Goal: Task Accomplishment & Management: Use online tool/utility

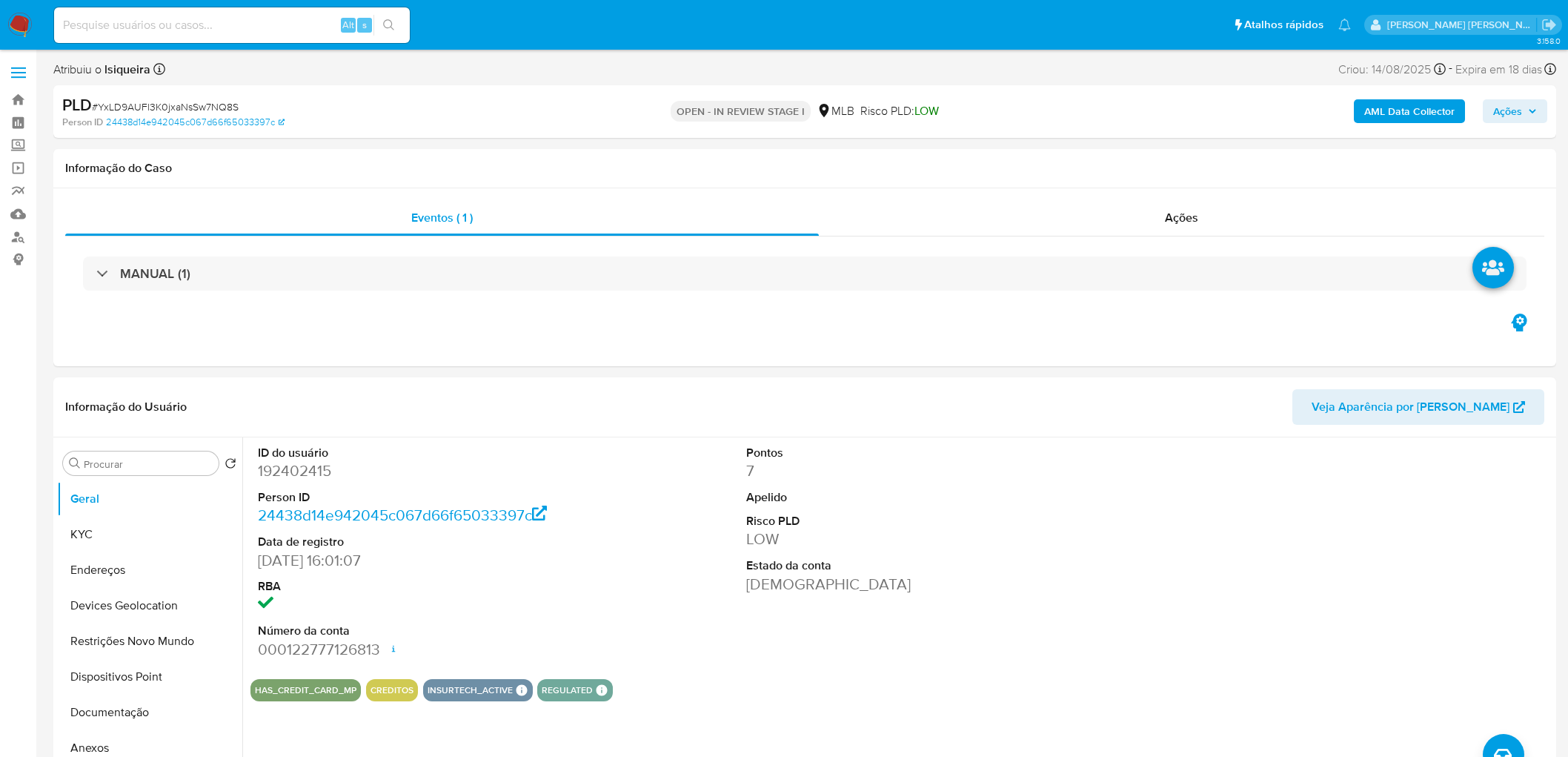
select select "10"
click at [113, 535] on button "KYC" at bounding box center [144, 534] width 174 height 36
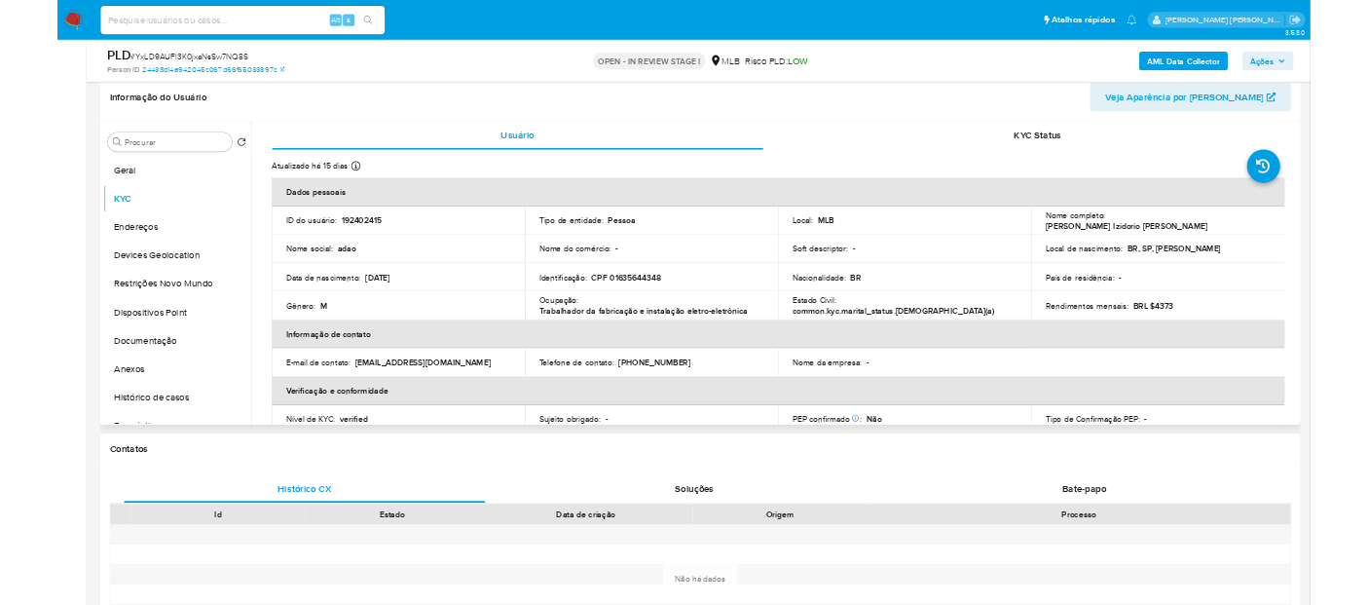
scroll to position [324, 0]
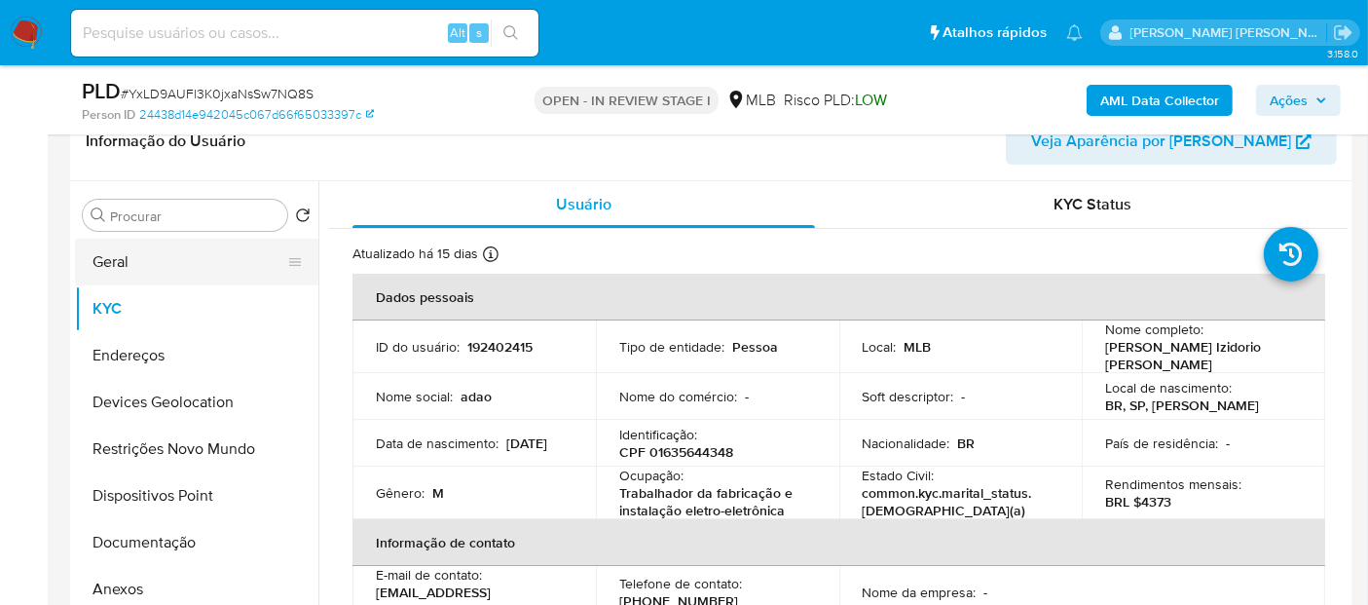
click at [219, 263] on button "Geral" at bounding box center [189, 261] width 228 height 47
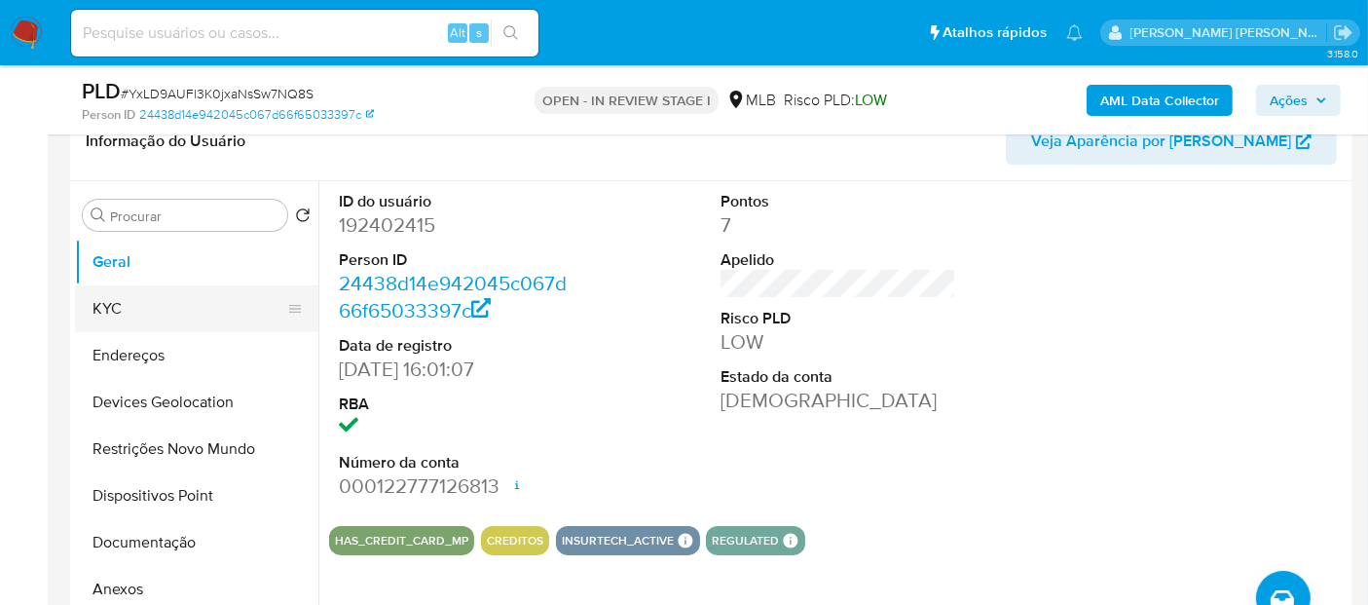
click at [141, 312] on button "KYC" at bounding box center [189, 308] width 228 height 47
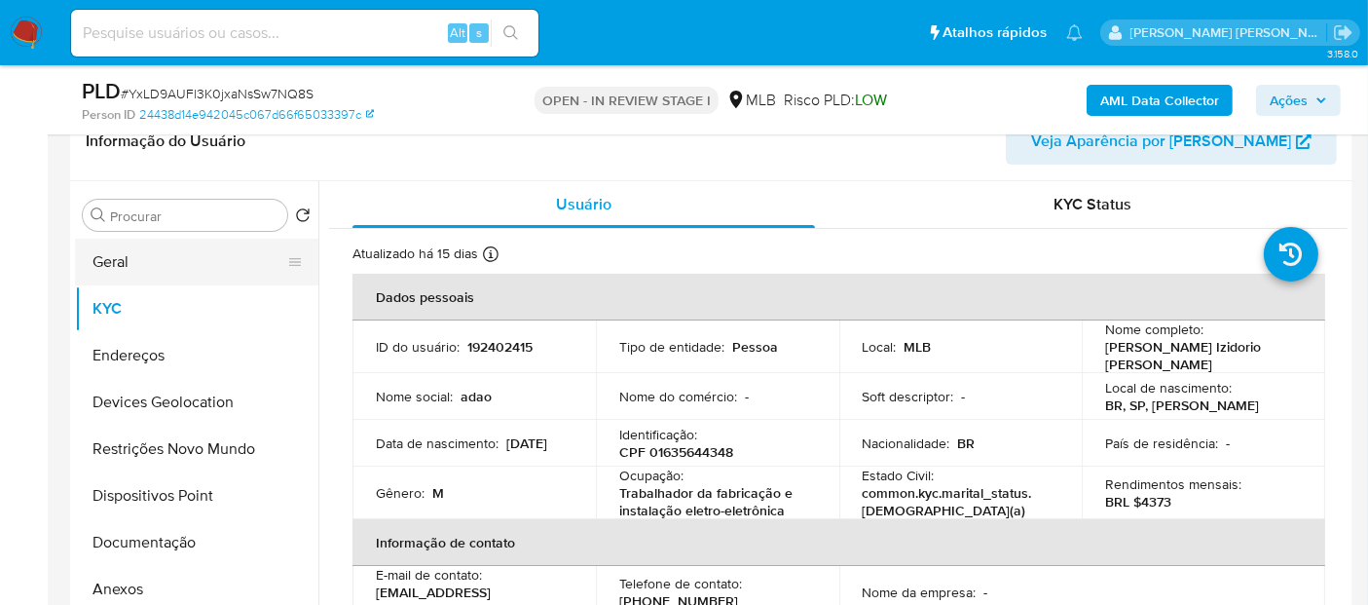
click at [173, 263] on button "Geral" at bounding box center [189, 261] width 228 height 47
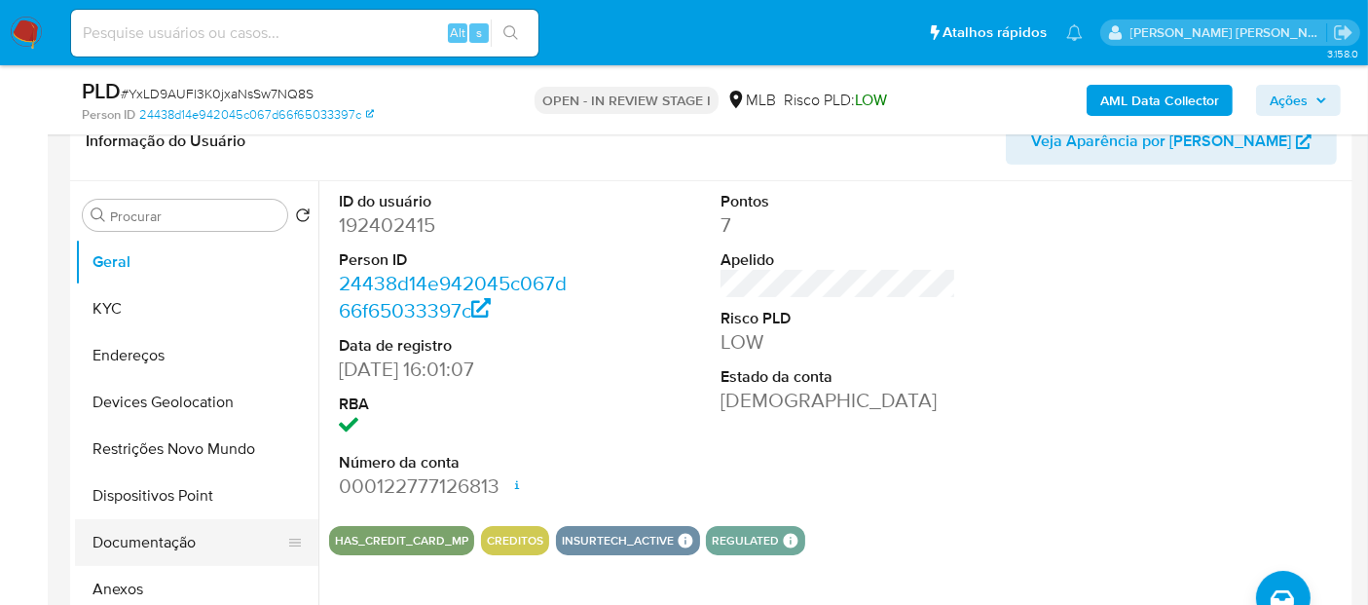
click at [161, 552] on button "Documentação" at bounding box center [189, 542] width 228 height 47
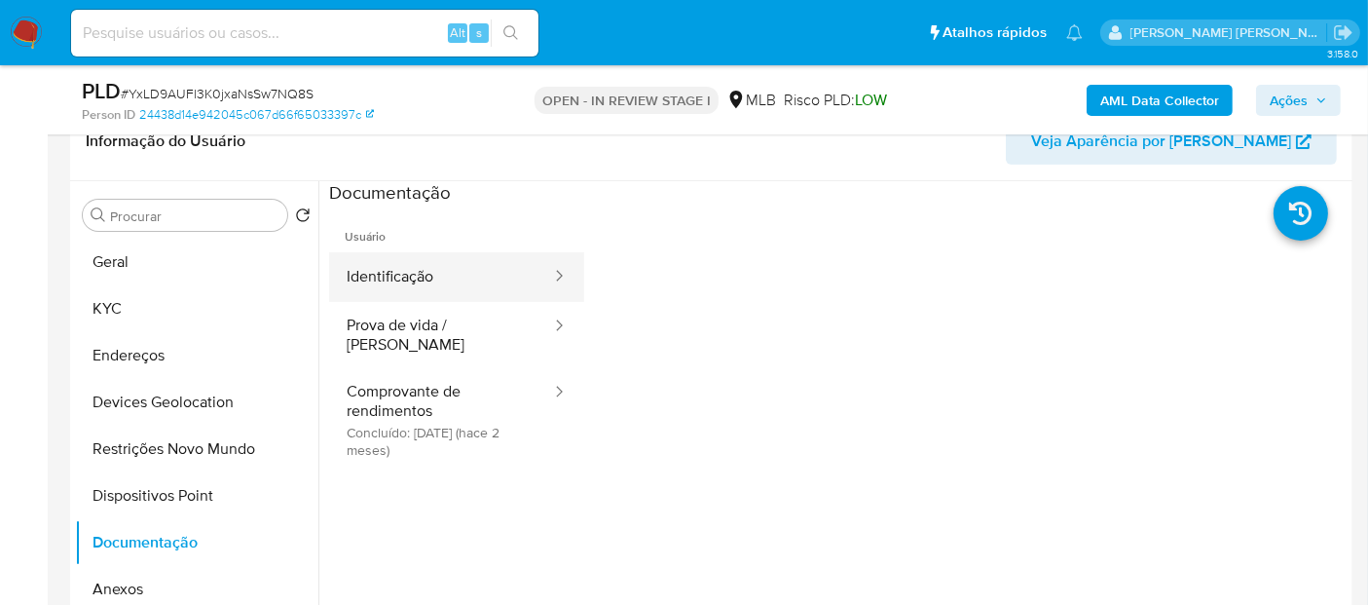
click at [467, 272] on button "Identificação" at bounding box center [441, 277] width 224 height 50
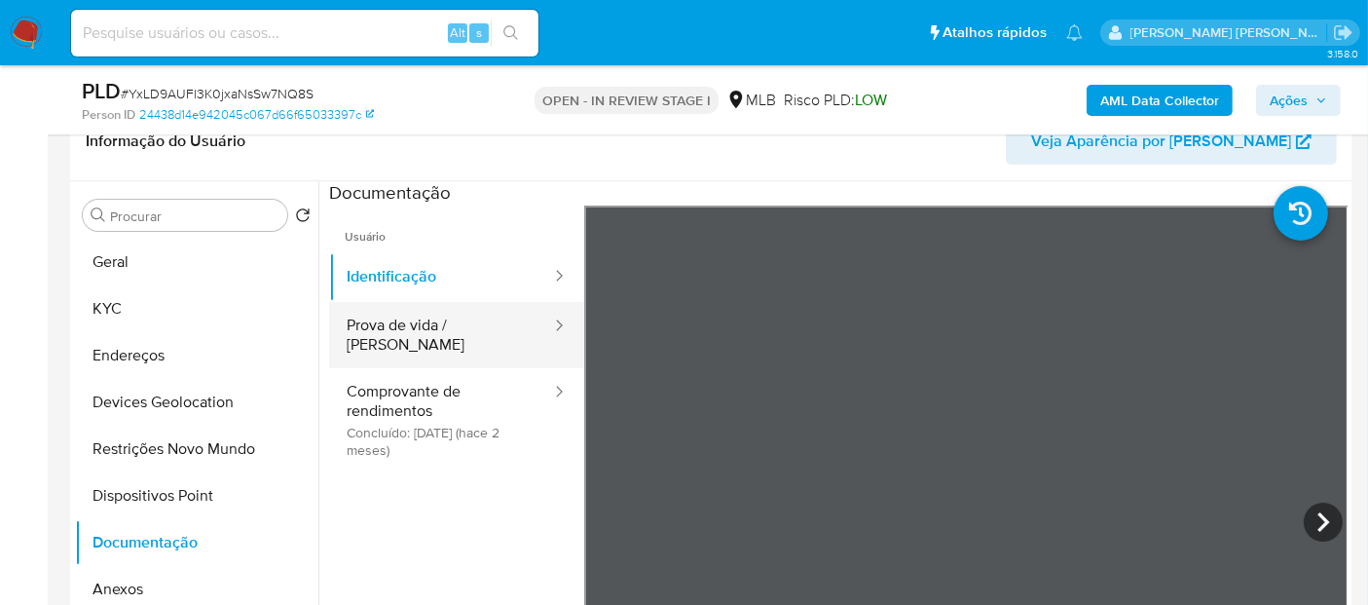
click at [452, 315] on button "Prova de vida / Selfie" at bounding box center [441, 335] width 224 height 66
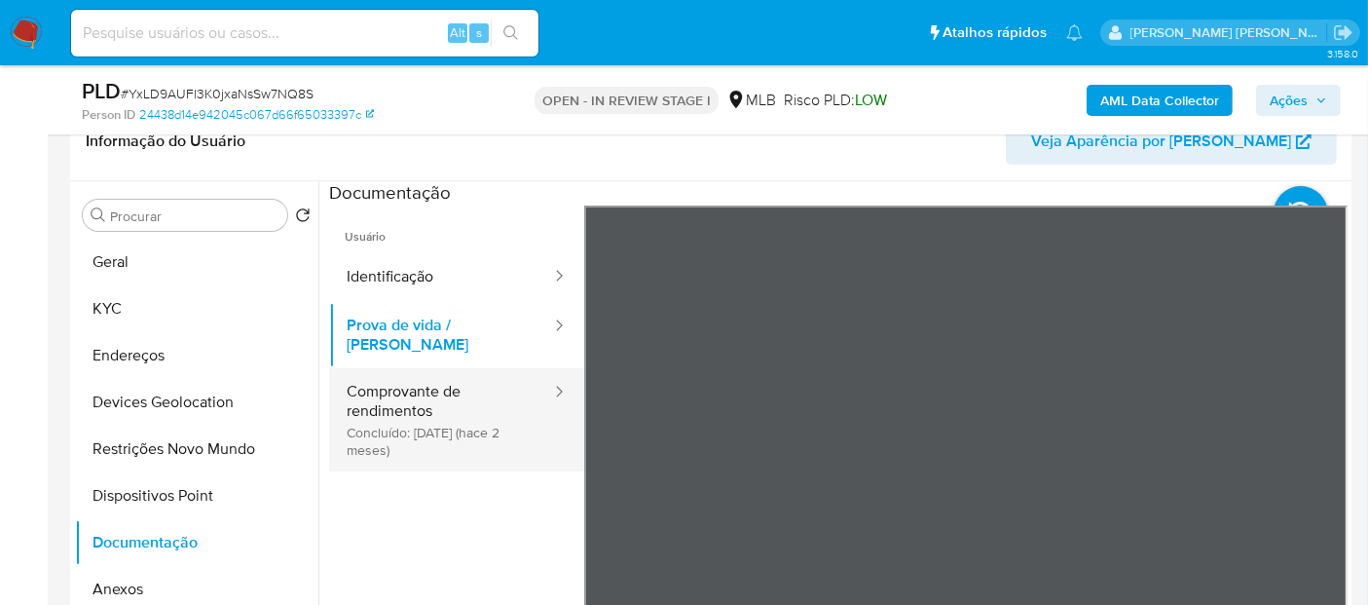
click at [458, 401] on button "Comprovante de rendimentos Concluído: 27/06/2025 (hace 2 meses)" at bounding box center [441, 419] width 224 height 103
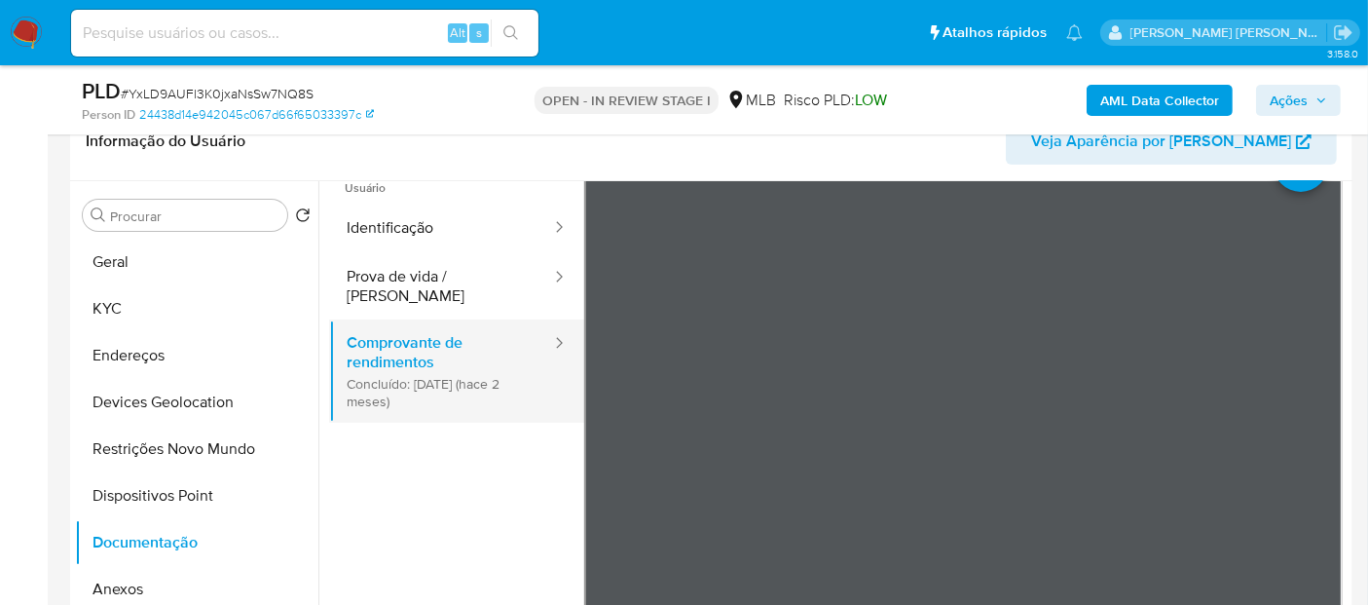
scroll to position [0, 0]
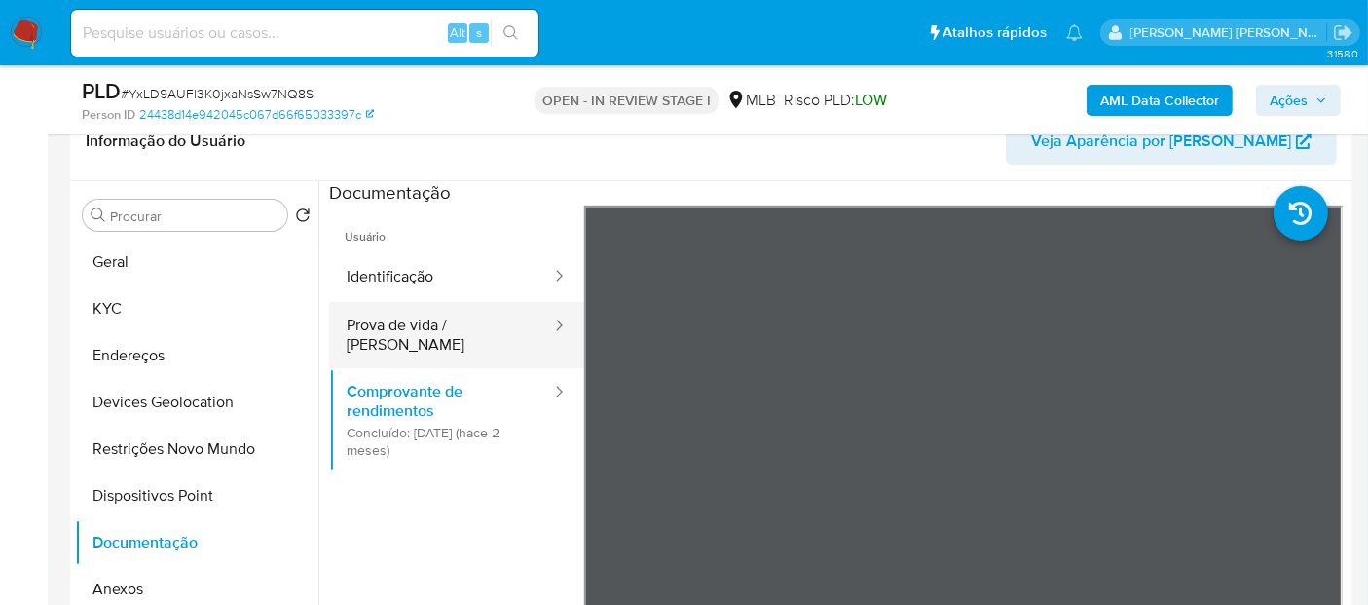
click at [410, 338] on button "Prova de vida / [PERSON_NAME]" at bounding box center [441, 335] width 224 height 66
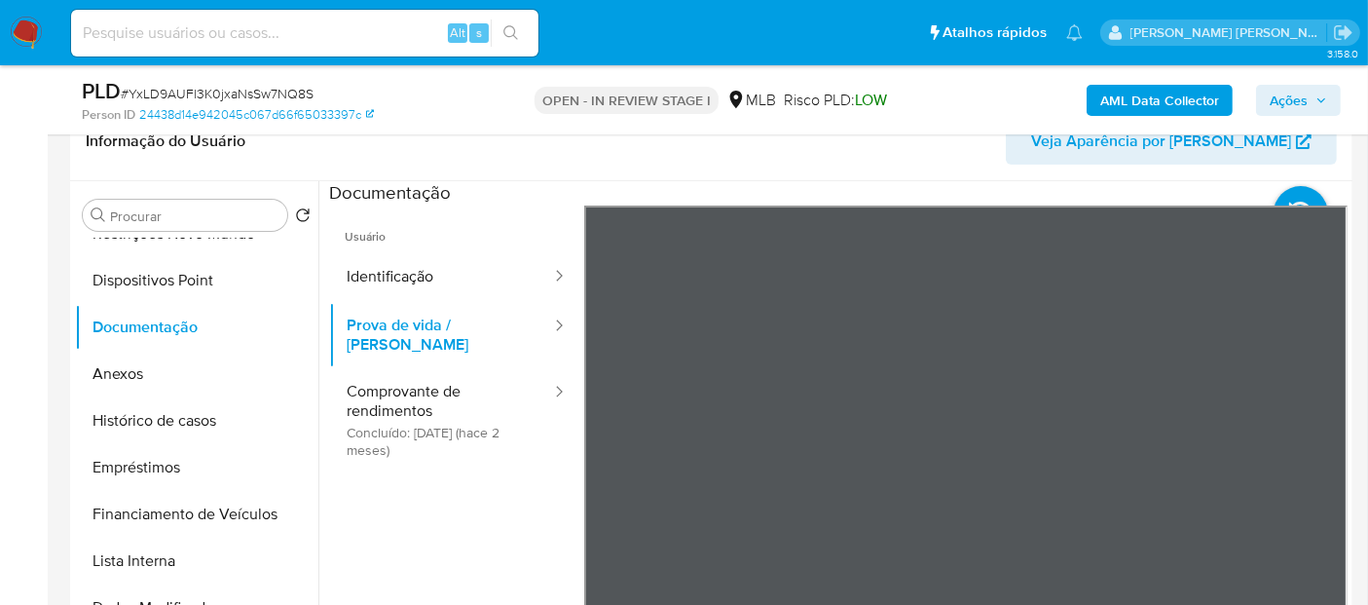
scroll to position [324, 0]
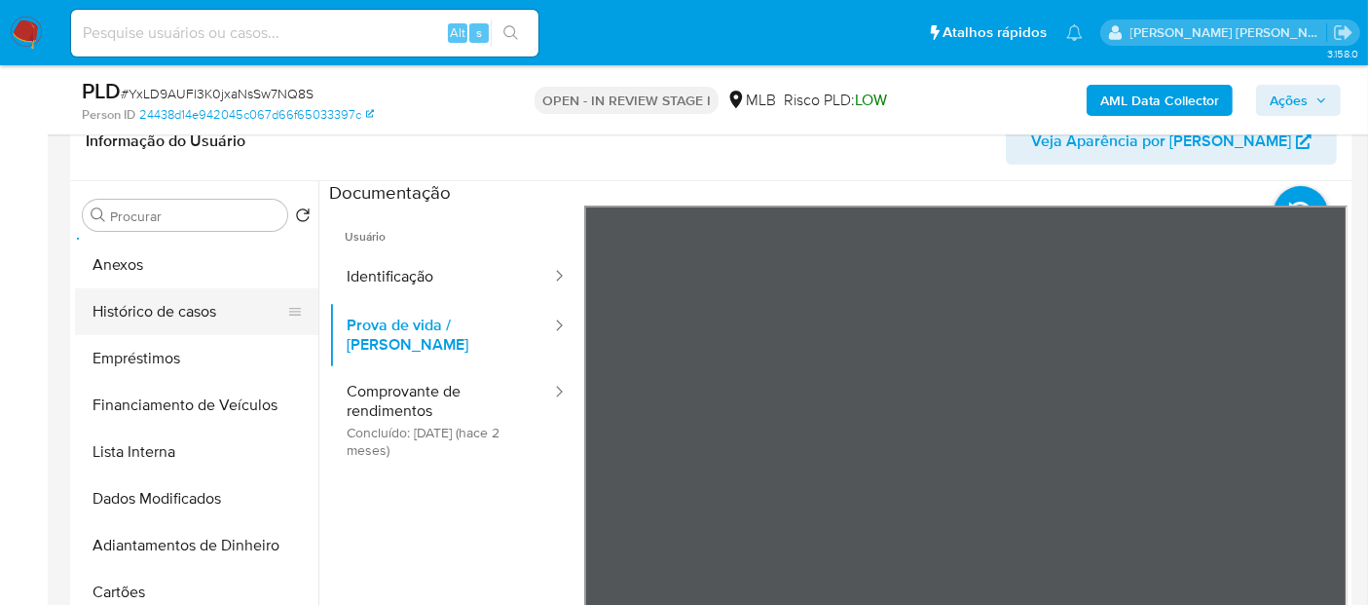
click at [173, 303] on button "Histórico de casos" at bounding box center [189, 311] width 228 height 47
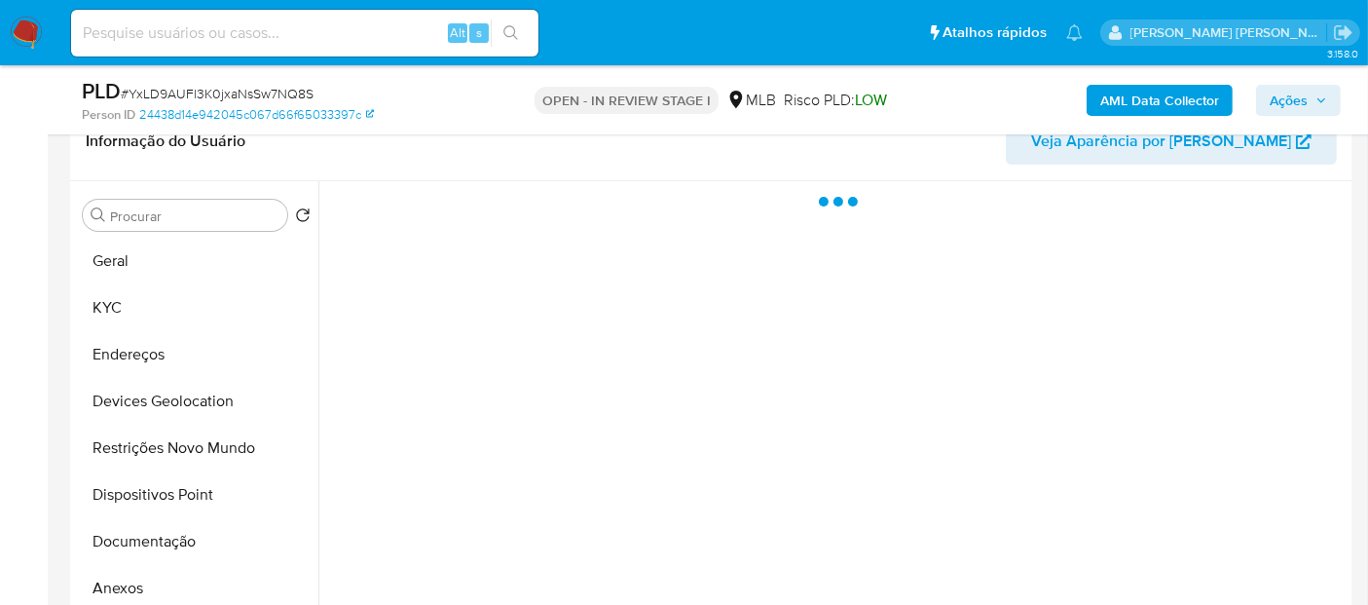
scroll to position [0, 0]
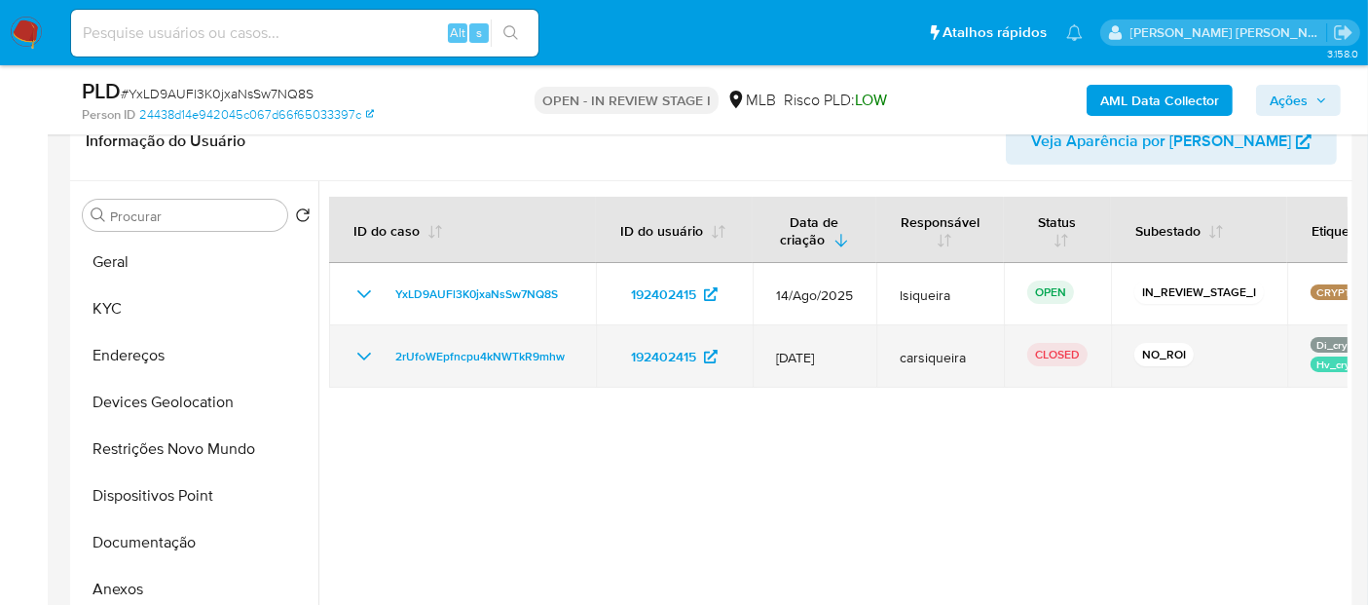
click at [368, 356] on icon "Mostrar/Ocultar" at bounding box center [363, 356] width 23 height 23
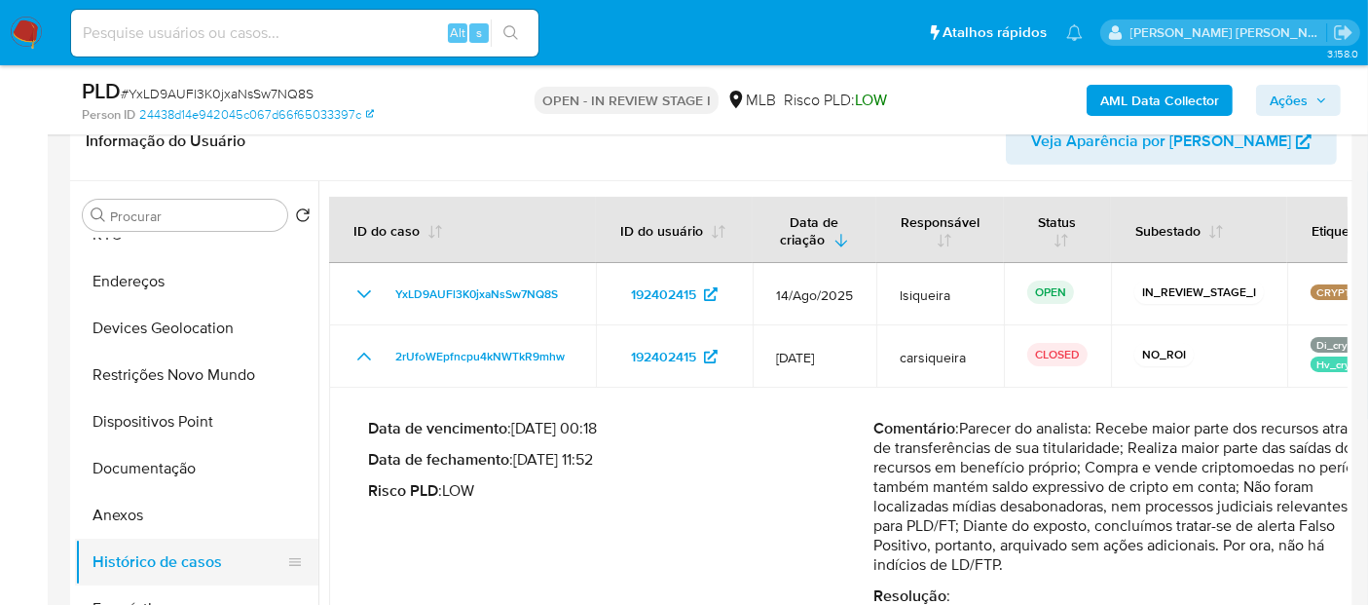
scroll to position [108, 0]
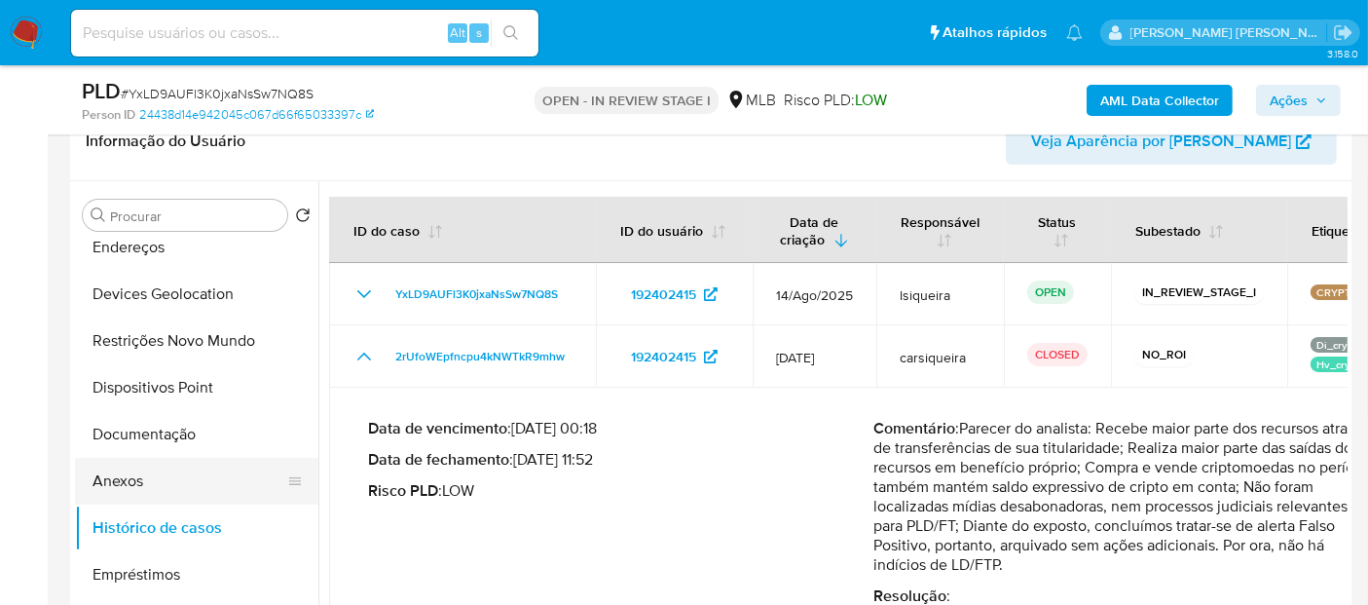
click at [147, 473] on button "Anexos" at bounding box center [189, 481] width 228 height 47
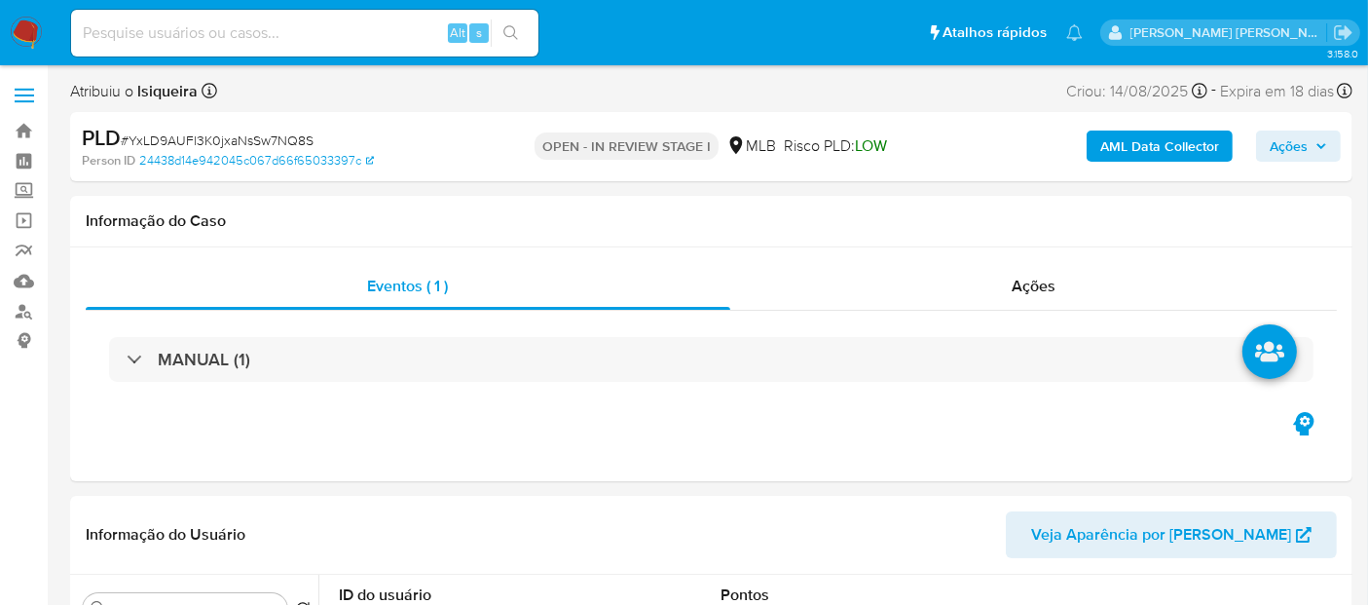
select select "10"
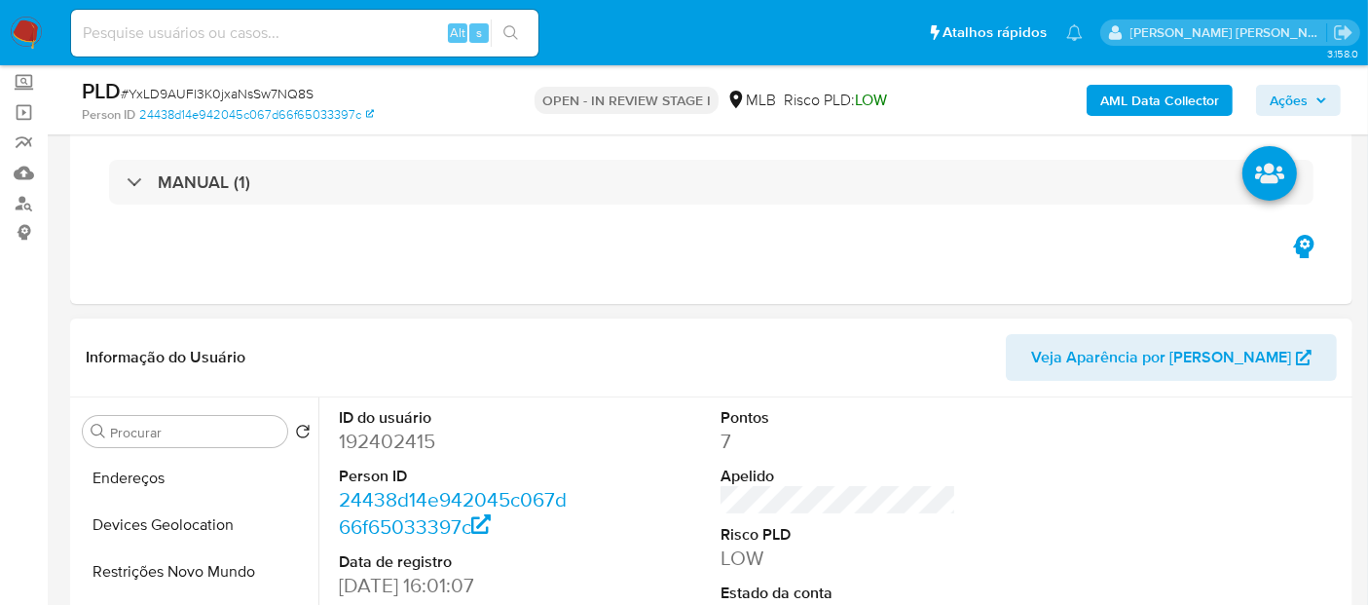
scroll to position [215, 0]
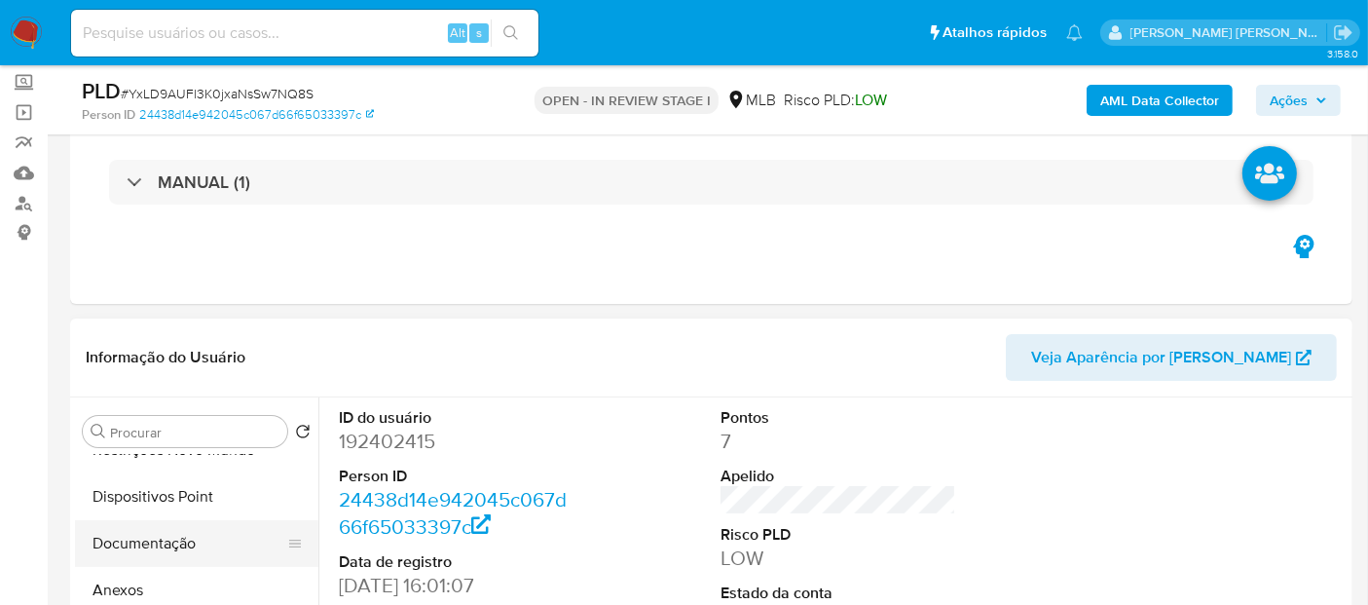
click at [162, 529] on button "Documentação" at bounding box center [189, 543] width 228 height 47
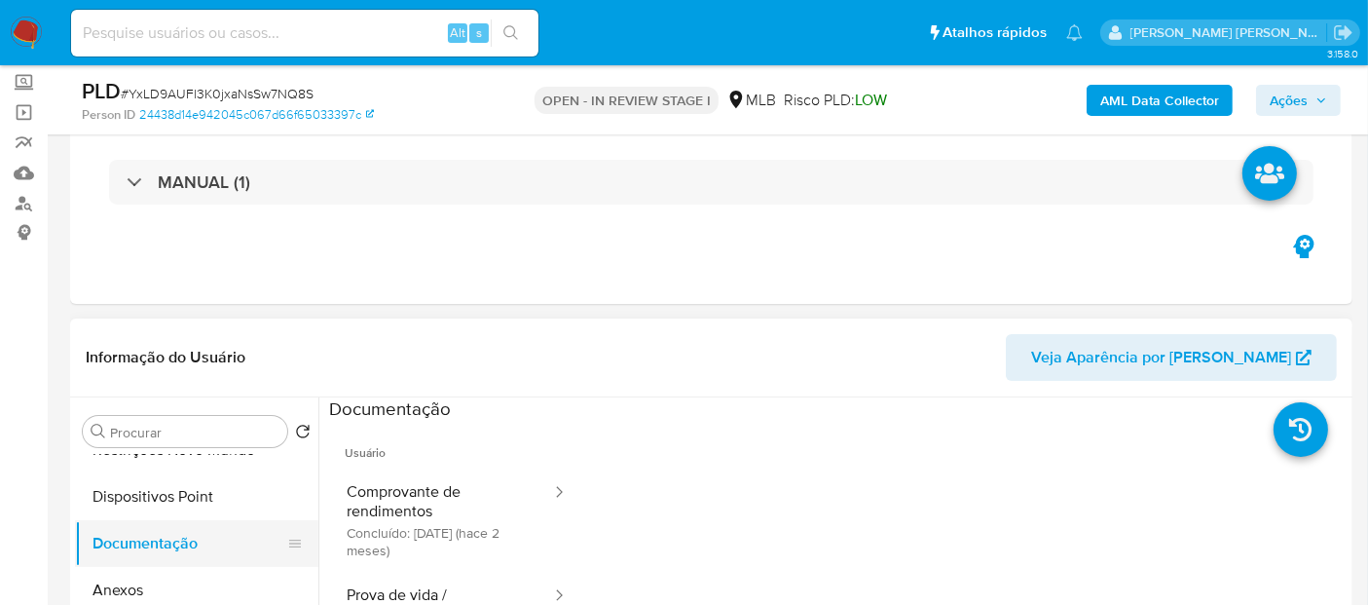
scroll to position [323, 0]
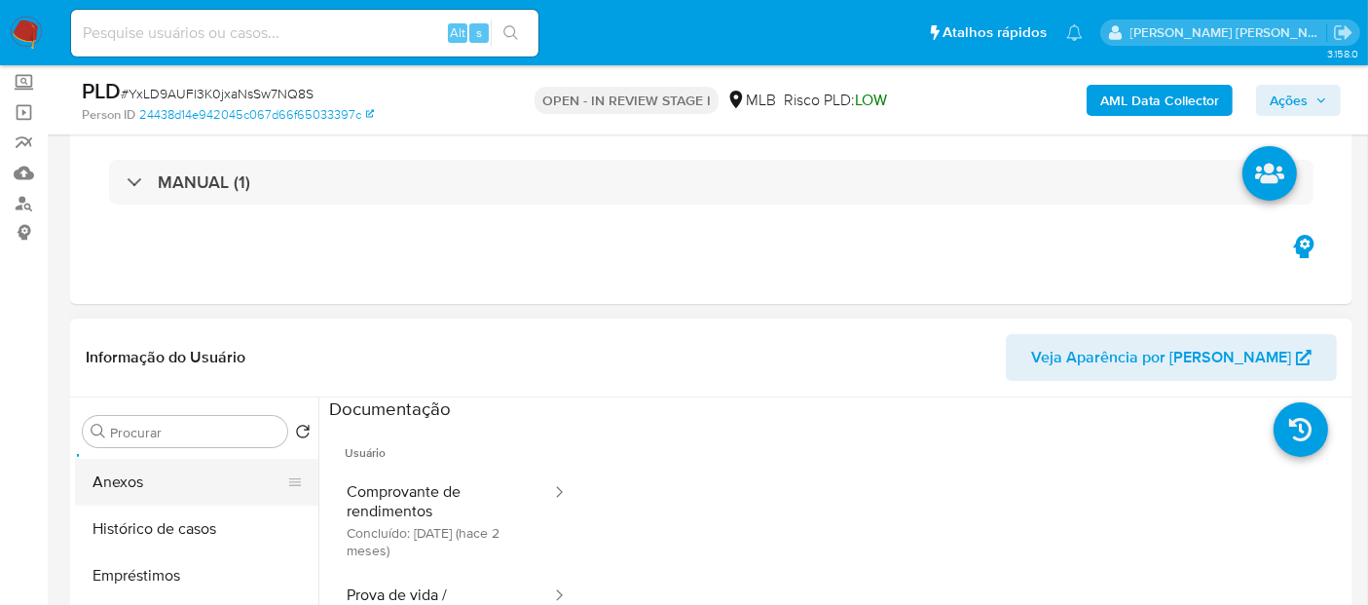
click at [172, 480] on button "Anexos" at bounding box center [189, 481] width 228 height 47
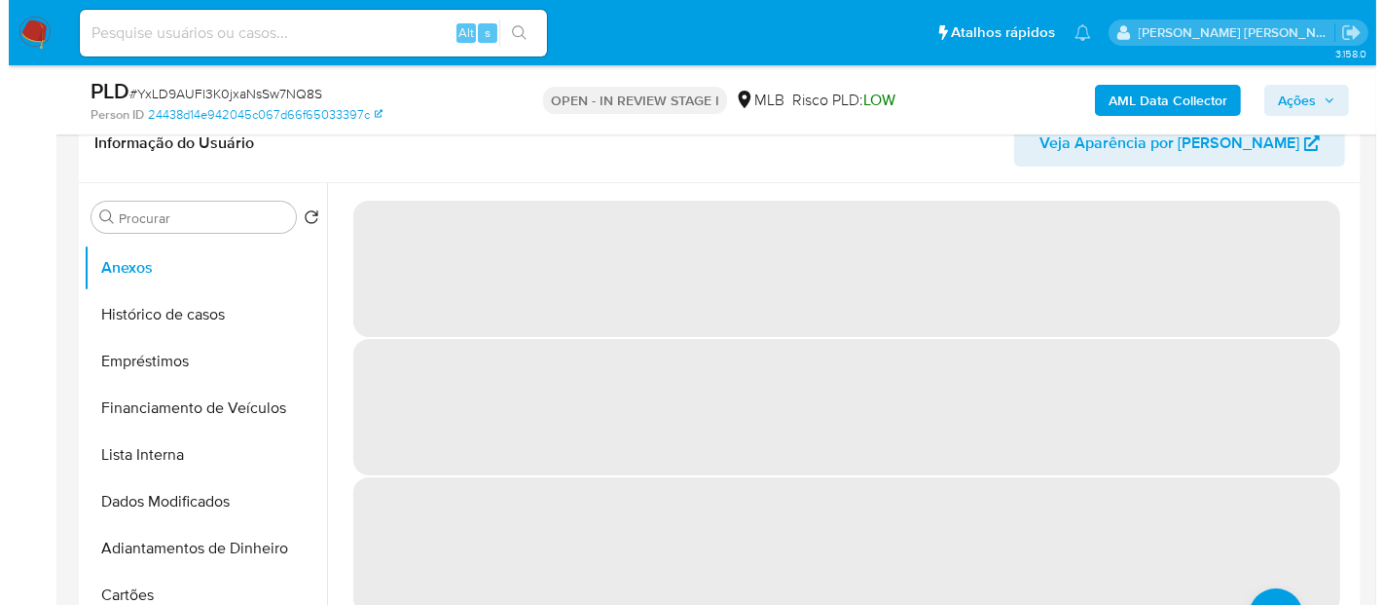
scroll to position [324, 0]
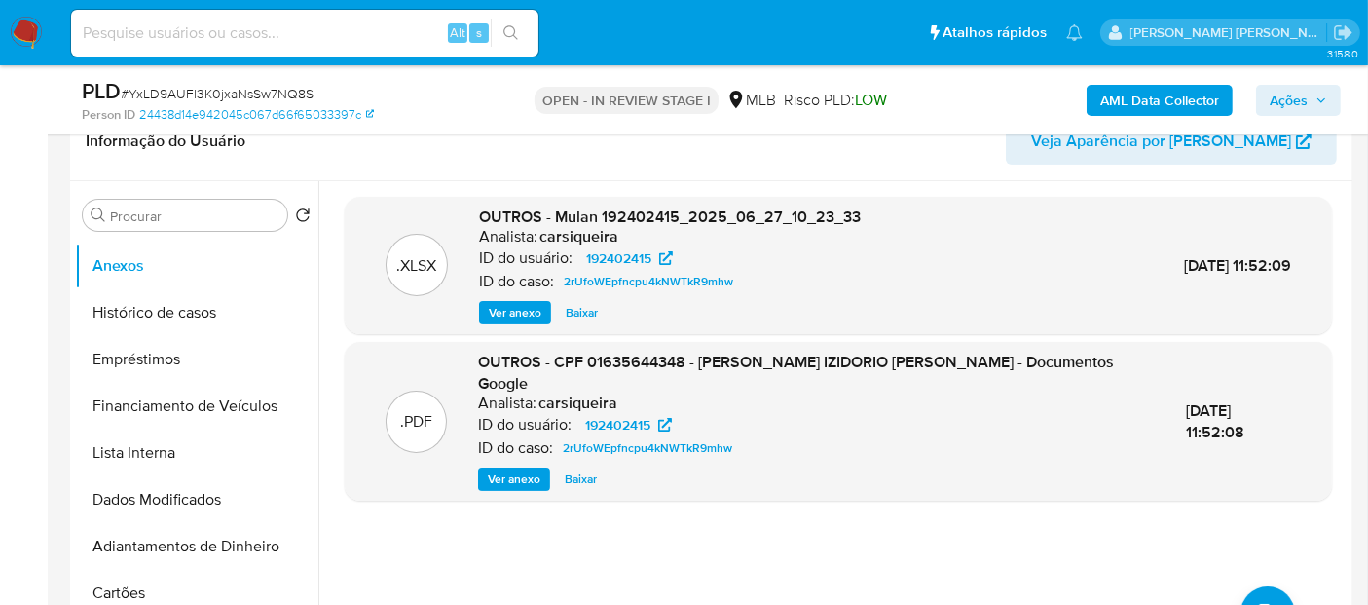
click at [497, 469] on span "Ver anexo" at bounding box center [514, 478] width 53 height 19
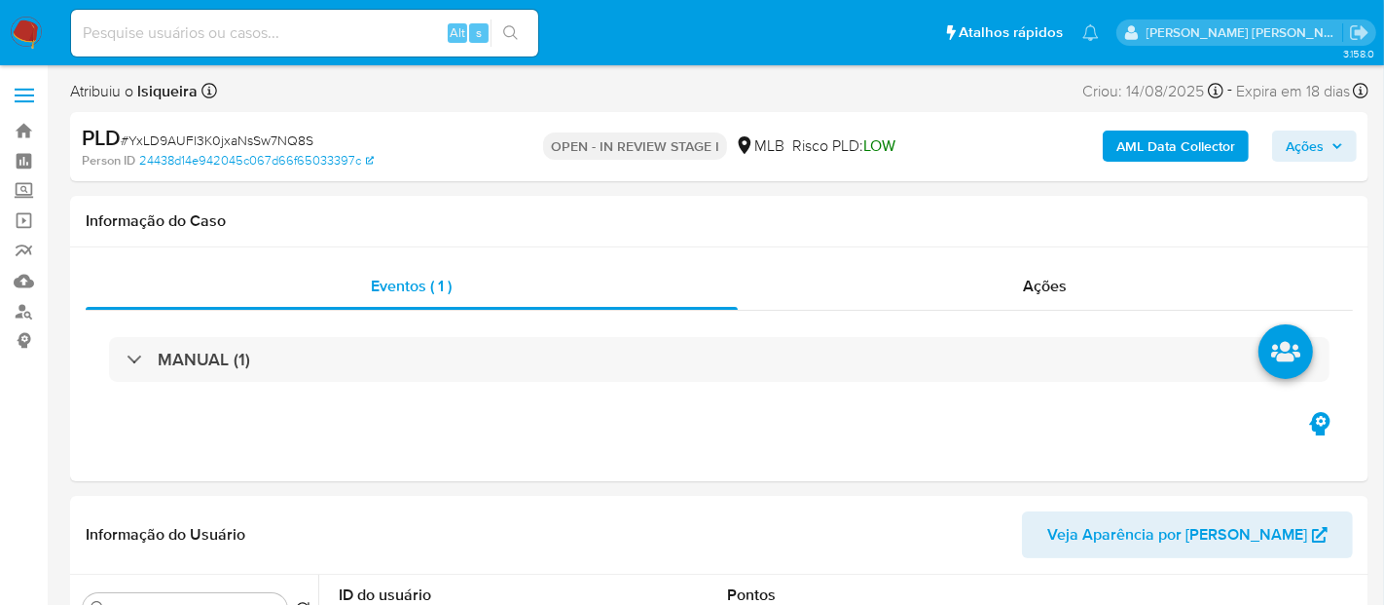
select select "10"
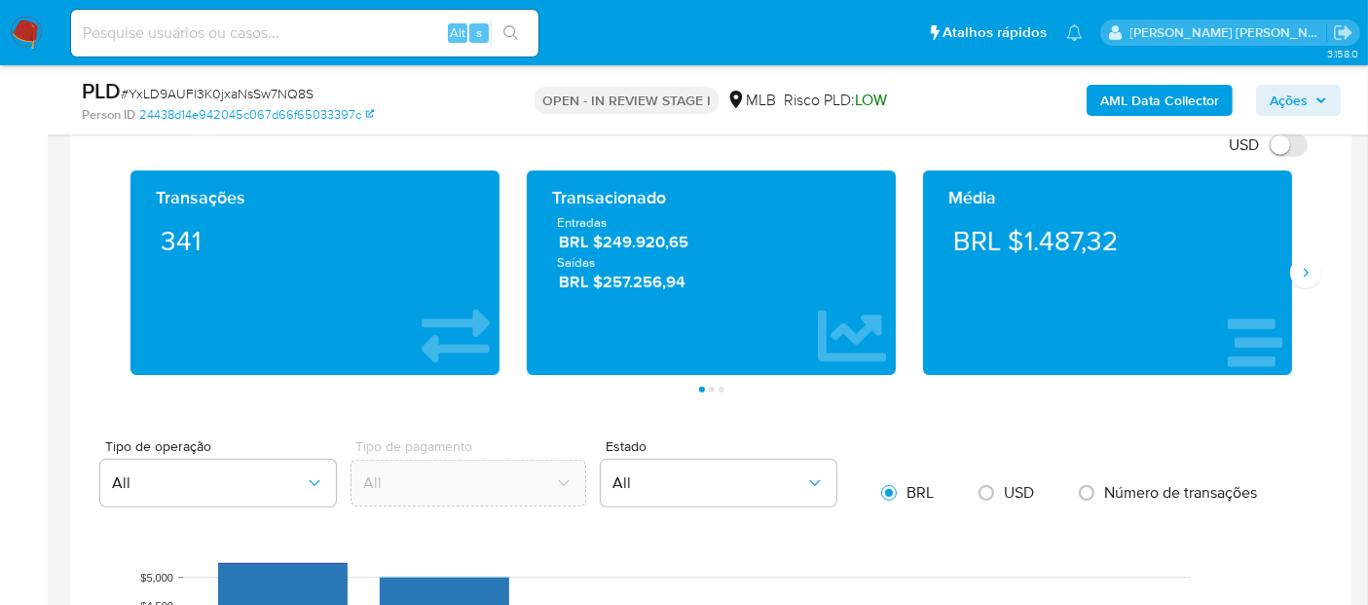
scroll to position [1190, 0]
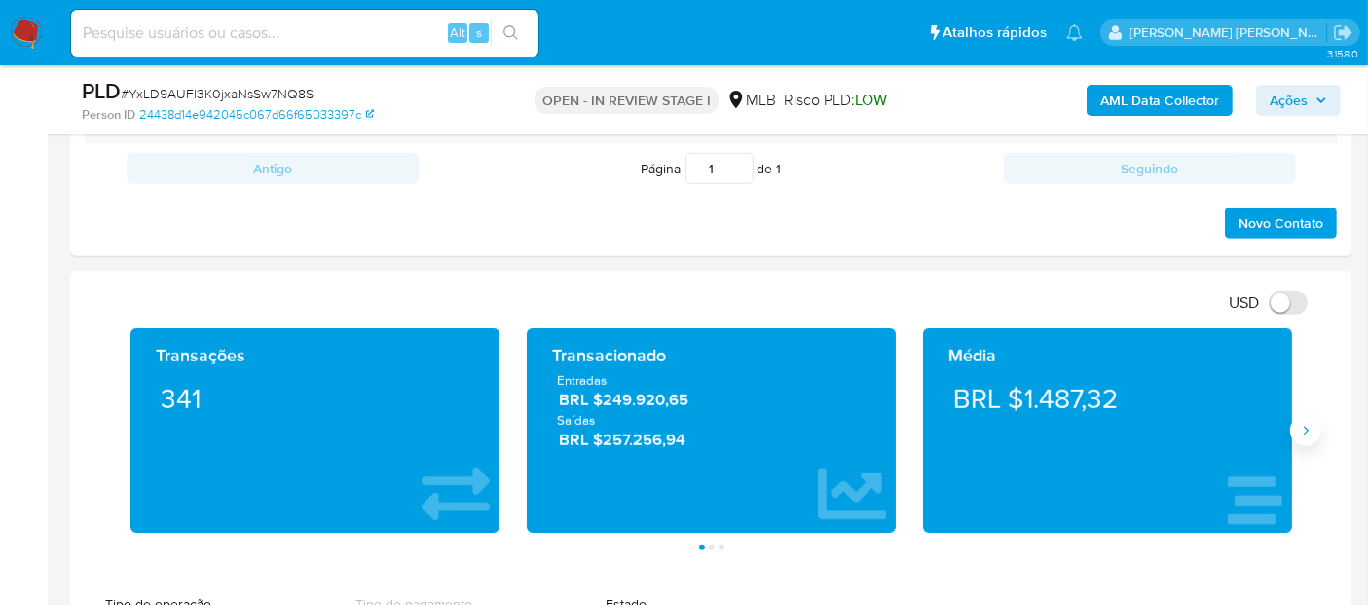
click at [1297, 434] on button "Siguiente" at bounding box center [1305, 430] width 31 height 31
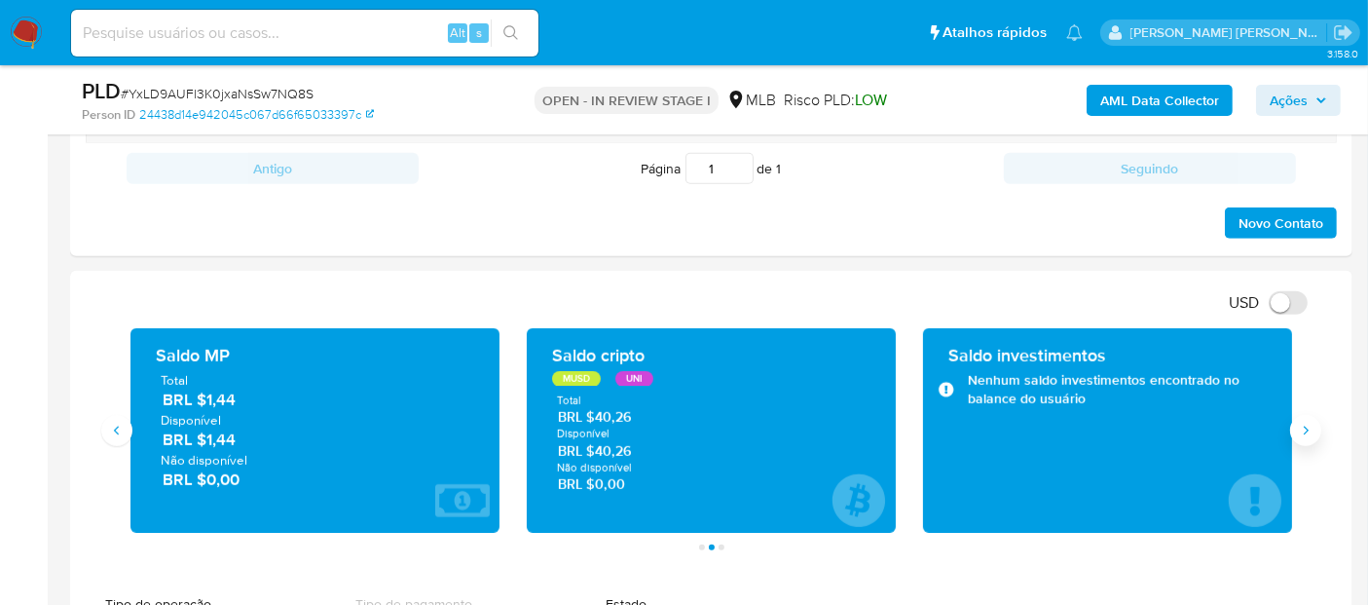
click at [1297, 434] on button "Siguiente" at bounding box center [1305, 430] width 31 height 31
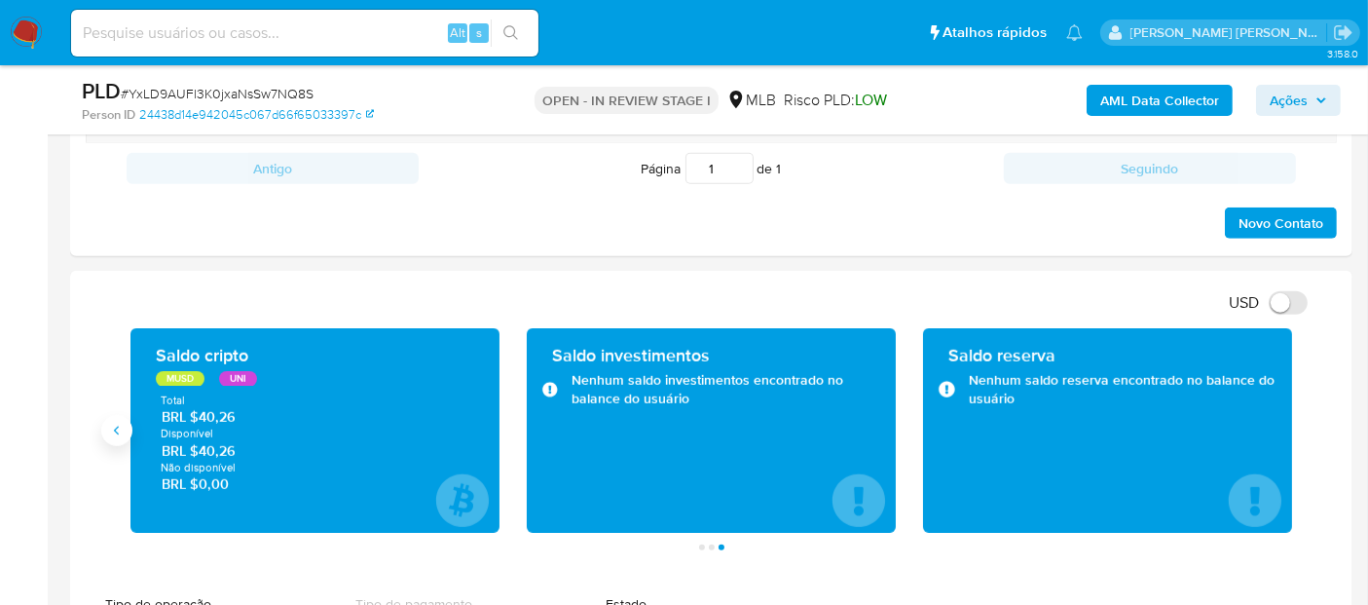
click at [109, 429] on icon "Anterior" at bounding box center [117, 430] width 16 height 16
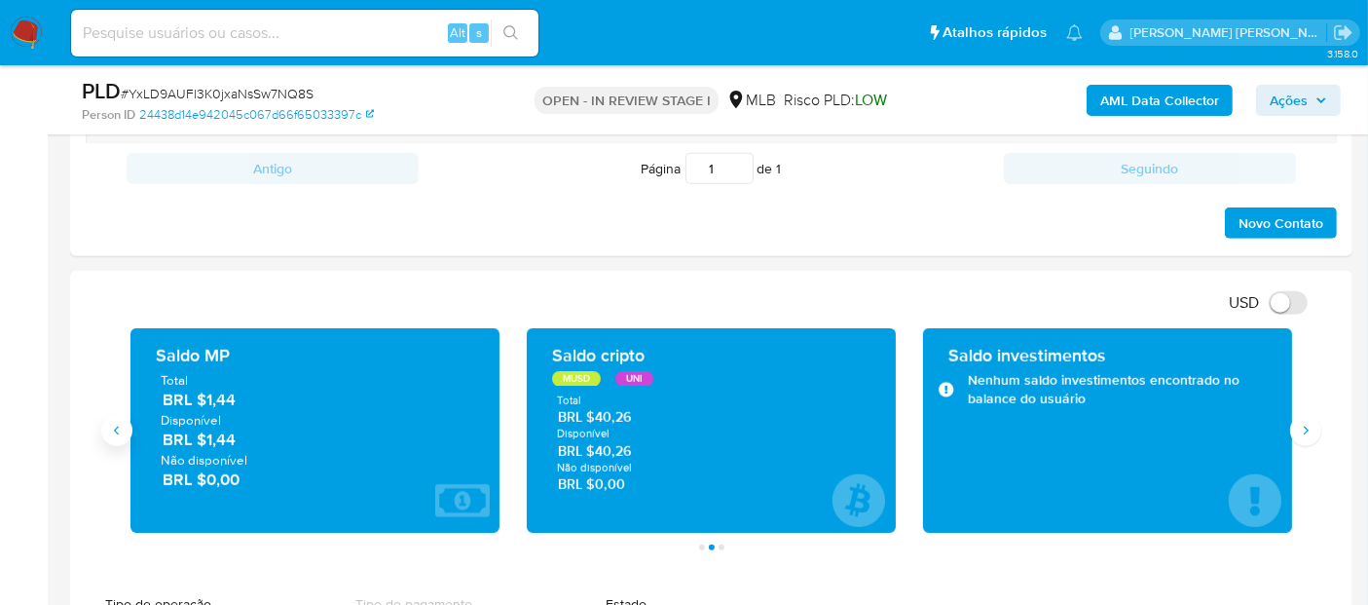
click at [109, 429] on icon "Anterior" at bounding box center [117, 430] width 16 height 16
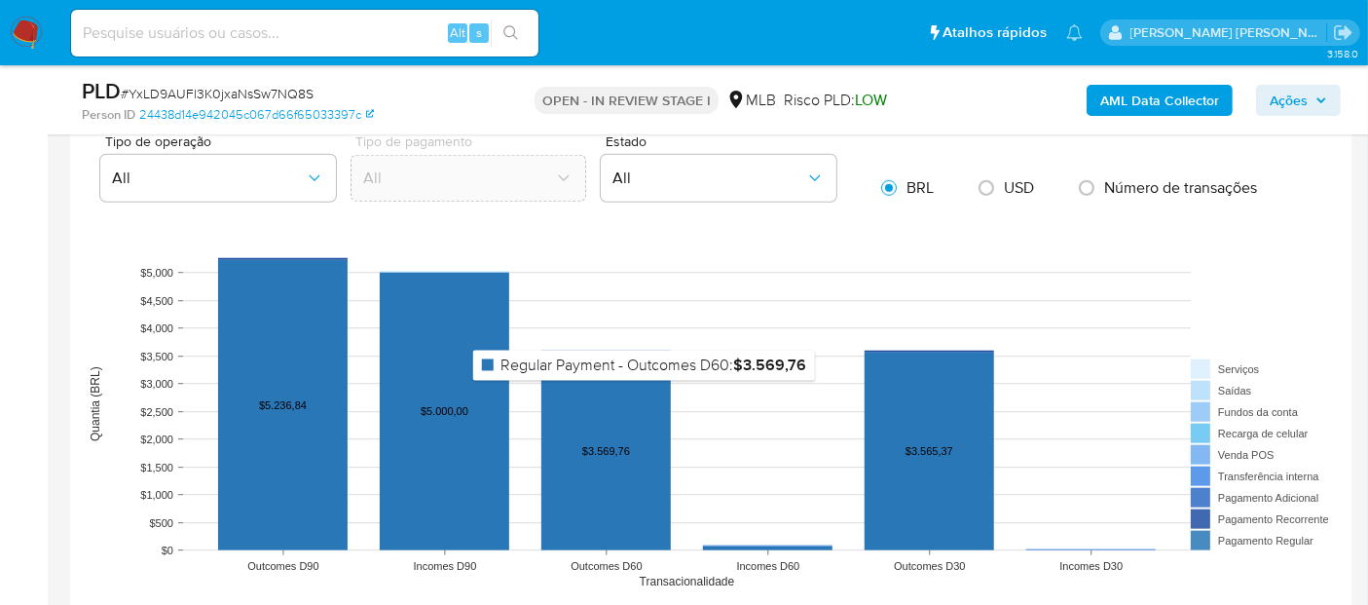
scroll to position [1730, 0]
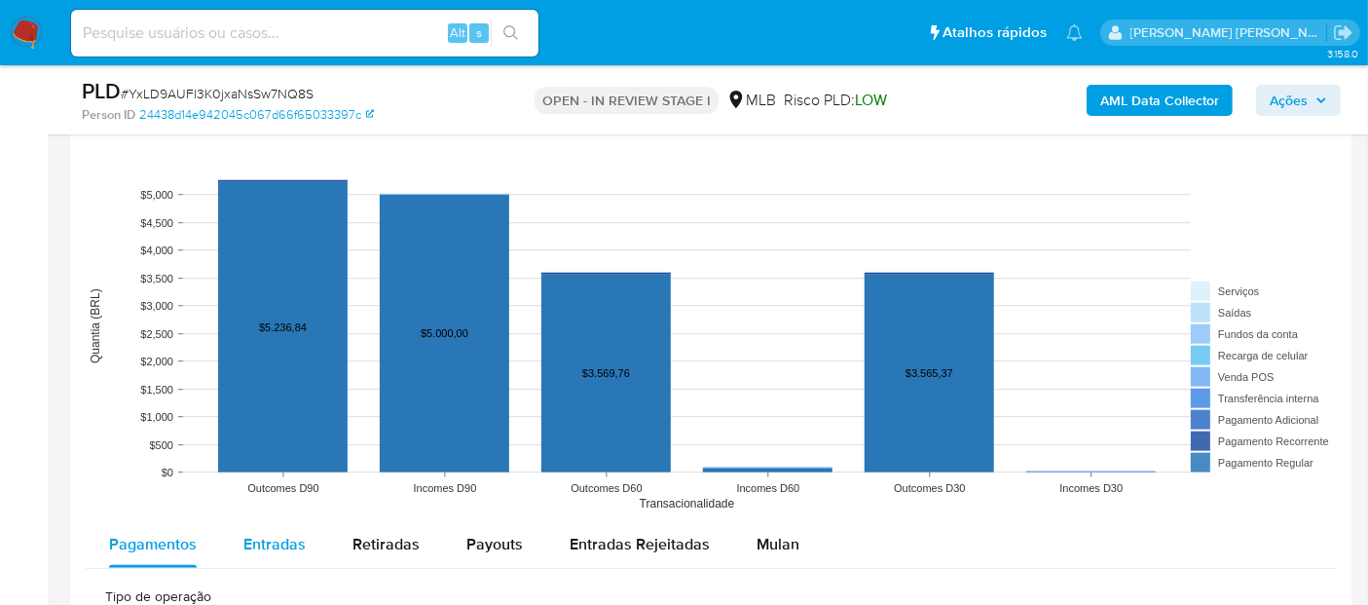
click at [263, 538] on span "Entradas" at bounding box center [274, 543] width 62 height 22
select select "10"
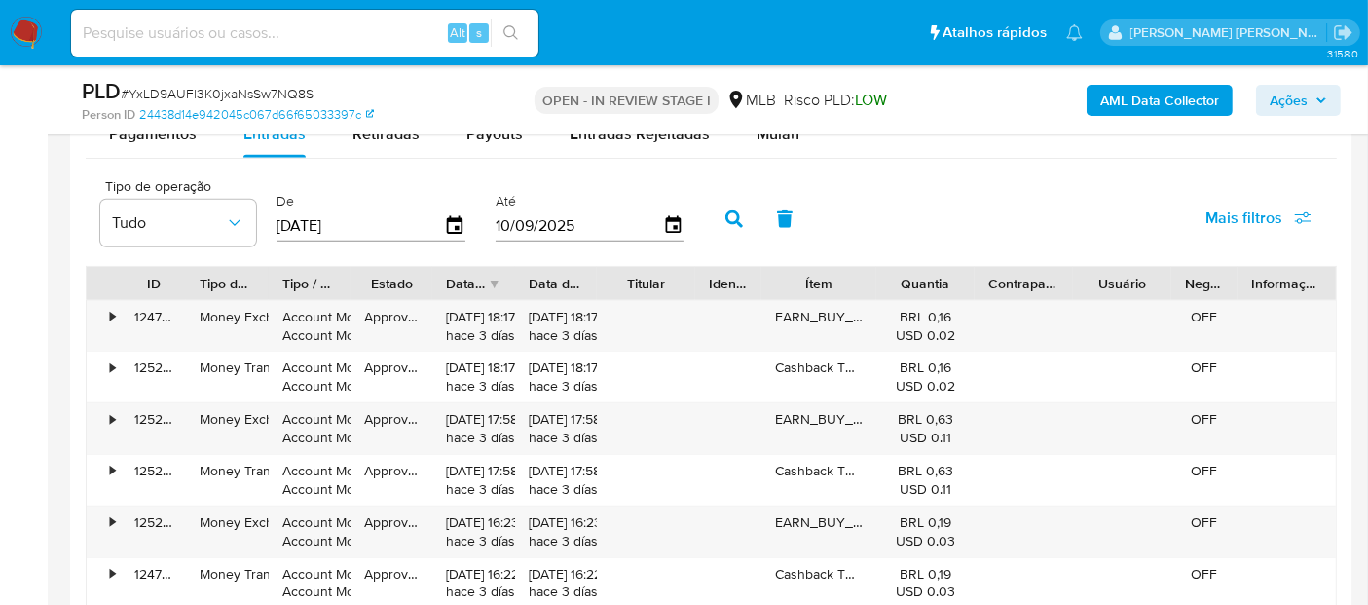
scroll to position [2379, 0]
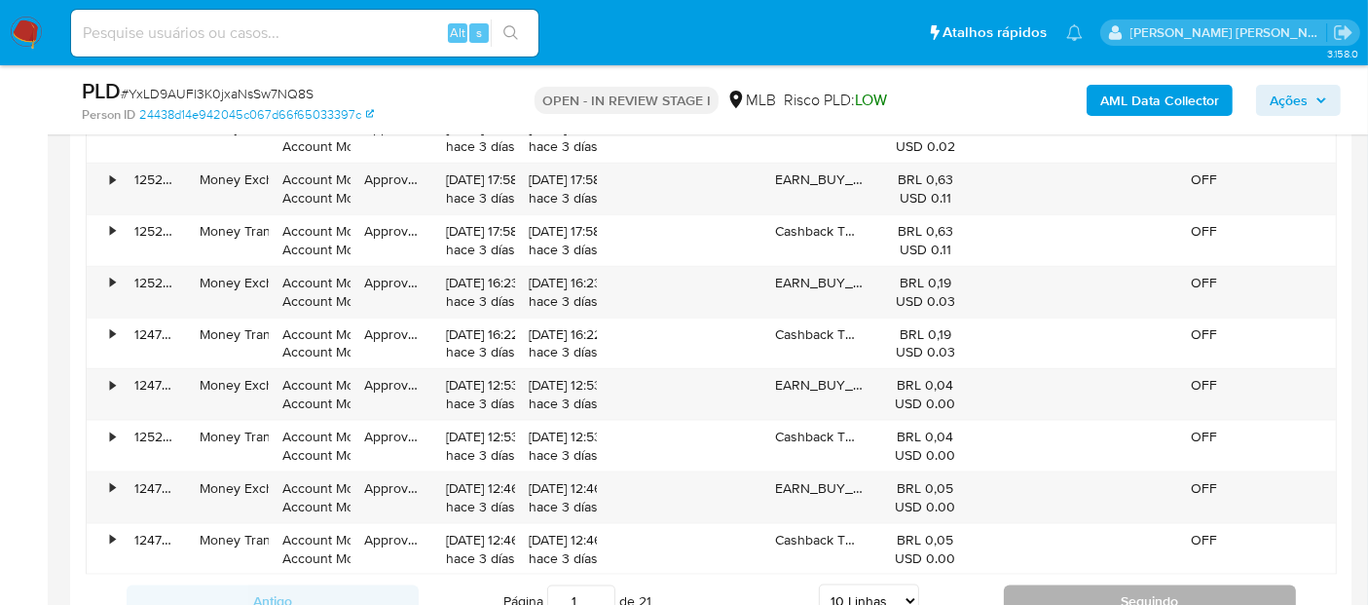
click at [1096, 591] on button "Seguindo" at bounding box center [1150, 600] width 292 height 31
click at [1101, 588] on button "Seguindo" at bounding box center [1150, 600] width 292 height 31
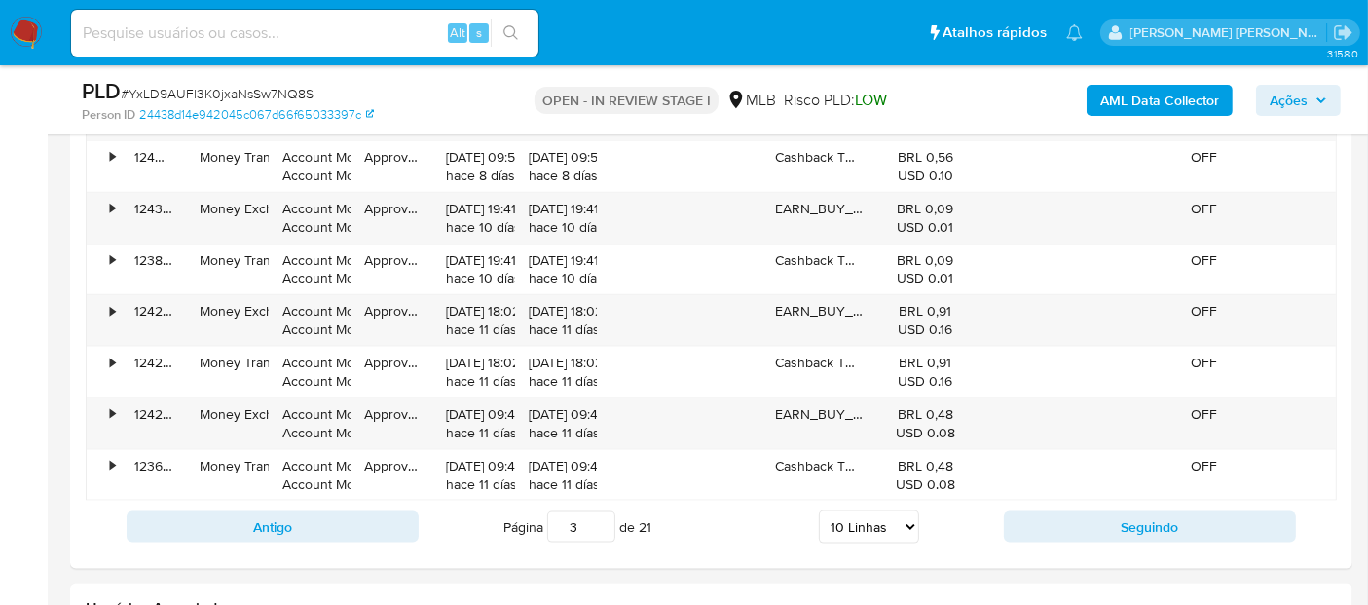
scroll to position [2487, 0]
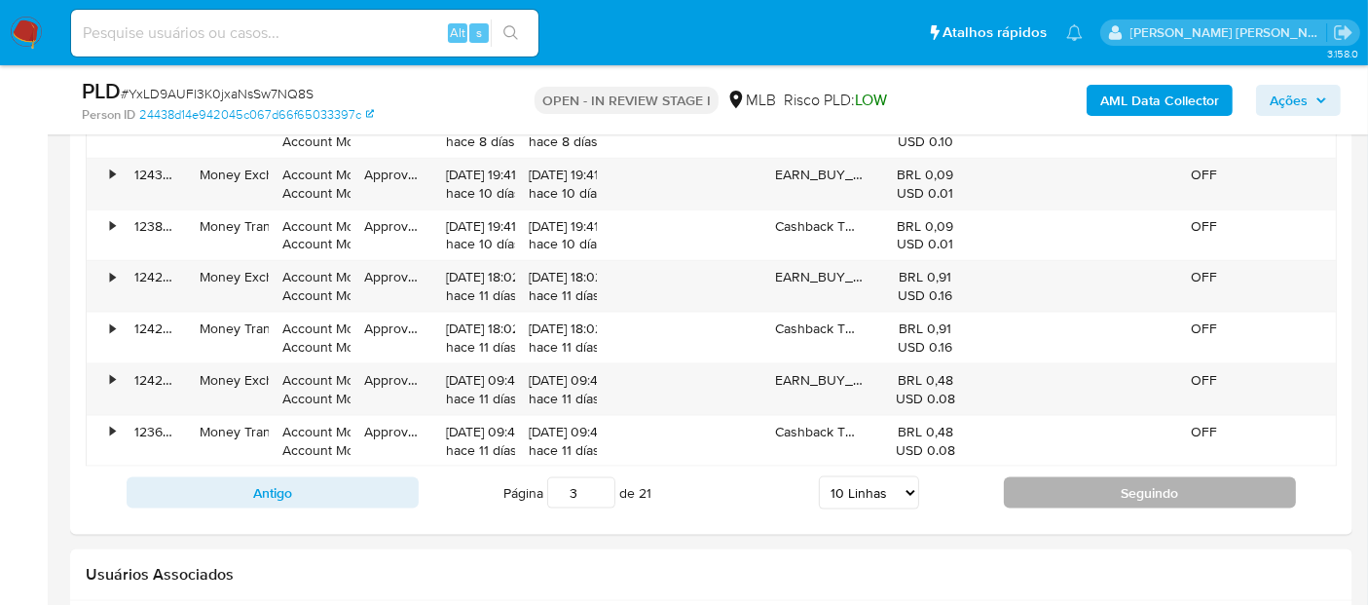
click at [1069, 491] on button "Seguindo" at bounding box center [1150, 492] width 292 height 31
click at [1112, 482] on button "Seguindo" at bounding box center [1150, 492] width 292 height 31
type input "5"
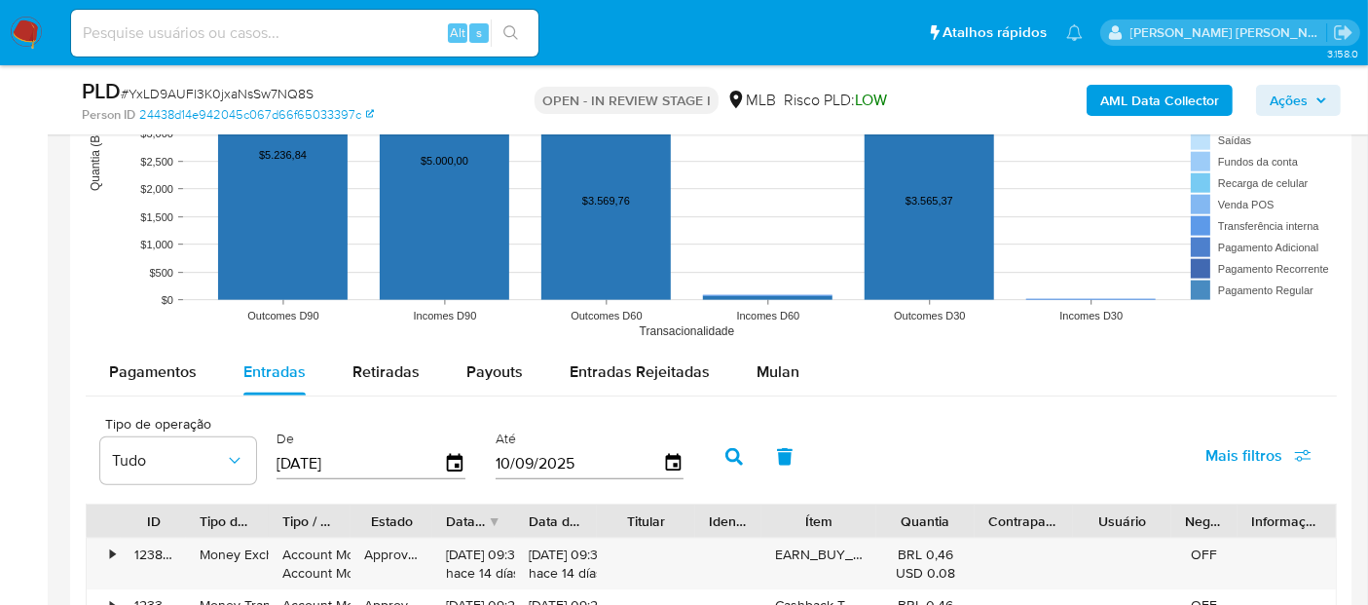
scroll to position [1947, 0]
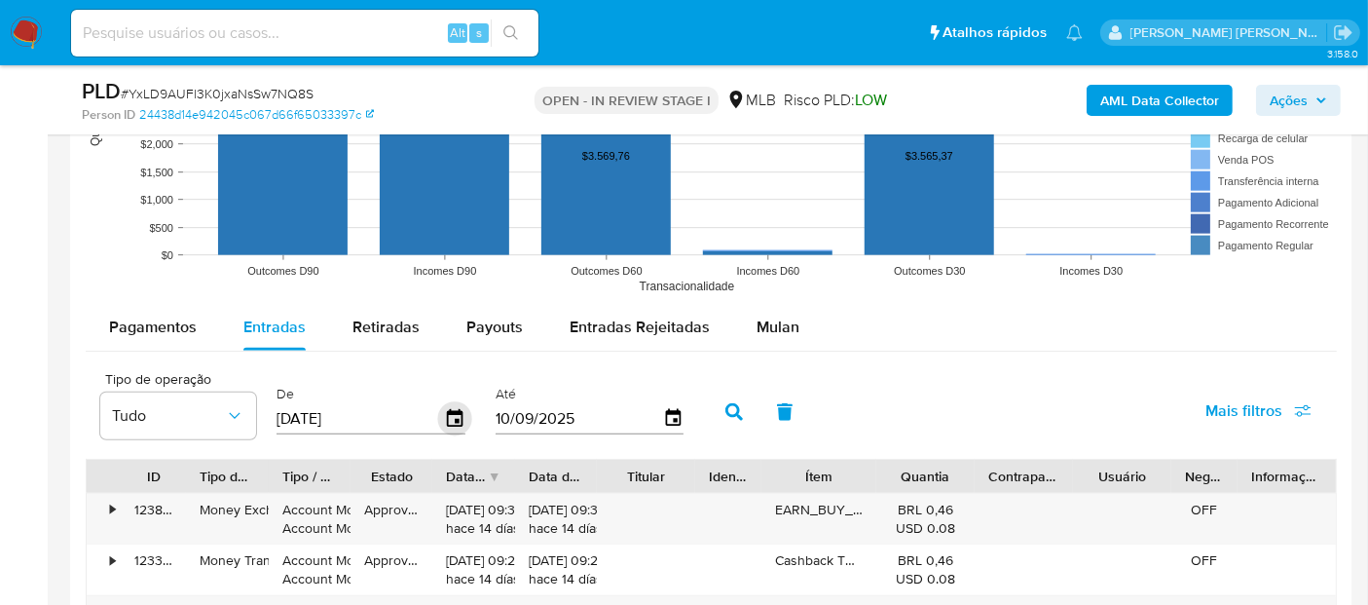
click at [447, 416] on icon "button" at bounding box center [455, 418] width 16 height 18
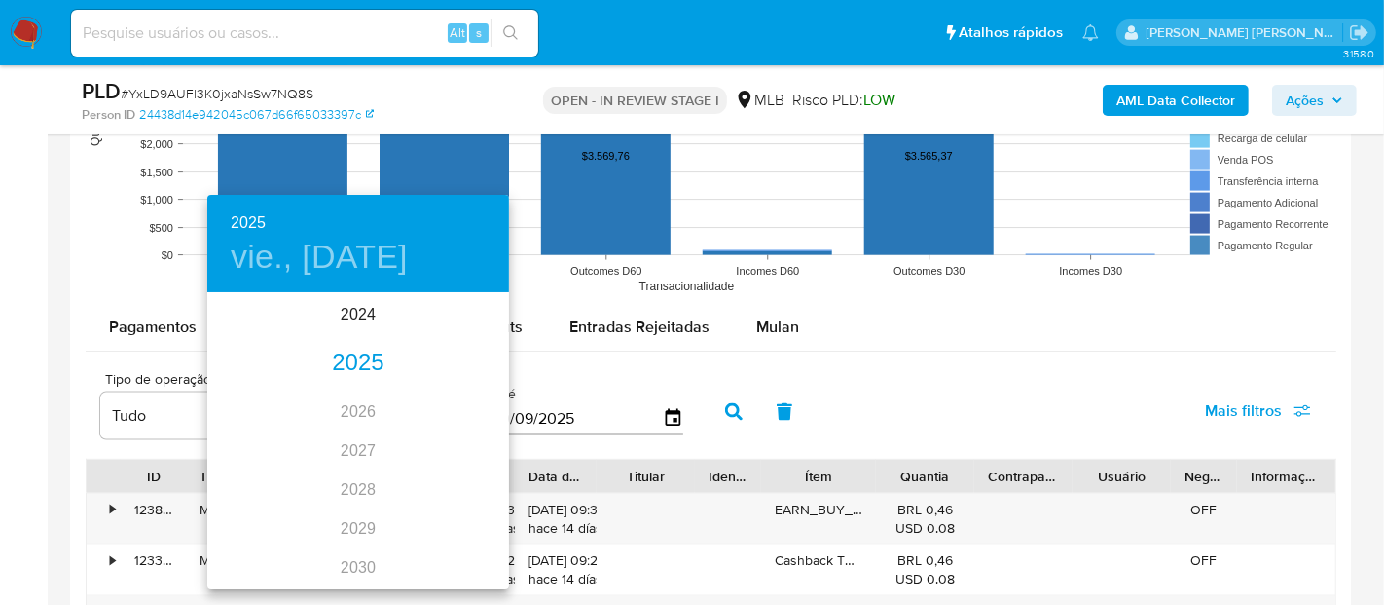
click at [347, 365] on div "2025" at bounding box center [358, 363] width 302 height 39
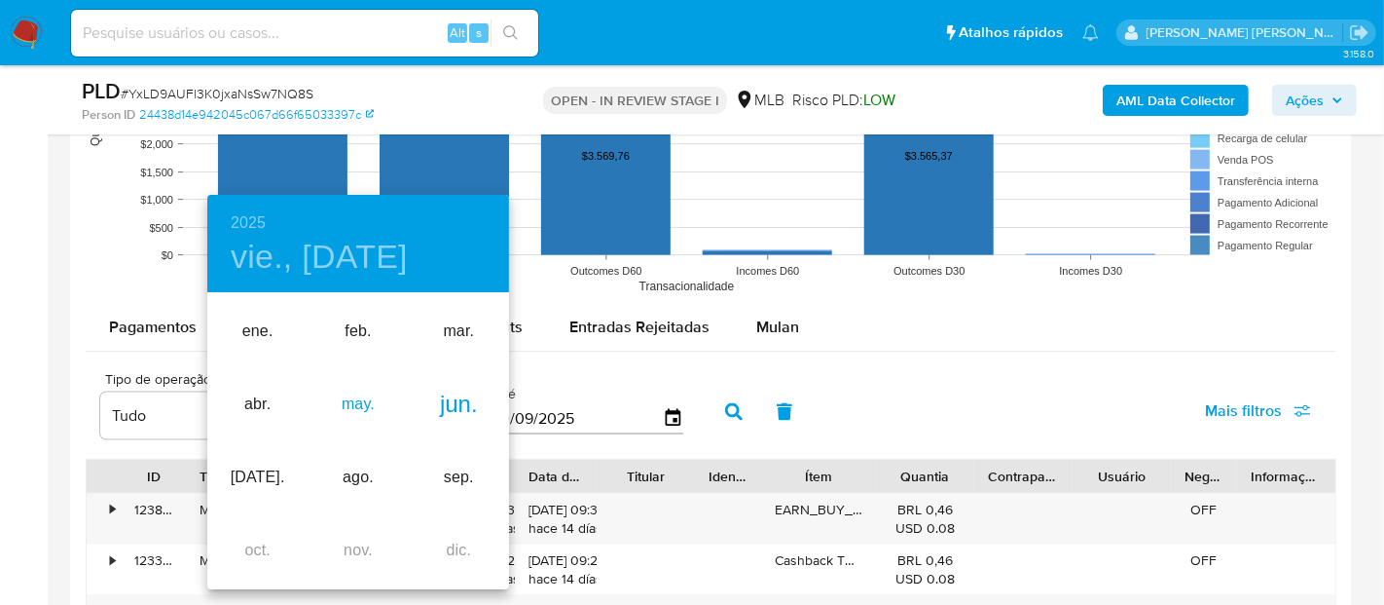
click at [358, 410] on div "may." at bounding box center [358, 404] width 100 height 73
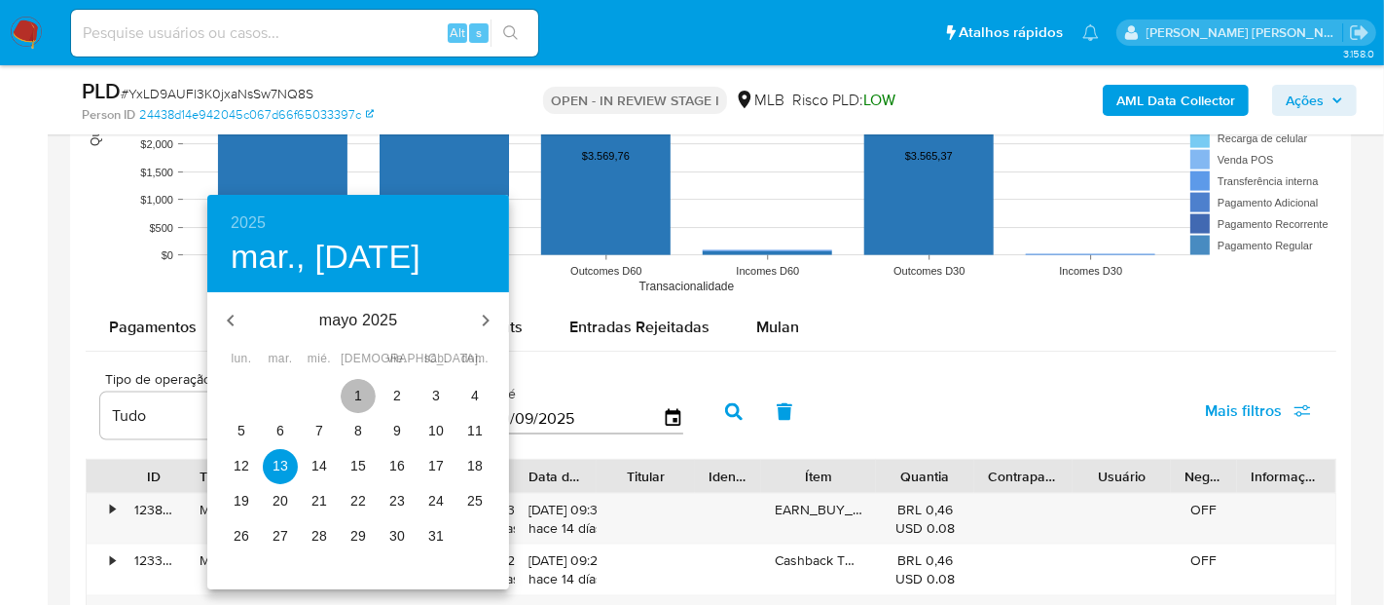
click at [352, 391] on span "1" at bounding box center [358, 394] width 35 height 19
type input "[DATE]"
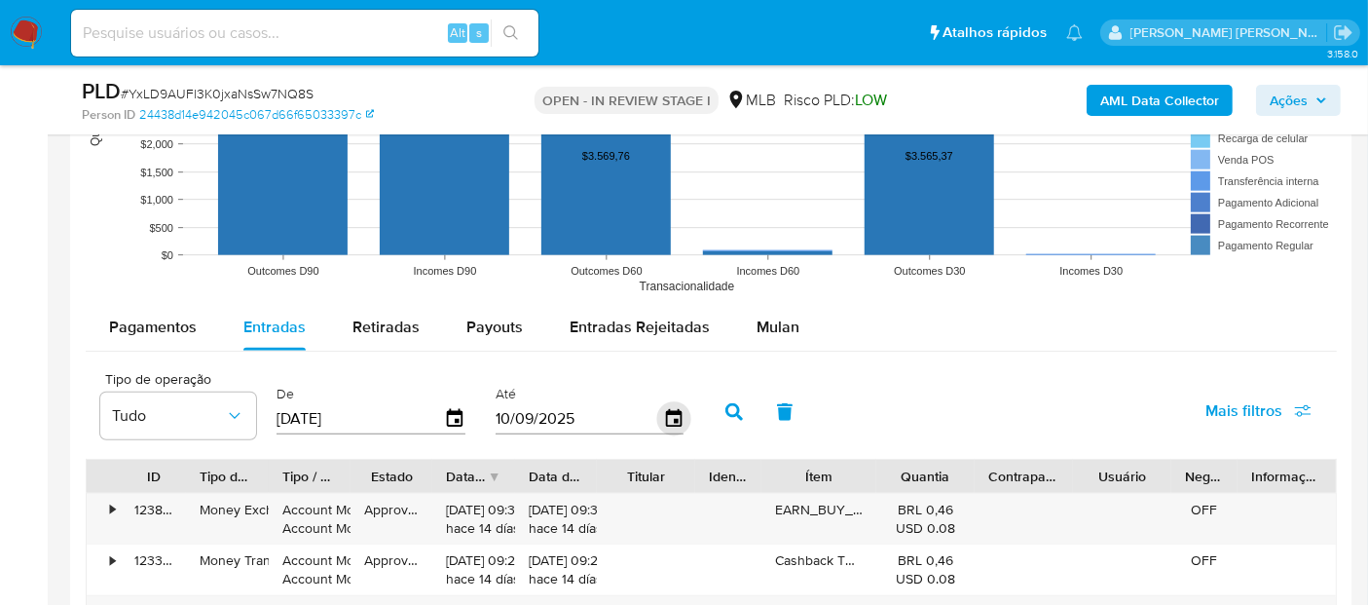
click at [665, 413] on icon "button" at bounding box center [673, 418] width 16 height 18
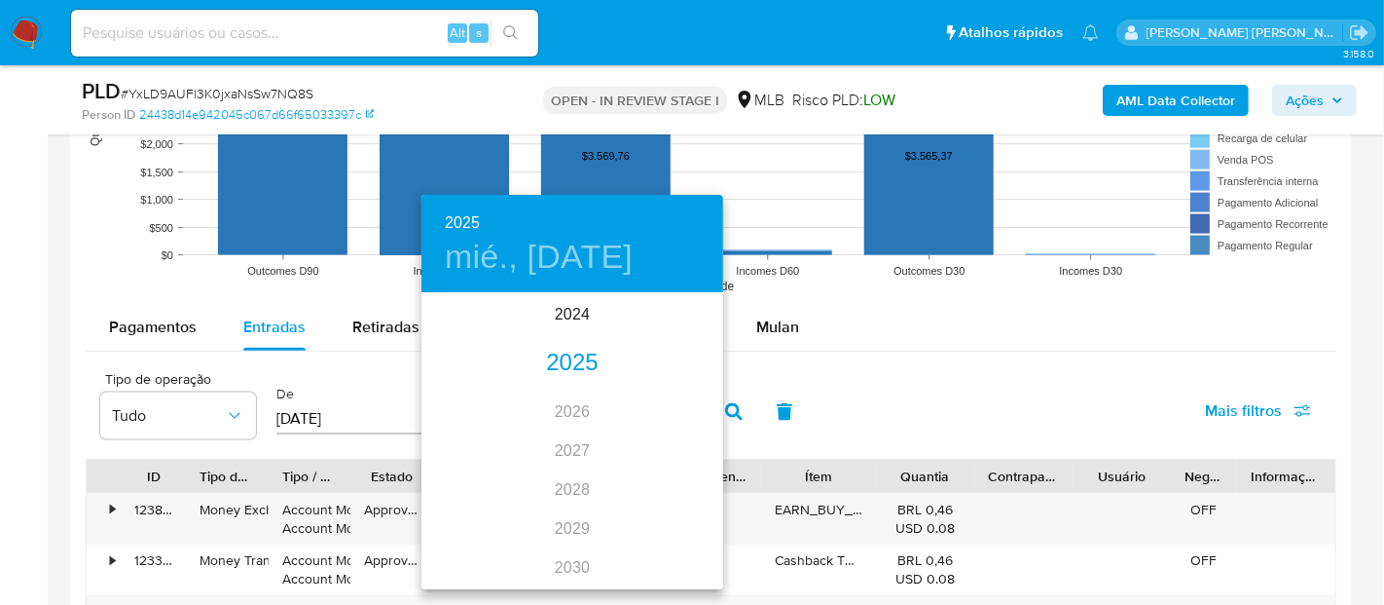
click at [563, 365] on div "2025" at bounding box center [573, 363] width 302 height 39
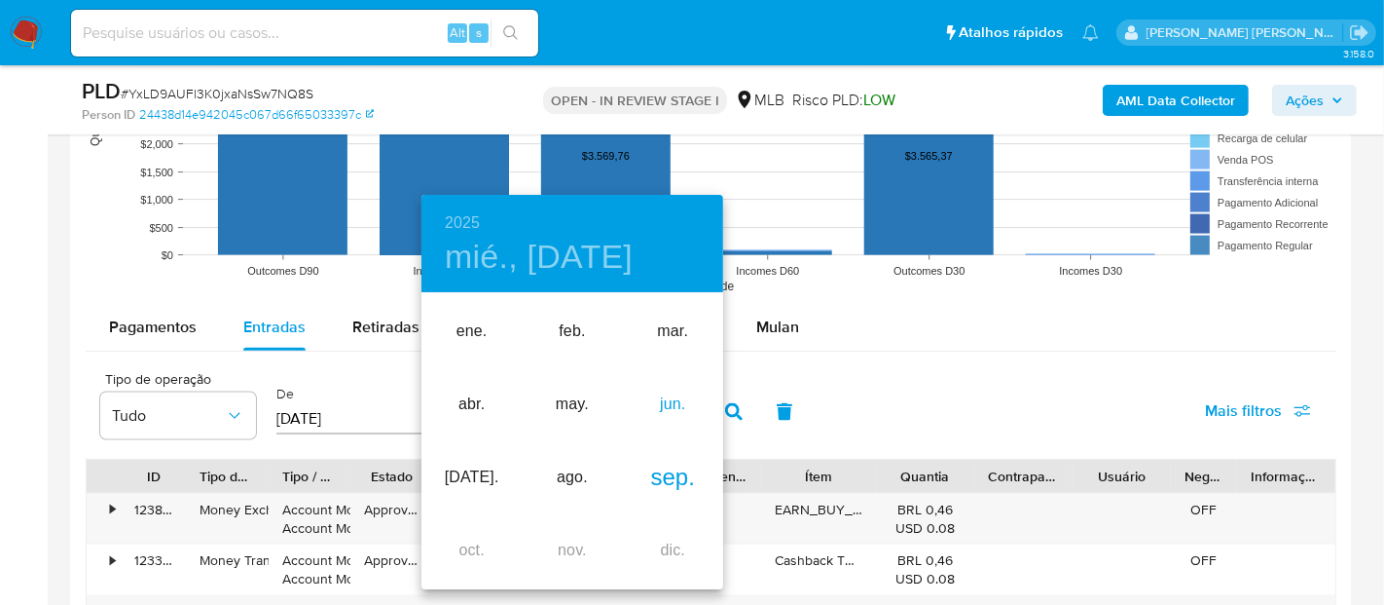
click at [673, 399] on div "jun." at bounding box center [673, 404] width 100 height 73
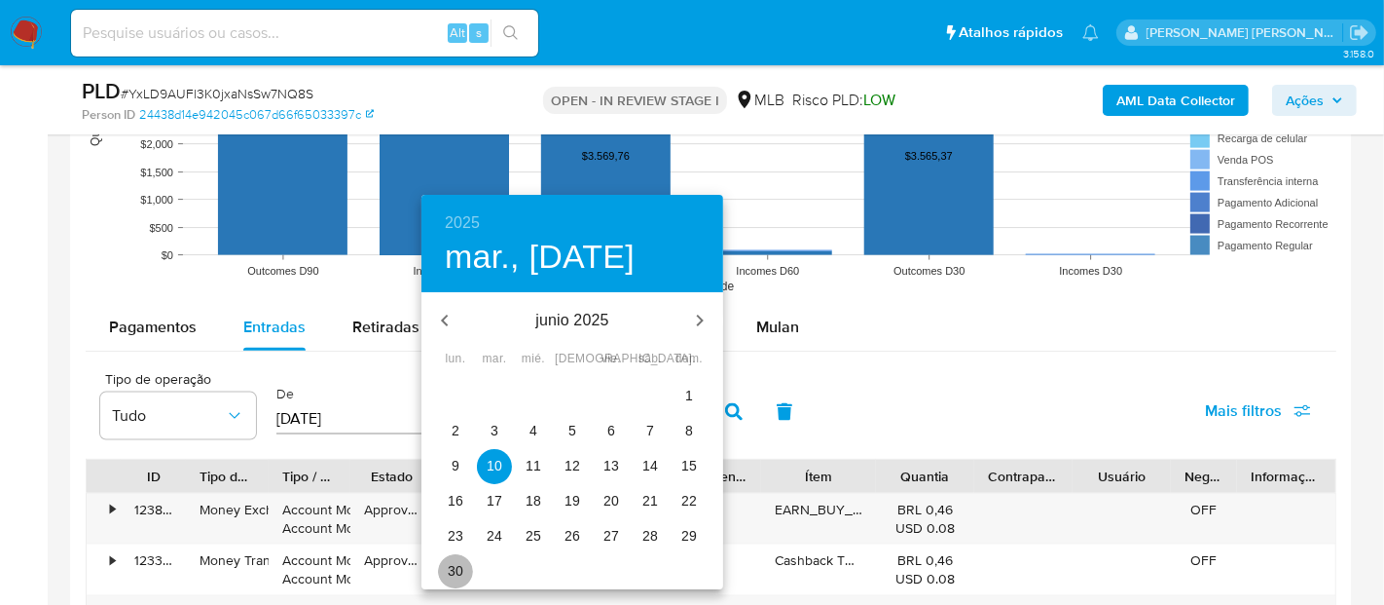
click at [445, 570] on span "30" at bounding box center [455, 570] width 35 height 19
type input "30/06/2025"
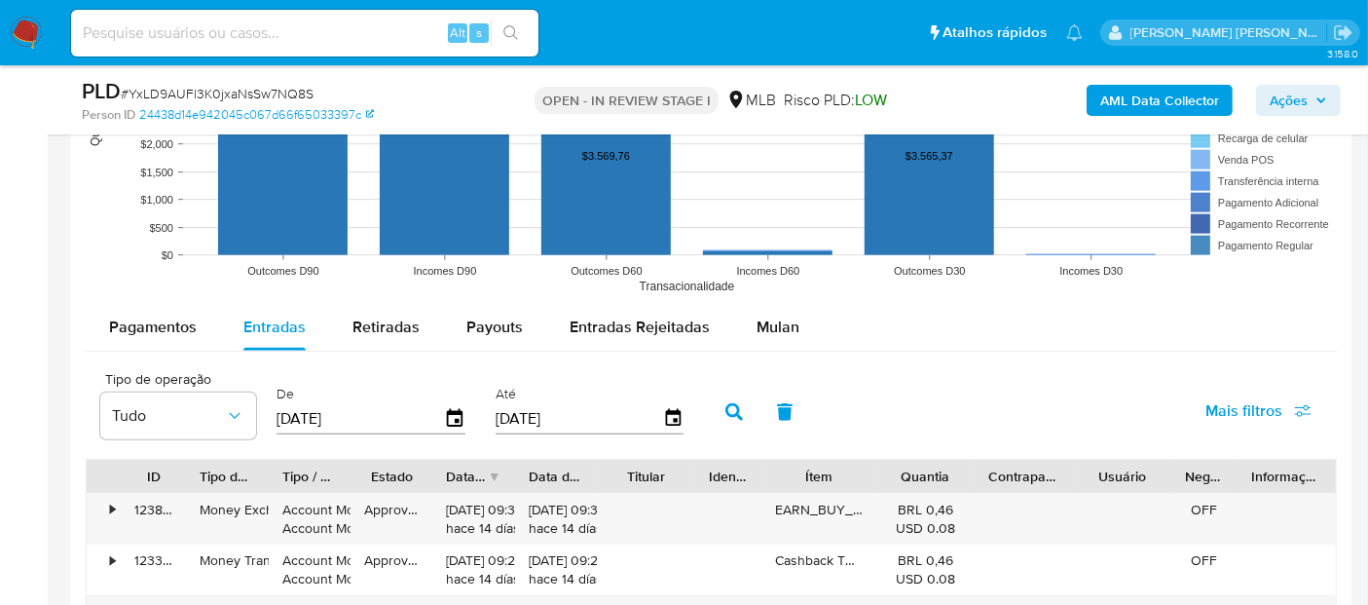
click at [731, 396] on button "button" at bounding box center [734, 411] width 51 height 47
click at [642, 419] on input "30/06/2025" at bounding box center [578, 418] width 167 height 31
click at [1068, 375] on div "Tipo de operação Tudo De 01/05/2025 Até 30/06/2025 Mais filtros" at bounding box center [711, 409] width 1251 height 97
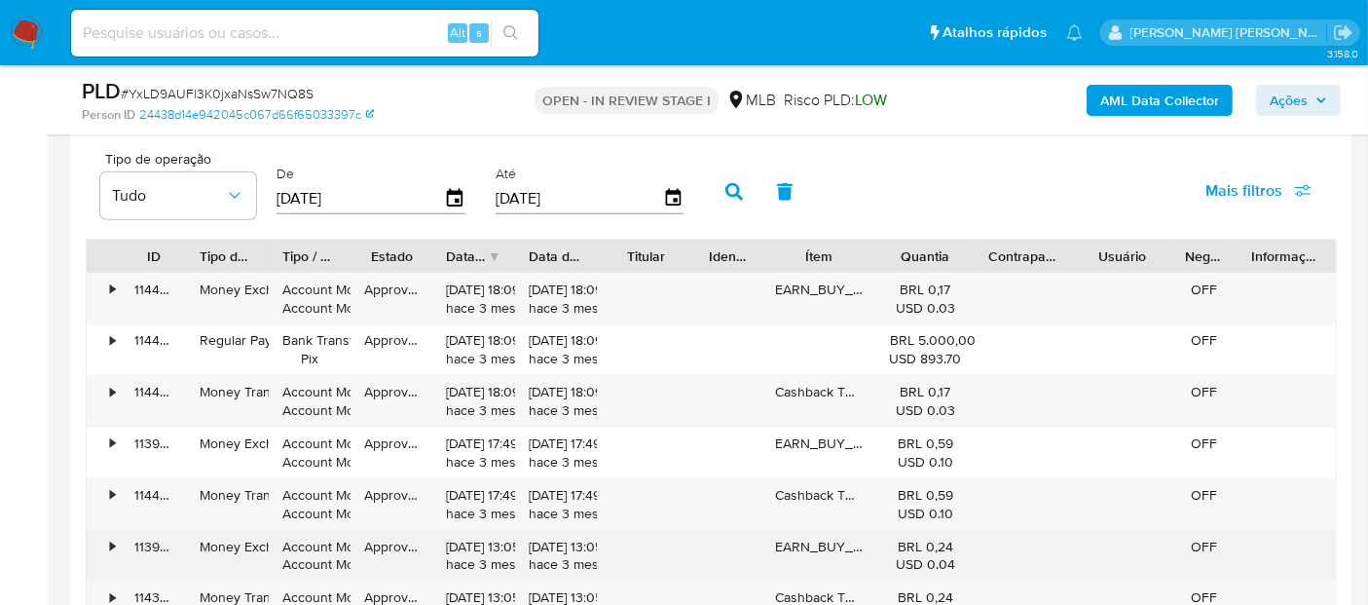
scroll to position [2271, 0]
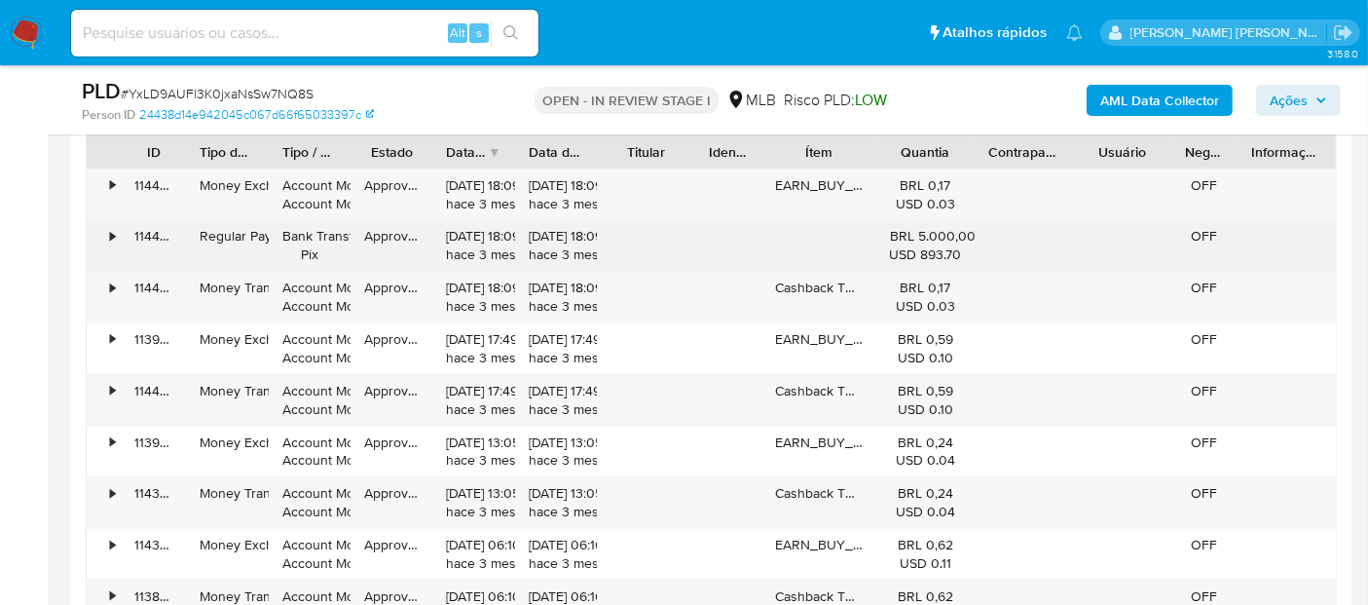
click at [110, 232] on div "•" at bounding box center [112, 236] width 5 height 18
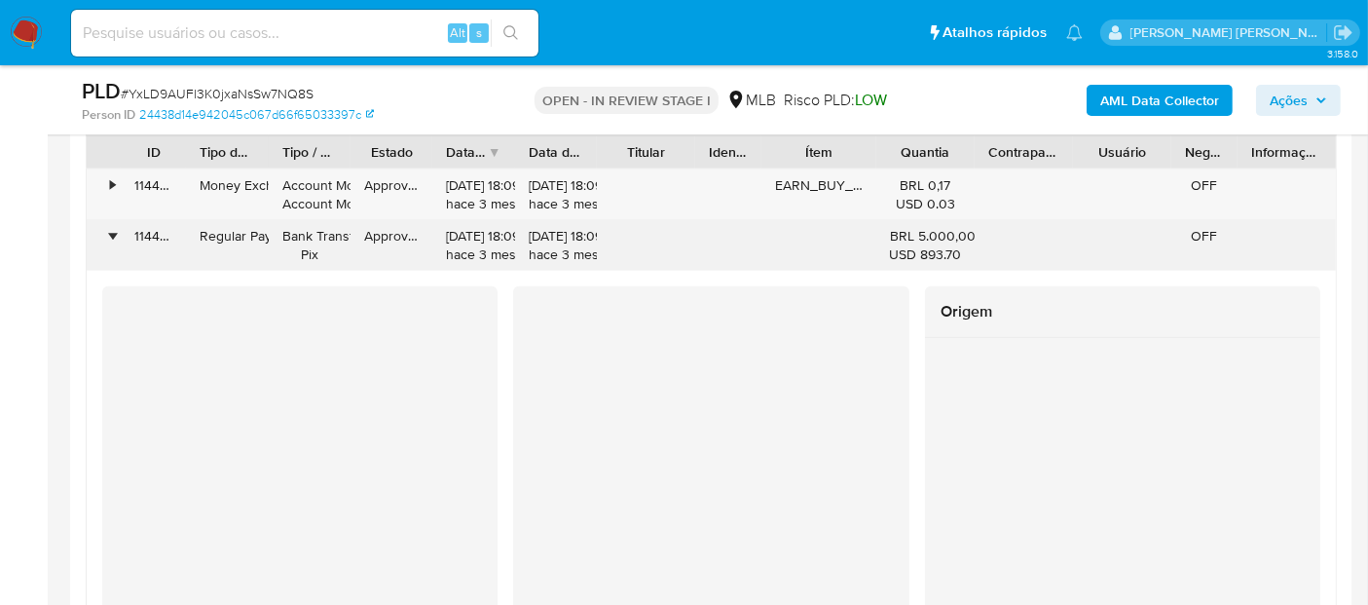
click at [110, 232] on div "•" at bounding box center [112, 236] width 5 height 18
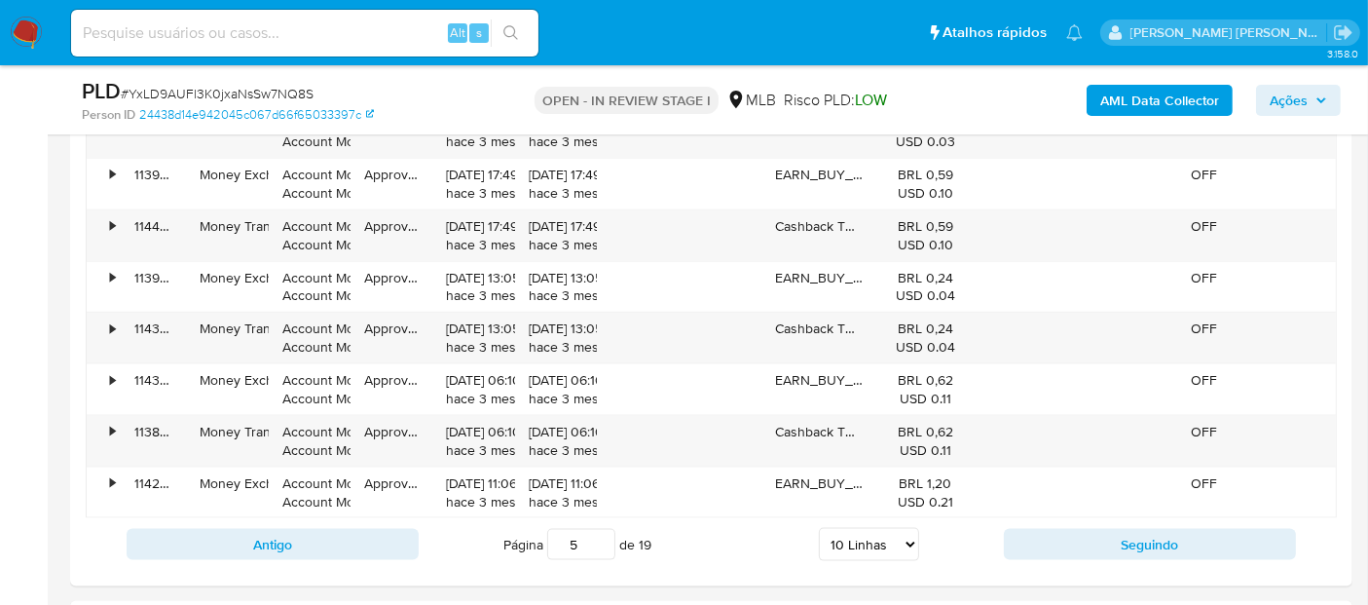
scroll to position [2487, 0]
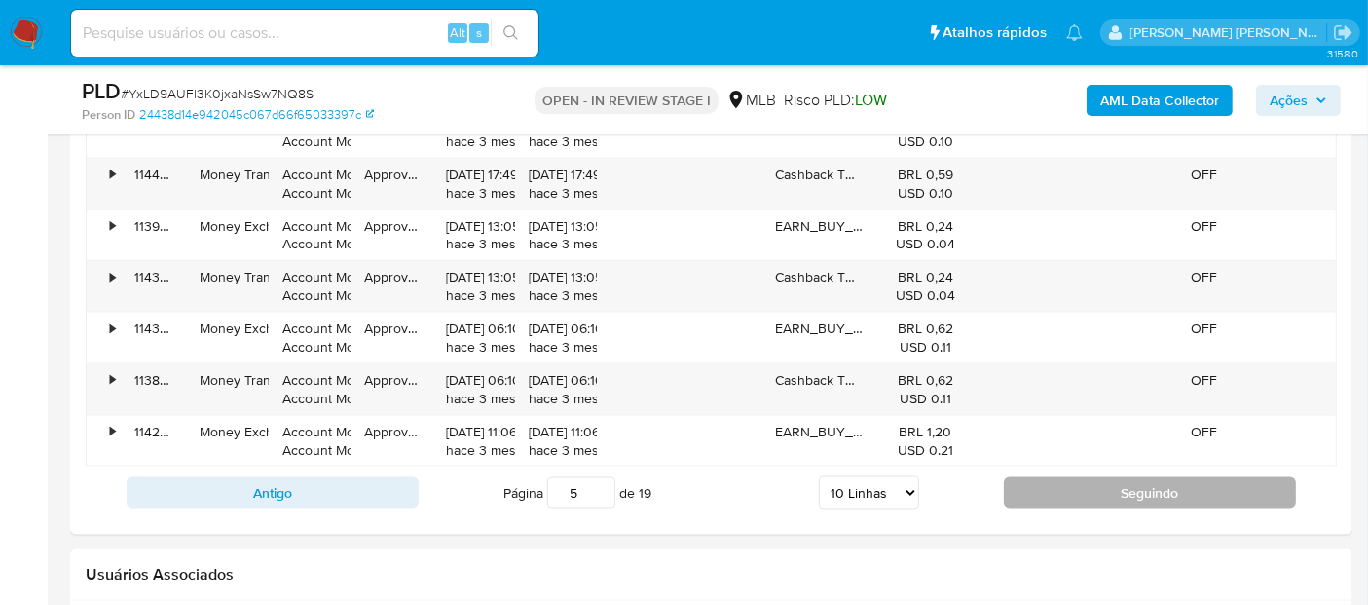
click at [1062, 482] on button "Seguindo" at bounding box center [1150, 492] width 292 height 31
type input "6"
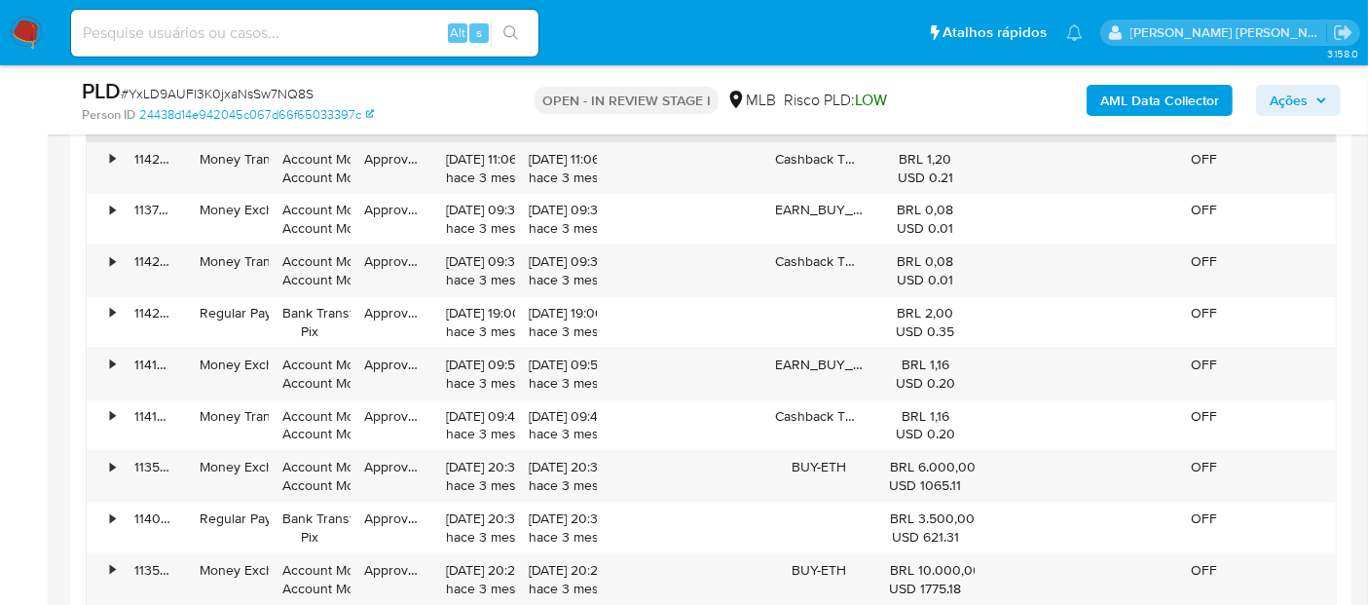
scroll to position [2271, 0]
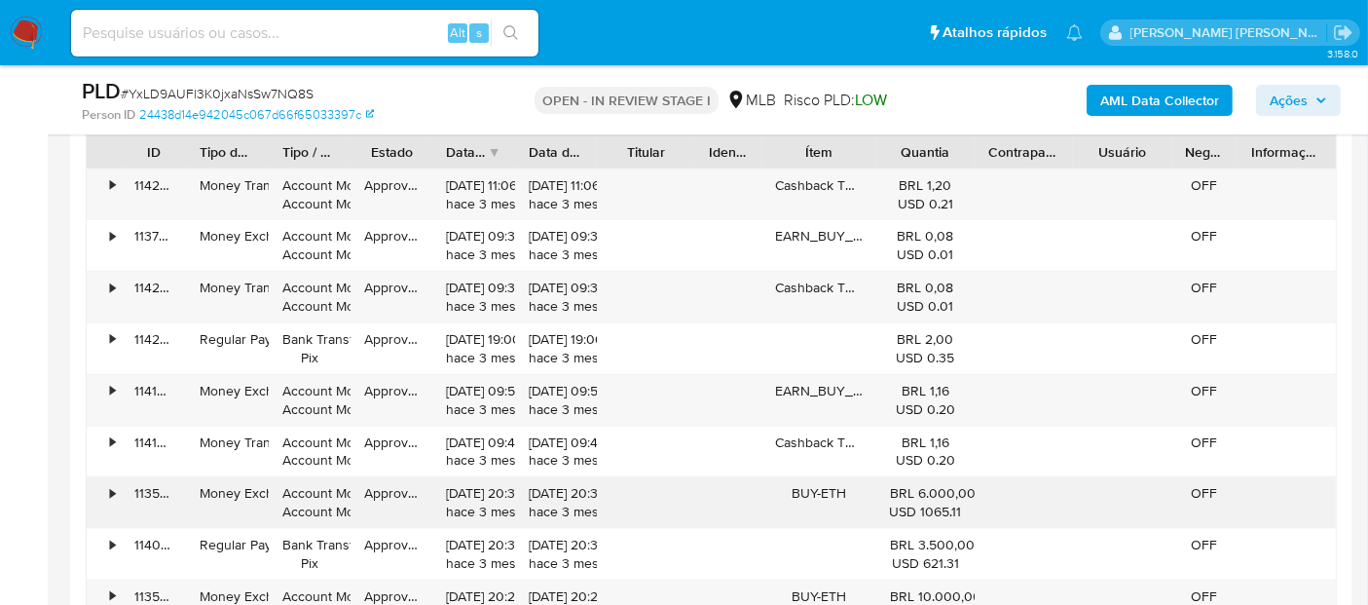
click at [108, 486] on div "•" at bounding box center [104, 502] width 34 height 51
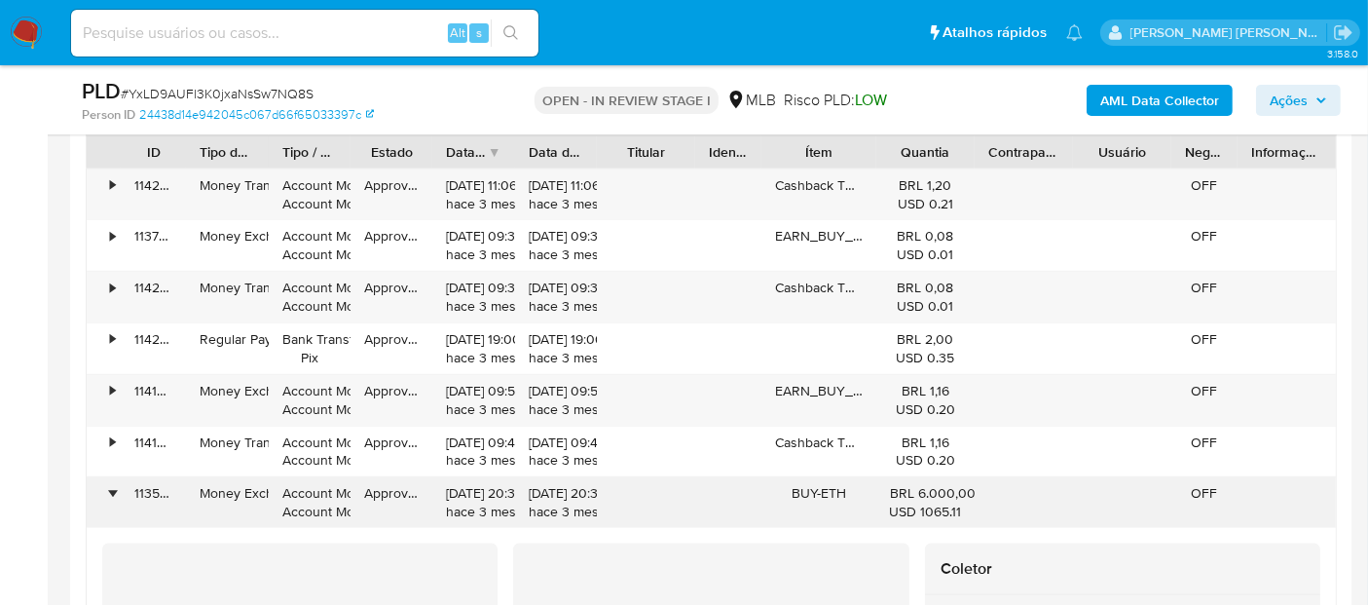
click at [110, 489] on div "•" at bounding box center [112, 493] width 5 height 18
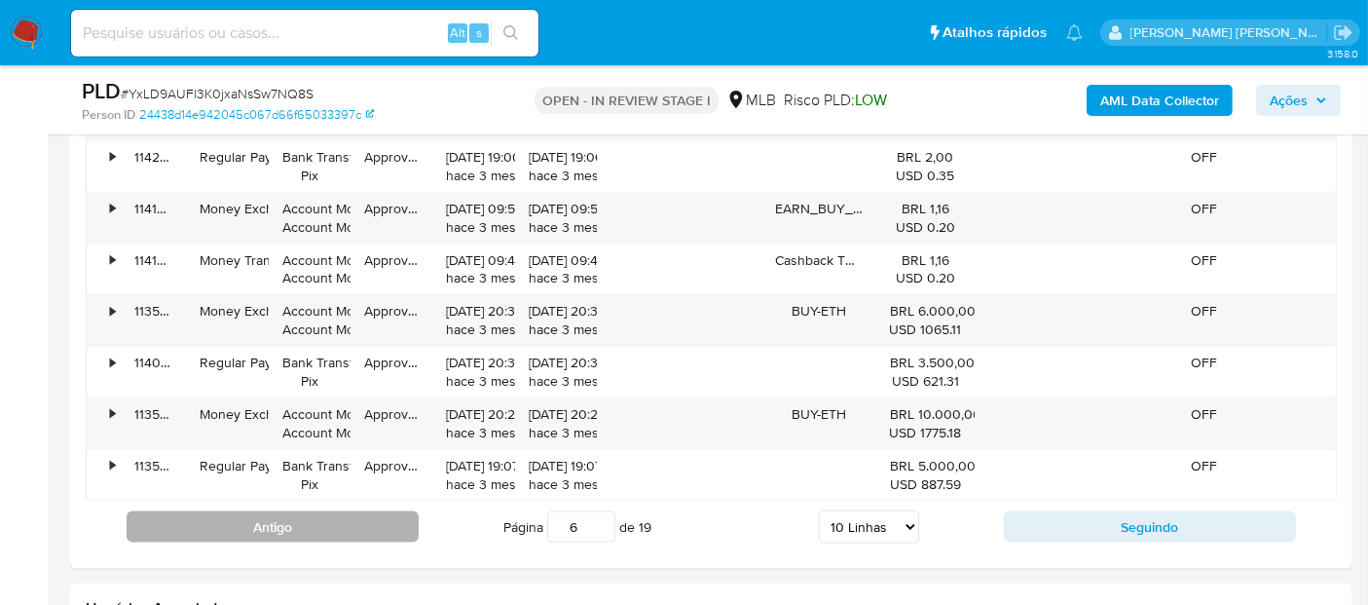
scroll to position [2487, 0]
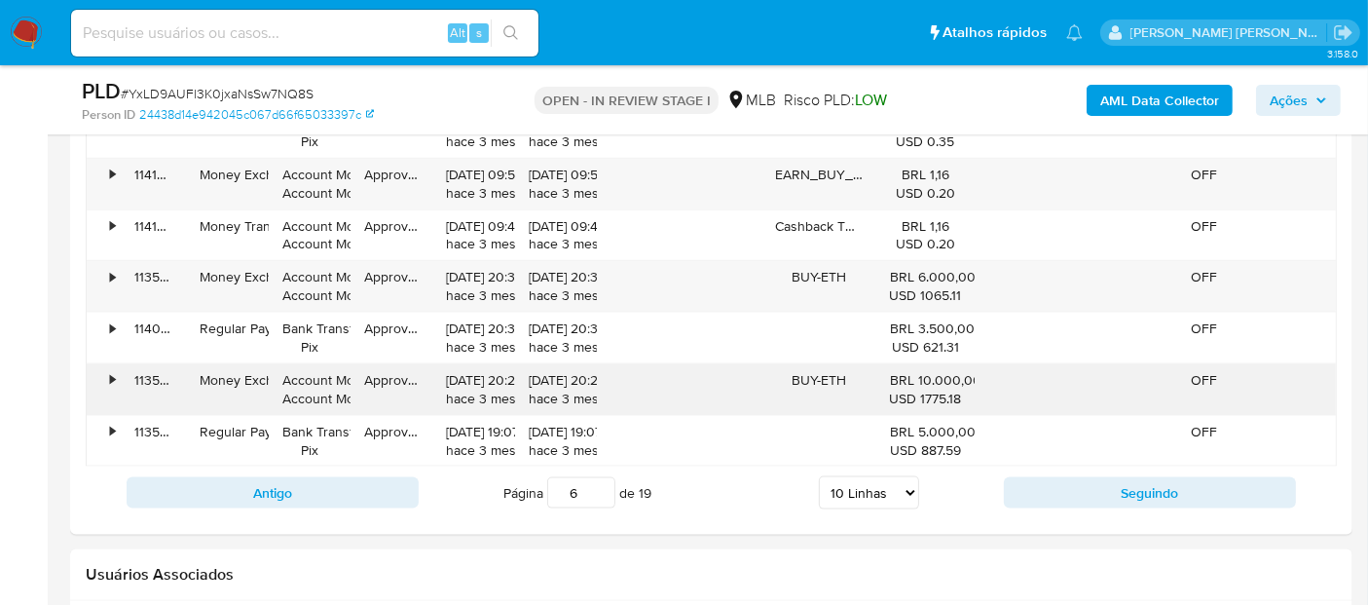
click at [116, 374] on div "•" at bounding box center [104, 389] width 34 height 51
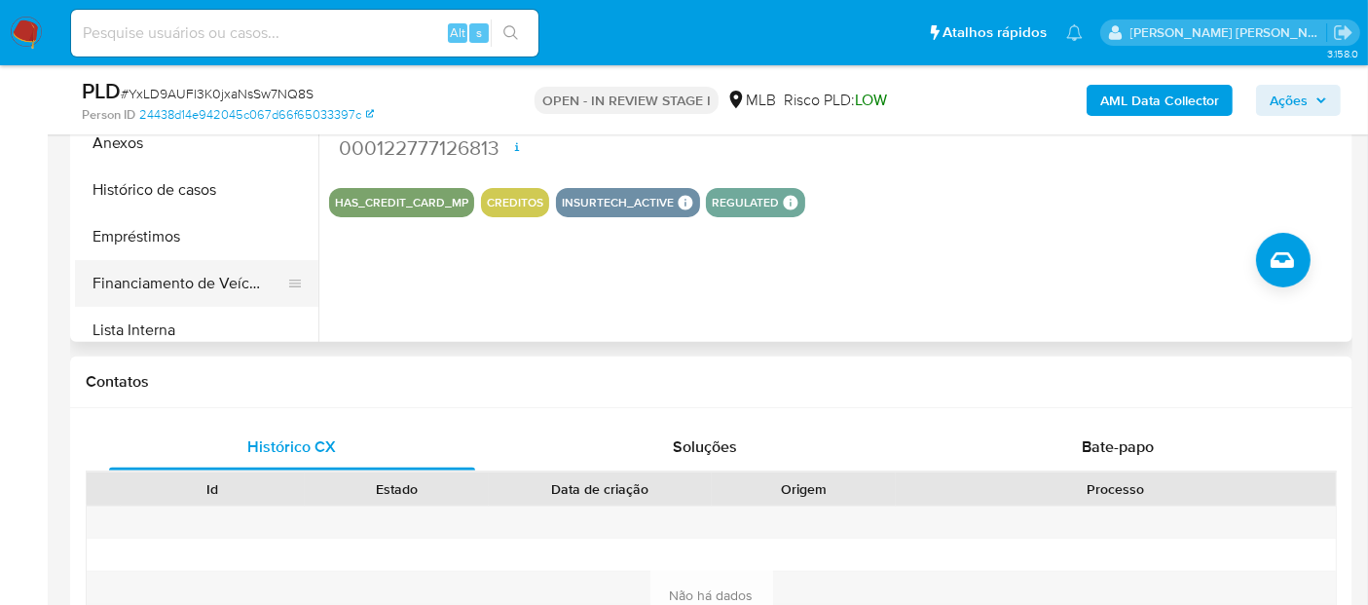
scroll to position [0, 0]
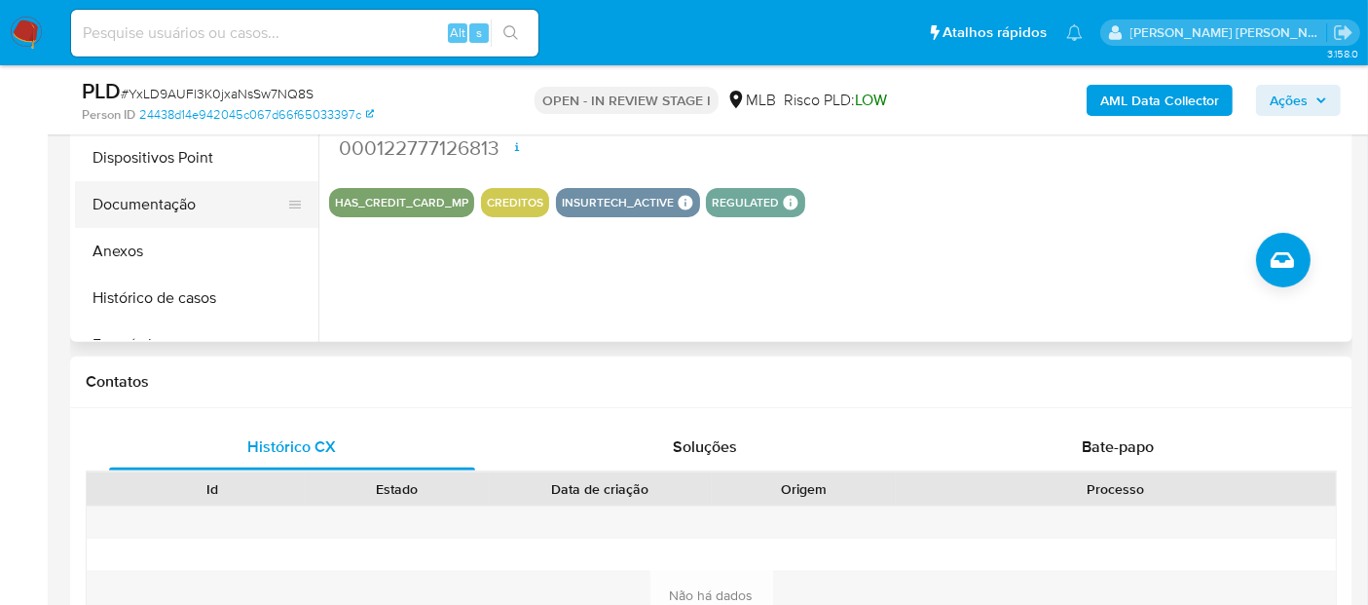
click at [186, 203] on button "Documentação" at bounding box center [189, 204] width 228 height 47
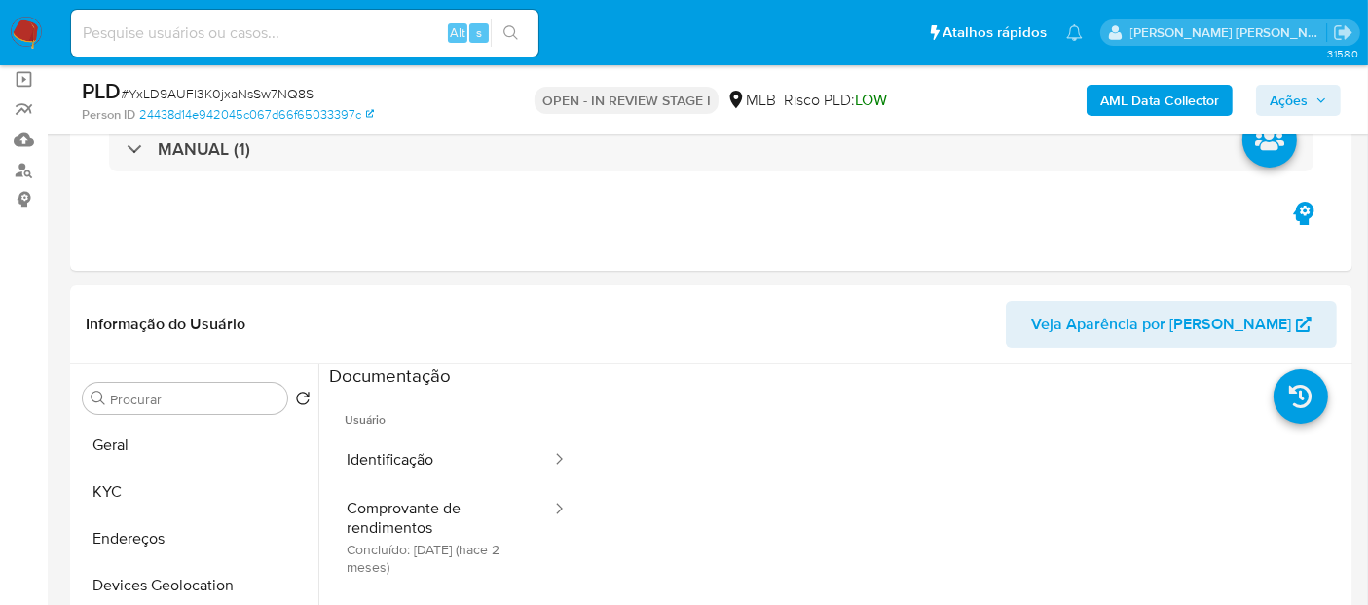
scroll to position [121, 0]
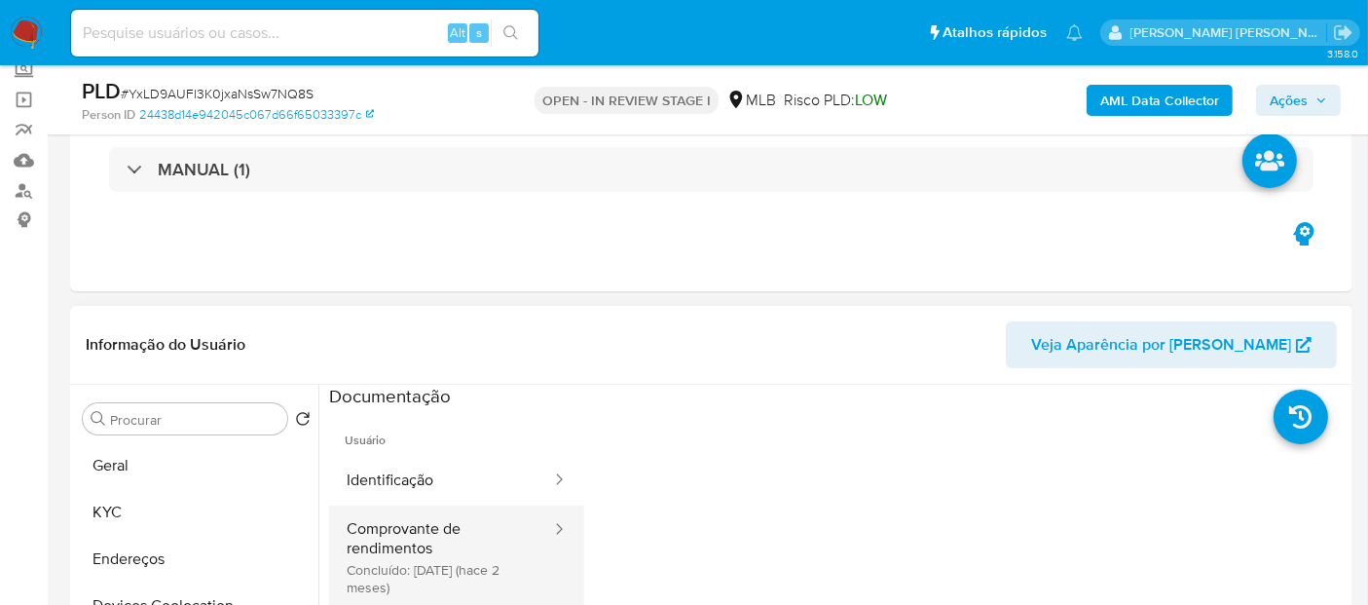
click at [419, 566] on button "Comprovante de rendimentos Concluído: 27/06/2025 (hace 2 meses)" at bounding box center [441, 556] width 224 height 103
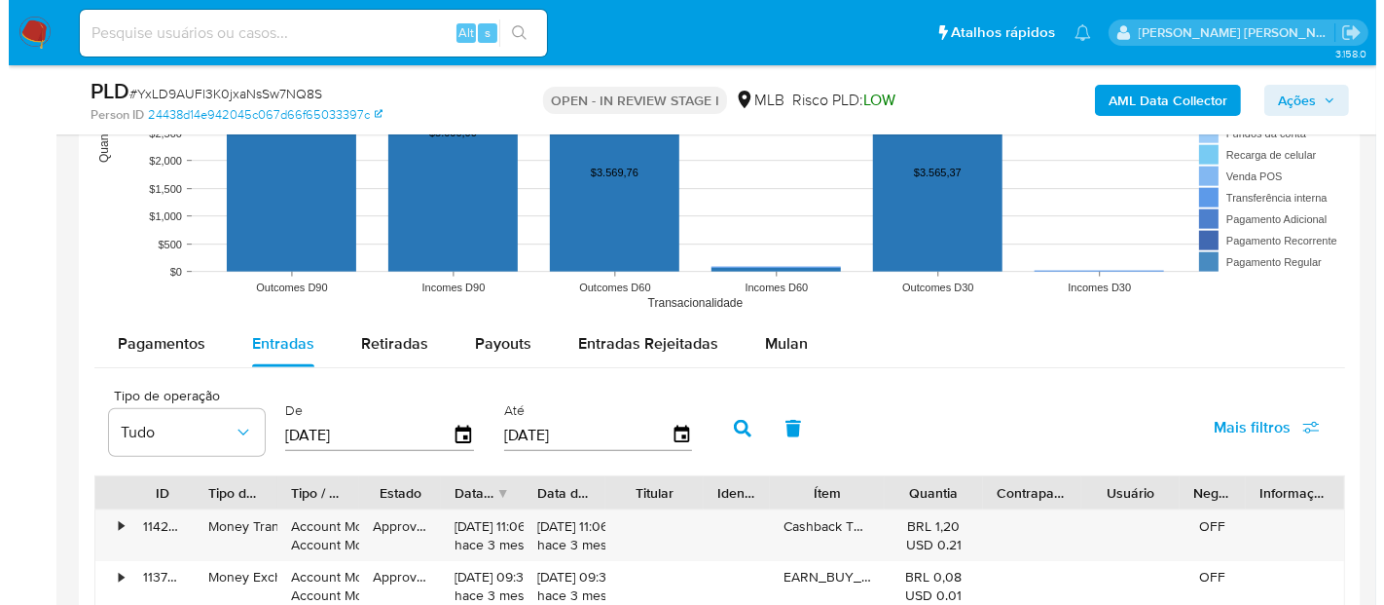
scroll to position [1947, 0]
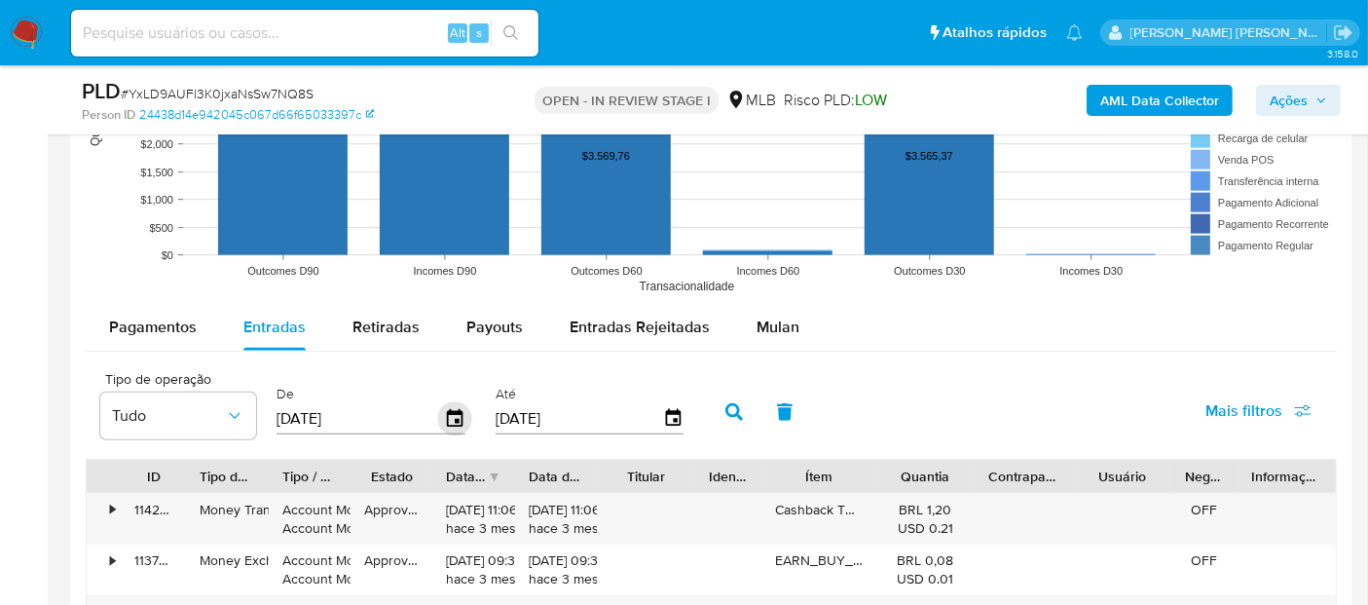
click at [447, 407] on icon "button" at bounding box center [455, 419] width 34 height 34
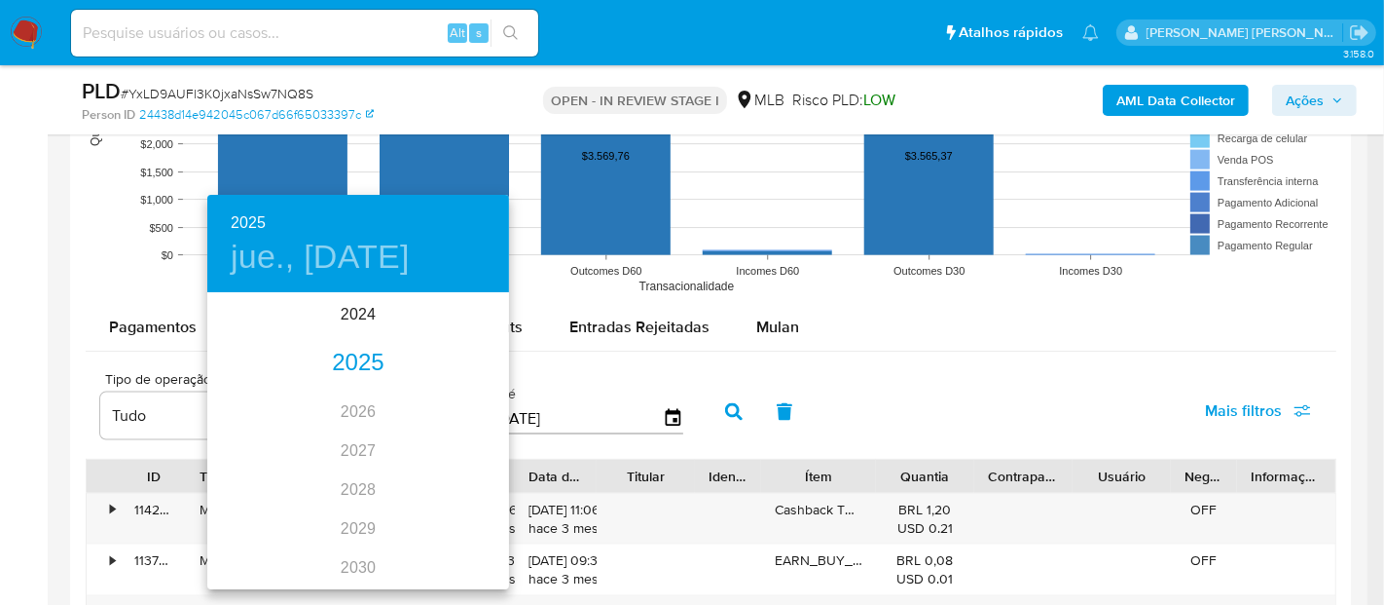
click at [345, 368] on div "2025" at bounding box center [358, 363] width 302 height 39
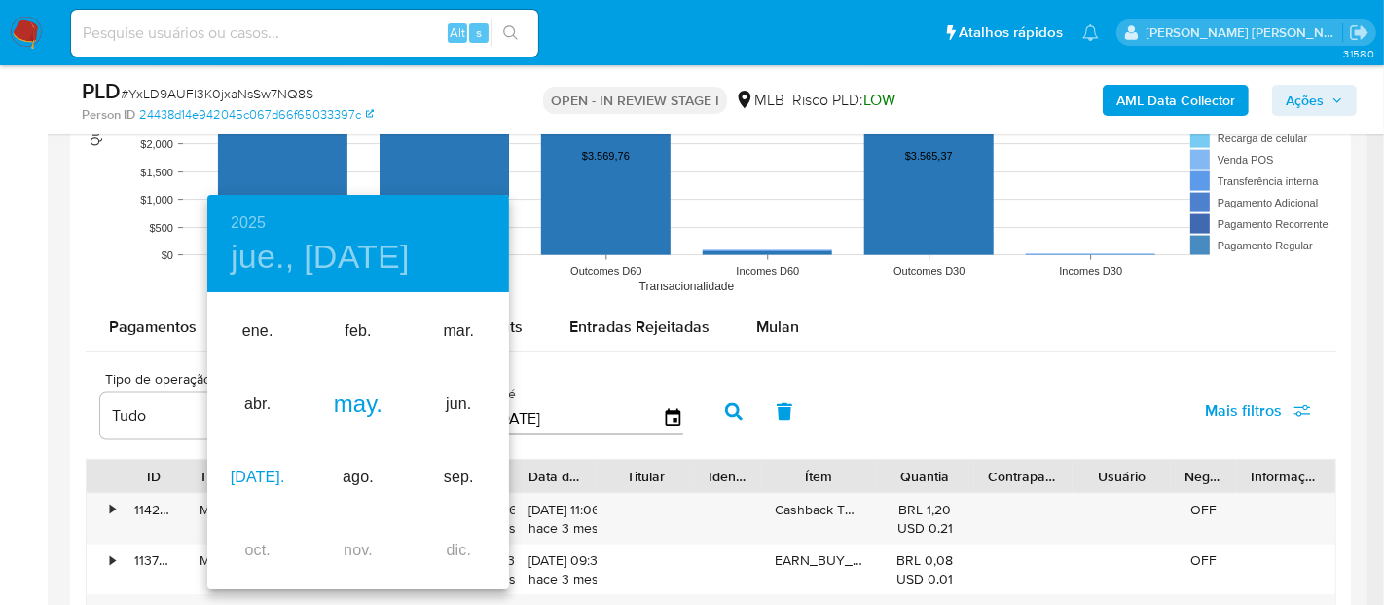
click at [250, 473] on div "jul." at bounding box center [257, 477] width 100 height 73
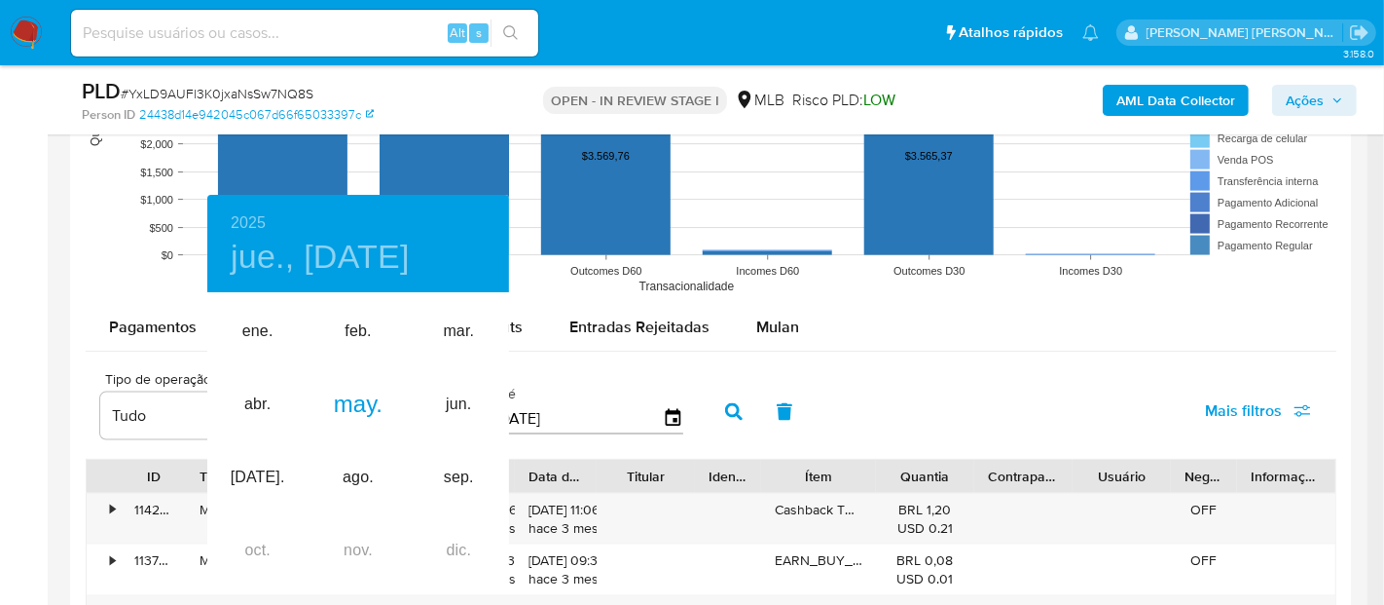
type input "01/07/2025"
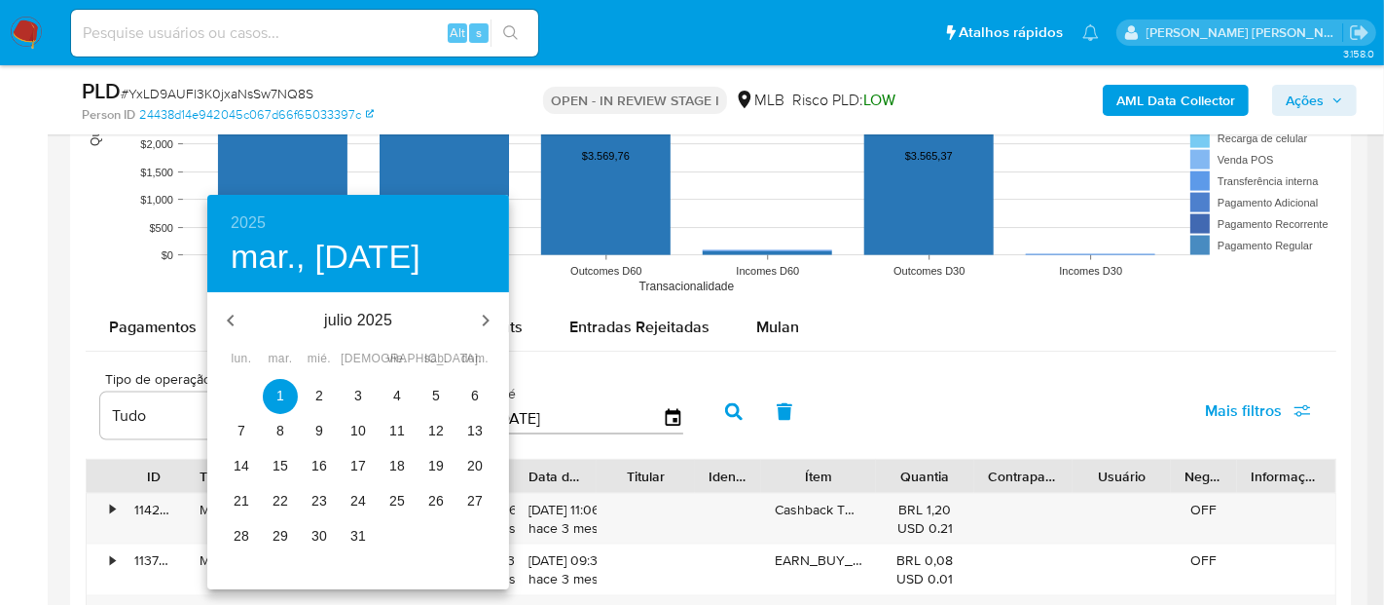
click at [286, 393] on span "1" at bounding box center [280, 394] width 35 height 19
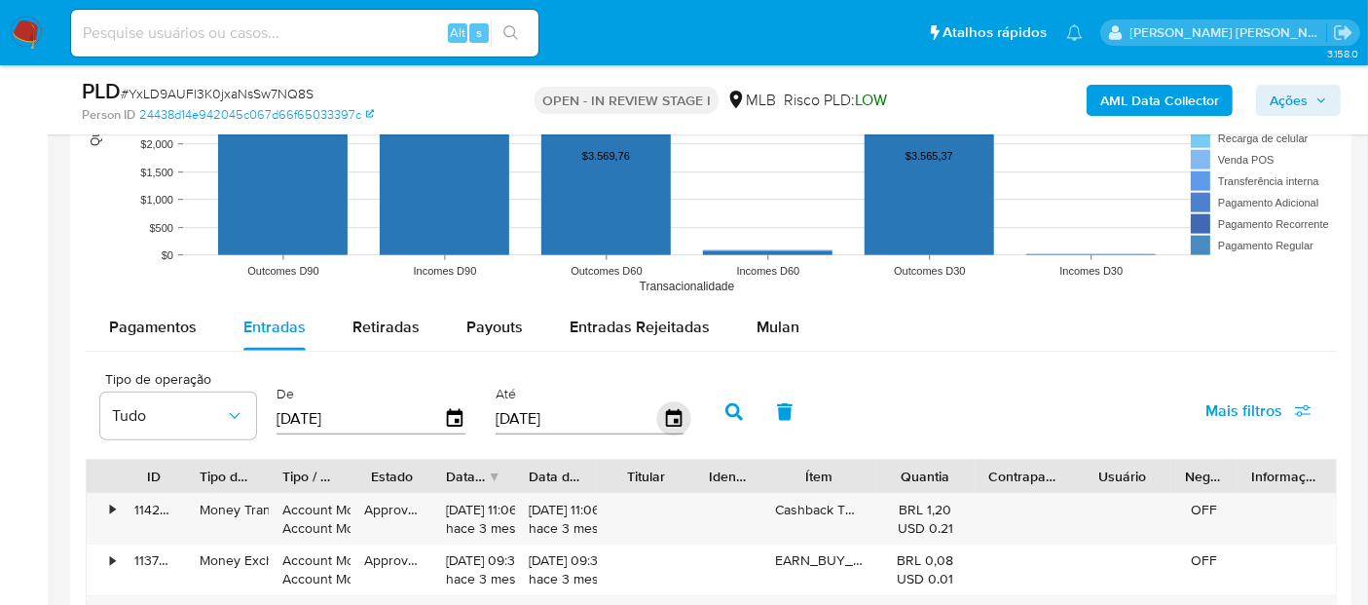
click at [665, 409] on icon "button" at bounding box center [673, 418] width 16 height 18
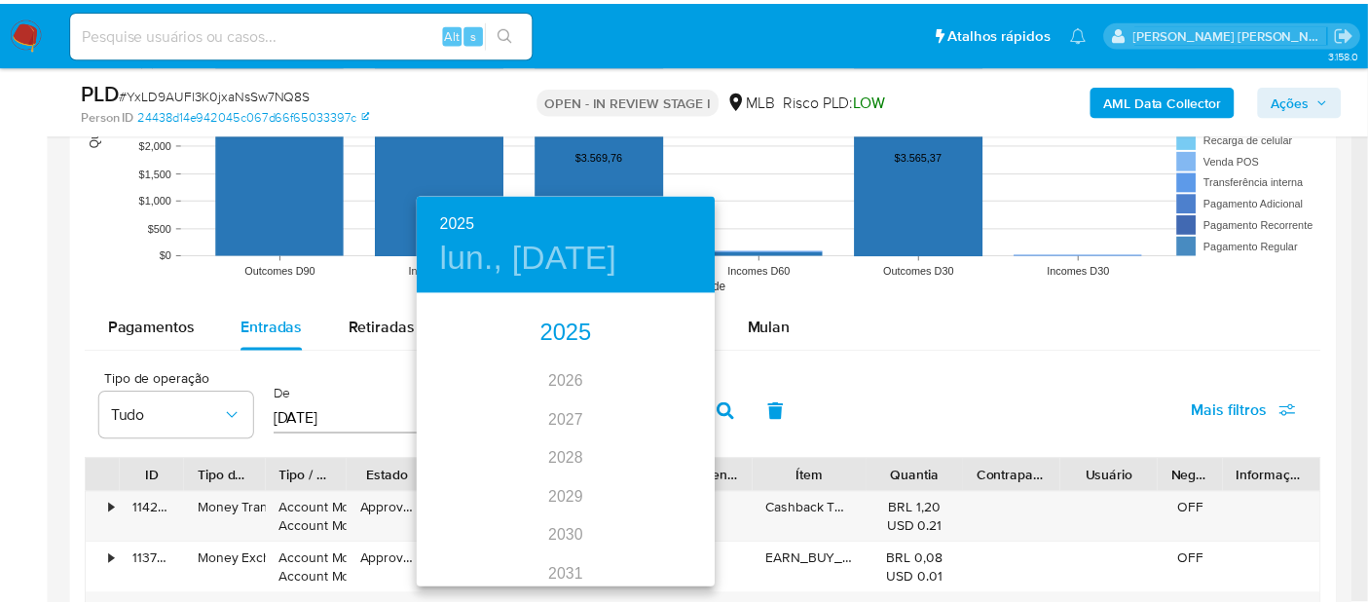
scroll to position [0, 0]
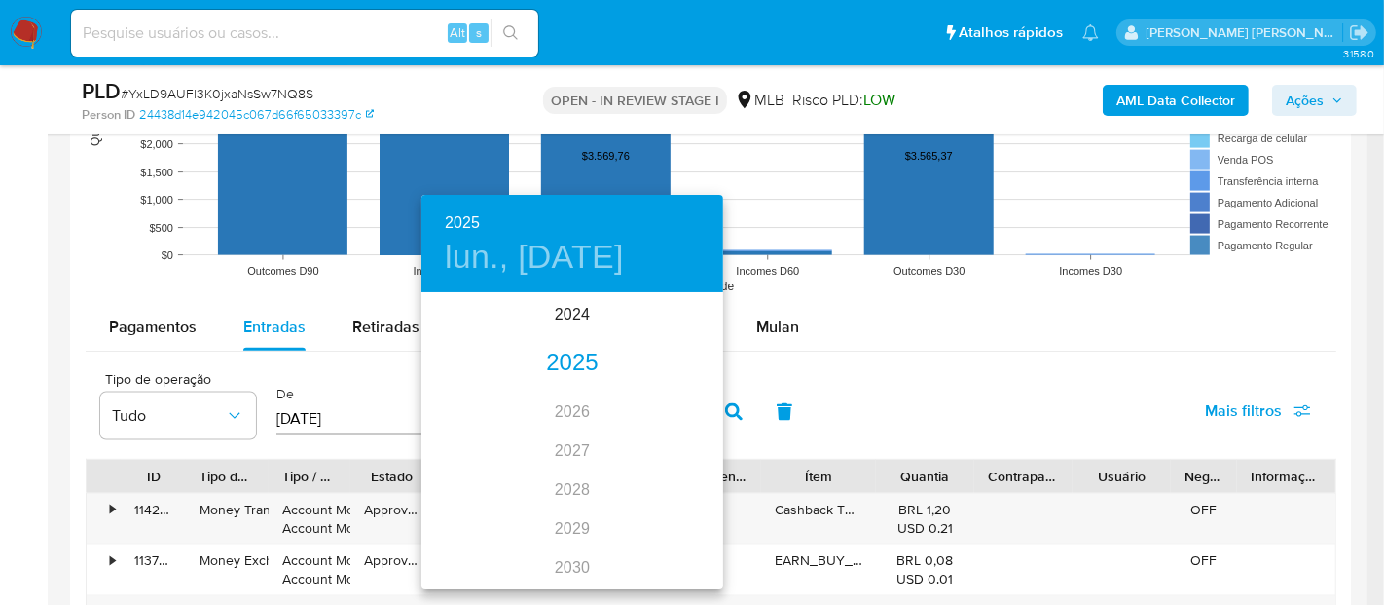
click at [563, 371] on div "2025" at bounding box center [573, 363] width 302 height 39
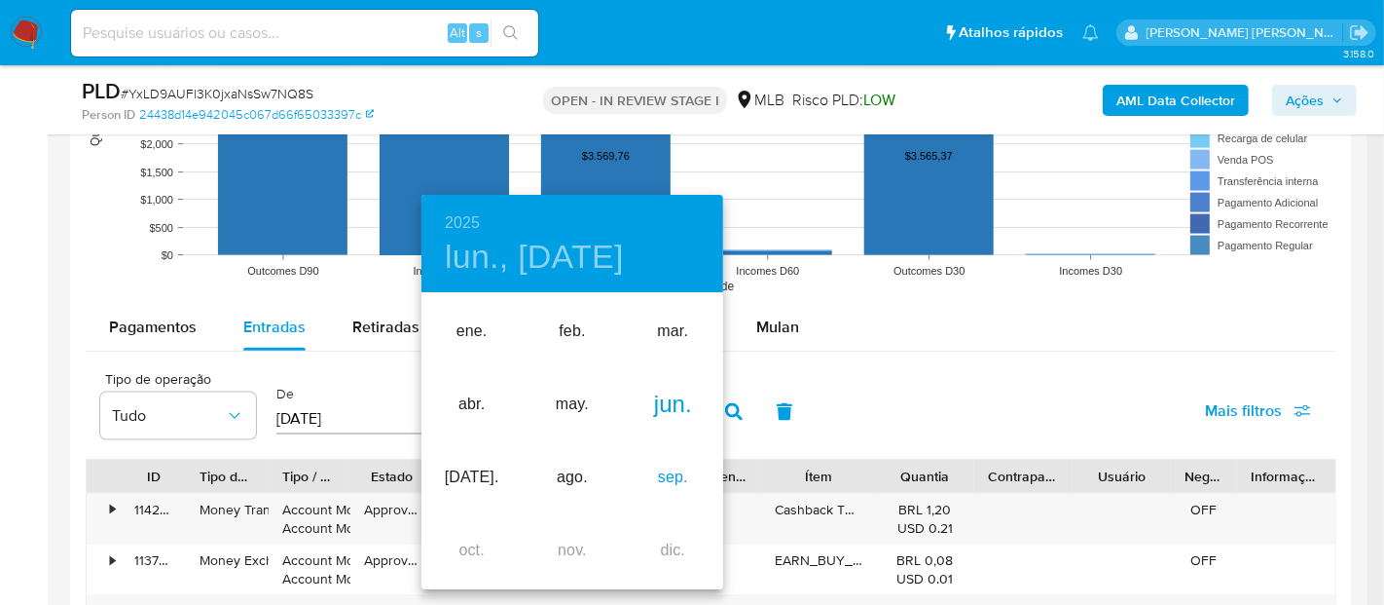
click at [662, 475] on div "sep." at bounding box center [673, 477] width 100 height 73
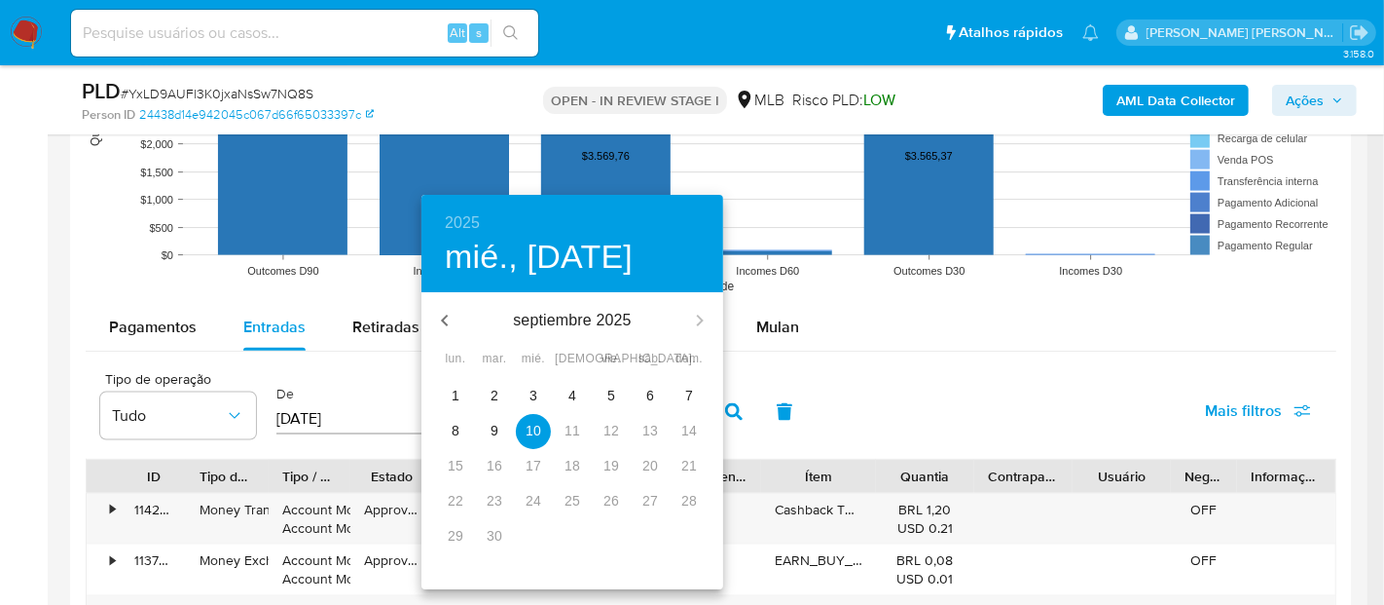
click at [685, 396] on p "7" at bounding box center [689, 394] width 8 height 19
type input "07/09/2025"
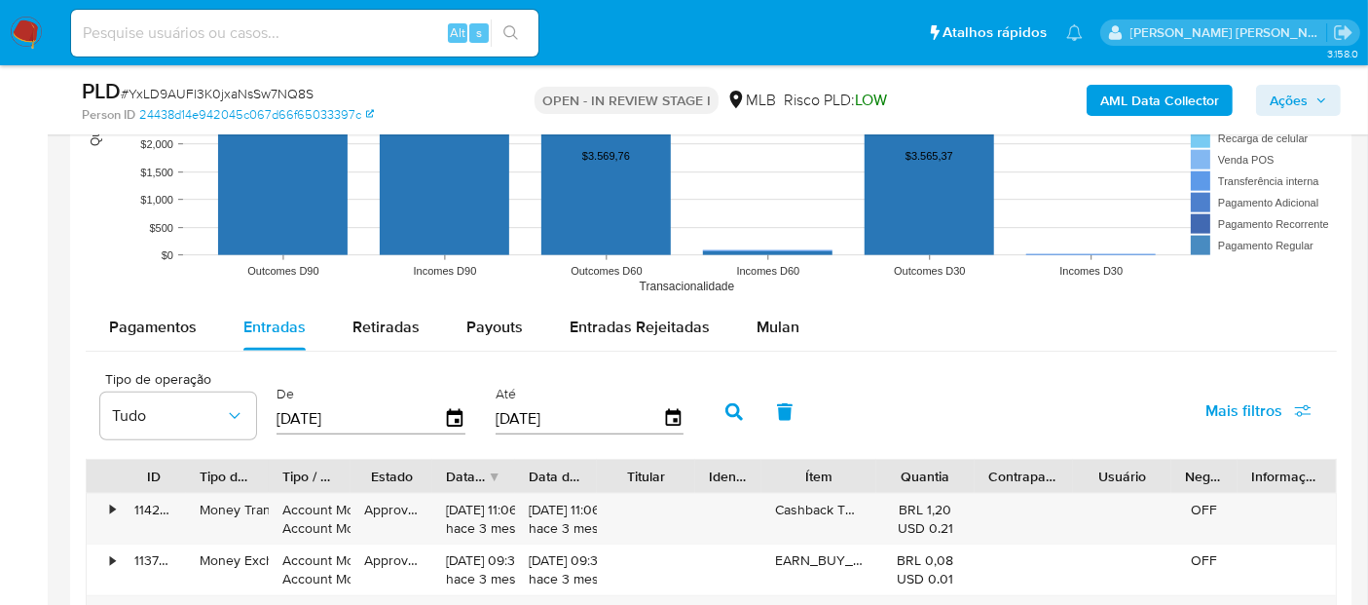
click at [728, 410] on icon "button" at bounding box center [734, 412] width 18 height 18
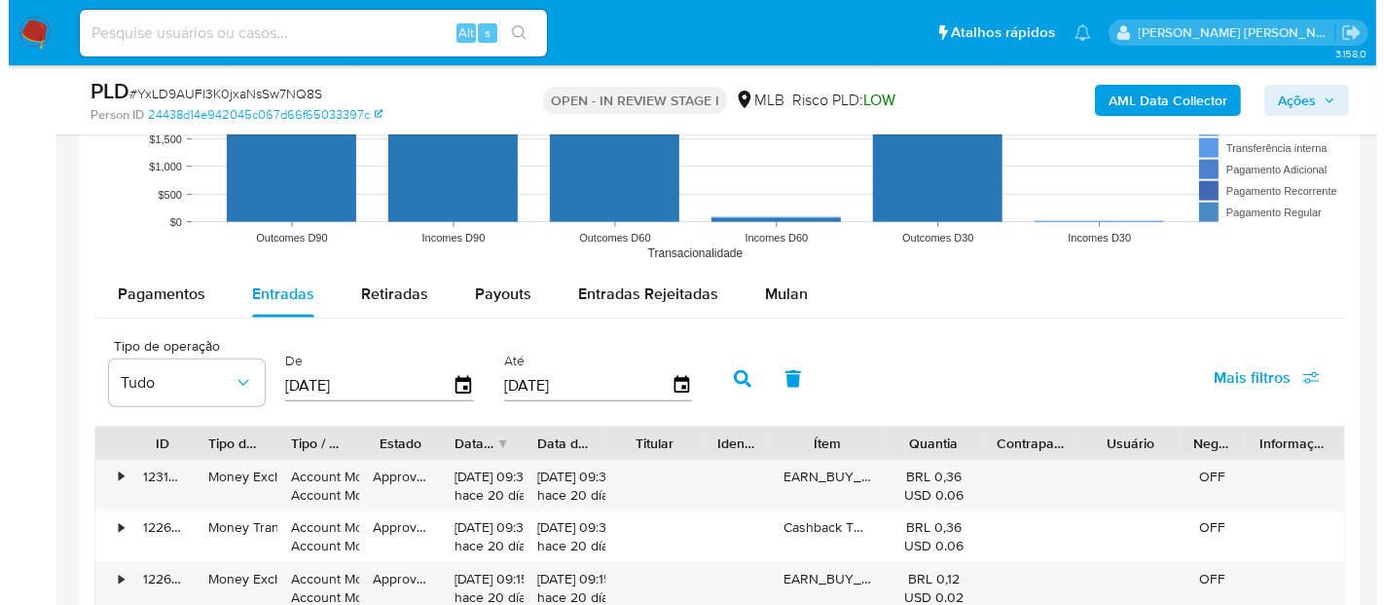
scroll to position [1947, 0]
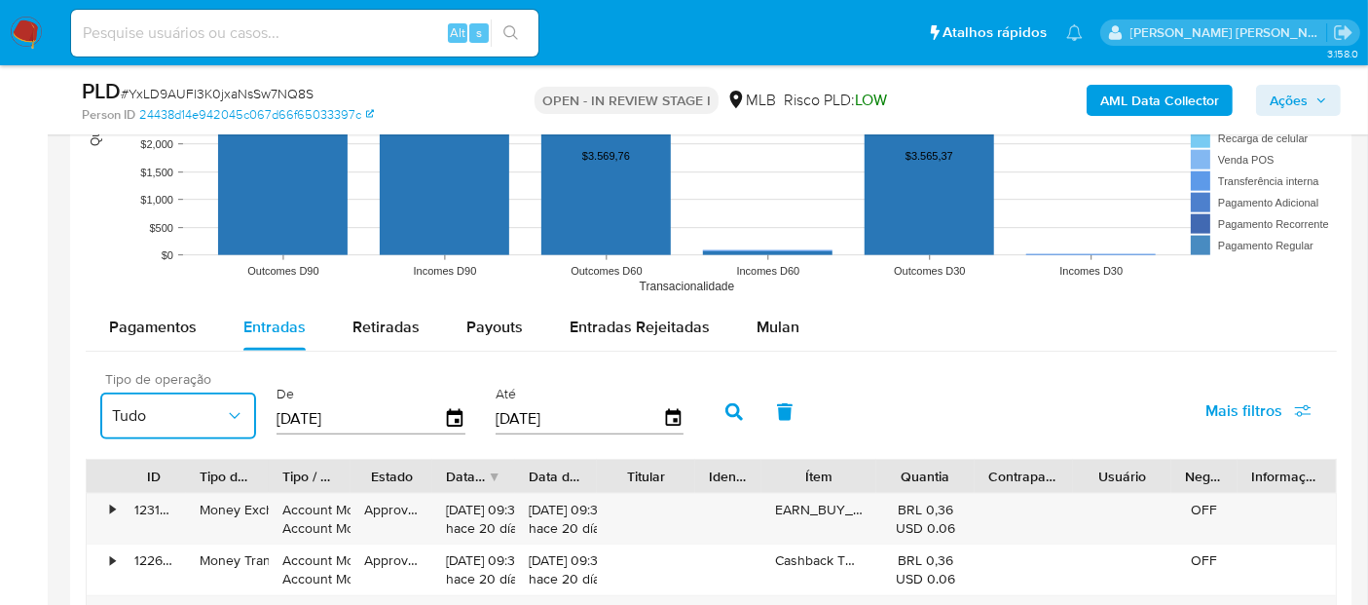
click at [184, 399] on button "Tudo" at bounding box center [178, 415] width 156 height 47
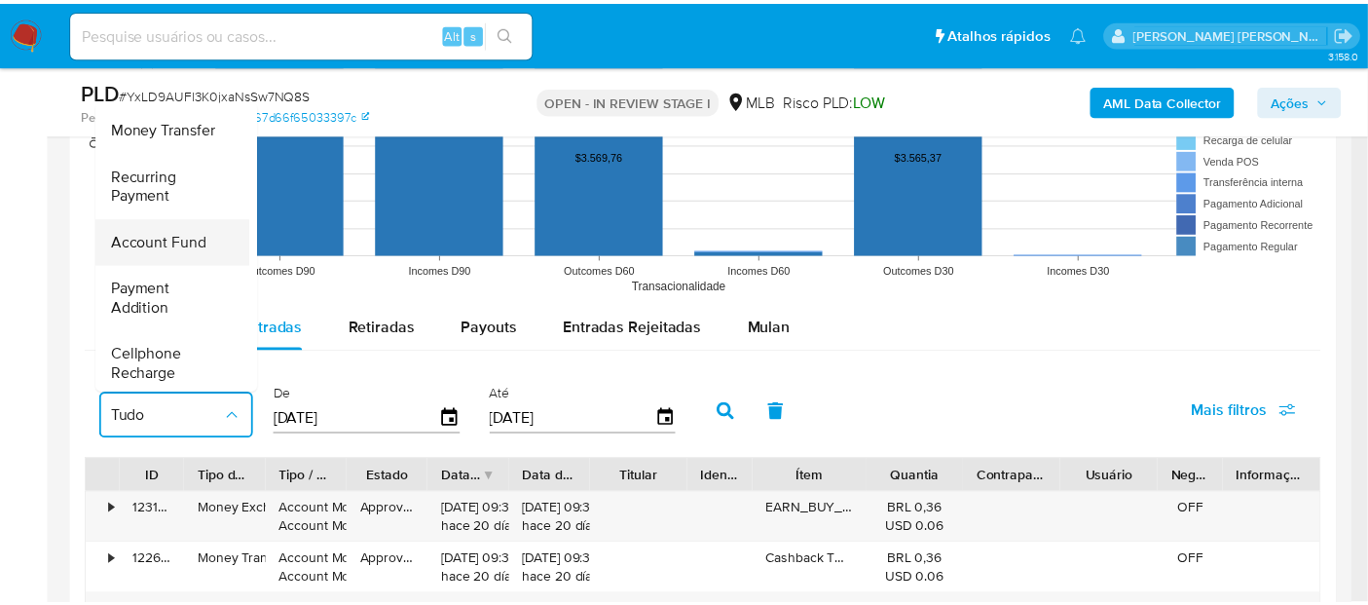
scroll to position [0, 0]
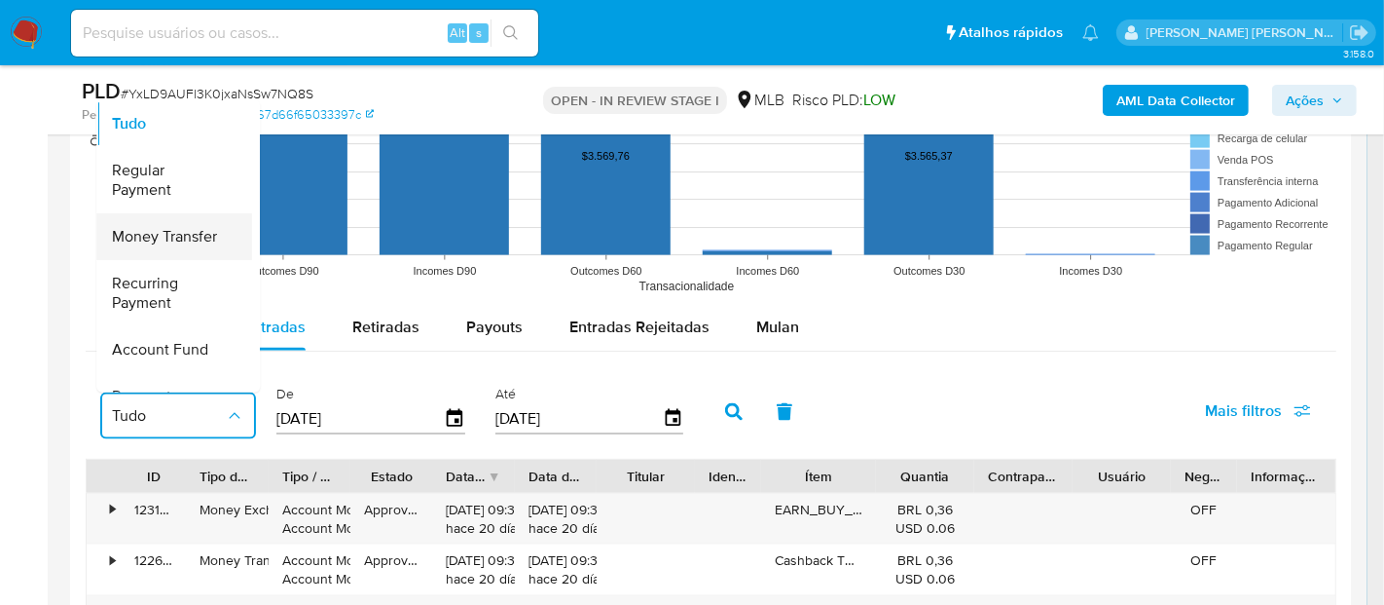
click at [180, 233] on span "Money Transfer" at bounding box center [164, 236] width 105 height 19
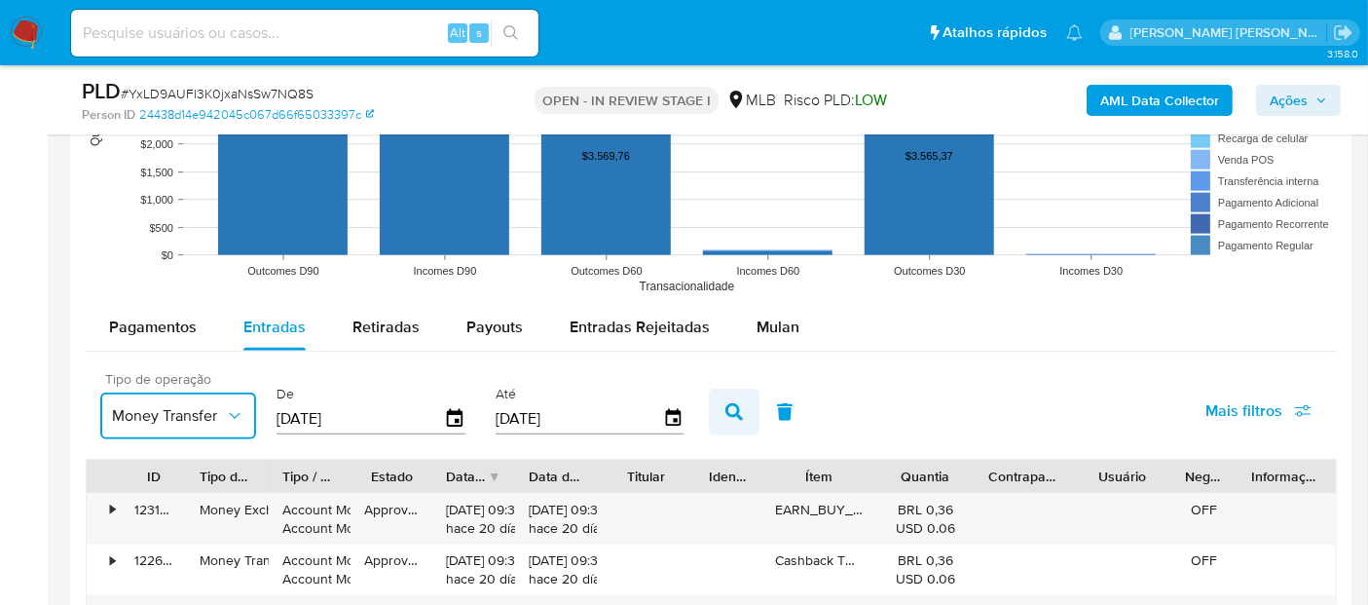
click at [734, 407] on button "button" at bounding box center [734, 411] width 51 height 47
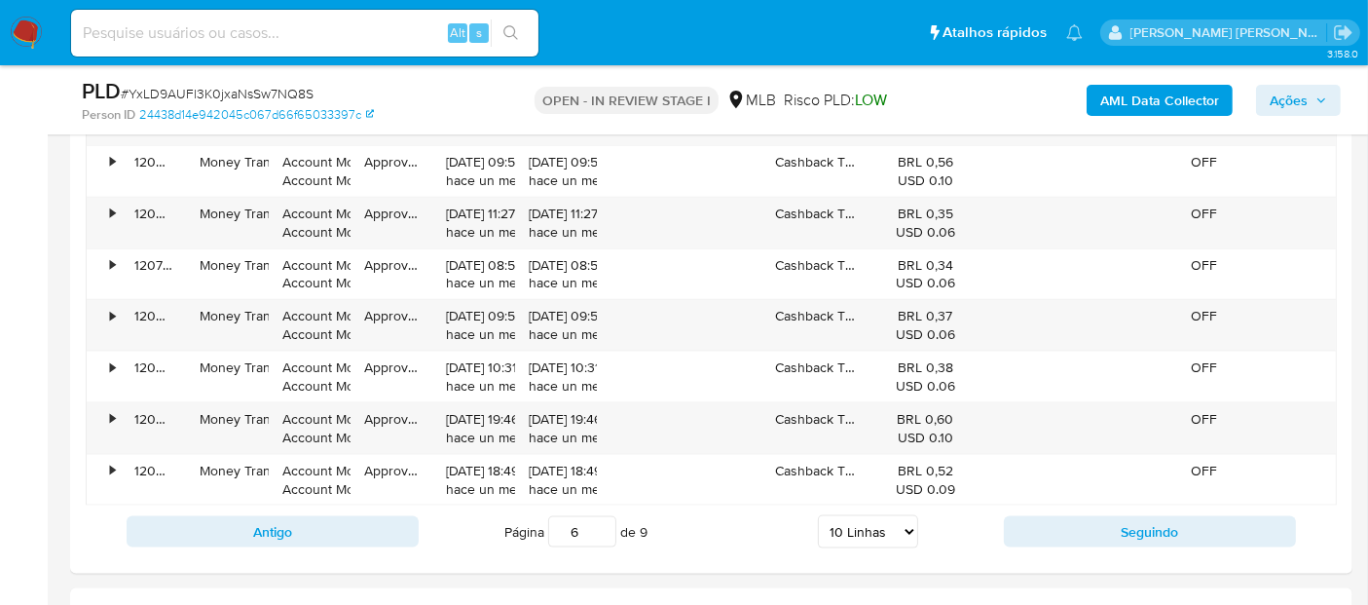
scroll to position [2595, 0]
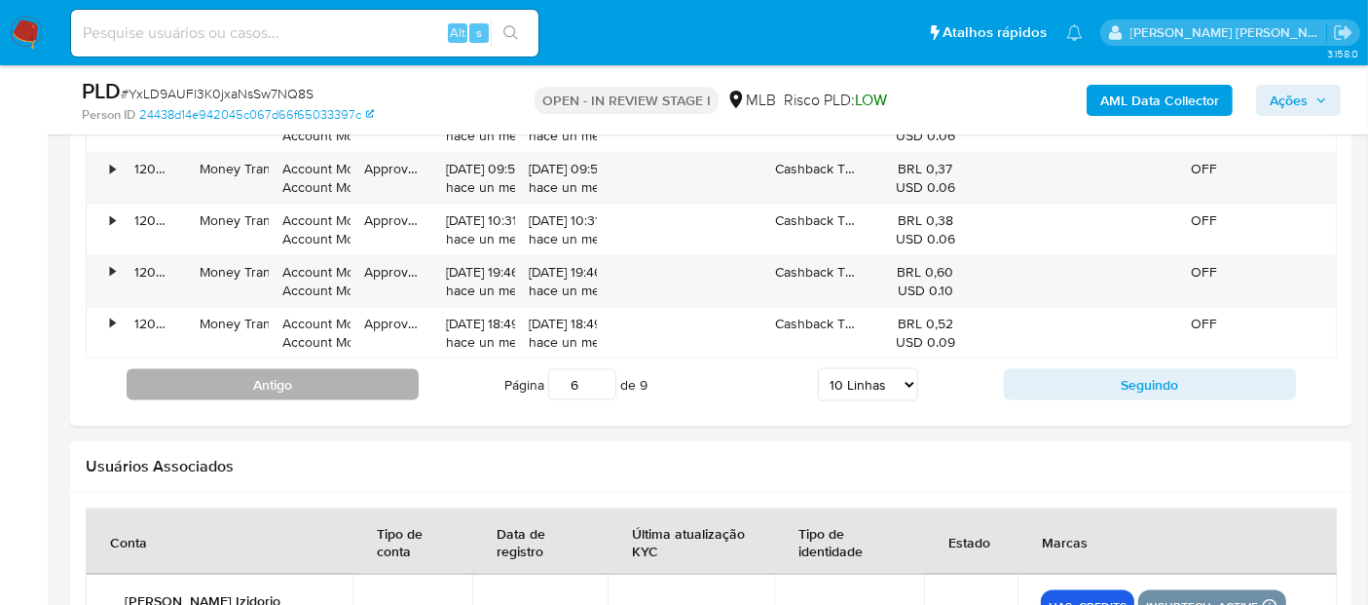
click at [361, 385] on button "Antigo" at bounding box center [273, 384] width 292 height 31
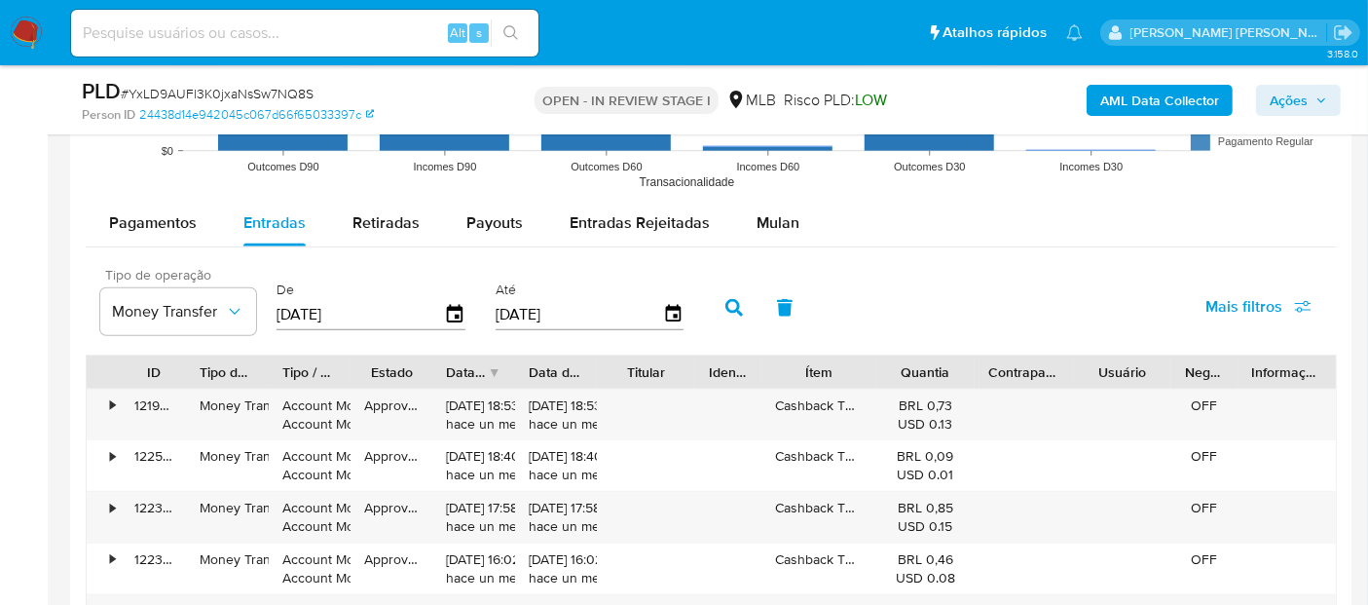
scroll to position [1947, 0]
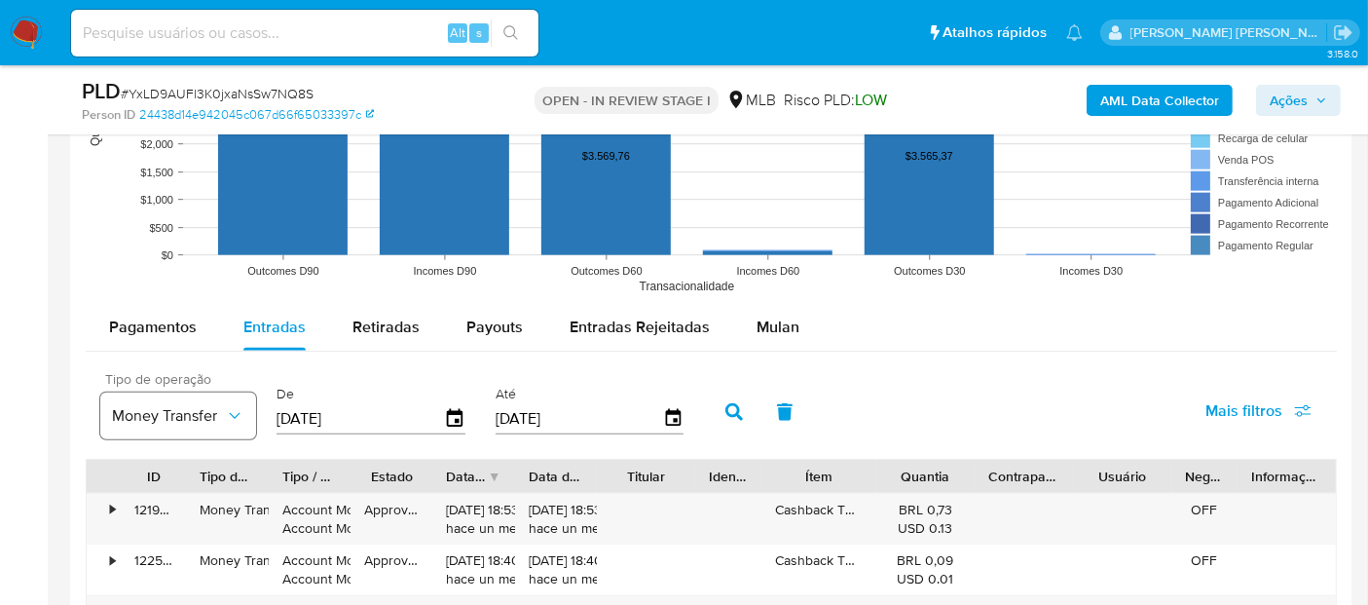
click at [253, 421] on button "Money Transfer" at bounding box center [178, 415] width 156 height 47
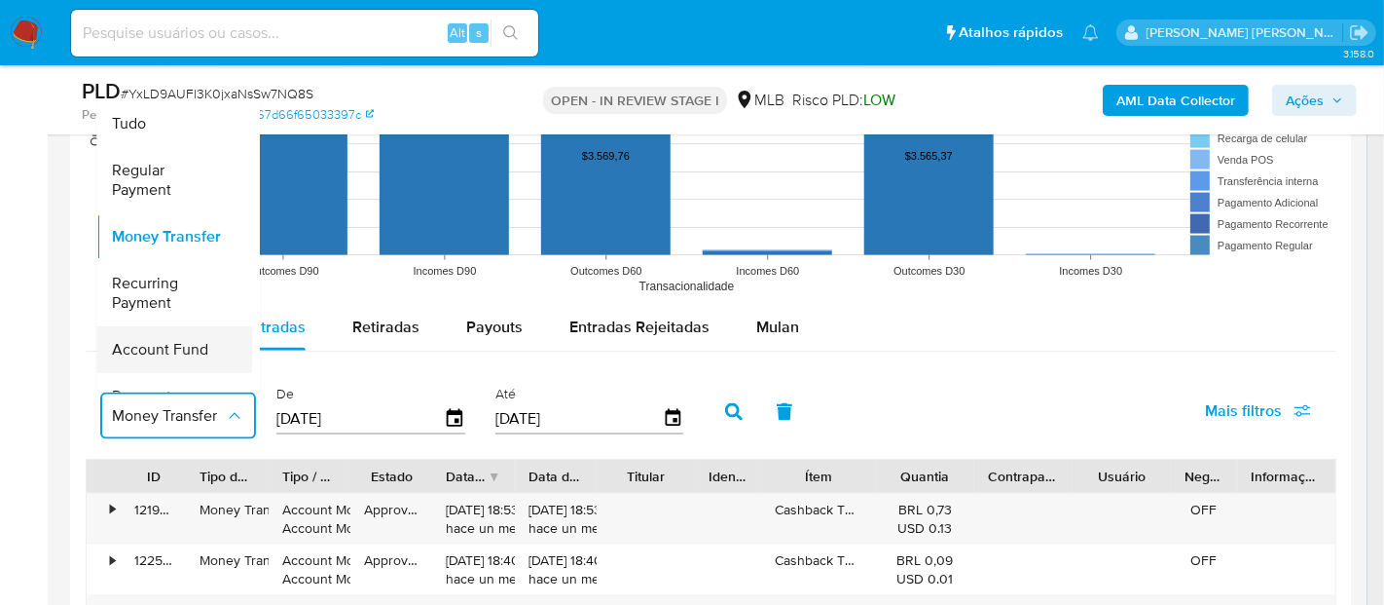
click at [149, 346] on span "Account Fund" at bounding box center [160, 349] width 96 height 19
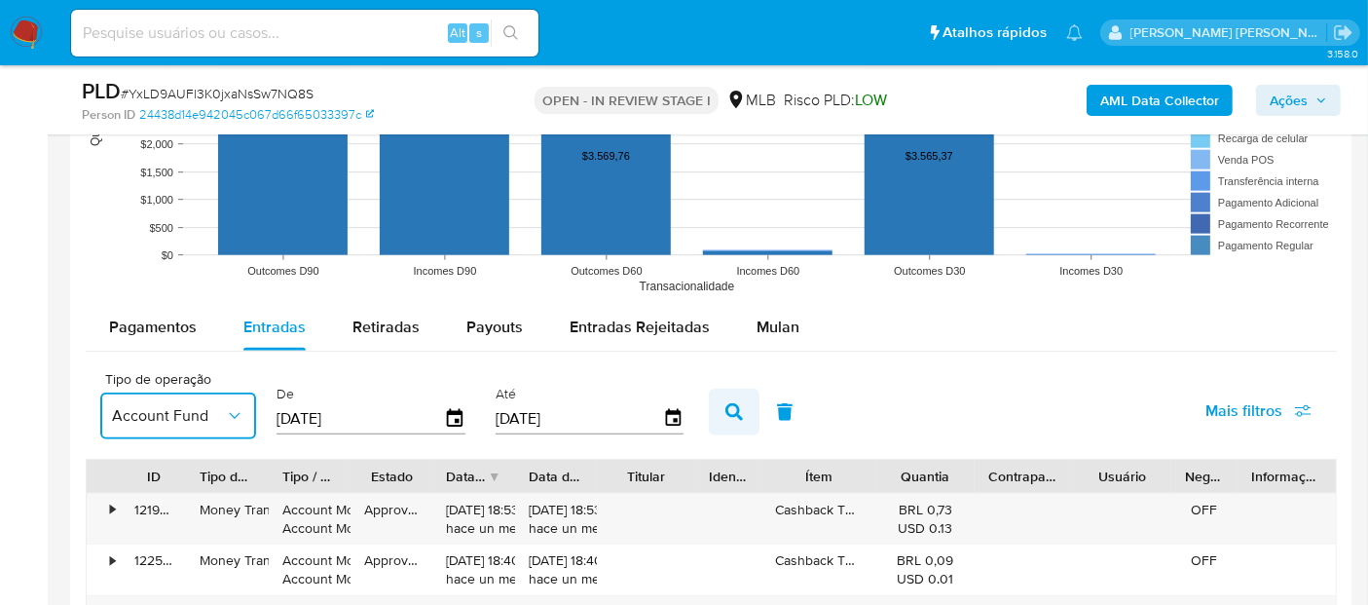
click at [725, 407] on icon "button" at bounding box center [734, 412] width 18 height 18
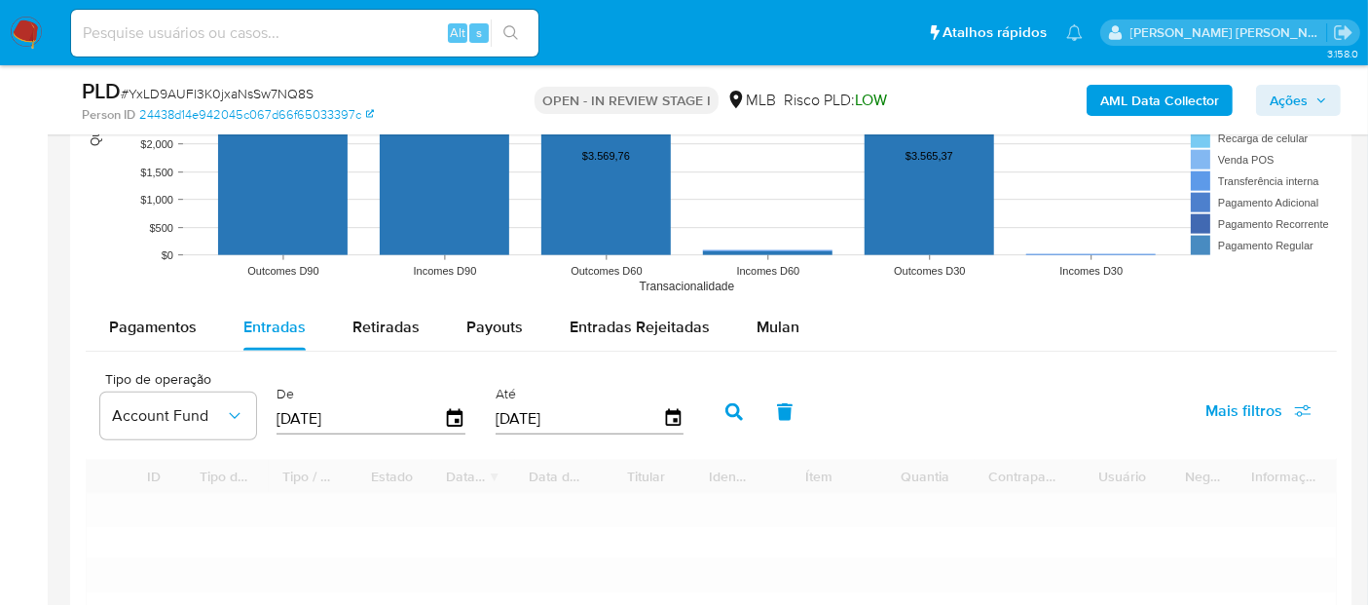
type input "1"
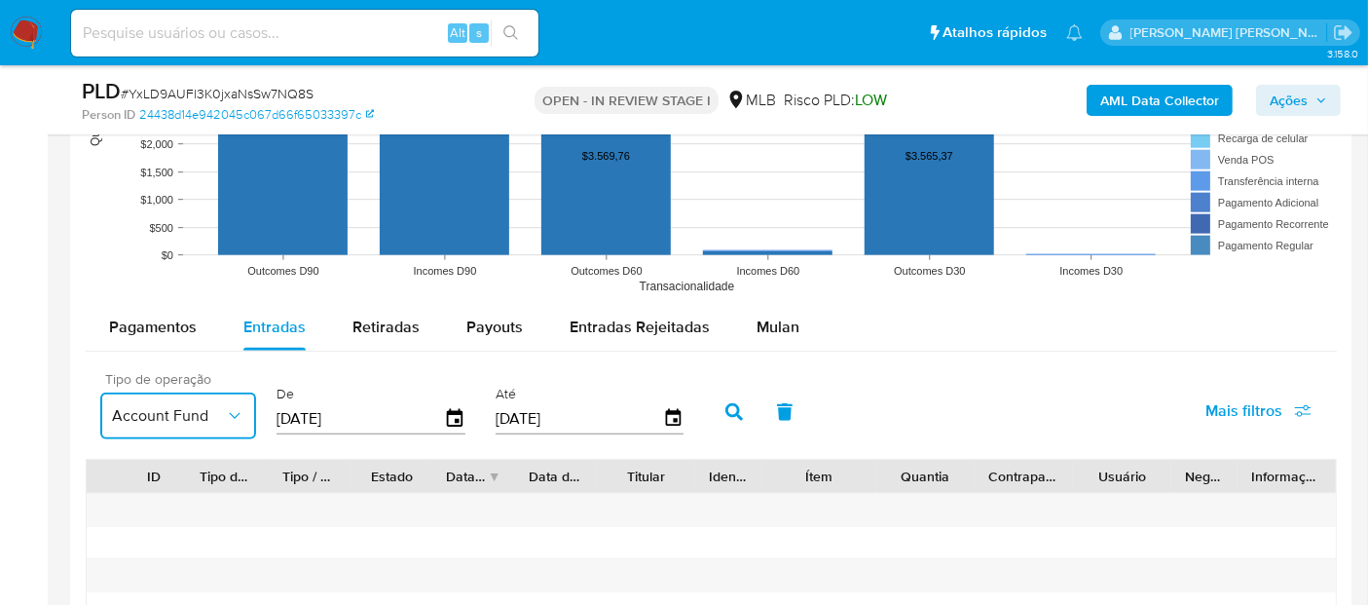
click at [238, 408] on icon "button" at bounding box center [234, 415] width 19 height 19
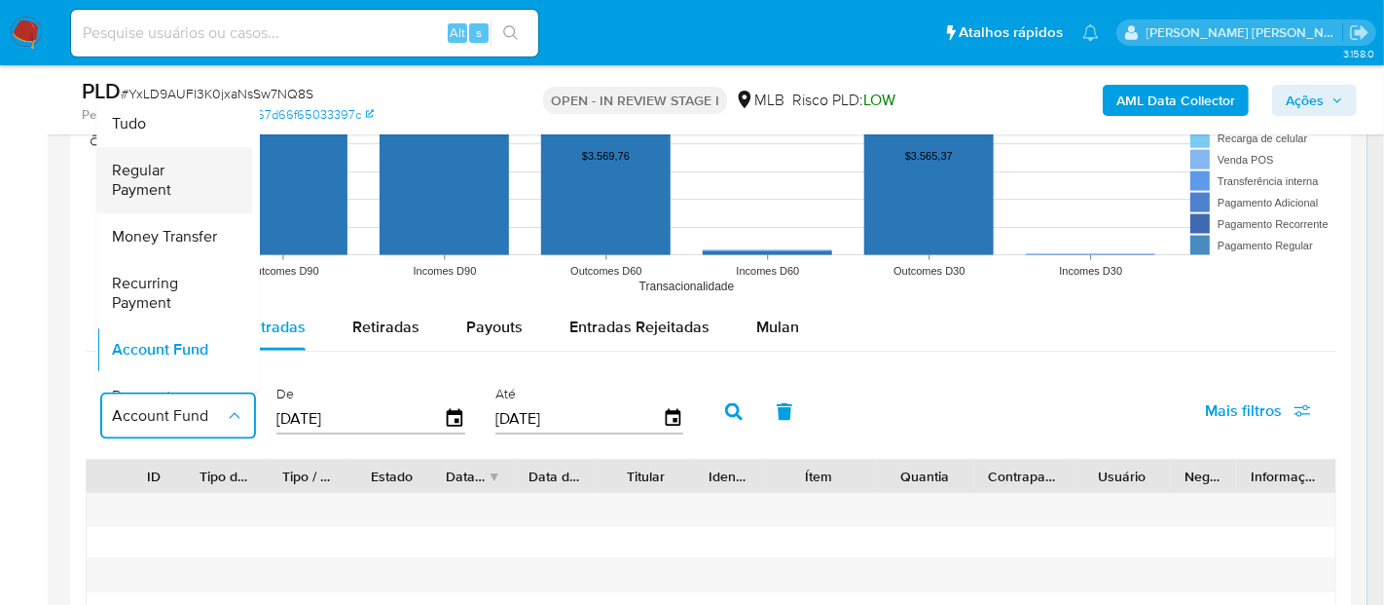
click at [178, 176] on span "Regular Payment" at bounding box center [168, 180] width 113 height 39
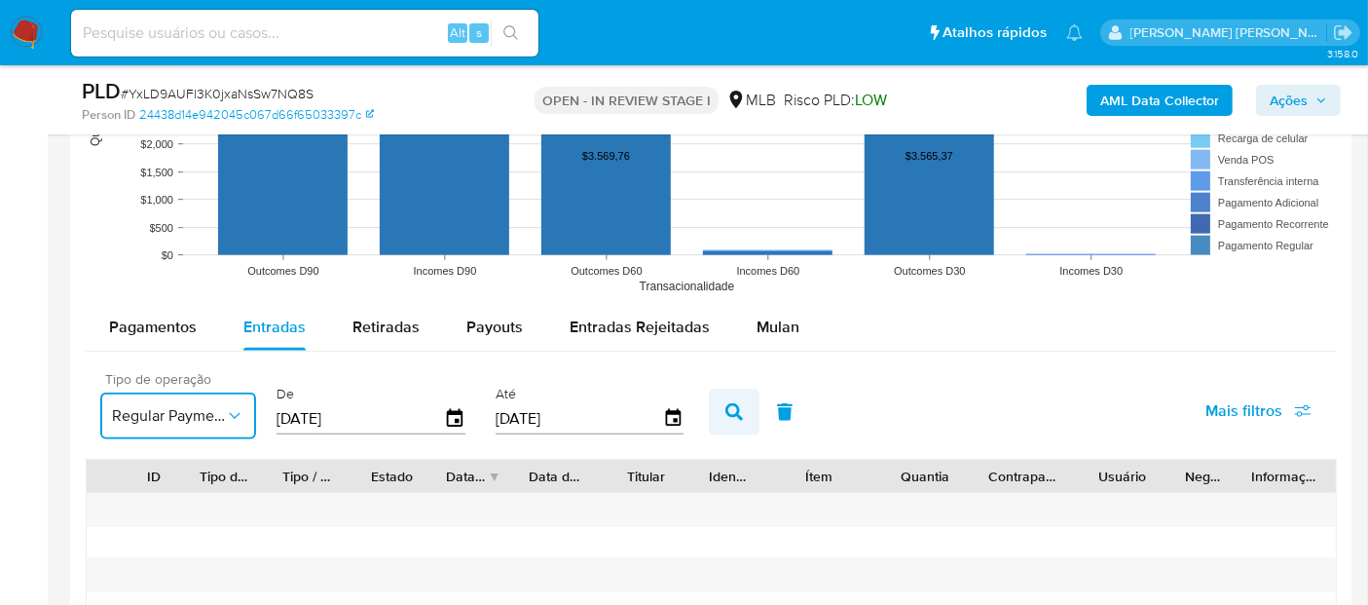
click at [725, 410] on icon "button" at bounding box center [734, 412] width 18 height 18
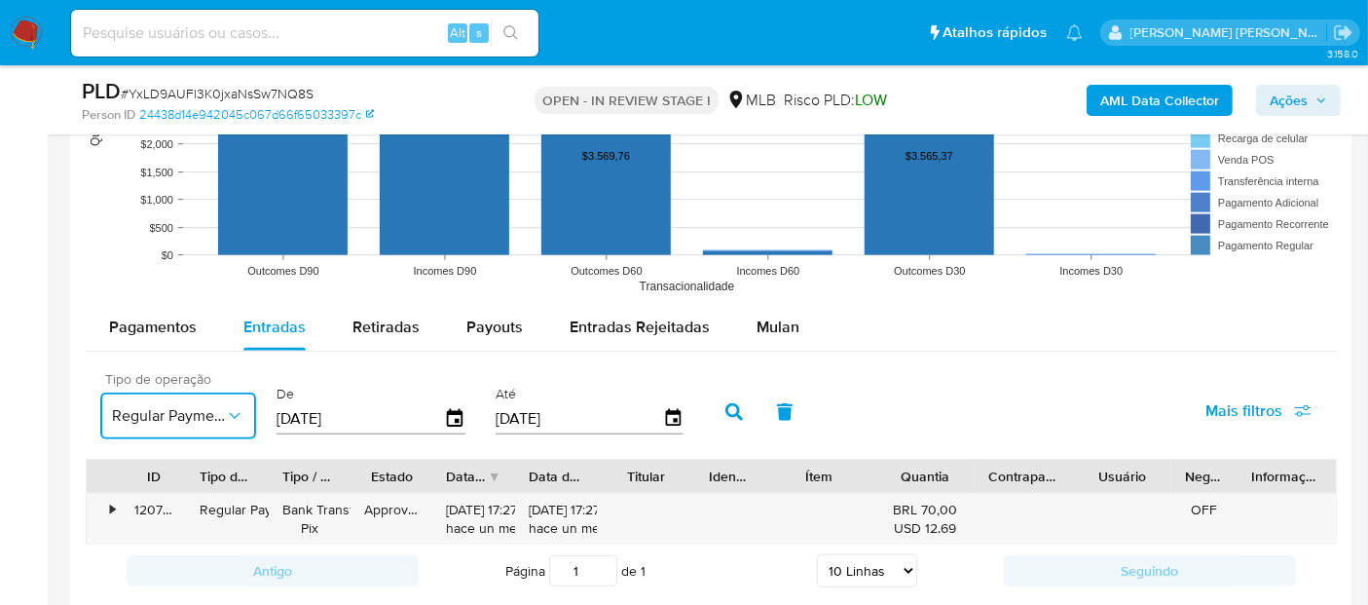
click at [226, 418] on icon "button" at bounding box center [234, 415] width 19 height 19
click at [113, 505] on div "•" at bounding box center [112, 509] width 5 height 18
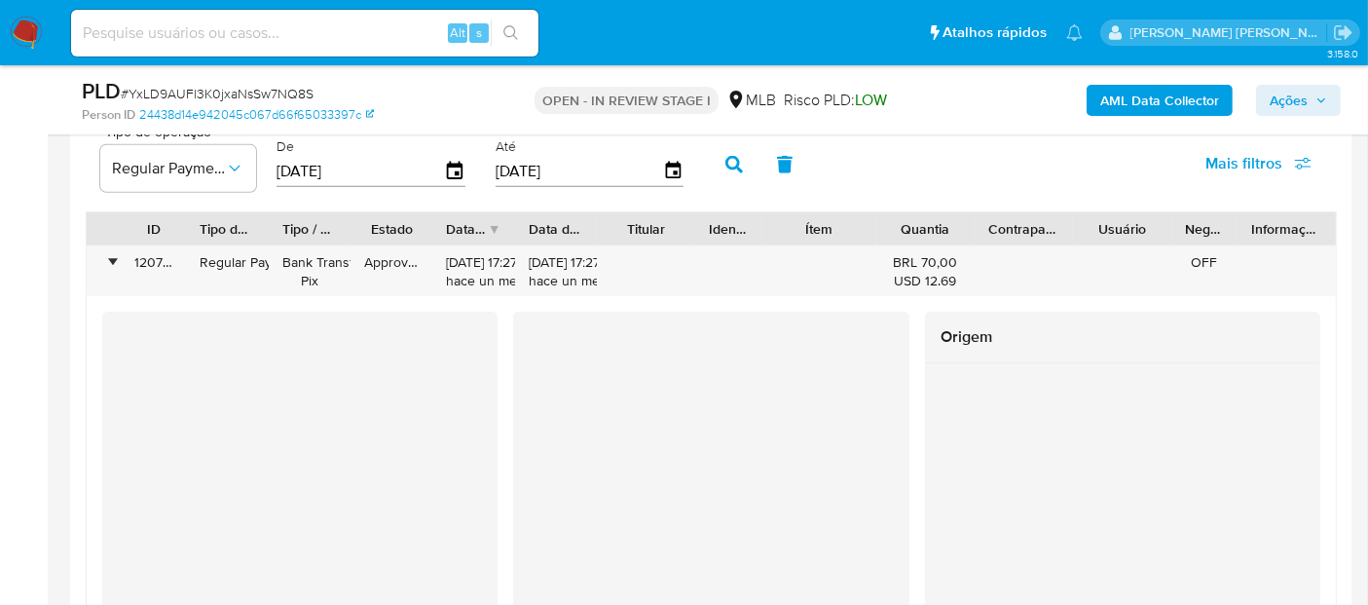
scroll to position [2163, 0]
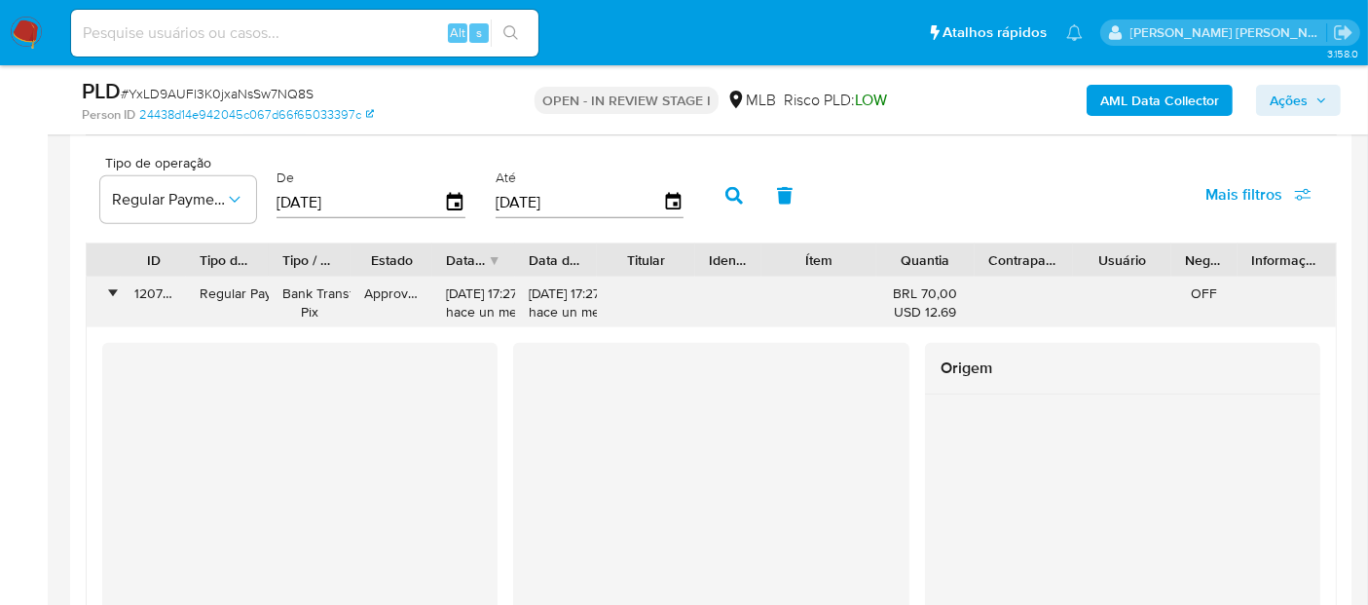
click at [108, 293] on div "•" at bounding box center [104, 302] width 34 height 51
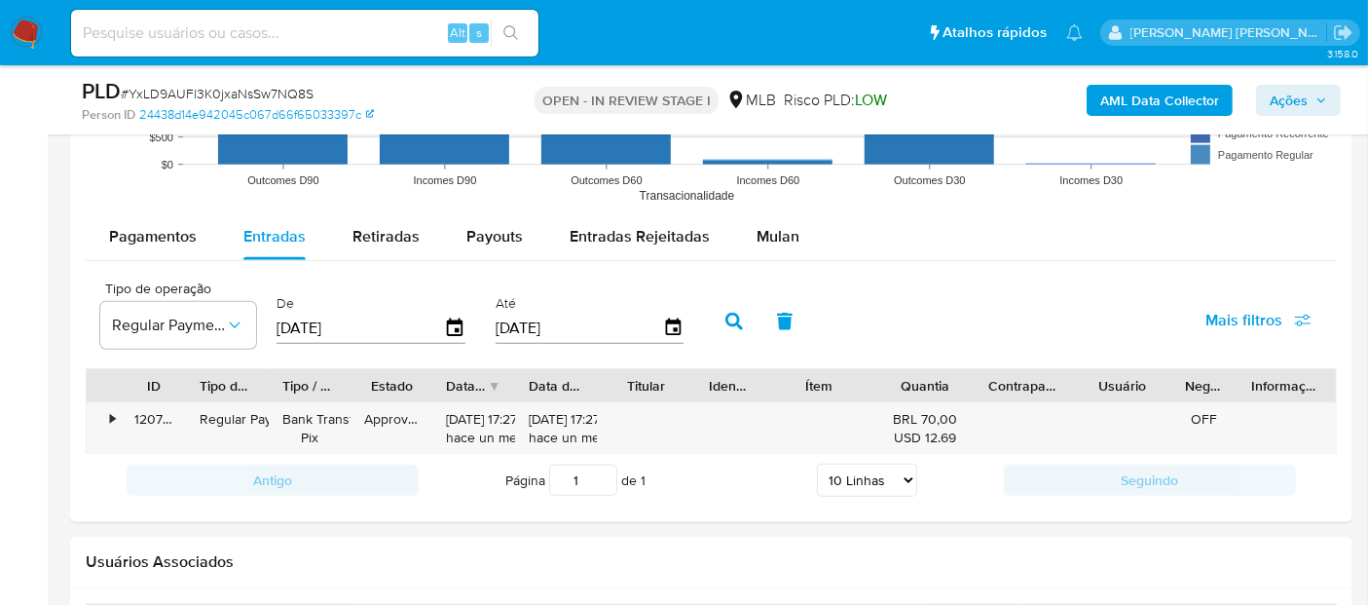
scroll to position [1947, 0]
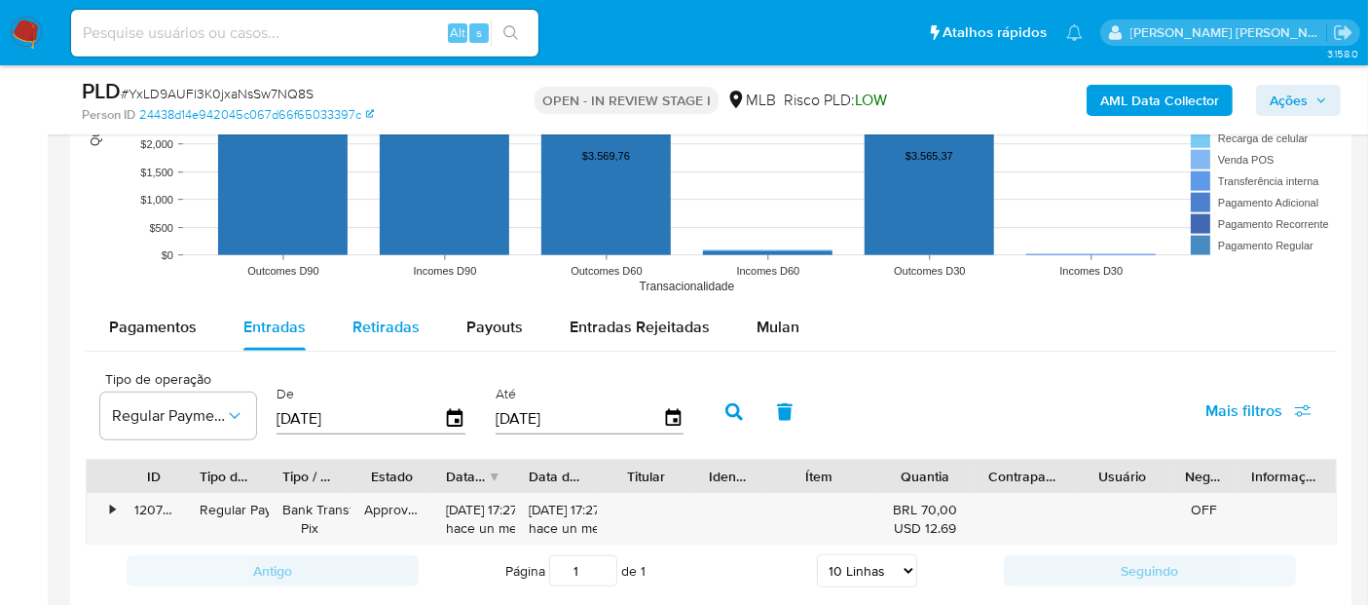
click at [385, 317] on span "Retiradas" at bounding box center [385, 326] width 67 height 22
select select "10"
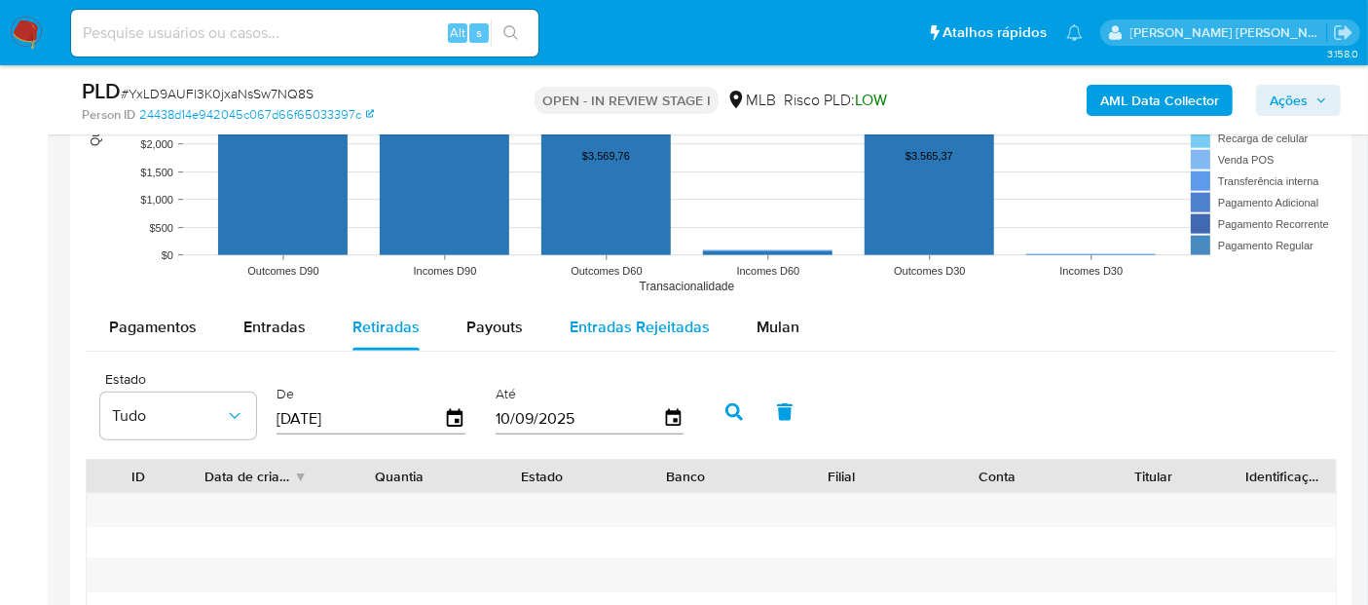
click at [599, 326] on span "Entradas Rejeitadas" at bounding box center [639, 326] width 140 height 22
select select "10"
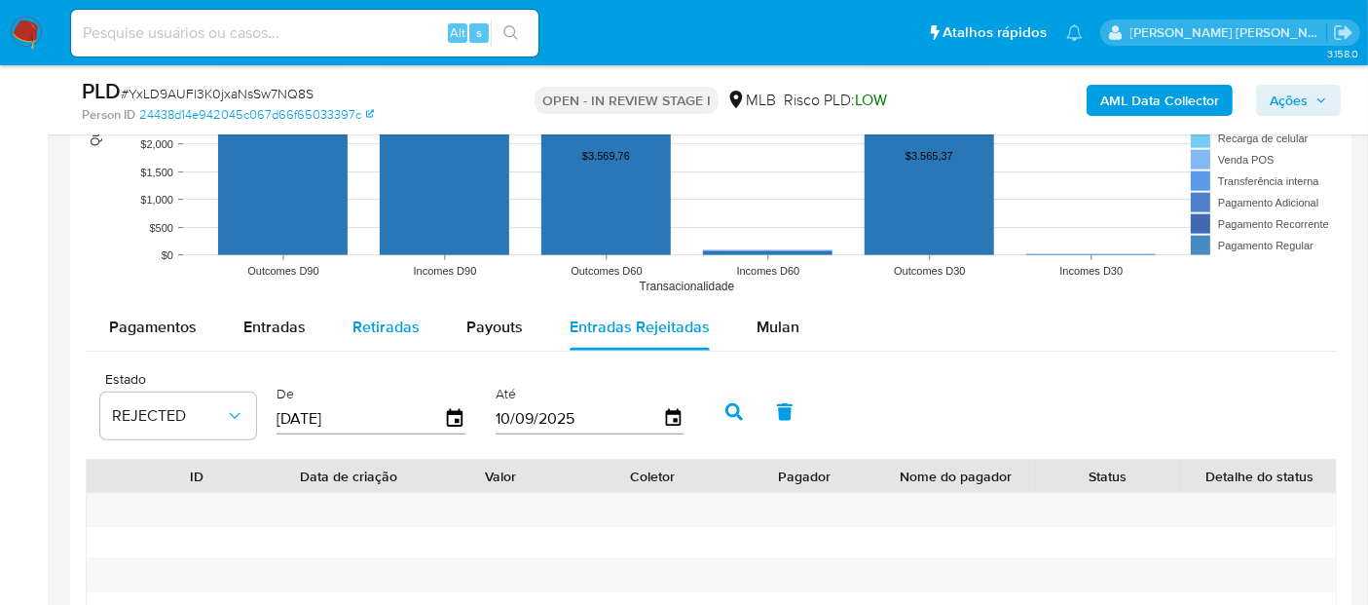
click at [391, 326] on span "Retiradas" at bounding box center [385, 326] width 67 height 22
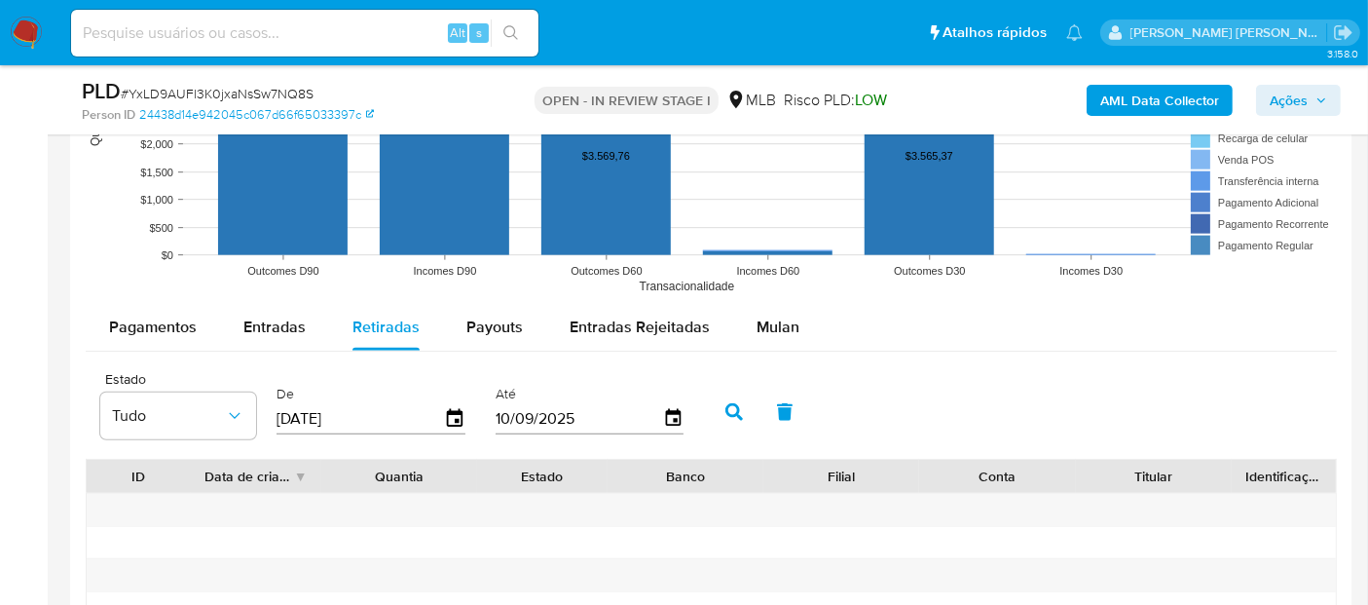
click at [133, 321] on span "Pagamentos" at bounding box center [153, 326] width 88 height 22
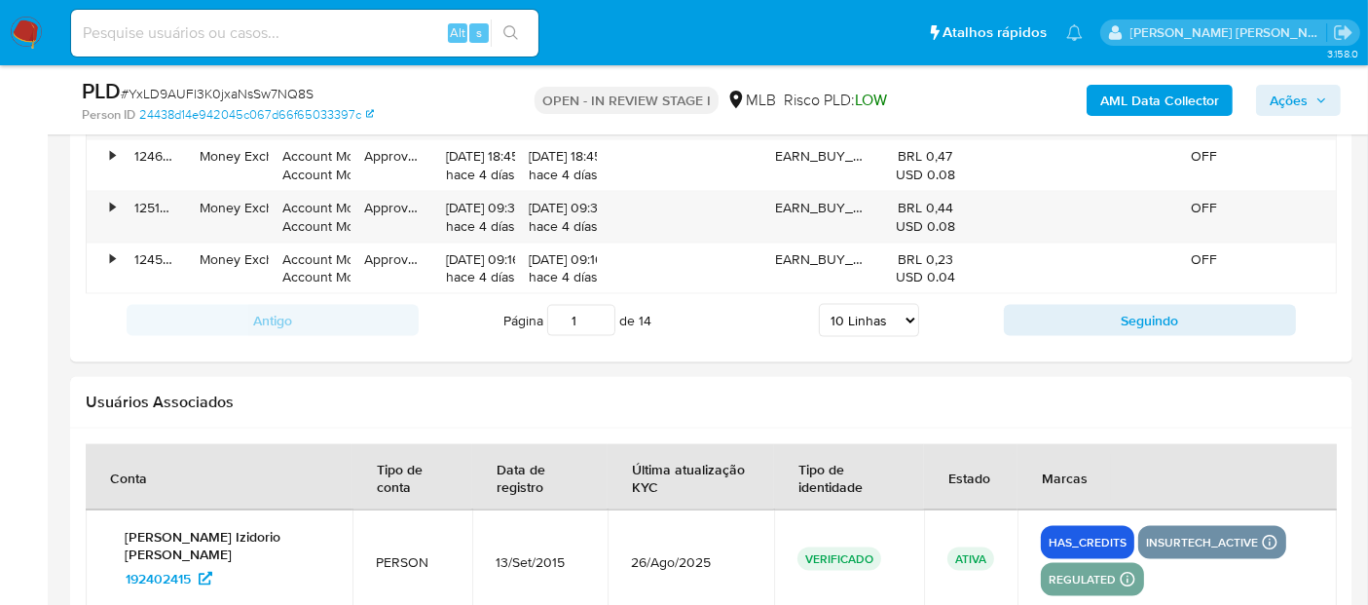
scroll to position [2703, 0]
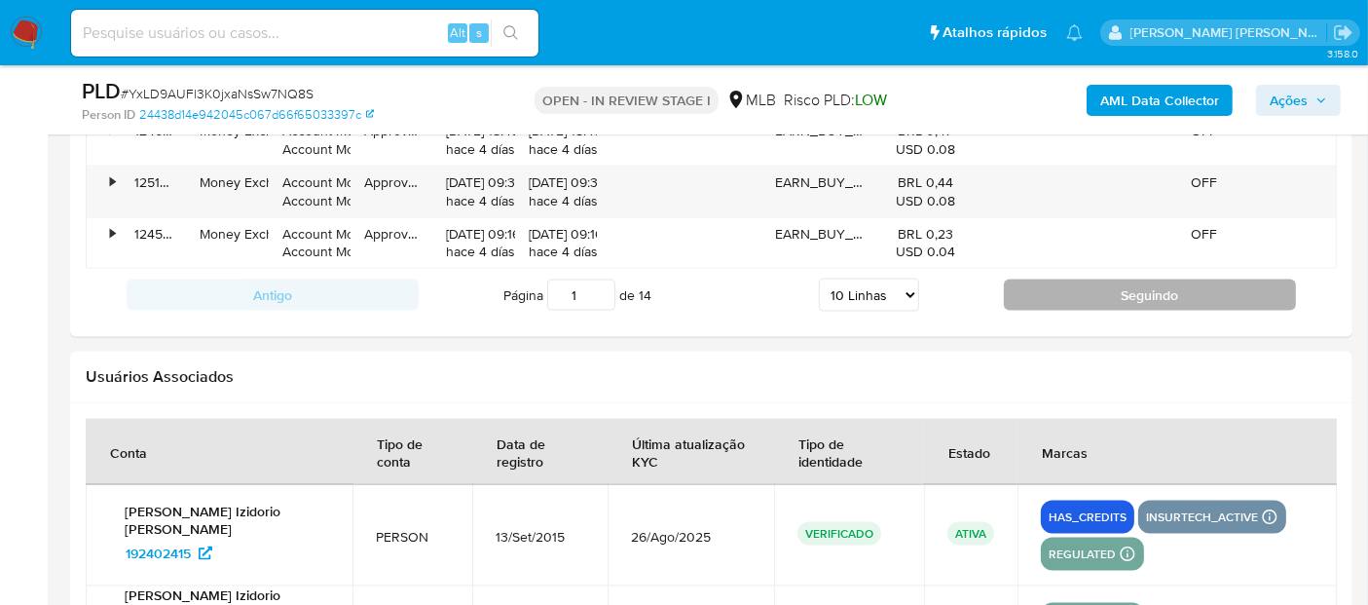
click at [1089, 287] on button "Seguindo" at bounding box center [1150, 294] width 292 height 31
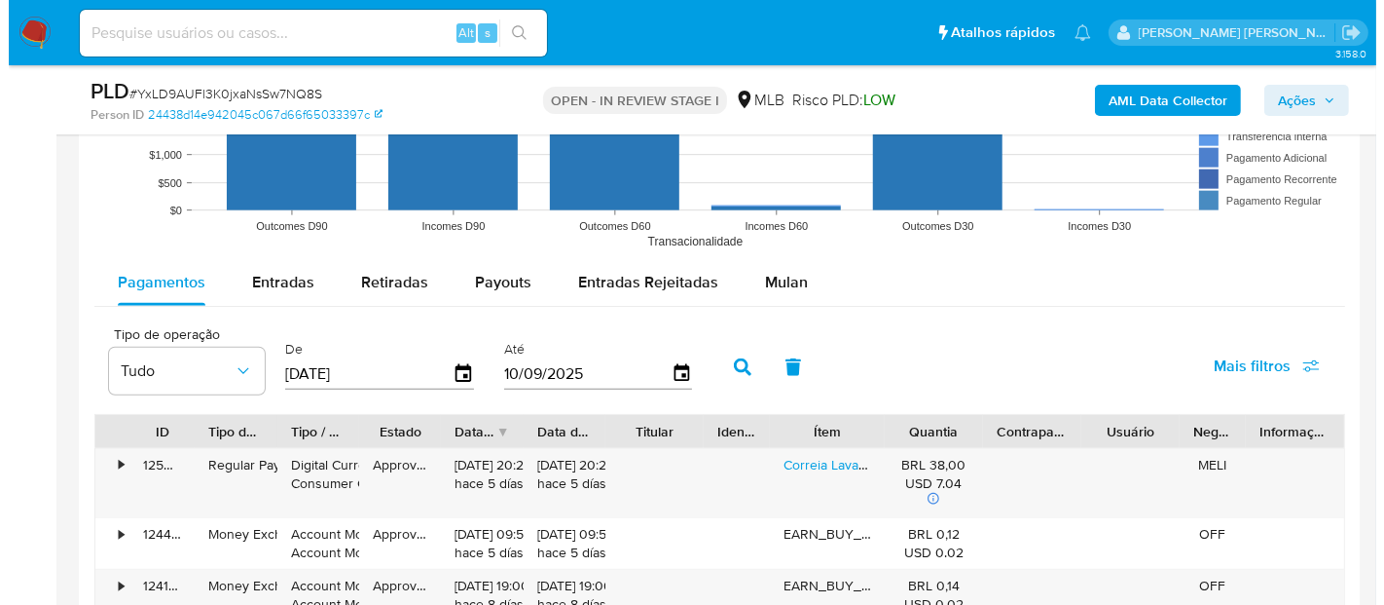
scroll to position [1947, 0]
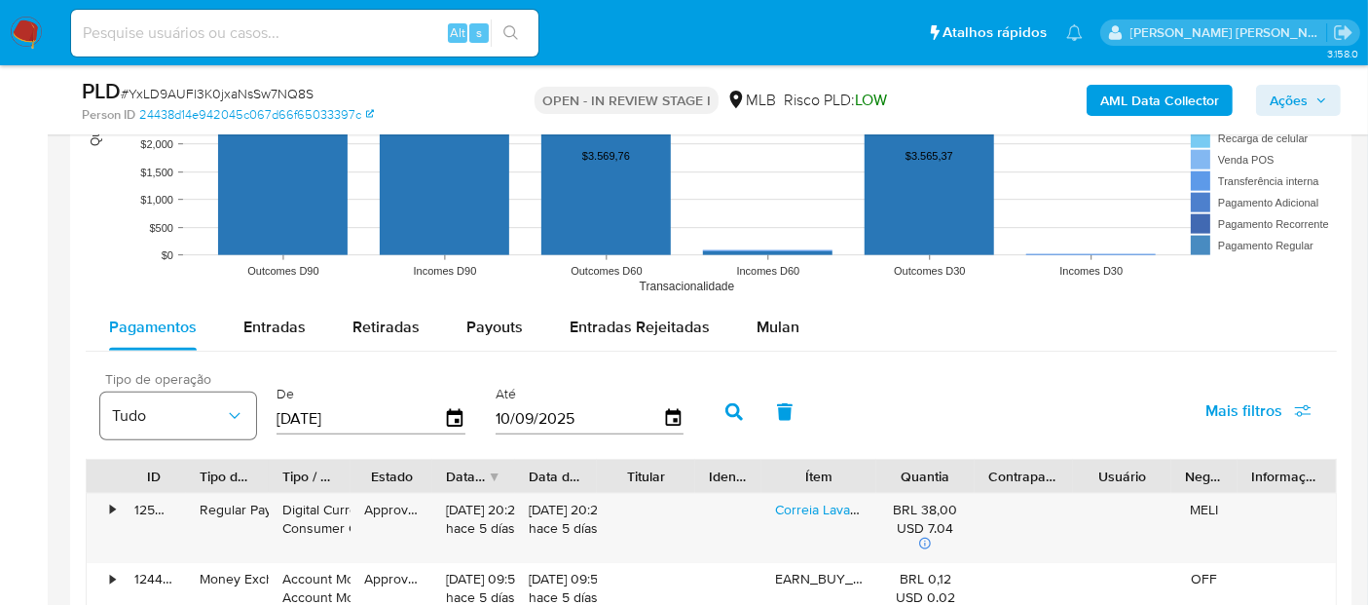
click at [176, 419] on span "Tudo" at bounding box center [168, 415] width 113 height 19
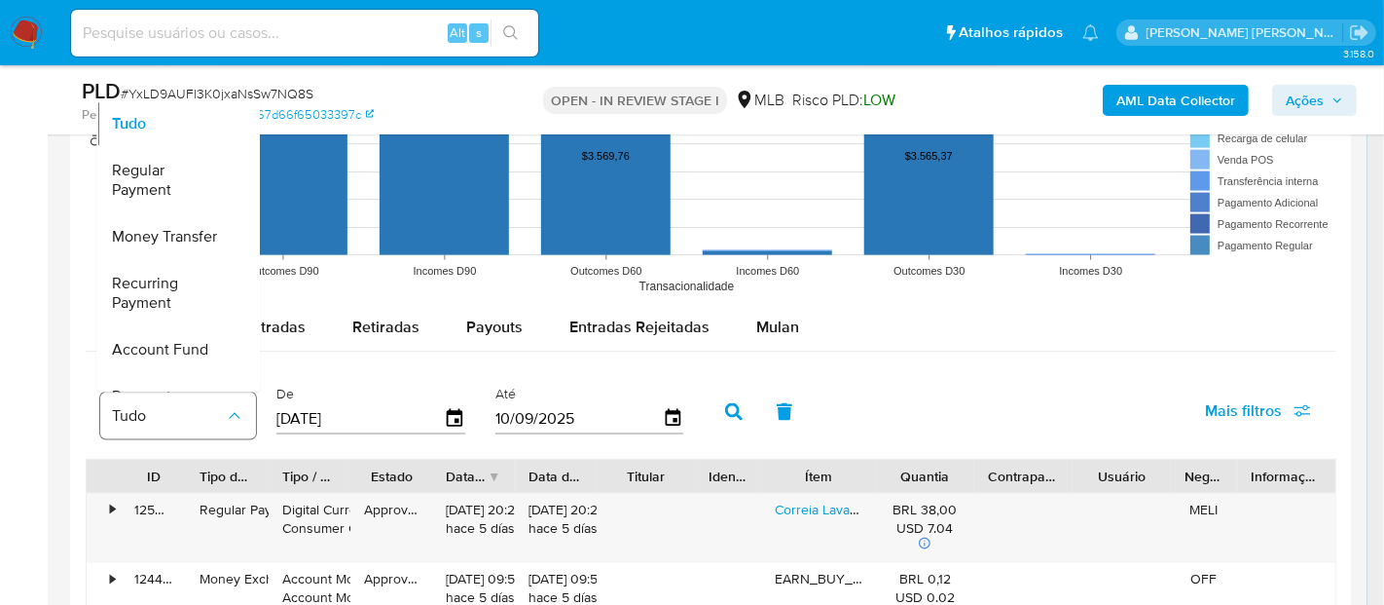
click at [231, 401] on button "Tudo" at bounding box center [178, 415] width 156 height 47
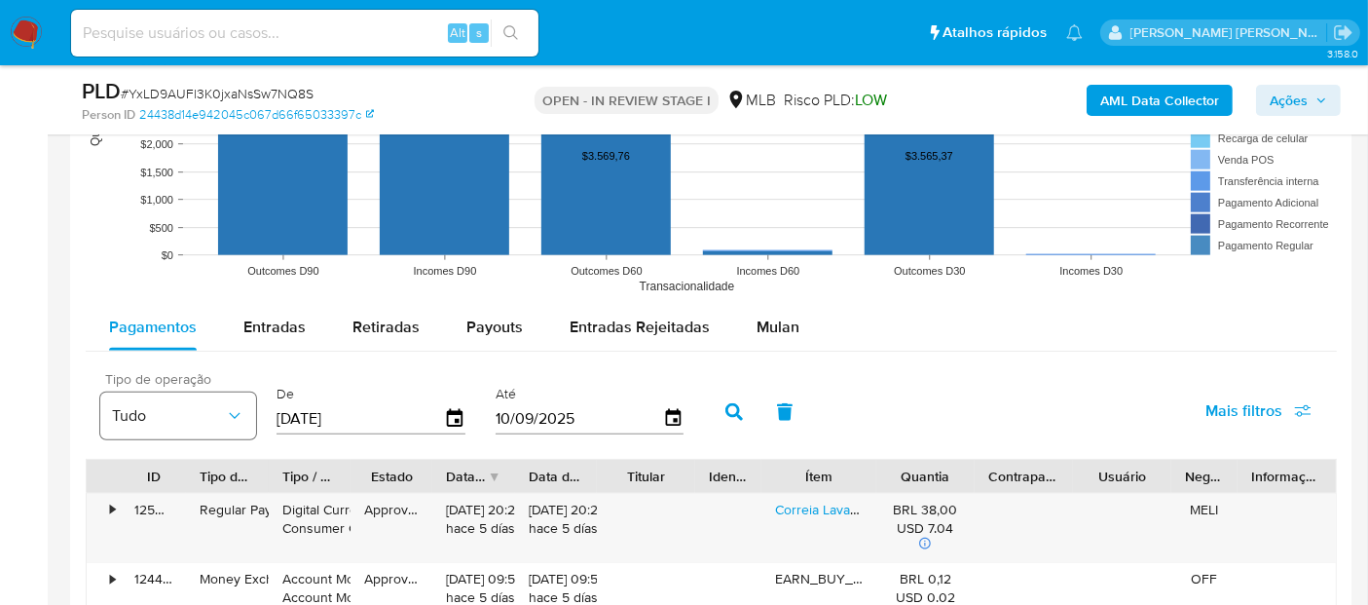
click at [231, 400] on button "Tudo" at bounding box center [178, 415] width 156 height 47
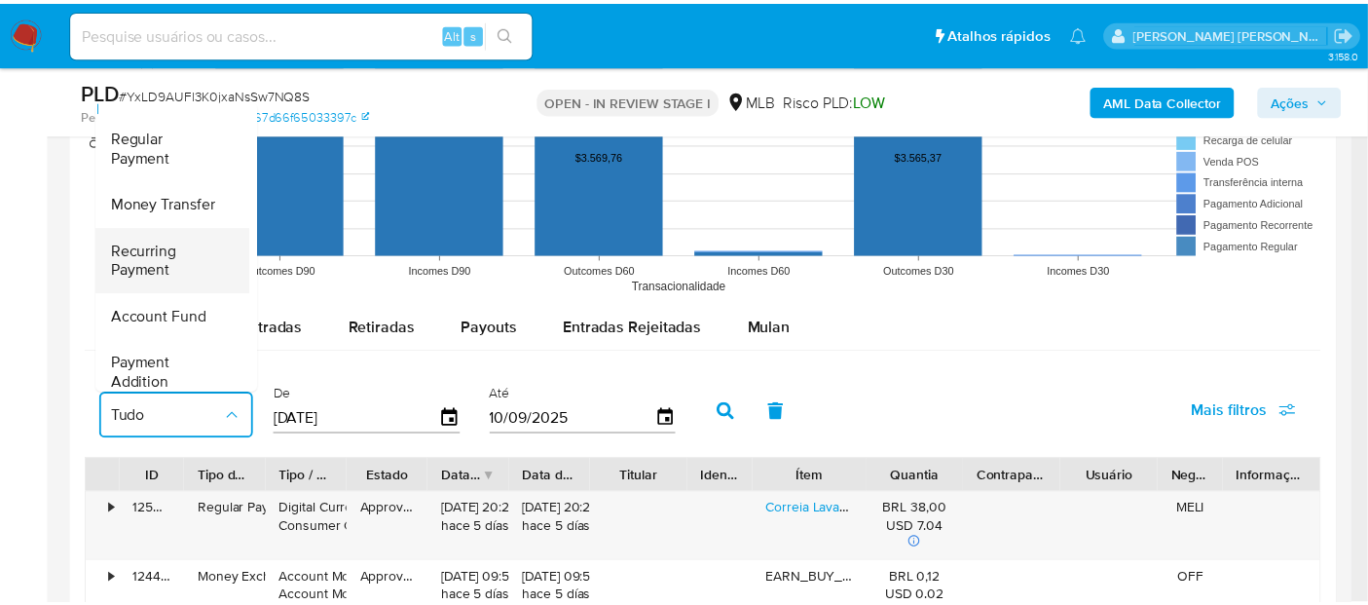
scroll to position [0, 0]
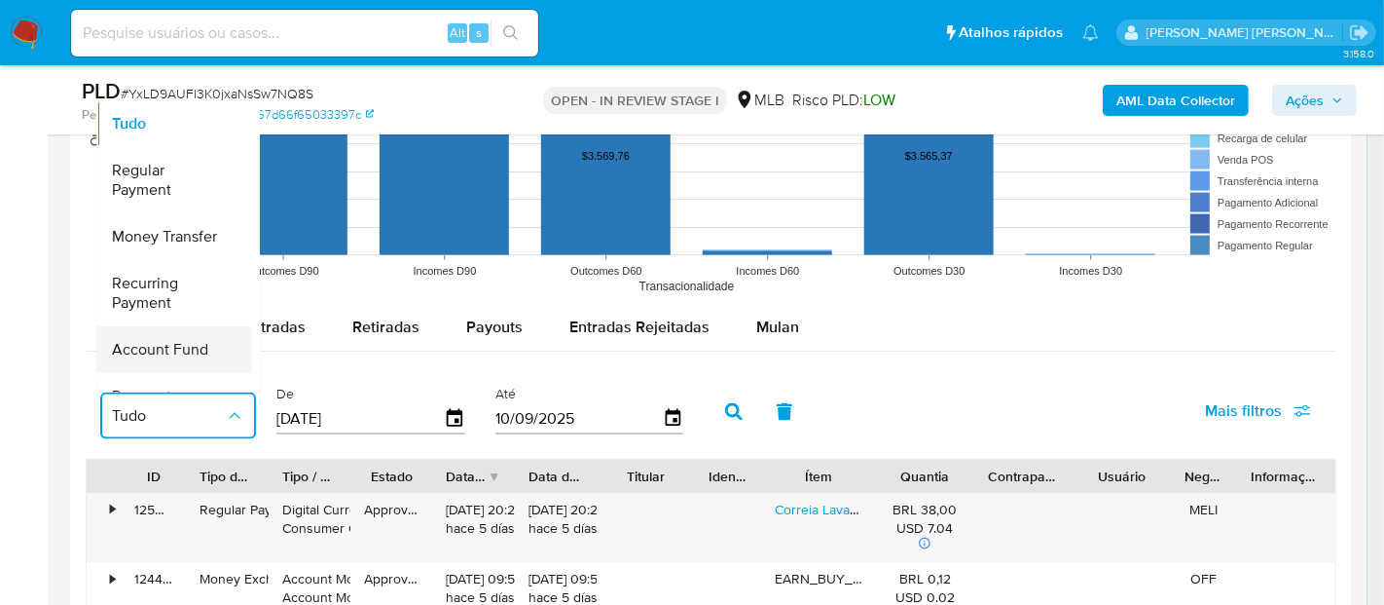
click at [155, 346] on span "Account Fund" at bounding box center [160, 349] width 96 height 19
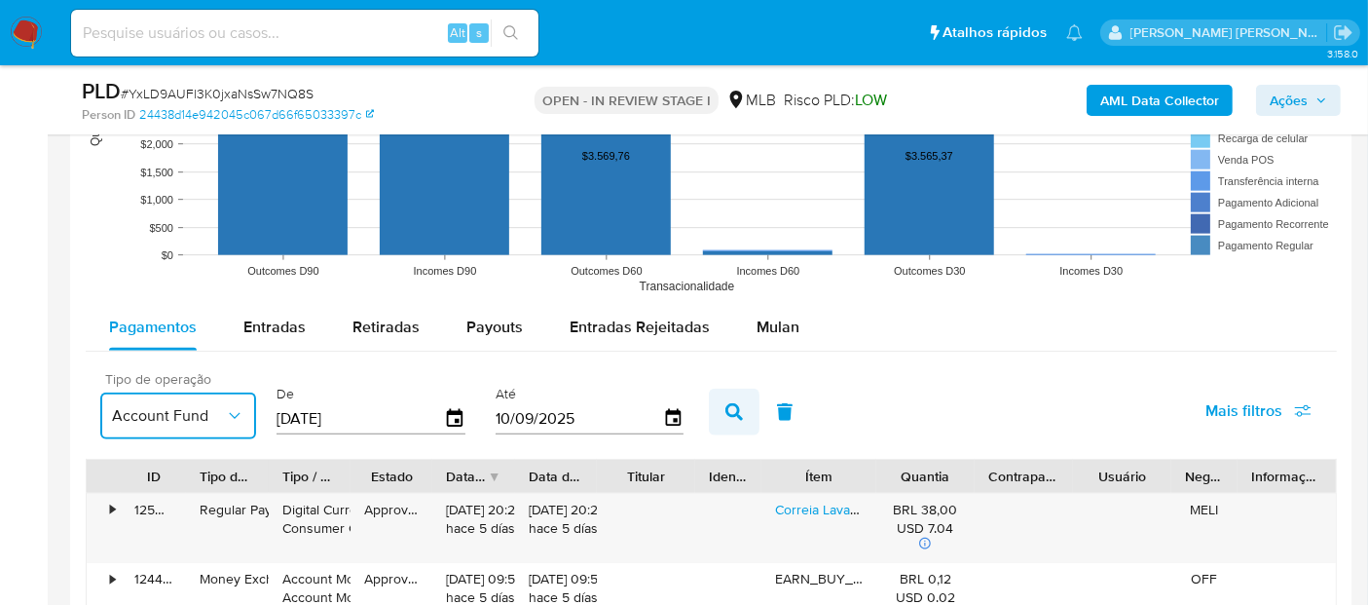
click at [725, 403] on icon "button" at bounding box center [734, 412] width 18 height 18
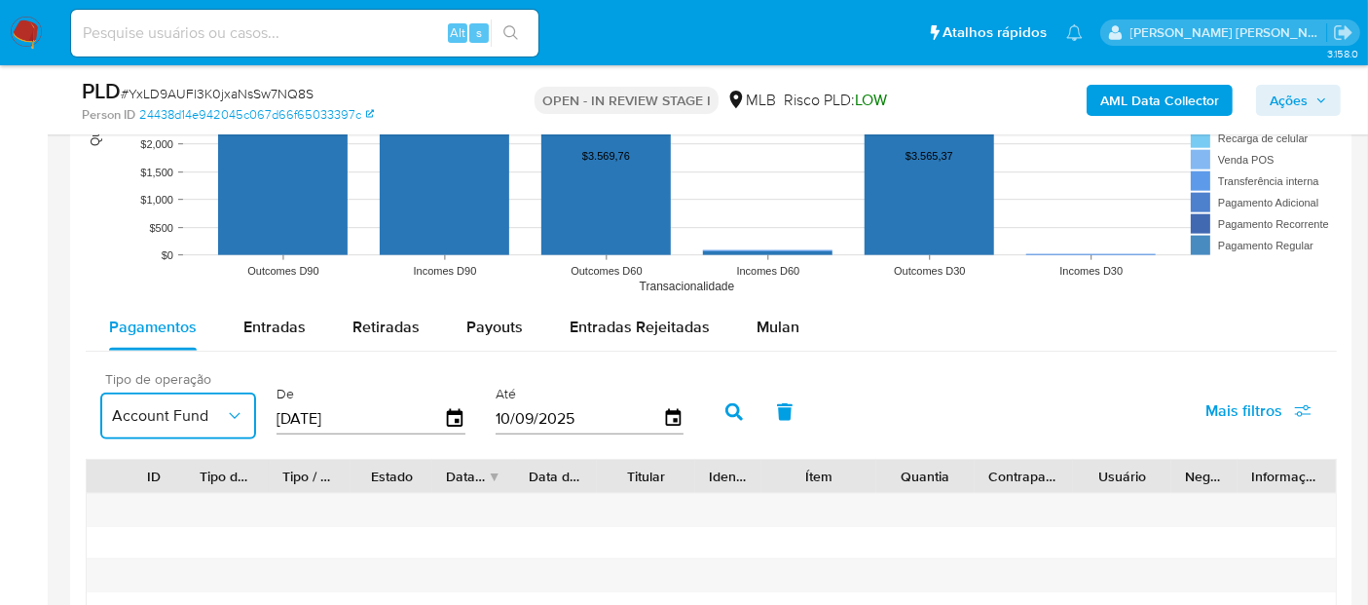
click at [222, 423] on button "Account Fund" at bounding box center [178, 415] width 156 height 47
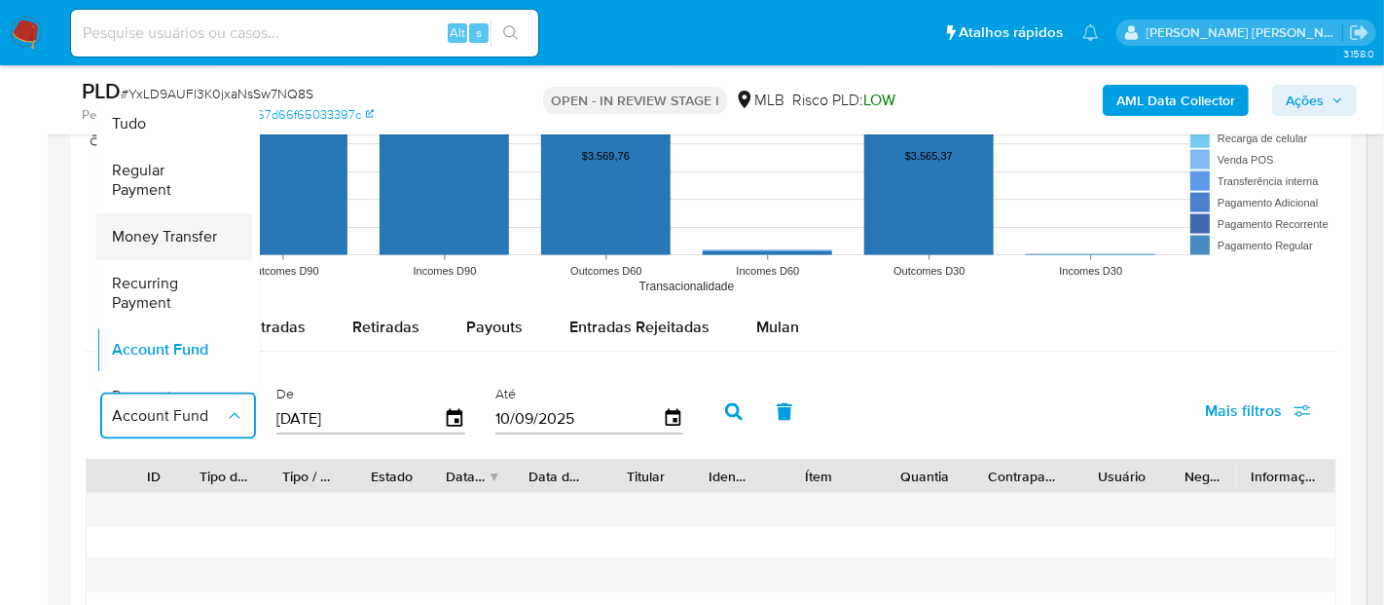
click at [211, 241] on span "Money Transfer" at bounding box center [164, 236] width 105 height 19
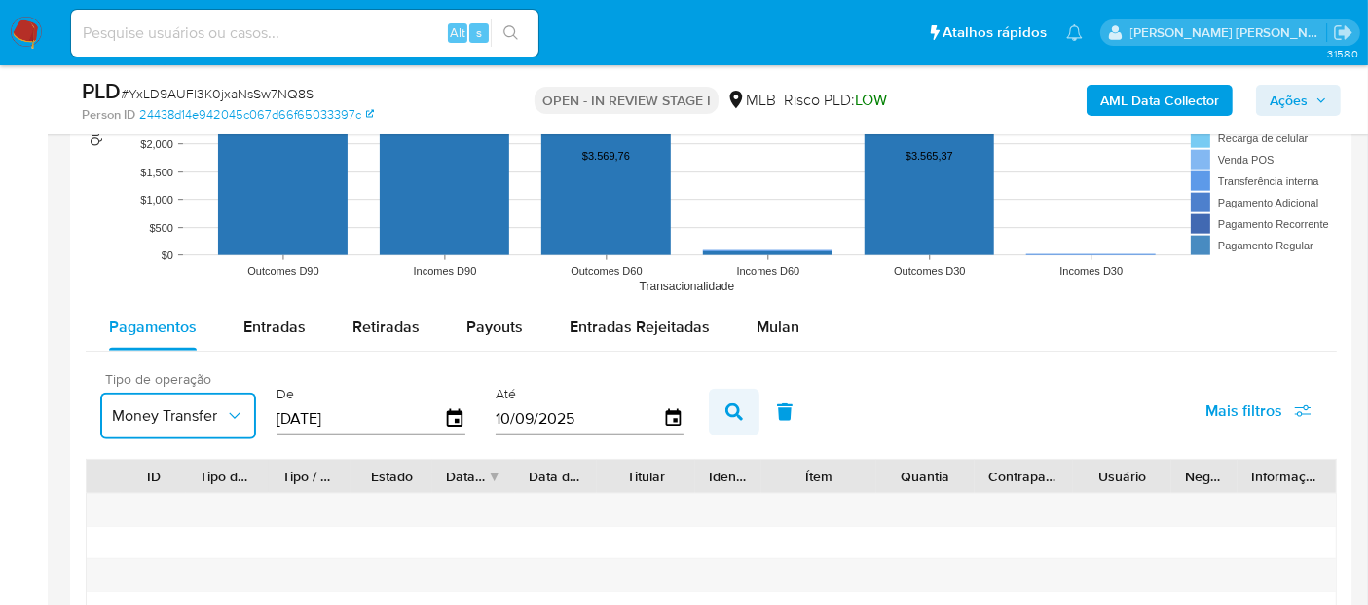
click at [725, 410] on icon "button" at bounding box center [734, 412] width 18 height 18
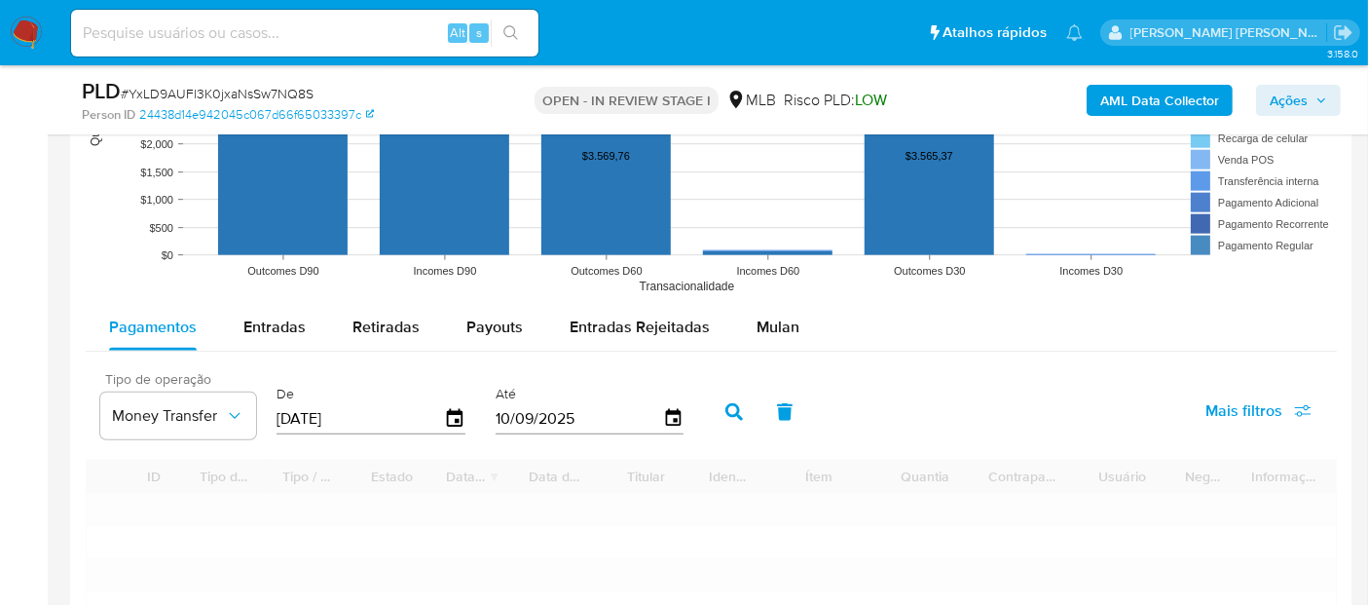
type input "1"
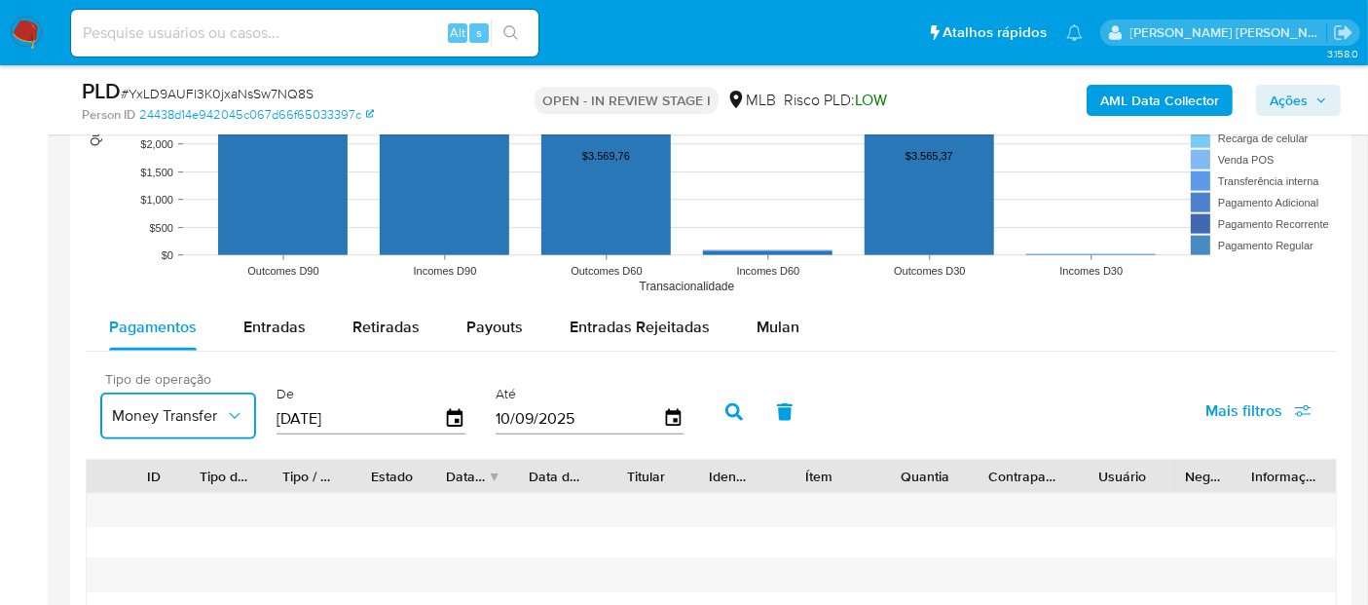
click at [206, 418] on span "Money Transfer" at bounding box center [168, 415] width 113 height 19
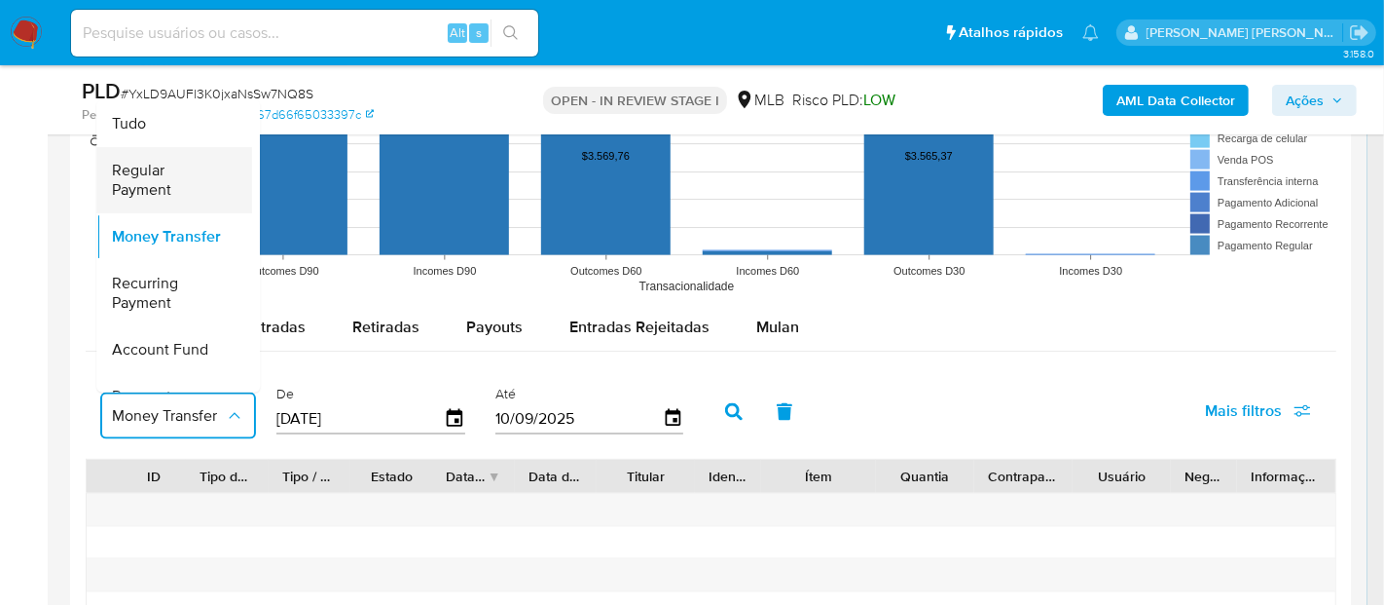
click at [211, 176] on span "Regular Payment" at bounding box center [168, 180] width 113 height 39
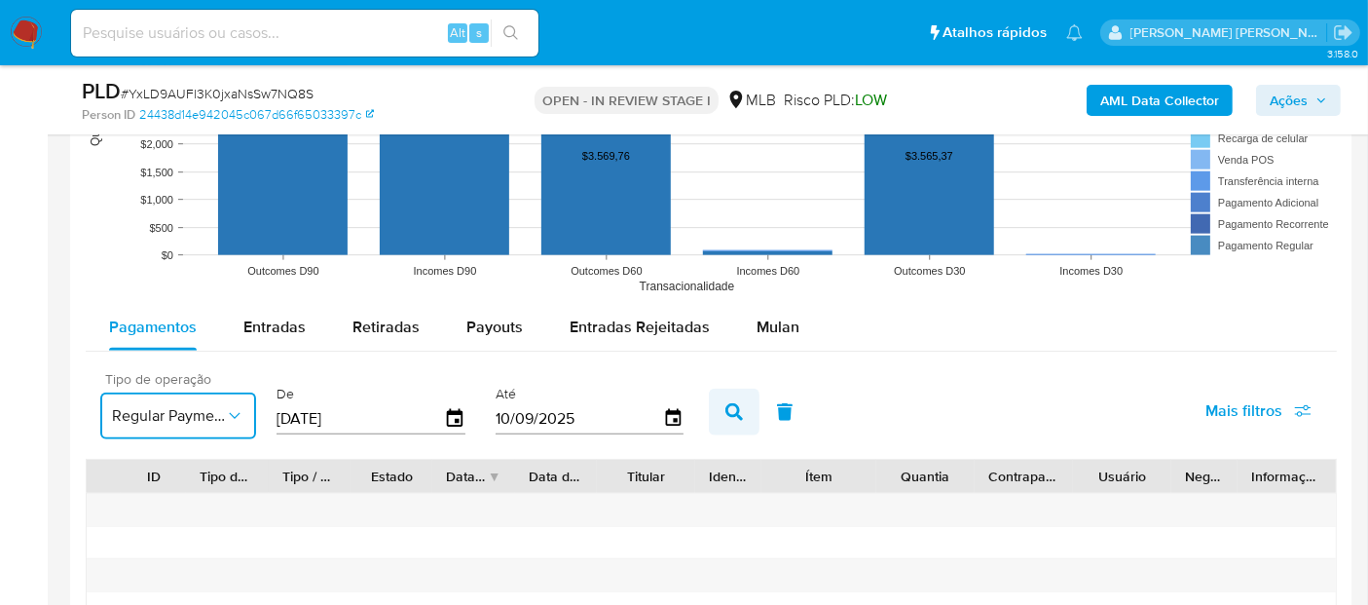
click at [715, 393] on button "button" at bounding box center [734, 411] width 51 height 47
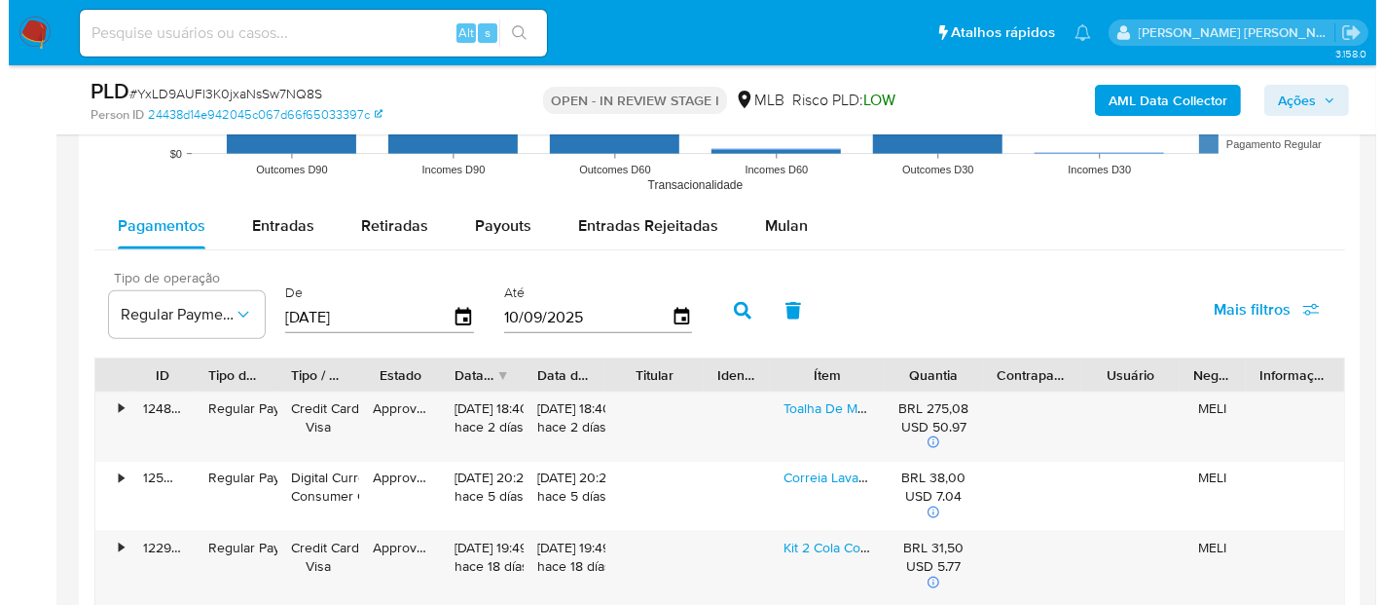
scroll to position [1947, 0]
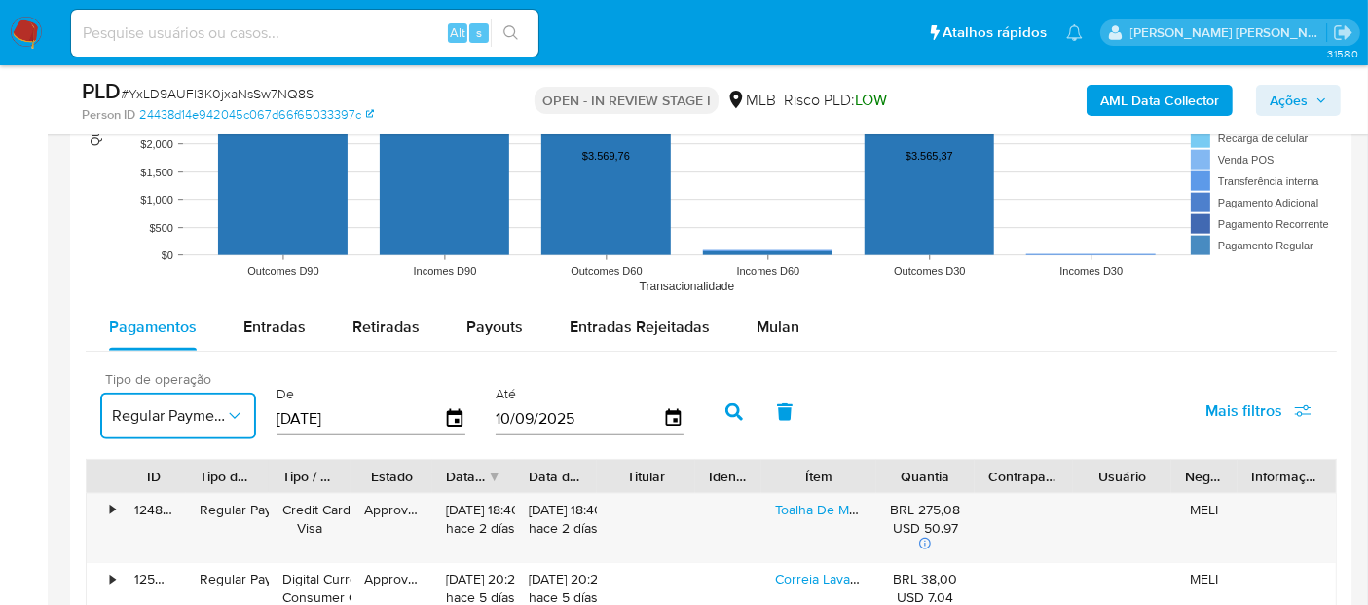
click at [231, 415] on icon "button" at bounding box center [234, 415] width 19 height 19
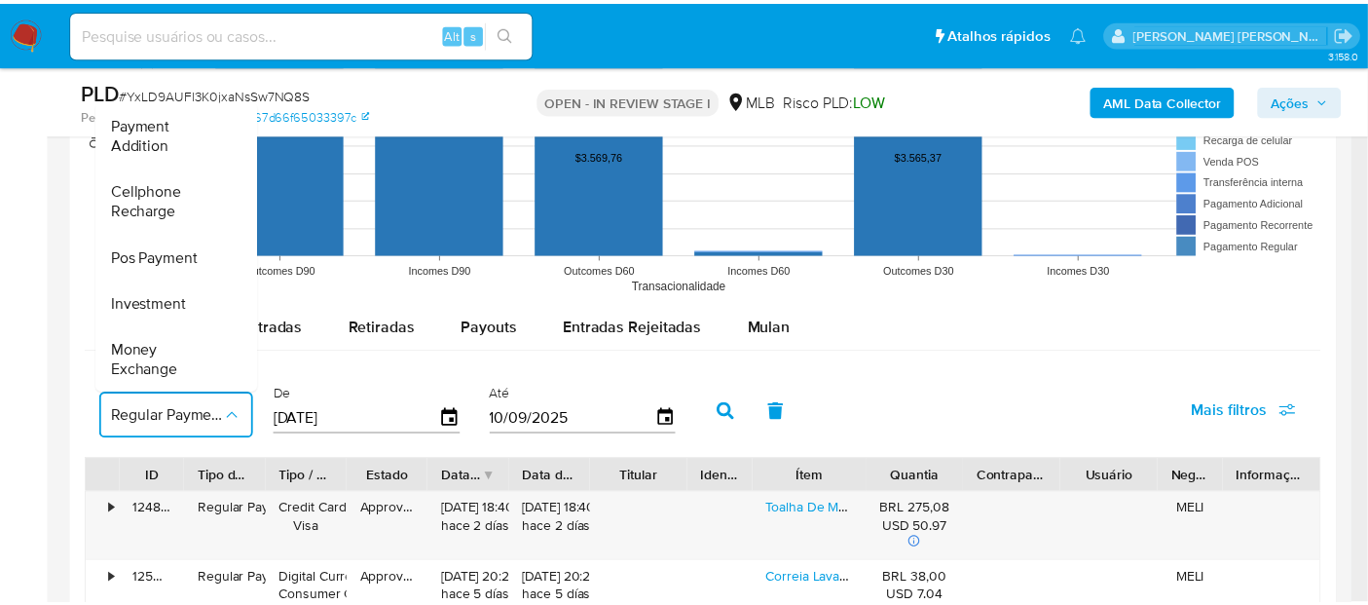
scroll to position [288, 0]
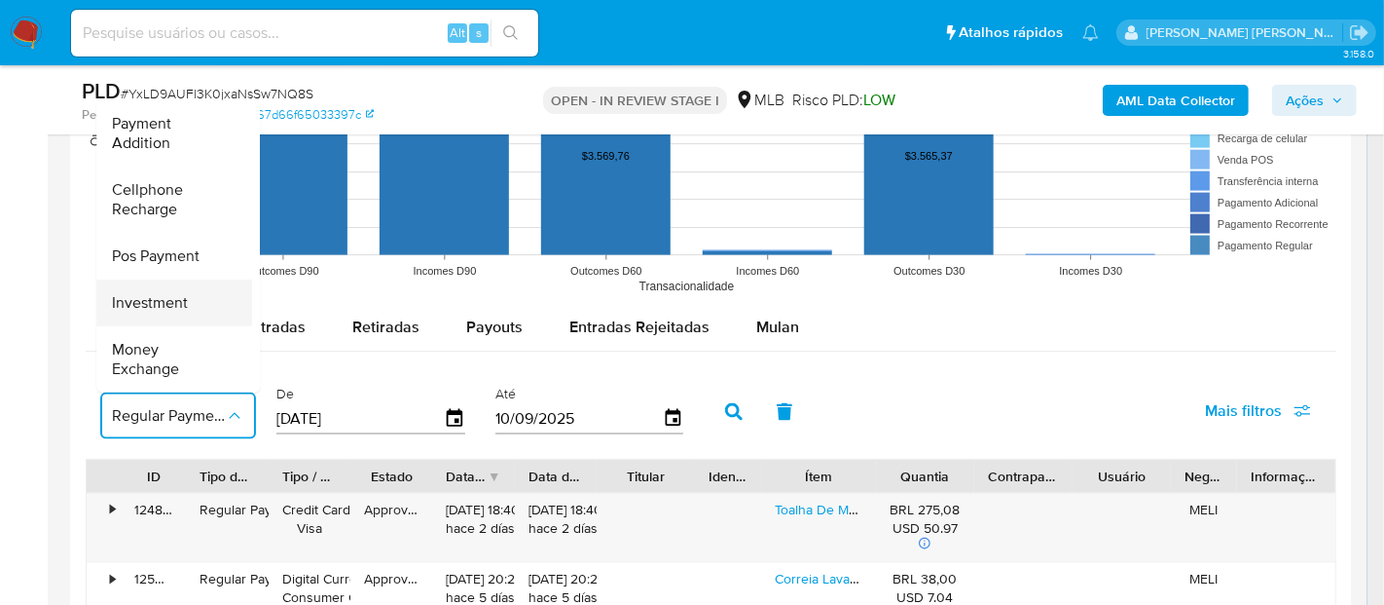
click at [164, 296] on div "Investment" at bounding box center [168, 302] width 113 height 47
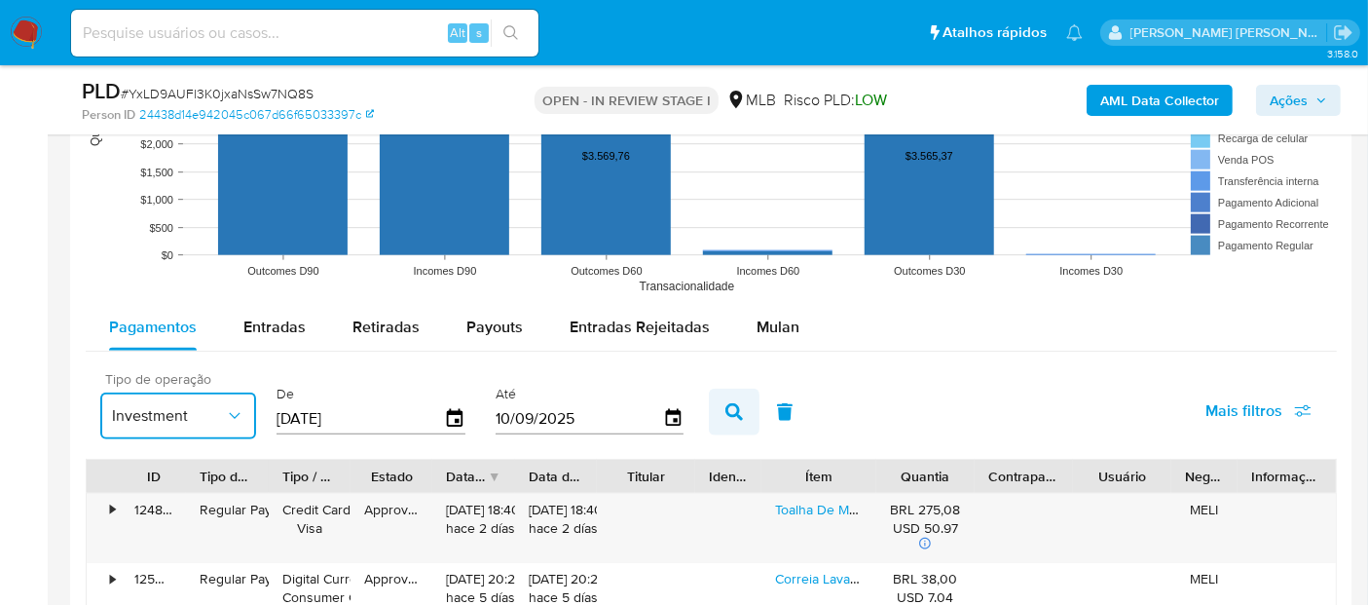
click at [714, 420] on button "button" at bounding box center [734, 411] width 51 height 47
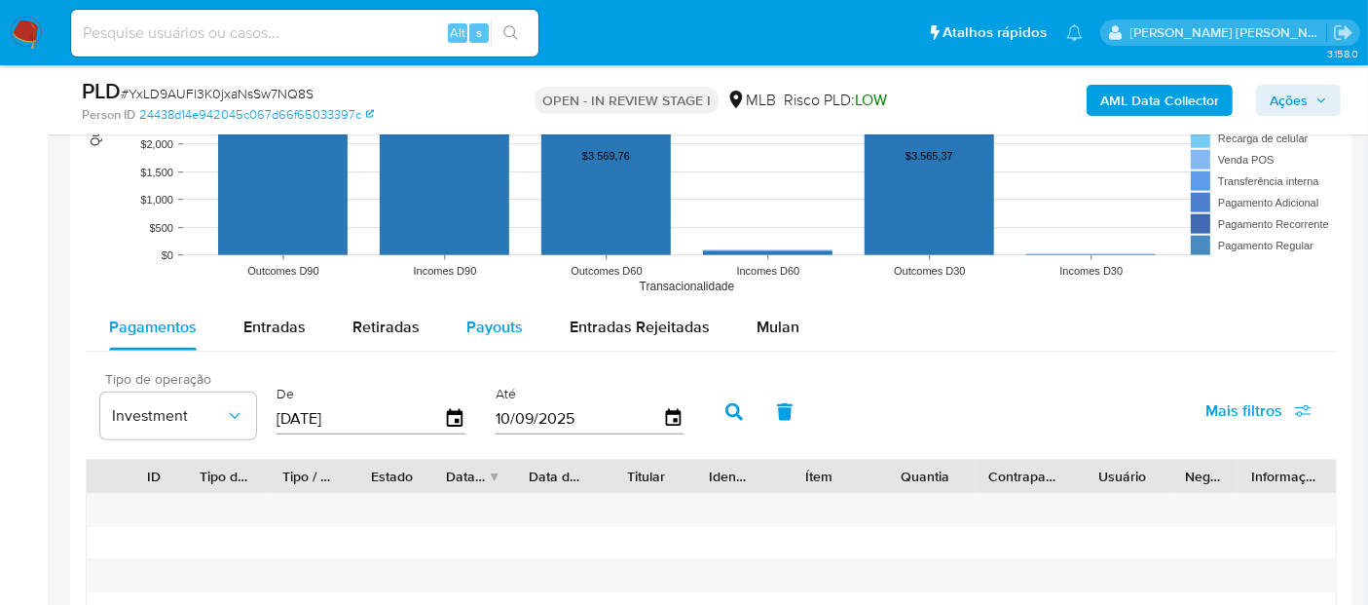
click at [466, 318] on span "Payouts" at bounding box center [494, 326] width 56 height 22
select select "10"
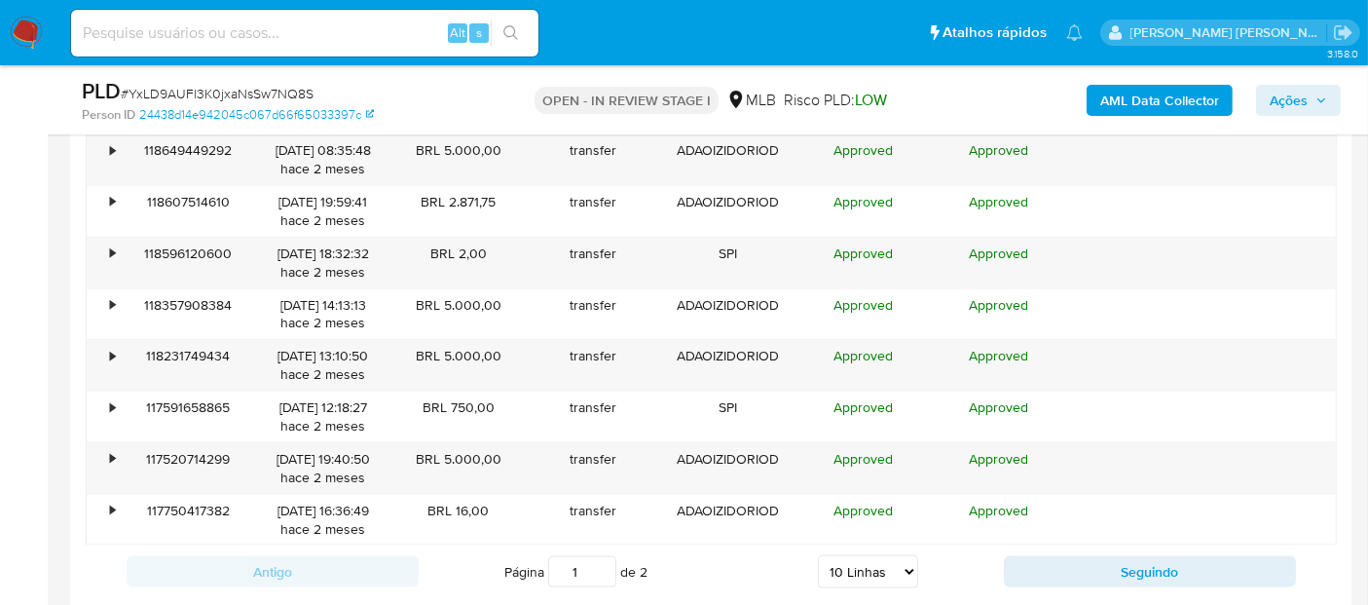
scroll to position [1947, 0]
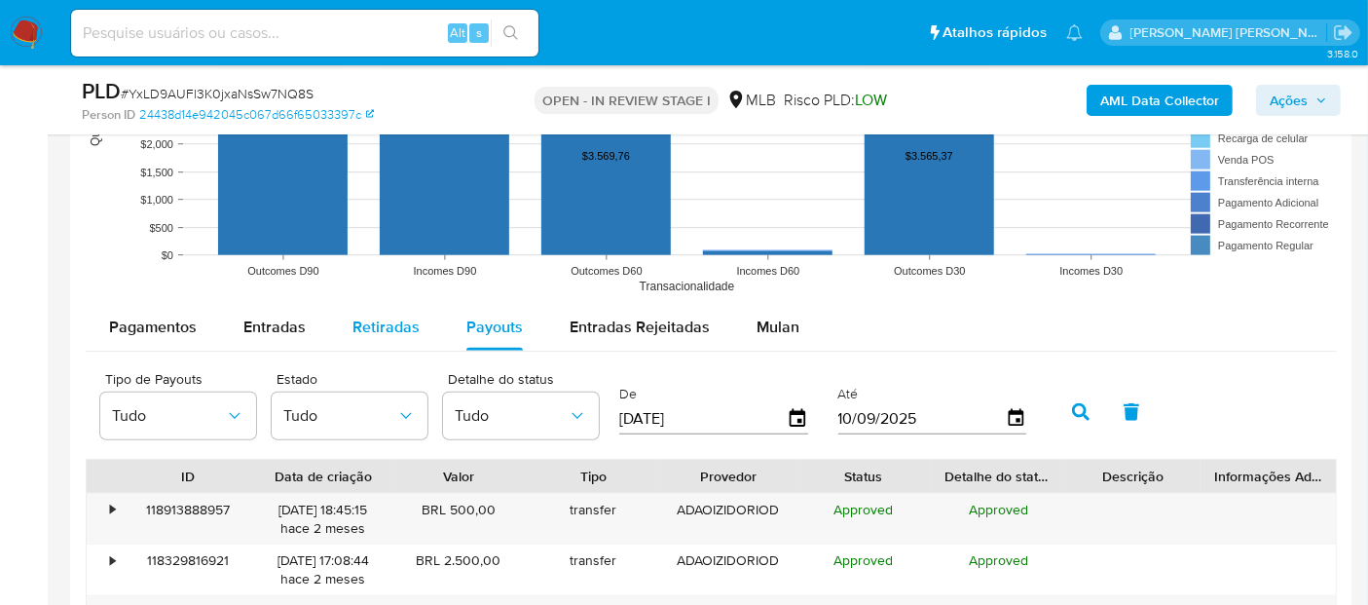
click at [395, 336] on div "Retiradas" at bounding box center [385, 327] width 67 height 47
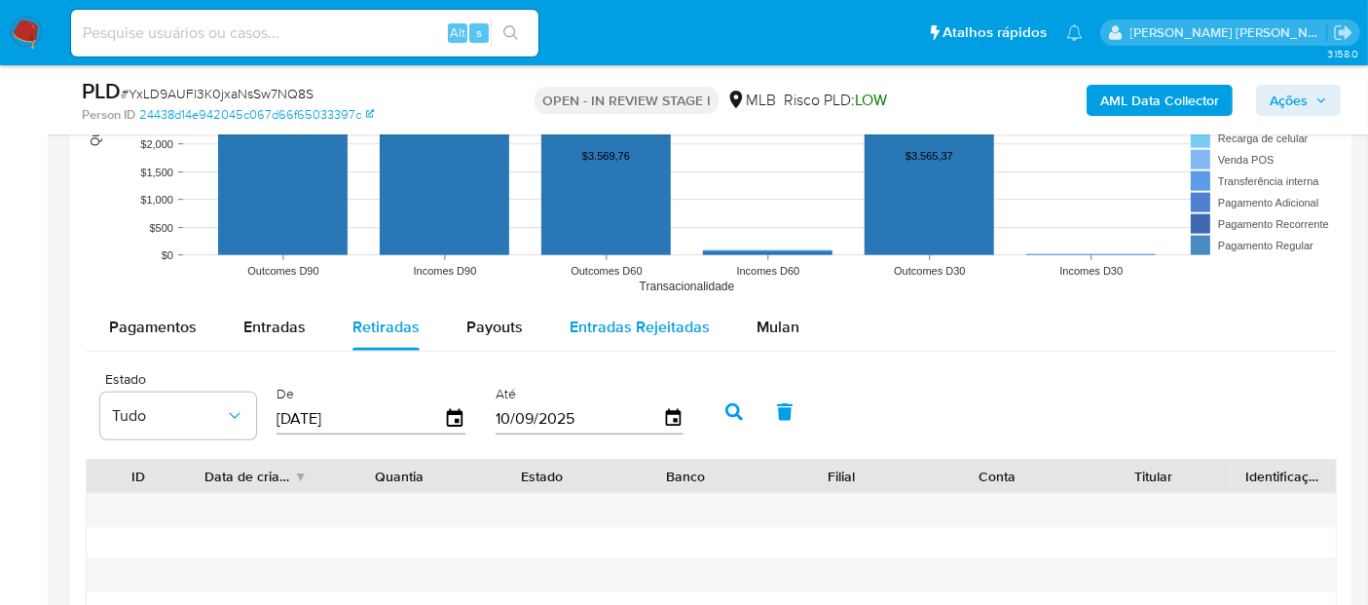
click at [613, 323] on span "Entradas Rejeitadas" at bounding box center [639, 326] width 140 height 22
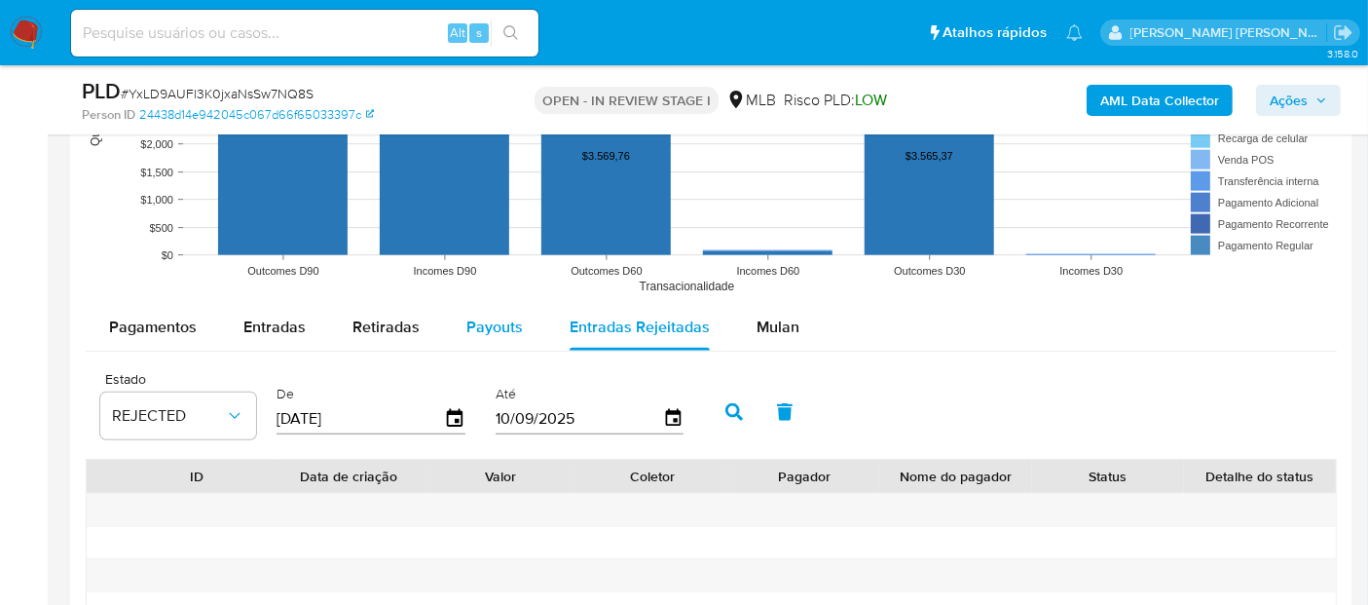
click at [466, 321] on span "Payouts" at bounding box center [494, 326] width 56 height 22
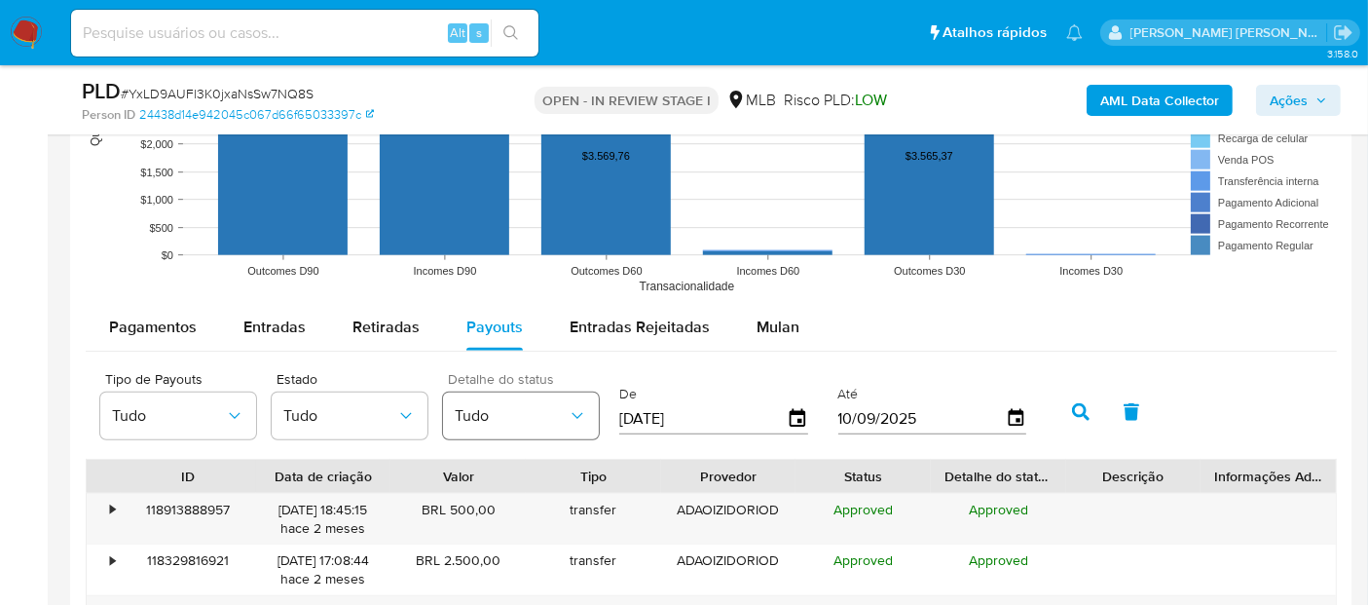
scroll to position [2055, 0]
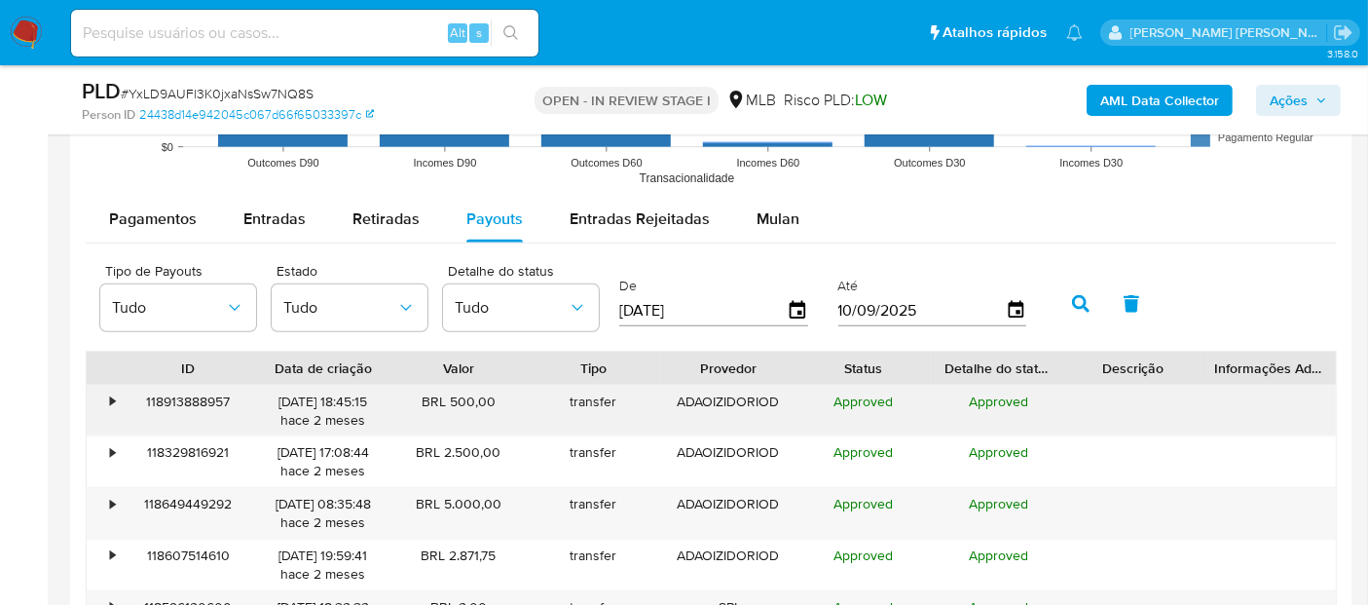
click at [113, 393] on div "•" at bounding box center [112, 401] width 5 height 18
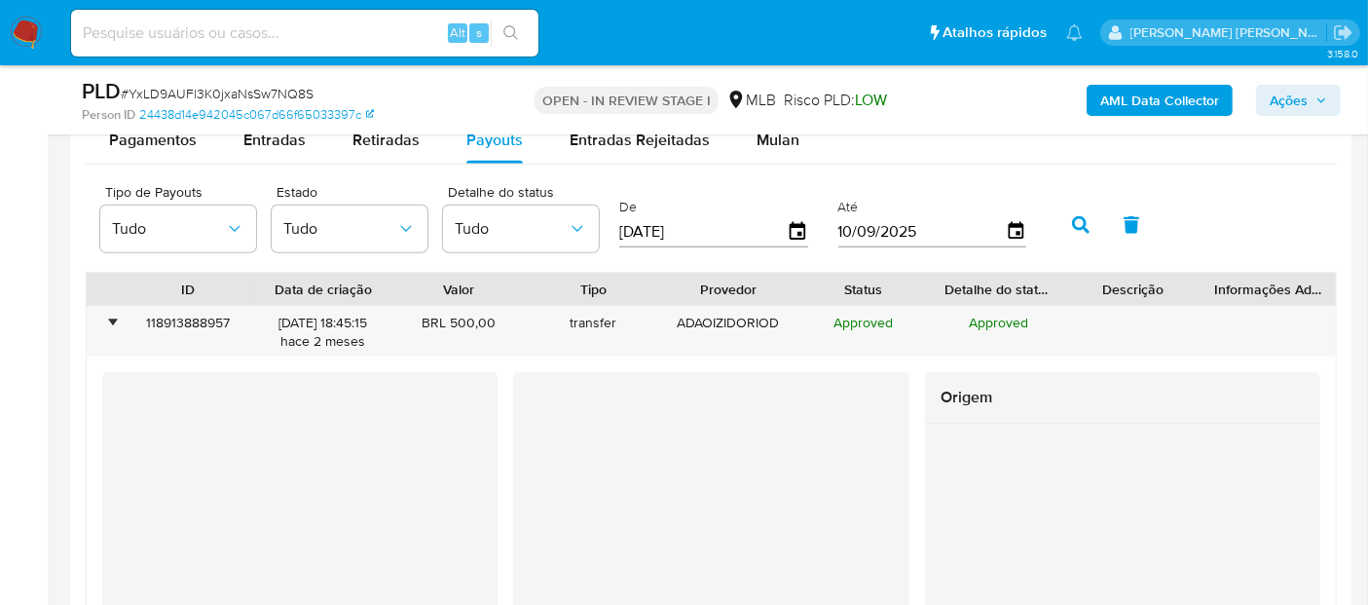
scroll to position [2271, 0]
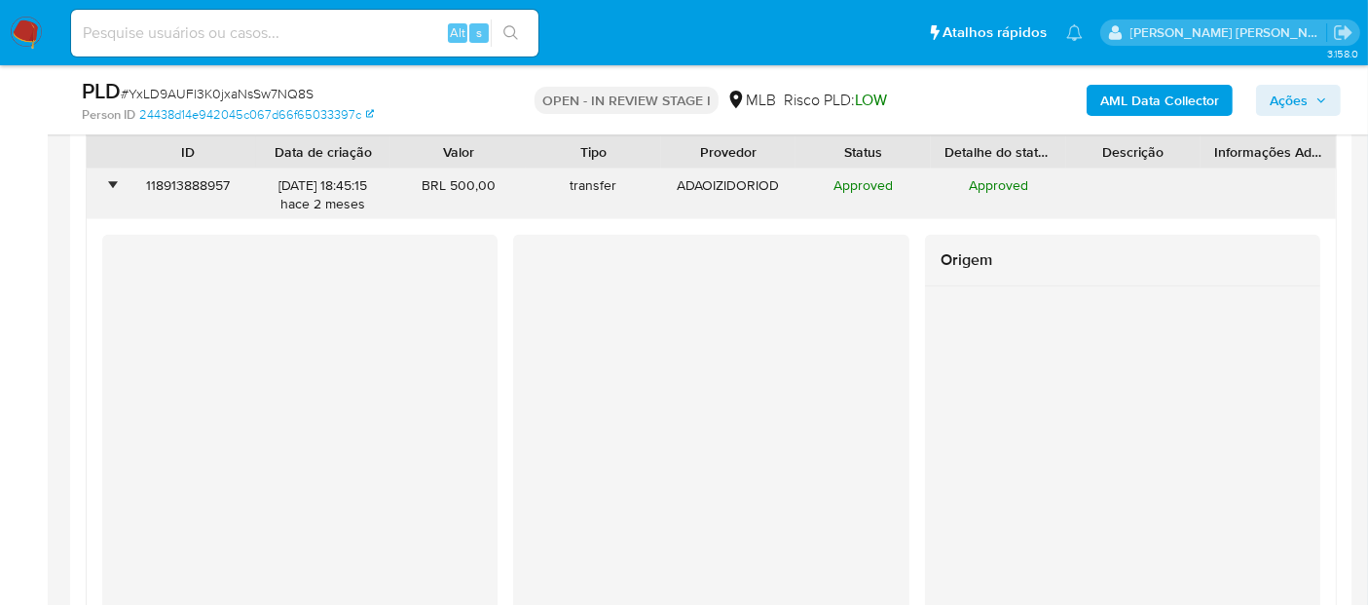
click at [105, 186] on div "•" at bounding box center [104, 194] width 34 height 51
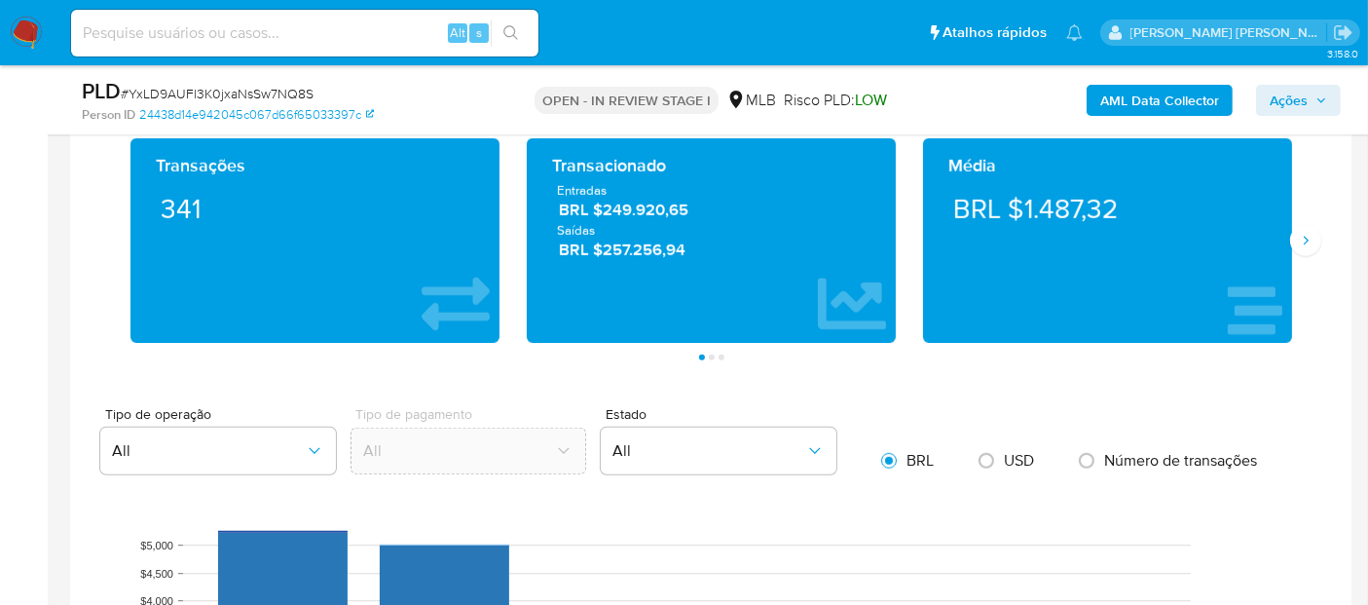
scroll to position [1190, 0]
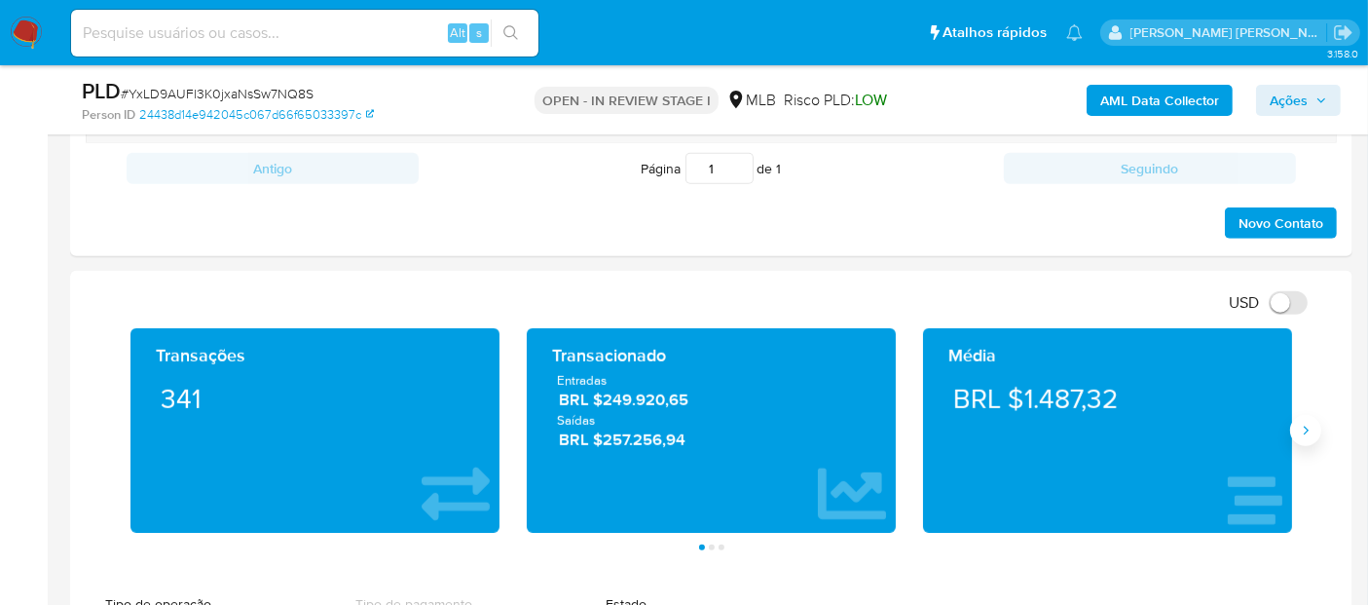
click at [1304, 431] on icon "Siguiente" at bounding box center [1306, 430] width 16 height 16
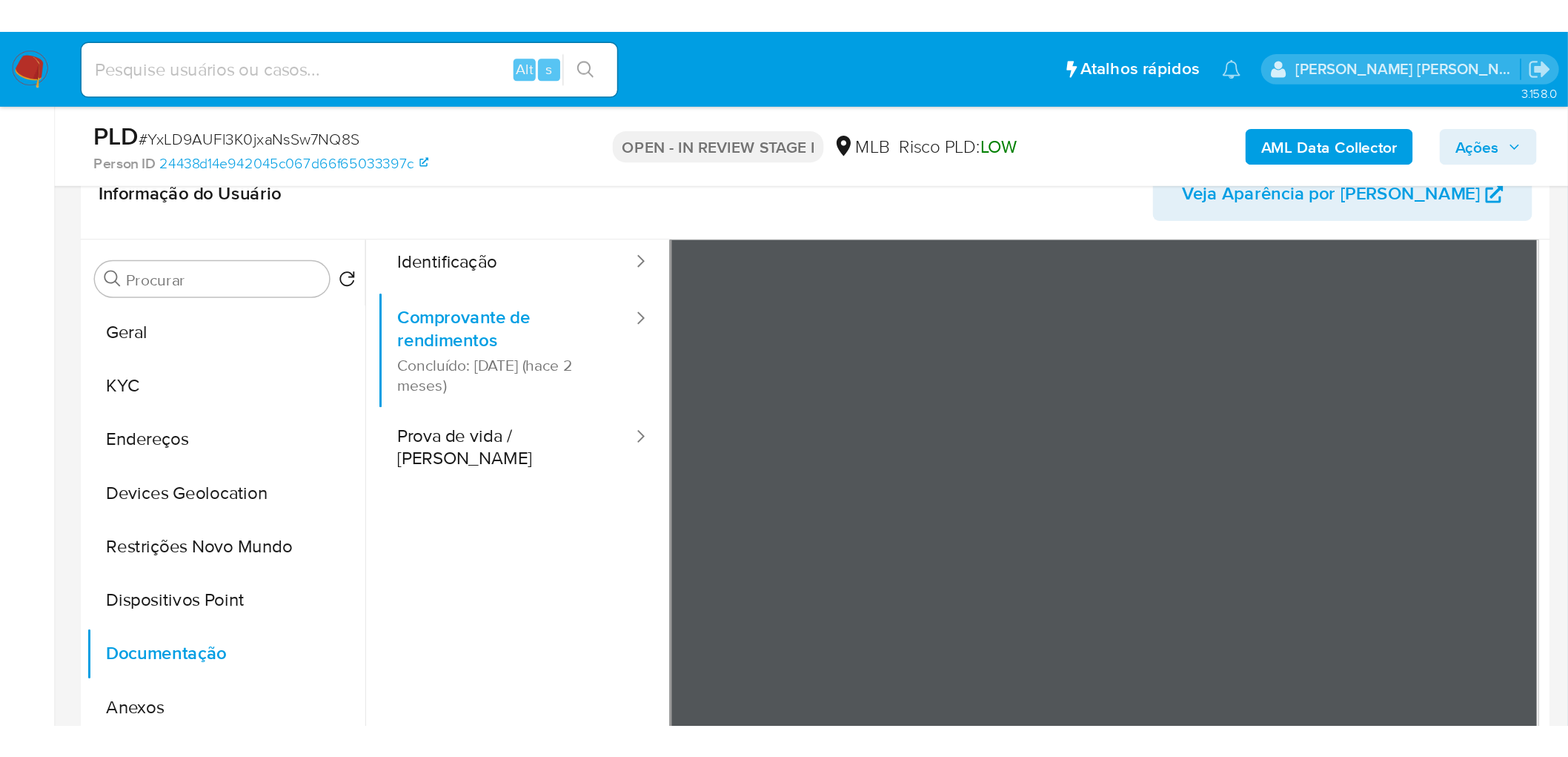
scroll to position [0, 0]
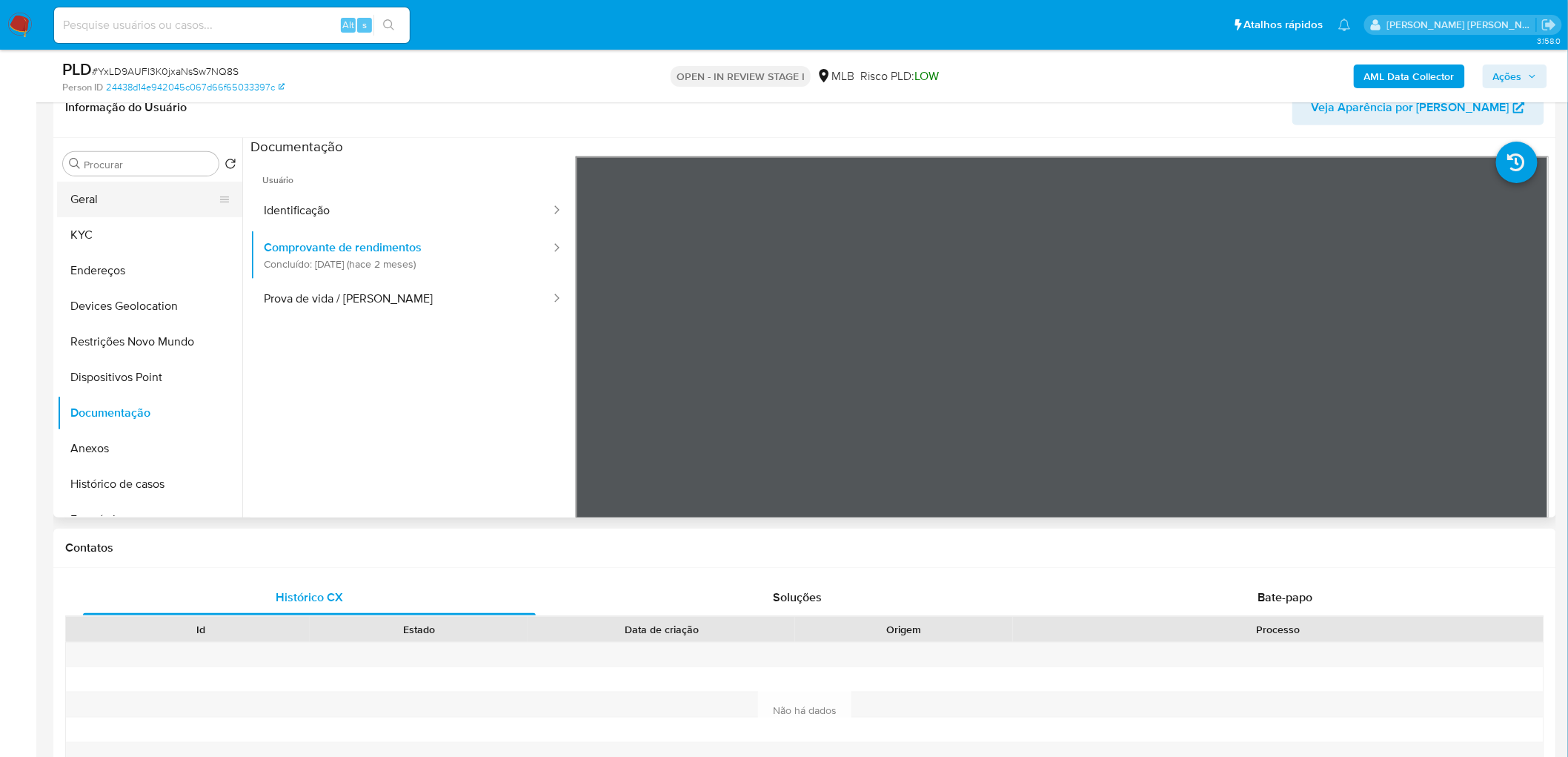
click at [116, 206] on button "Geral" at bounding box center [144, 199] width 174 height 36
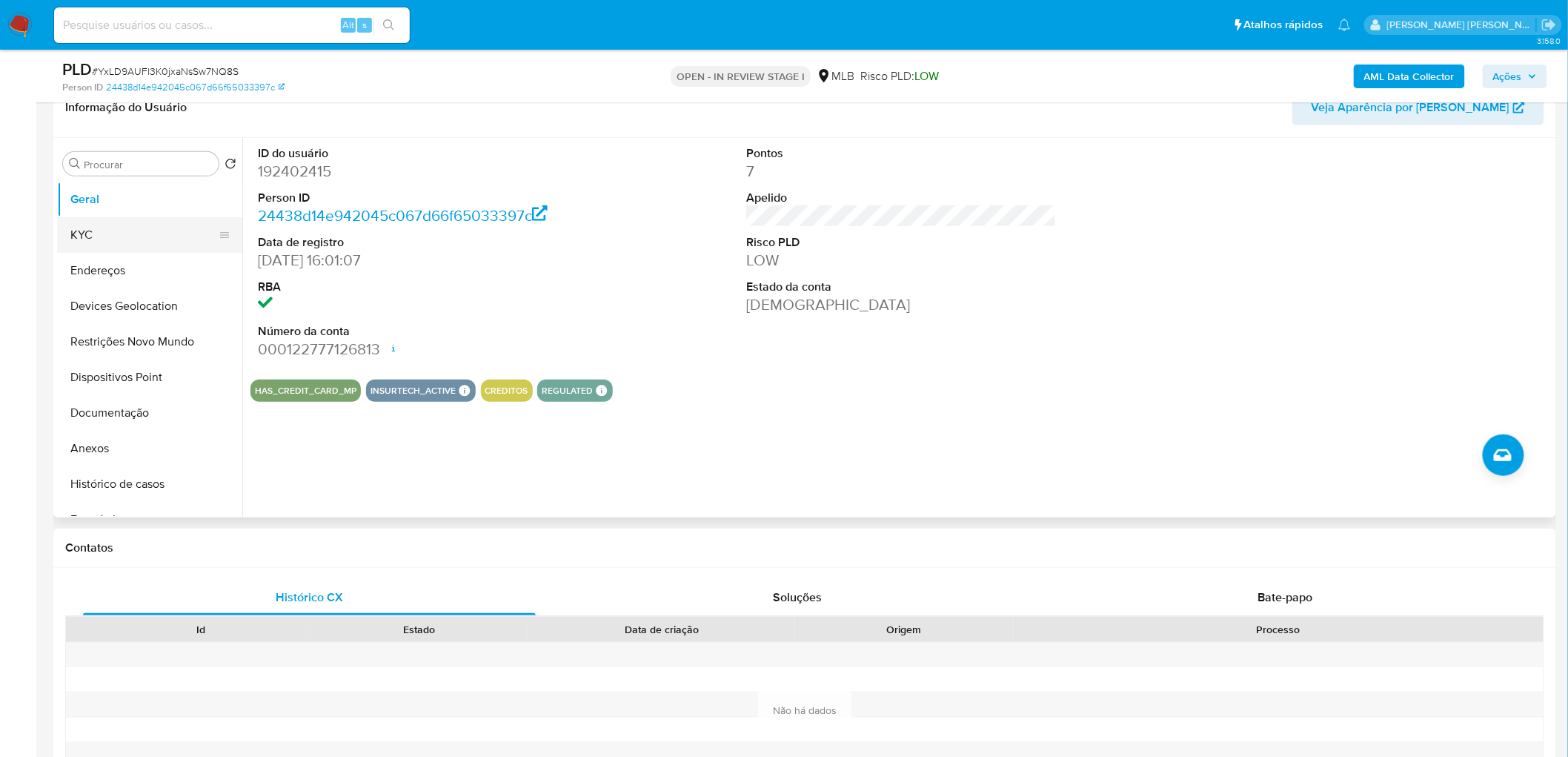
click at [133, 238] on button "KYC" at bounding box center [144, 235] width 174 height 36
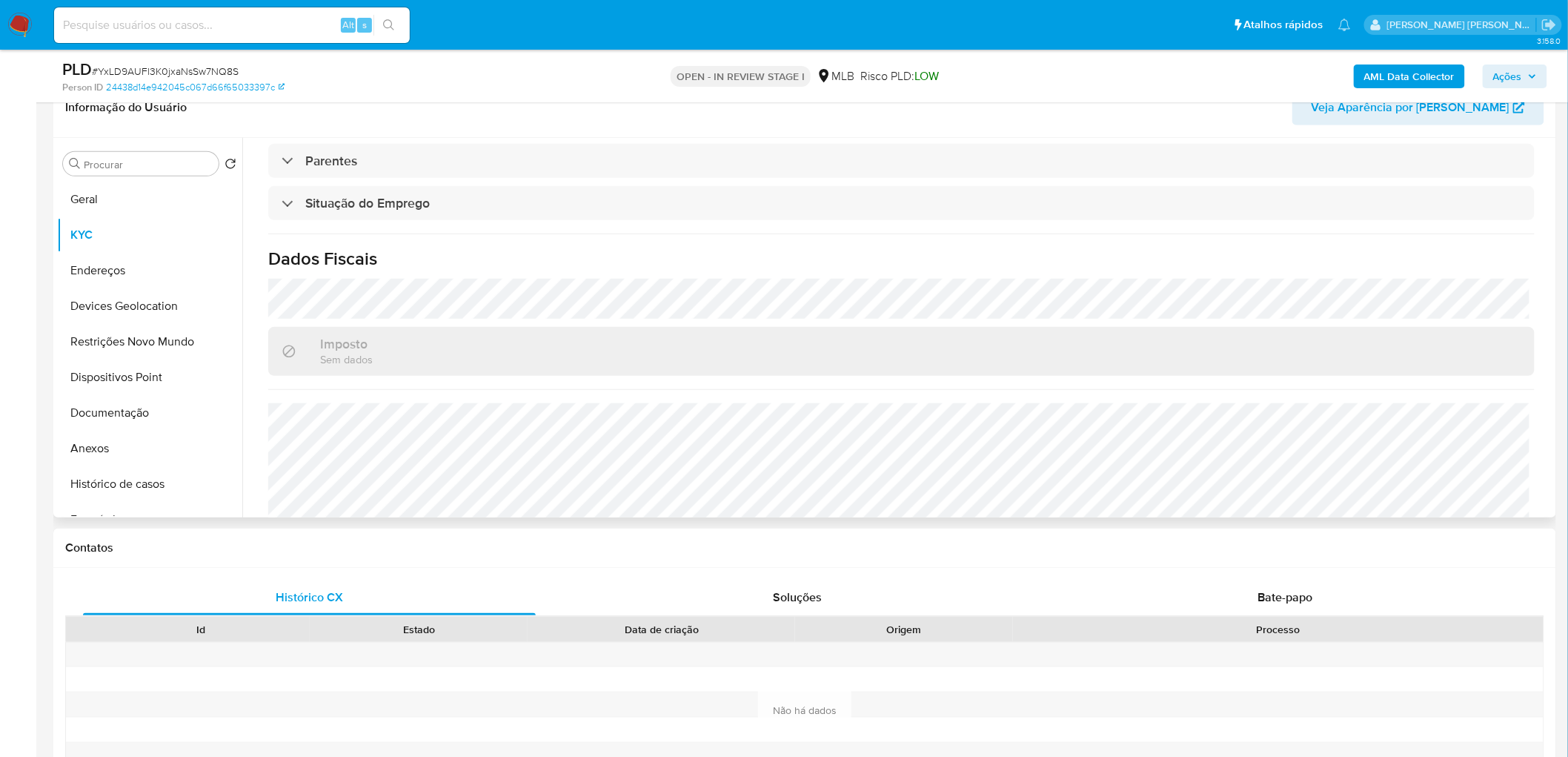
scroll to position [617, 0]
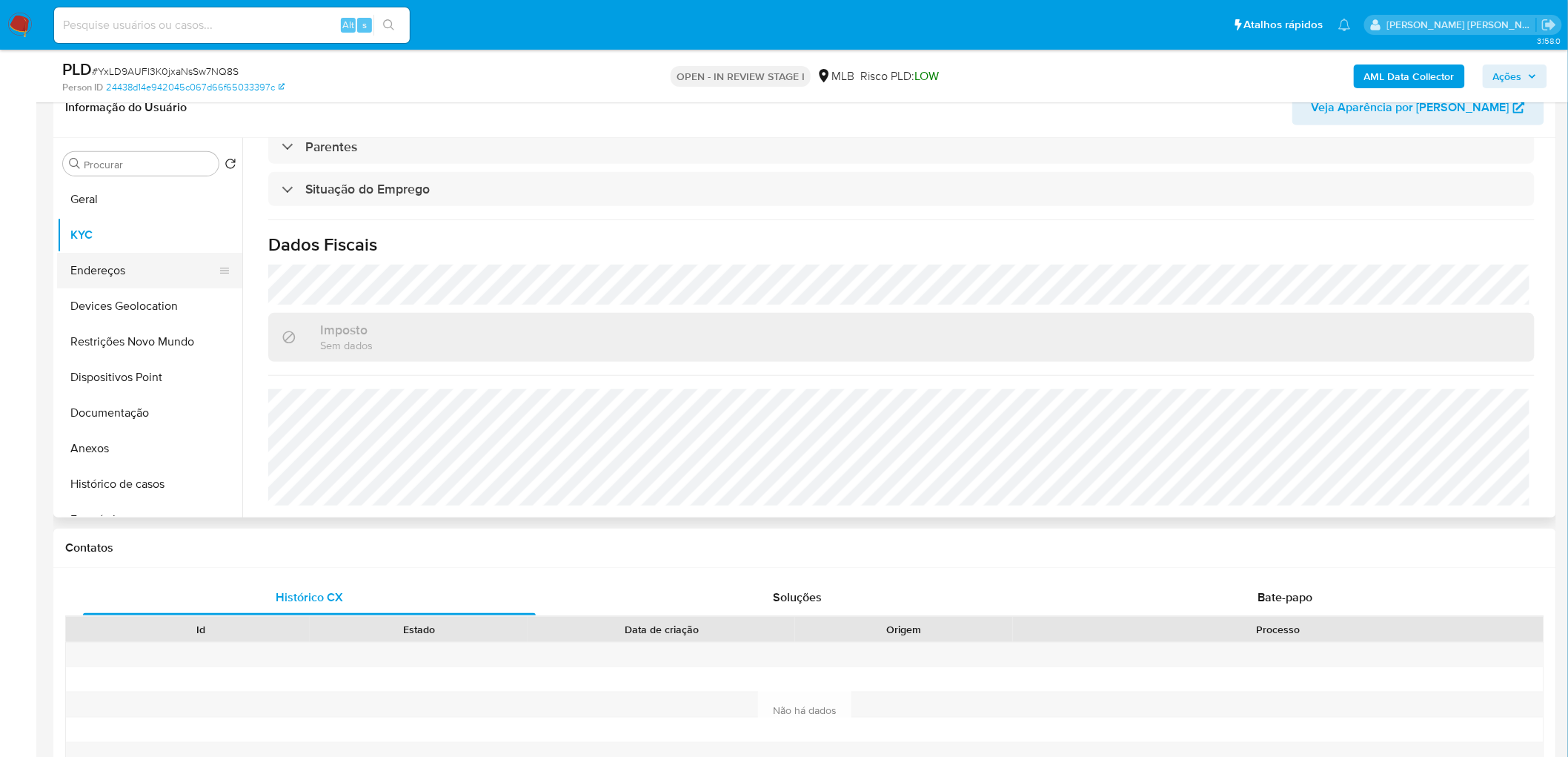
click at [115, 272] on button "Endereços" at bounding box center [144, 270] width 174 height 36
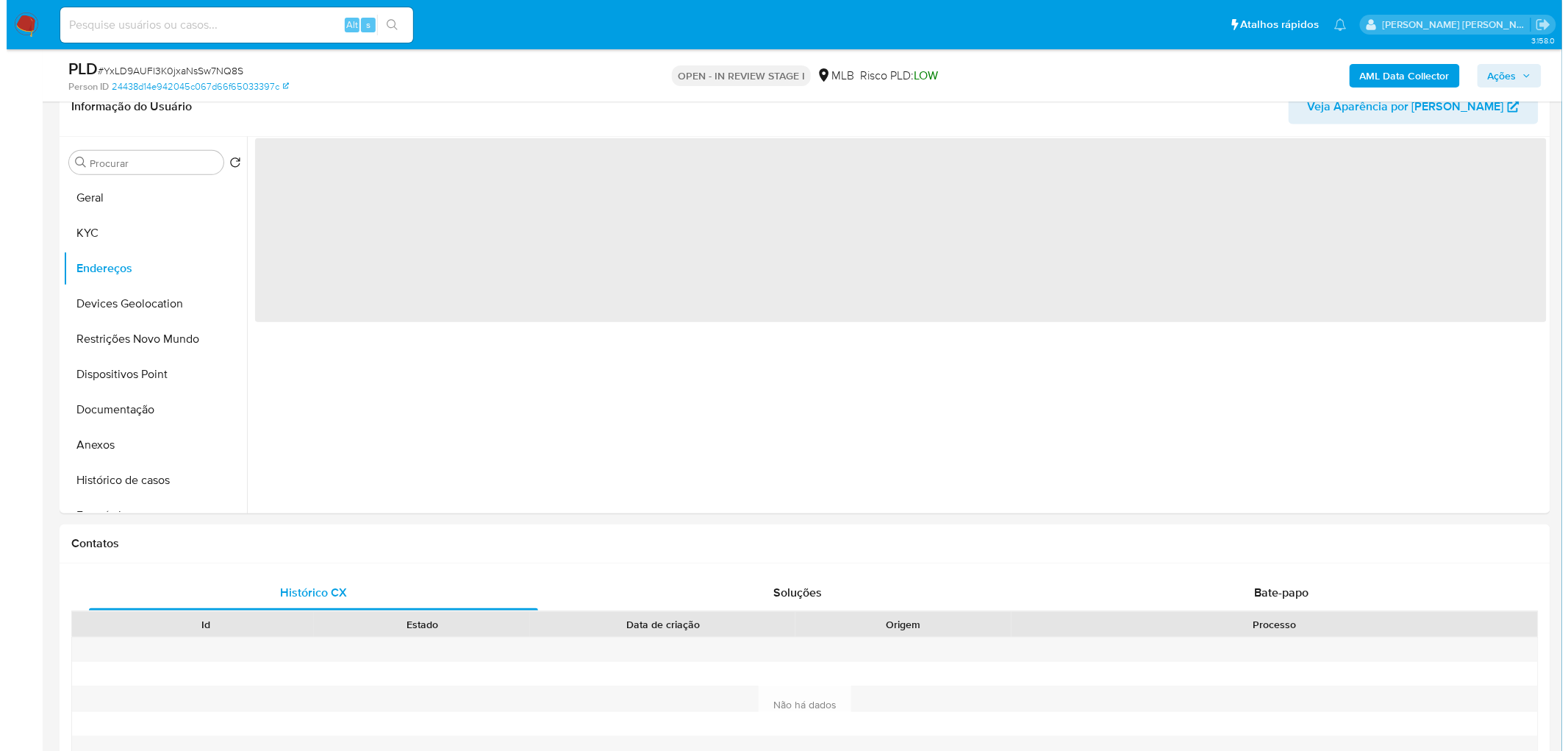
scroll to position [0, 0]
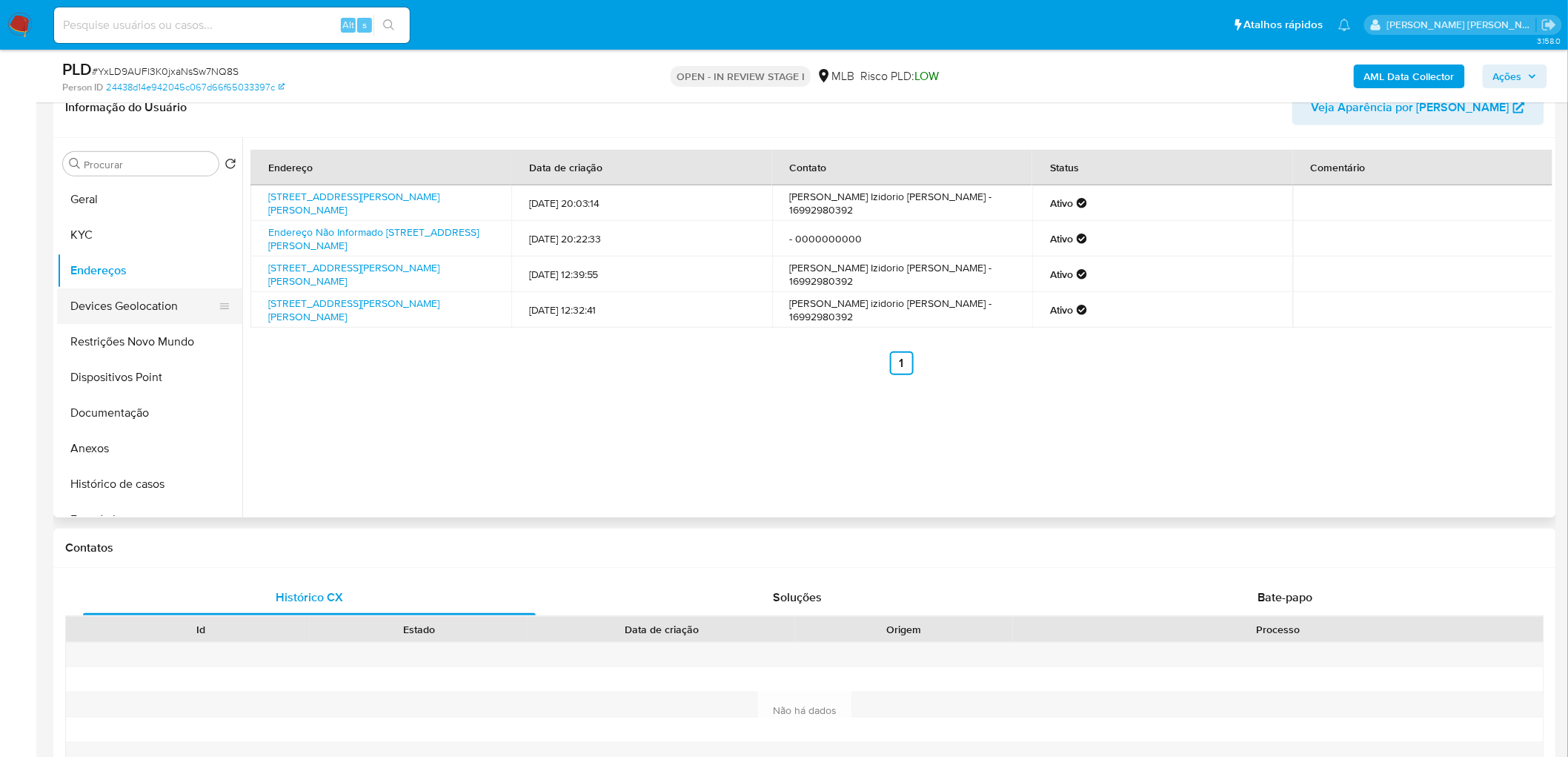
drag, startPoint x: 389, startPoint y: 402, endPoint x: 122, endPoint y: 309, distance: 282.7
click at [122, 309] on button "Devices Geolocation" at bounding box center [144, 306] width 174 height 36
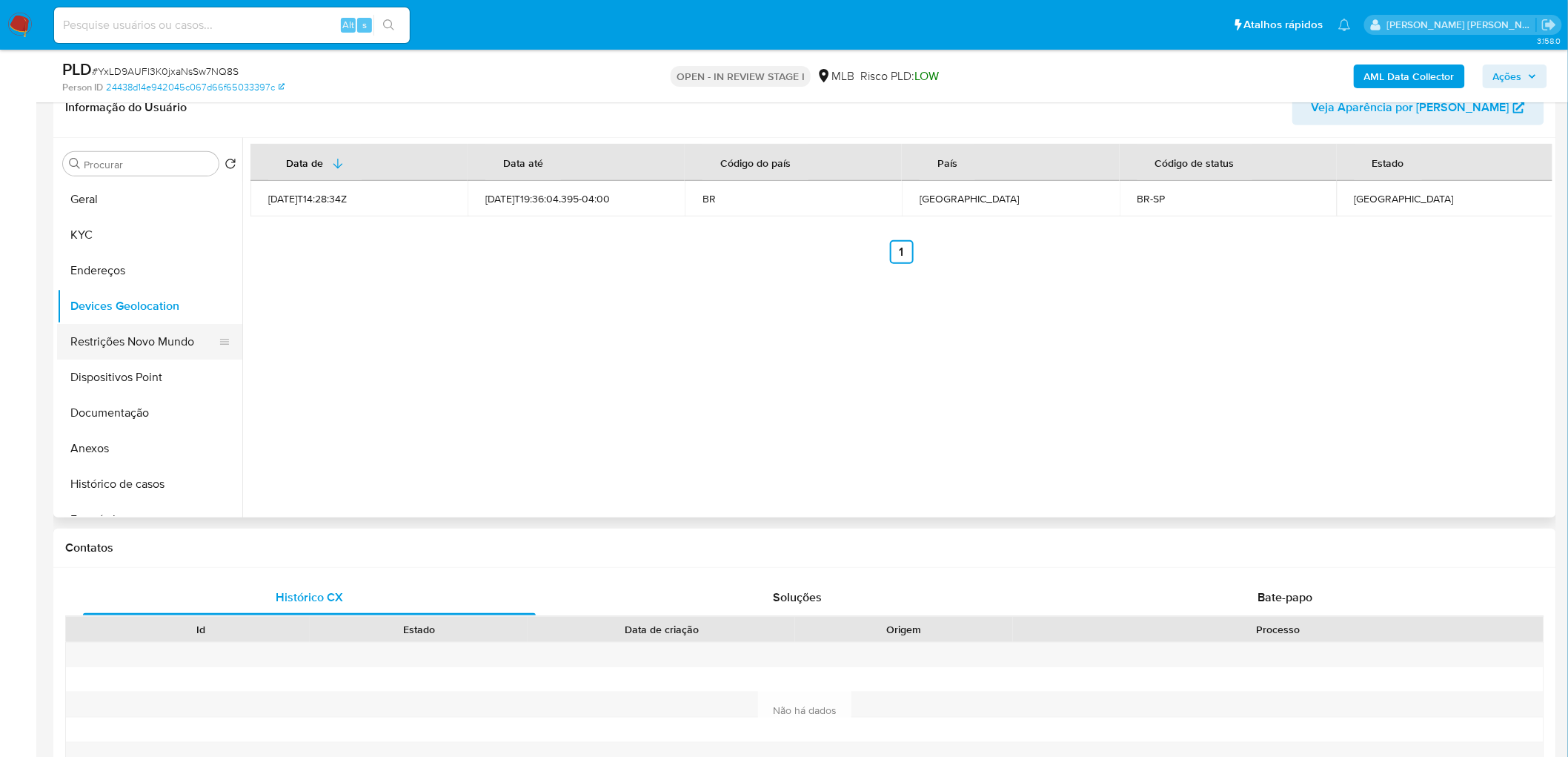
drag, startPoint x: 502, startPoint y: 462, endPoint x: 84, endPoint y: 343, distance: 434.6
click at [84, 343] on button "Restrições Novo Mundo" at bounding box center [144, 341] width 174 height 36
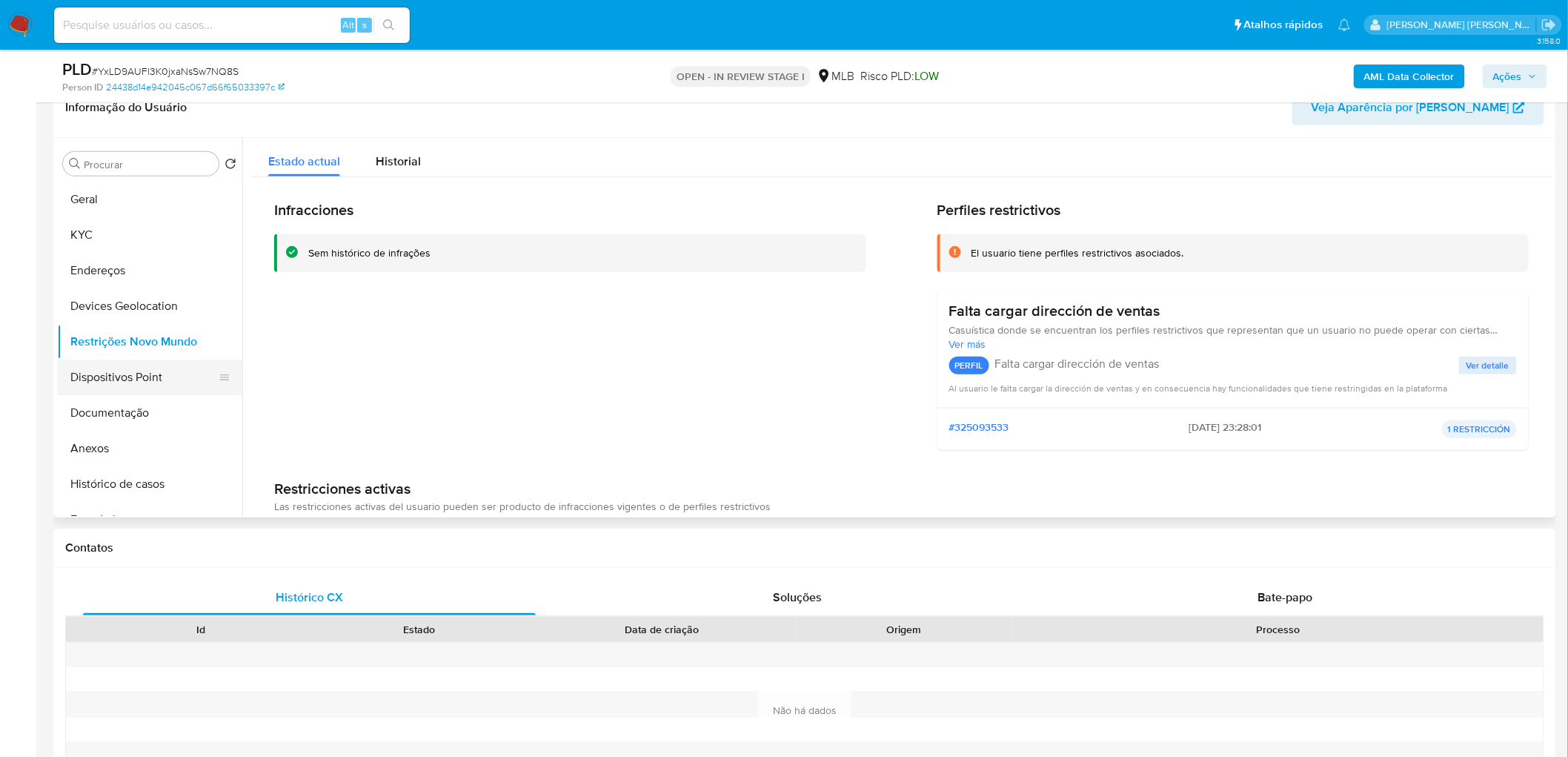
drag, startPoint x: 164, startPoint y: 369, endPoint x: 155, endPoint y: 377, distance: 12.0
click at [164, 369] on button "Dispositivos Point" at bounding box center [144, 377] width 174 height 36
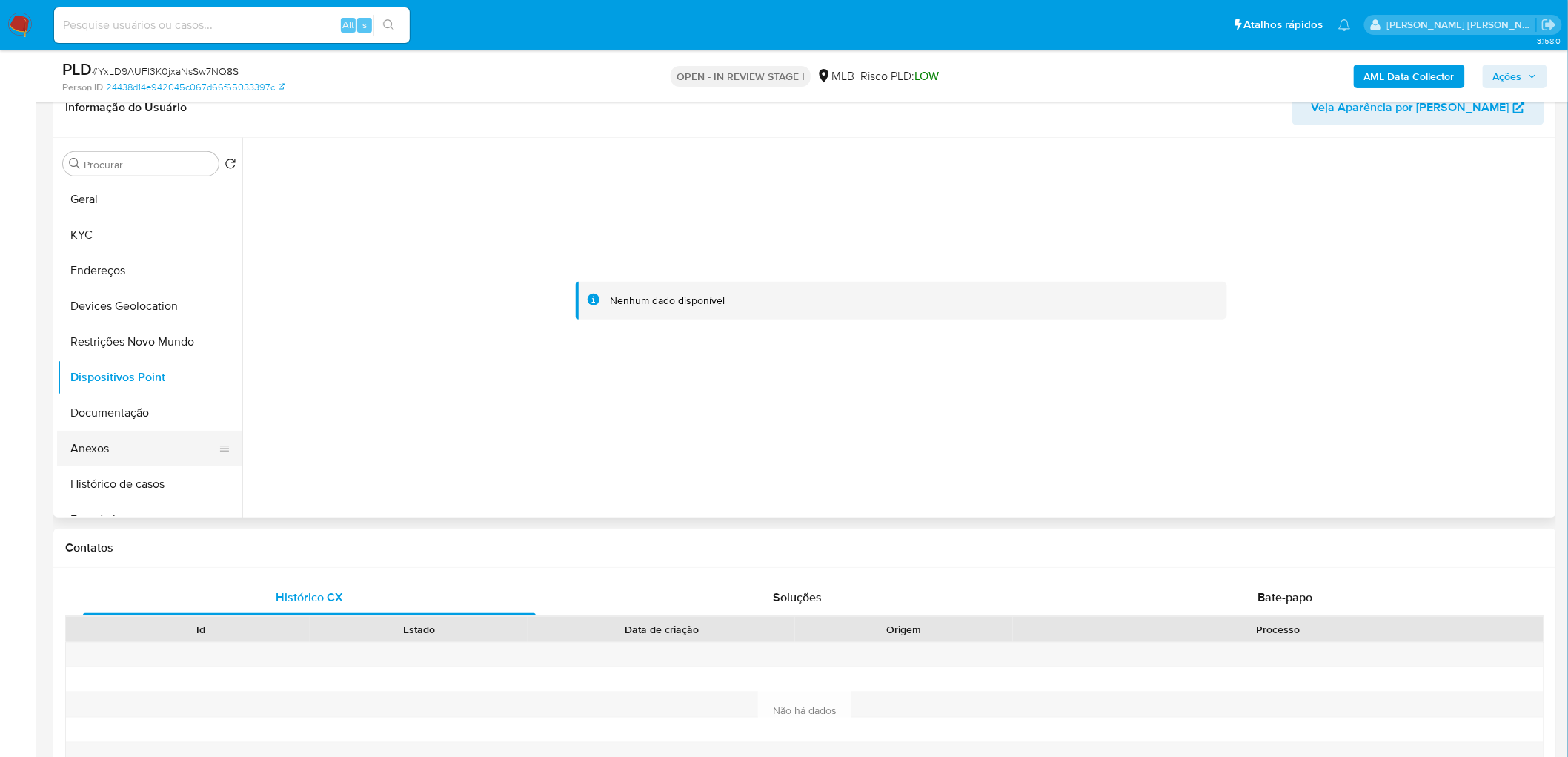
click at [119, 442] on button "Anexos" at bounding box center [144, 449] width 174 height 36
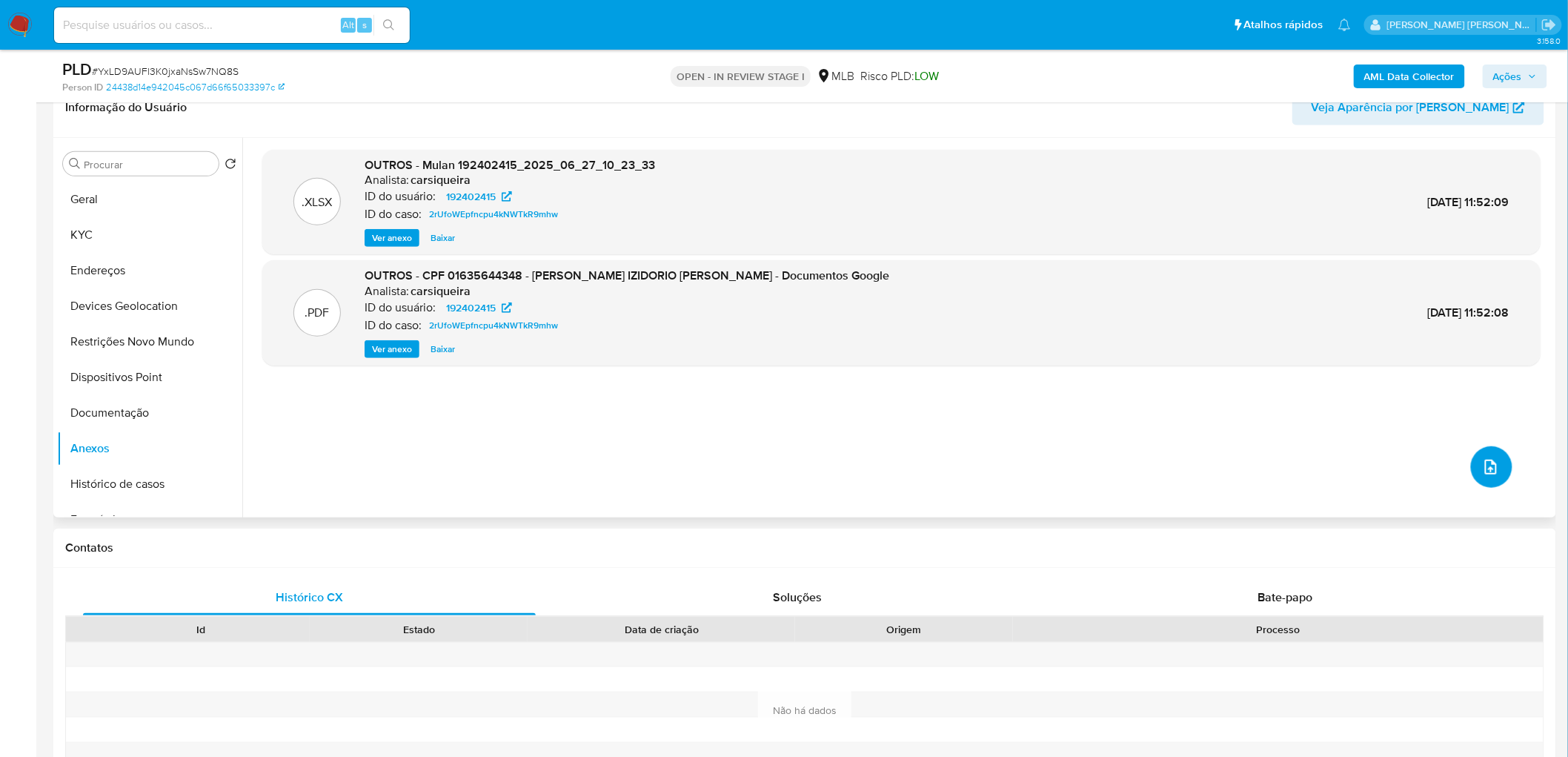
click at [1053, 460] on icon "upload-file" at bounding box center [1491, 467] width 12 height 14
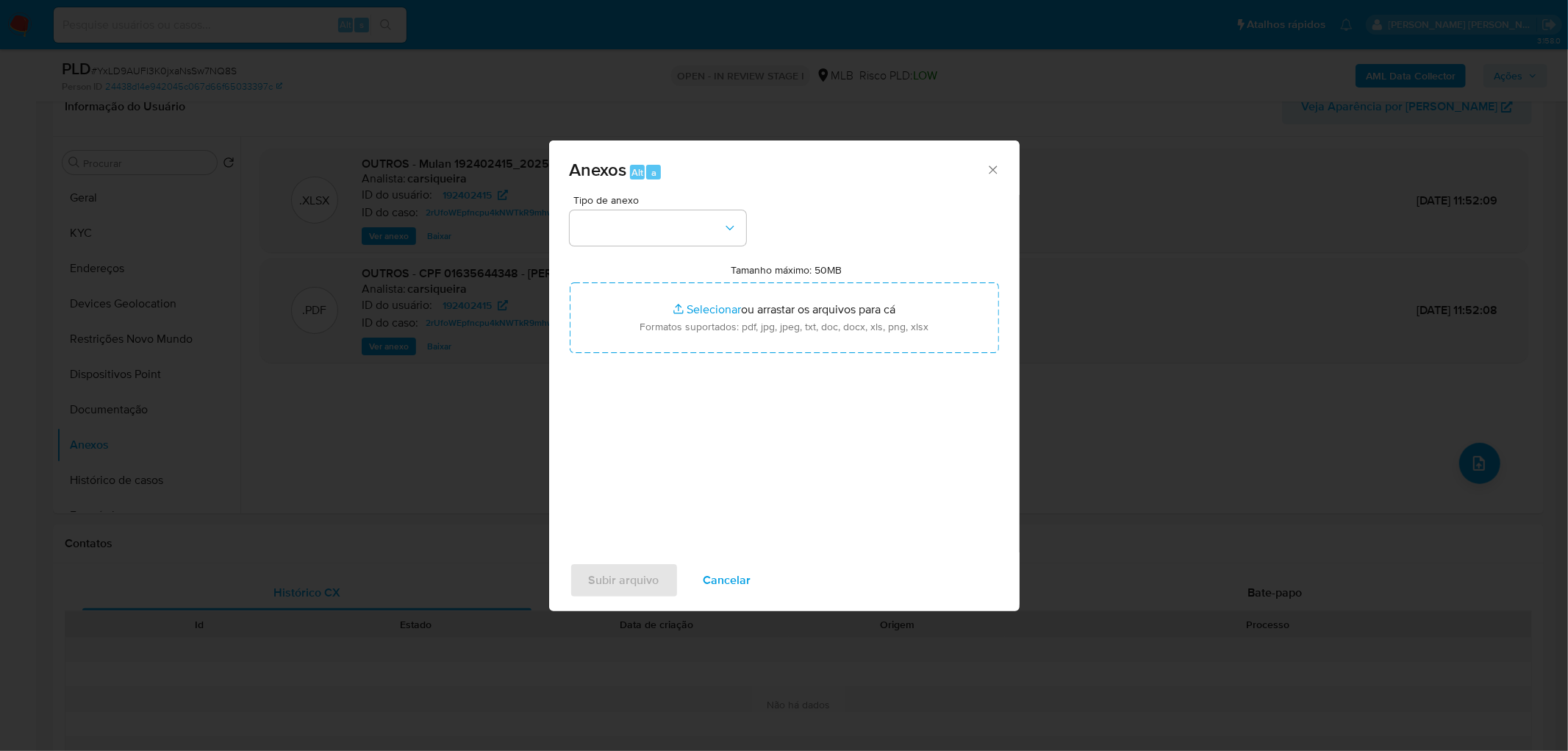
click at [1045, 63] on div "Anexos Alt a Tipo de anexo Tamanho máximo: 50MB Selecionar arquivos Selecionar …" at bounding box center [784, 376] width 1568 height 751
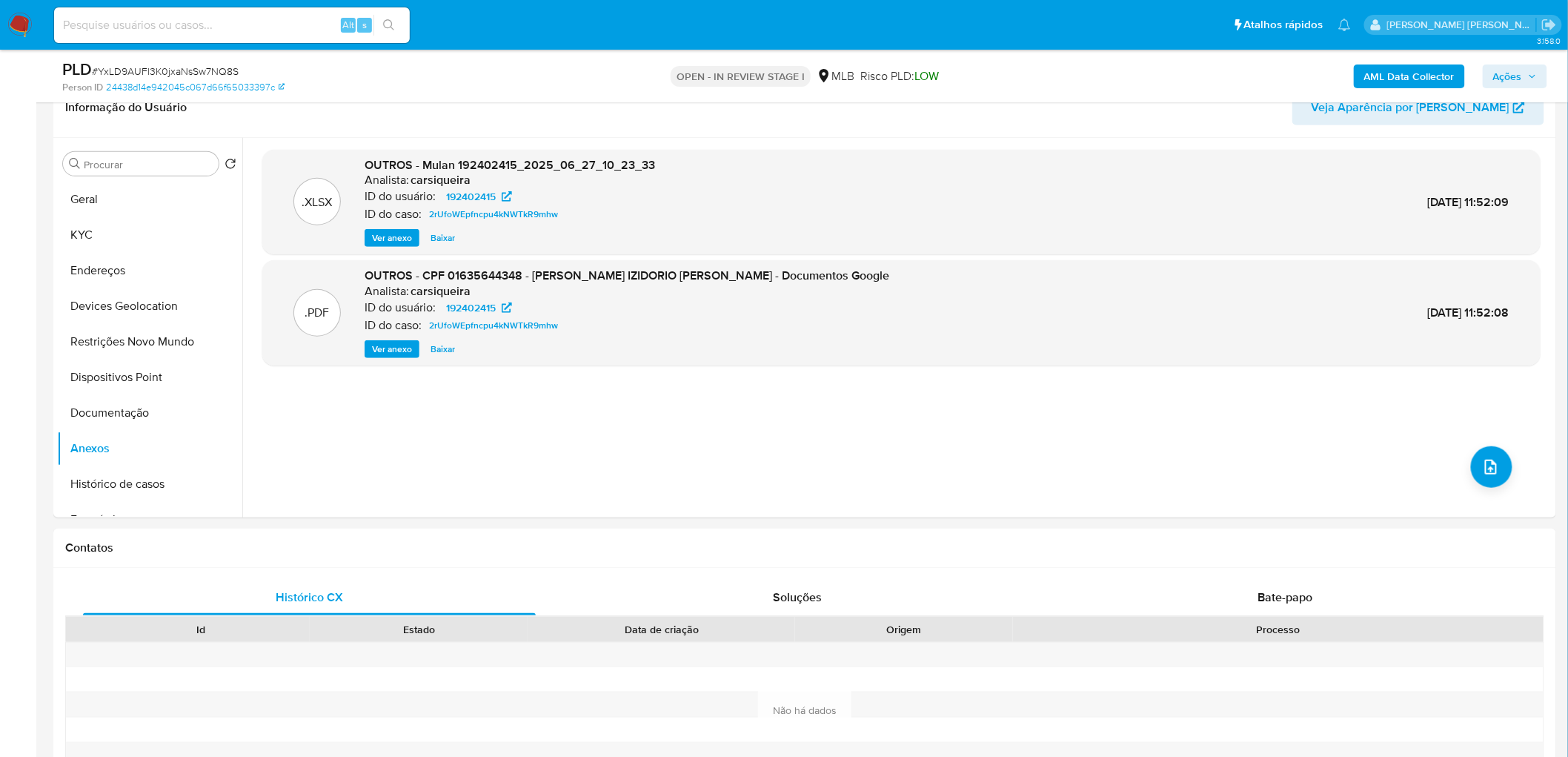
click at [1053, 65] on b "AML Data Collector" at bounding box center [1409, 76] width 91 height 24
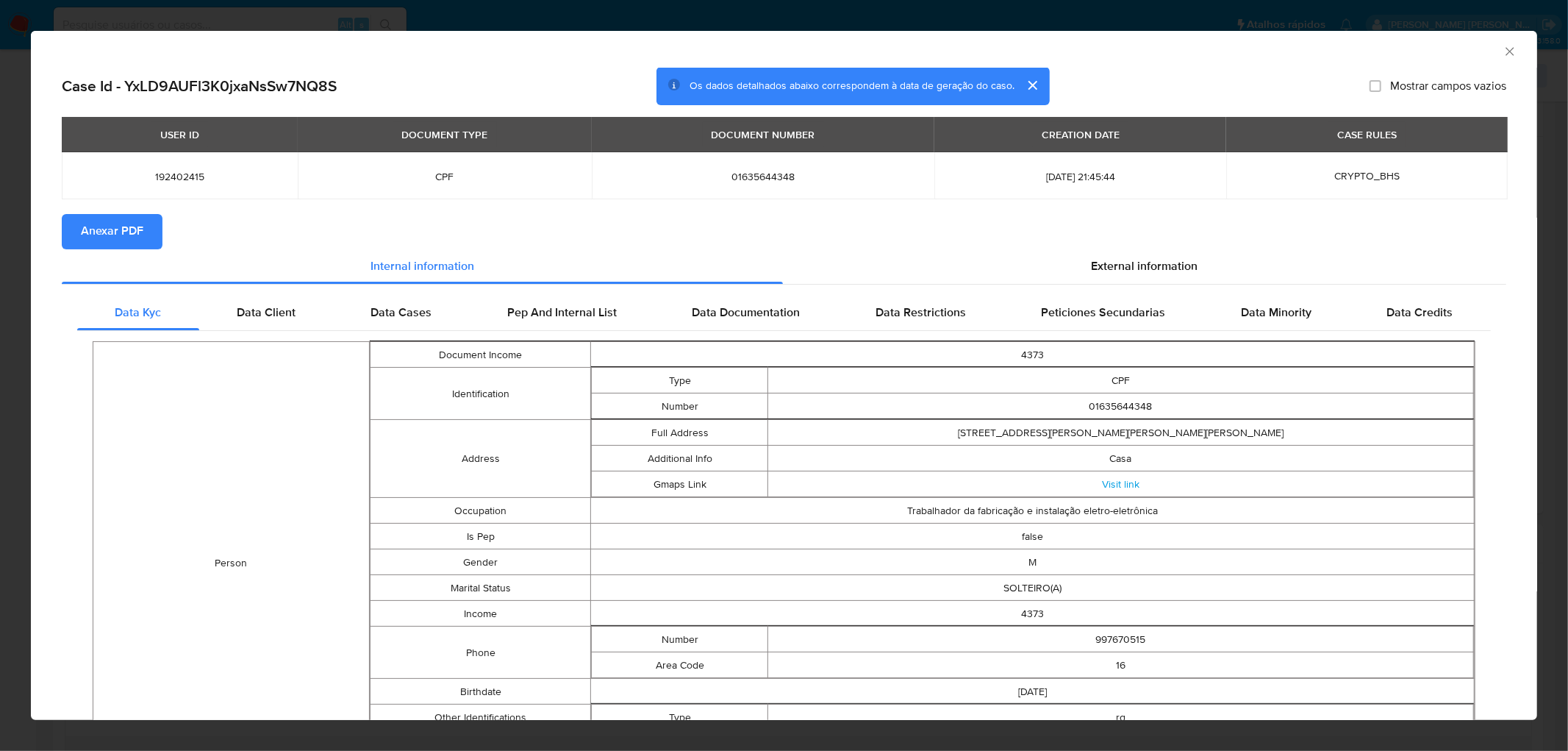
click at [132, 230] on span "Anexar PDF" at bounding box center [112, 231] width 63 height 32
click at [1045, 42] on div "AML Data Collector" at bounding box center [784, 49] width 1507 height 37
click at [1045, 48] on icon "Fechar a janela" at bounding box center [1510, 51] width 14 height 14
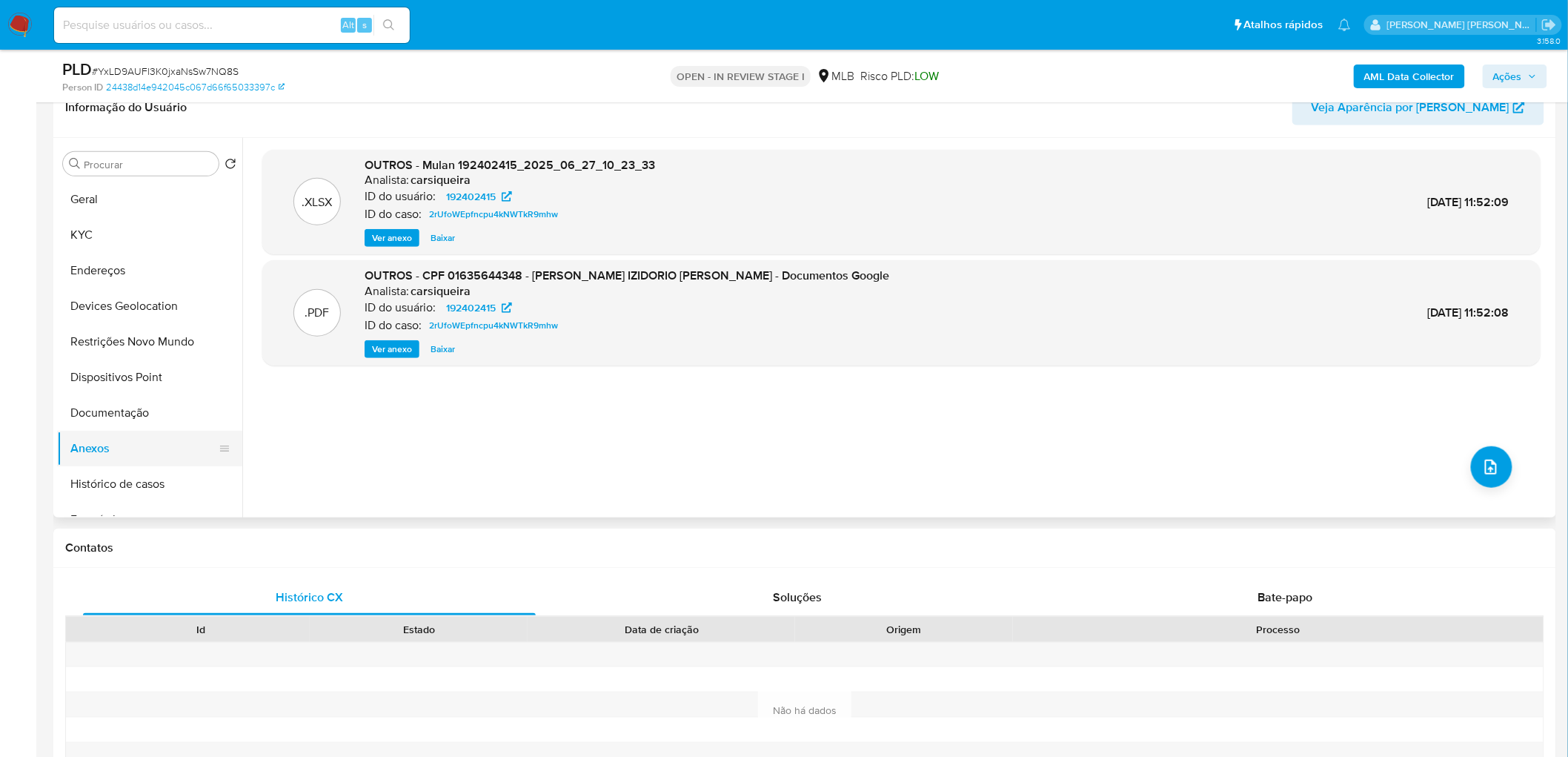
click at [84, 446] on button "Anexos" at bounding box center [144, 449] width 174 height 36
click at [111, 423] on button "Documentação" at bounding box center [144, 413] width 174 height 36
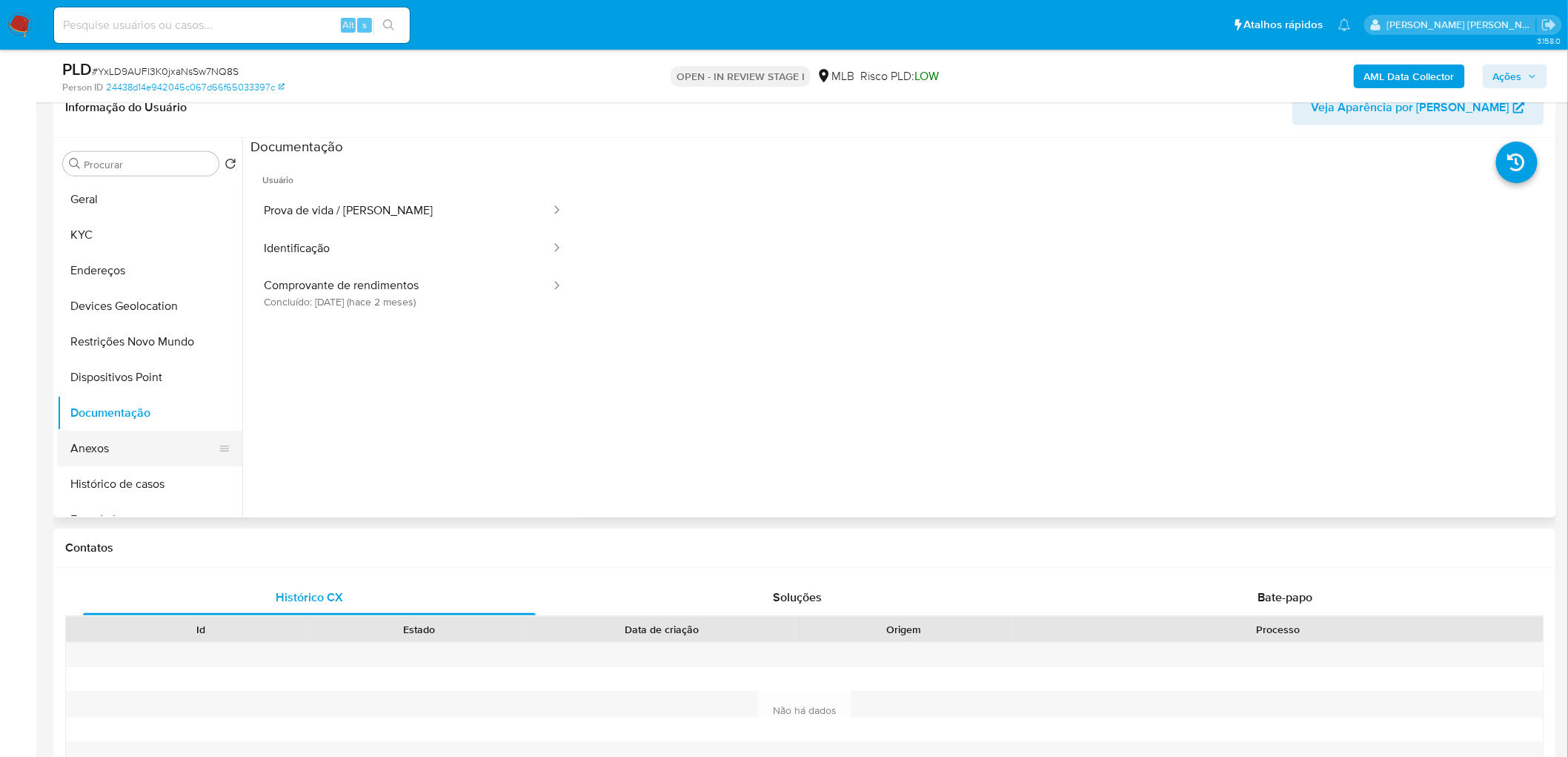
click at [100, 451] on button "Anexos" at bounding box center [144, 449] width 174 height 36
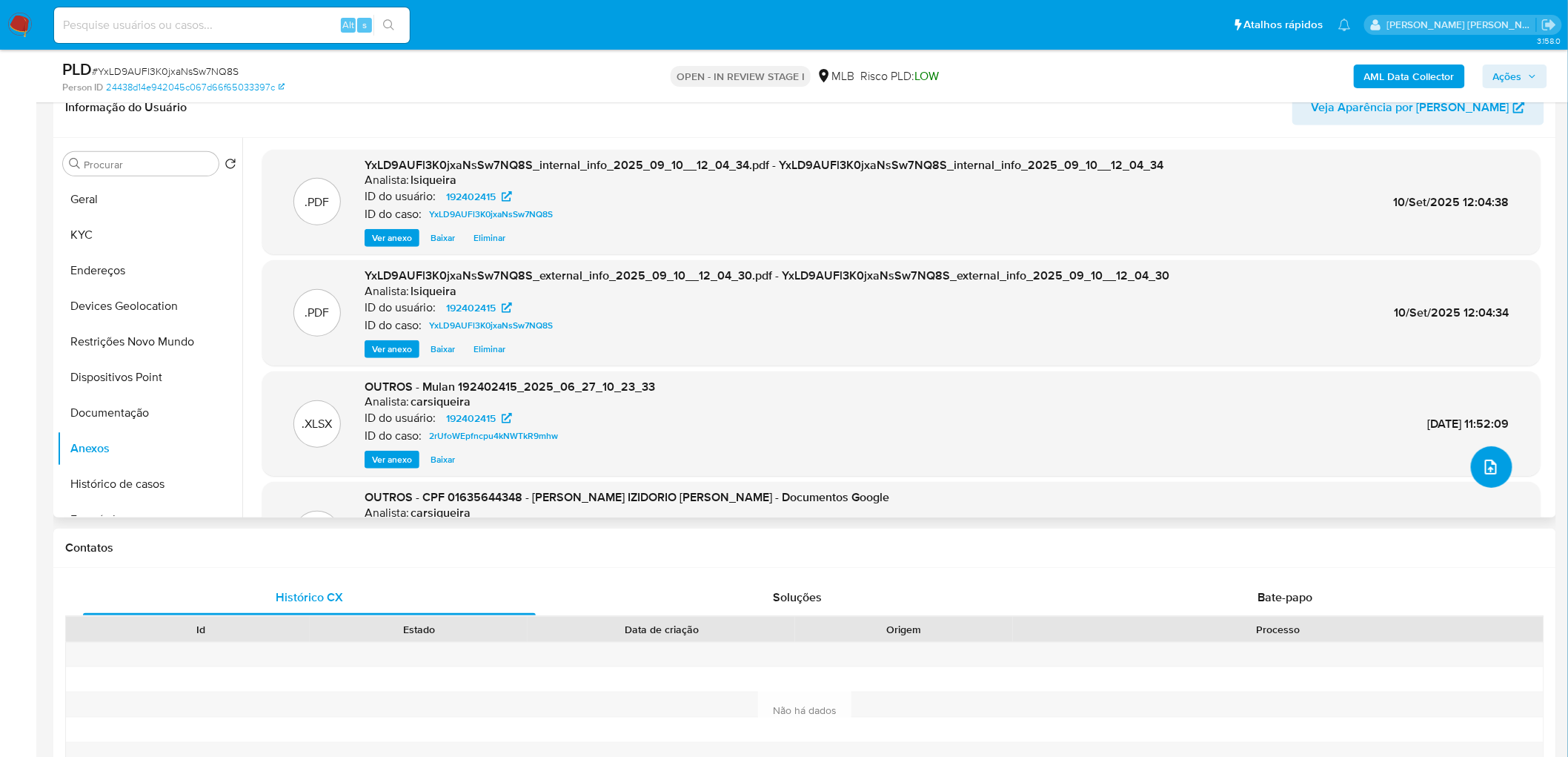
click at [1053, 460] on icon "upload-file" at bounding box center [1490, 467] width 18 height 18
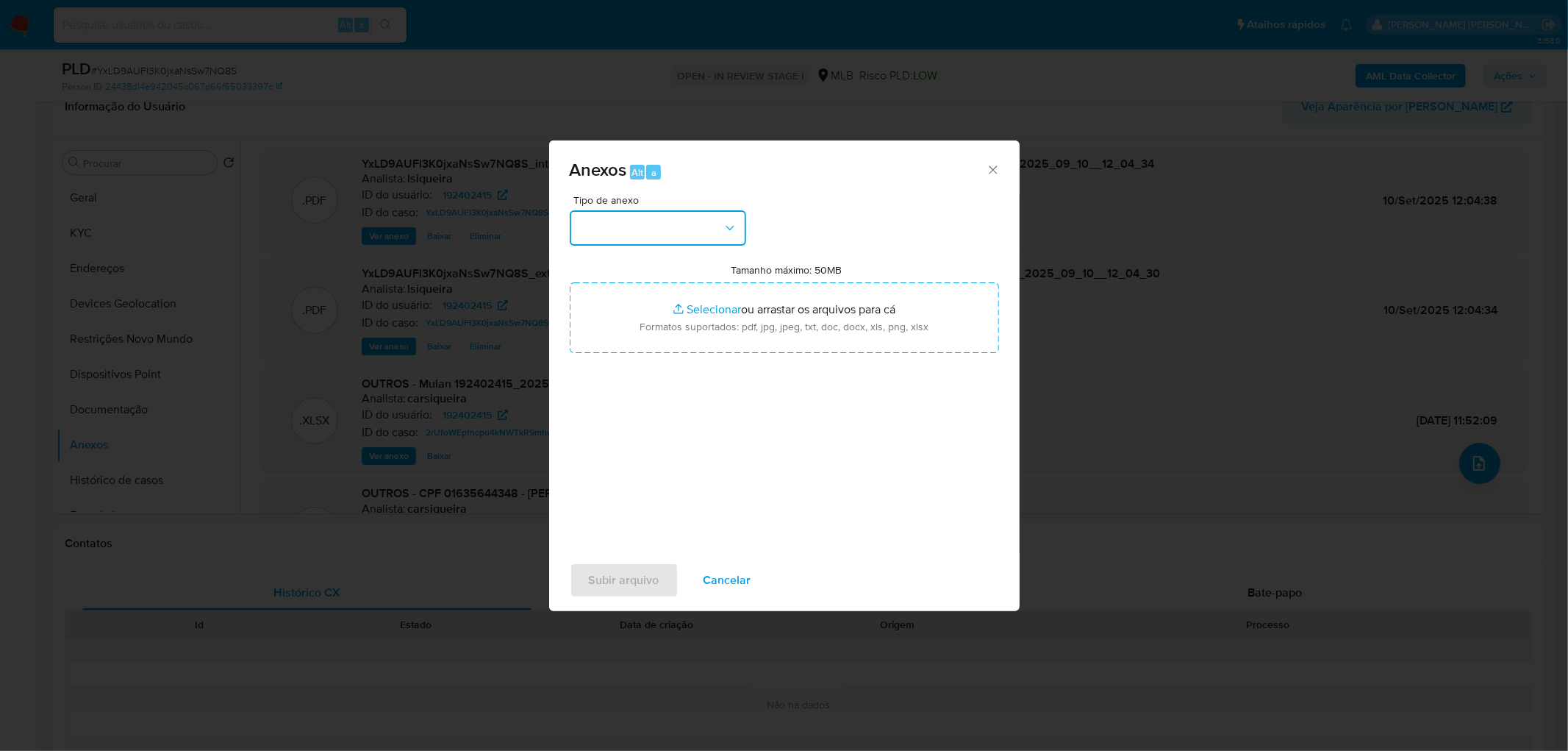
click at [710, 236] on button "button" at bounding box center [658, 227] width 177 height 36
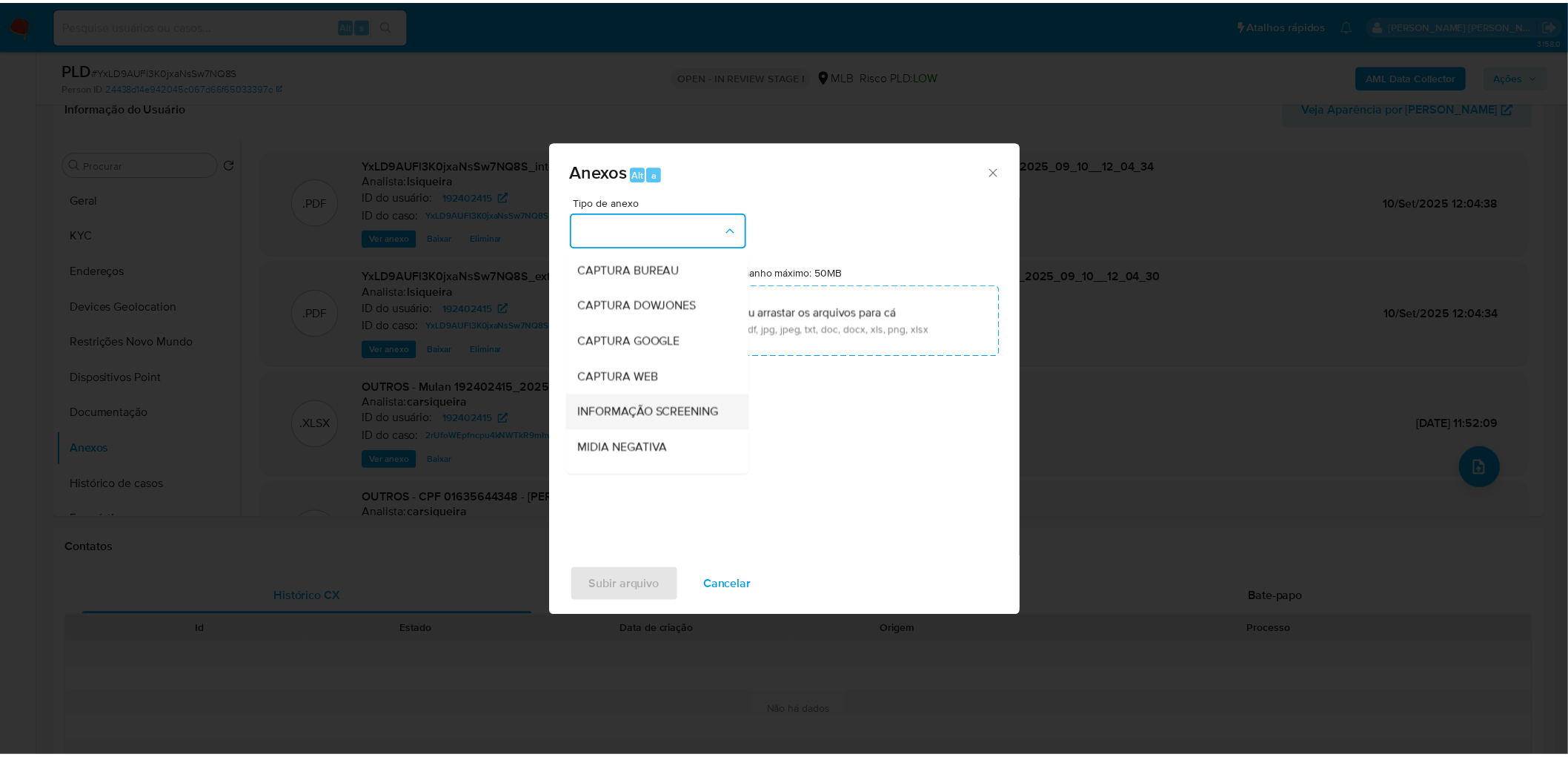
scroll to position [82, 0]
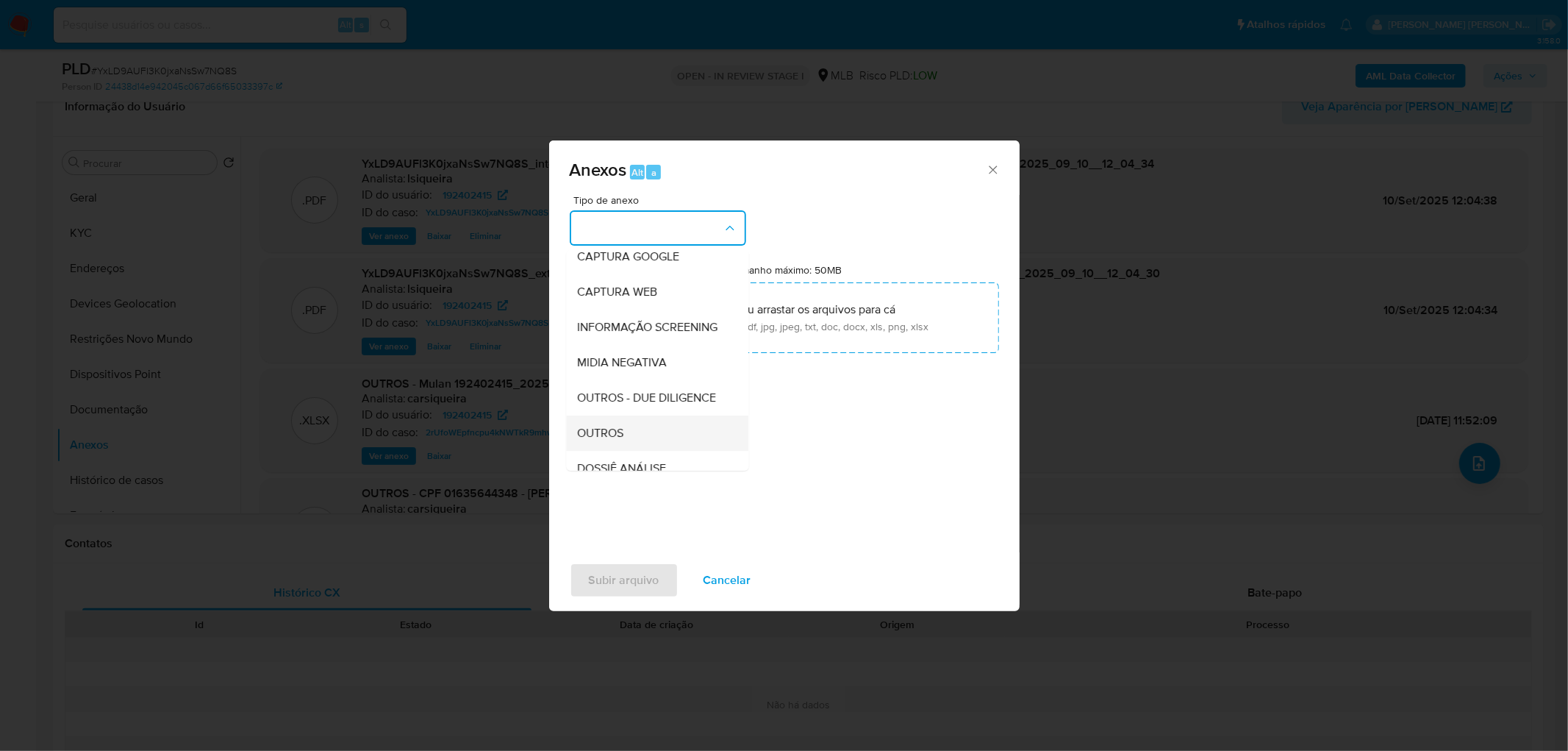
click at [621, 447] on div "OUTROS" at bounding box center [653, 433] width 150 height 36
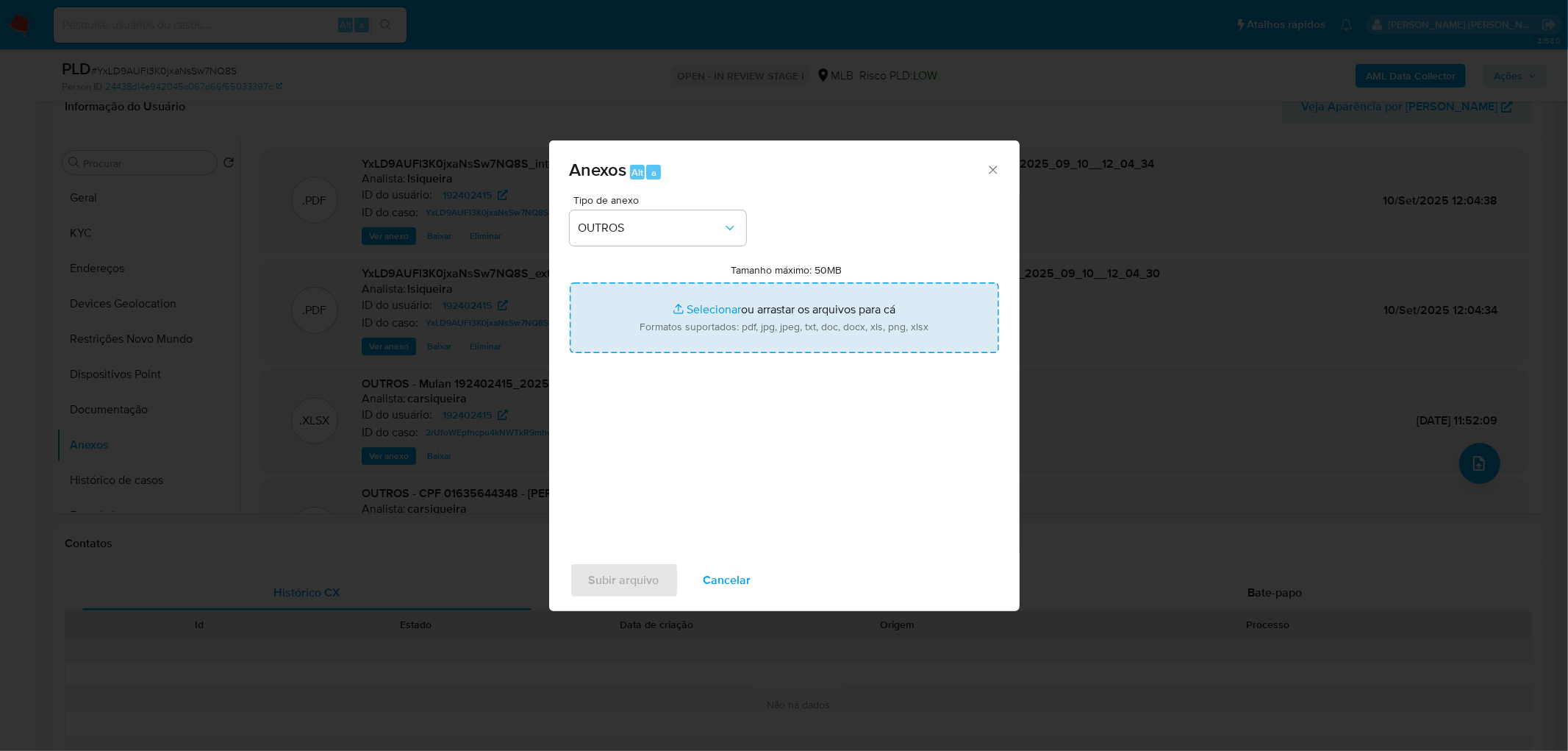
click at [681, 334] on input "Tamanho máximo: 50MB Selecionar arquivos" at bounding box center [784, 317] width 429 height 70
type input "C:\fakepath\Mulan 192402415_2025_09_09_17_44_09.xlsx"
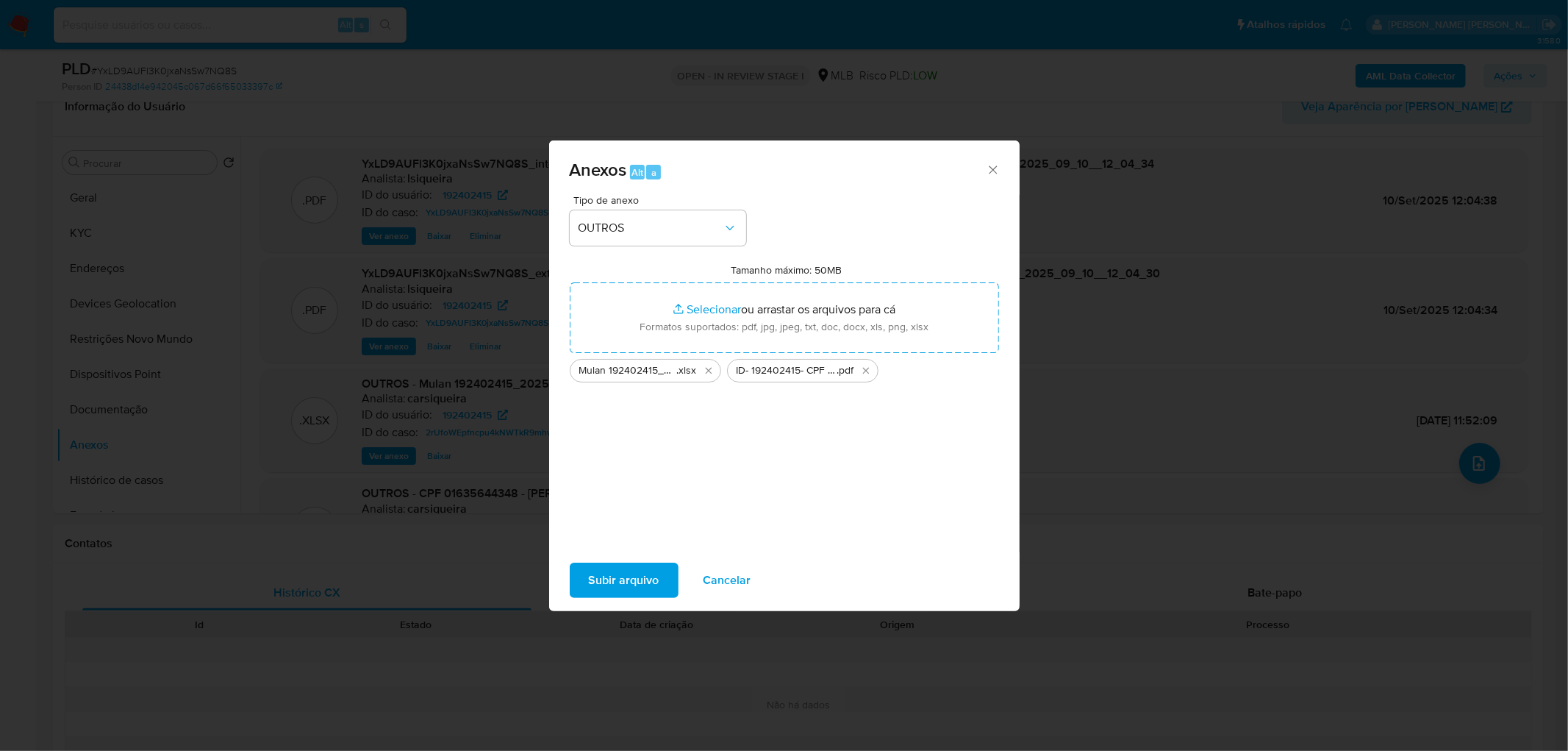
click at [641, 456] on span "Subir arquivo" at bounding box center [624, 580] width 70 height 32
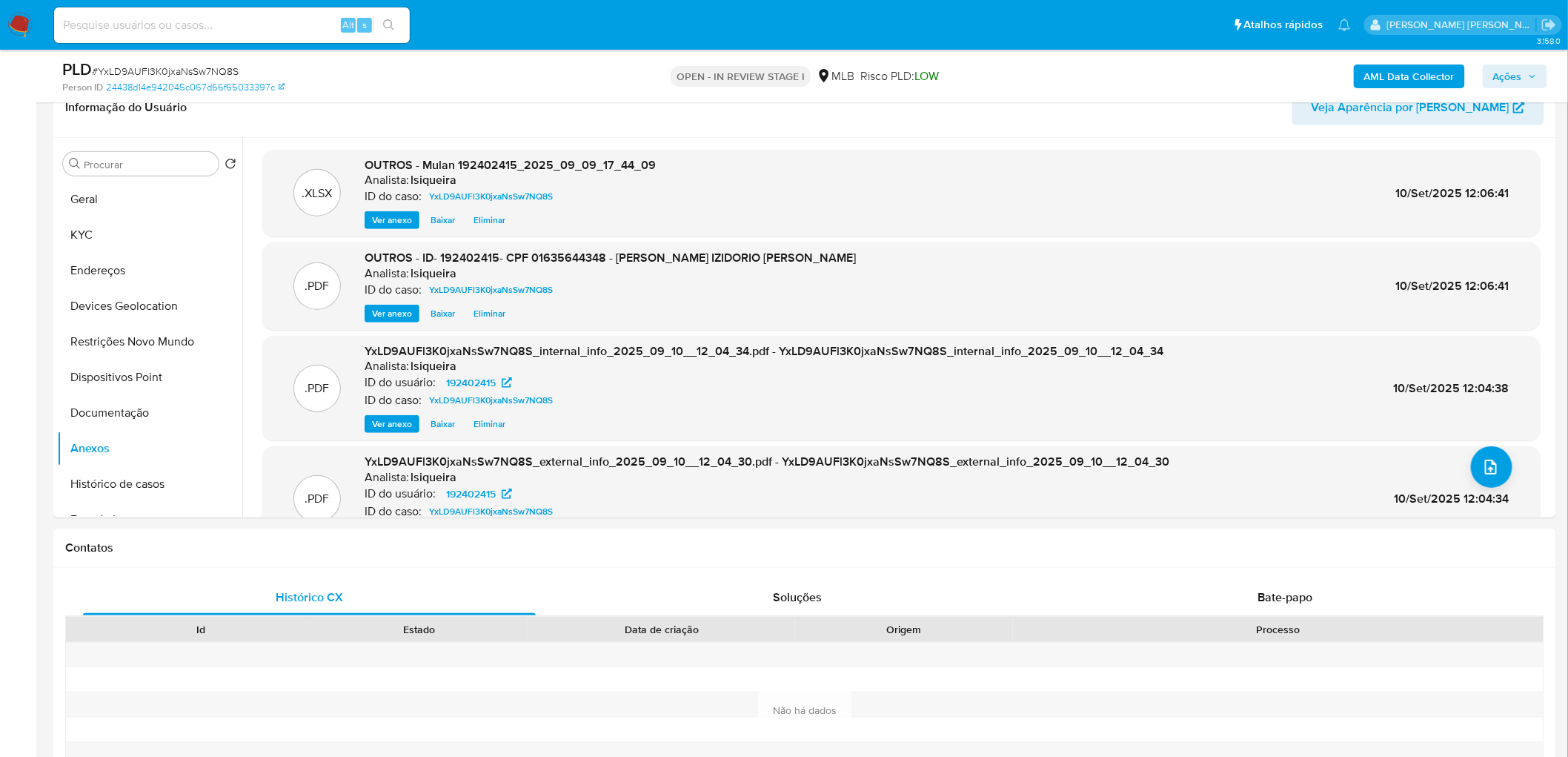
click at [1053, 75] on span "Ações" at bounding box center [1514, 76] width 43 height 21
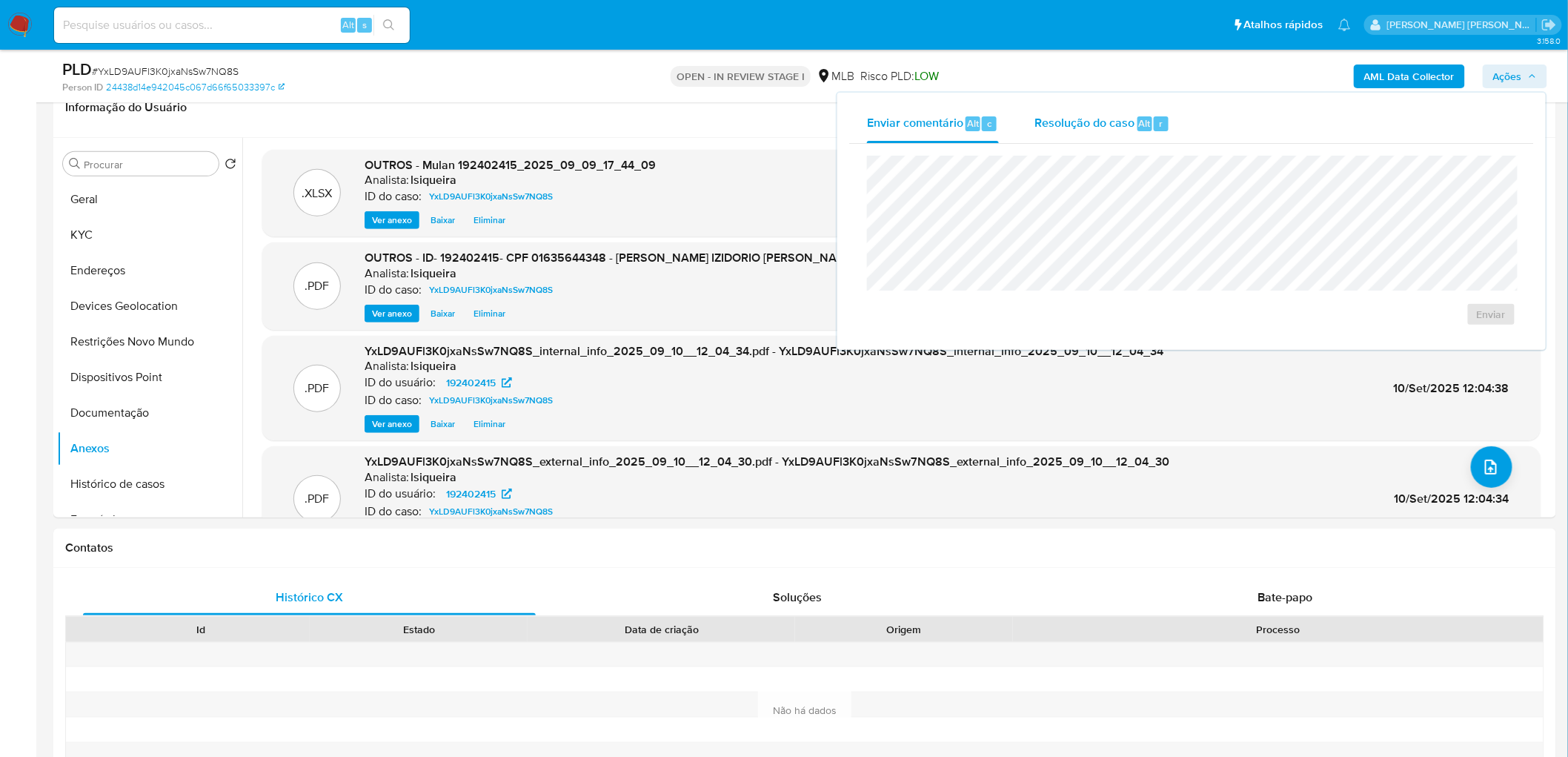
click at [1053, 129] on span "Resolução do caso" at bounding box center [1084, 123] width 100 height 17
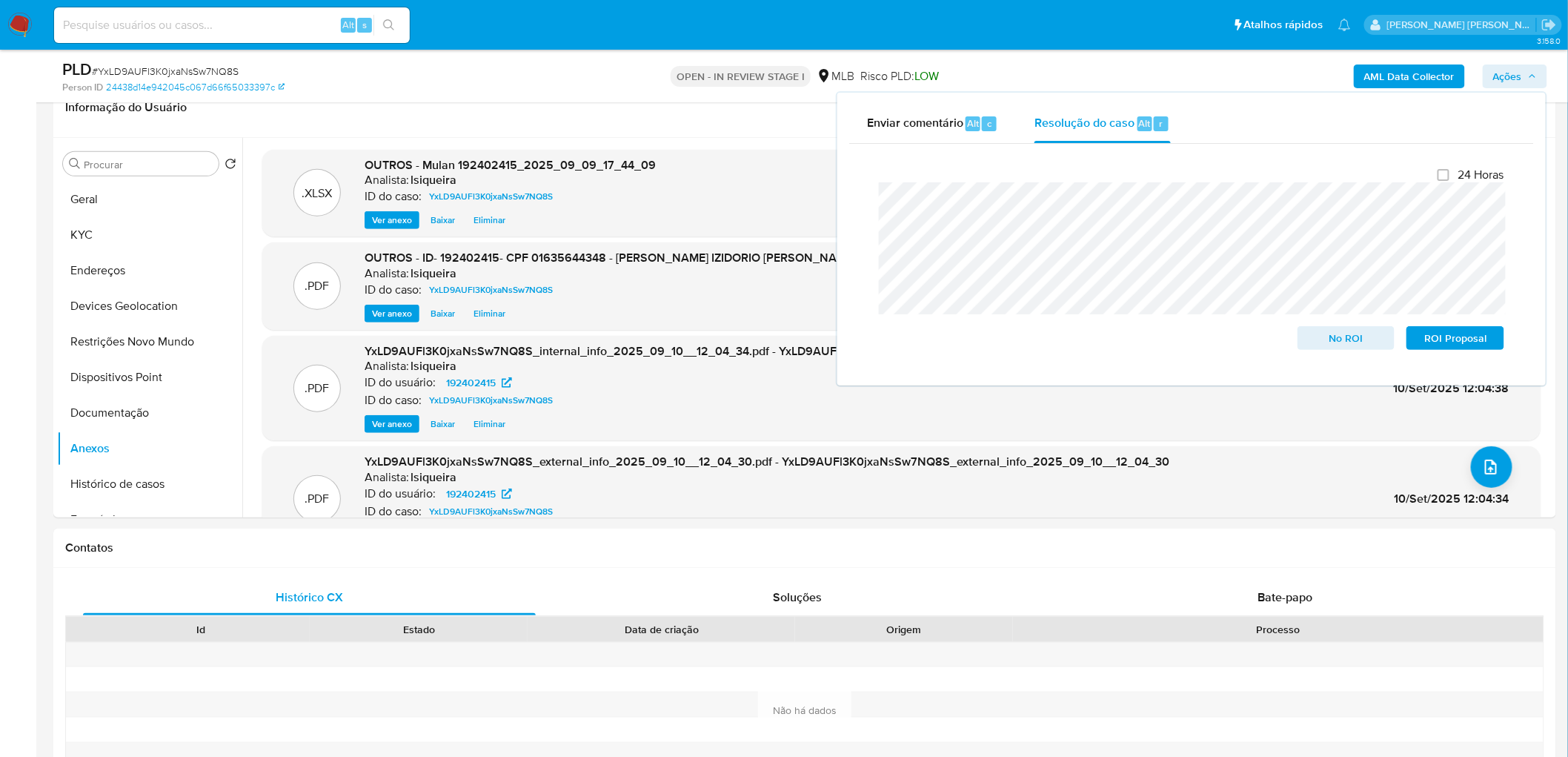
scroll to position [164, 0]
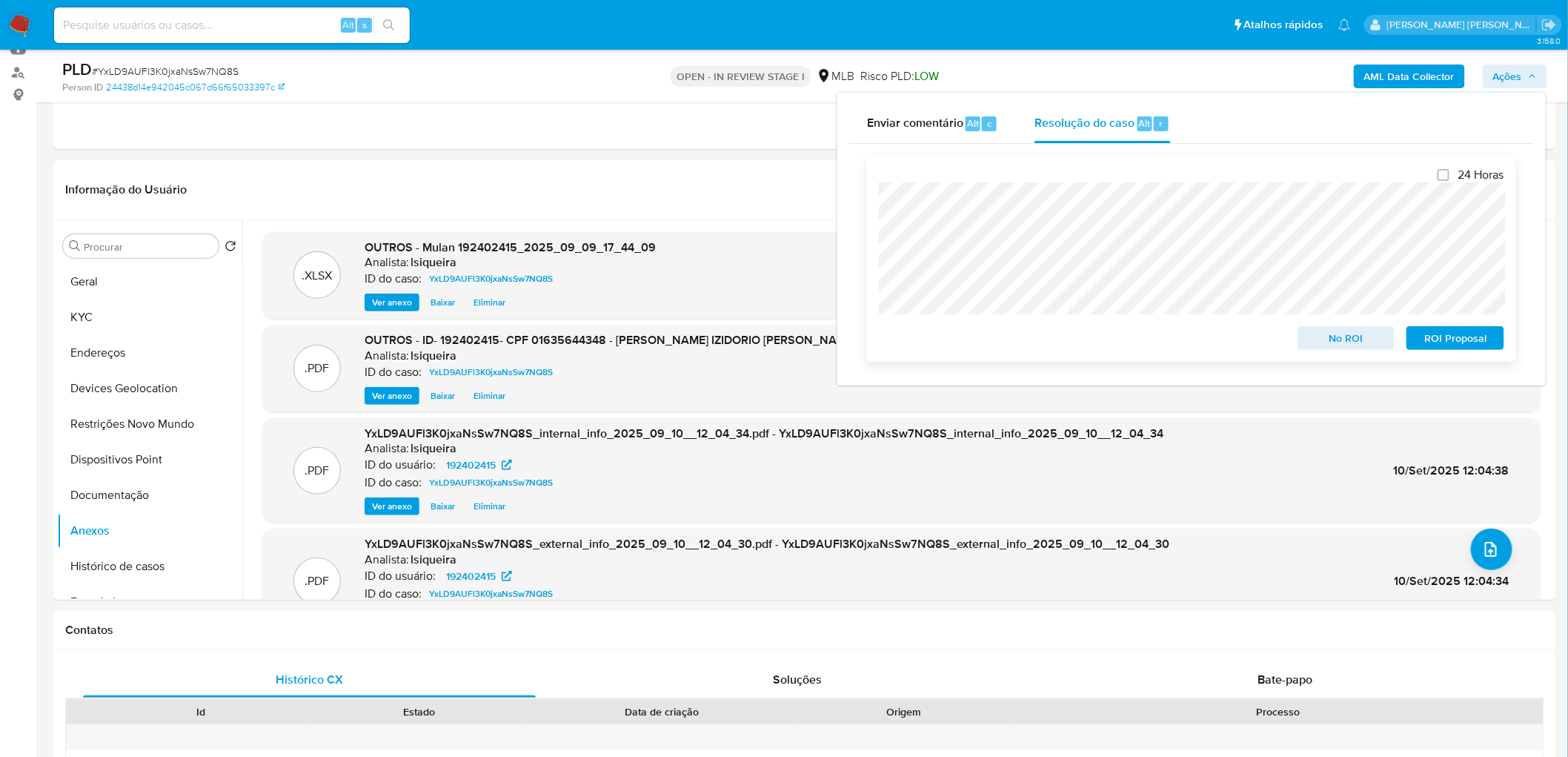
click at [1053, 338] on span "No ROI" at bounding box center [1346, 337] width 77 height 21
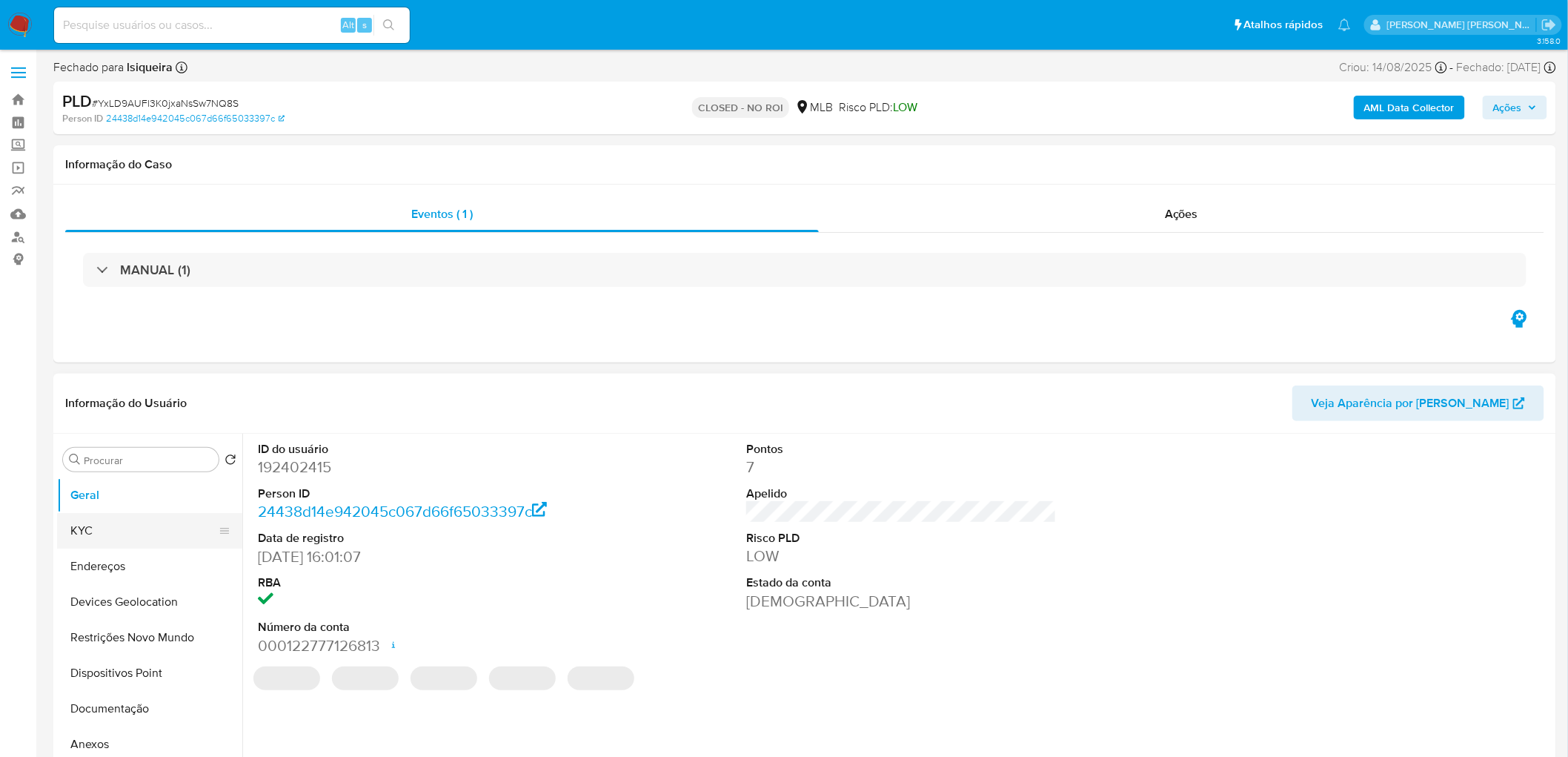
select select "10"
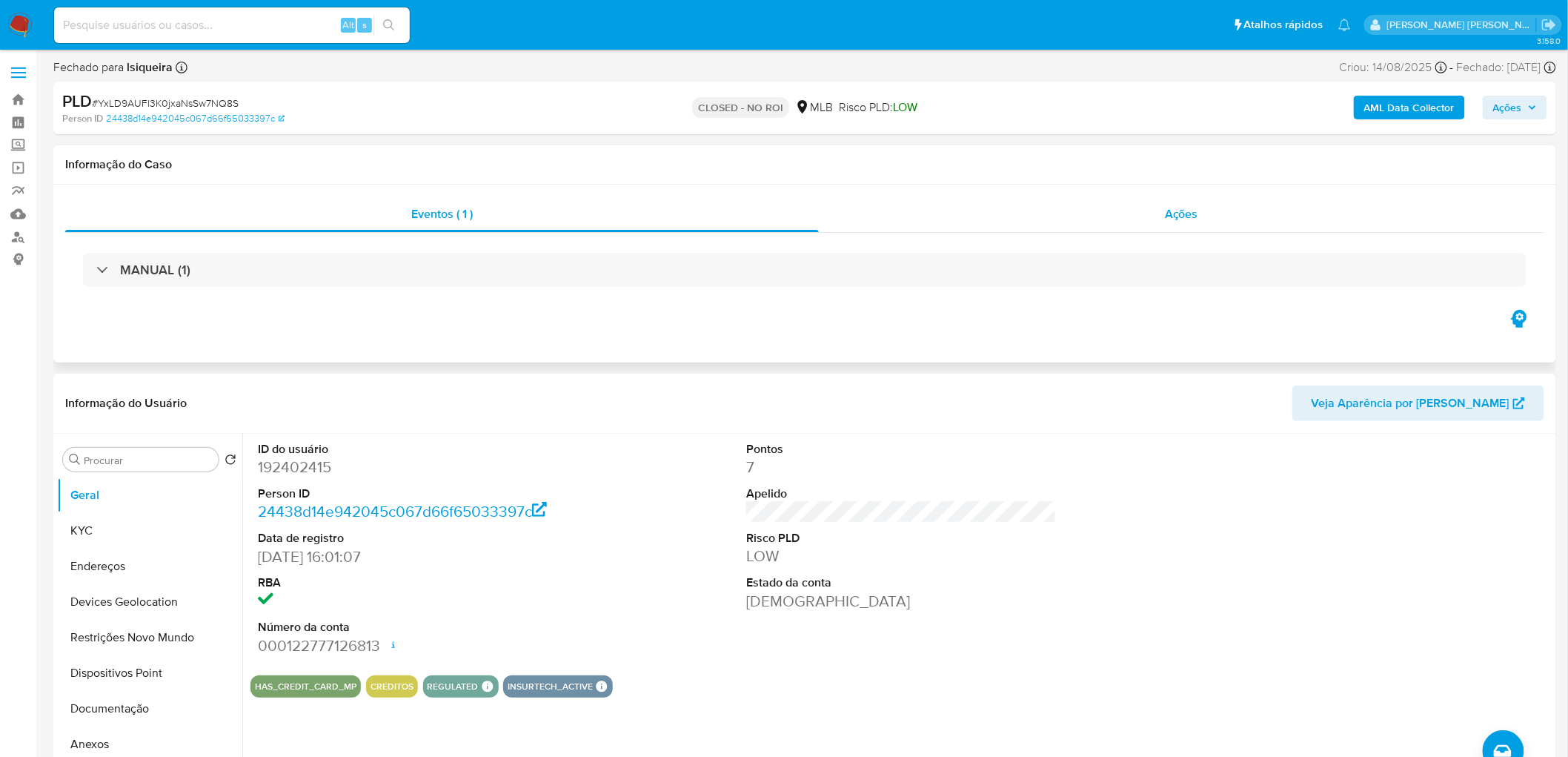
click at [1149, 212] on div "Ações" at bounding box center [1181, 214] width 725 height 36
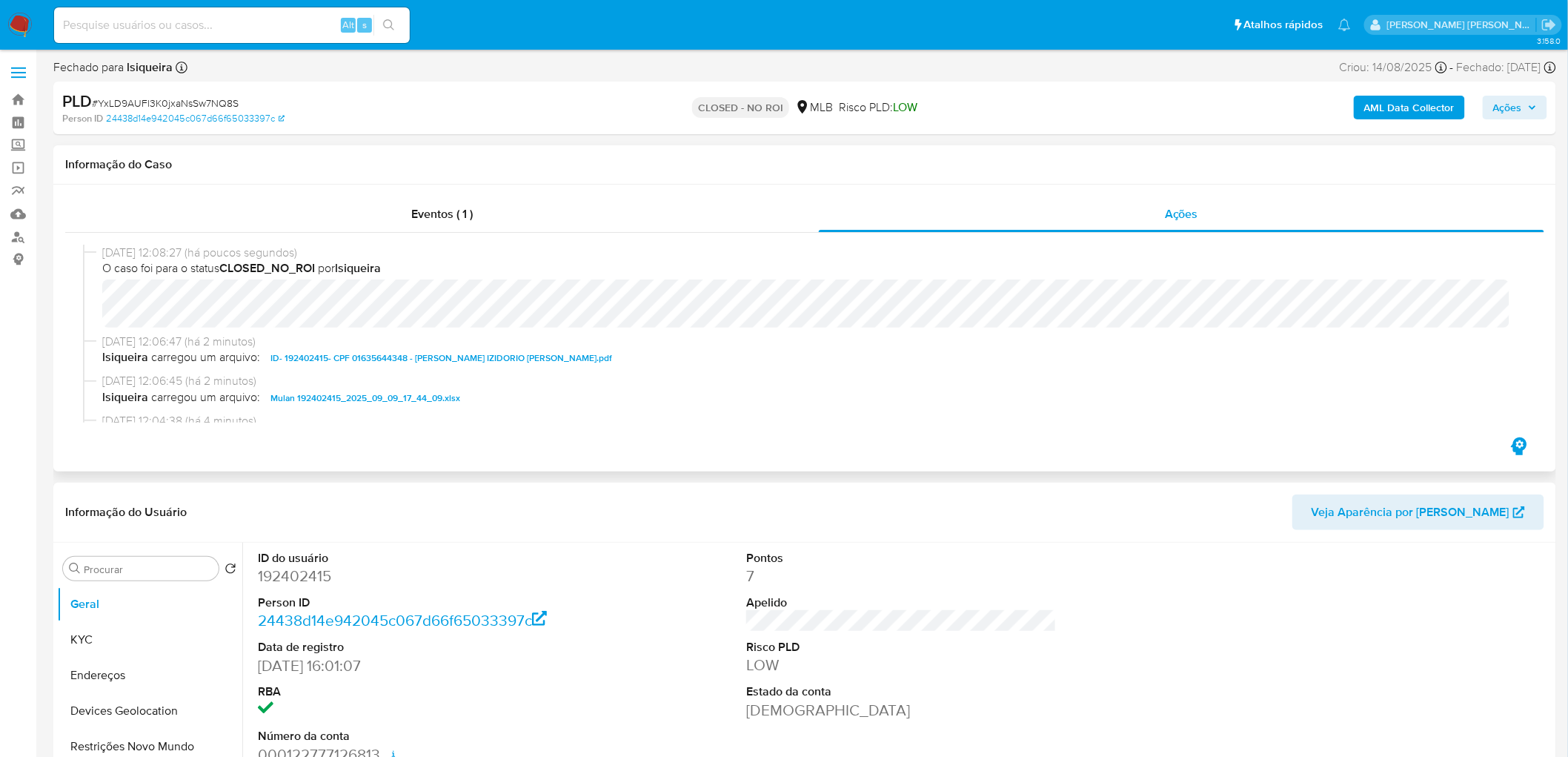
scroll to position [82, 0]
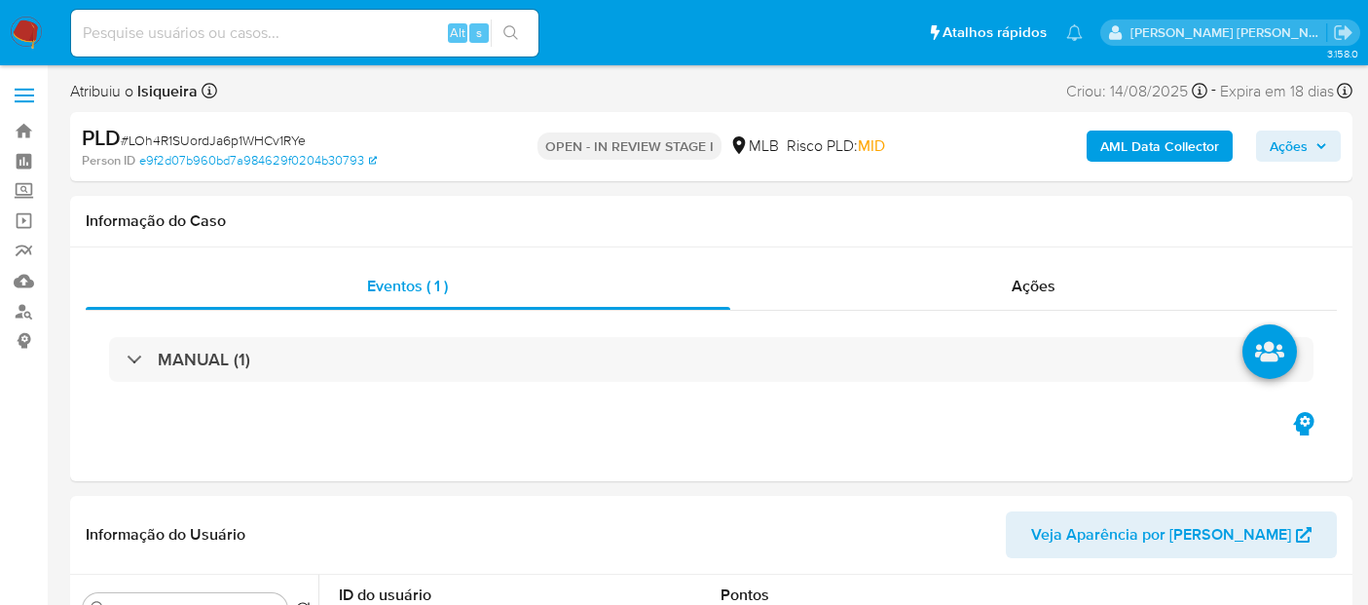
select select "10"
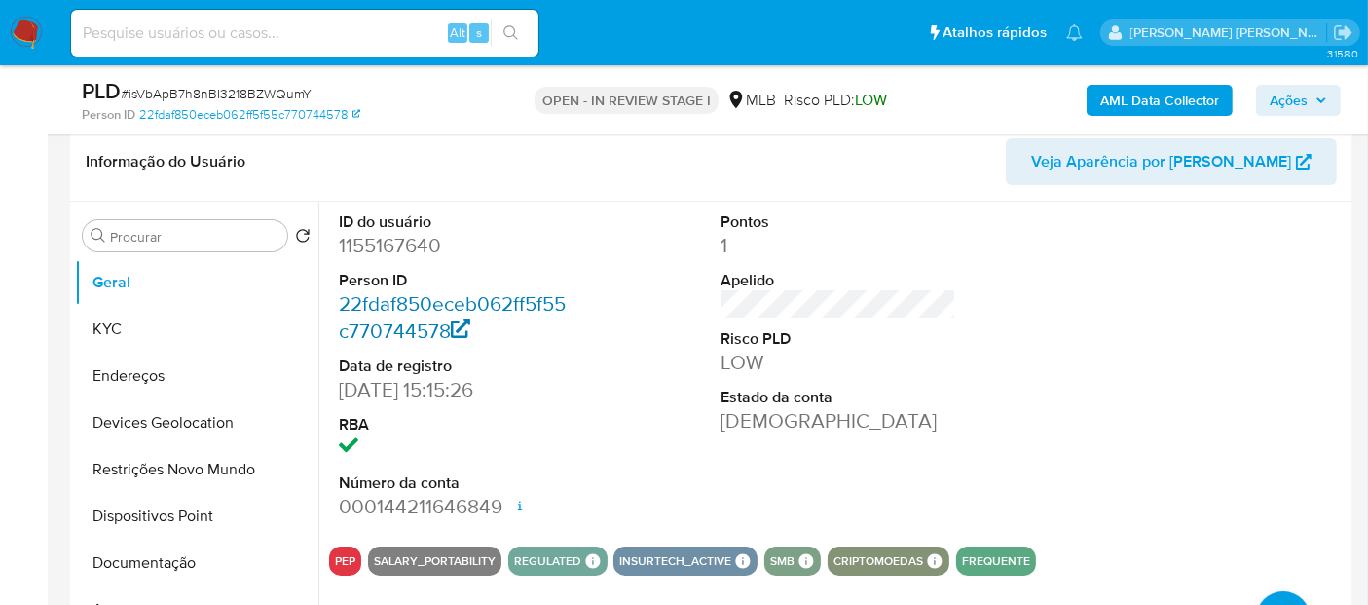
scroll to position [324, 0]
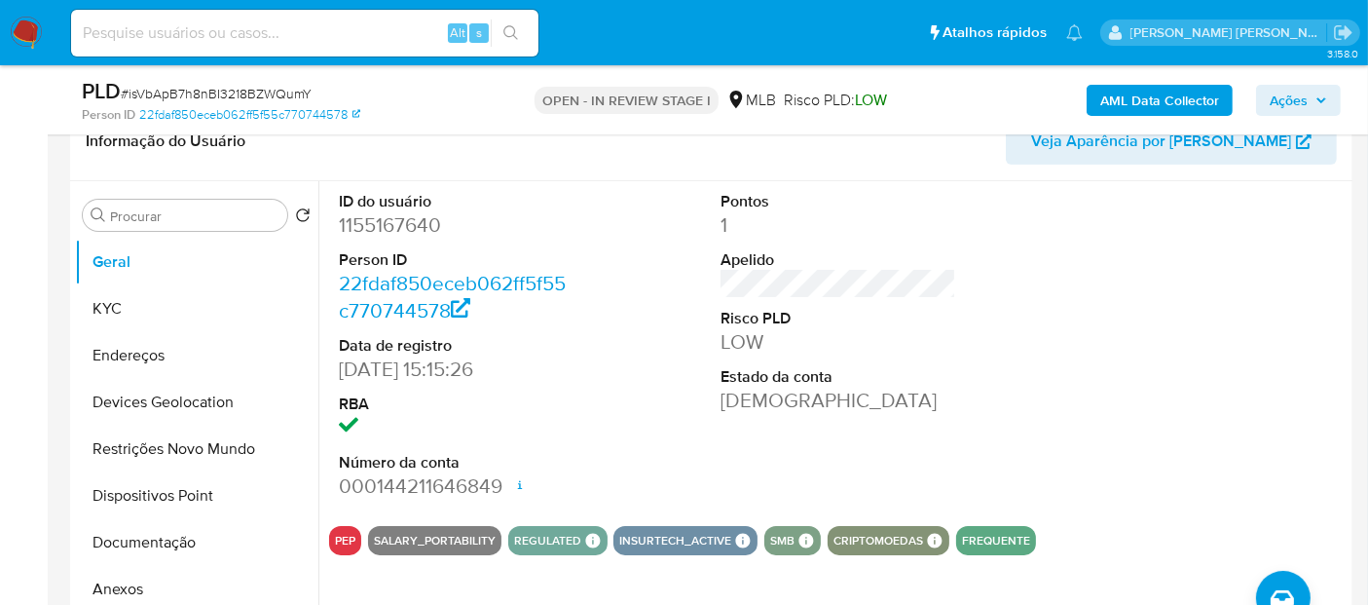
click at [884, 404] on dd "[DEMOGRAPHIC_DATA]" at bounding box center [838, 399] width 236 height 27
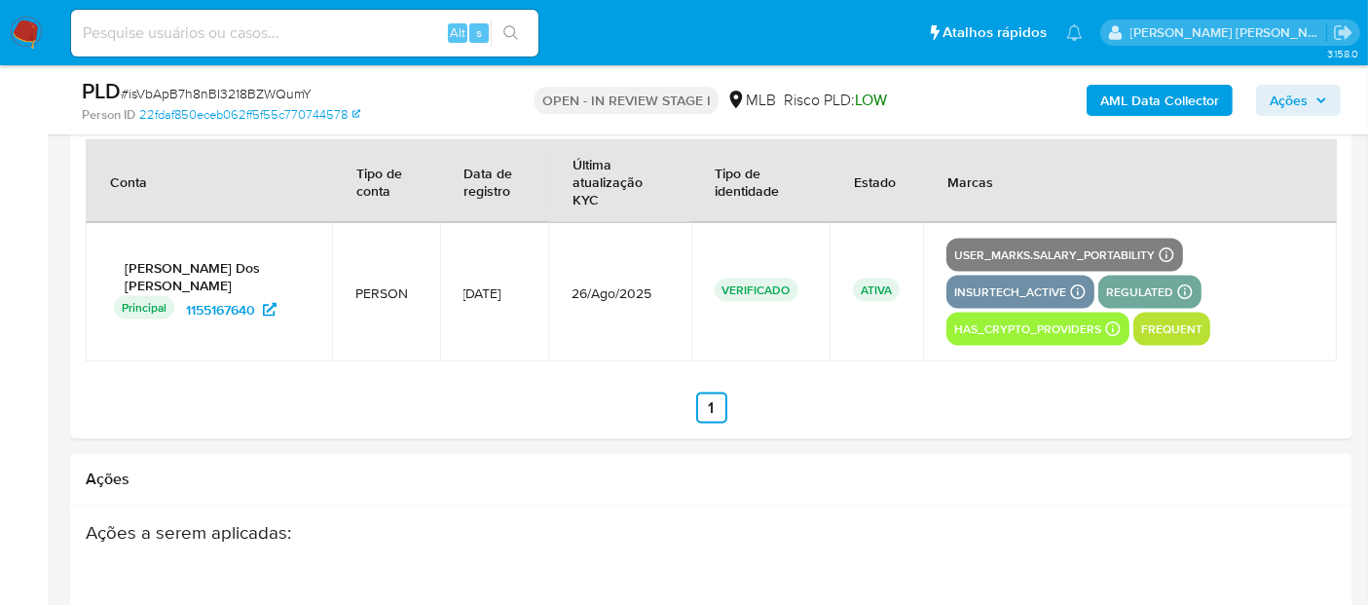
scroll to position [244, 0]
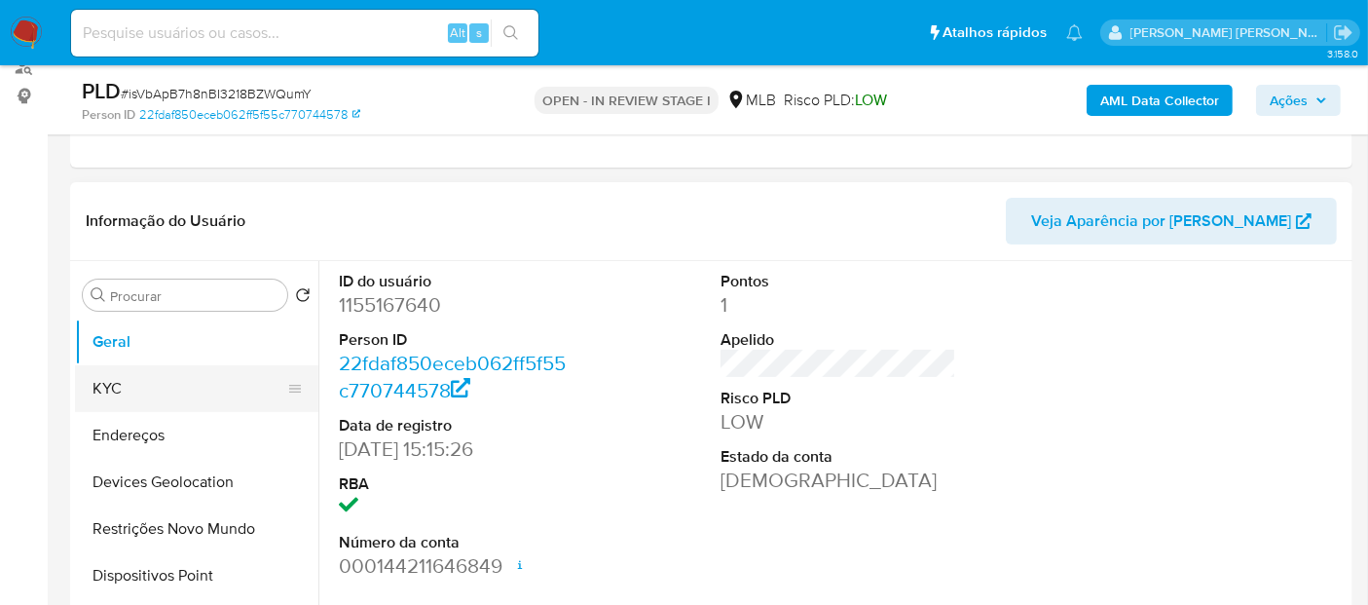
click at [138, 394] on button "KYC" at bounding box center [189, 388] width 228 height 47
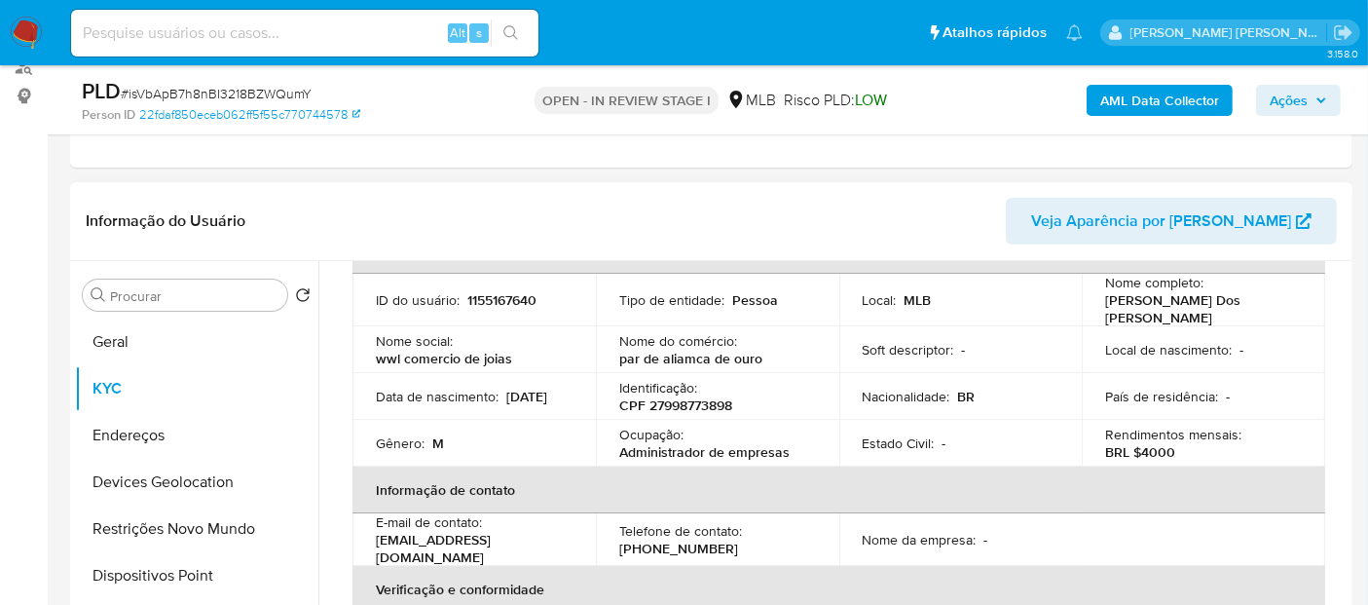
scroll to position [108, 0]
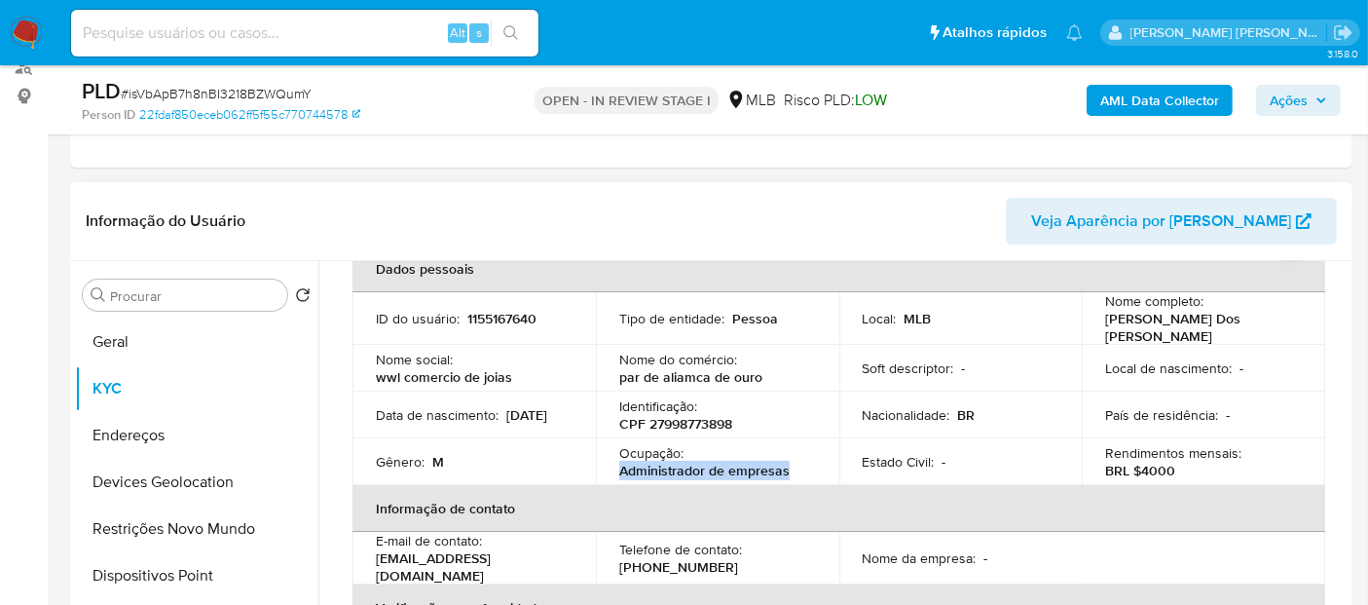
drag, startPoint x: 794, startPoint y: 470, endPoint x: 609, endPoint y: 459, distance: 185.3
click at [609, 459] on td "Ocupação : Administrador de empresas" at bounding box center [717, 461] width 243 height 47
copy p "Administrador de empresas"
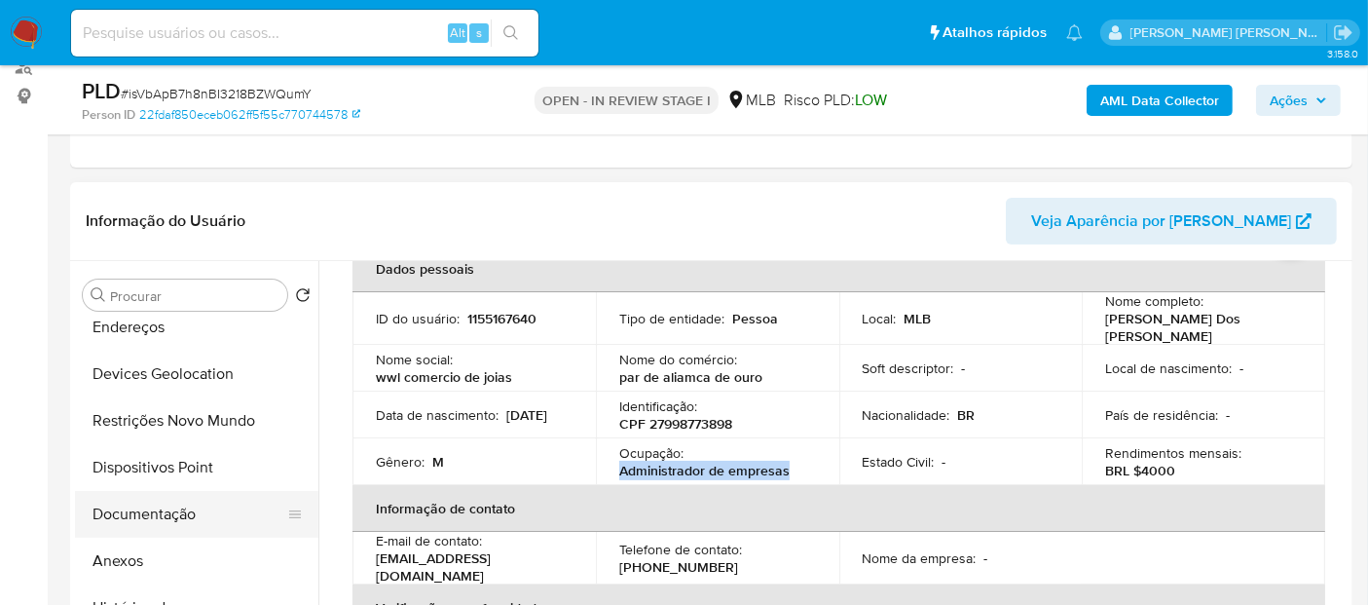
click at [160, 509] on button "Documentação" at bounding box center [189, 514] width 228 height 47
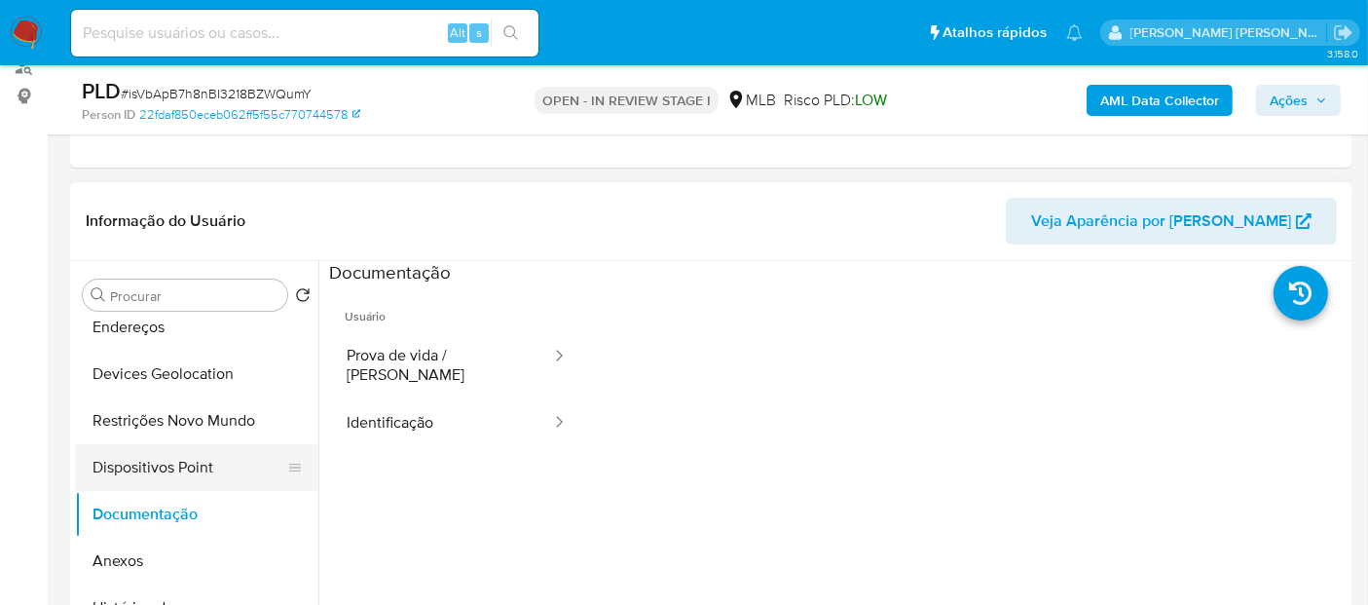
scroll to position [0, 0]
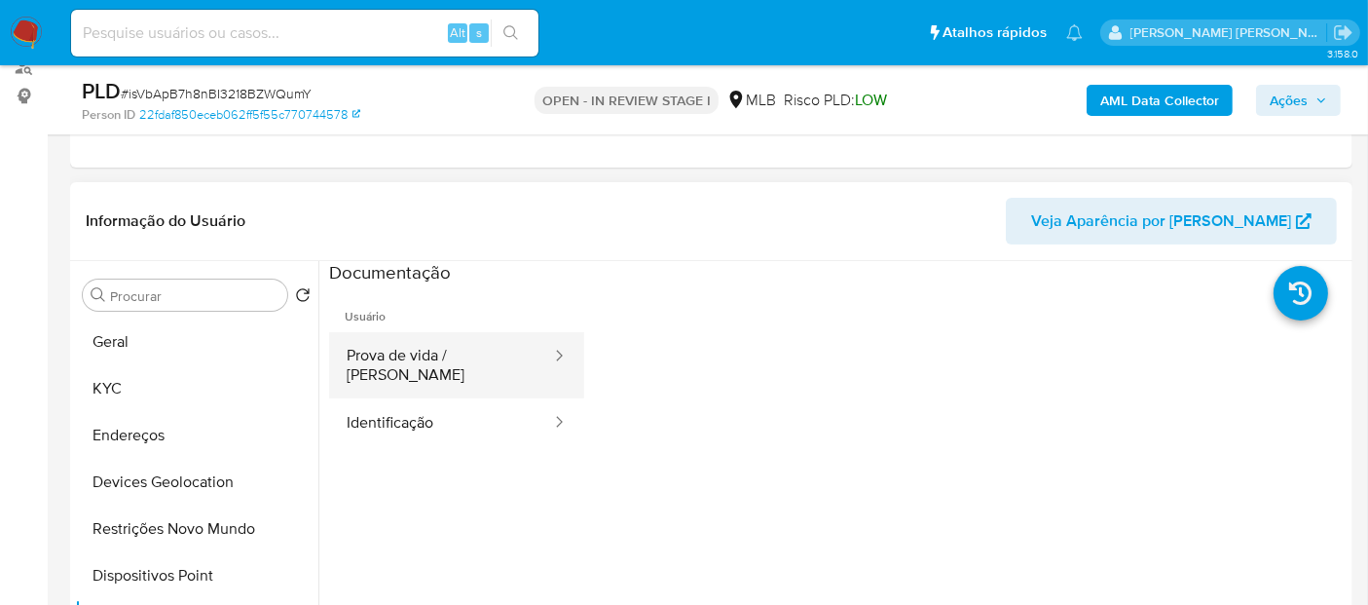
click at [449, 367] on button "Prova de vida / Selfie" at bounding box center [441, 365] width 224 height 66
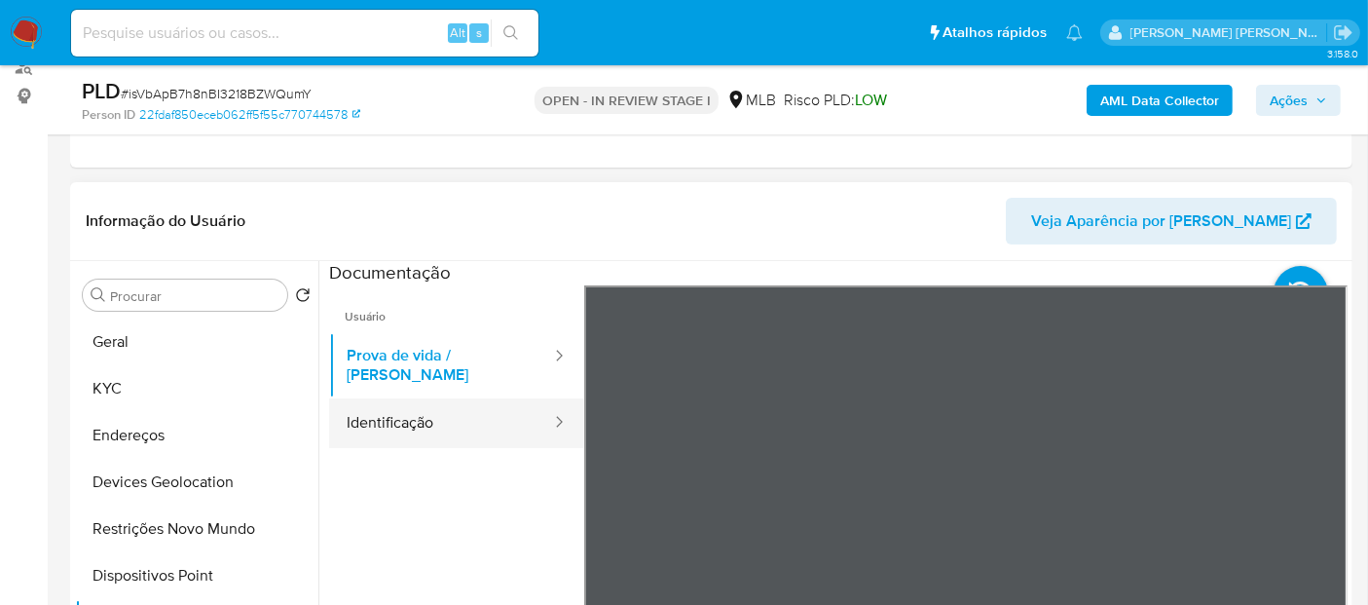
click at [442, 420] on button "Identificação" at bounding box center [441, 423] width 224 height 50
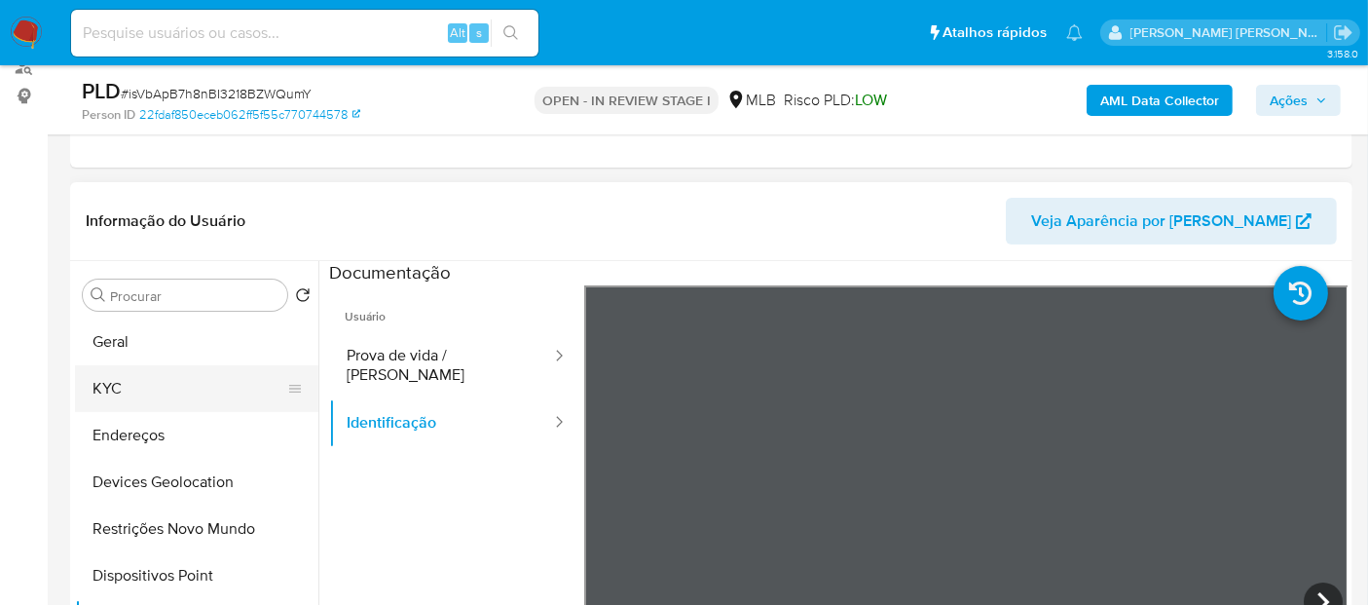
click at [126, 396] on button "KYC" at bounding box center [189, 388] width 228 height 47
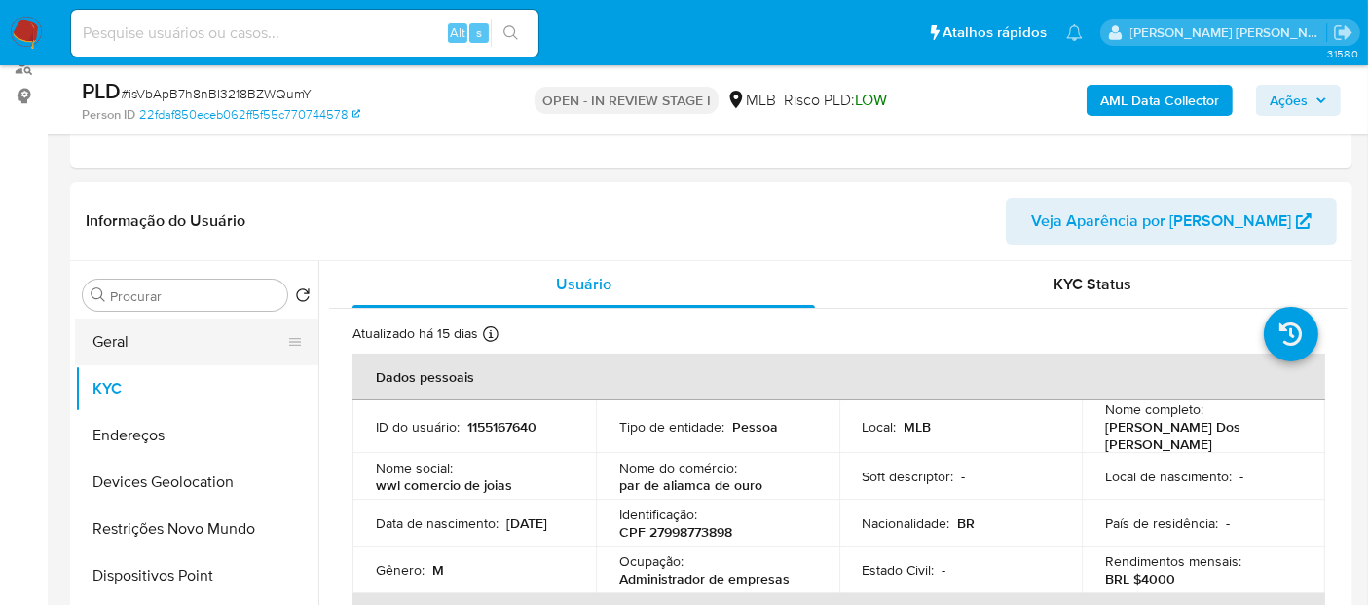
click at [163, 343] on button "Geral" at bounding box center [189, 341] width 228 height 47
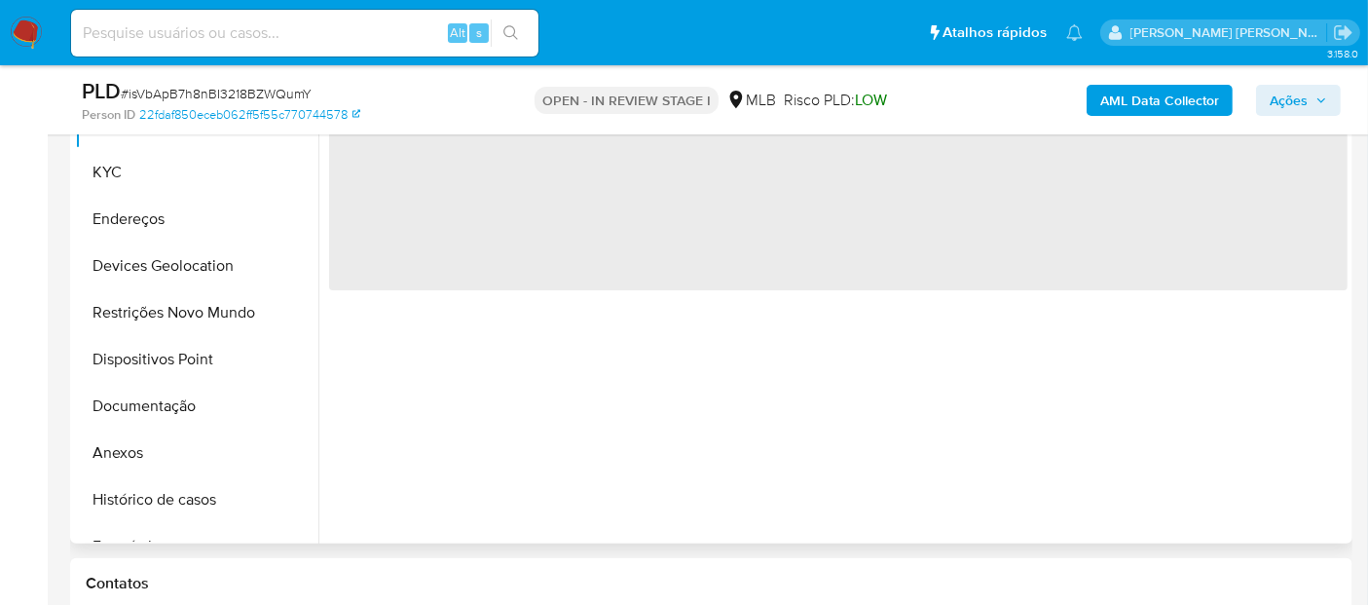
scroll to position [461, 0]
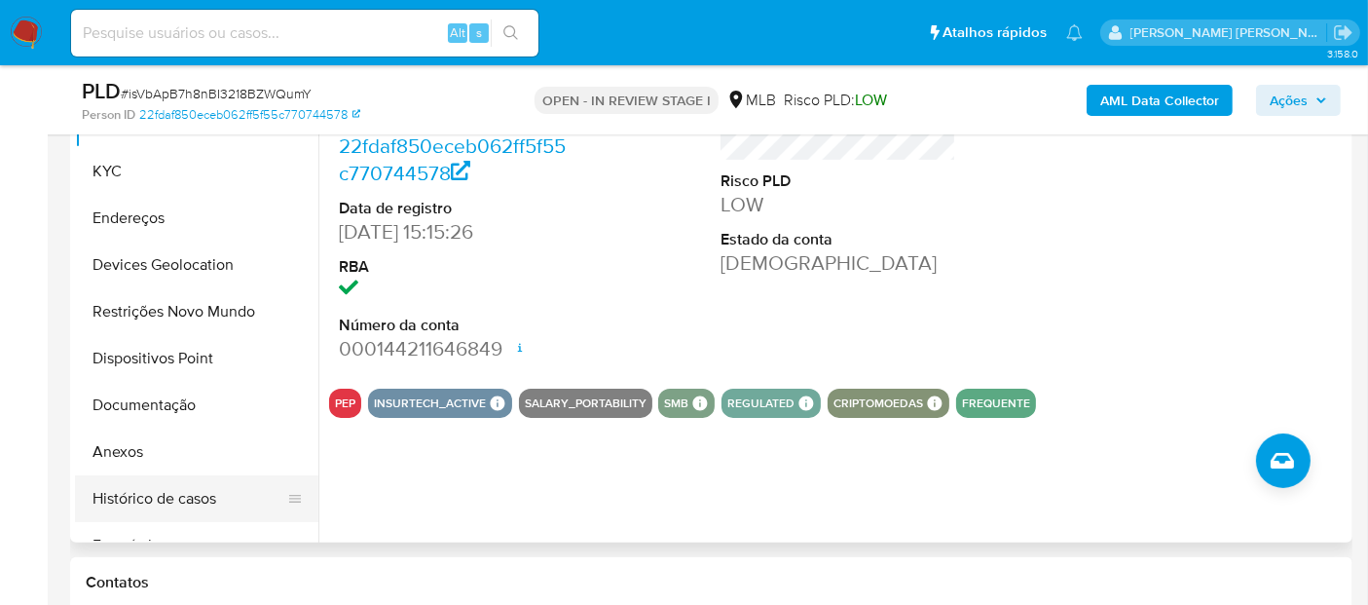
click at [142, 497] on button "Histórico de casos" at bounding box center [189, 498] width 228 height 47
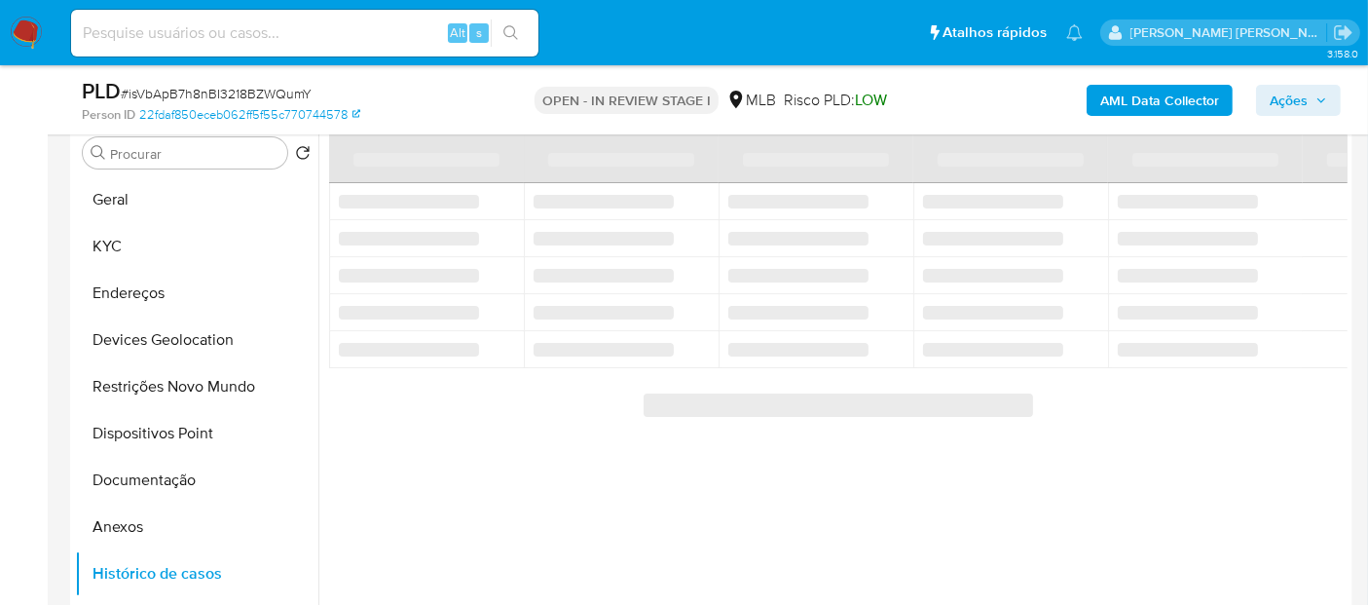
scroll to position [352, 0]
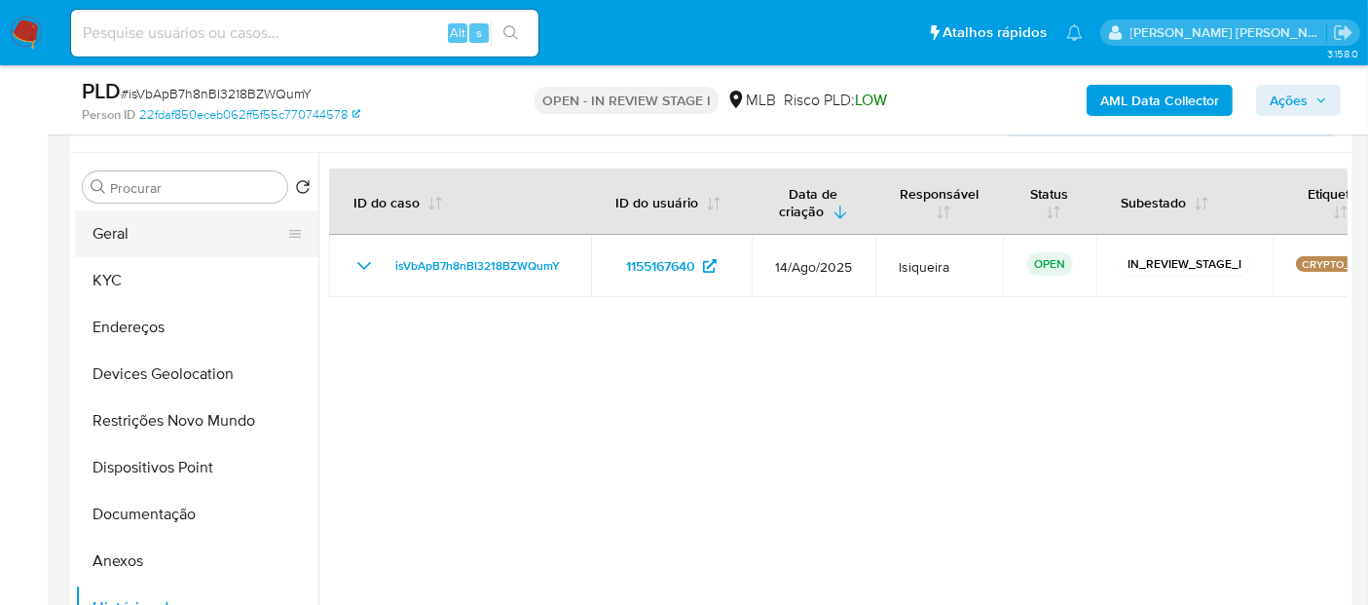
click at [109, 238] on button "Geral" at bounding box center [189, 233] width 228 height 47
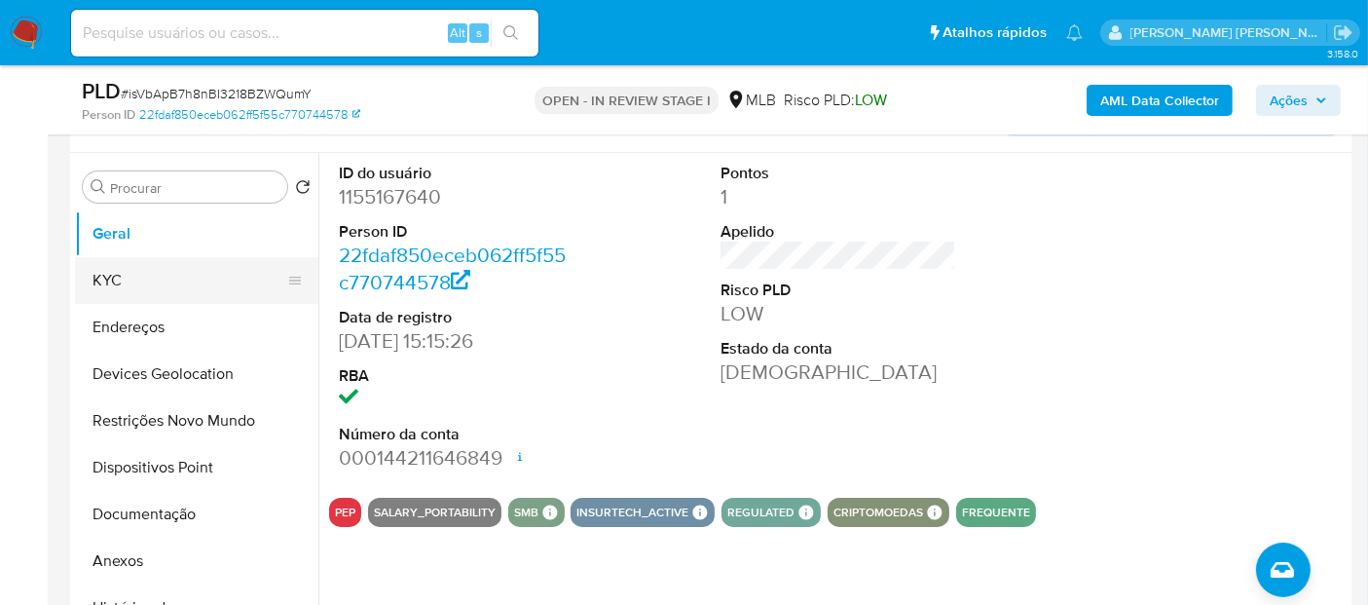
click at [177, 276] on button "KYC" at bounding box center [189, 280] width 228 height 47
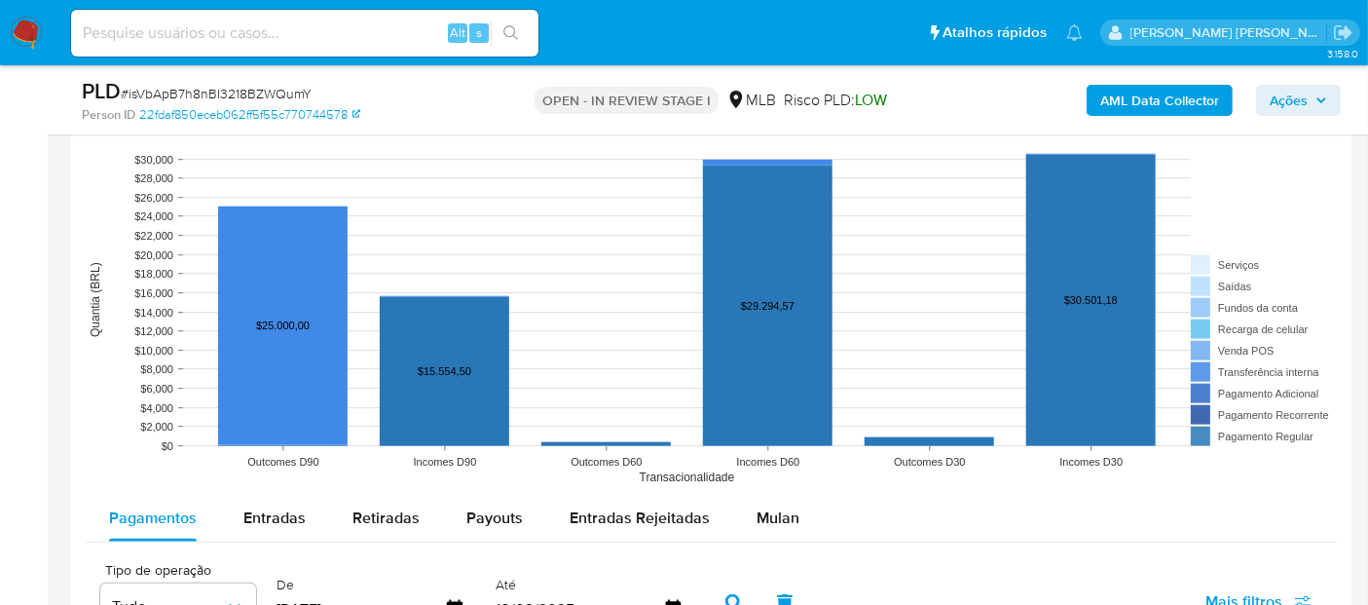
scroll to position [1759, 0]
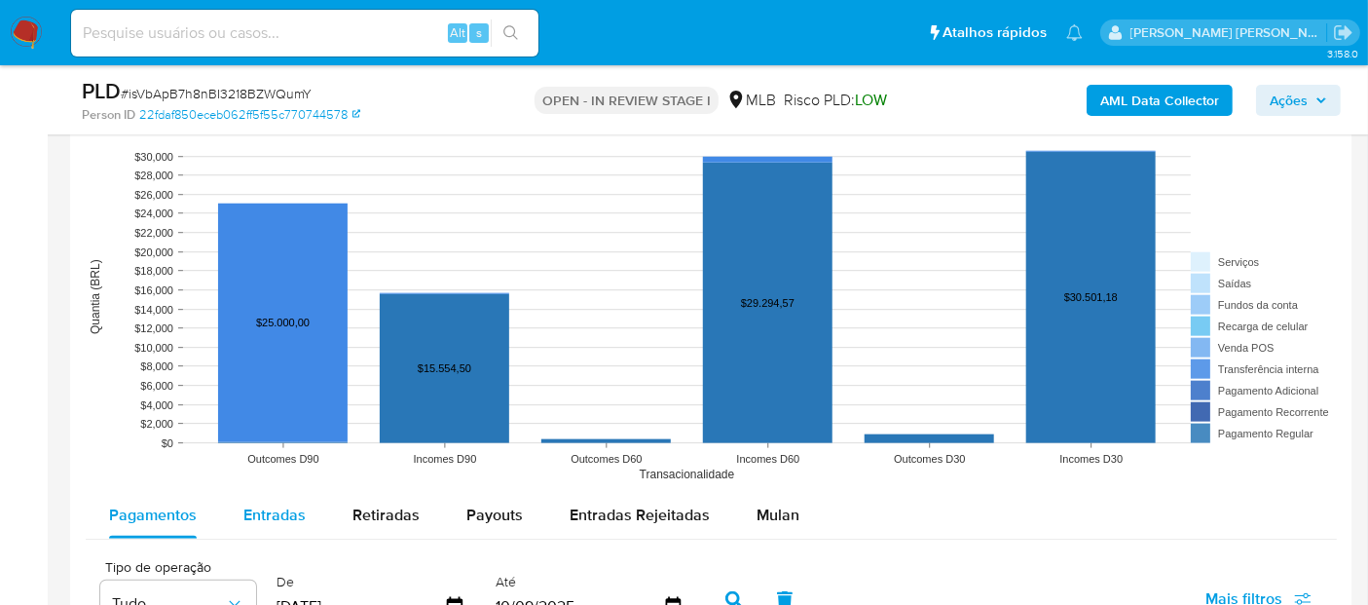
click at [272, 503] on span "Entradas" at bounding box center [274, 514] width 62 height 22
select select "10"
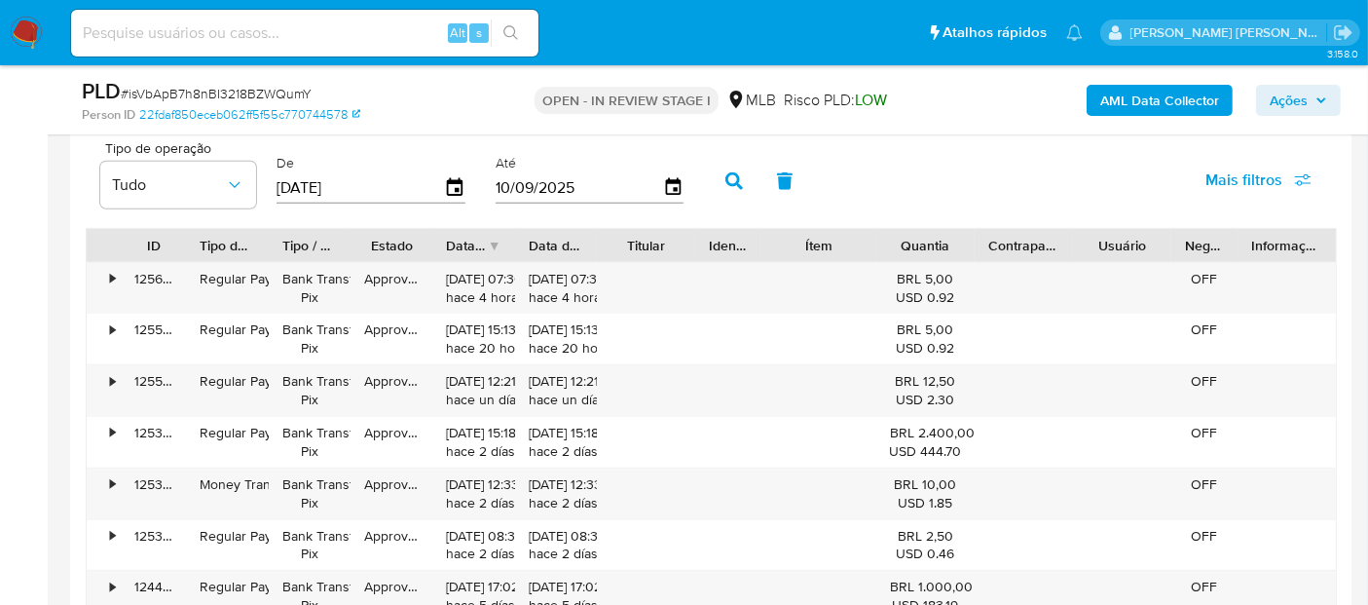
scroll to position [2083, 0]
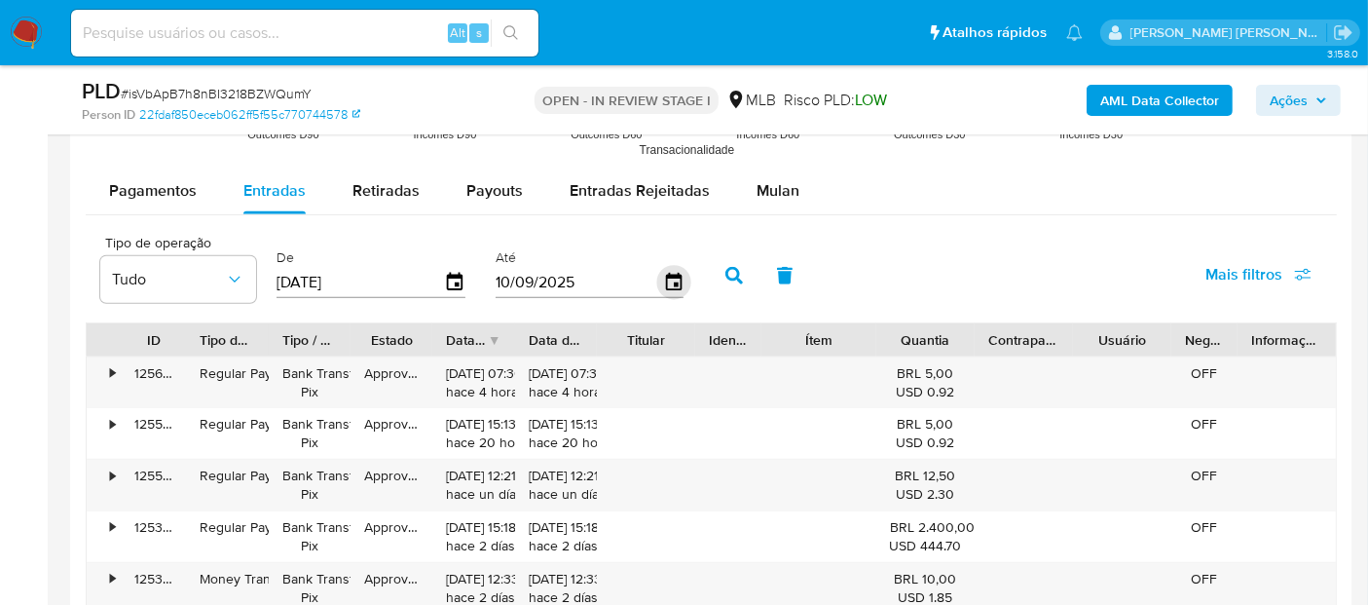
click at [662, 275] on icon "button" at bounding box center [673, 283] width 34 height 34
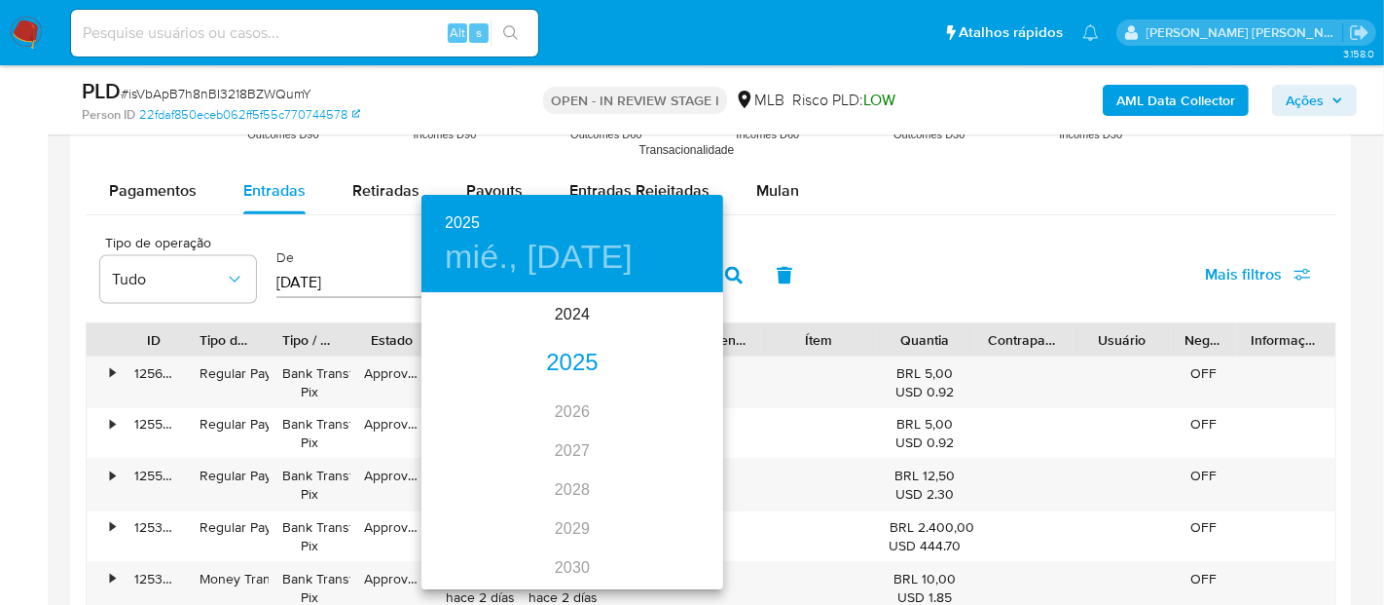
click at [568, 363] on div "2025" at bounding box center [573, 363] width 302 height 39
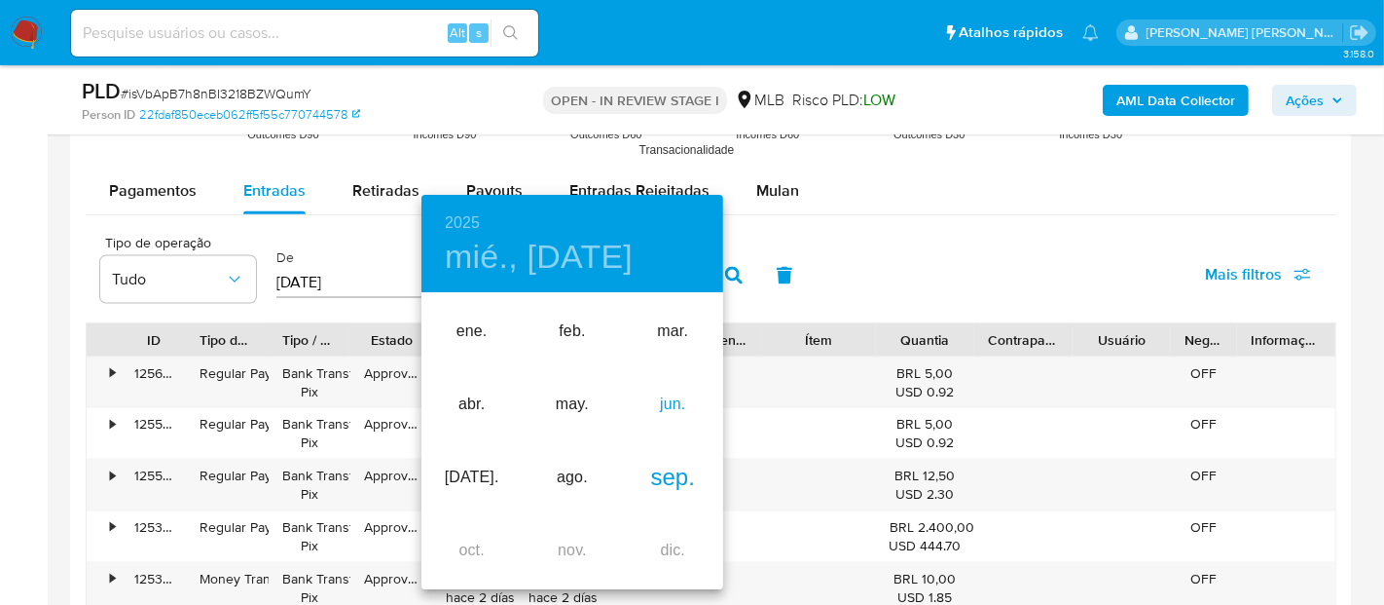
click at [683, 390] on div "jun." at bounding box center [673, 404] width 100 height 73
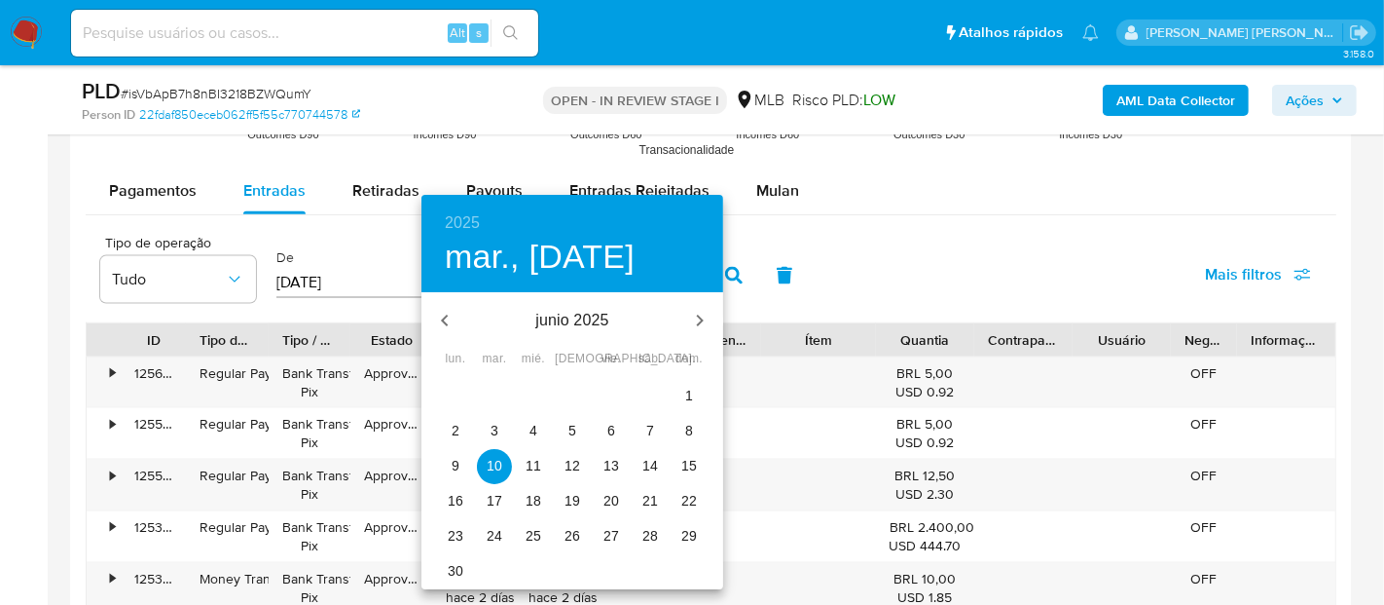
click at [459, 578] on p "30" at bounding box center [456, 570] width 16 height 19
type input "30/06/2025"
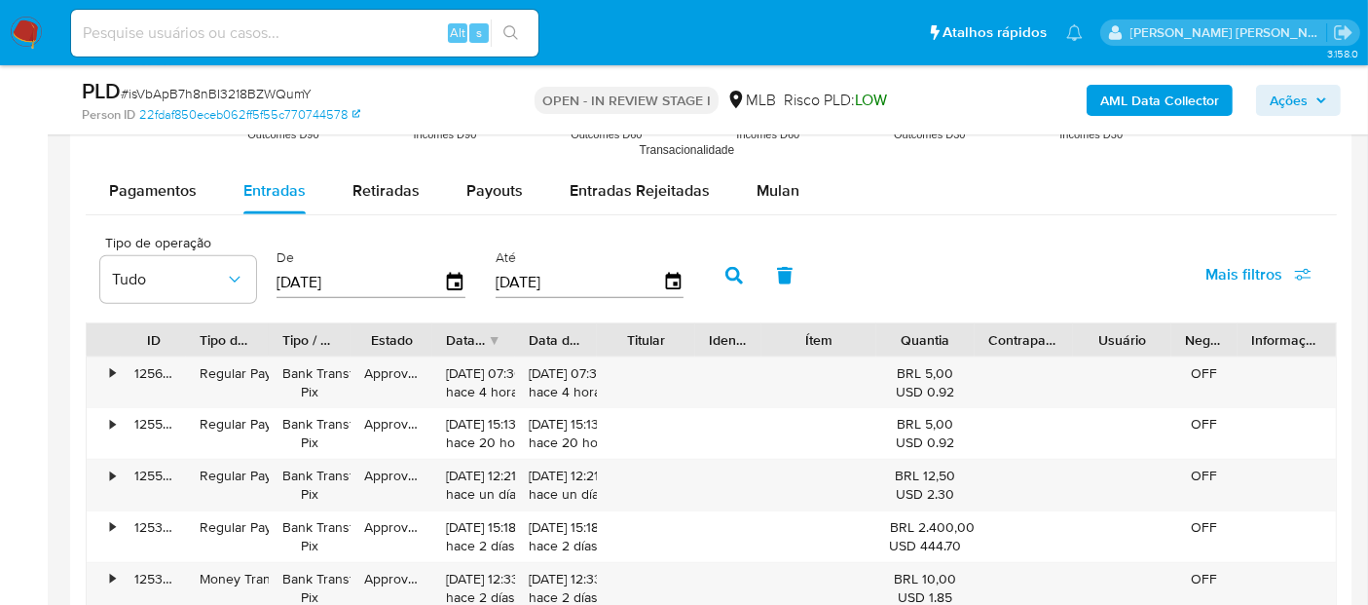
click at [713, 264] on button "button" at bounding box center [734, 275] width 51 height 47
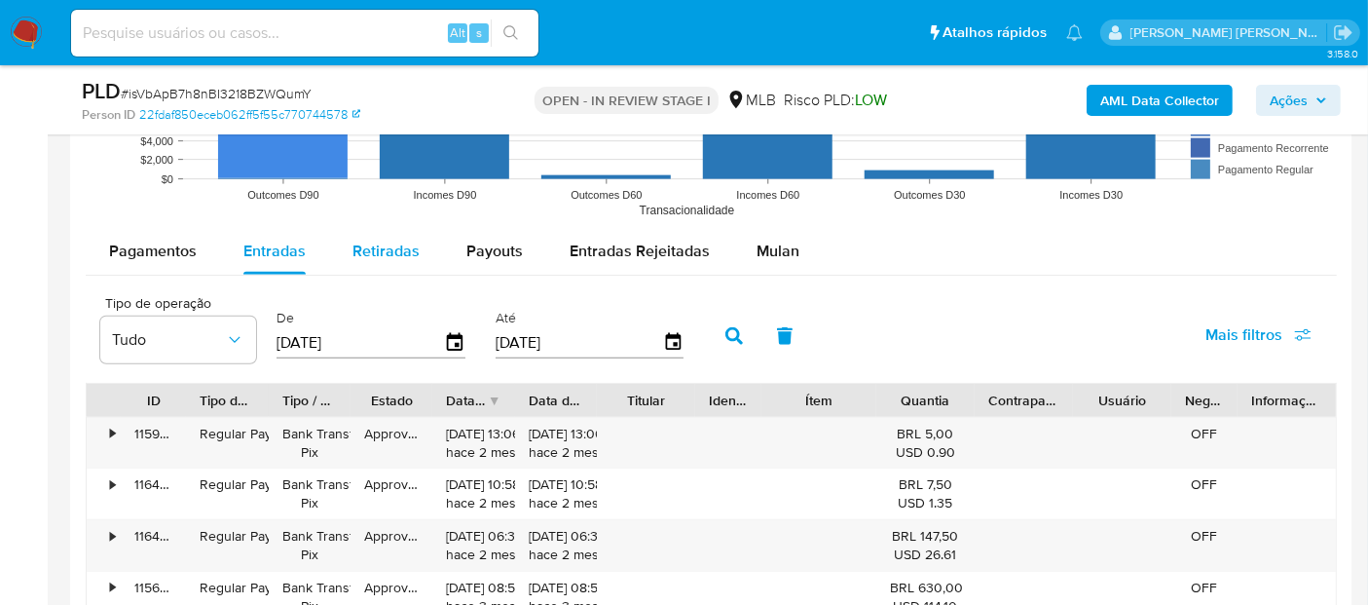
scroll to position [1975, 0]
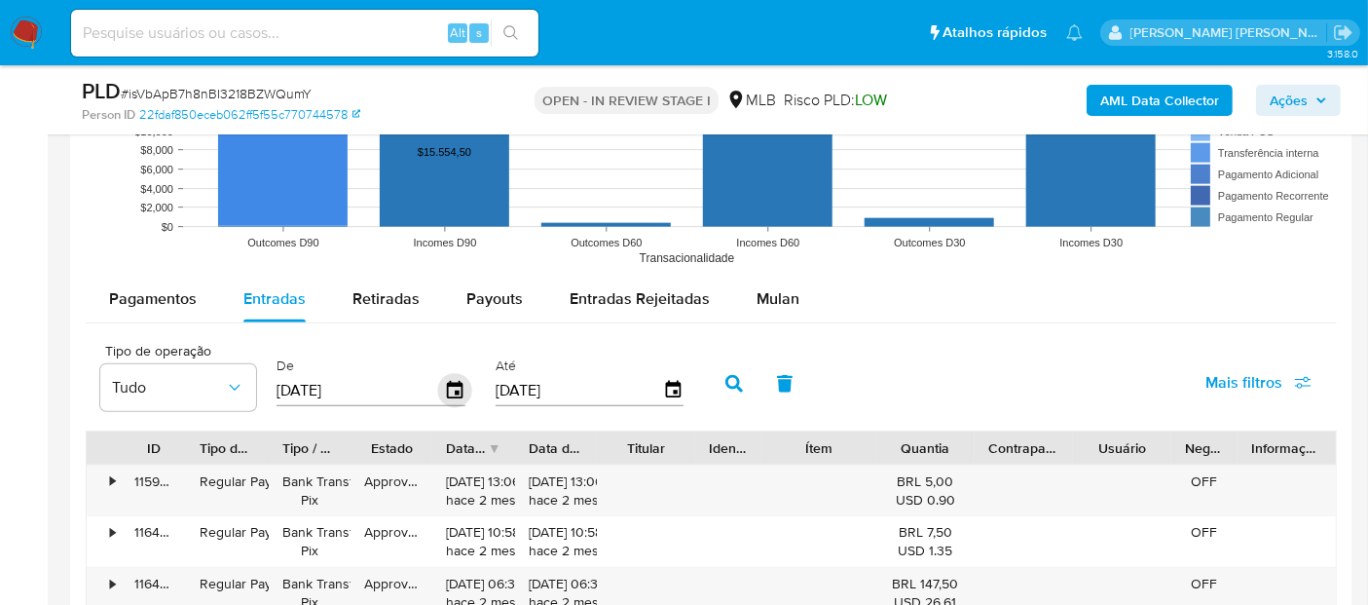
click at [444, 386] on icon "button" at bounding box center [455, 391] width 34 height 34
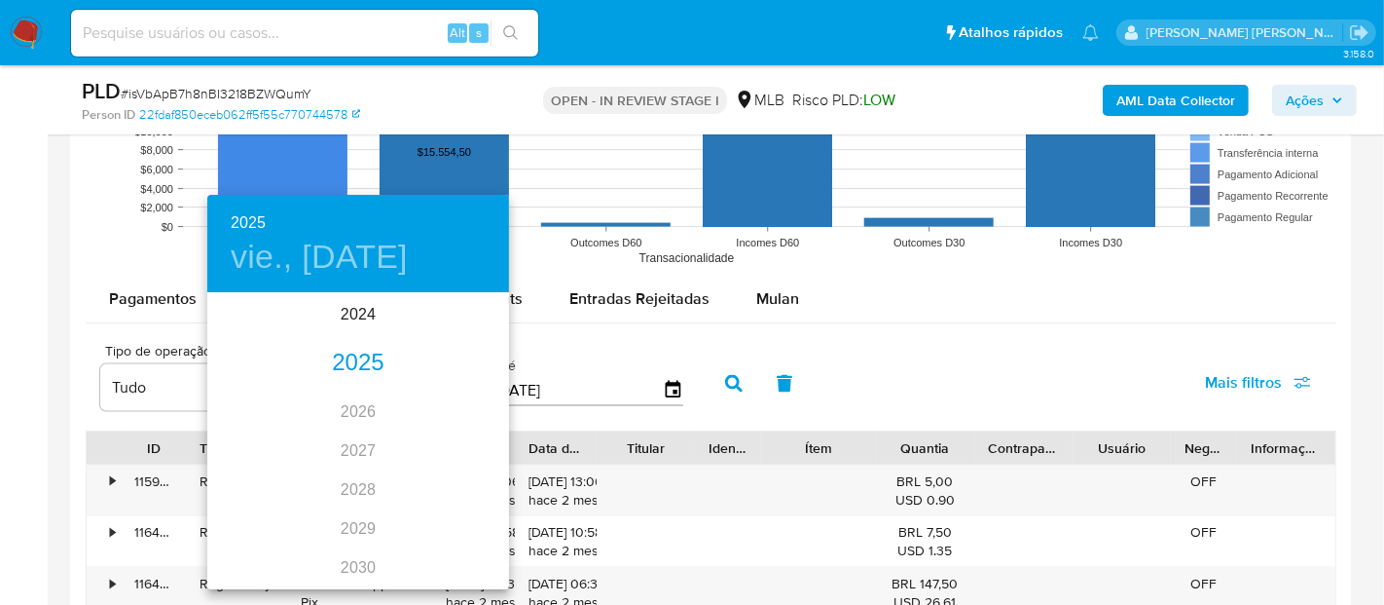
click at [349, 371] on div "2025" at bounding box center [358, 363] width 302 height 39
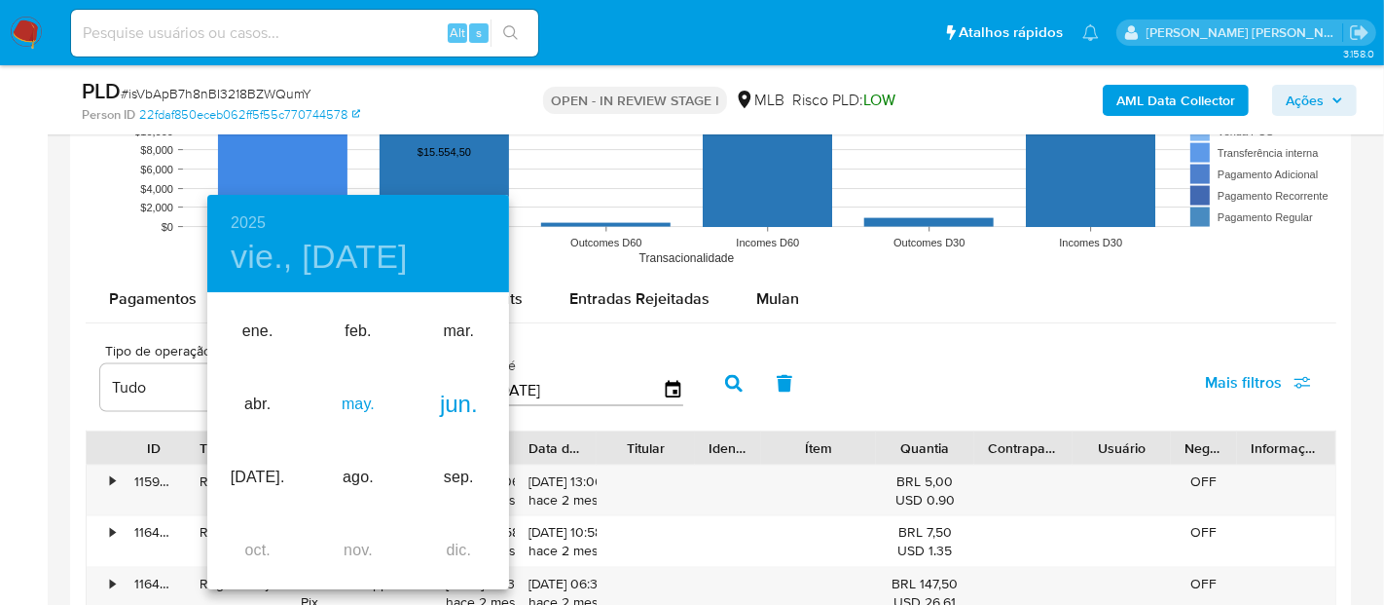
click at [346, 408] on div "may." at bounding box center [358, 404] width 100 height 73
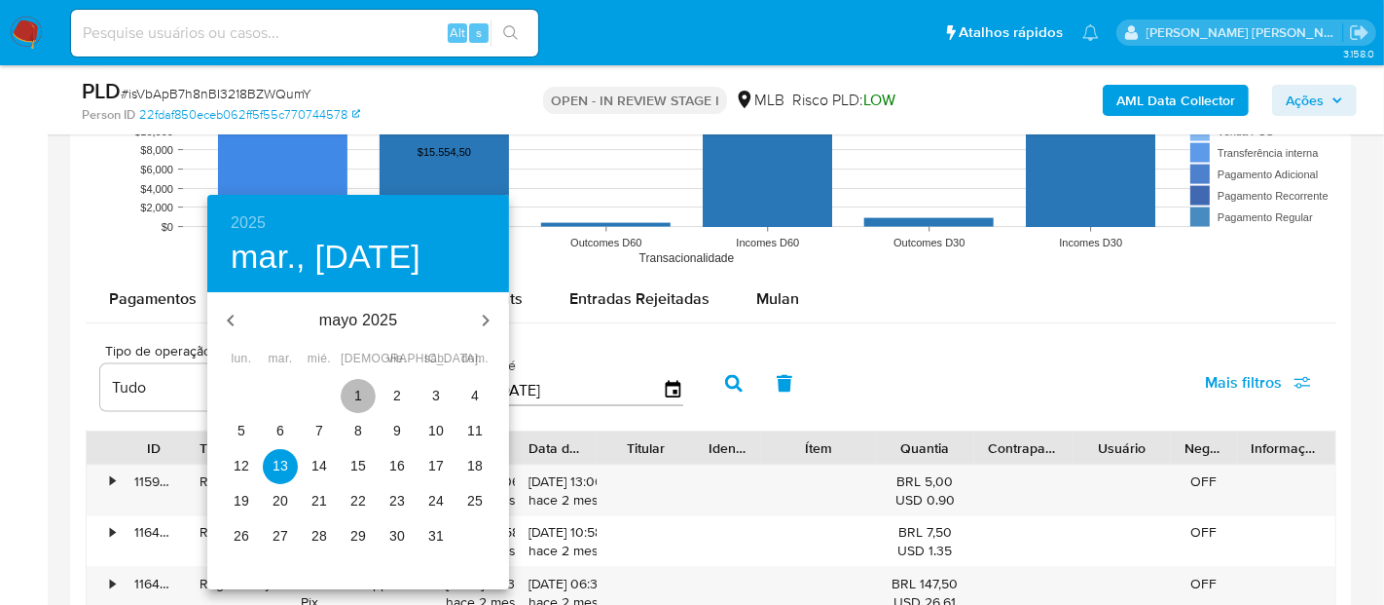
click at [361, 385] on p "1" at bounding box center [358, 394] width 8 height 19
type input "01/05/2025"
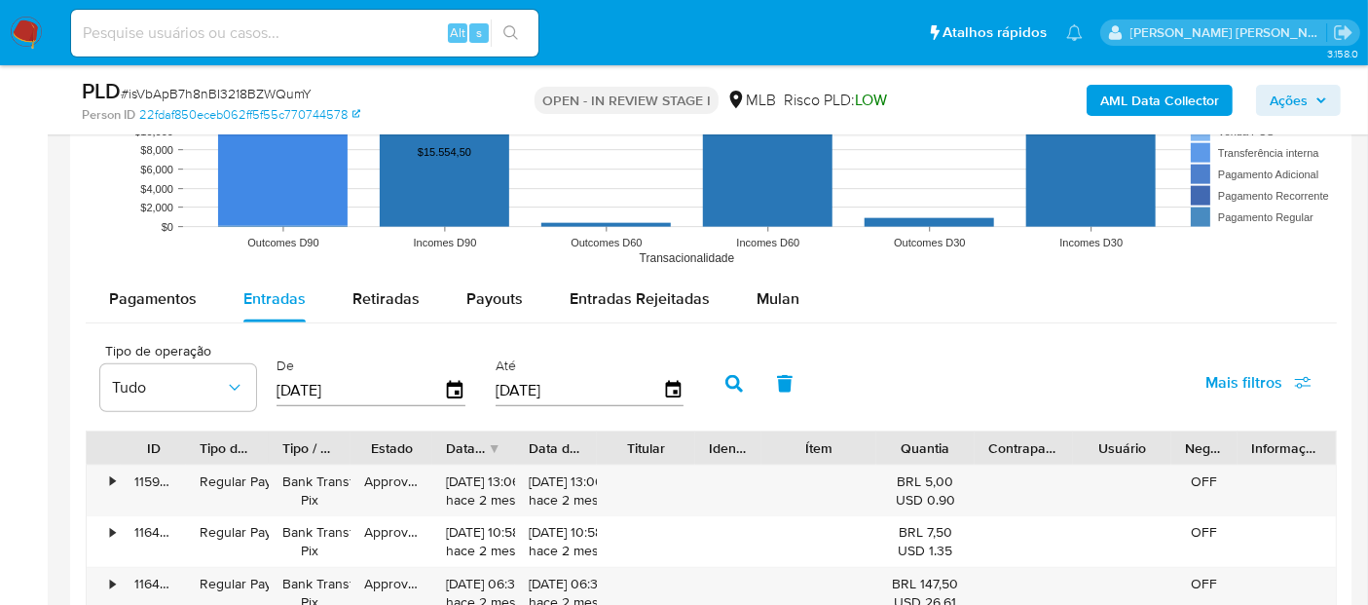
click at [728, 378] on icon "button" at bounding box center [734, 384] width 18 height 18
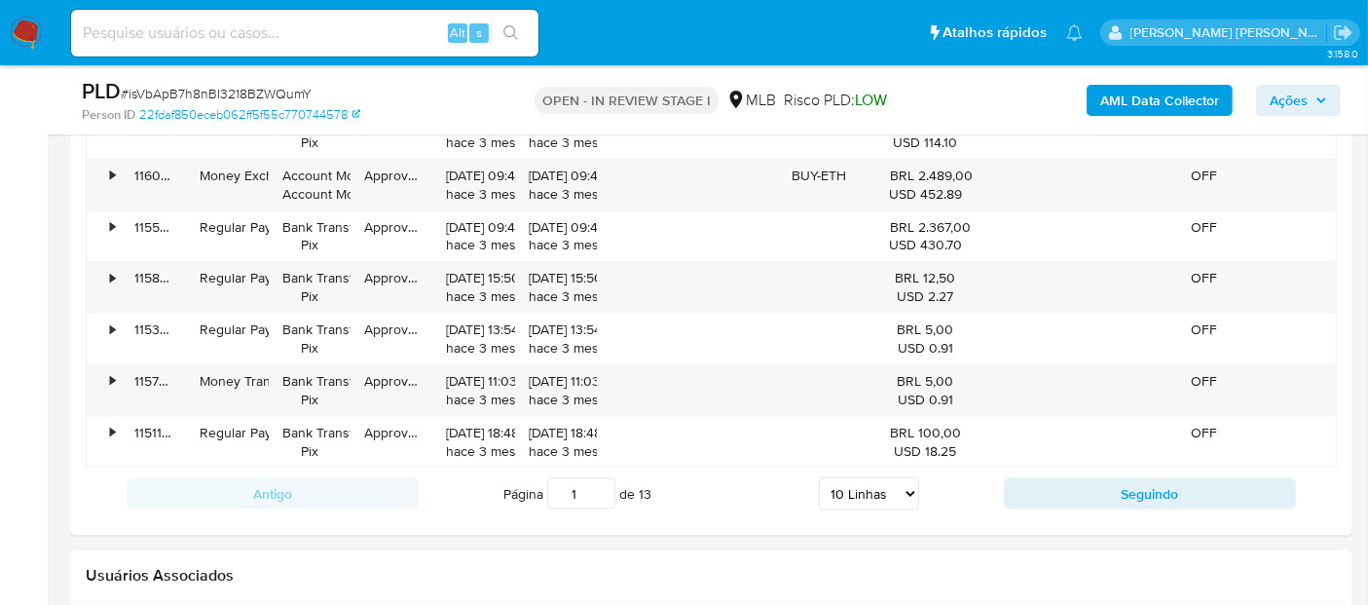
scroll to position [2516, 0]
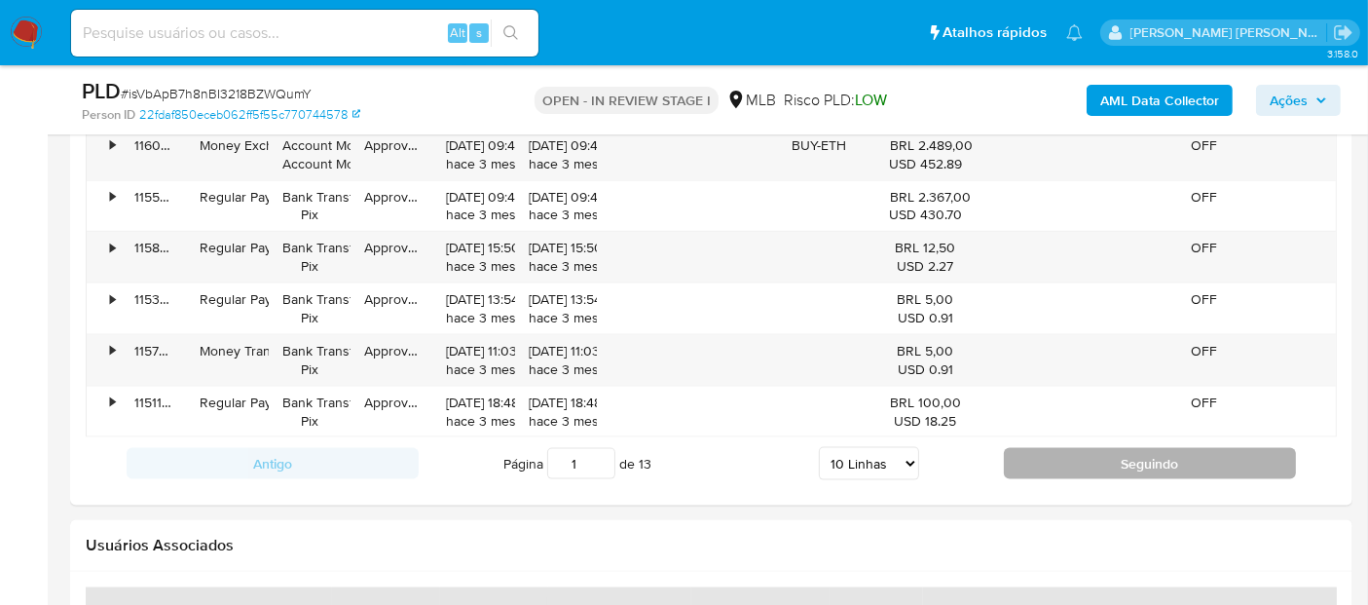
click at [1081, 464] on button "Seguindo" at bounding box center [1150, 463] width 292 height 31
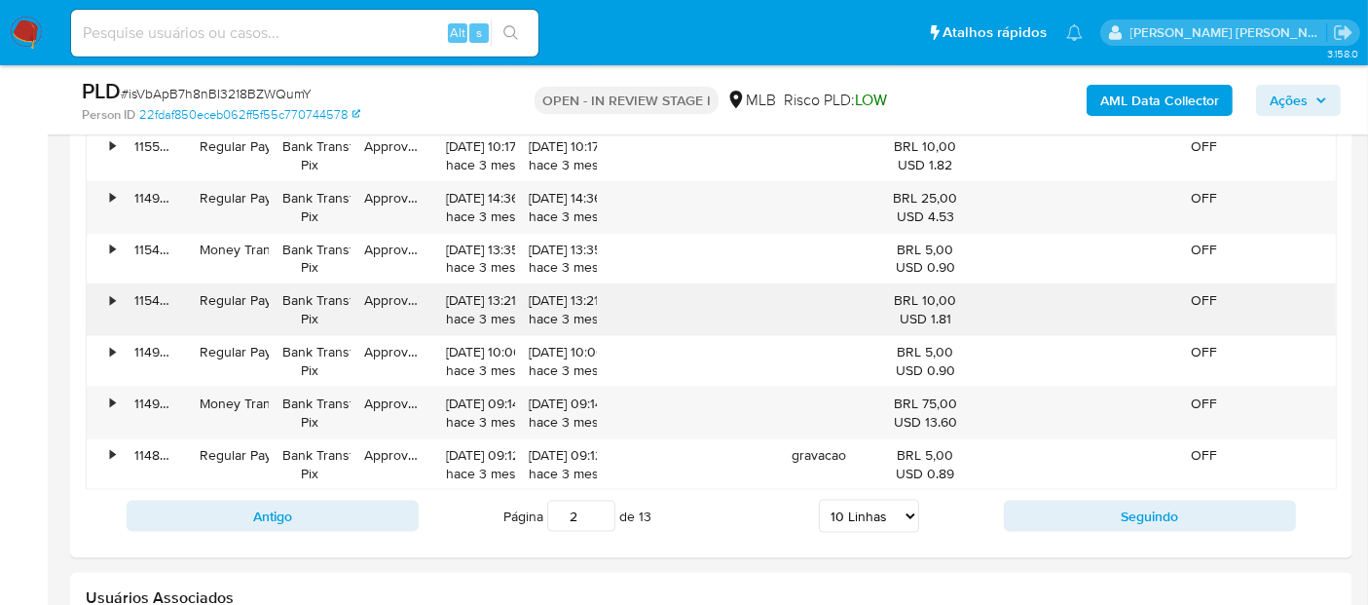
scroll to position [2408, 0]
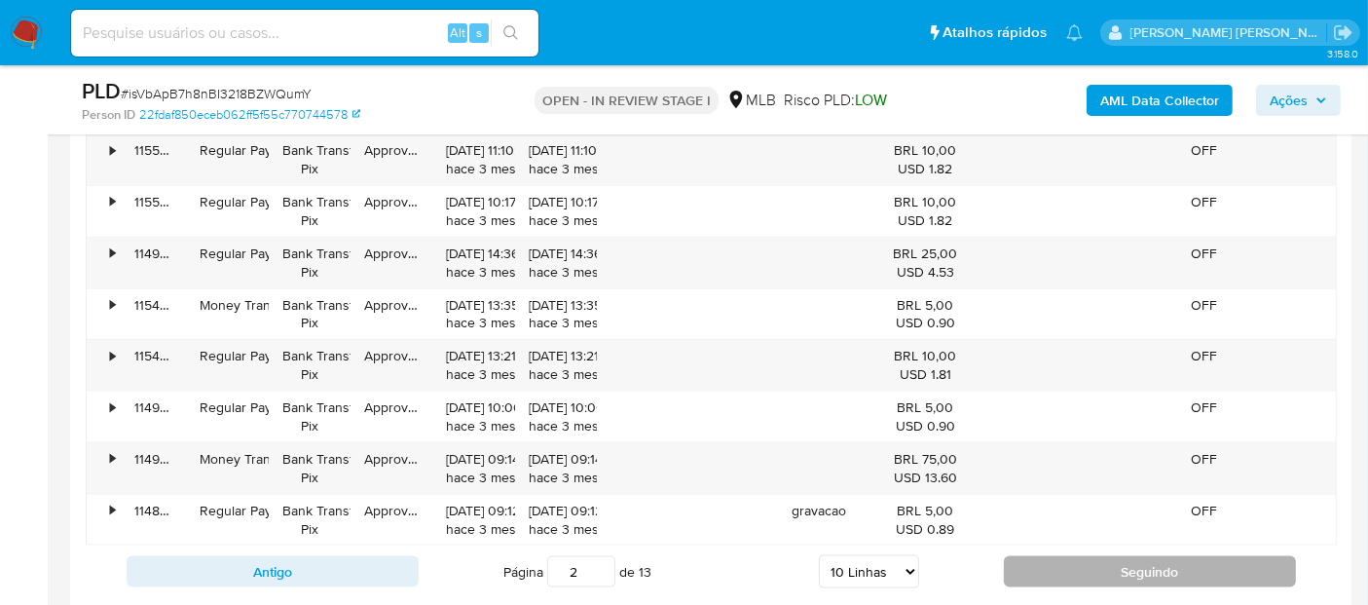
click at [1089, 556] on button "Seguindo" at bounding box center [1150, 571] width 292 height 31
type input "3"
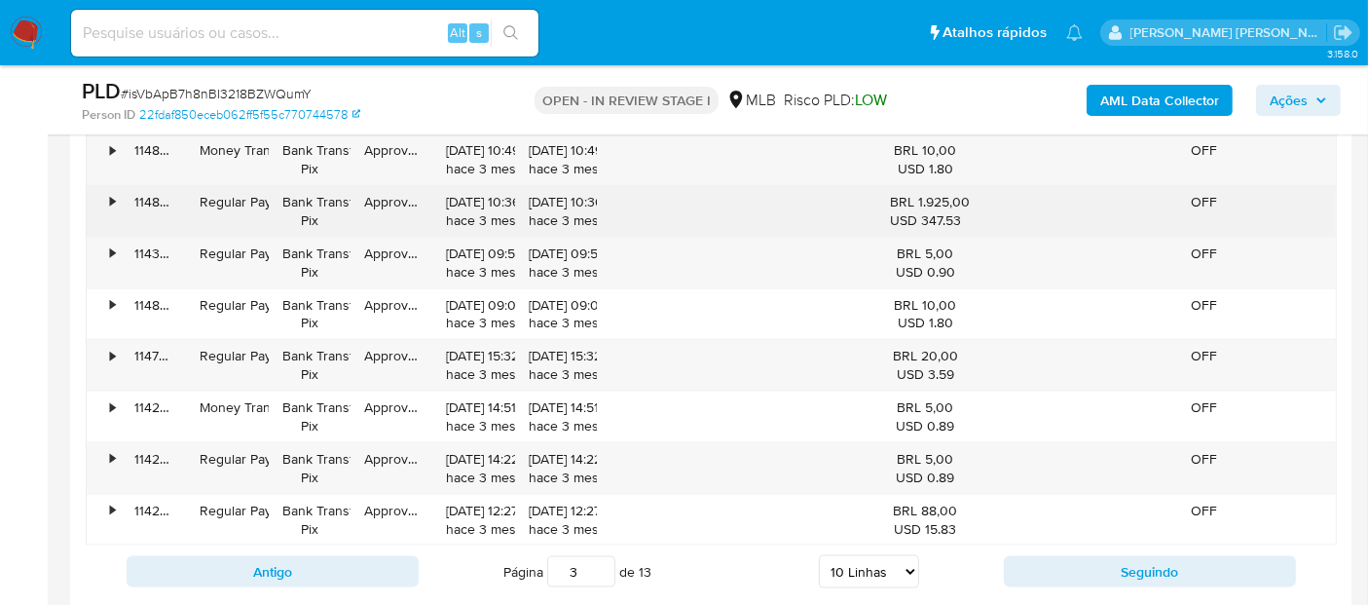
click at [115, 198] on div "•" at bounding box center [112, 202] width 5 height 18
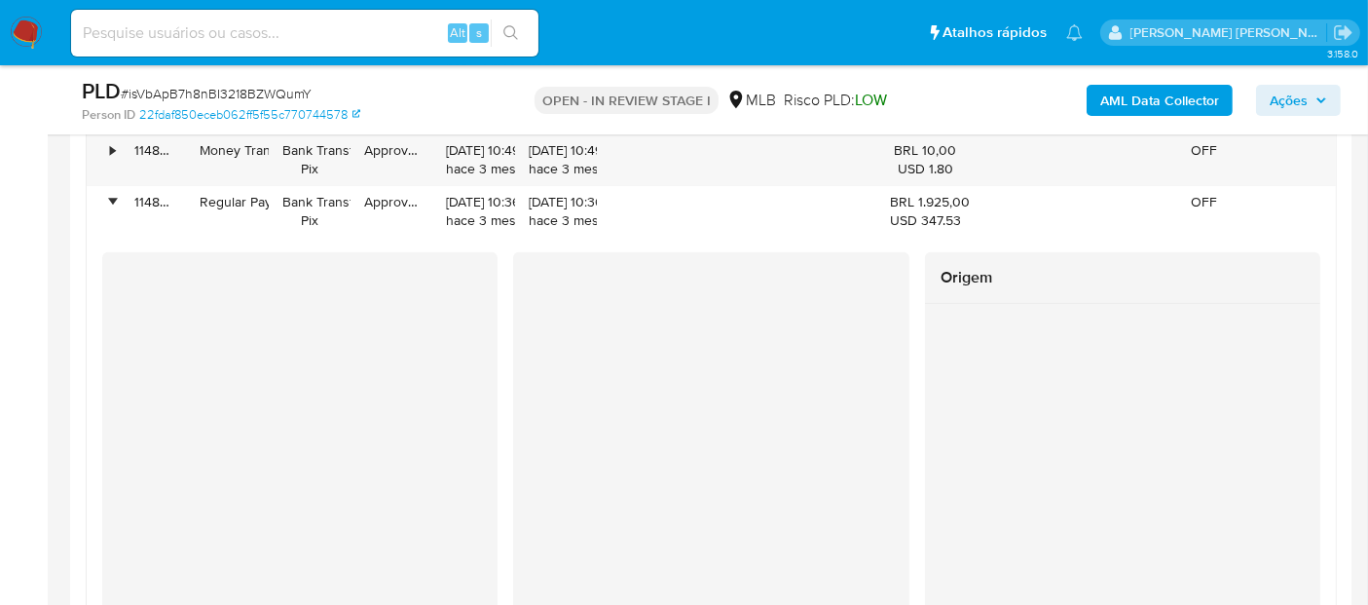
drag, startPoint x: 110, startPoint y: 197, endPoint x: 172, endPoint y: 273, distance: 98.2
click at [110, 197] on div "•" at bounding box center [112, 202] width 5 height 18
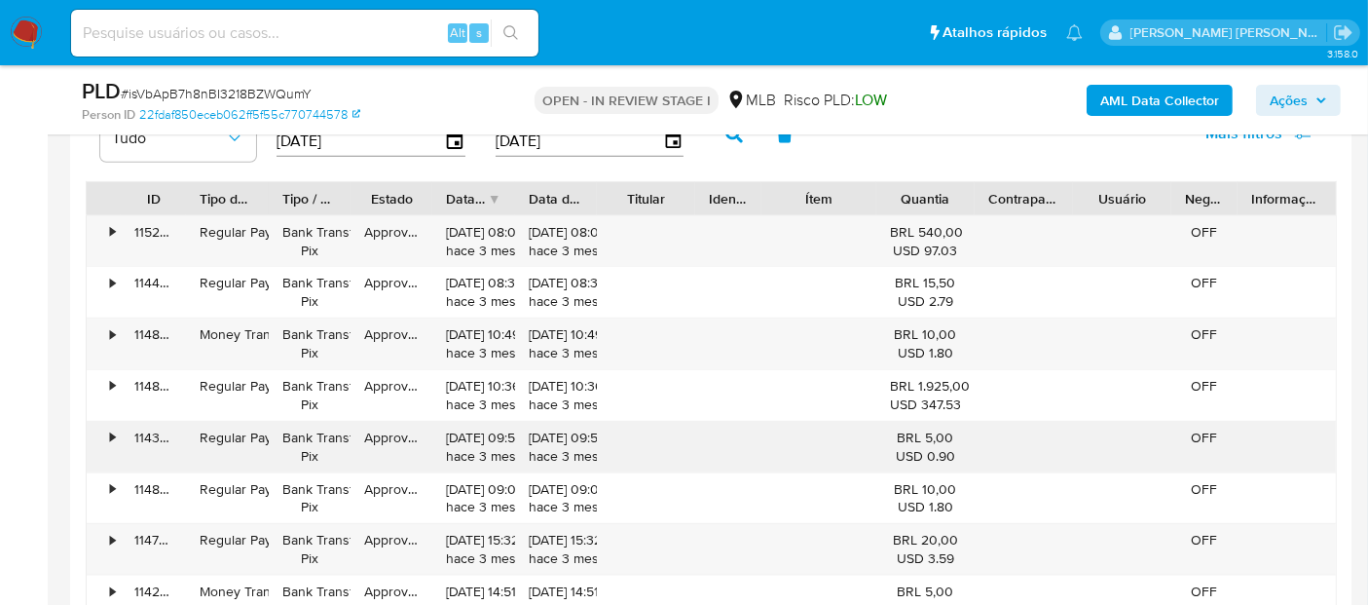
scroll to position [2083, 0]
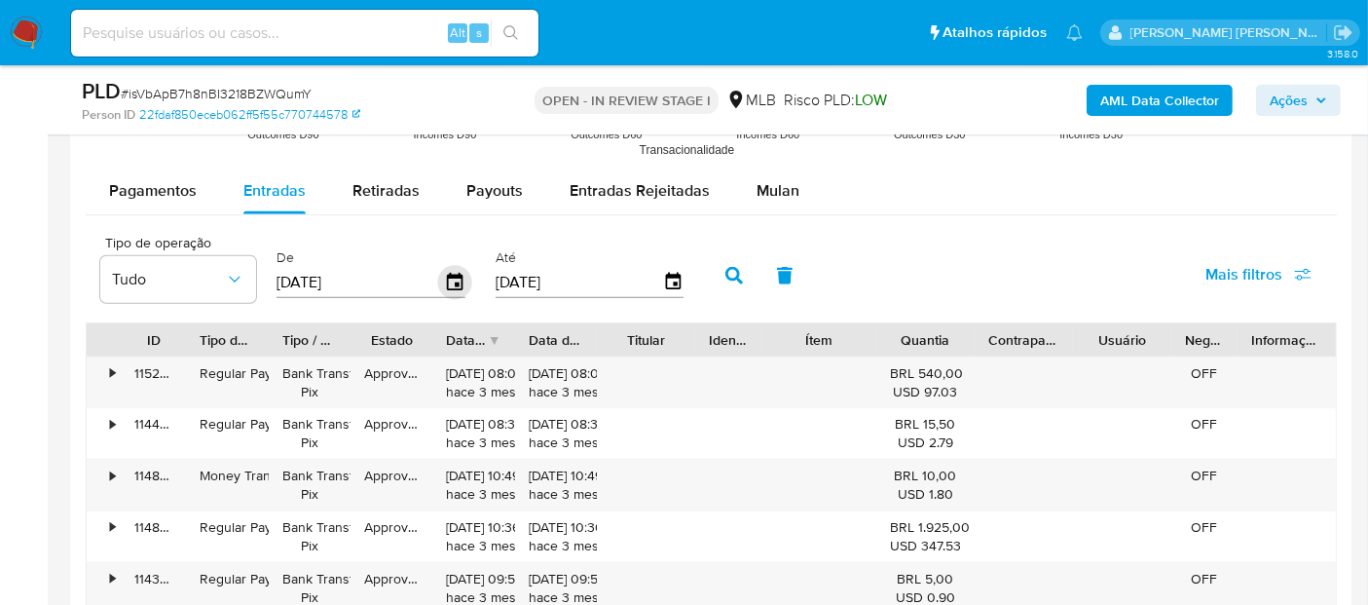
click at [449, 278] on icon "button" at bounding box center [455, 283] width 34 height 34
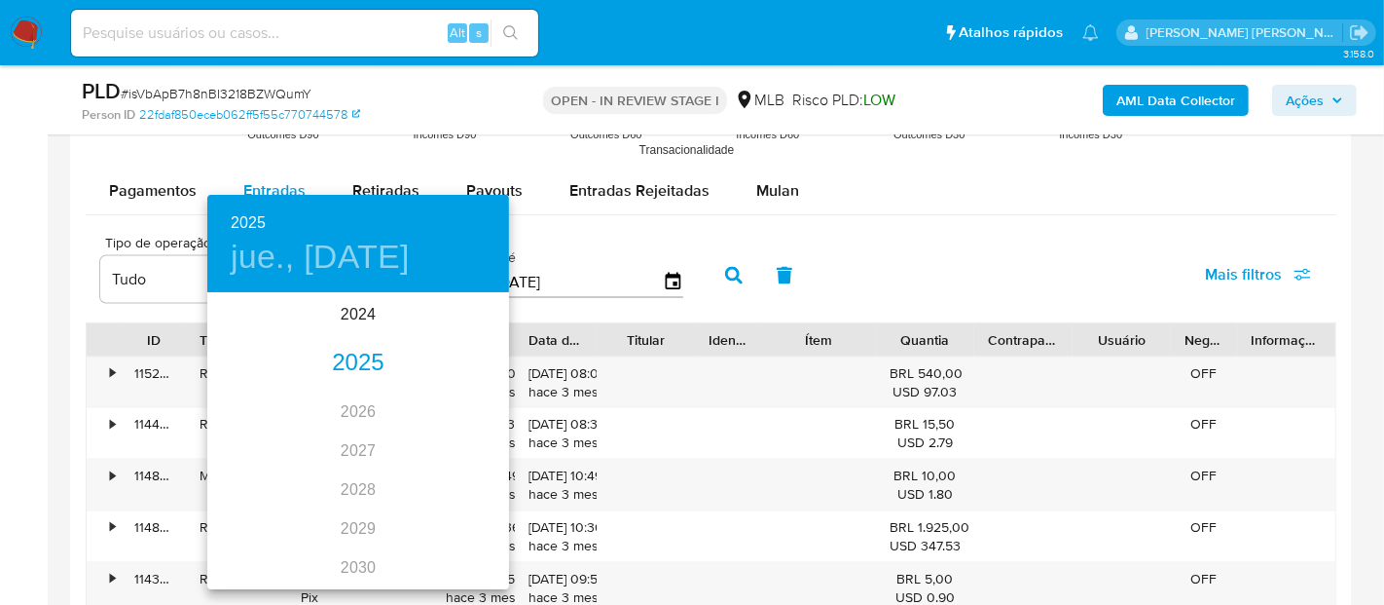
click at [347, 360] on div "2025" at bounding box center [358, 363] width 302 height 39
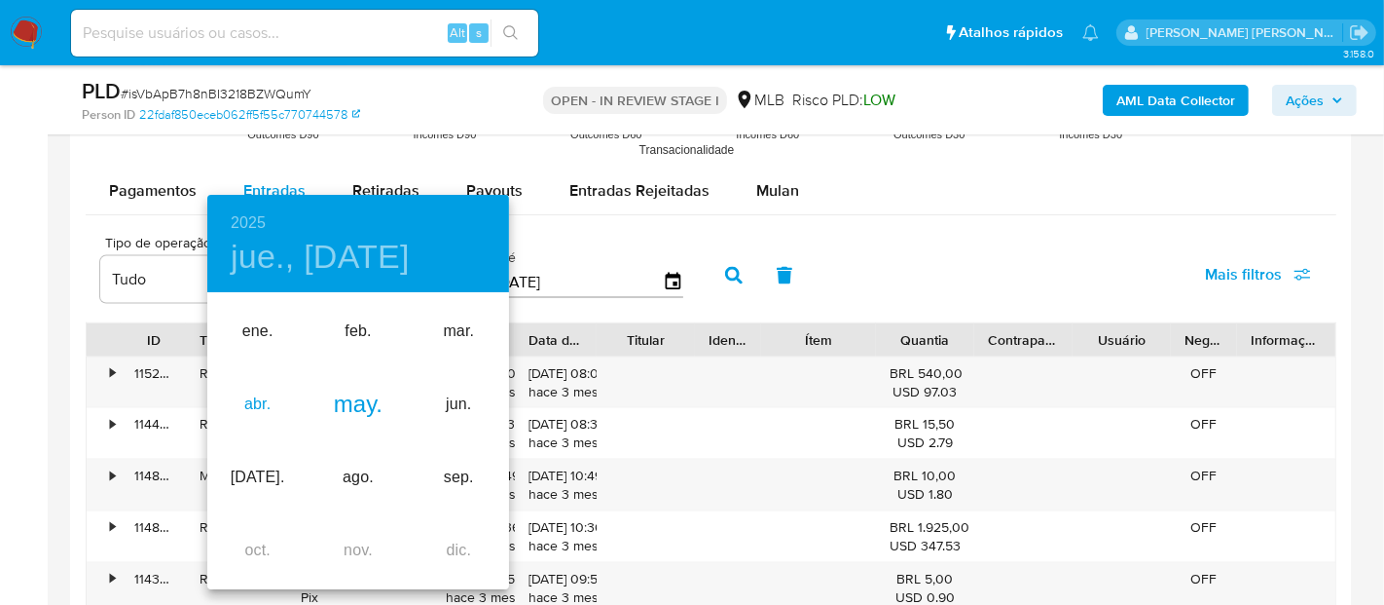
click at [253, 407] on div "abr." at bounding box center [257, 404] width 100 height 73
type input "01/04/2025"
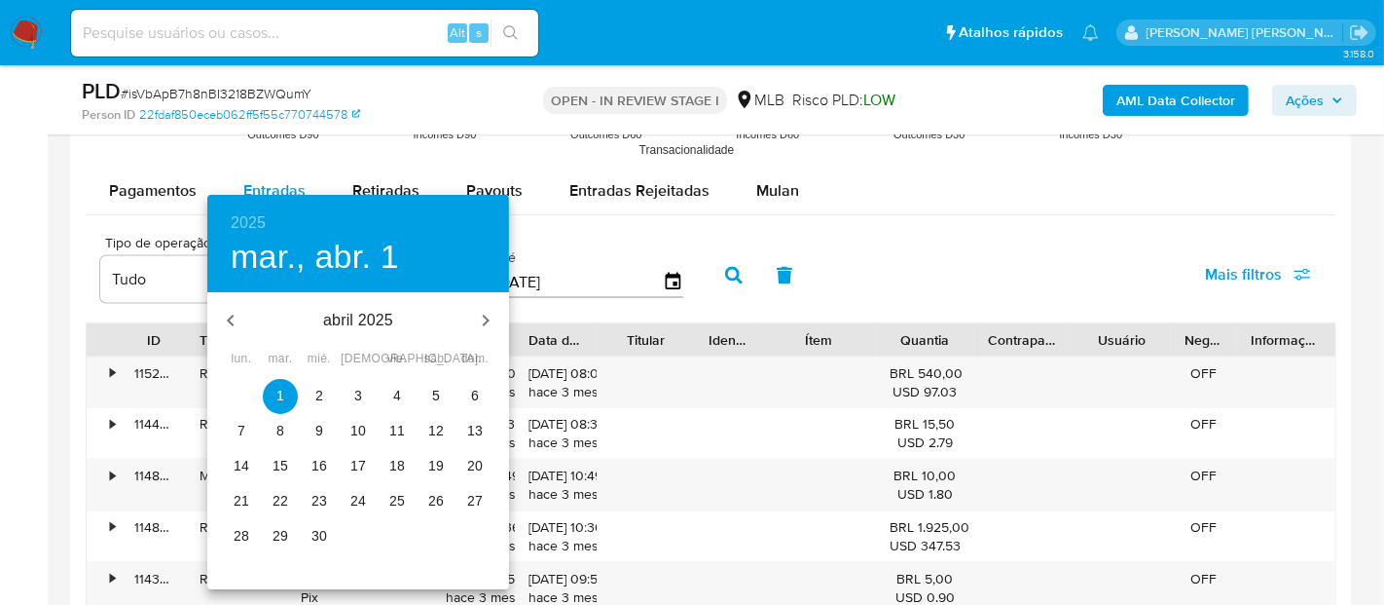
click at [286, 394] on span "1" at bounding box center [280, 394] width 35 height 19
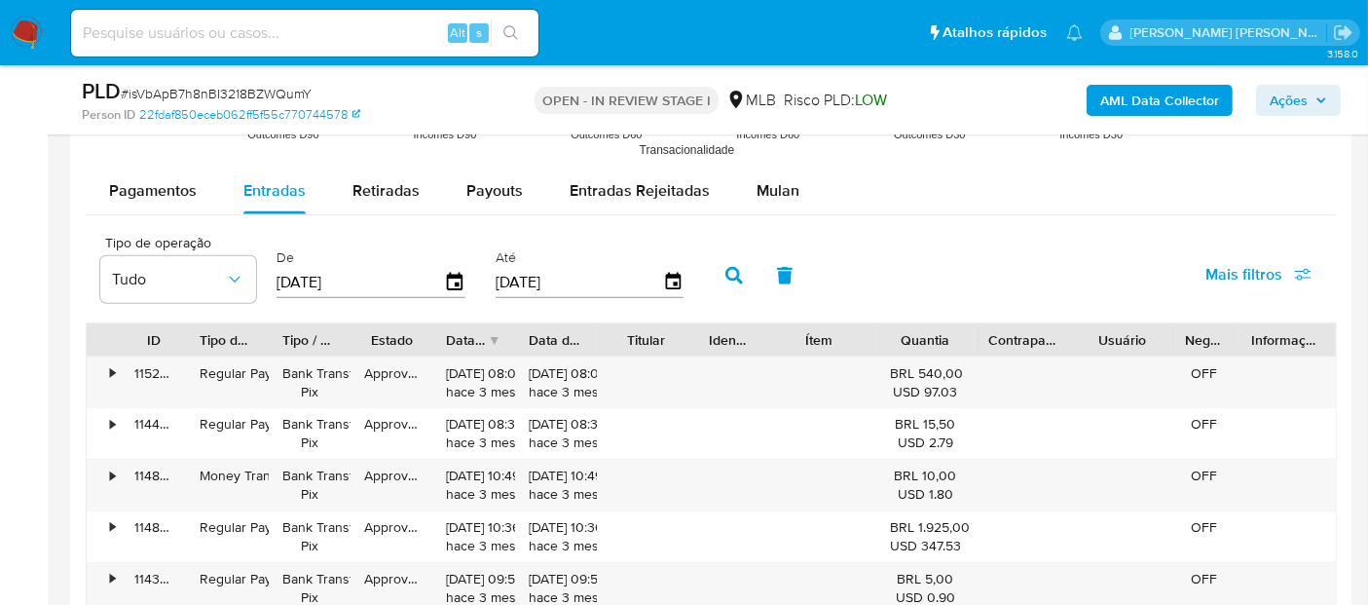
click at [725, 275] on icon "button" at bounding box center [734, 276] width 18 height 18
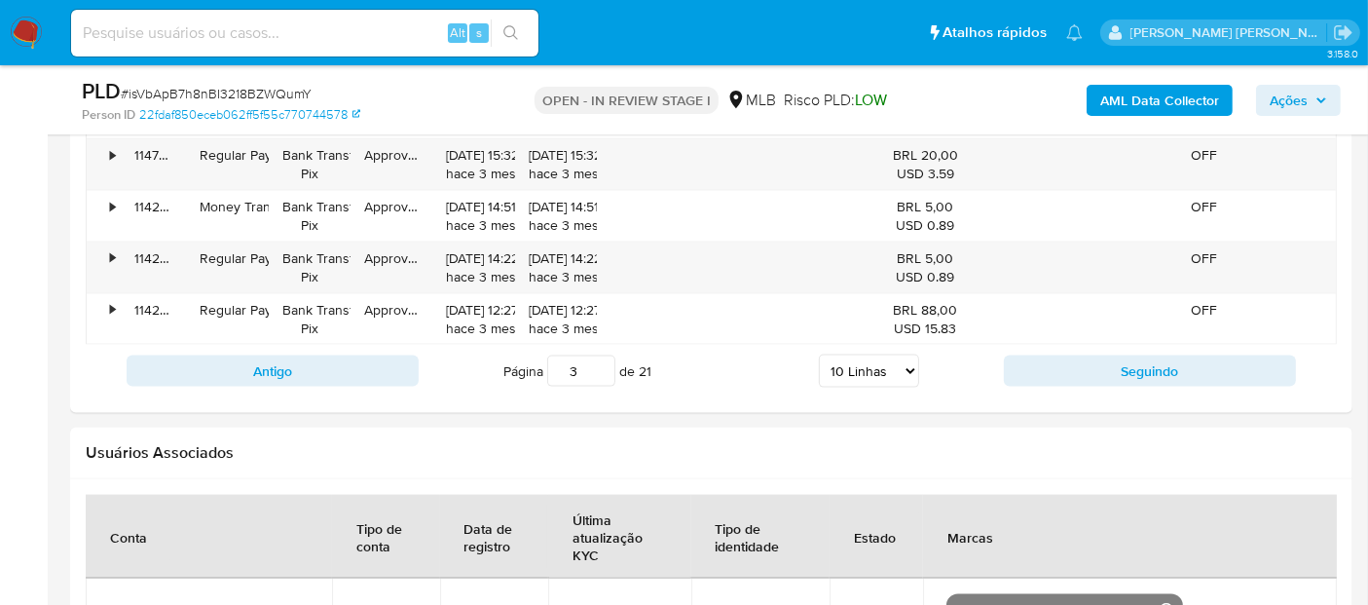
scroll to position [2732, 0]
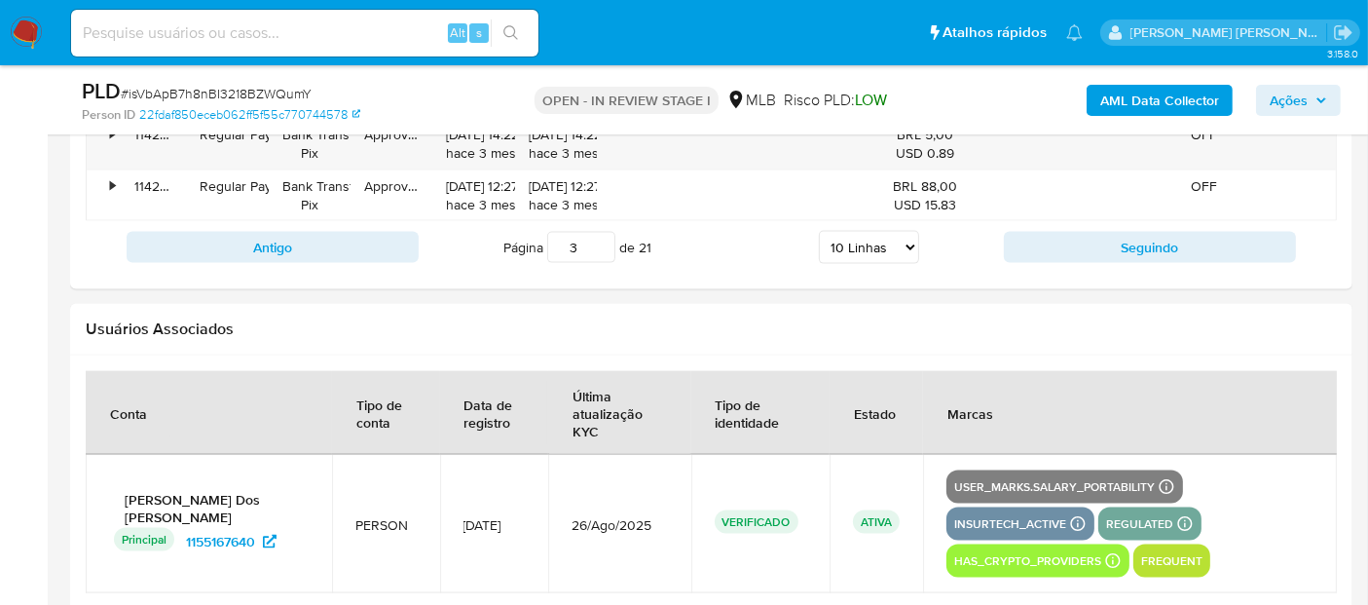
drag, startPoint x: 1085, startPoint y: 241, endPoint x: 647, endPoint y: 281, distance: 439.9
drag, startPoint x: 580, startPoint y: 245, endPoint x: 497, endPoint y: 247, distance: 82.8
click at [497, 247] on div "Página 3 de 21 5 Linhas 10 Linhas 20 Linhas 25 Linhas 50 Linhas 100 Linhas" at bounding box center [711, 247] width 585 height 39
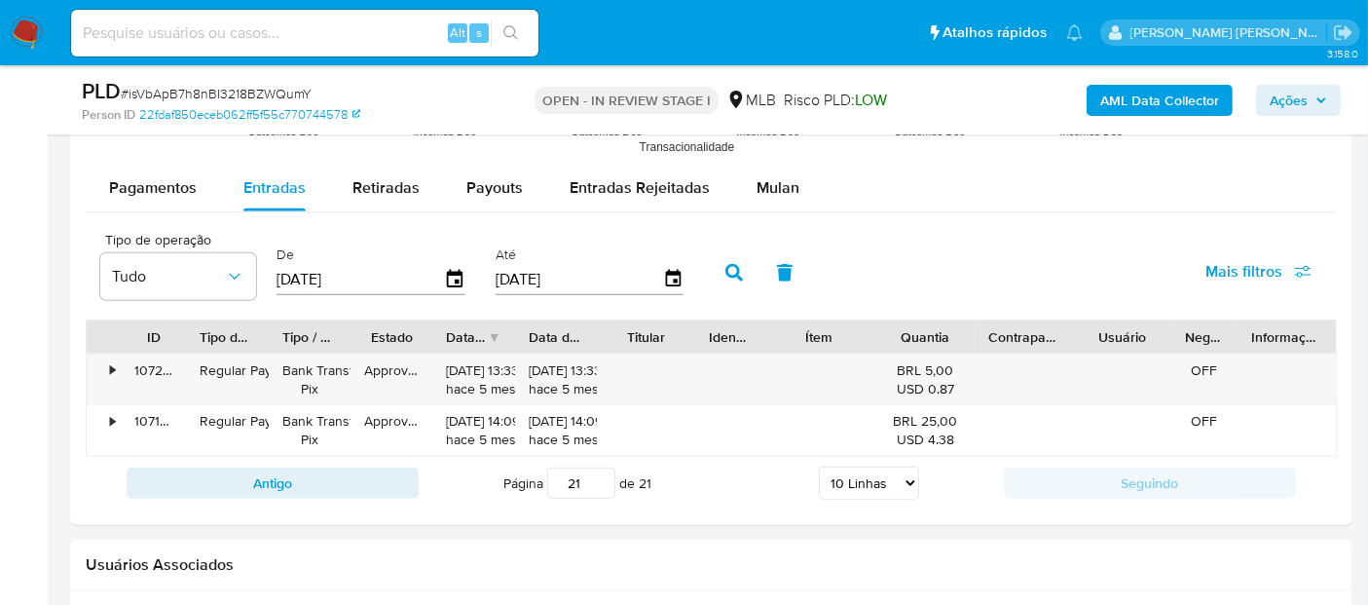
scroll to position [2083, 0]
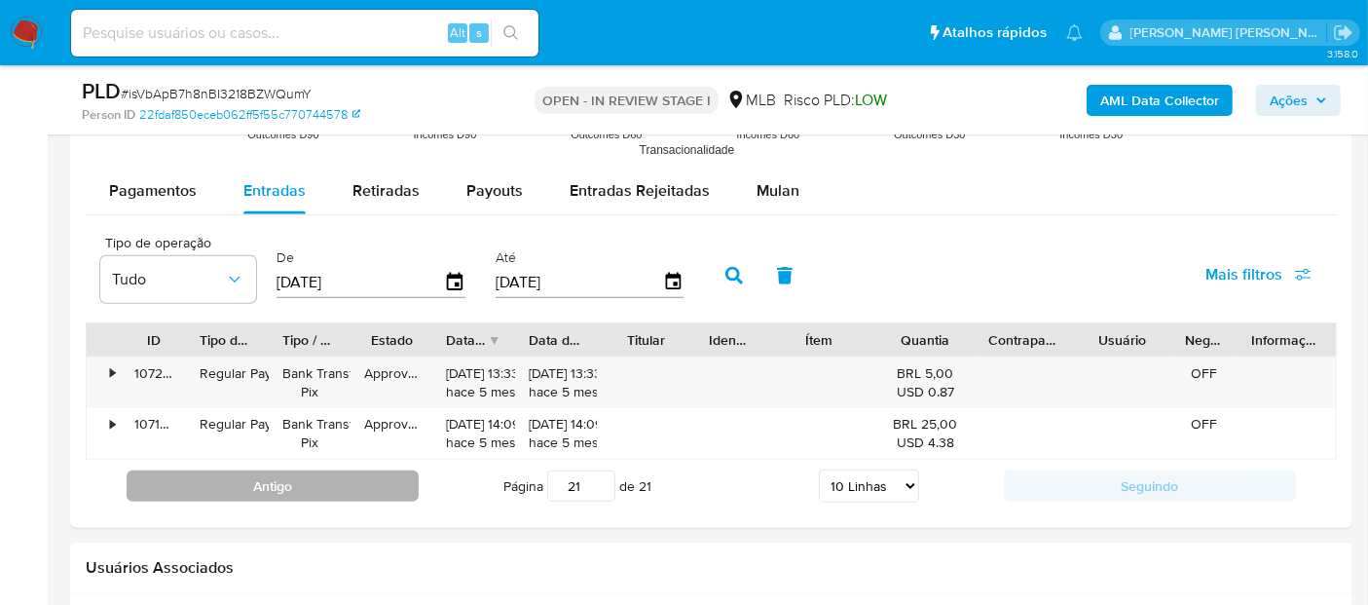
click at [352, 479] on button "Antigo" at bounding box center [273, 485] width 292 height 31
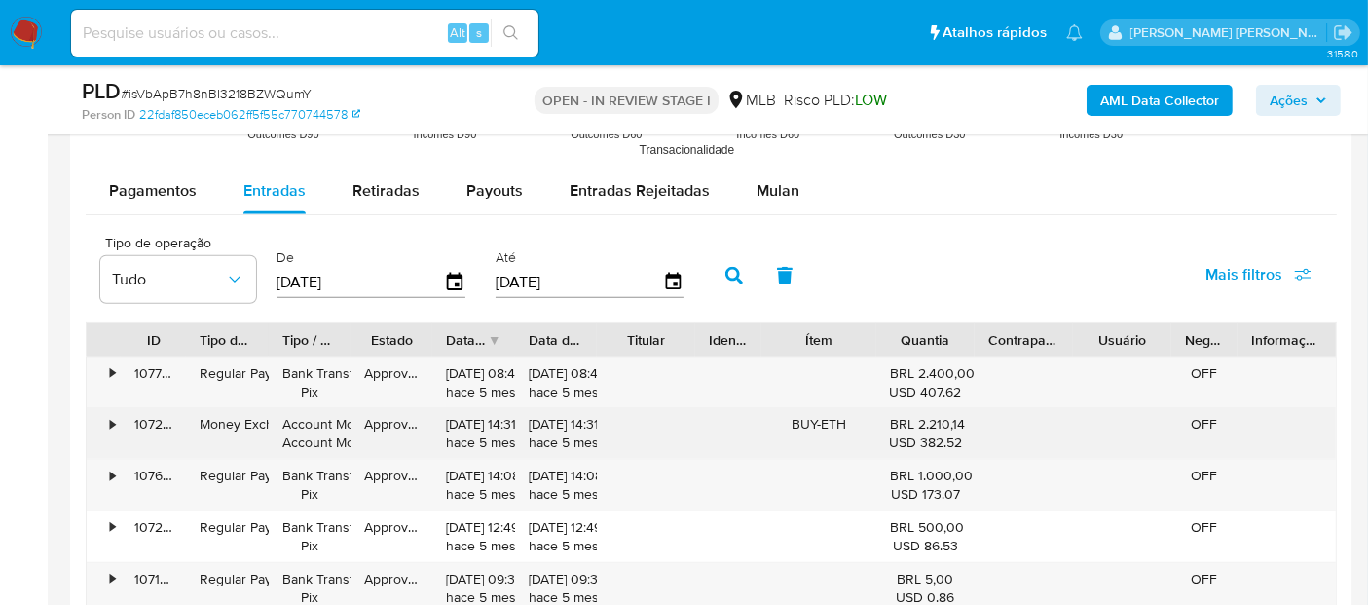
click at [110, 416] on div "•" at bounding box center [112, 424] width 5 height 18
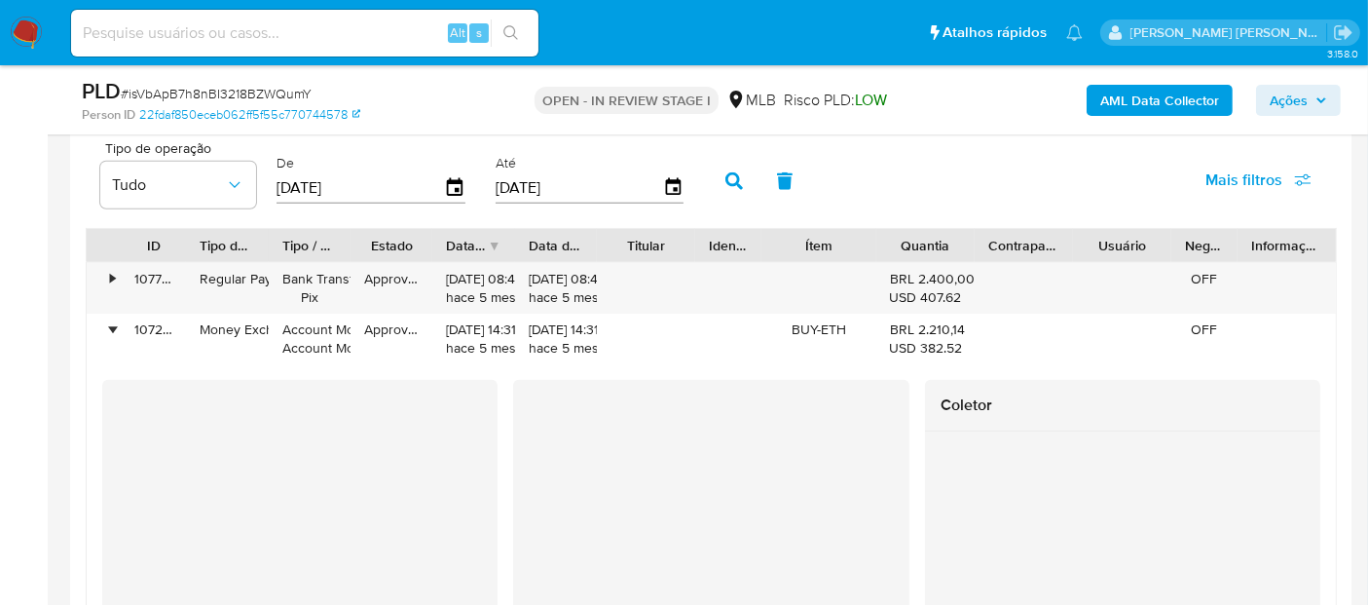
scroll to position [1975, 0]
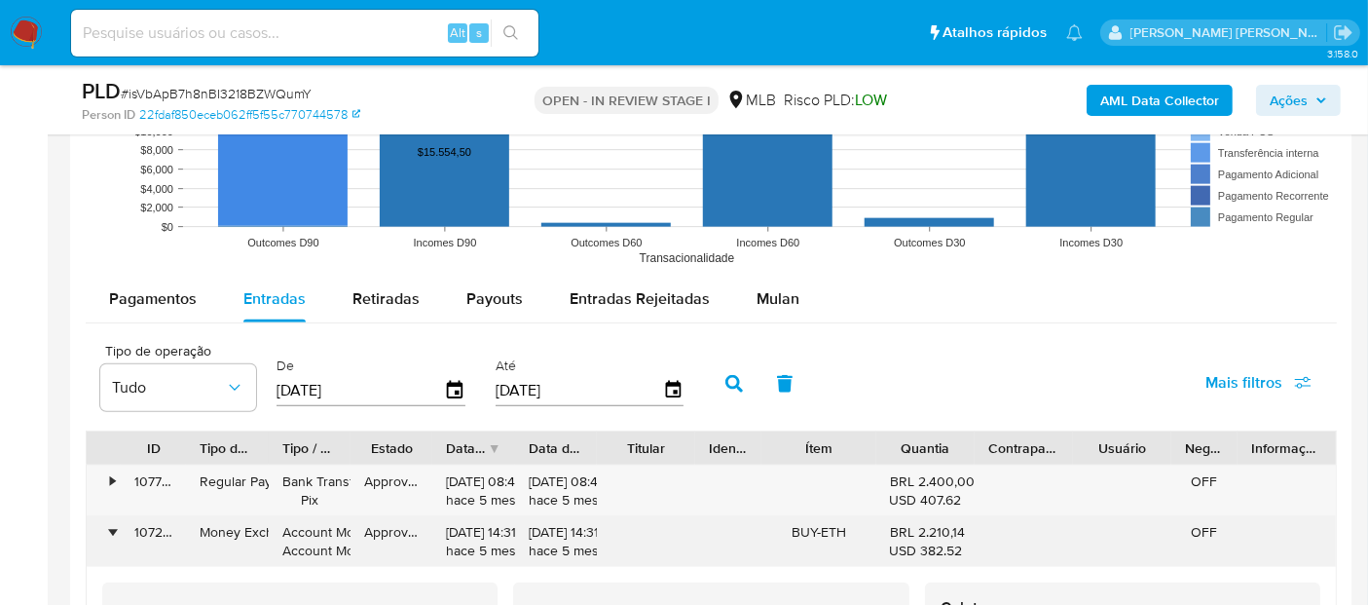
click at [106, 532] on div "•" at bounding box center [104, 541] width 34 height 51
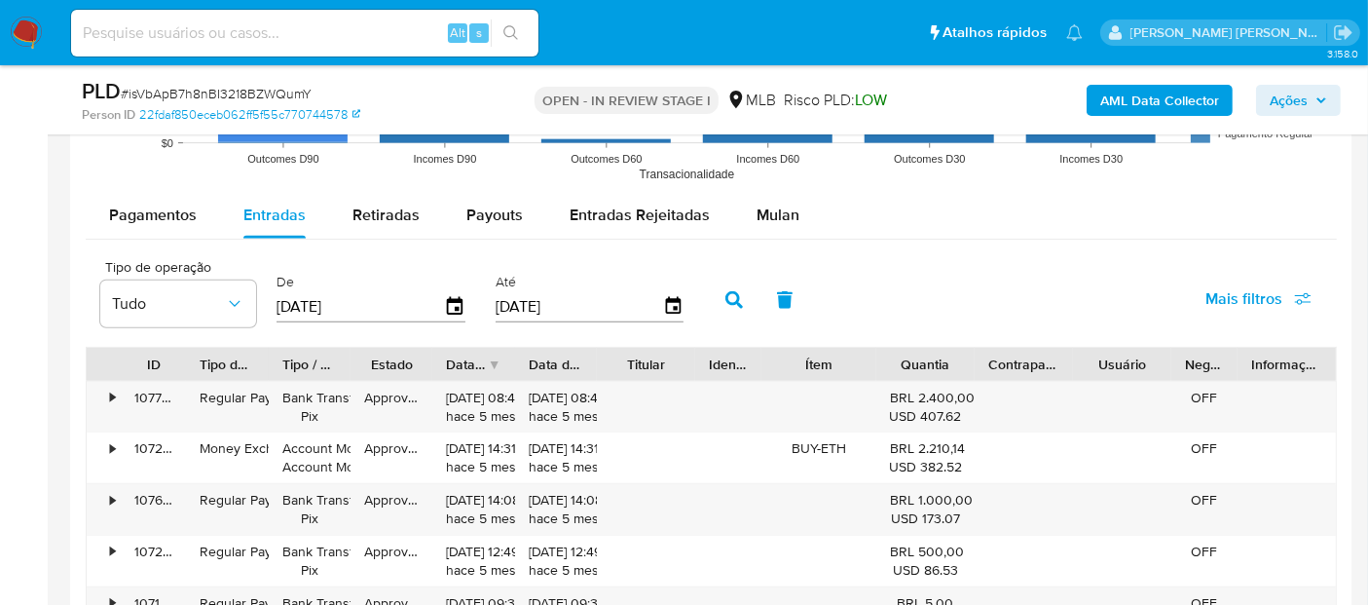
scroll to position [2191, 0]
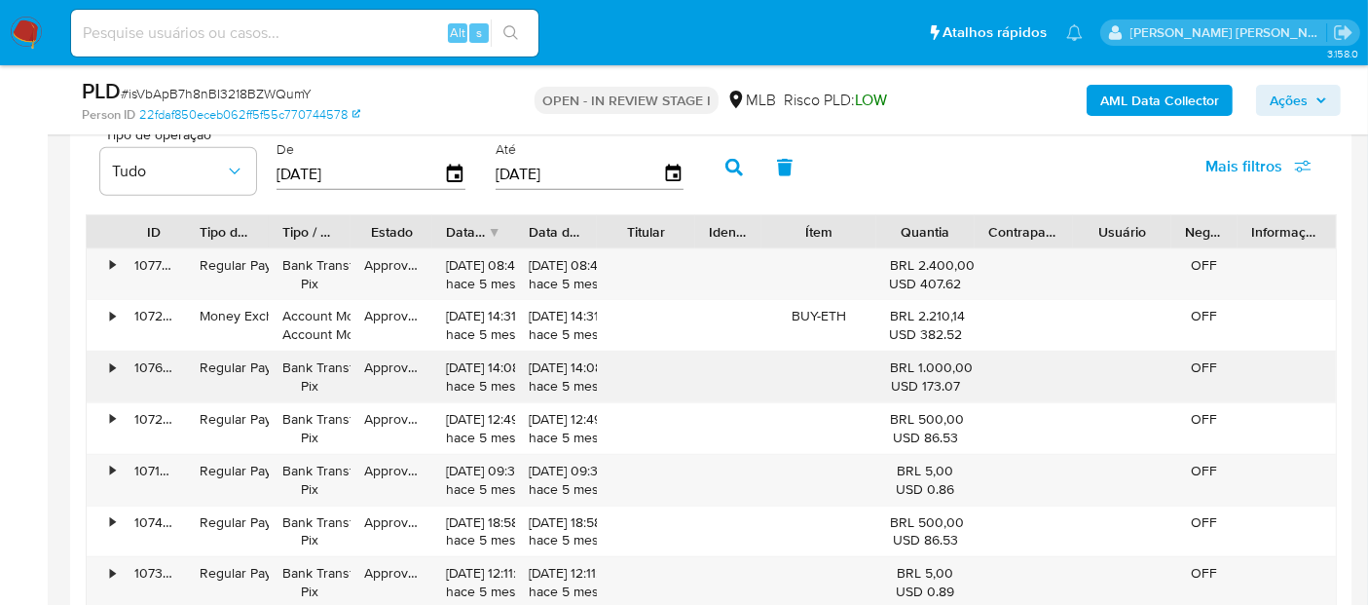
click at [127, 362] on div "107640172012" at bounding box center [153, 376] width 65 height 51
click at [117, 361] on div "•" at bounding box center [104, 376] width 34 height 51
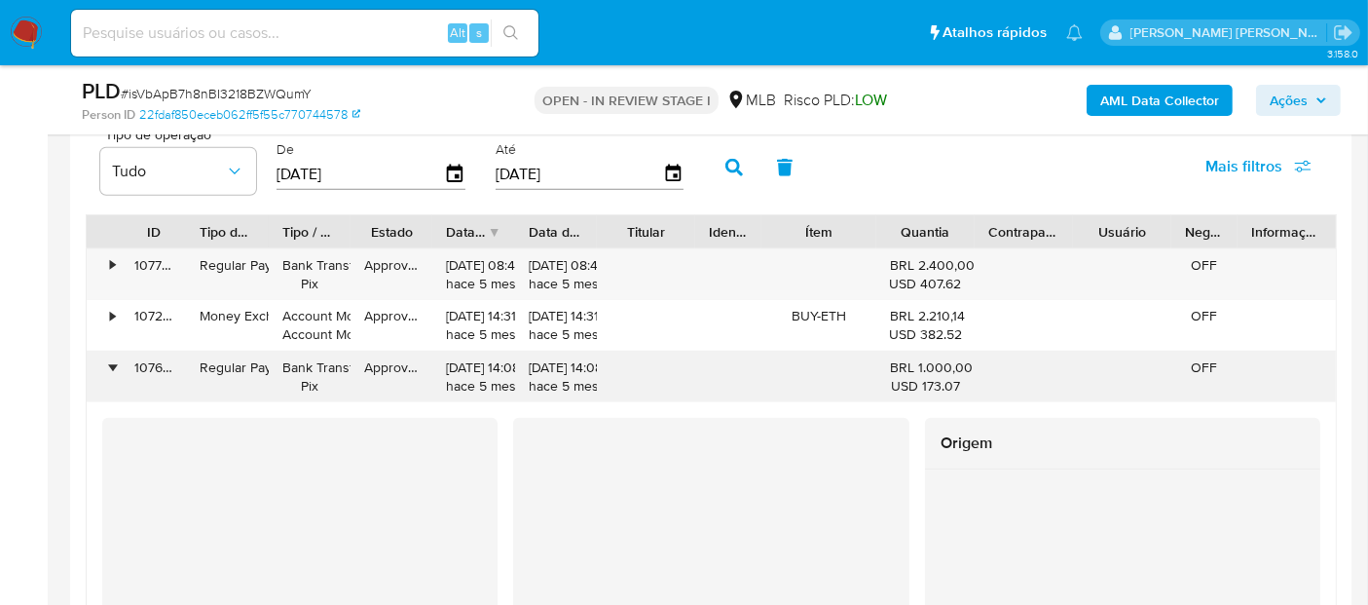
click at [117, 361] on div "•" at bounding box center [104, 376] width 34 height 51
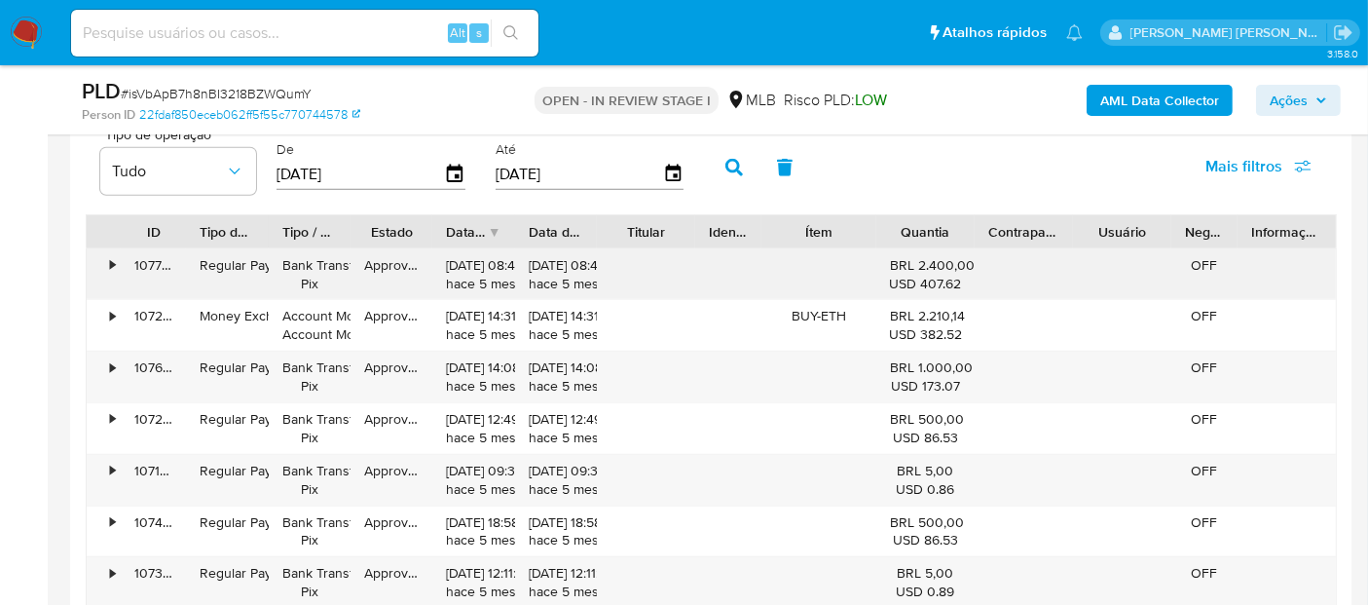
click at [110, 254] on div "•" at bounding box center [104, 274] width 34 height 51
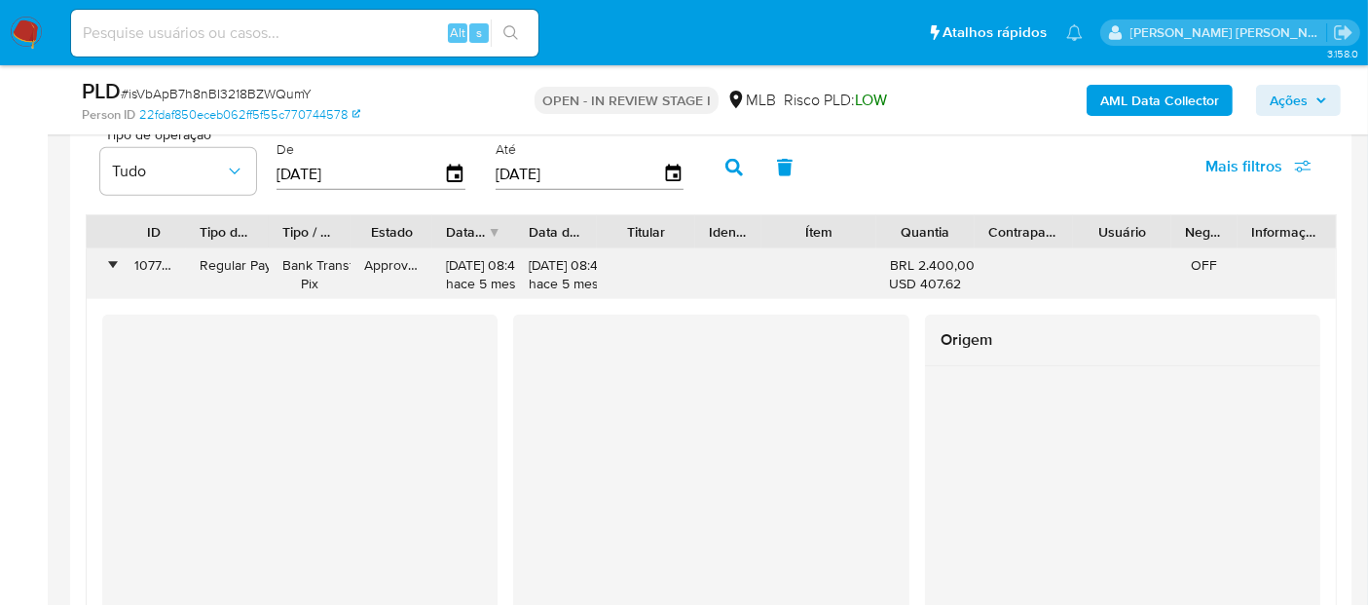
click at [110, 256] on div "•" at bounding box center [112, 265] width 5 height 18
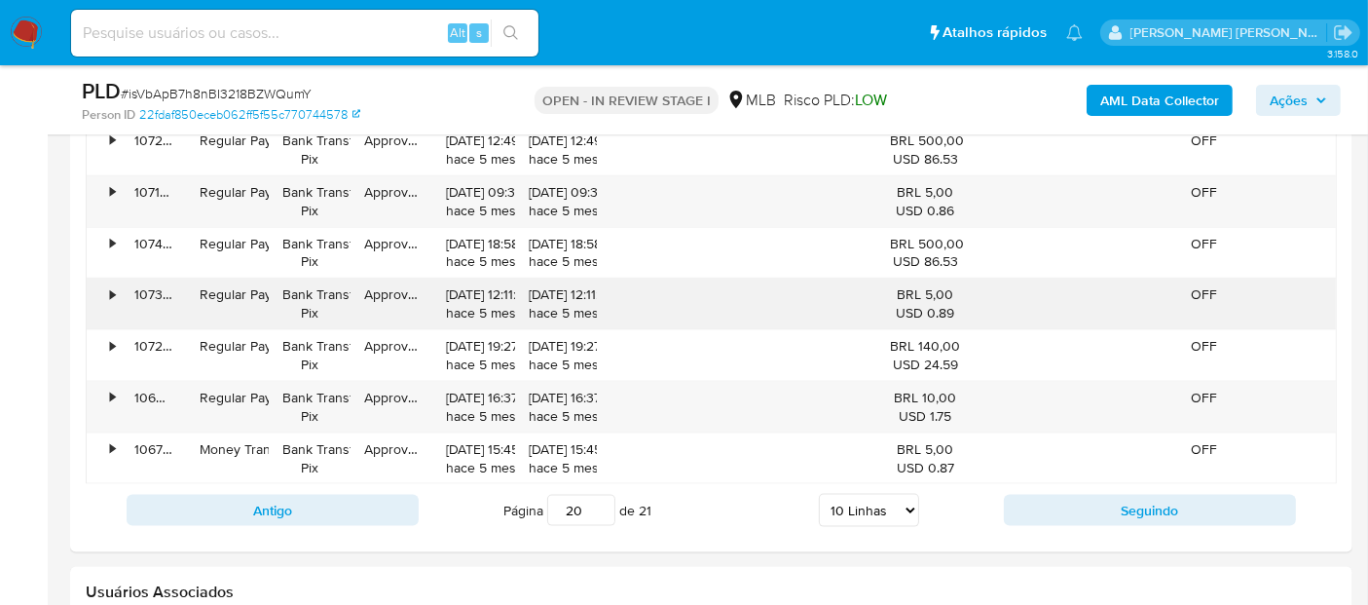
scroll to position [2516, 0]
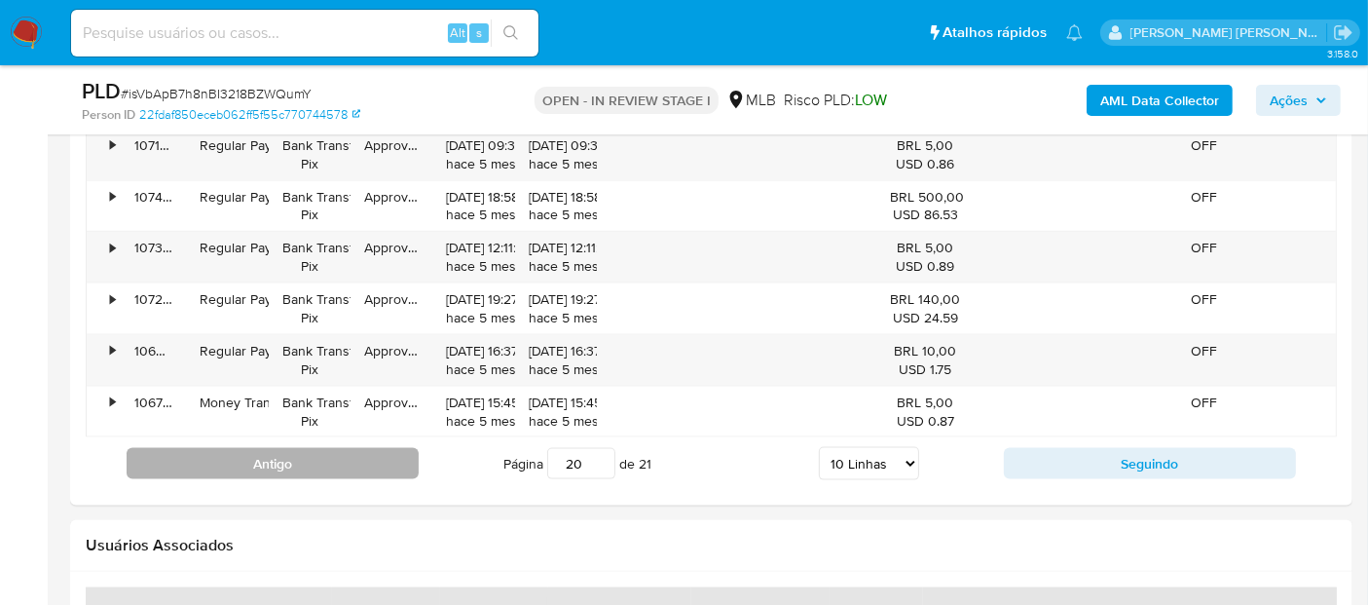
click at [285, 452] on button "Antigo" at bounding box center [273, 463] width 292 height 31
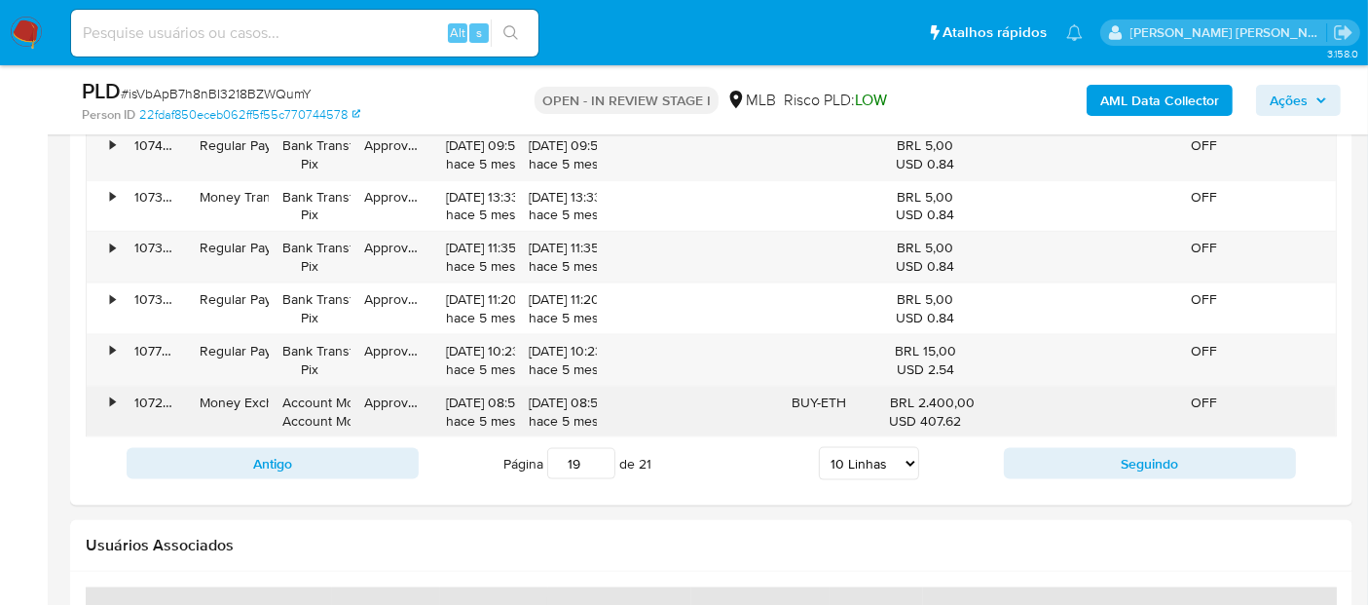
scroll to position [2408, 0]
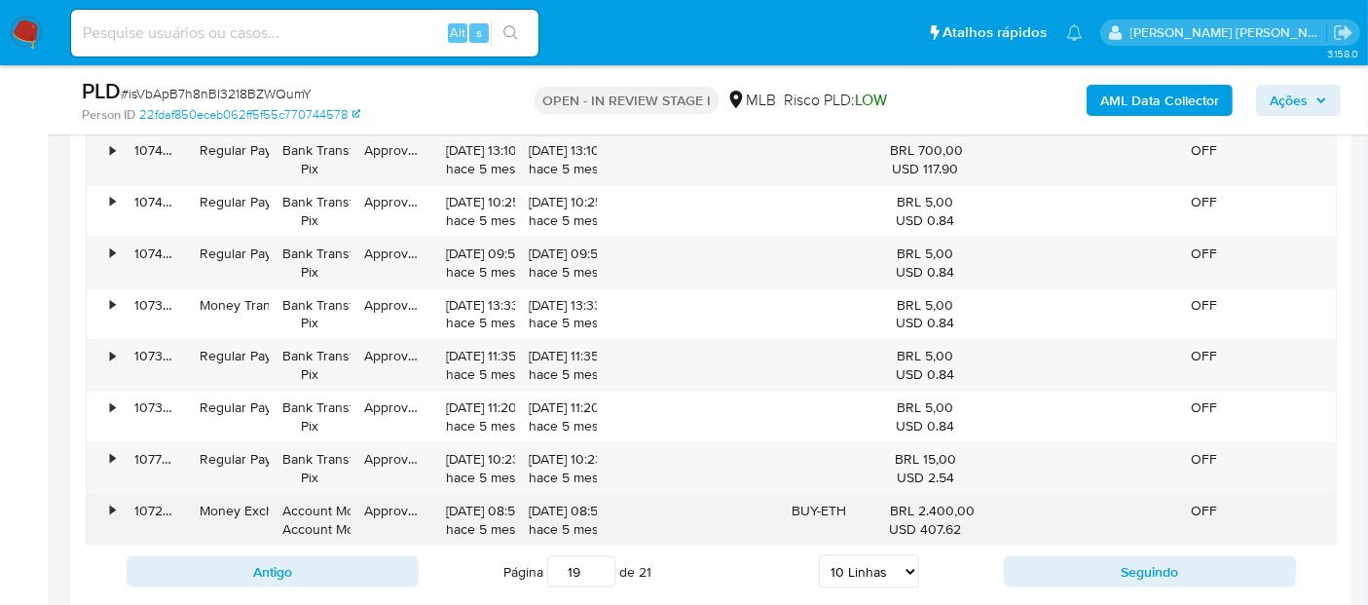
click at [122, 504] on div "107288984789" at bounding box center [153, 520] width 65 height 51
click at [114, 498] on div "•" at bounding box center [104, 520] width 34 height 51
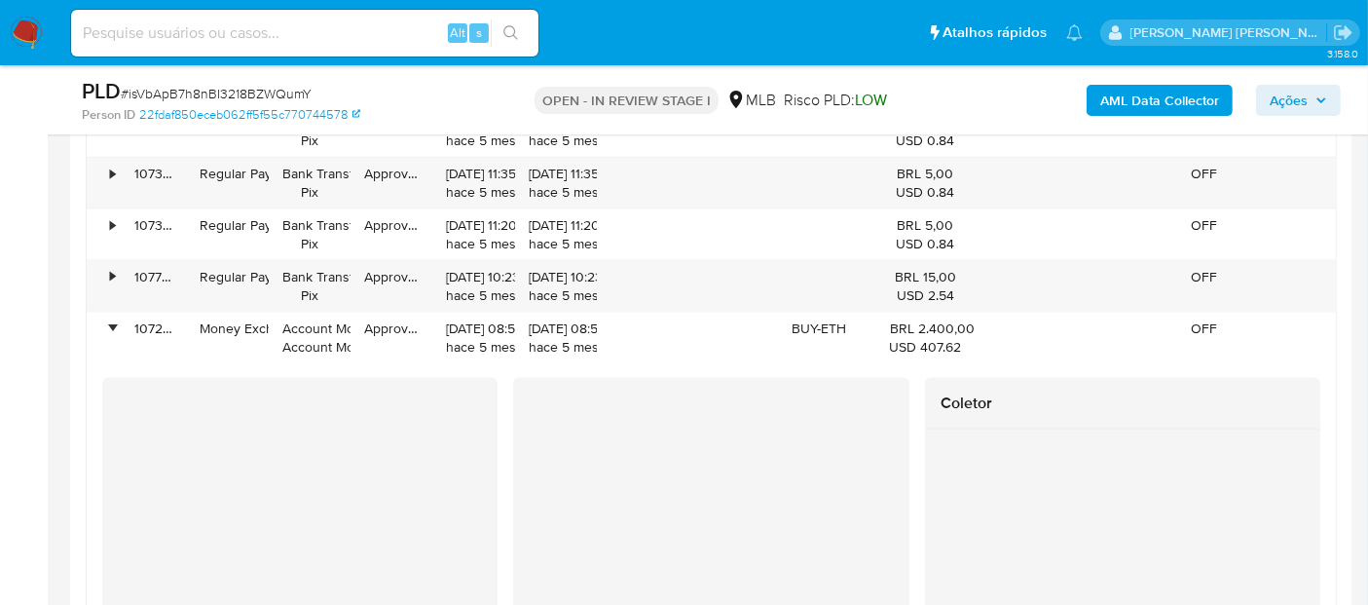
scroll to position [2624, 0]
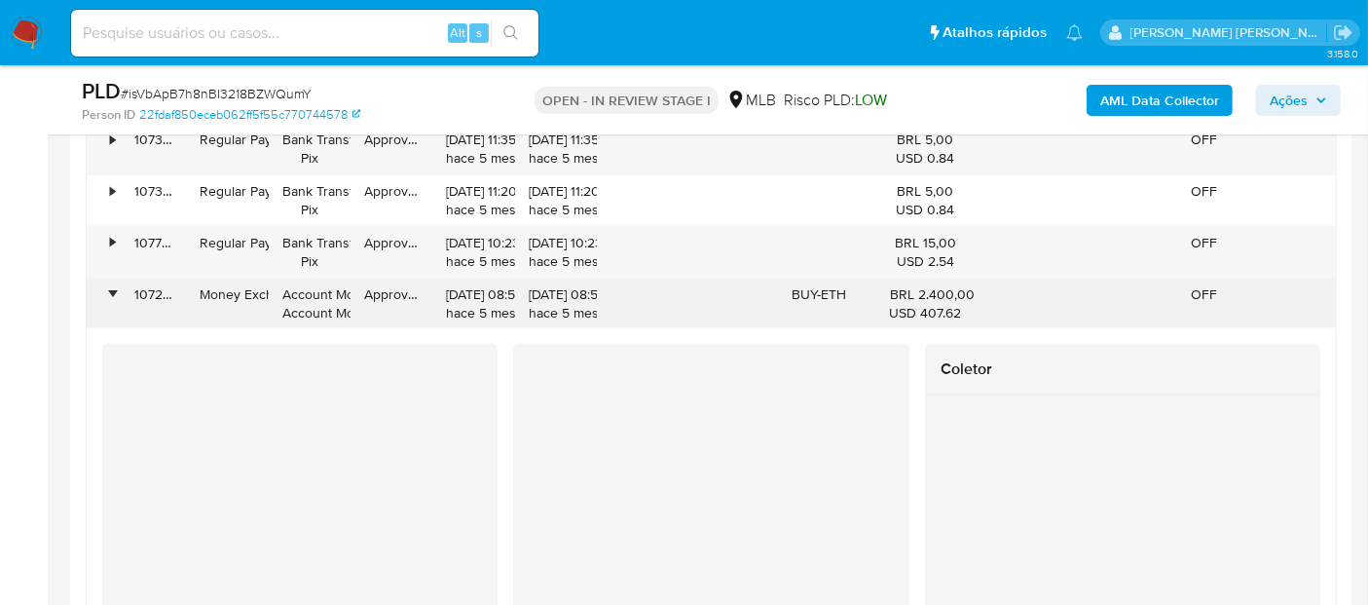
click at [101, 288] on div "•" at bounding box center [104, 303] width 34 height 51
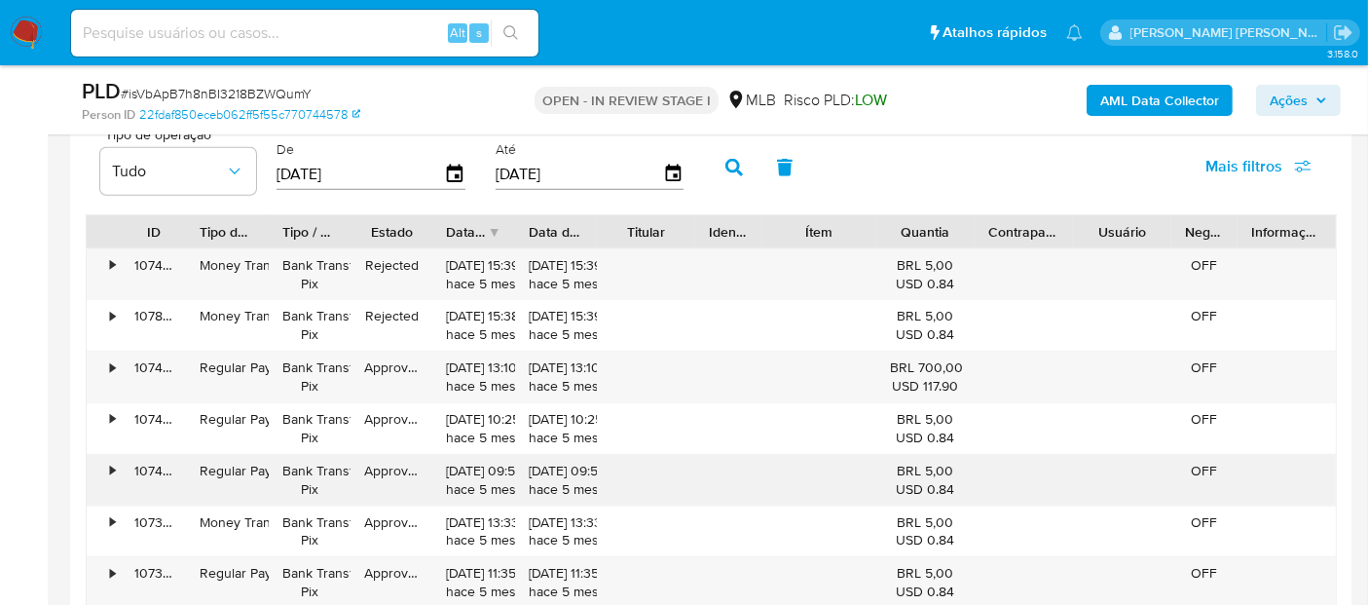
scroll to position [2516, 0]
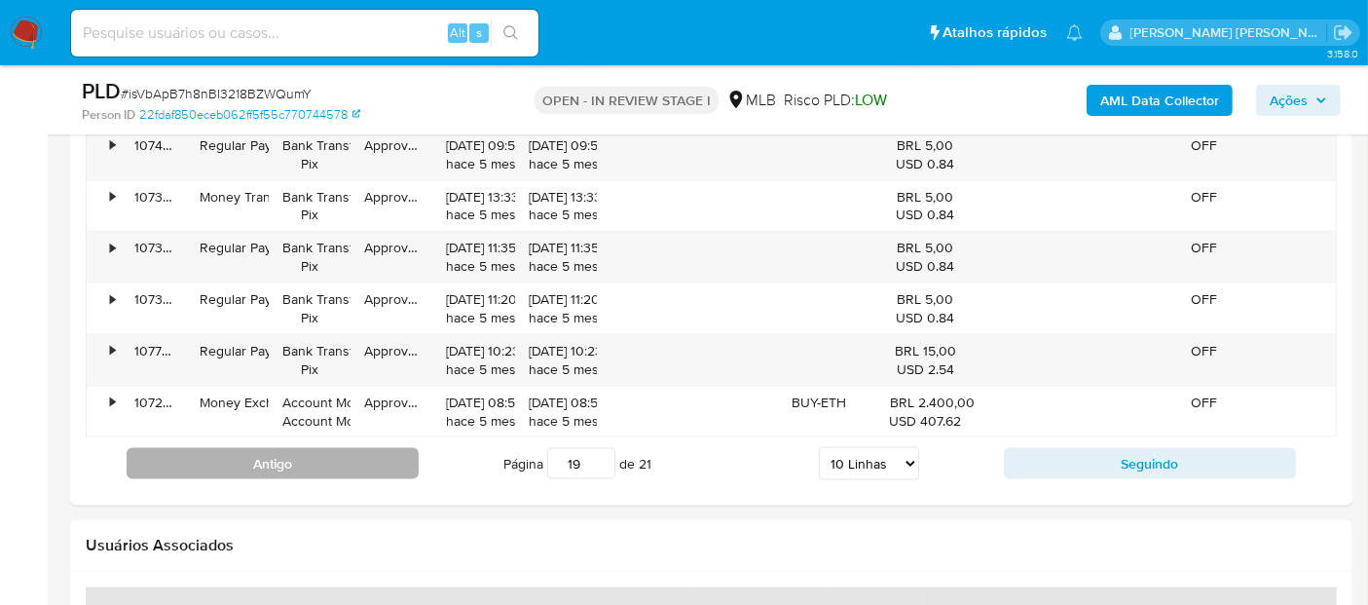
click at [360, 469] on button "Antigo" at bounding box center [273, 463] width 292 height 31
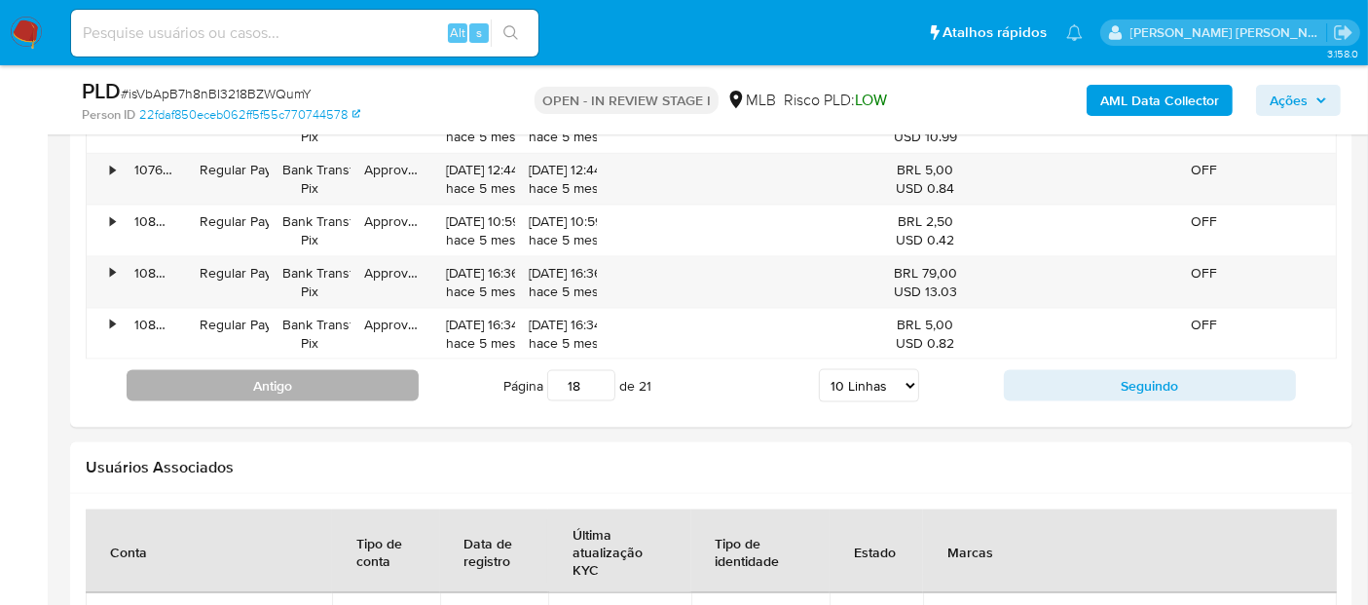
scroll to position [2624, 0]
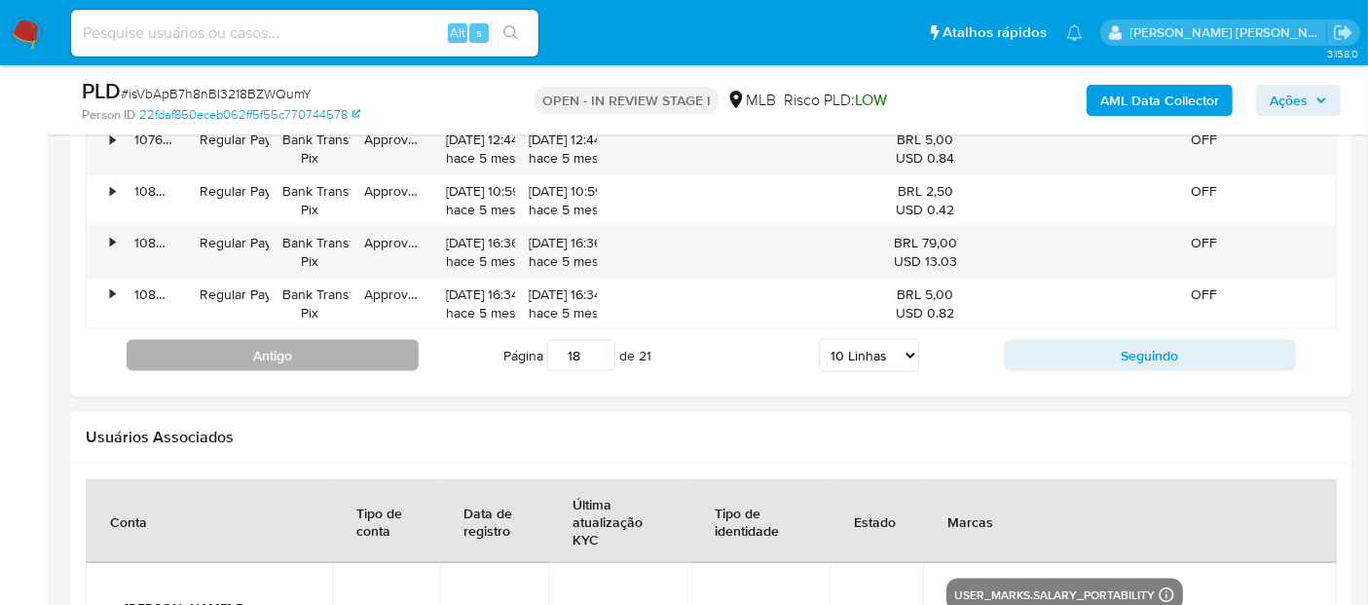
click at [339, 357] on button "Antigo" at bounding box center [273, 355] width 292 height 31
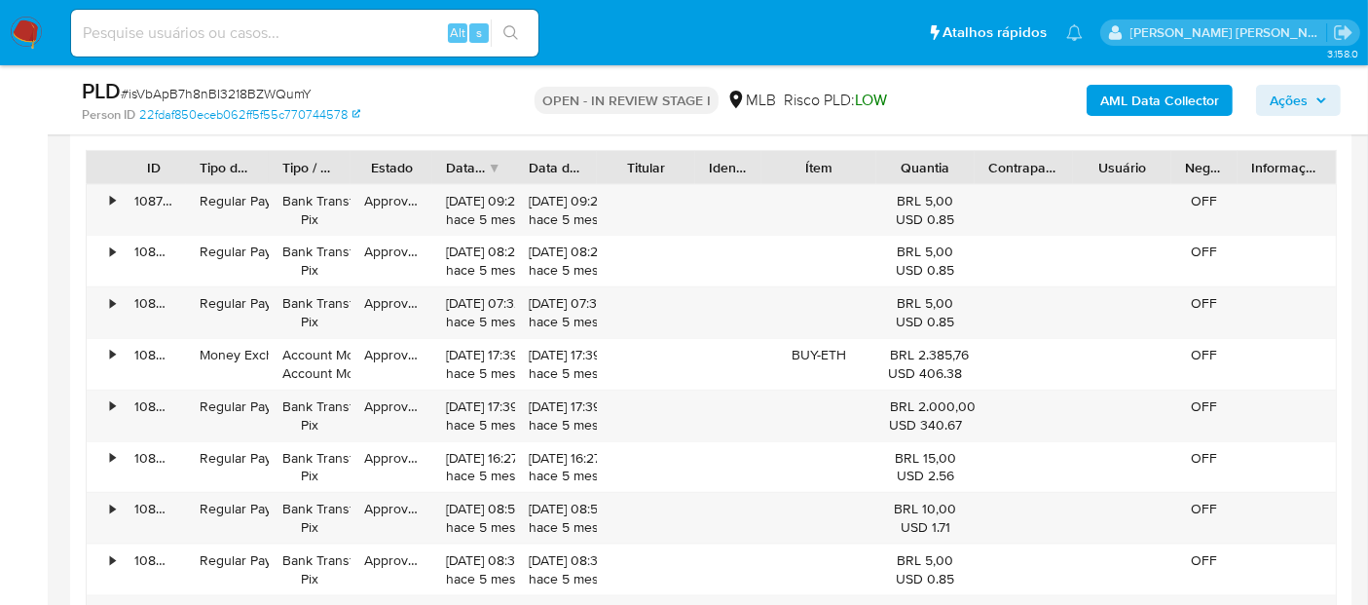
scroll to position [2191, 0]
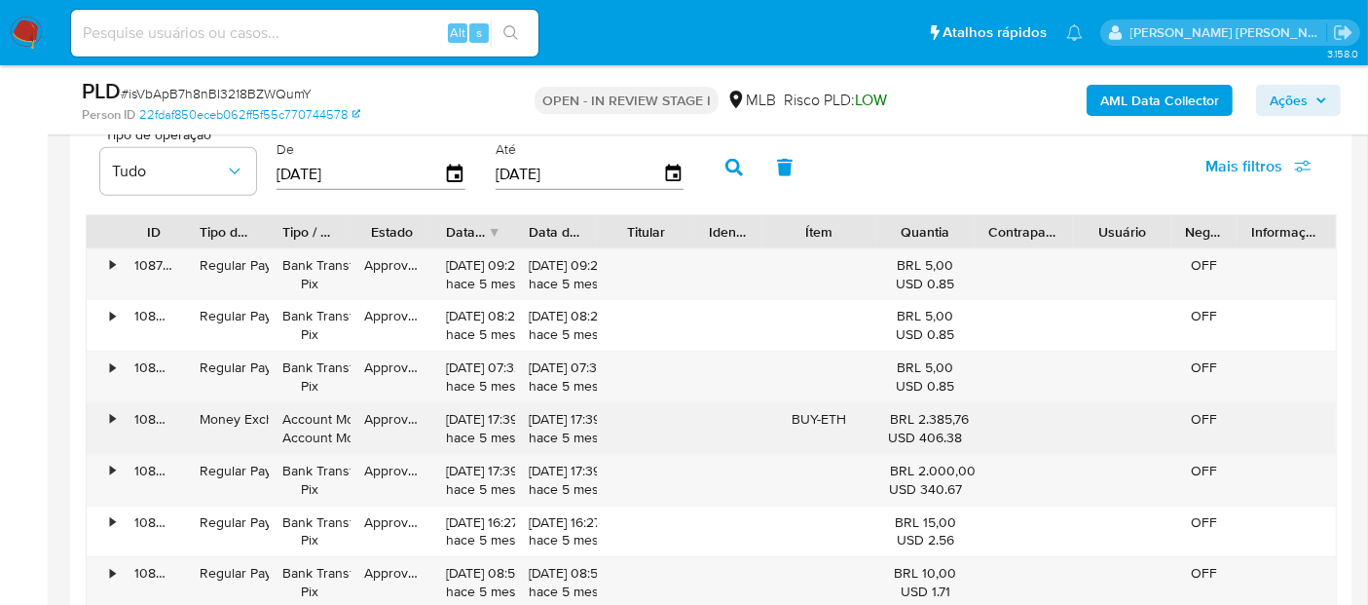
click at [121, 408] on div "108216708867" at bounding box center [153, 428] width 65 height 51
click at [116, 411] on div "•" at bounding box center [104, 428] width 34 height 51
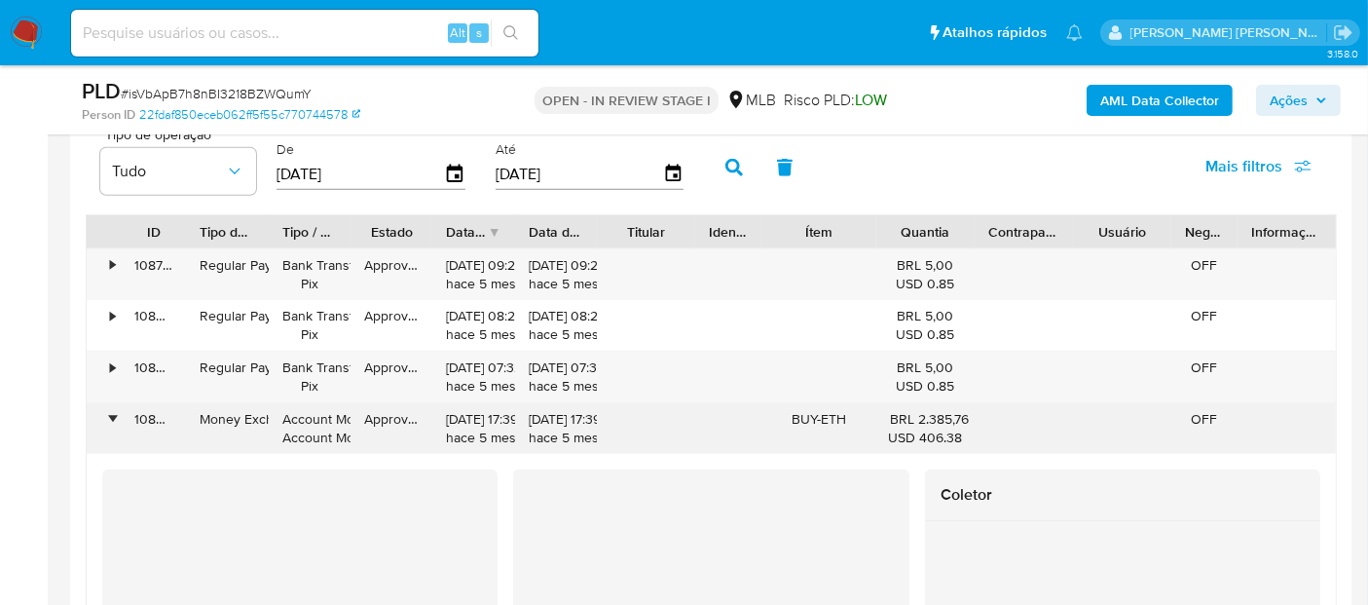
click at [105, 413] on div "•" at bounding box center [104, 428] width 34 height 51
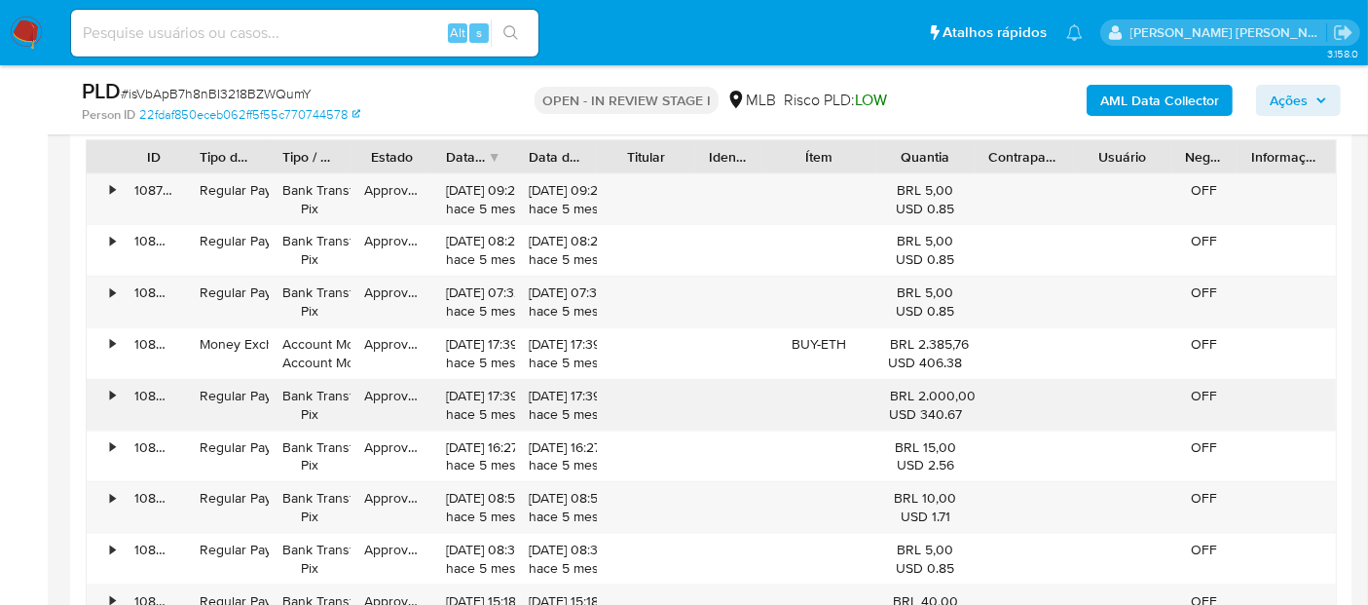
scroll to position [2299, 0]
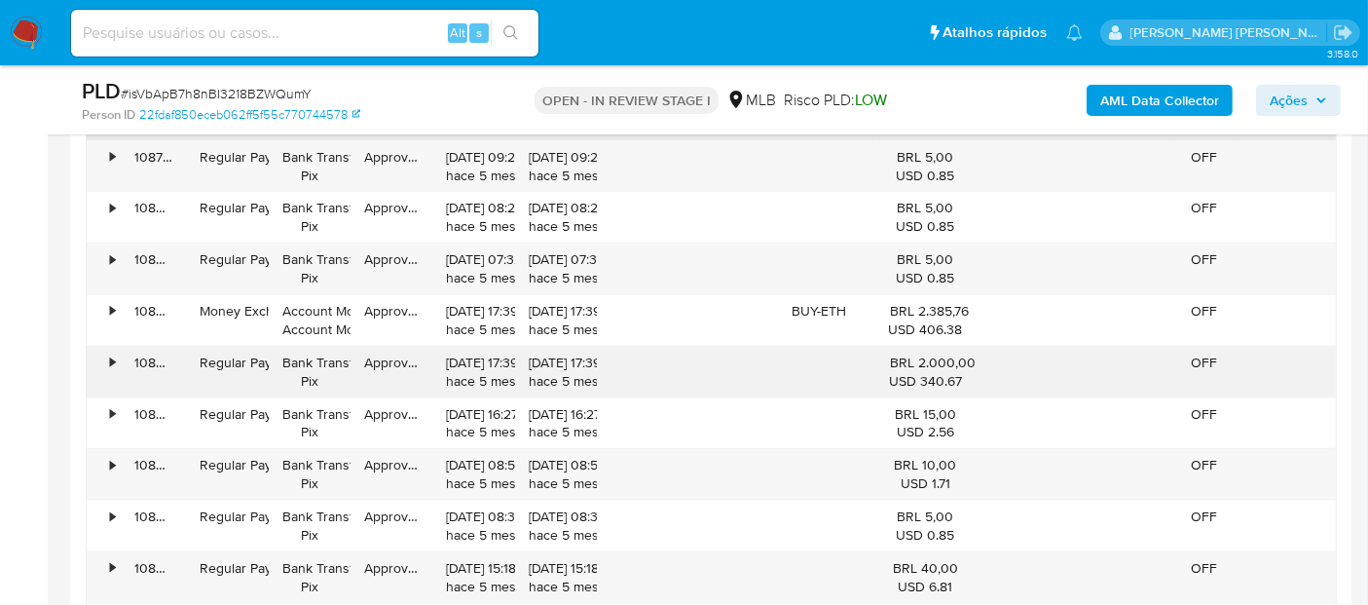
click at [118, 361] on div "•" at bounding box center [104, 372] width 34 height 51
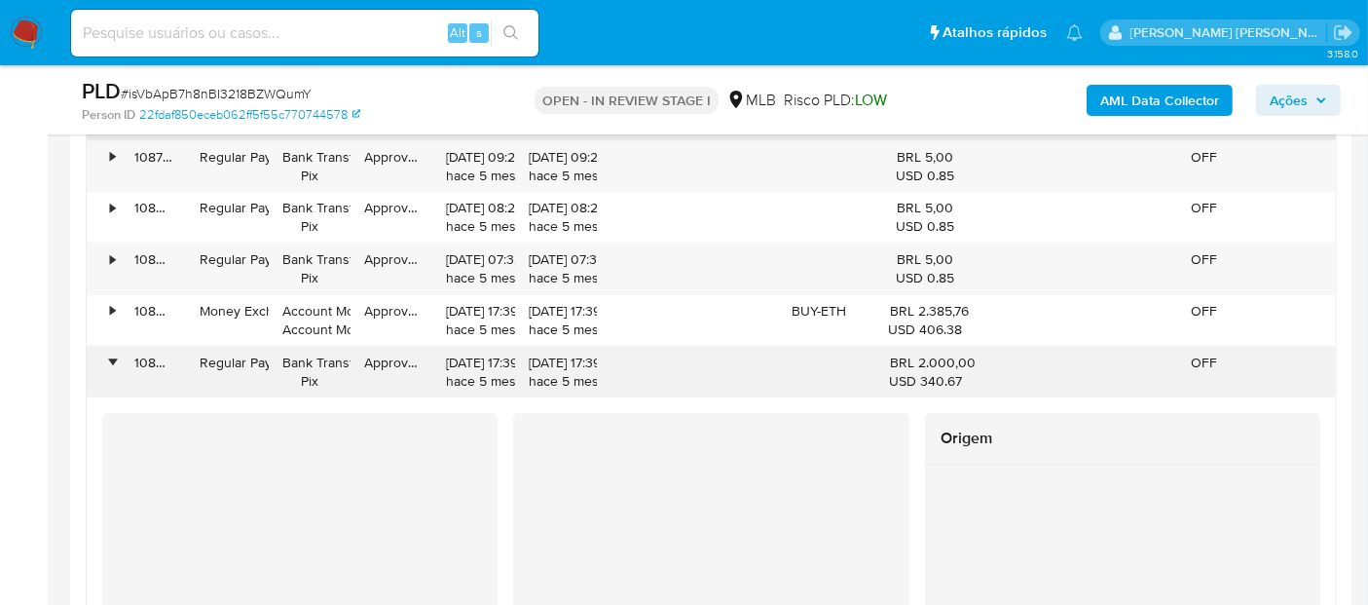
click at [118, 361] on div "•" at bounding box center [104, 372] width 34 height 51
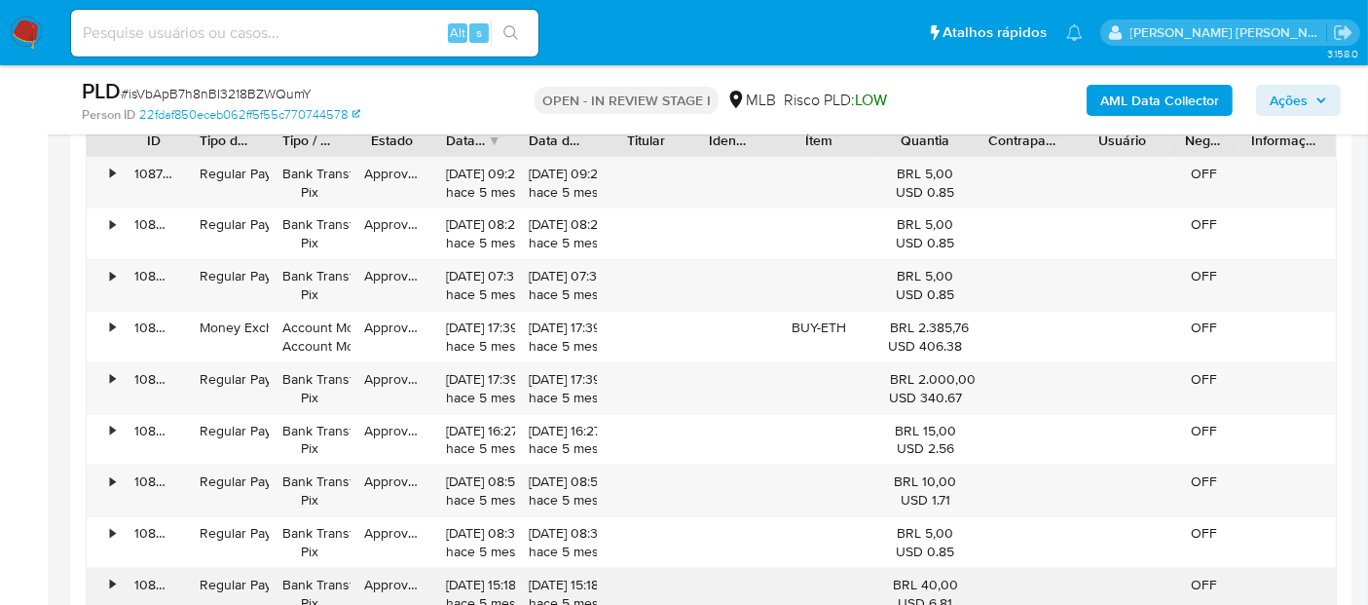
scroll to position [2516, 0]
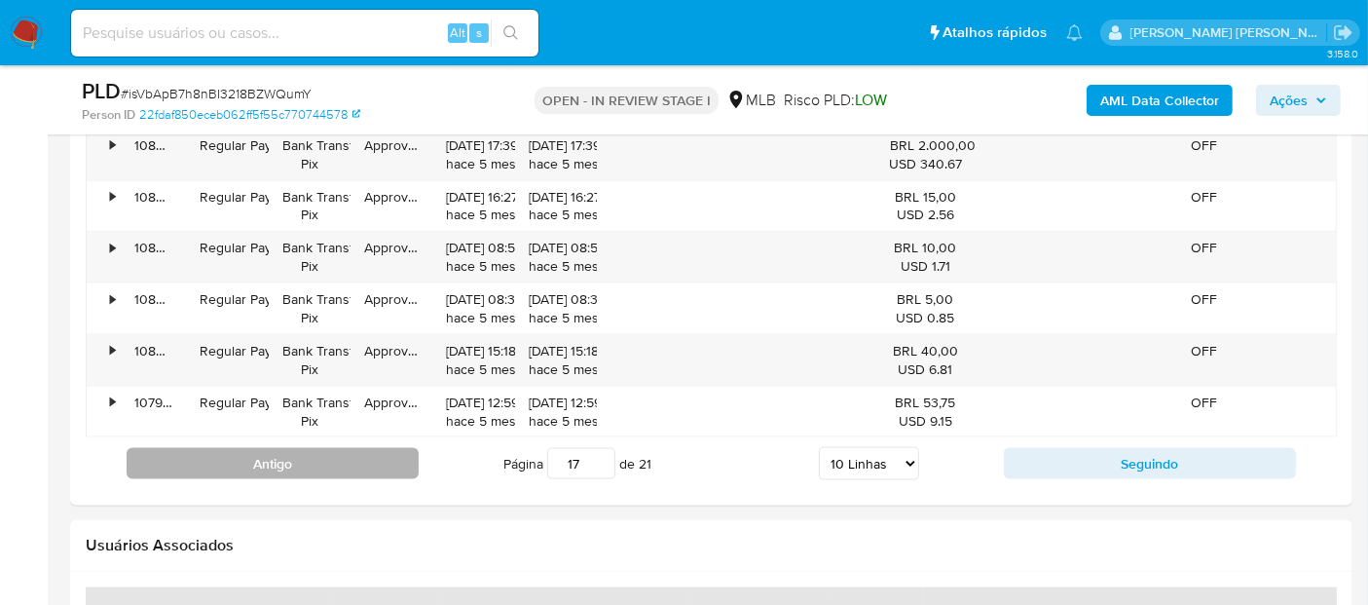
click at [325, 459] on button "Antigo" at bounding box center [273, 463] width 292 height 31
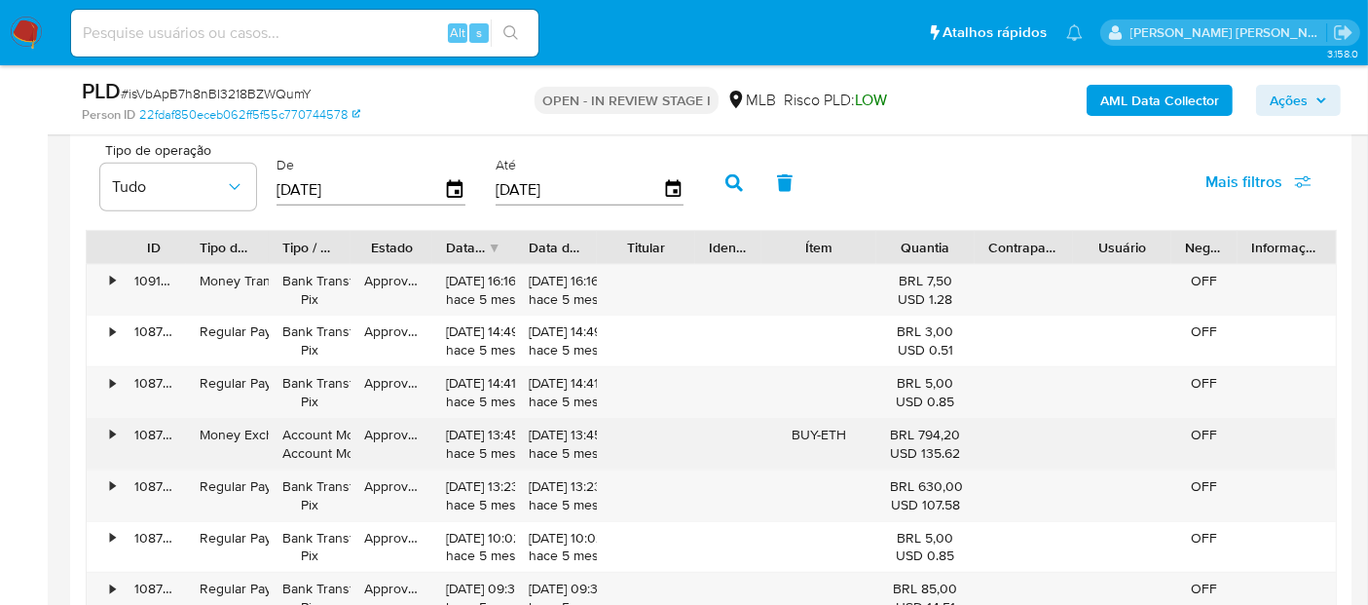
scroll to position [2408, 0]
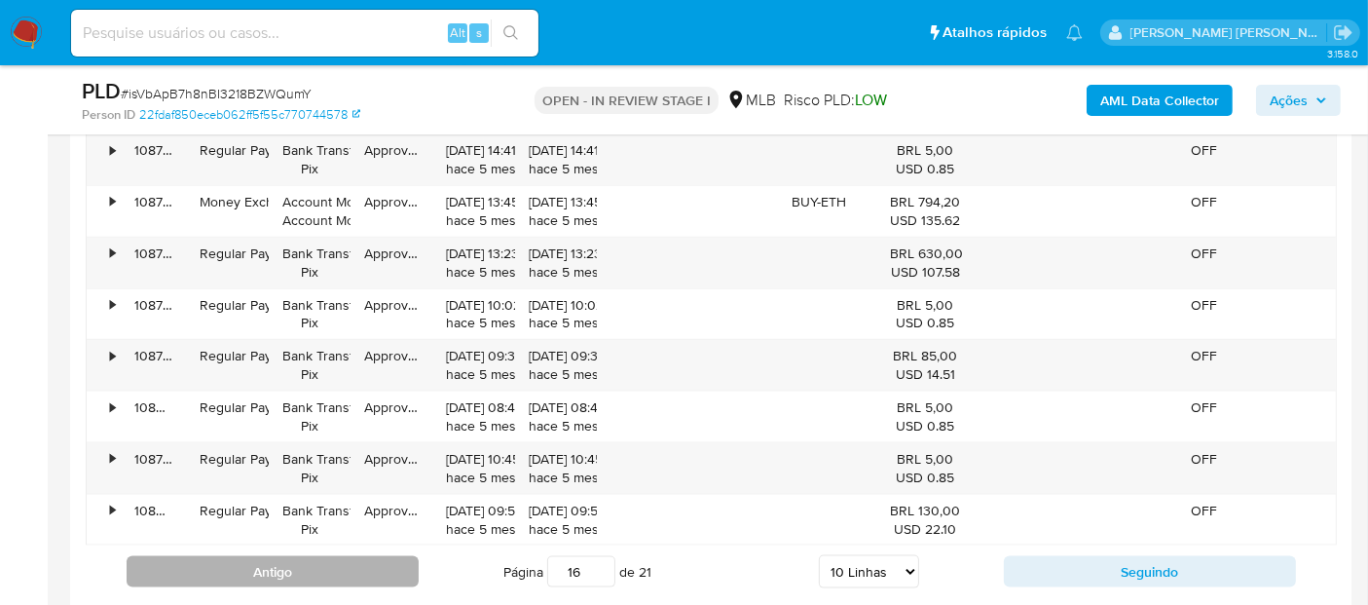
click at [261, 571] on button "Antigo" at bounding box center [273, 571] width 292 height 31
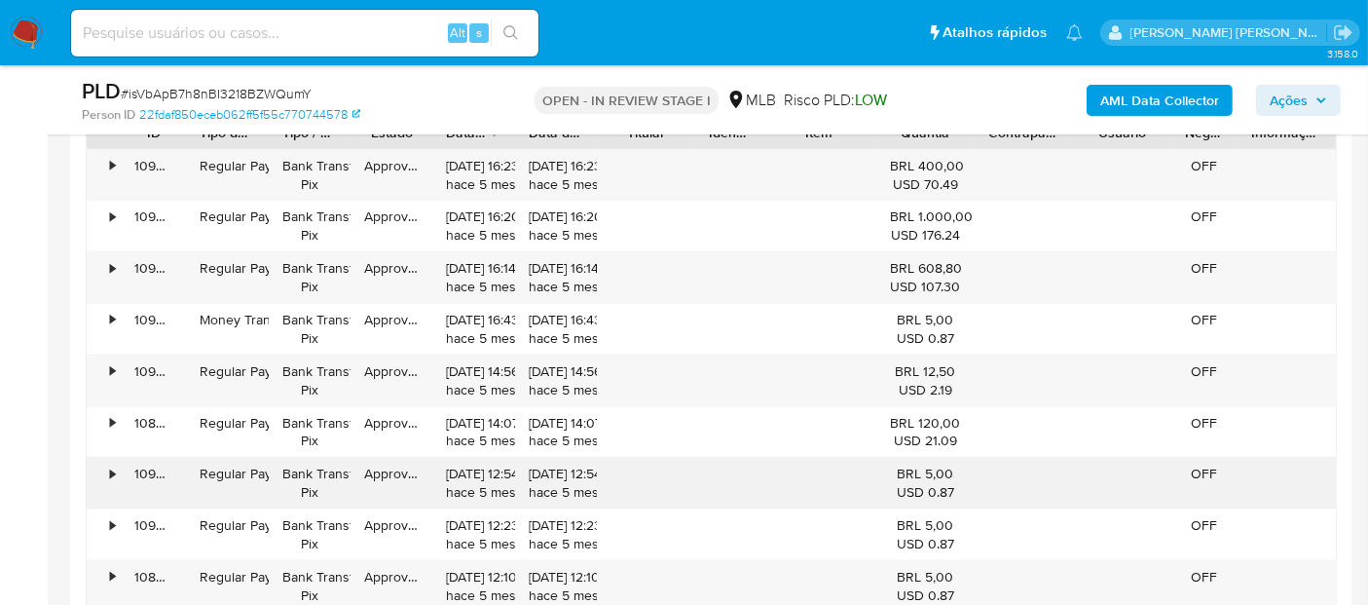
scroll to position [2299, 0]
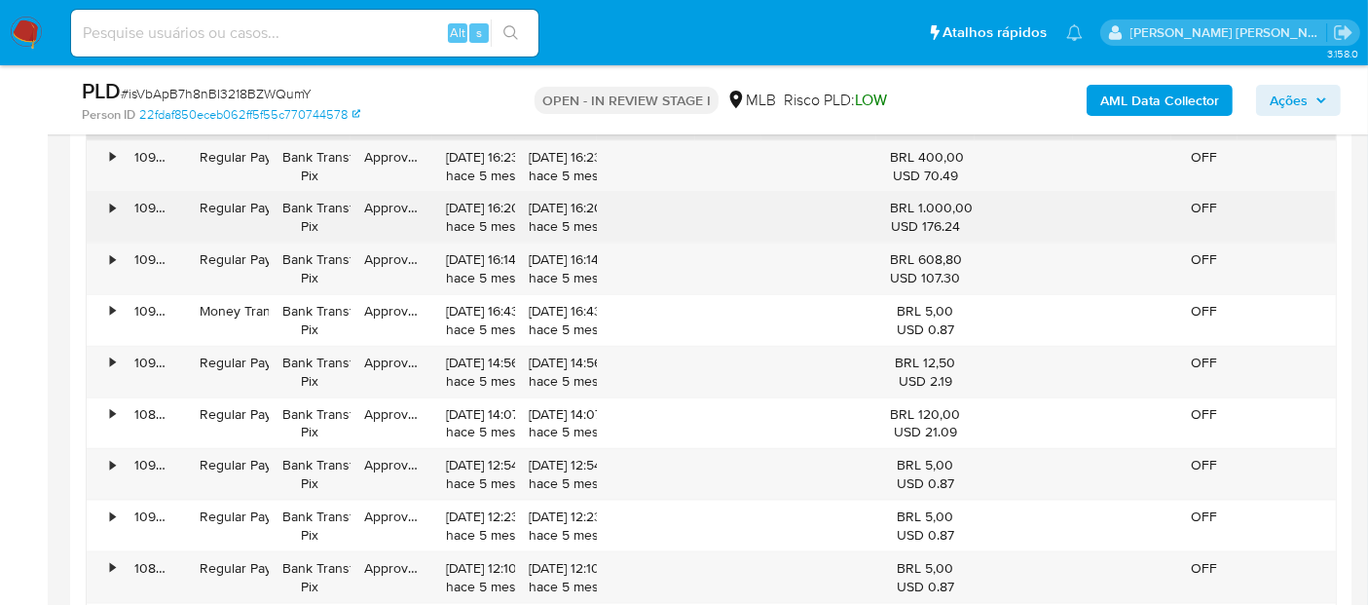
click at [111, 199] on div "•" at bounding box center [112, 208] width 5 height 18
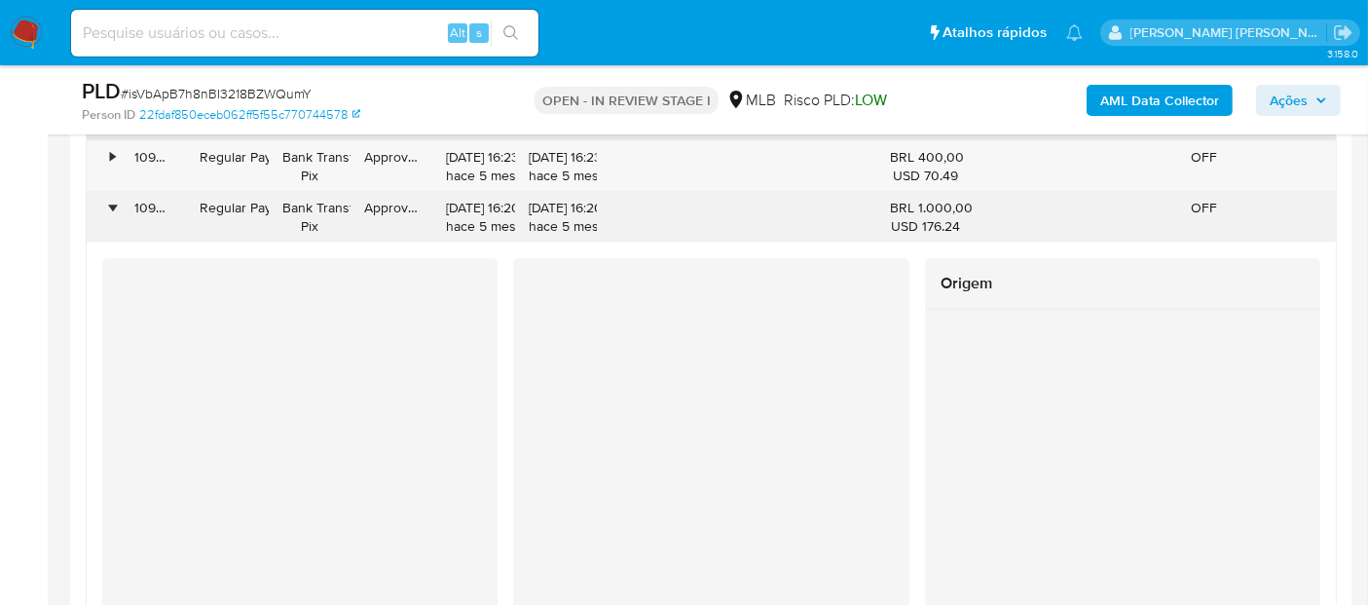
click at [111, 199] on div "•" at bounding box center [112, 208] width 5 height 18
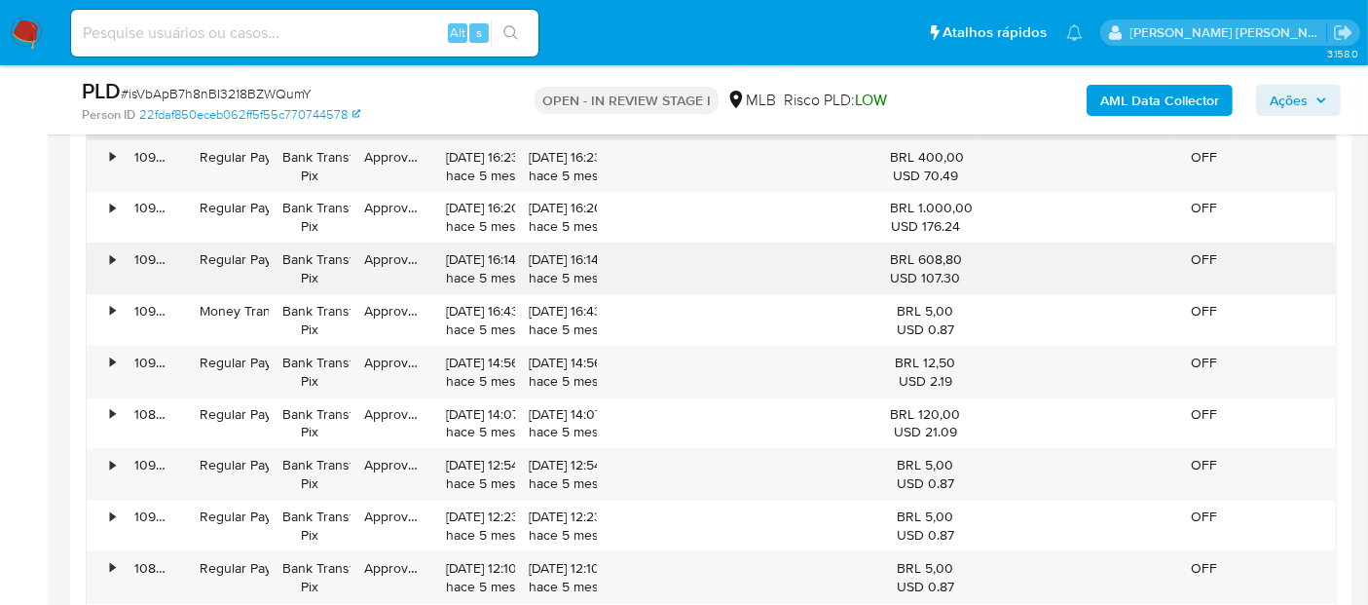
scroll to position [2624, 0]
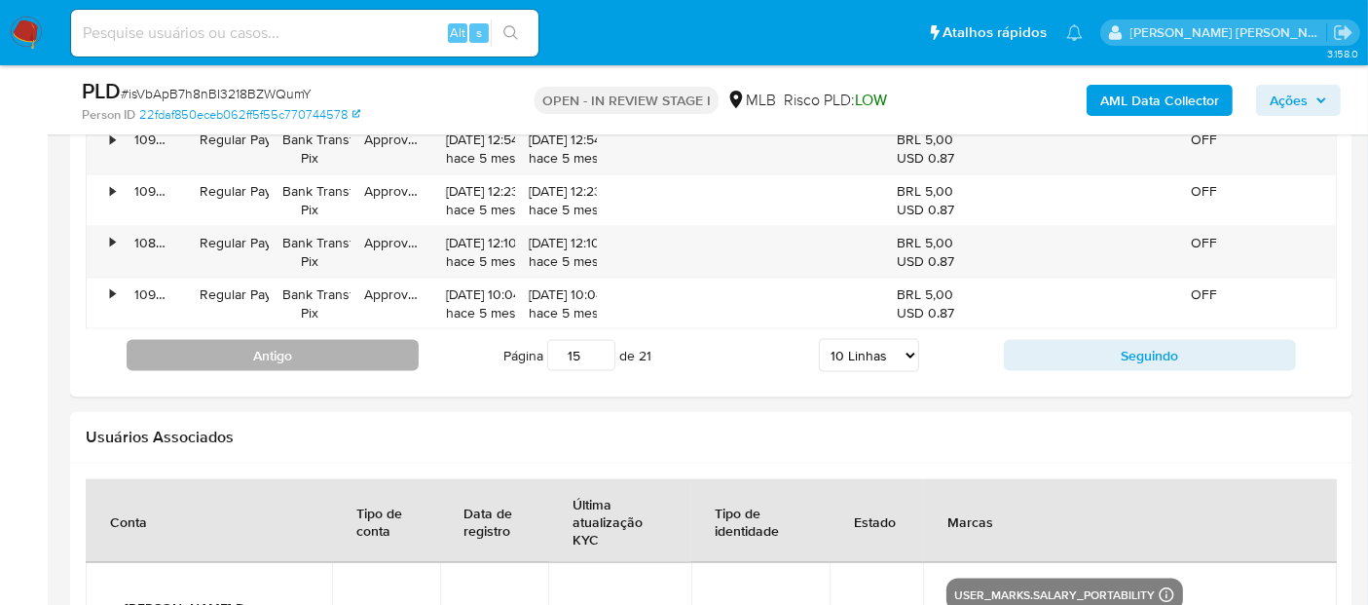
click at [220, 351] on button "Antigo" at bounding box center [273, 355] width 292 height 31
type input "14"
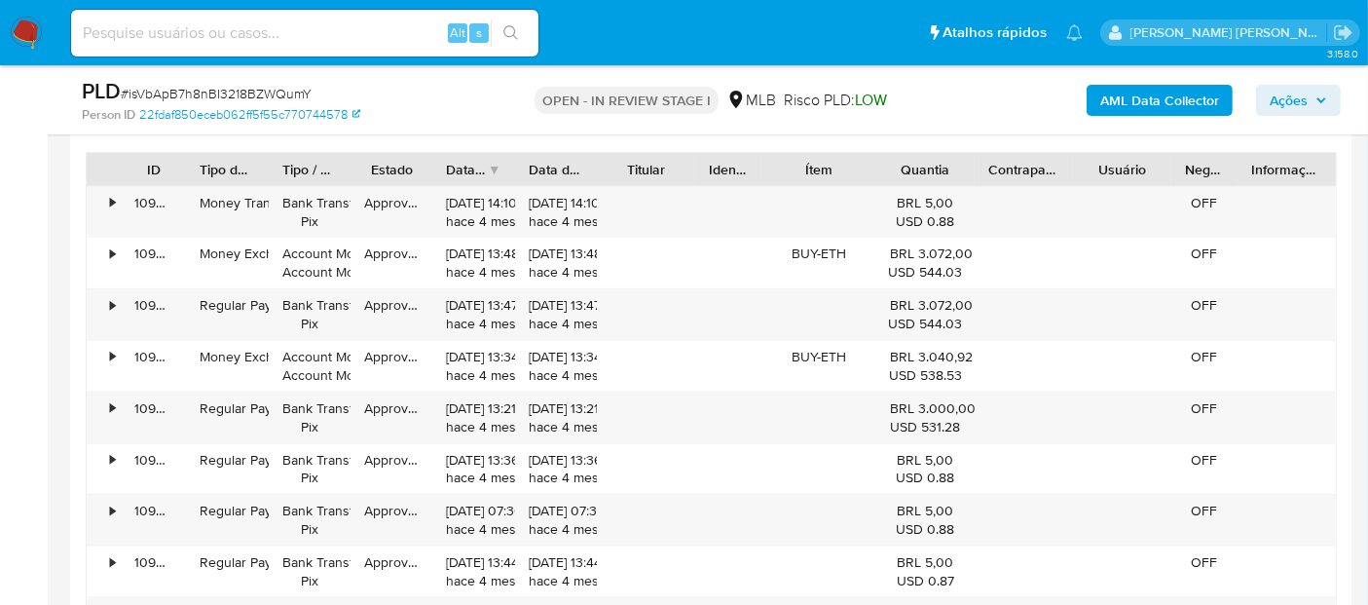
scroll to position [2191, 0]
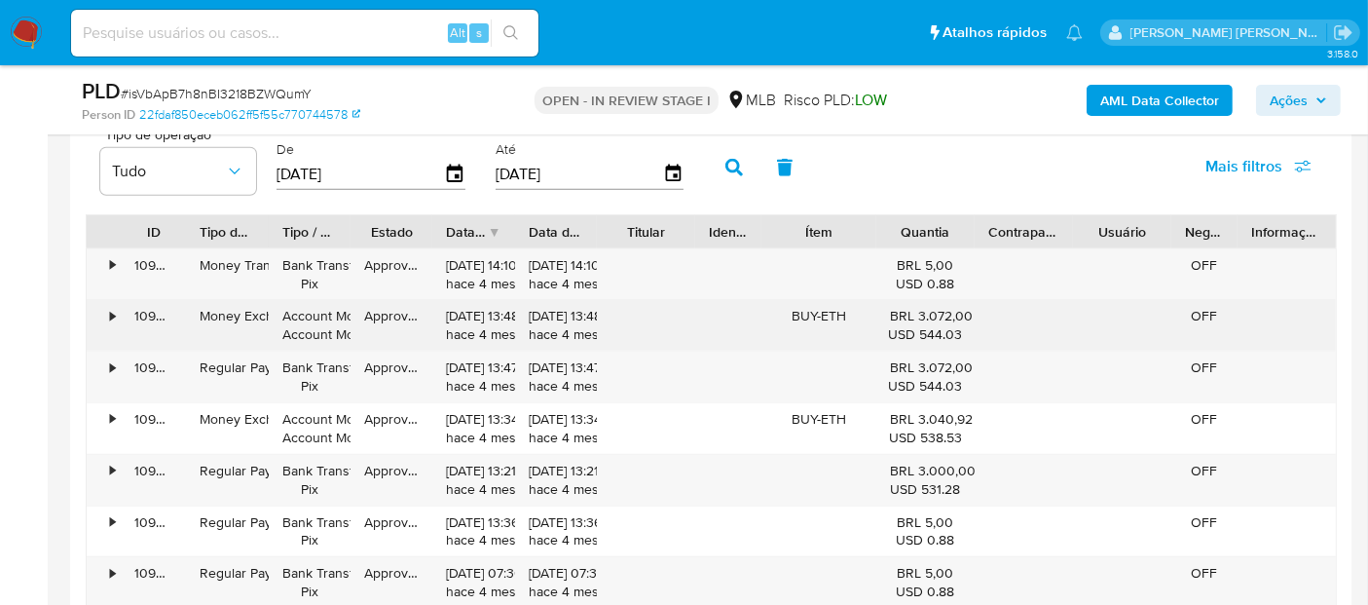
click at [107, 310] on div "•" at bounding box center [104, 325] width 34 height 51
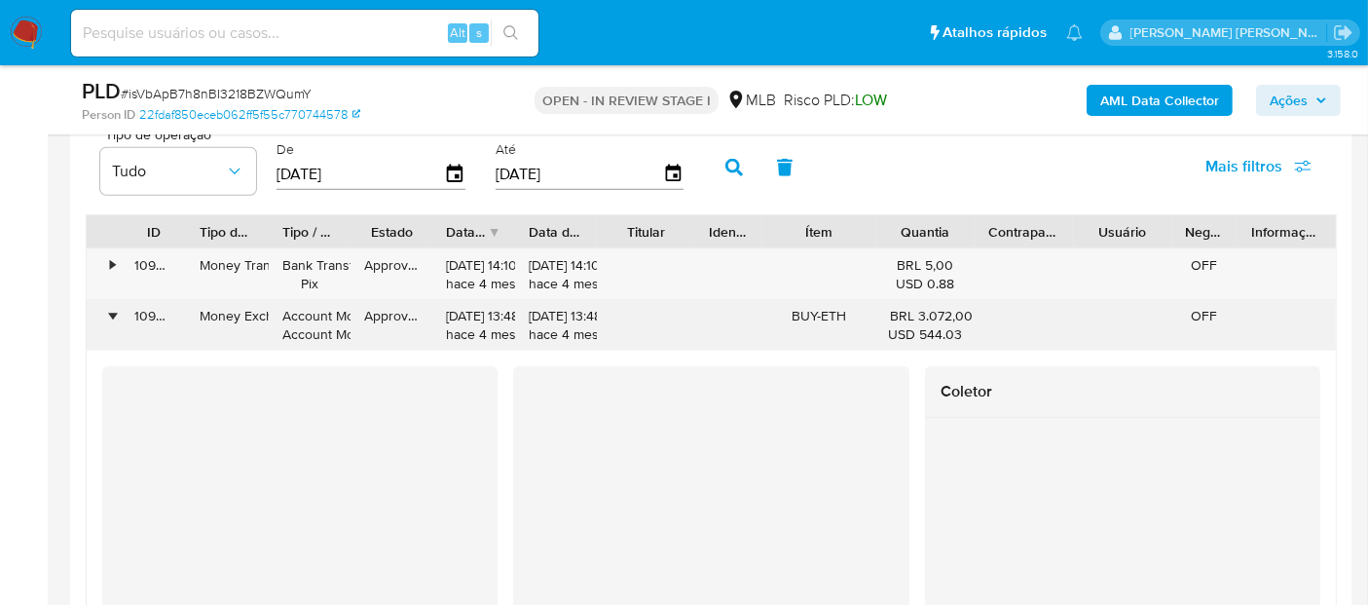
click at [110, 310] on div "•" at bounding box center [112, 316] width 5 height 18
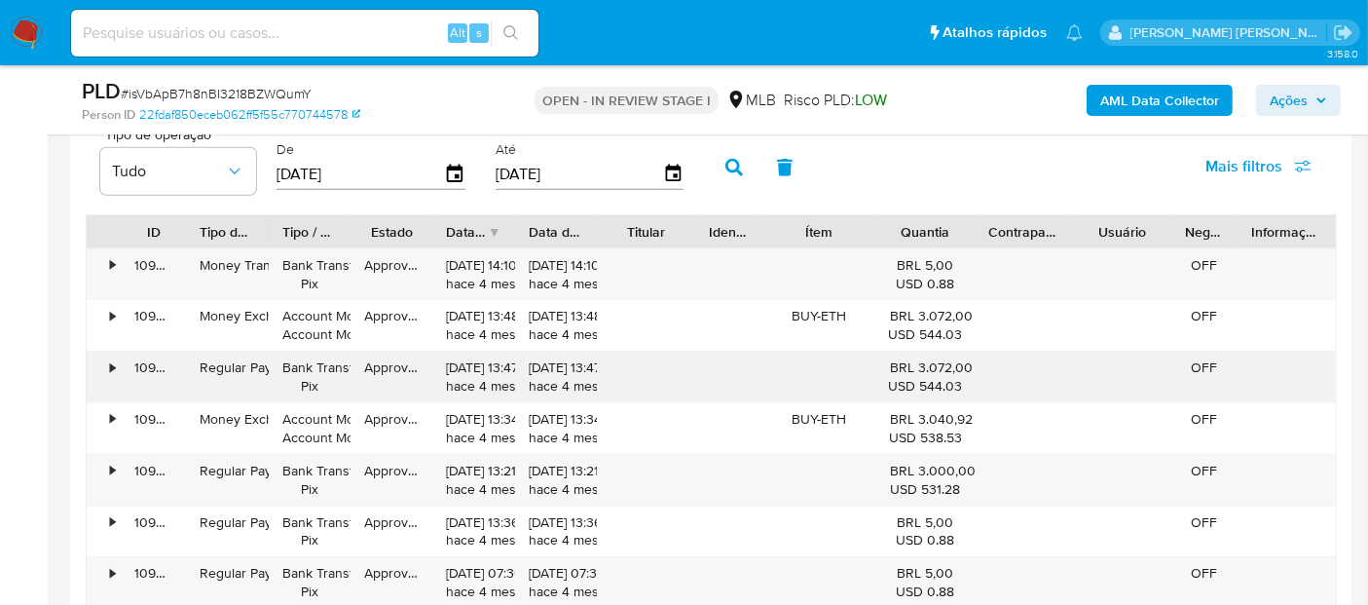
click at [105, 362] on div "•" at bounding box center [104, 376] width 34 height 51
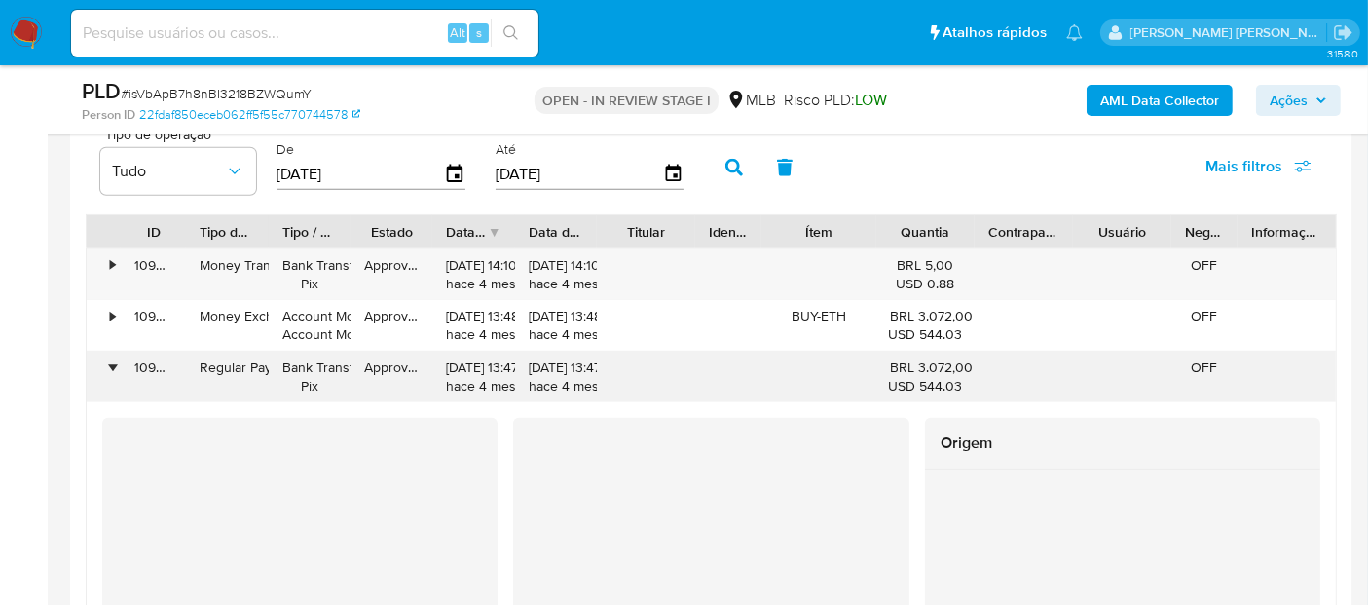
click at [105, 362] on div "•" at bounding box center [104, 376] width 34 height 51
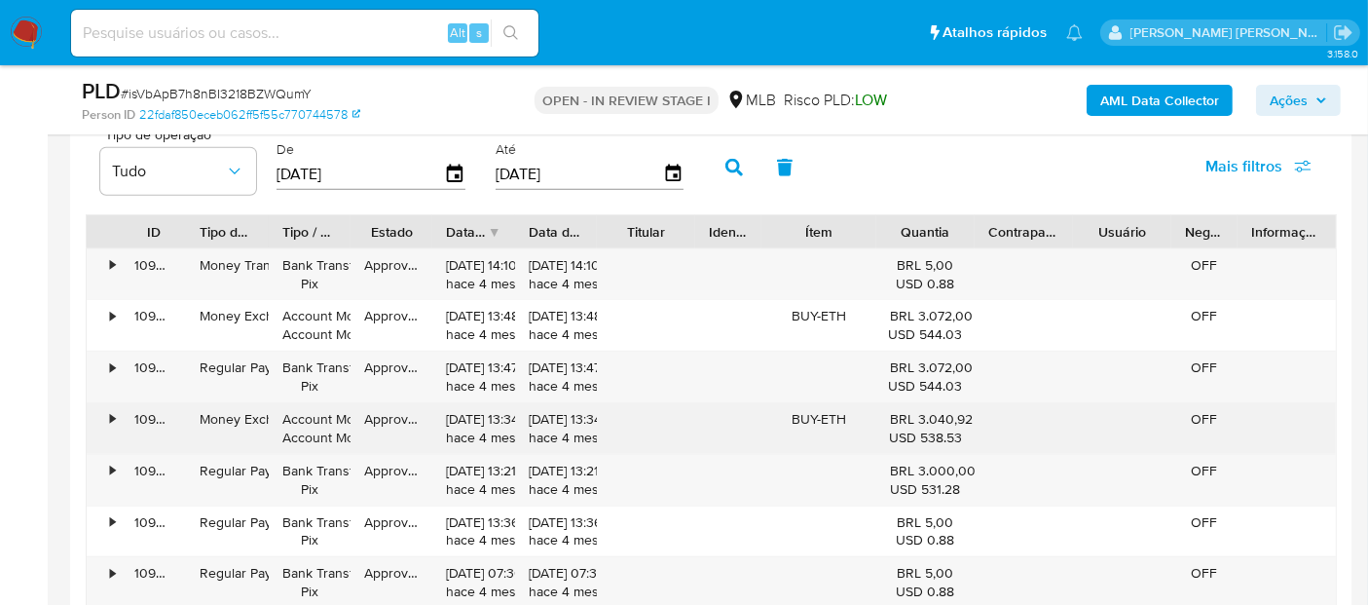
click at [123, 423] on div "109541442375" at bounding box center [153, 428] width 65 height 51
click at [117, 420] on div "•" at bounding box center [104, 428] width 34 height 51
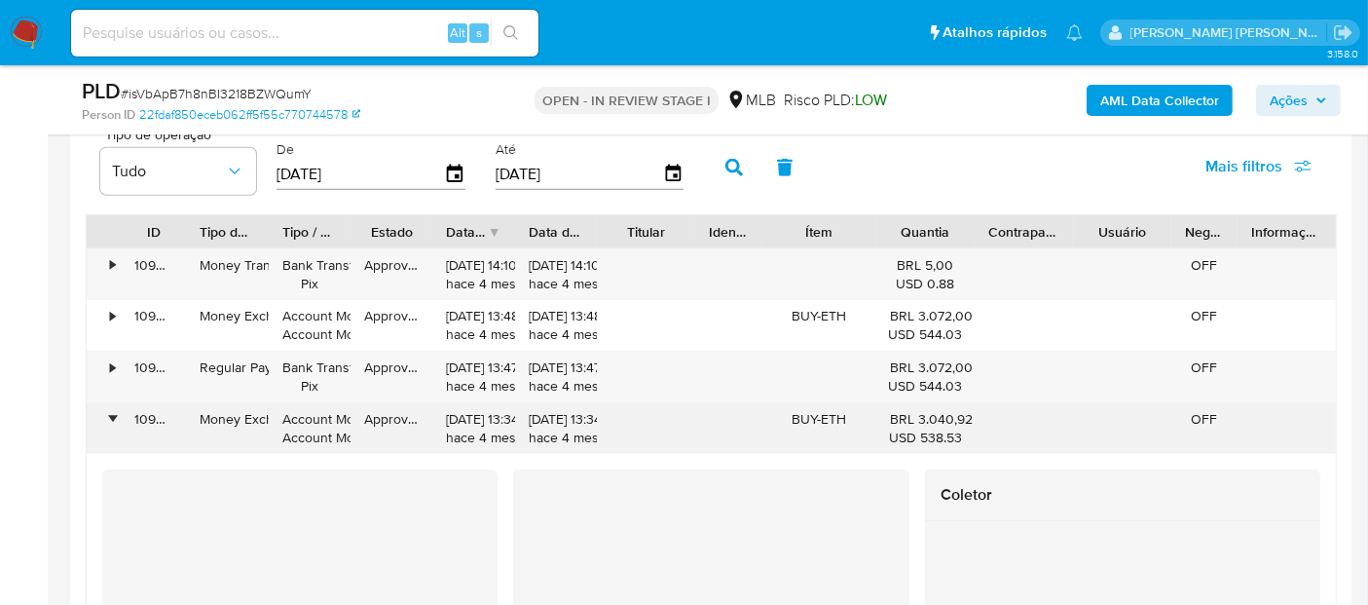
click at [111, 410] on div "•" at bounding box center [112, 419] width 5 height 18
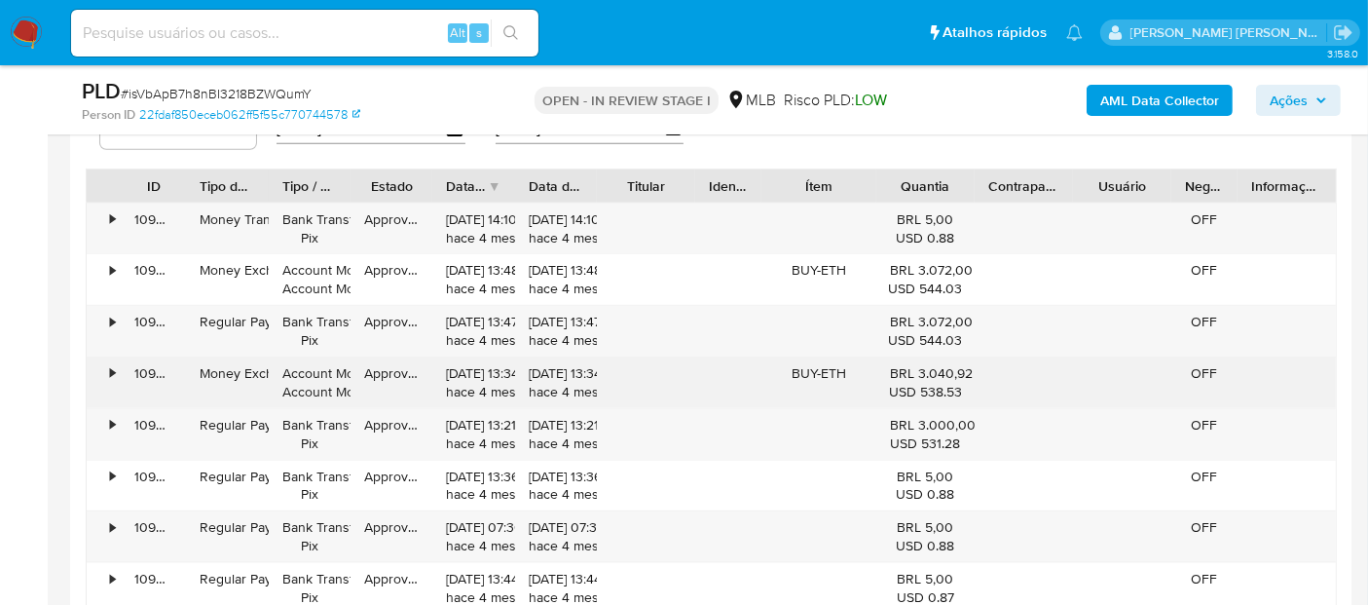
scroll to position [2299, 0]
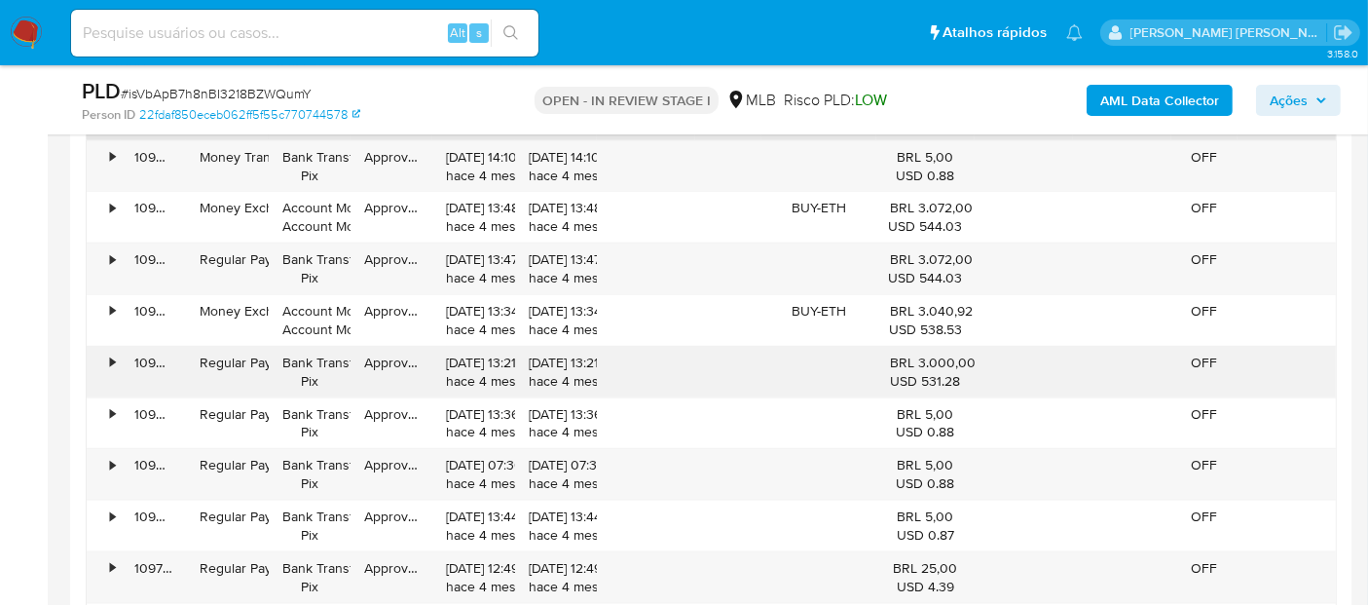
click at [110, 355] on div "•" at bounding box center [112, 362] width 5 height 18
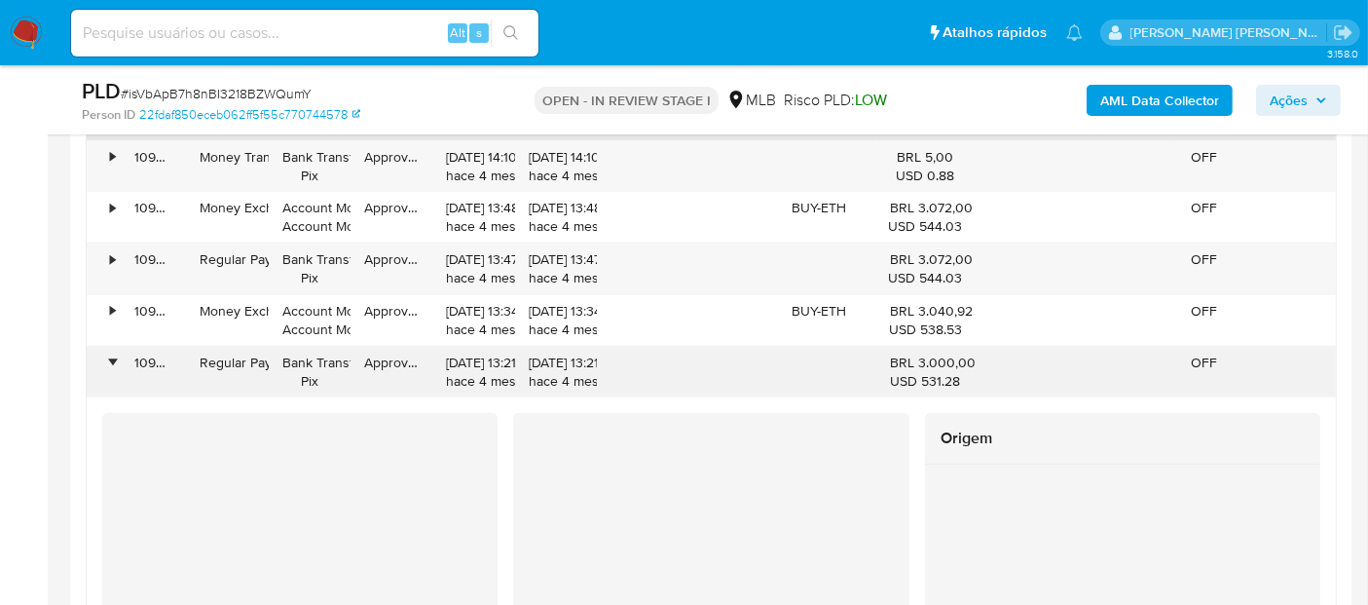
click at [110, 355] on div "•" at bounding box center [112, 362] width 5 height 18
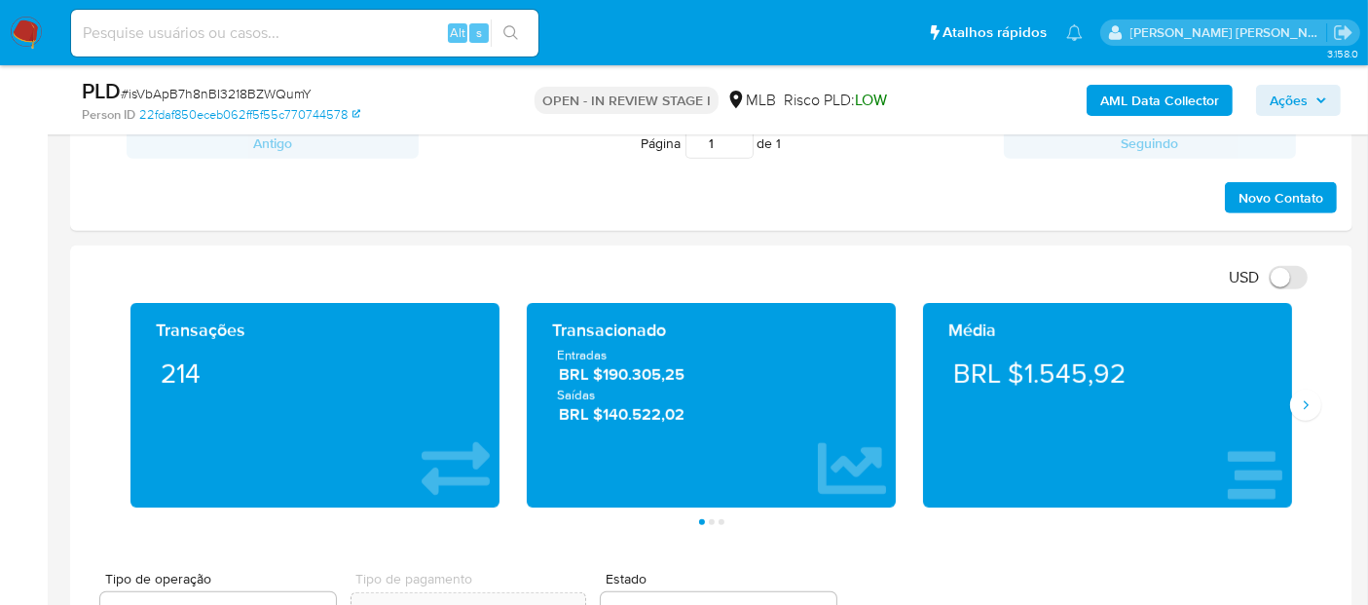
scroll to position [1204, 0]
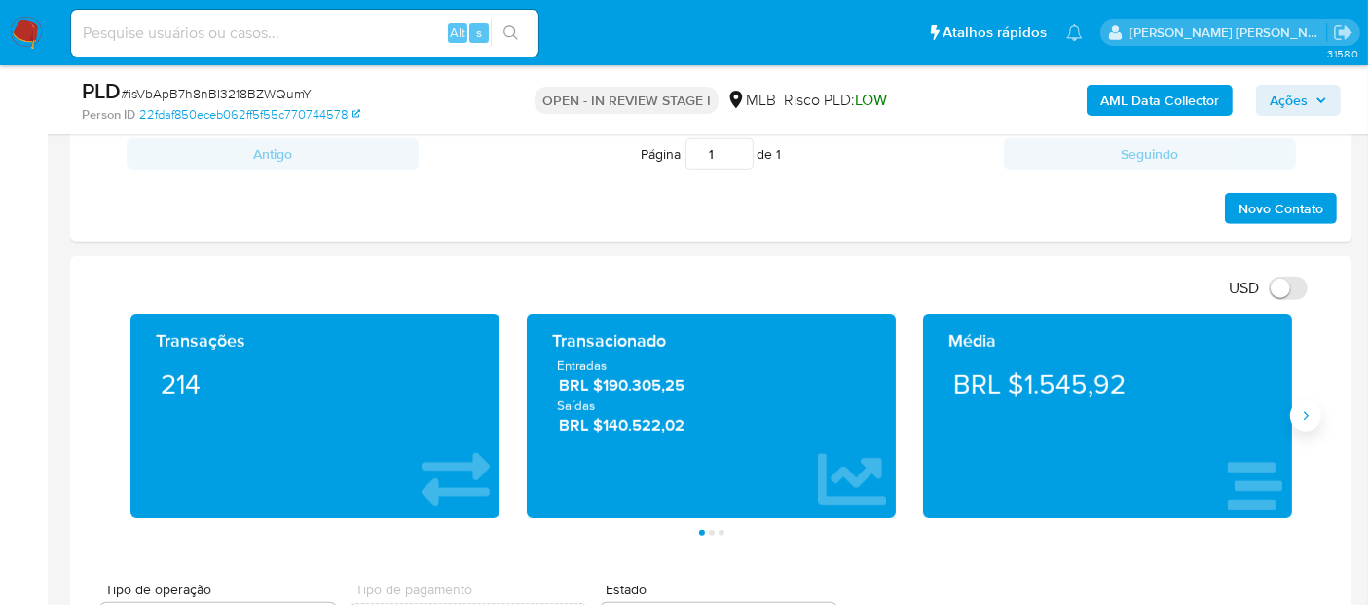
click at [1301, 419] on icon "Siguiente" at bounding box center [1306, 416] width 16 height 16
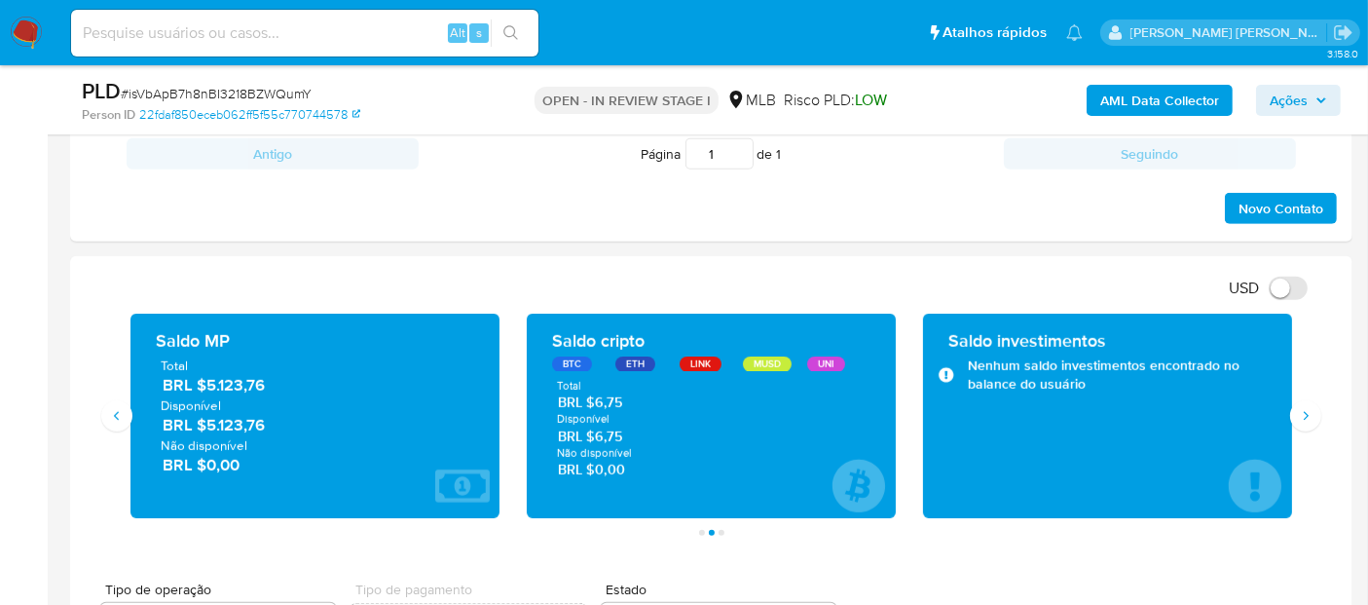
drag, startPoint x: 275, startPoint y: 419, endPoint x: 256, endPoint y: 420, distance: 19.5
click at [208, 420] on span "BRL $5.123,76" at bounding box center [316, 425] width 307 height 22
click at [1306, 422] on button "Siguiente" at bounding box center [1305, 415] width 31 height 31
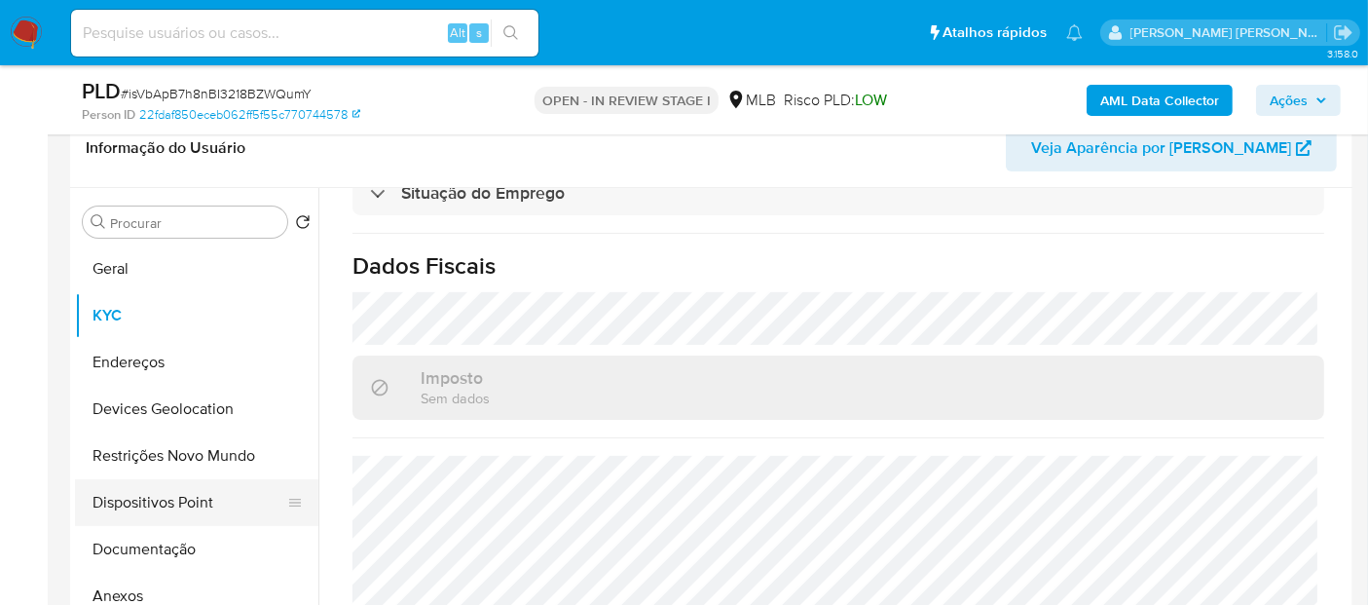
scroll to position [324, 0]
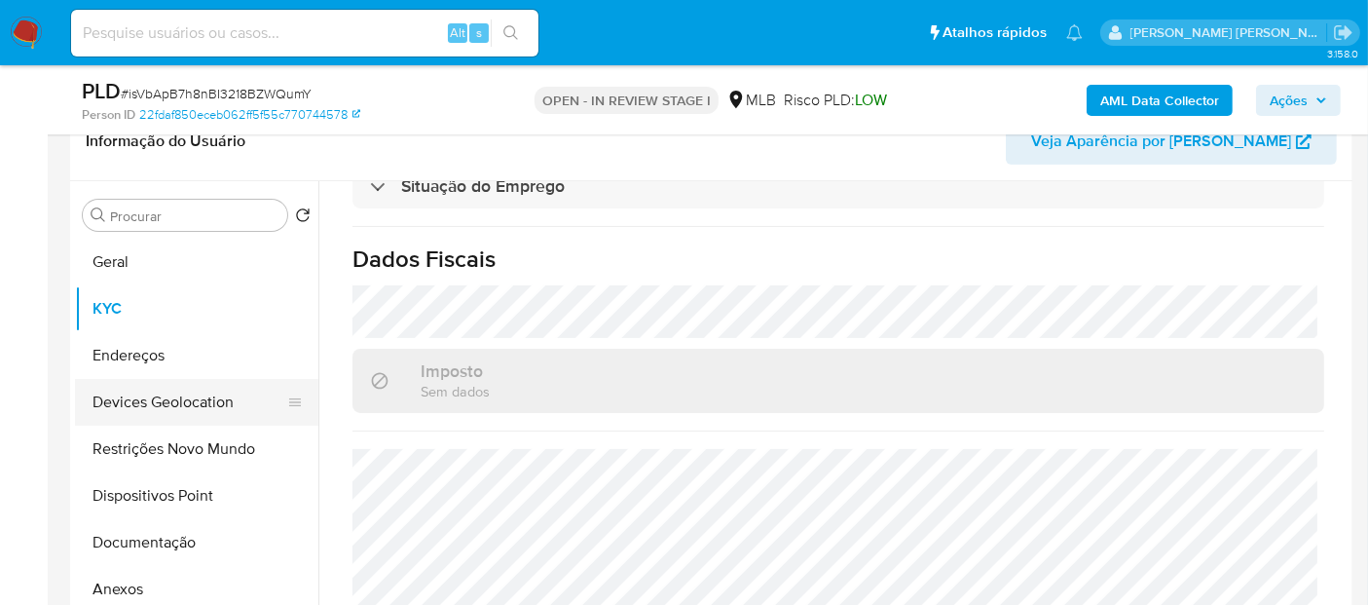
drag, startPoint x: 176, startPoint y: 530, endPoint x: 238, endPoint y: 416, distance: 129.8
click at [176, 530] on button "Documentação" at bounding box center [196, 542] width 243 height 47
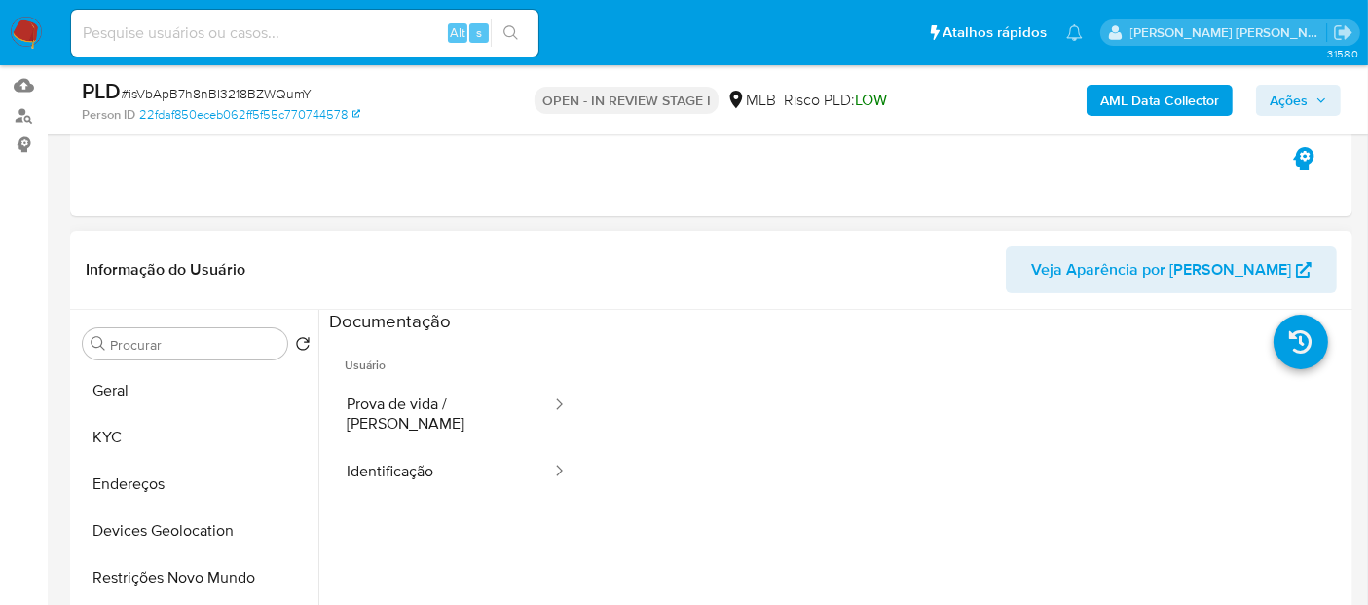
scroll to position [216, 0]
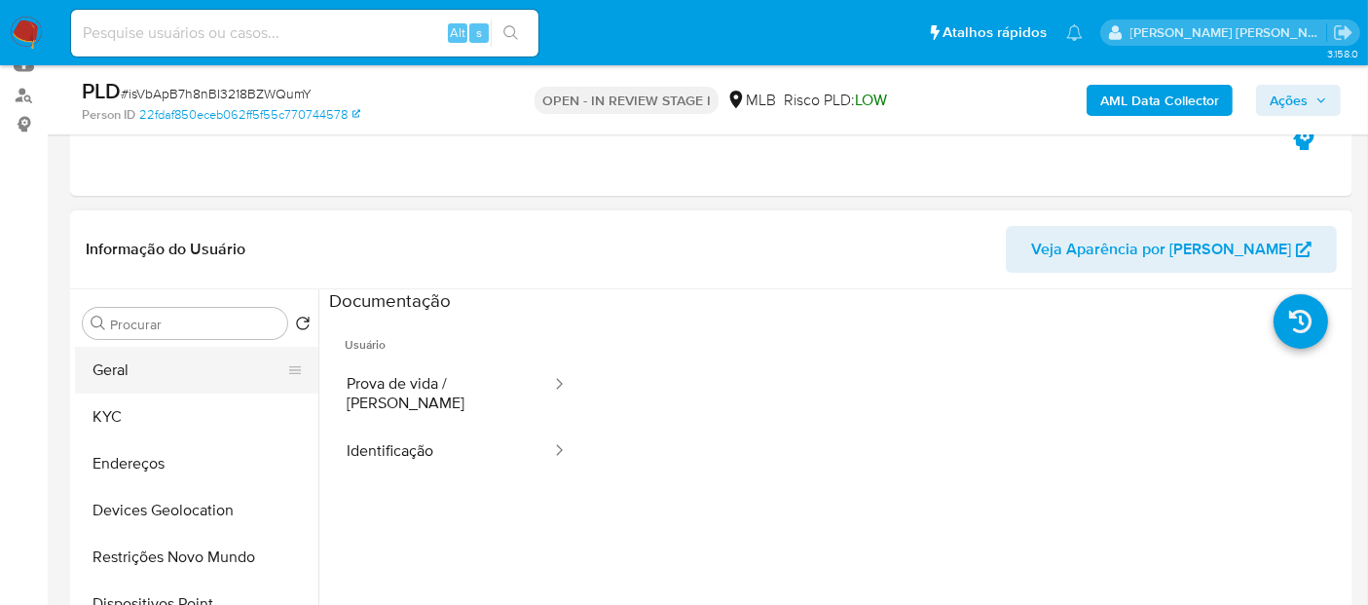
click at [121, 386] on button "Geral" at bounding box center [189, 370] width 228 height 47
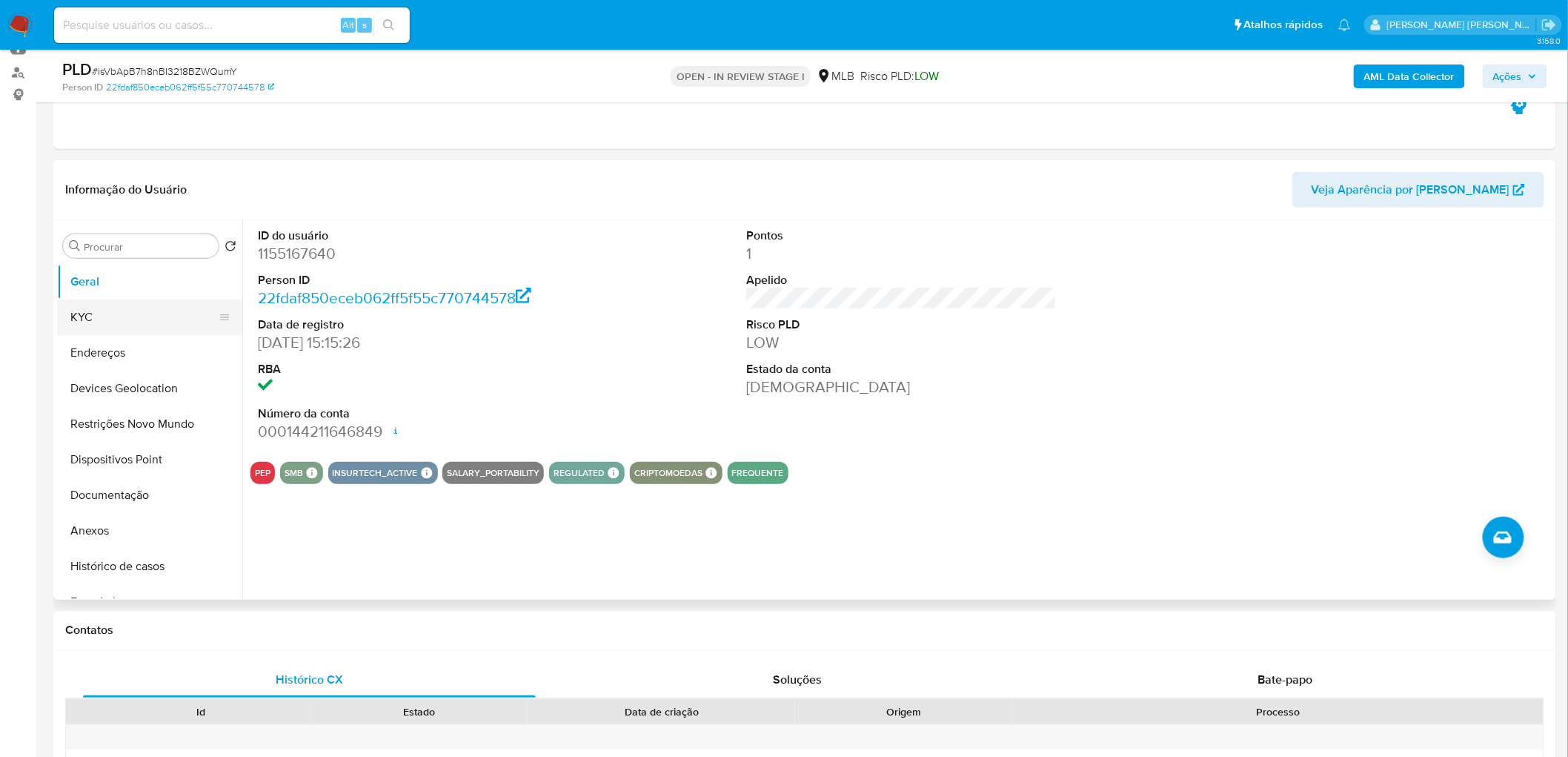
click at [101, 332] on button "KYC" at bounding box center [144, 317] width 174 height 36
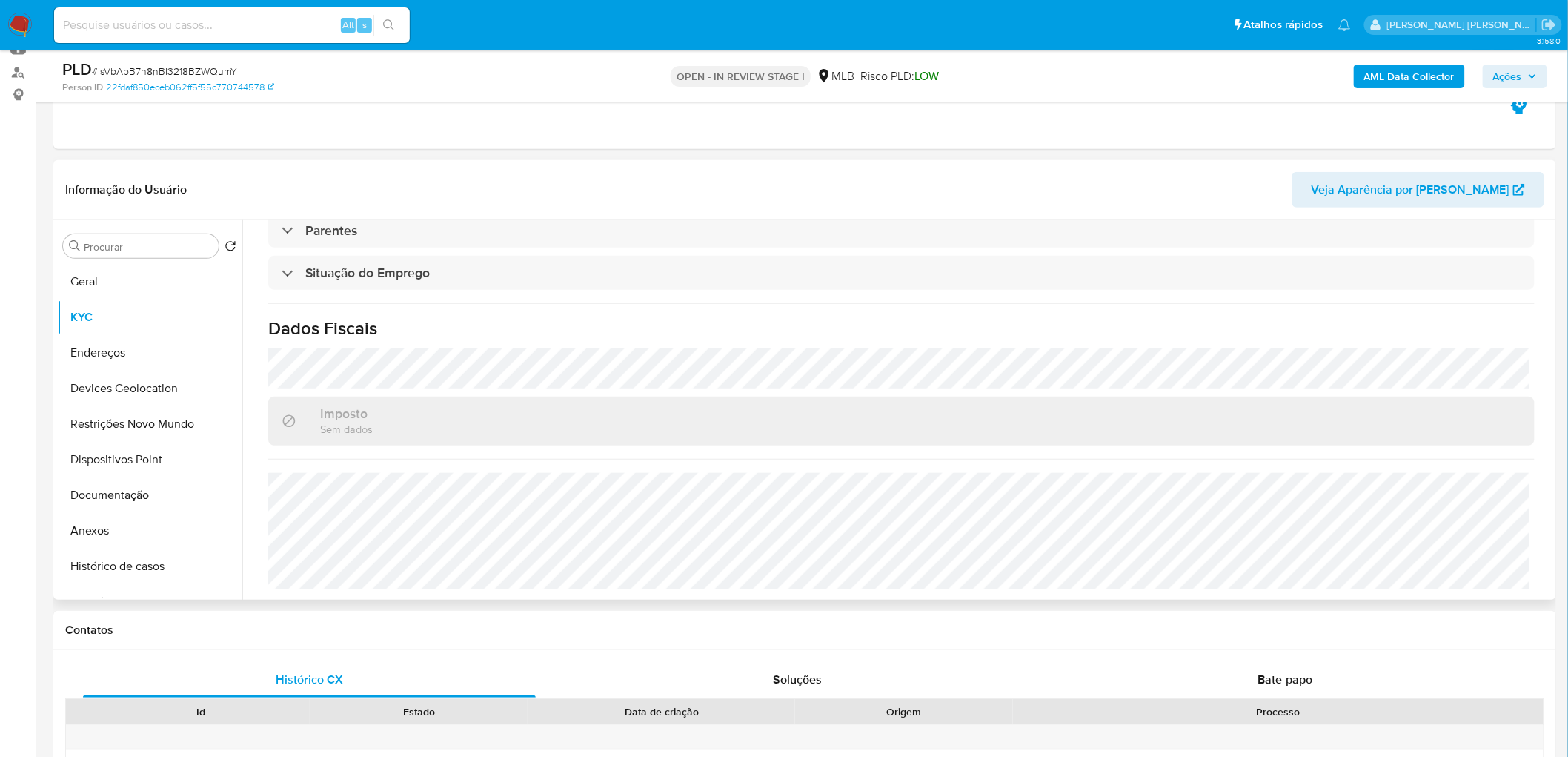
scroll to position [617, 0]
click at [95, 353] on button "Endereços" at bounding box center [144, 353] width 174 height 36
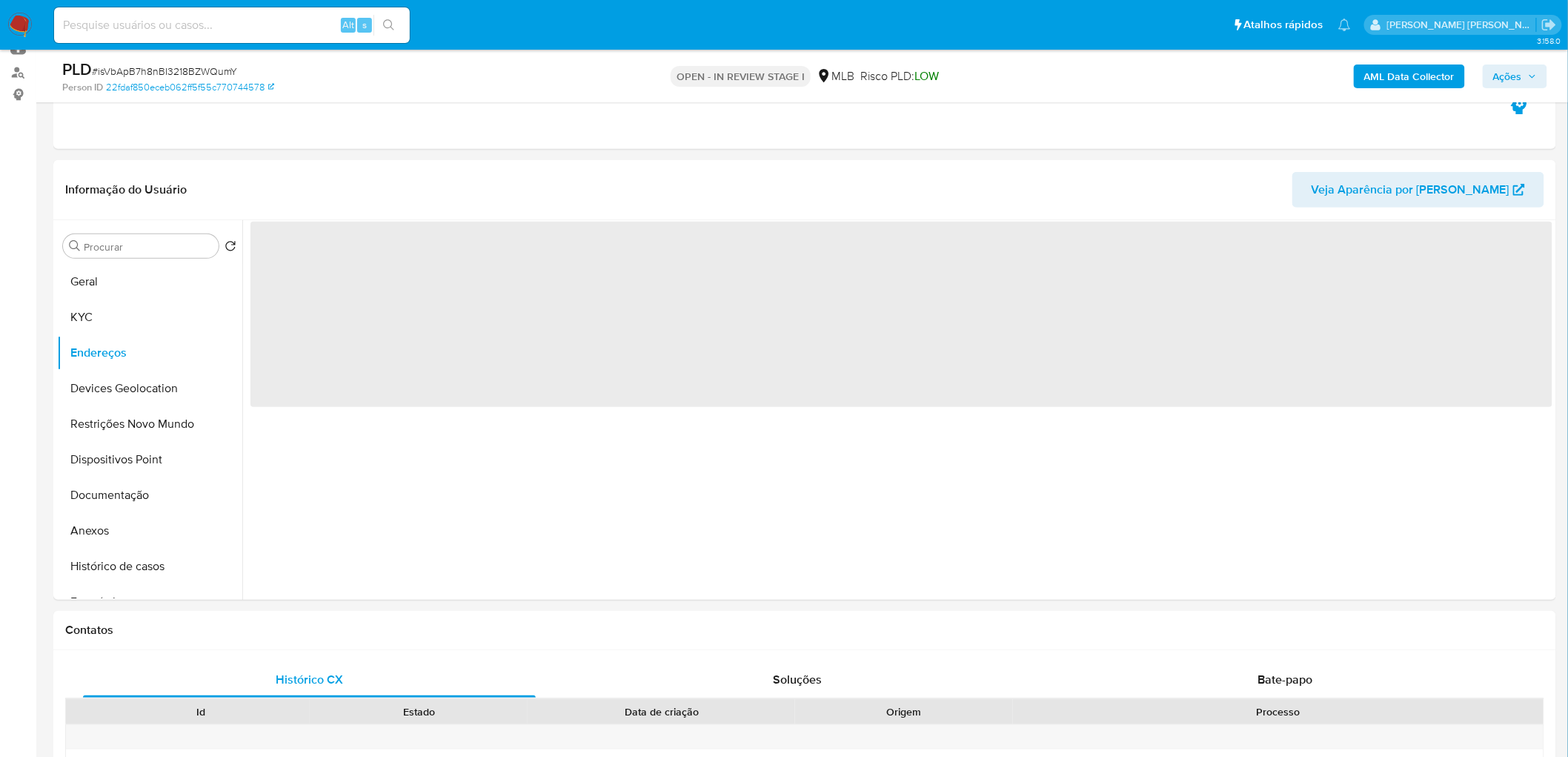
scroll to position [0, 0]
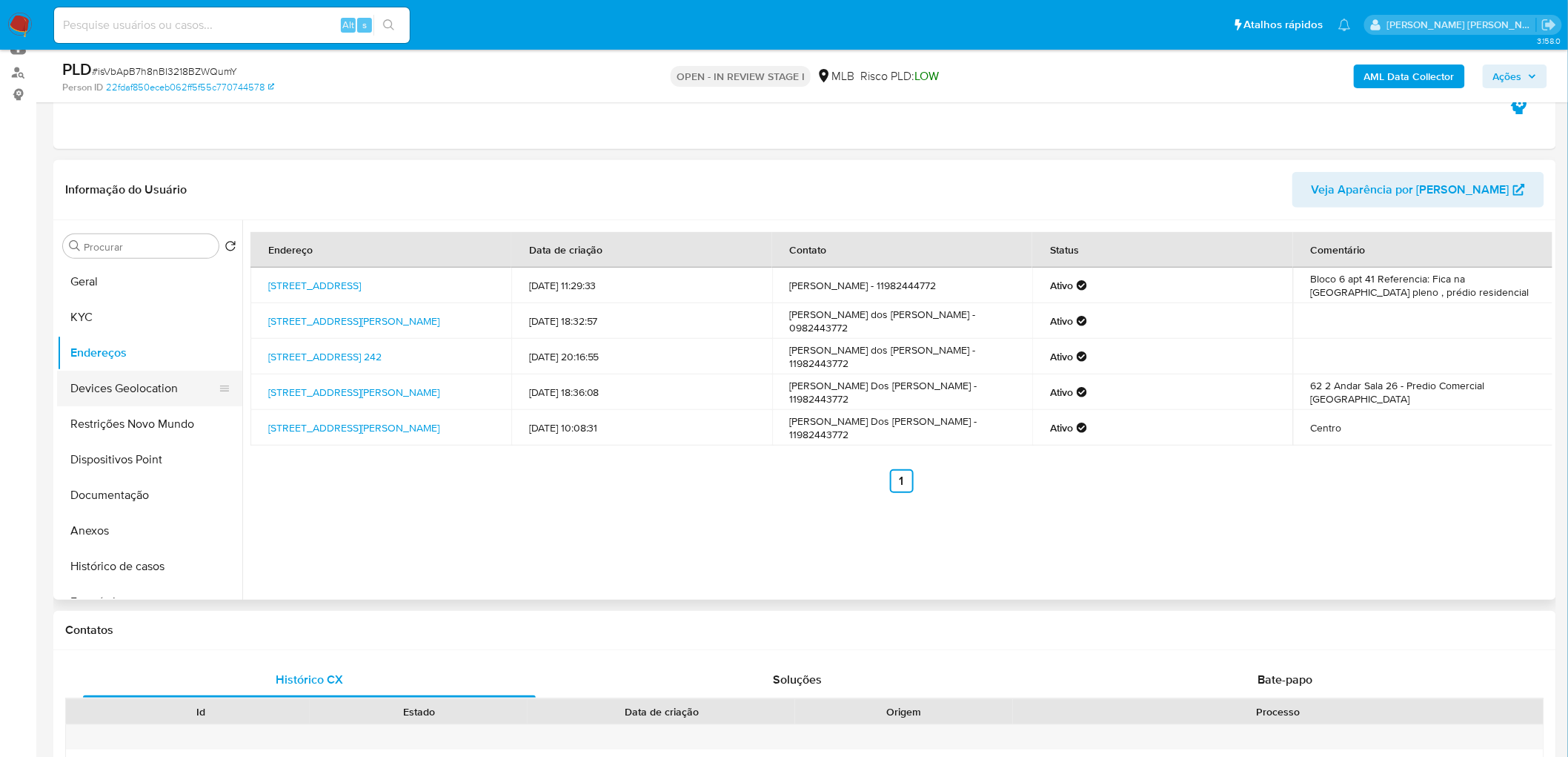
click at [138, 378] on button "Devices Geolocation" at bounding box center [144, 388] width 174 height 36
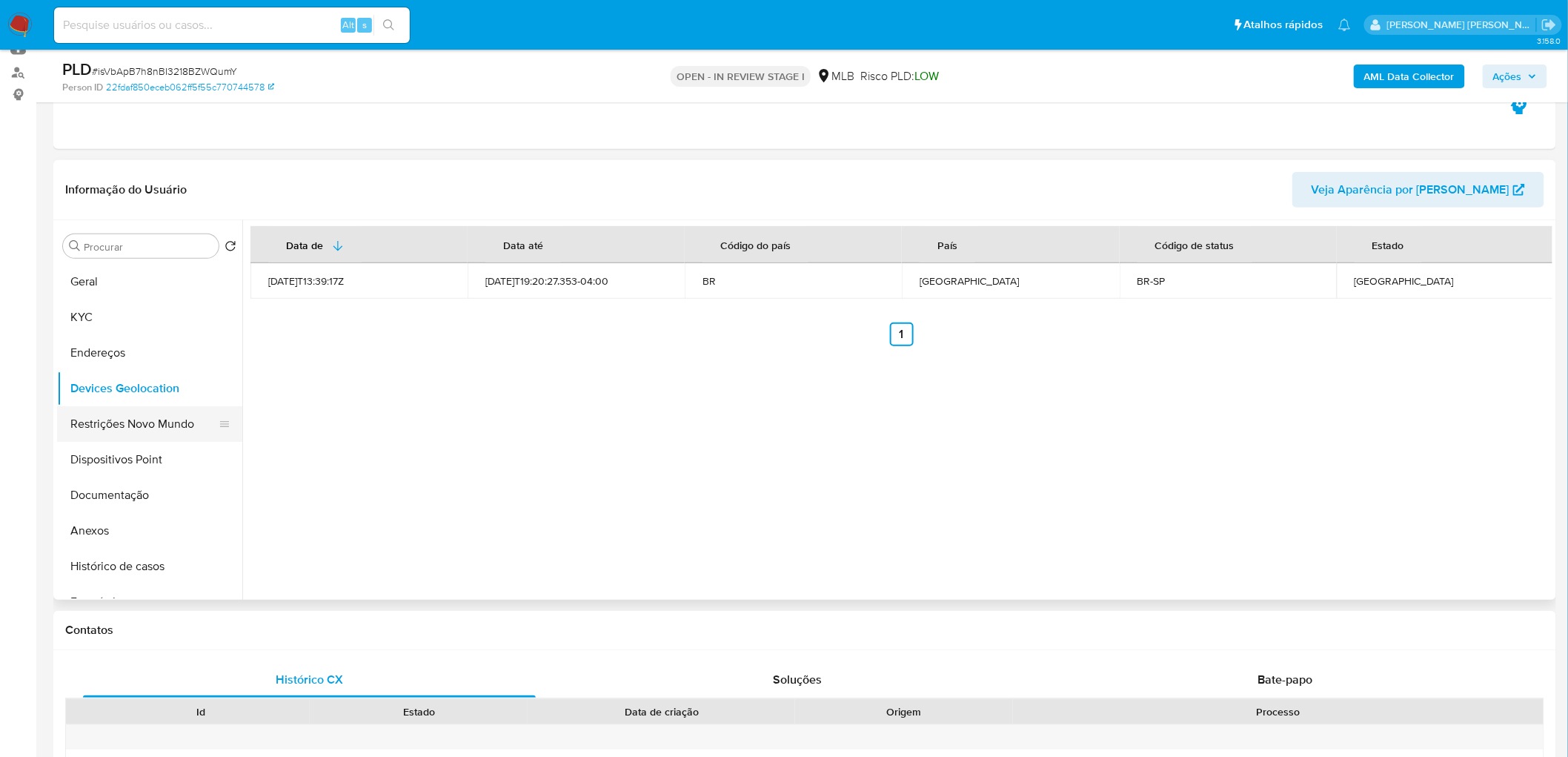
click at [129, 428] on button "Restrições Novo Mundo" at bounding box center [144, 423] width 174 height 36
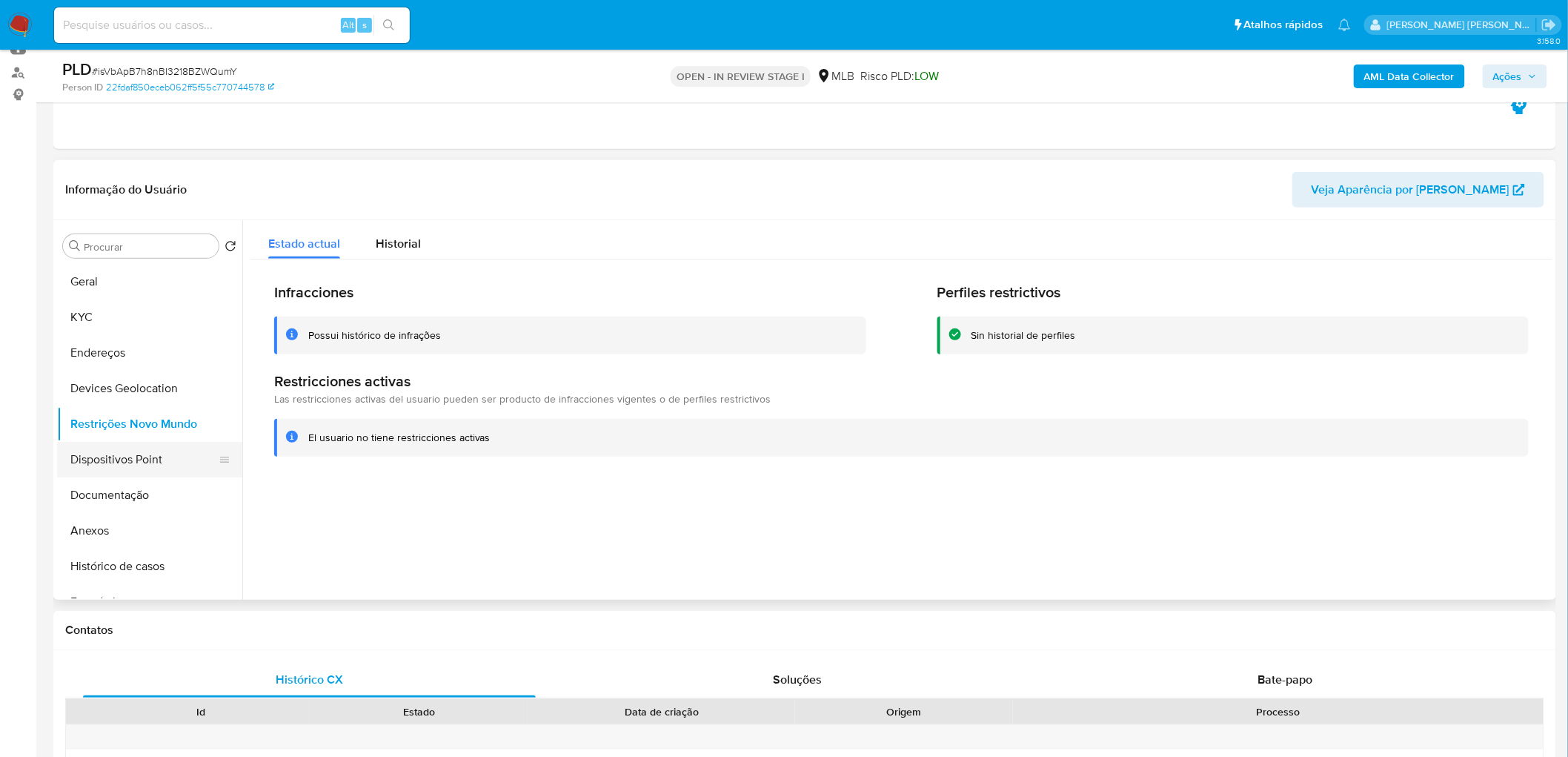
click at [152, 460] on button "Dispositivos Point" at bounding box center [144, 459] width 174 height 36
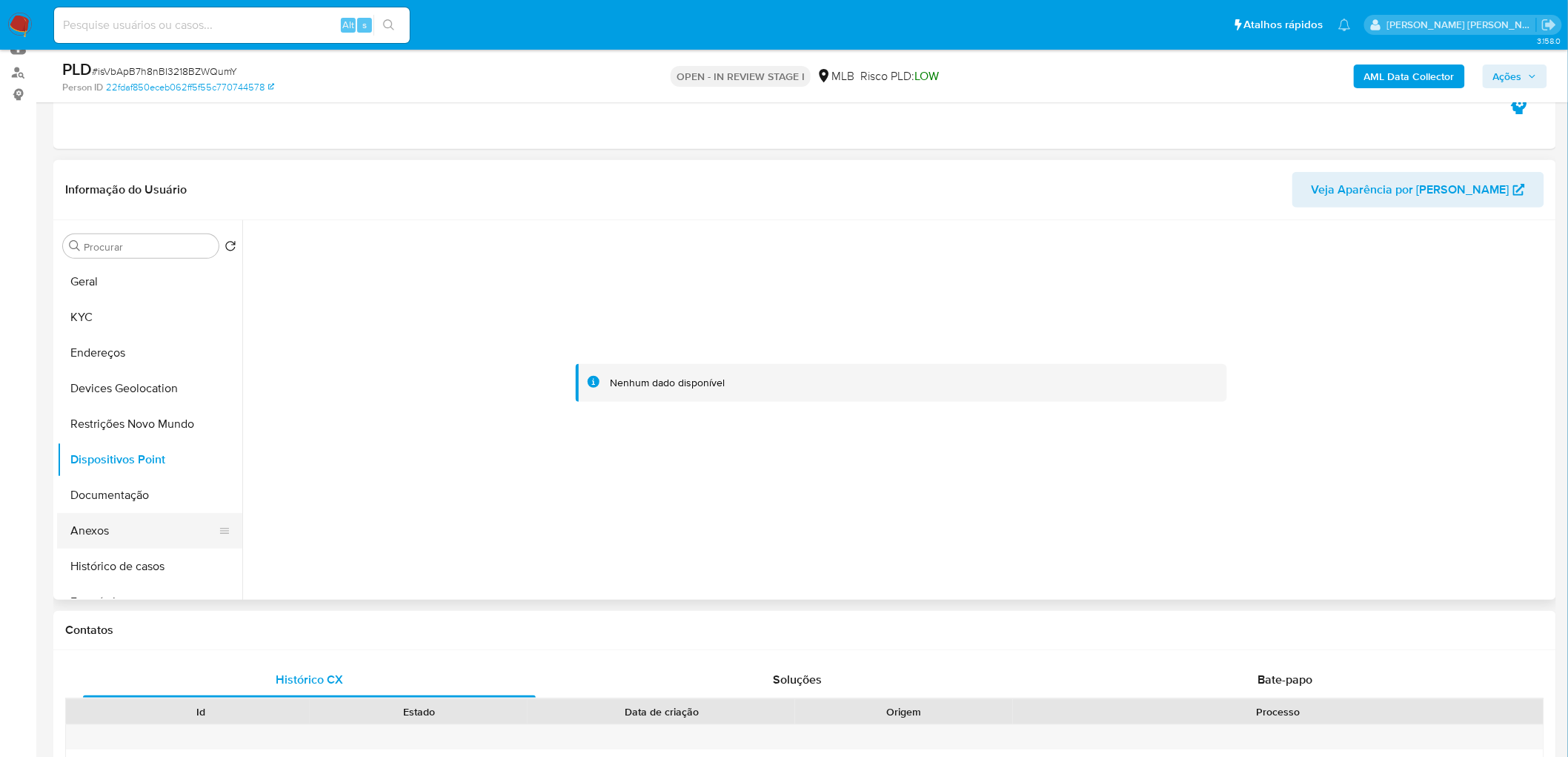
click at [120, 460] on button "Anexos" at bounding box center [144, 531] width 174 height 36
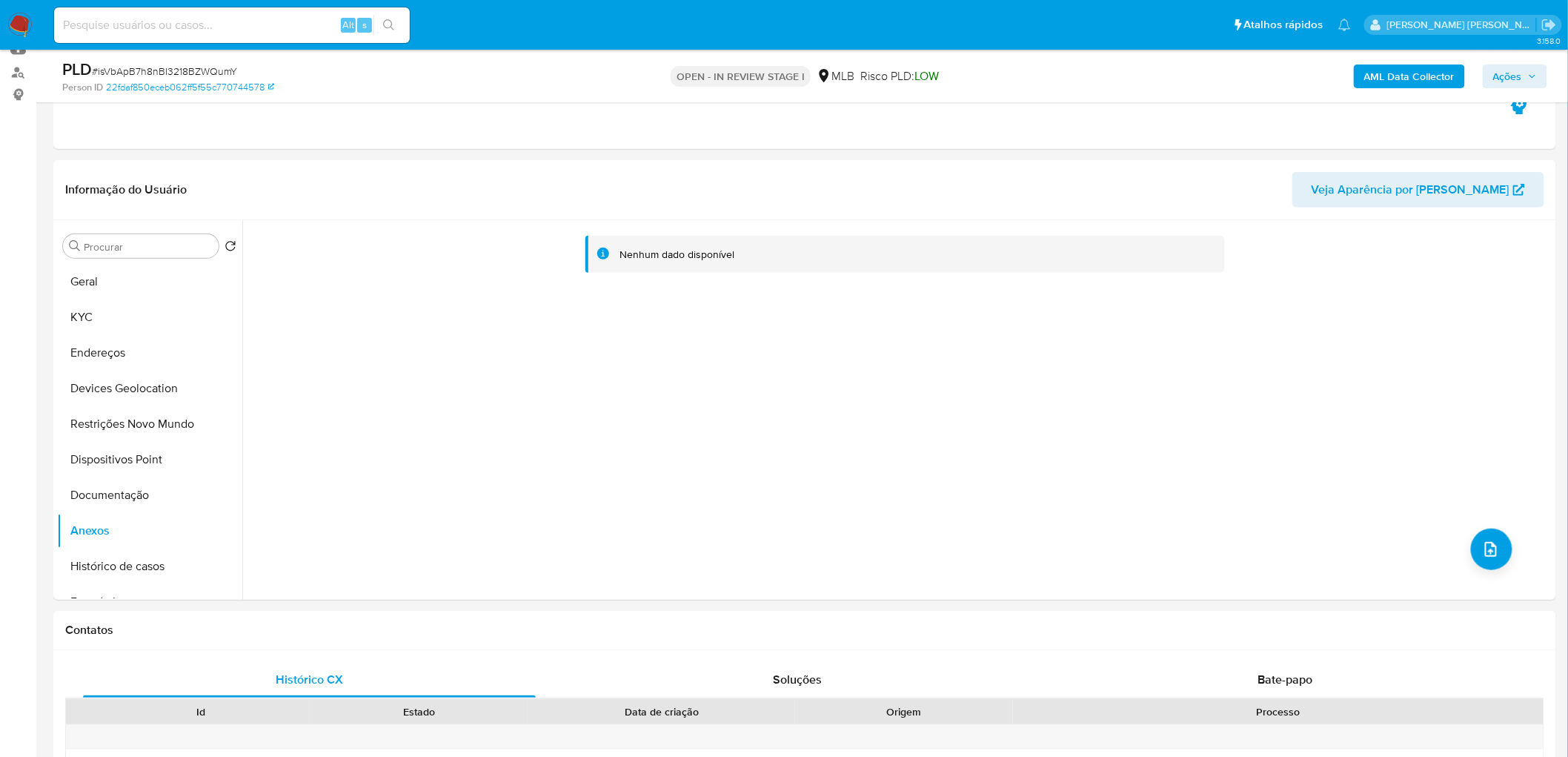
click at [1041, 80] on b "AML Data Collector" at bounding box center [1409, 76] width 91 height 24
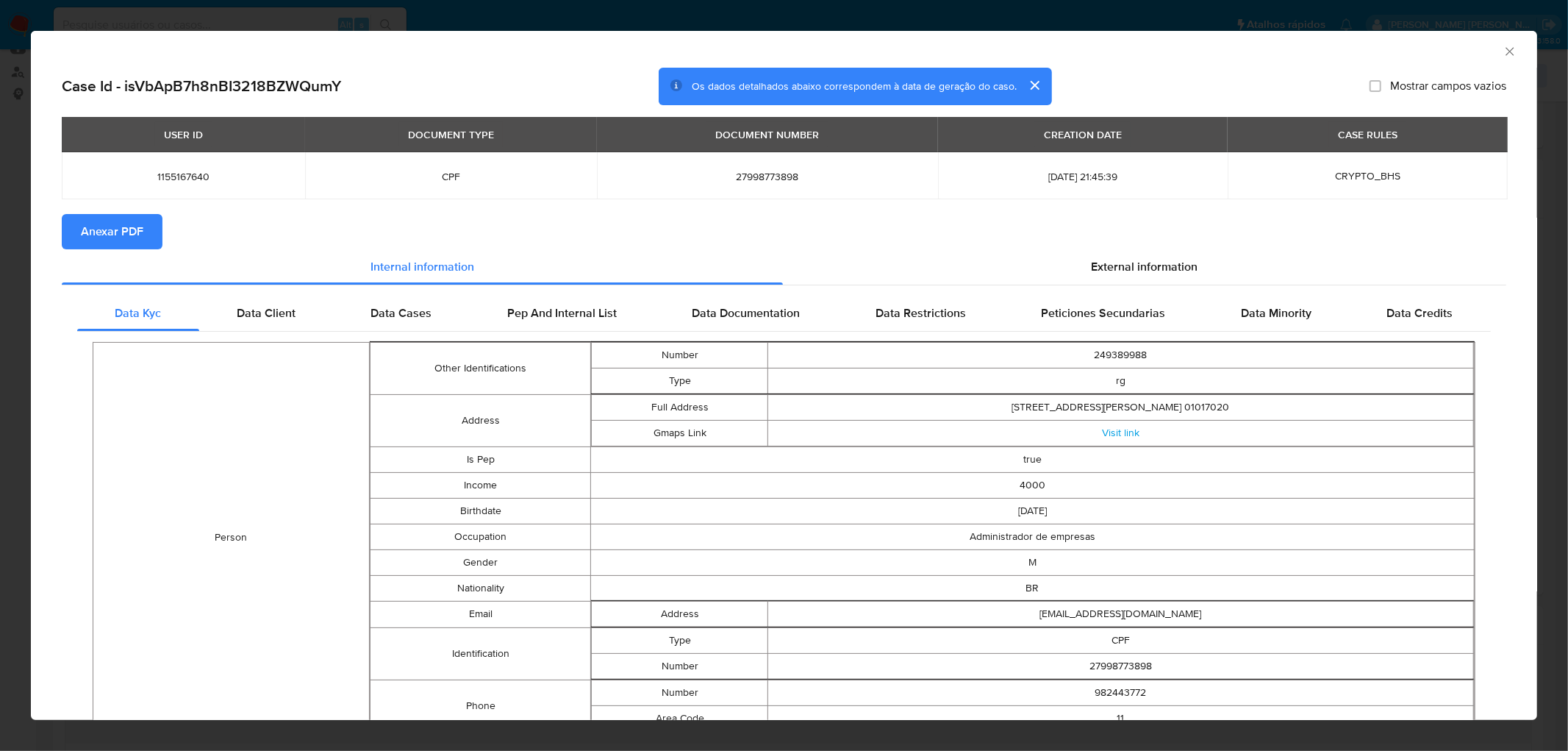
click at [133, 240] on span "Anexar PDF" at bounding box center [112, 231] width 63 height 32
click at [1032, 45] on icon "Fechar a janela" at bounding box center [1510, 51] width 14 height 14
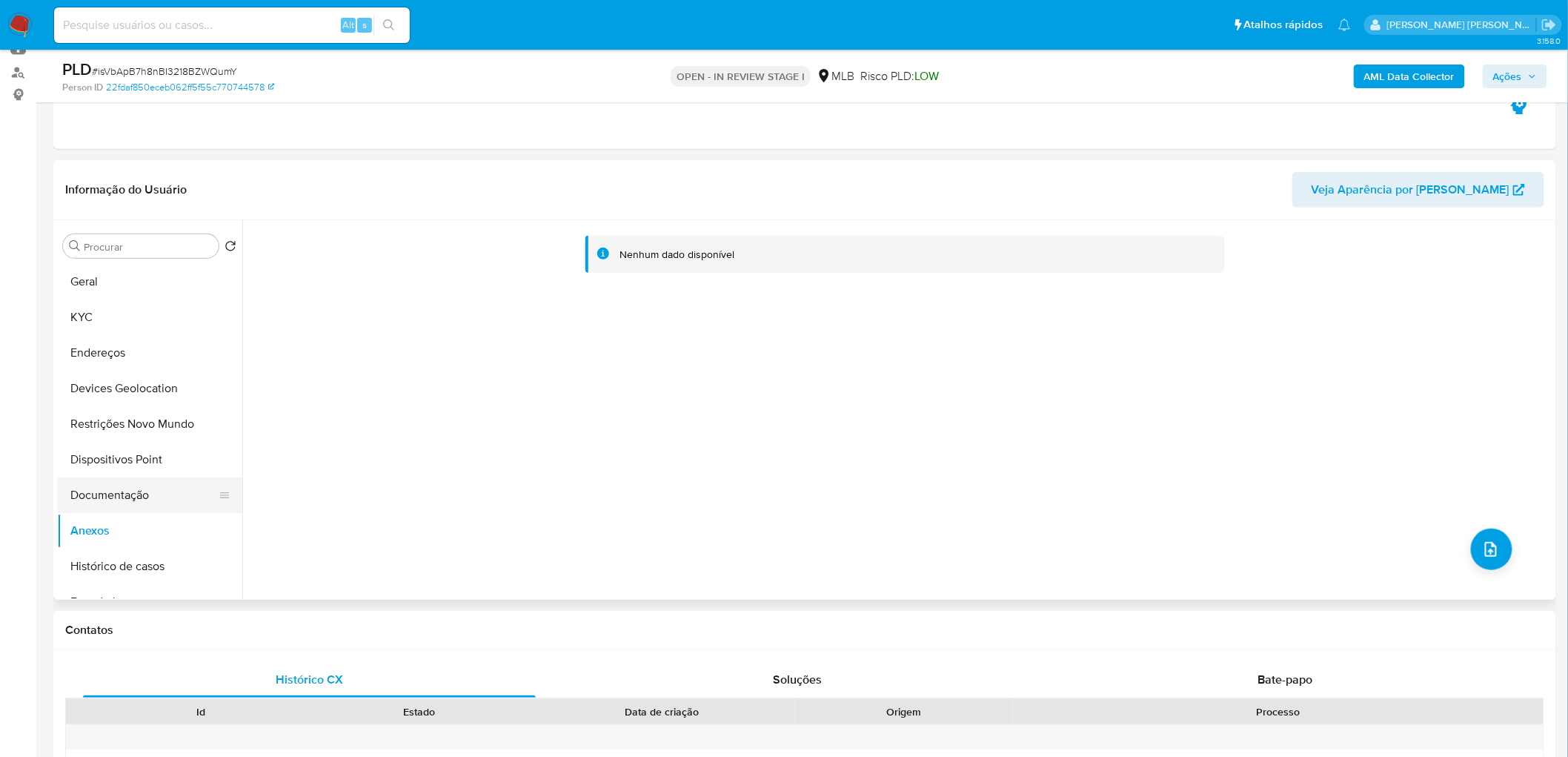
click at [109, 460] on button "Documentação" at bounding box center [144, 495] width 174 height 36
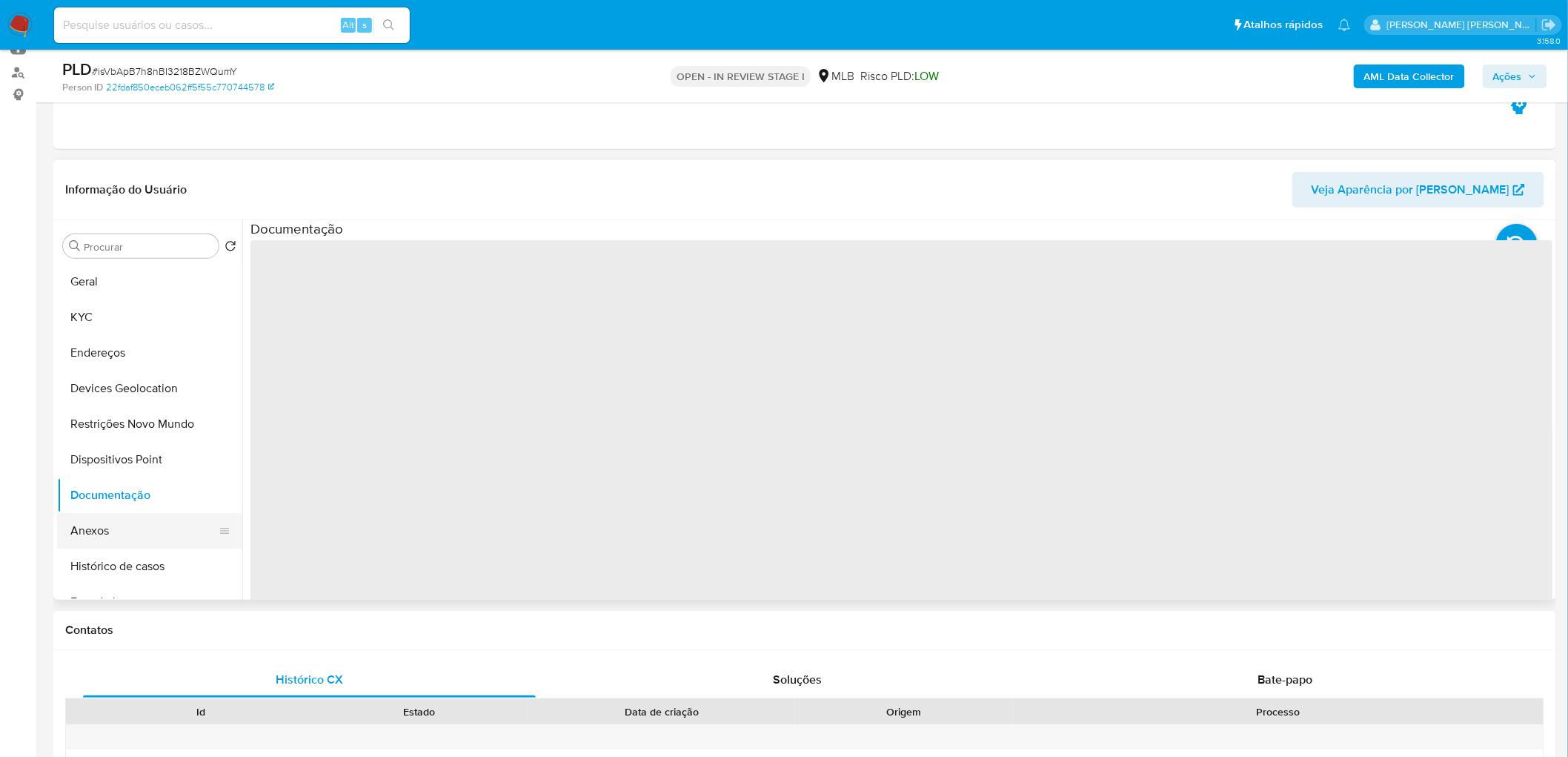
click at [115, 460] on button "Anexos" at bounding box center [144, 531] width 174 height 36
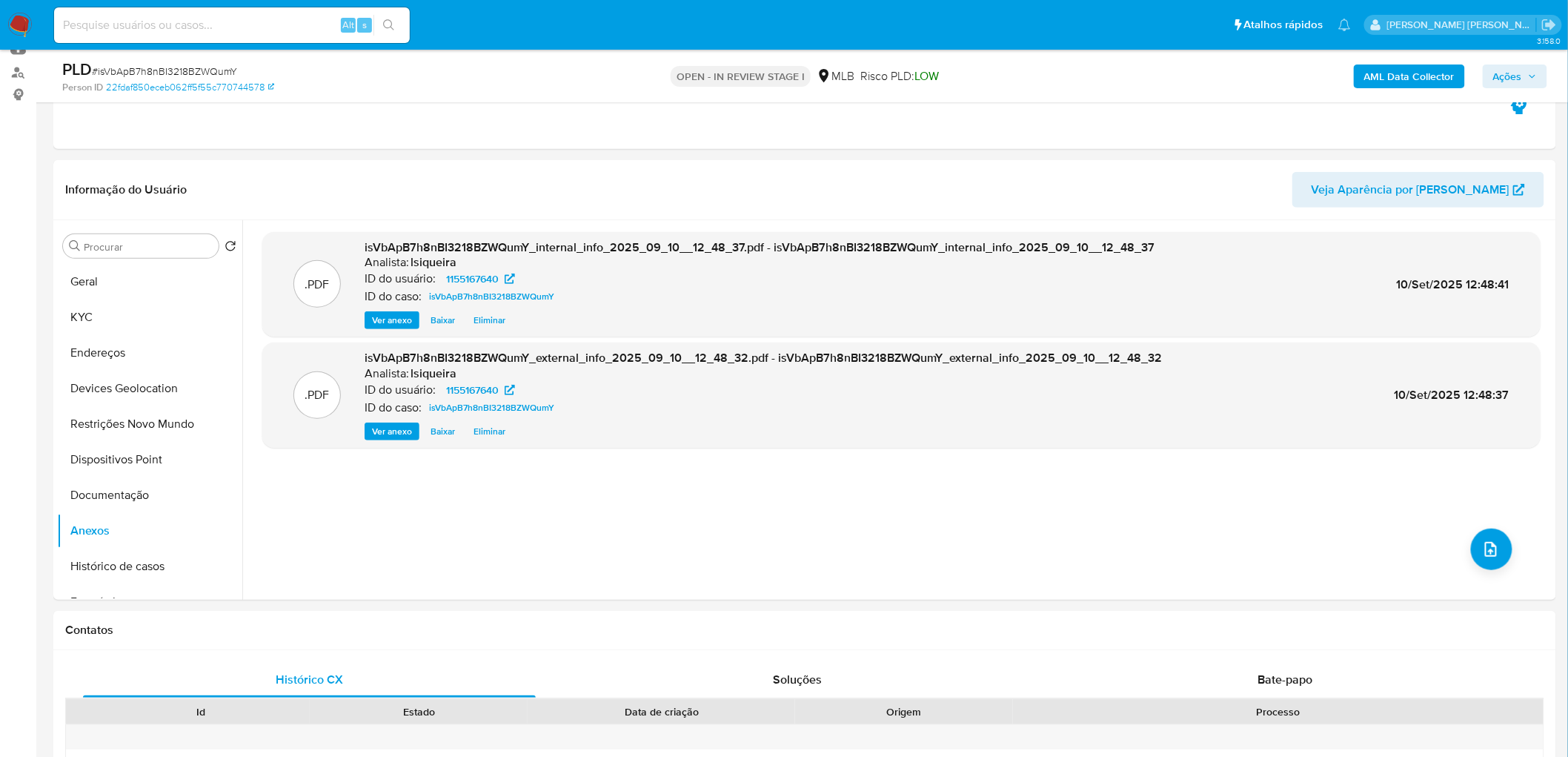
click at [1041, 75] on span "Ações" at bounding box center [1507, 76] width 29 height 24
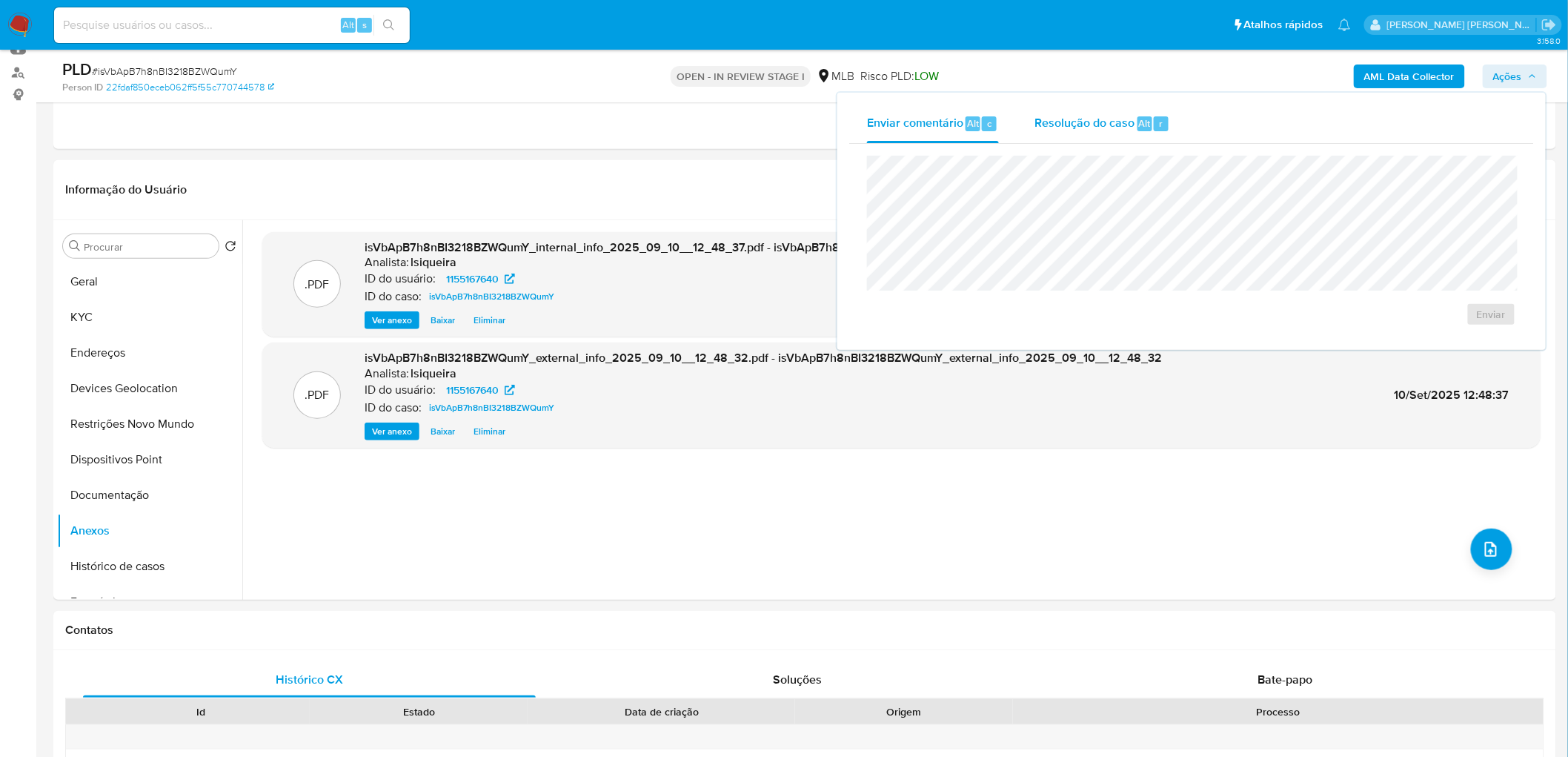
click at [1041, 131] on div "Resolução do caso Alt r" at bounding box center [1102, 123] width 135 height 39
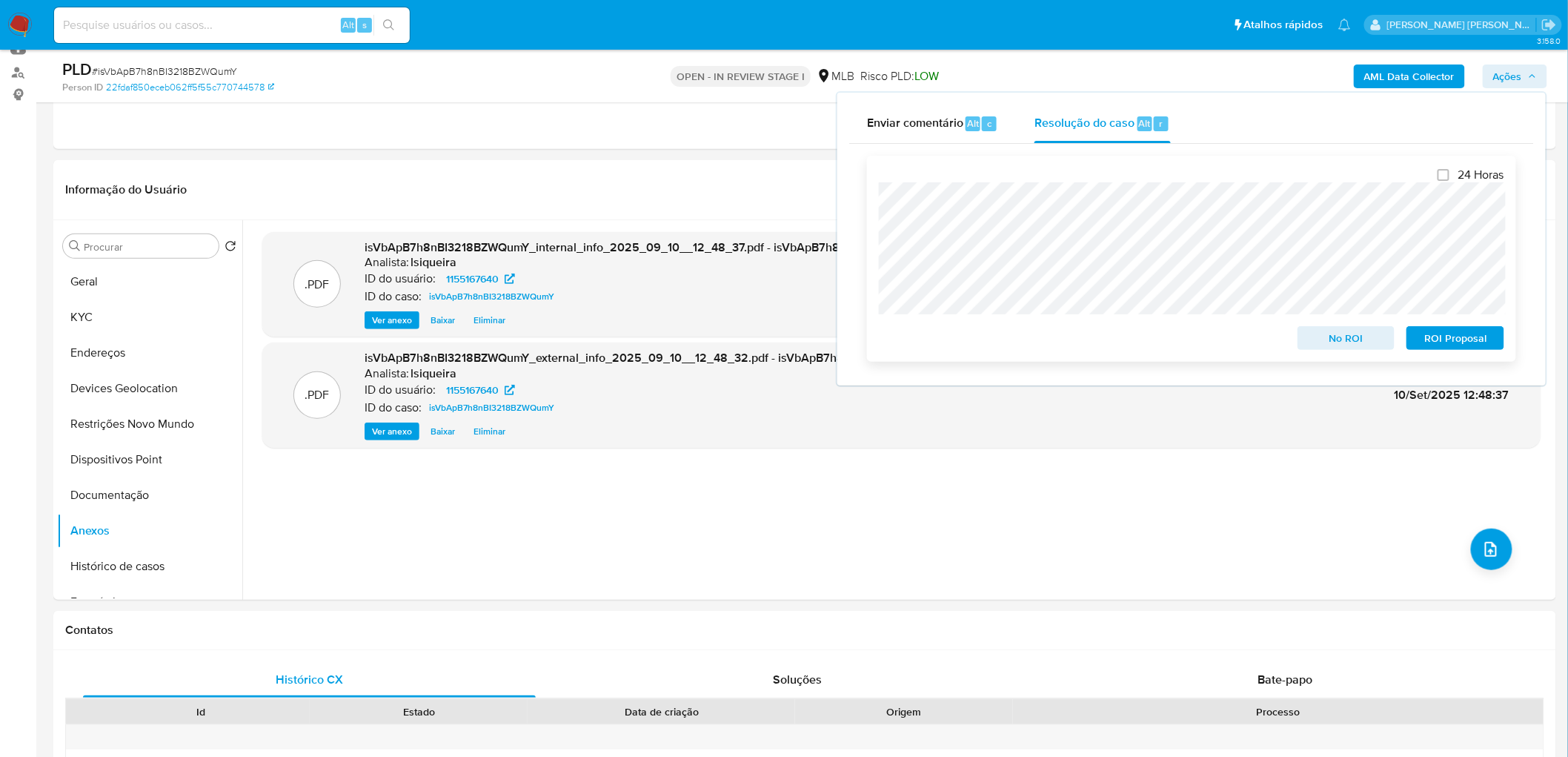
click at [1041, 346] on span "ROI Proposal" at bounding box center [1455, 337] width 77 height 21
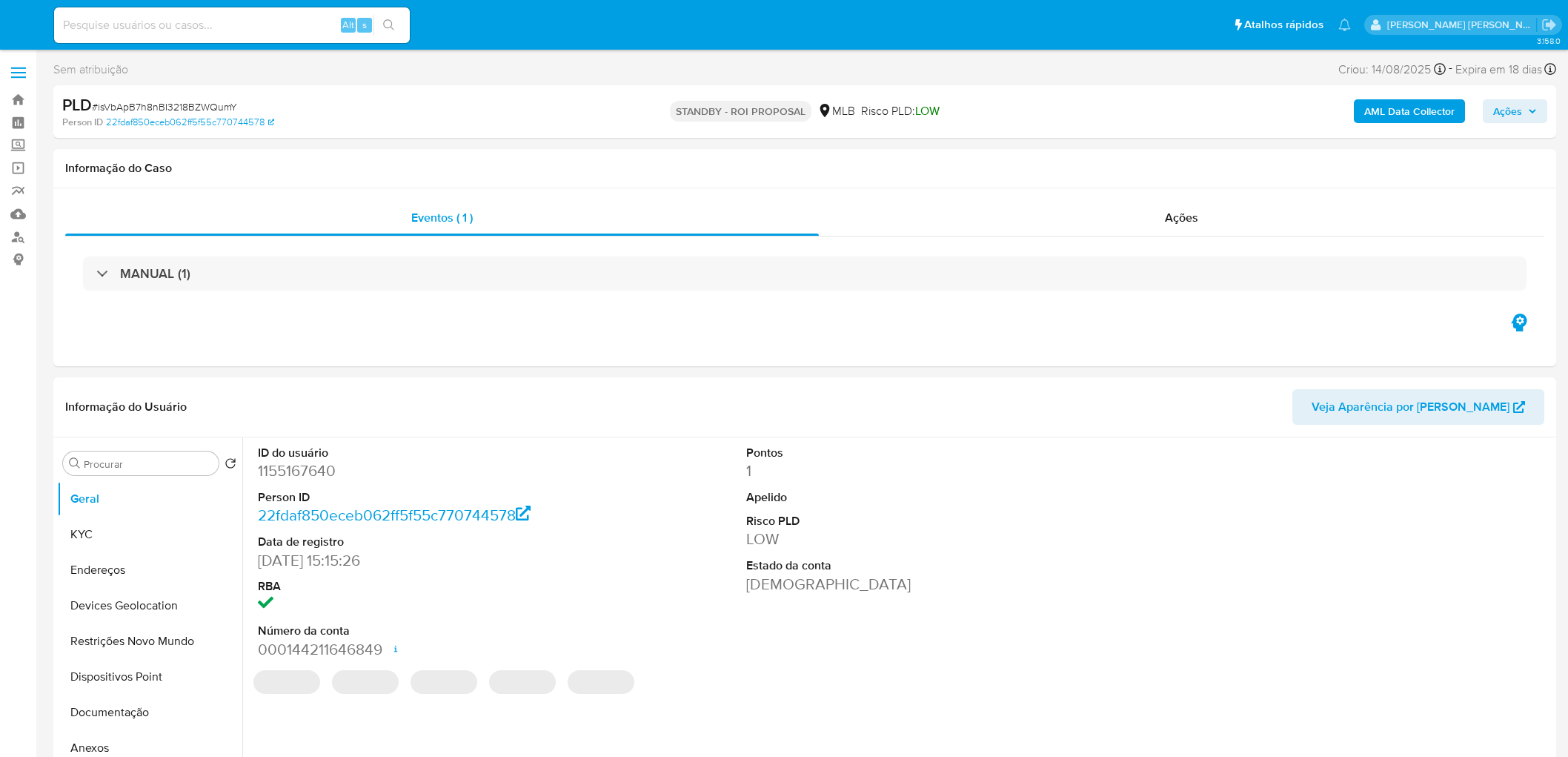
select select "10"
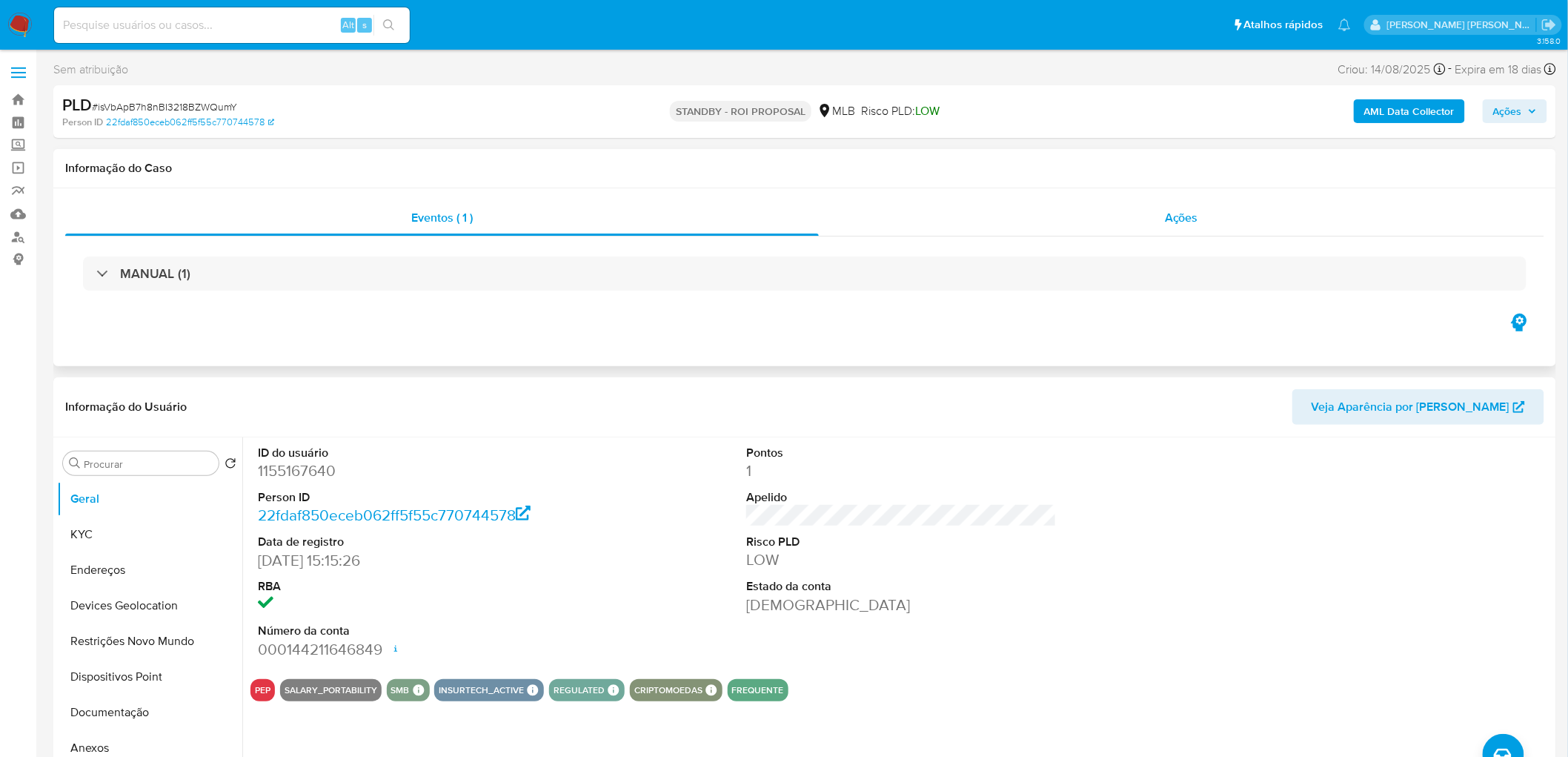
click at [1245, 202] on div "Ações" at bounding box center [1181, 218] width 725 height 36
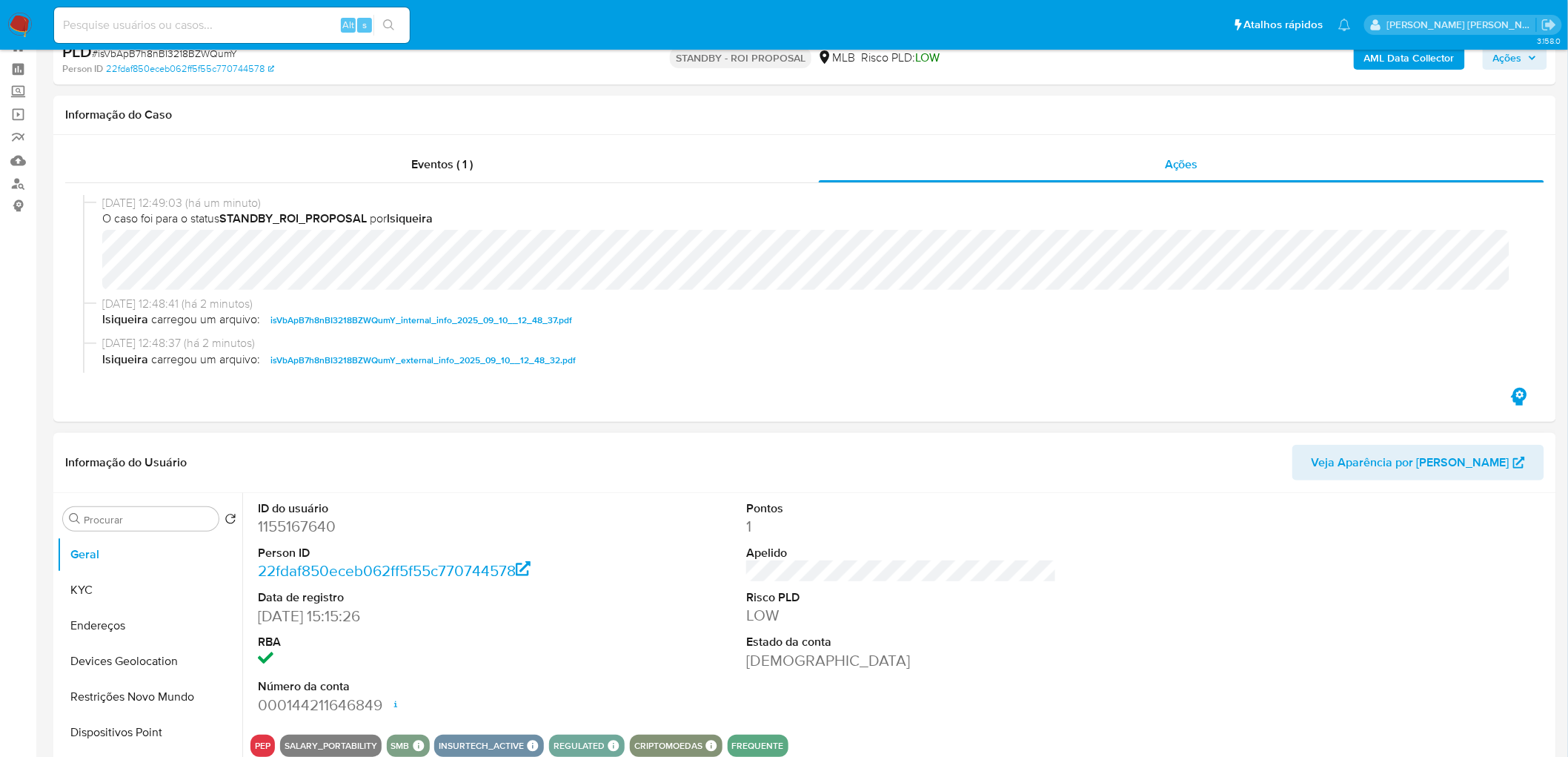
scroll to position [82, 0]
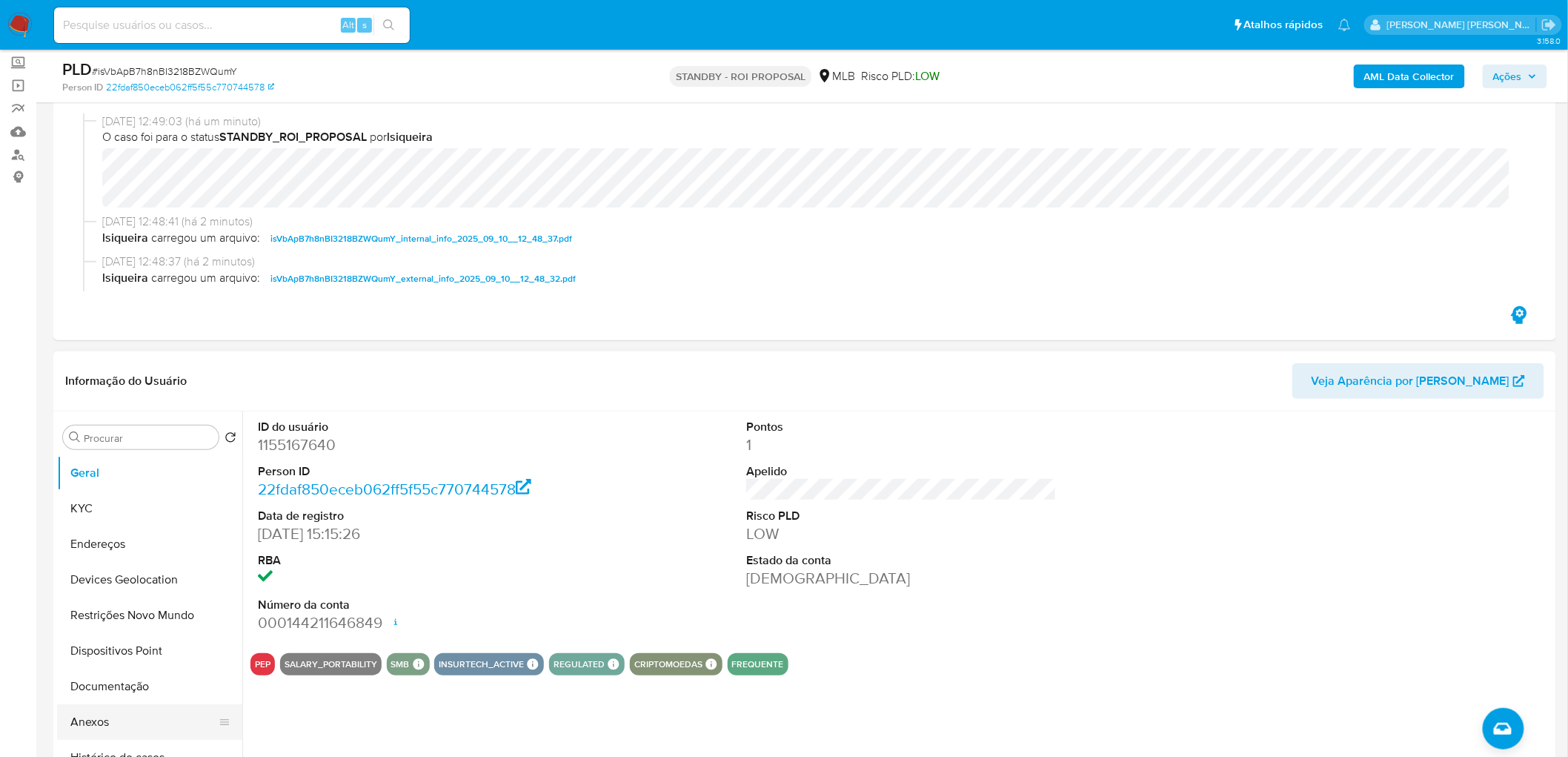
click at [97, 710] on button "Anexos" at bounding box center [144, 722] width 174 height 36
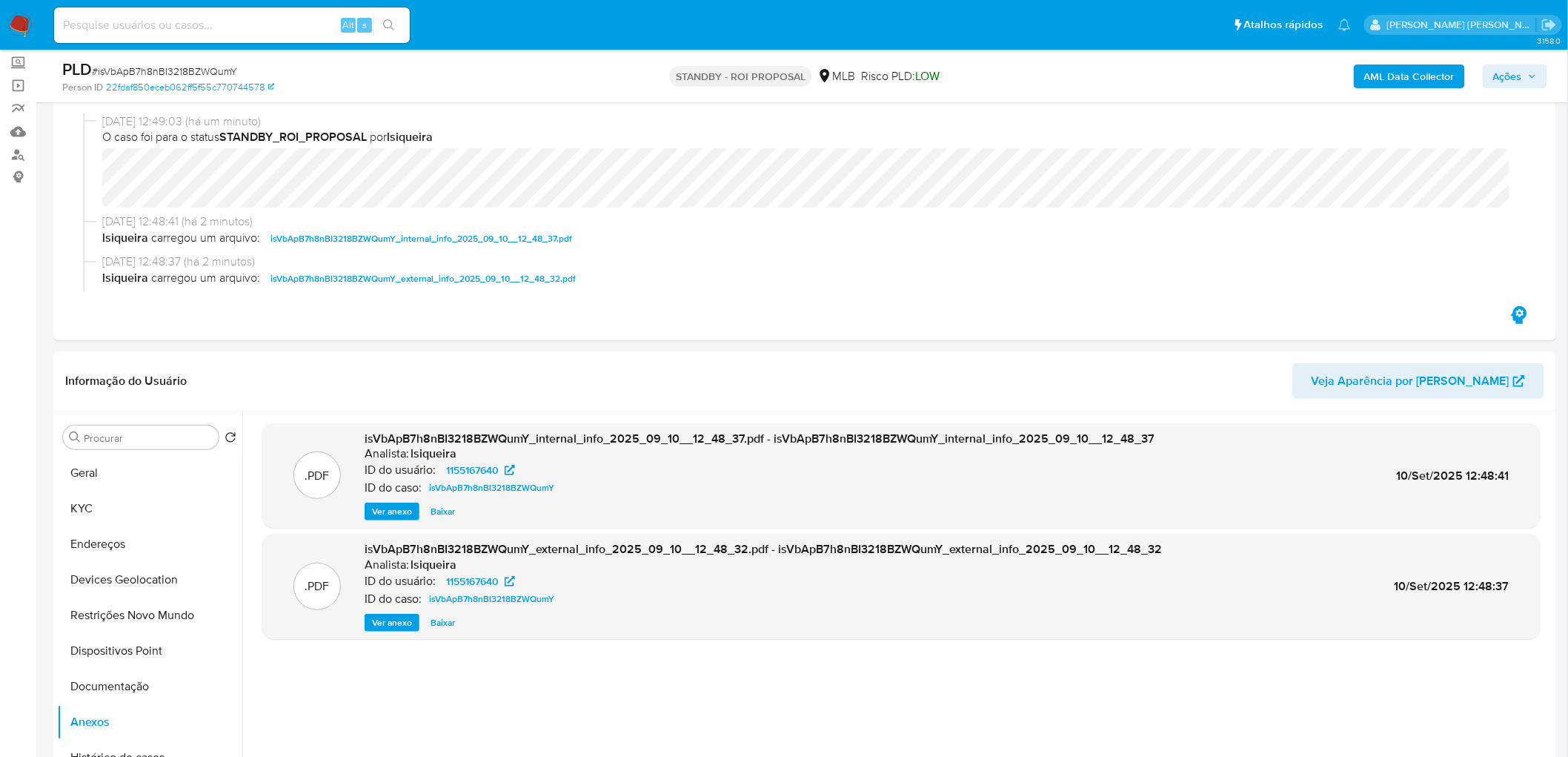
click at [1548, 70] on div "PLD # isVbApB7h8nBI3218BZWQumY Person ID 22fdaf850eceb062ff5f55c770744578 STAND…" at bounding box center [805, 75] width 1503 height 53
click at [1537, 72] on icon "button" at bounding box center [1532, 76] width 9 height 9
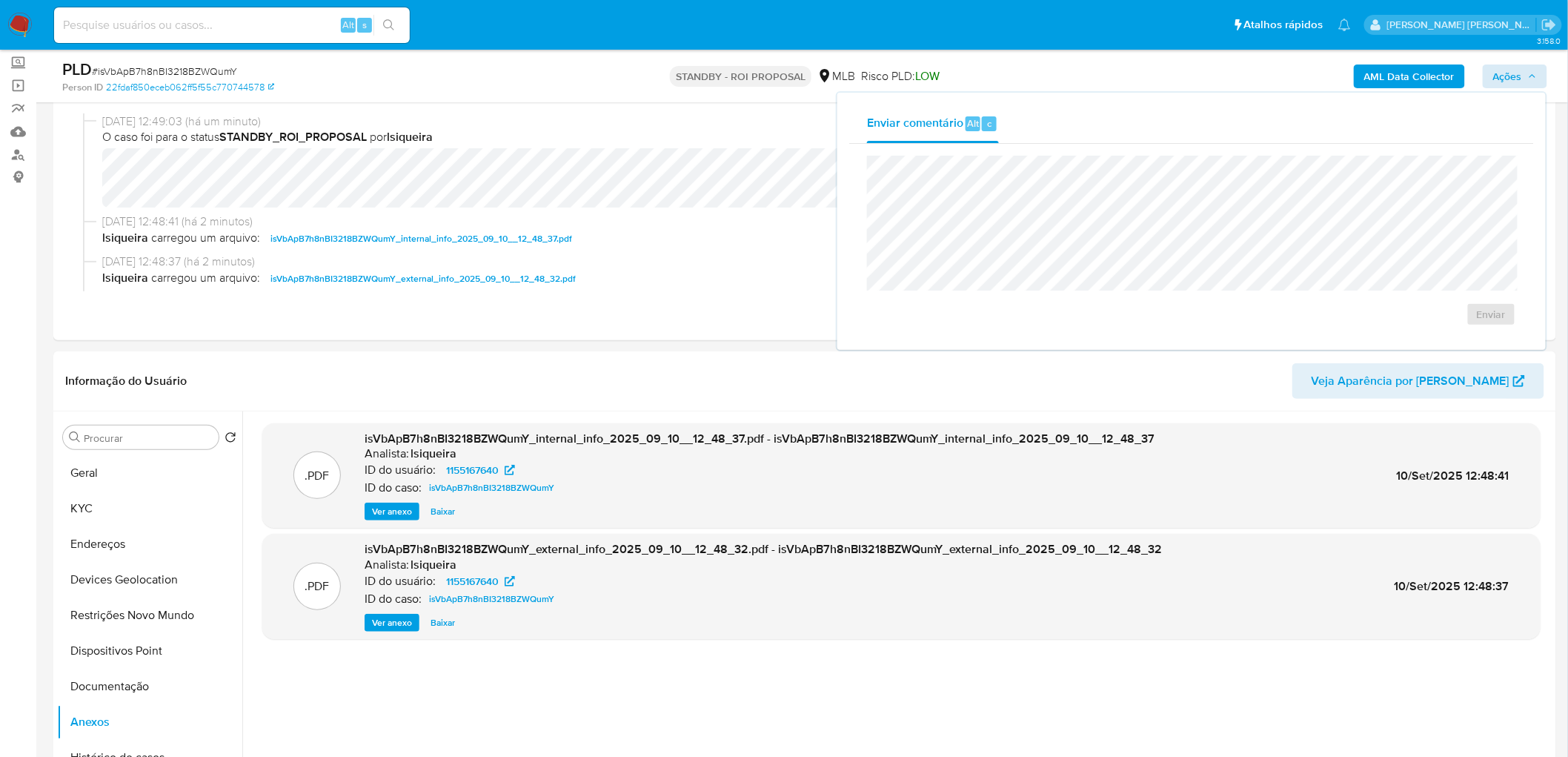
click at [1160, 91] on div "Enviar comentário Alt c Enviar" at bounding box center [1191, 222] width 712 height 260
click at [550, 322] on div "Eventos ( 1 ) Ações [DATE] 12:49:03 (há um minuto) O caso foi para o status STA…" at bounding box center [805, 196] width 1503 height 287
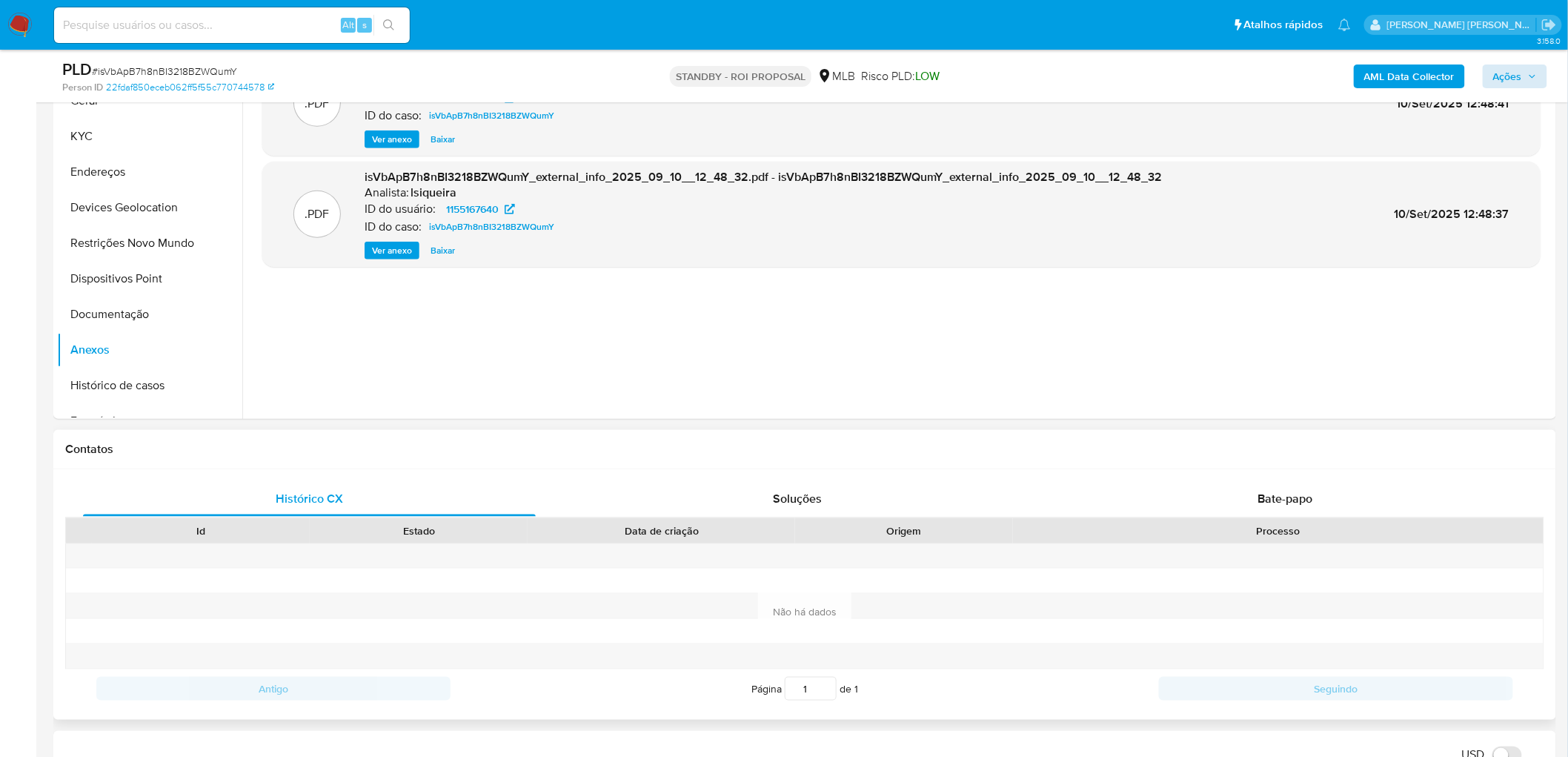
scroll to position [493, 0]
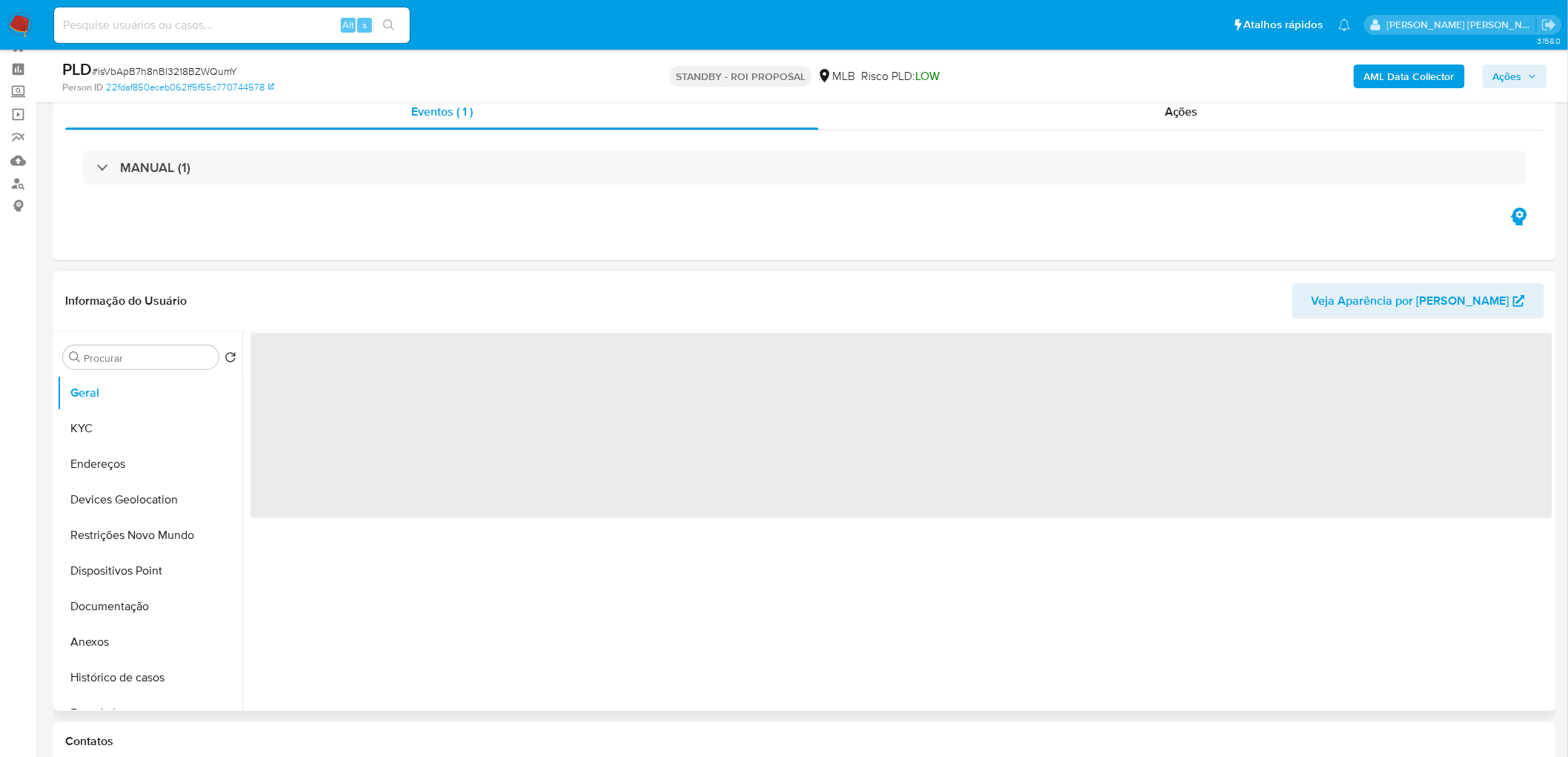
scroll to position [82, 0]
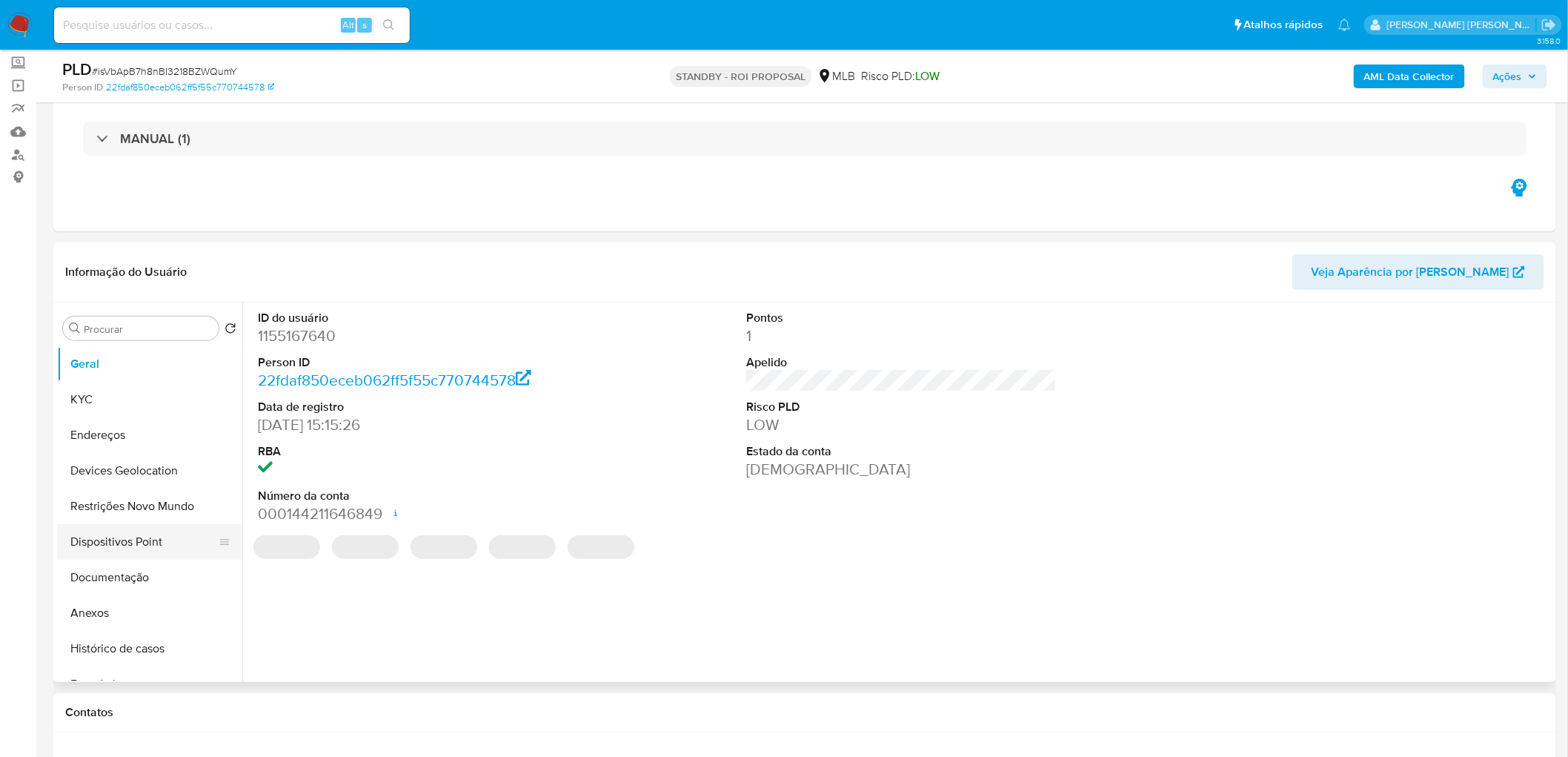
select select "10"
click at [125, 621] on button "Anexos" at bounding box center [144, 613] width 174 height 36
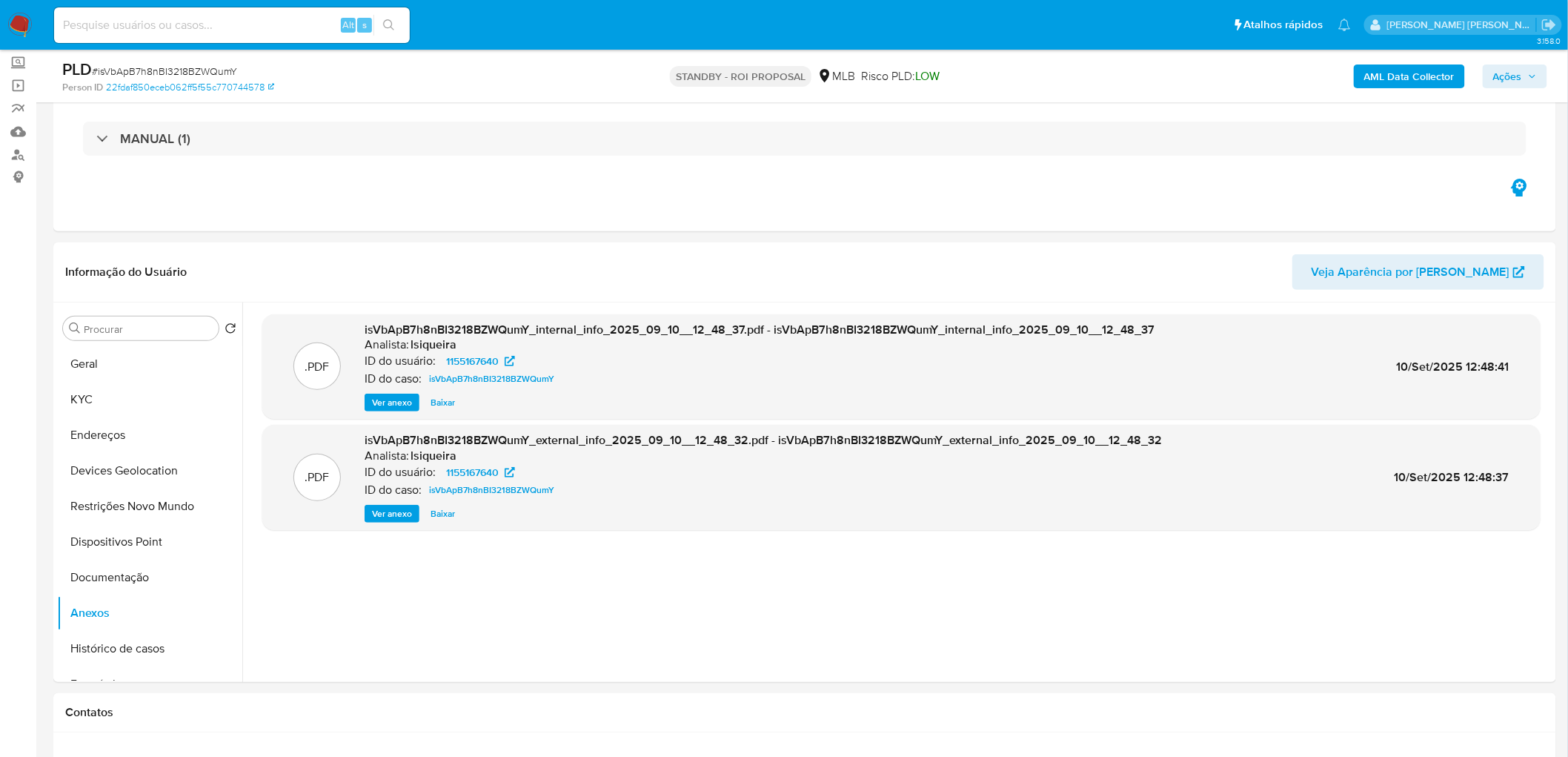
click at [1114, 594] on div ".PDF isVbApB7h8nBI3218BZWQumY_internal_info_2025_09_10__12_48_37.pdf - isVbApB7…" at bounding box center [901, 492] width 1278 height 356
click at [1515, 78] on span "Ações" at bounding box center [1507, 76] width 29 height 24
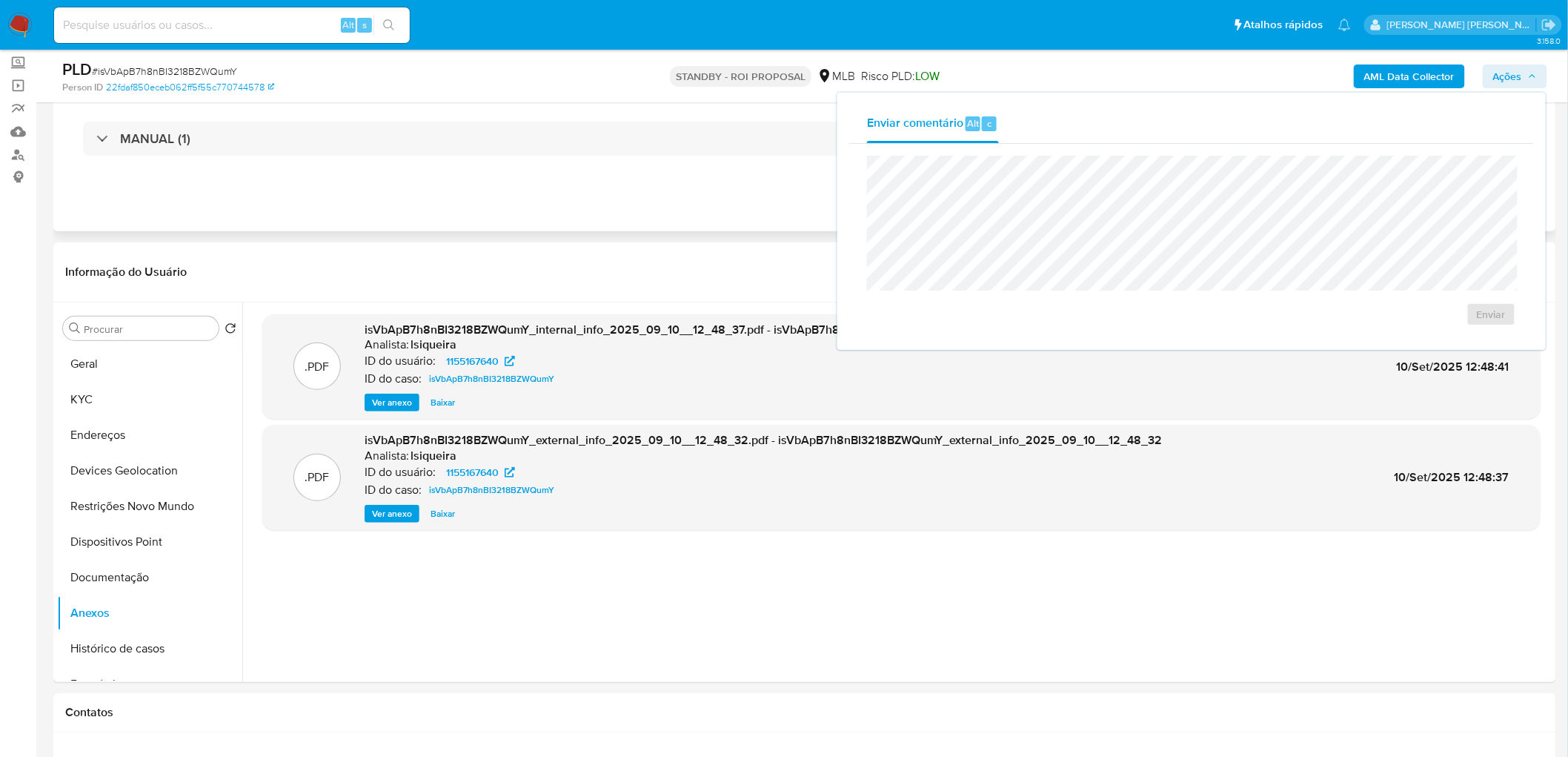
click at [780, 169] on div "MANUAL (1)" at bounding box center [805, 138] width 1479 height 74
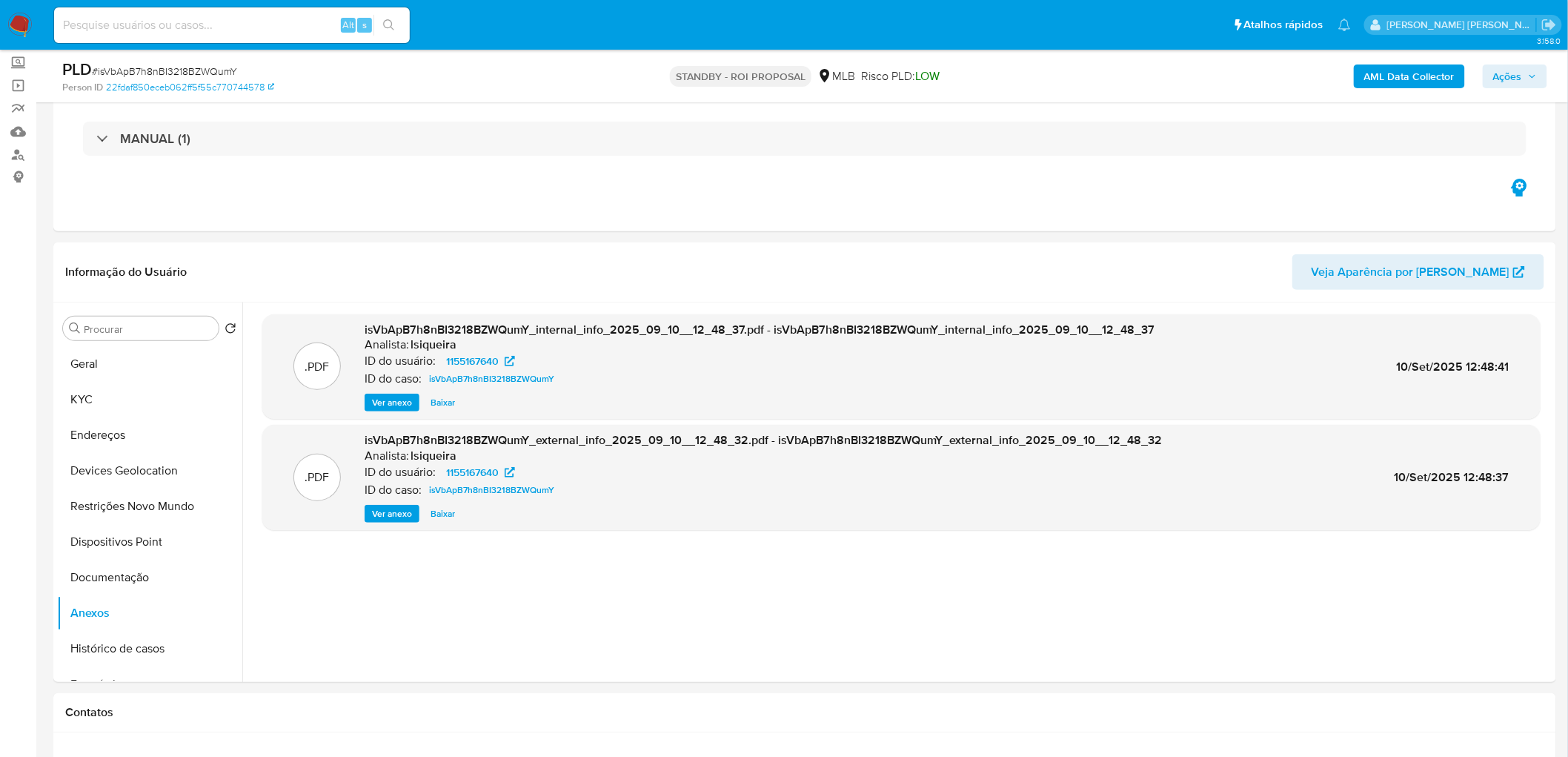
click at [171, 59] on div "PLD # isVbApB7h8nBI3218BZWQumY" at bounding box center [307, 69] width 489 height 22
click at [161, 69] on span "# isVbApB7h8nBI3218BZWQumY" at bounding box center [164, 71] width 145 height 14
copy span "isVbApB7h8nBI3218BZWQumY"
click at [112, 404] on button "KYC" at bounding box center [144, 399] width 174 height 36
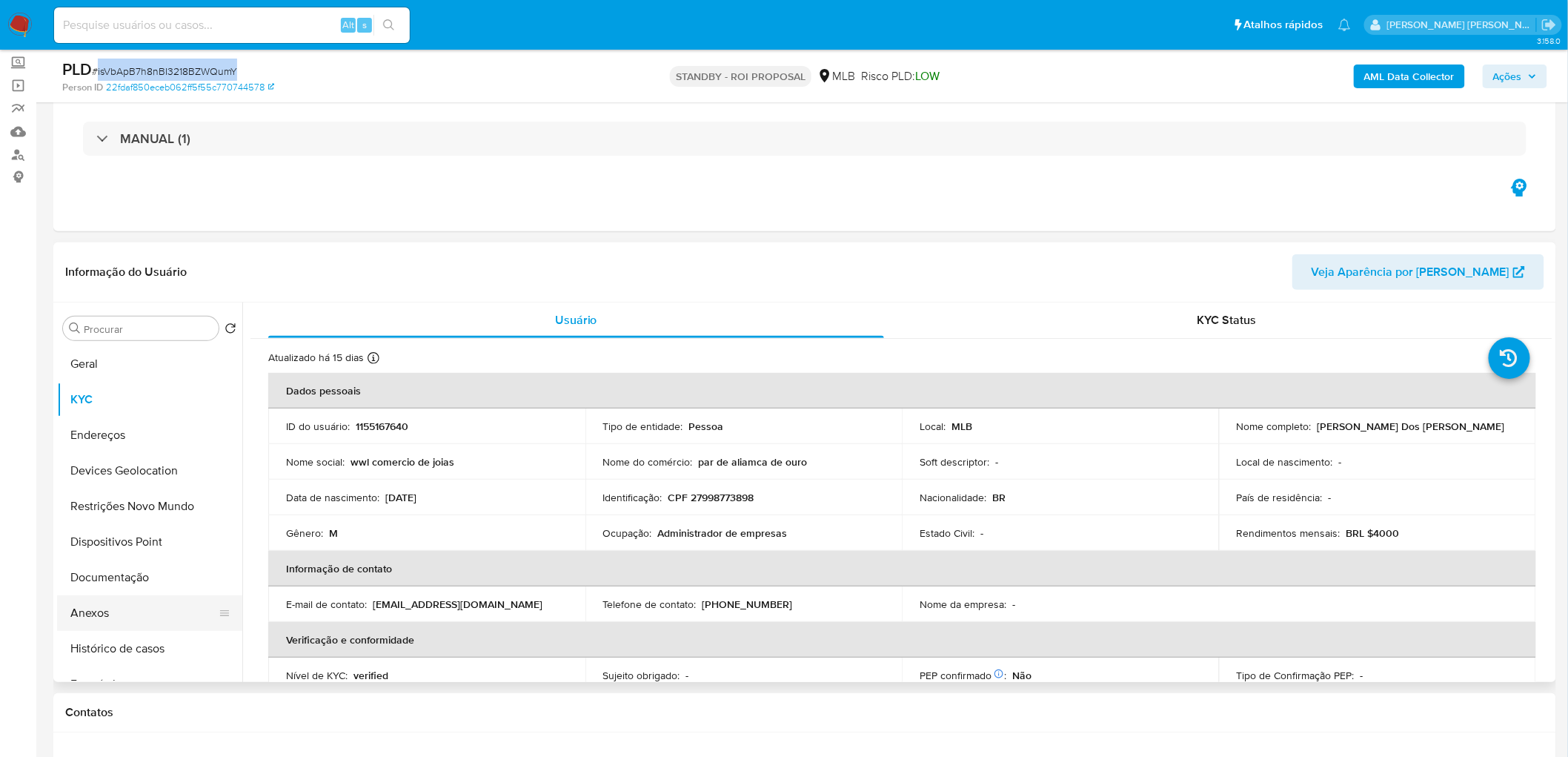
click at [127, 621] on button "Anexos" at bounding box center [144, 613] width 174 height 36
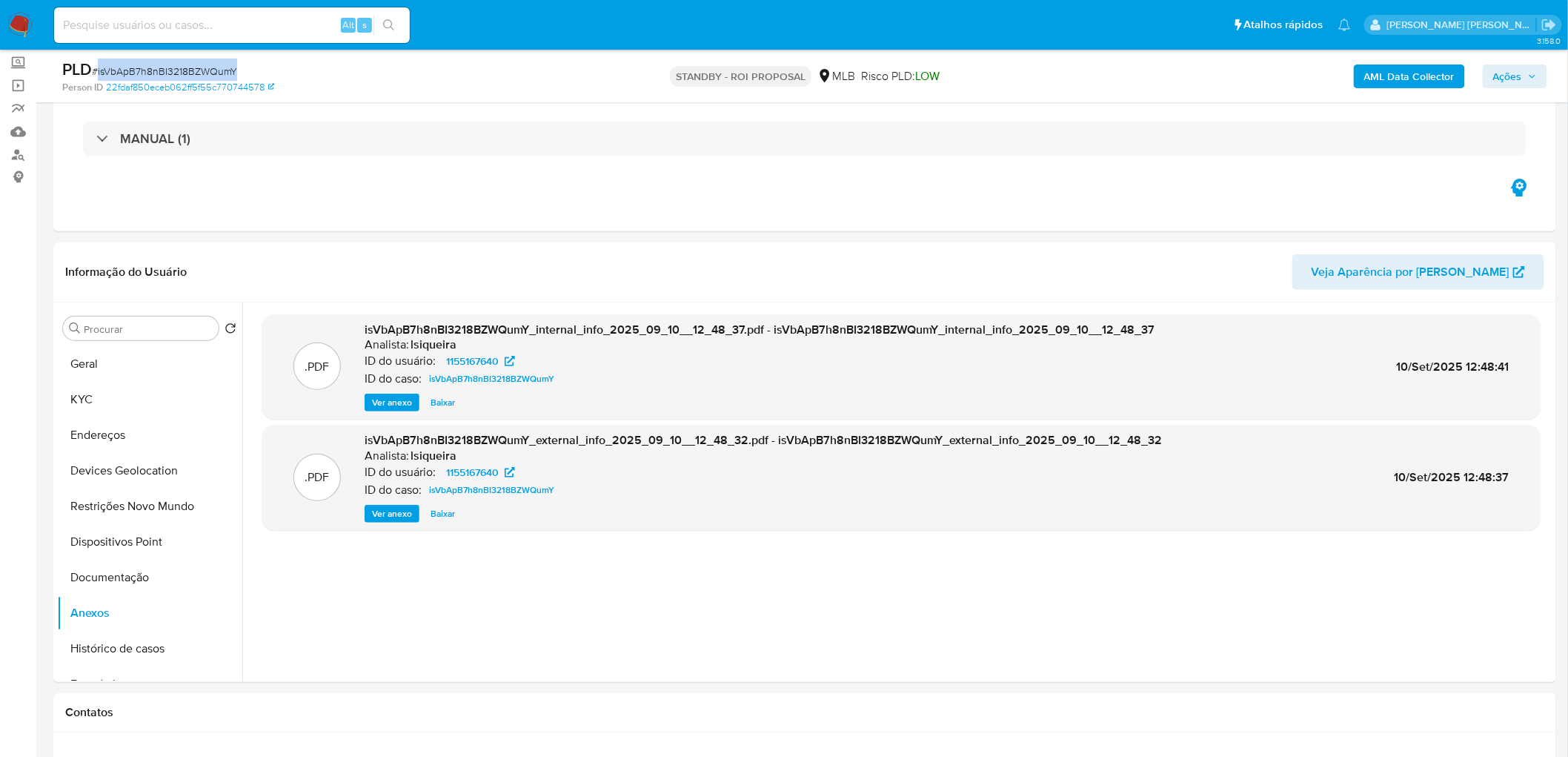
click at [1506, 70] on span "Ações" at bounding box center [1507, 76] width 29 height 24
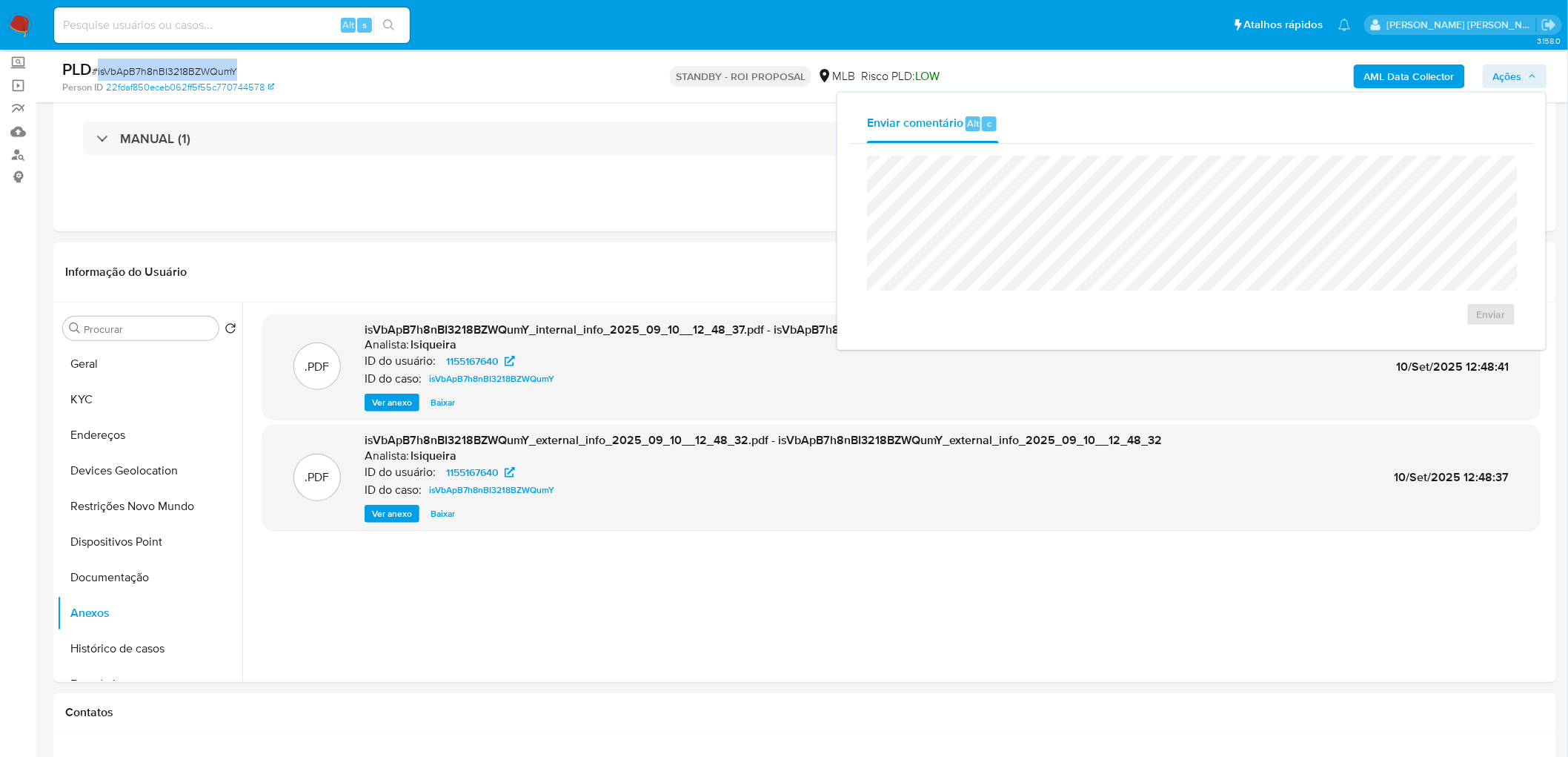
click at [1506, 70] on span "Ações" at bounding box center [1507, 76] width 29 height 24
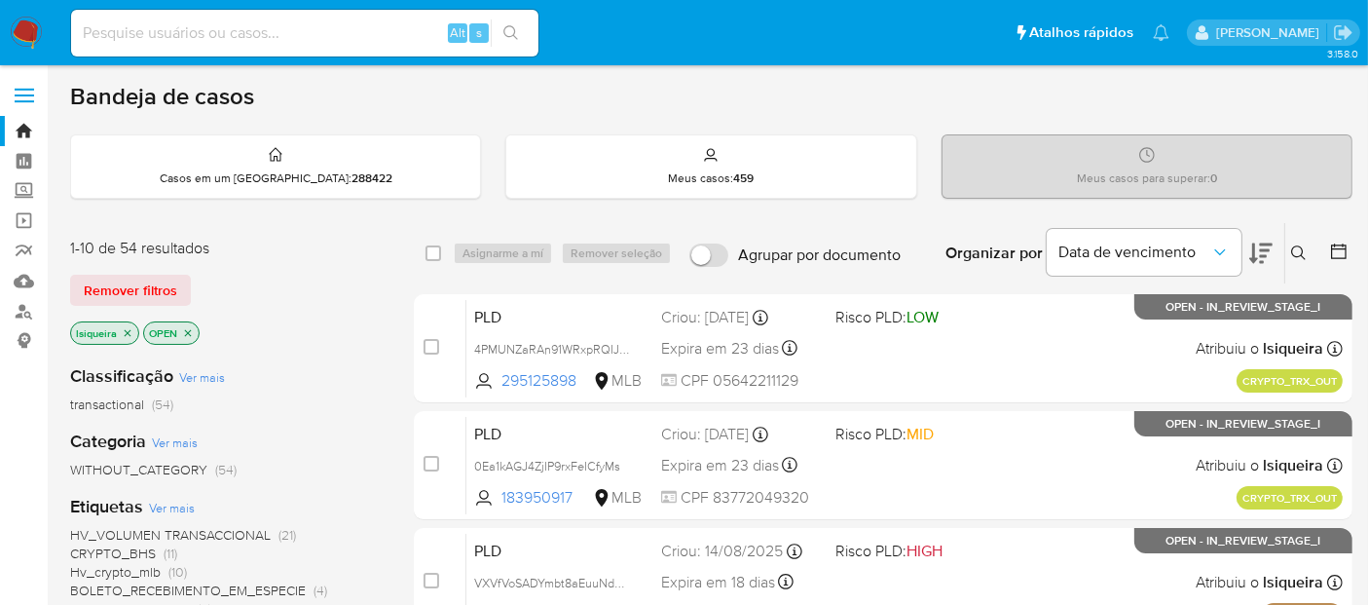
click at [32, 26] on img at bounding box center [26, 33] width 33 height 33
click at [127, 334] on icon "close-filter" at bounding box center [128, 333] width 12 height 12
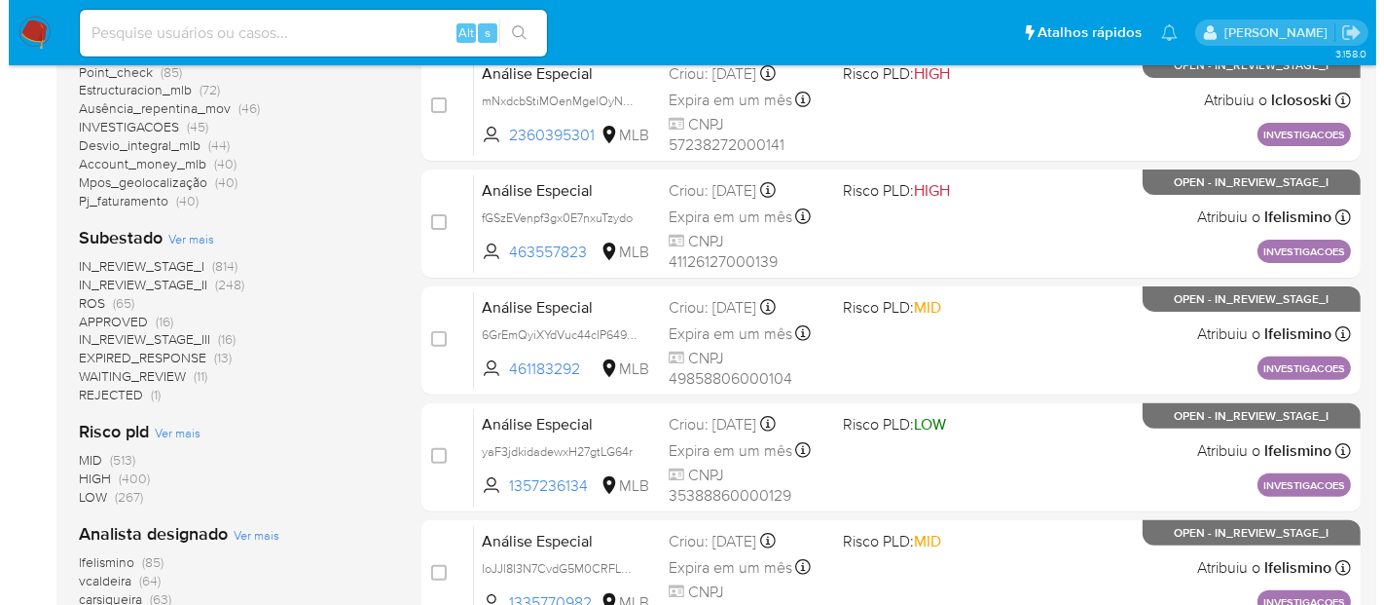
scroll to position [864, 0]
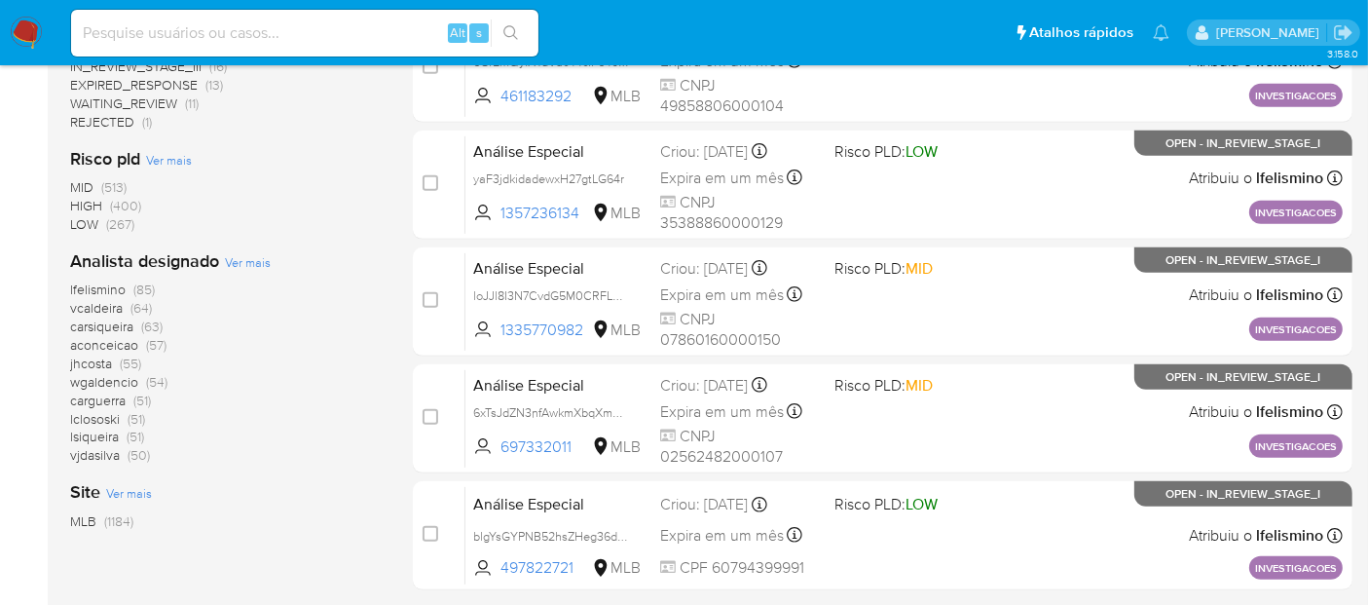
click at [260, 259] on span "Ver mais" at bounding box center [248, 262] width 46 height 18
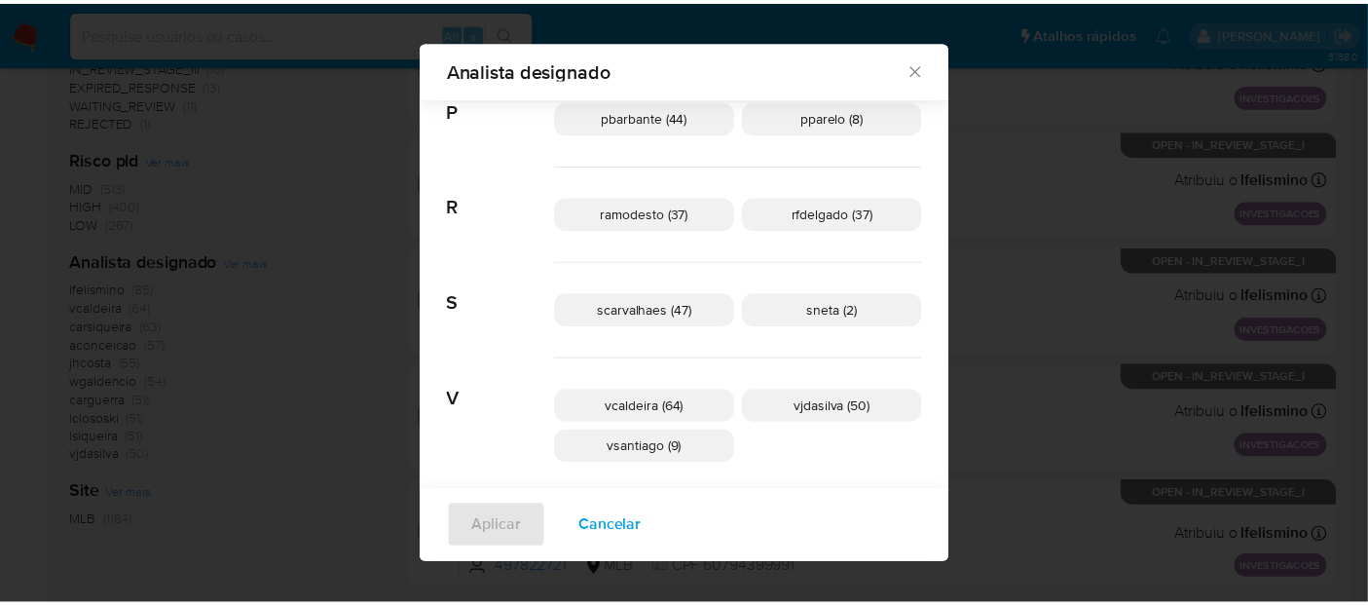
scroll to position [1073, 0]
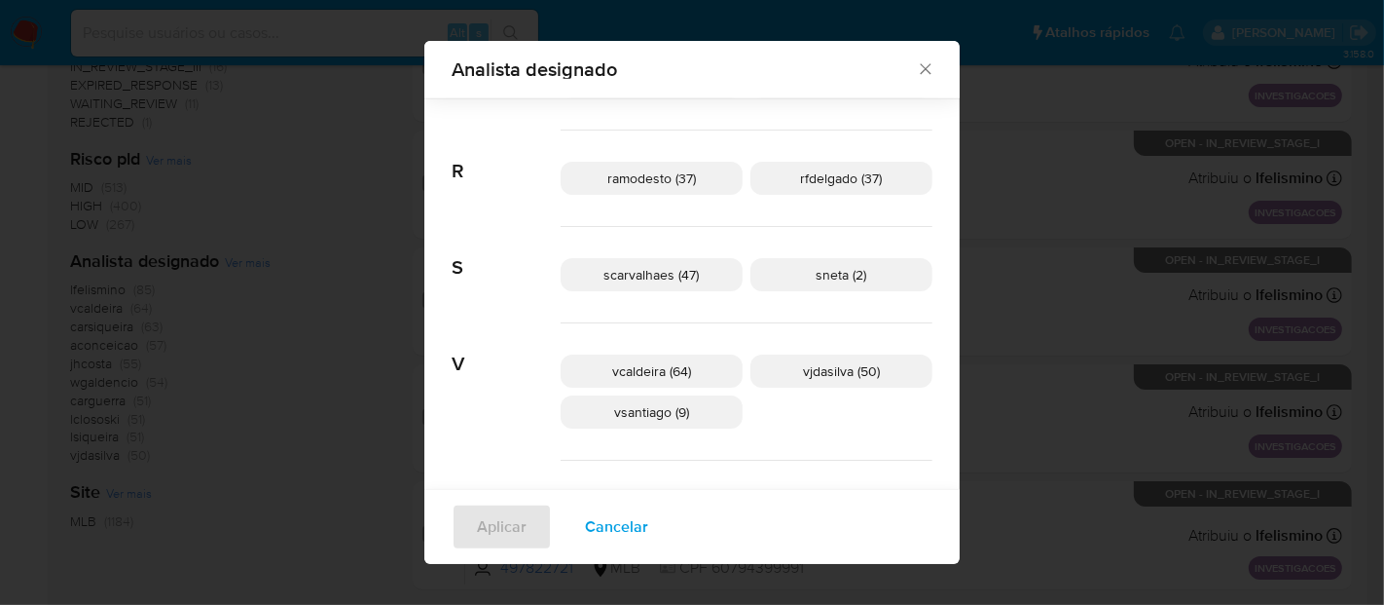
click at [1078, 176] on div "Analista designado Procurar A aconceicao (57) adrbrito (14) alemacedo (3) analm…" at bounding box center [692, 302] width 1384 height 605
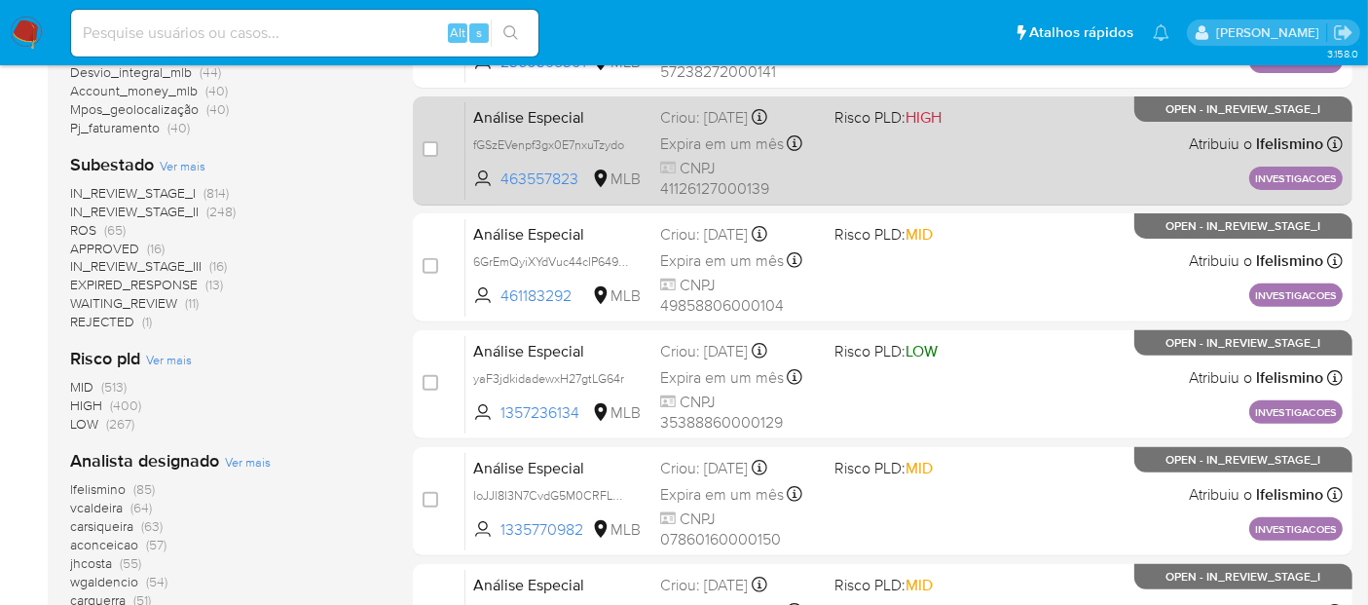
scroll to position [540, 0]
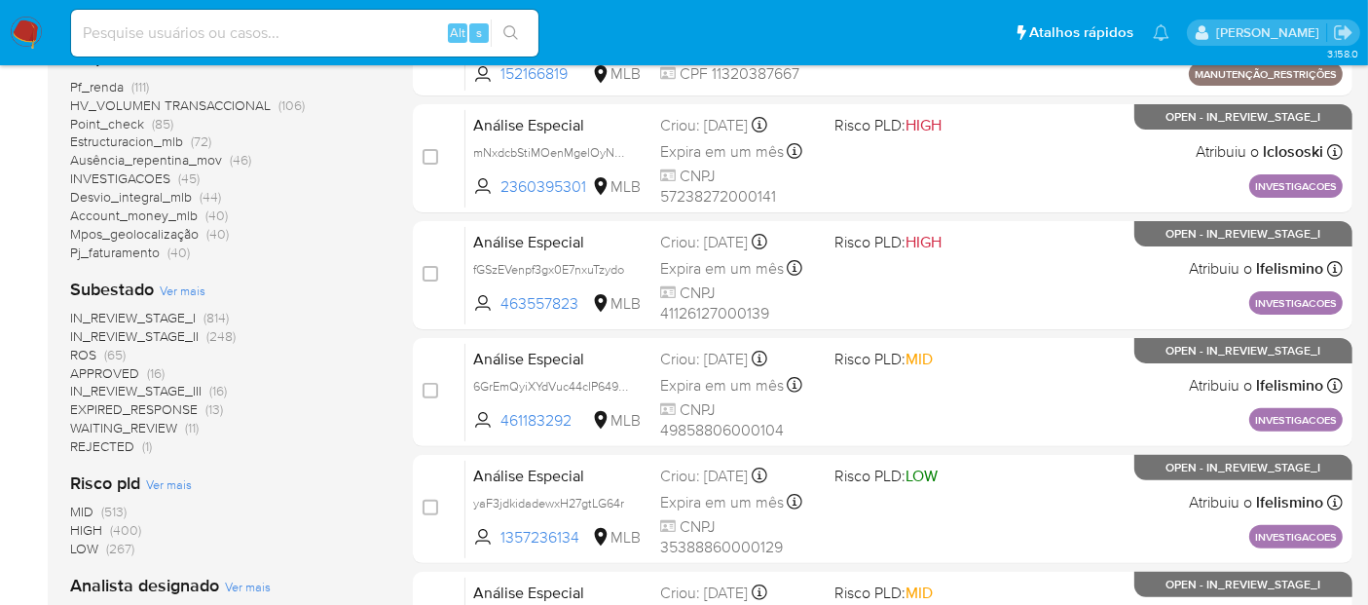
click at [19, 29] on img at bounding box center [26, 33] width 33 height 33
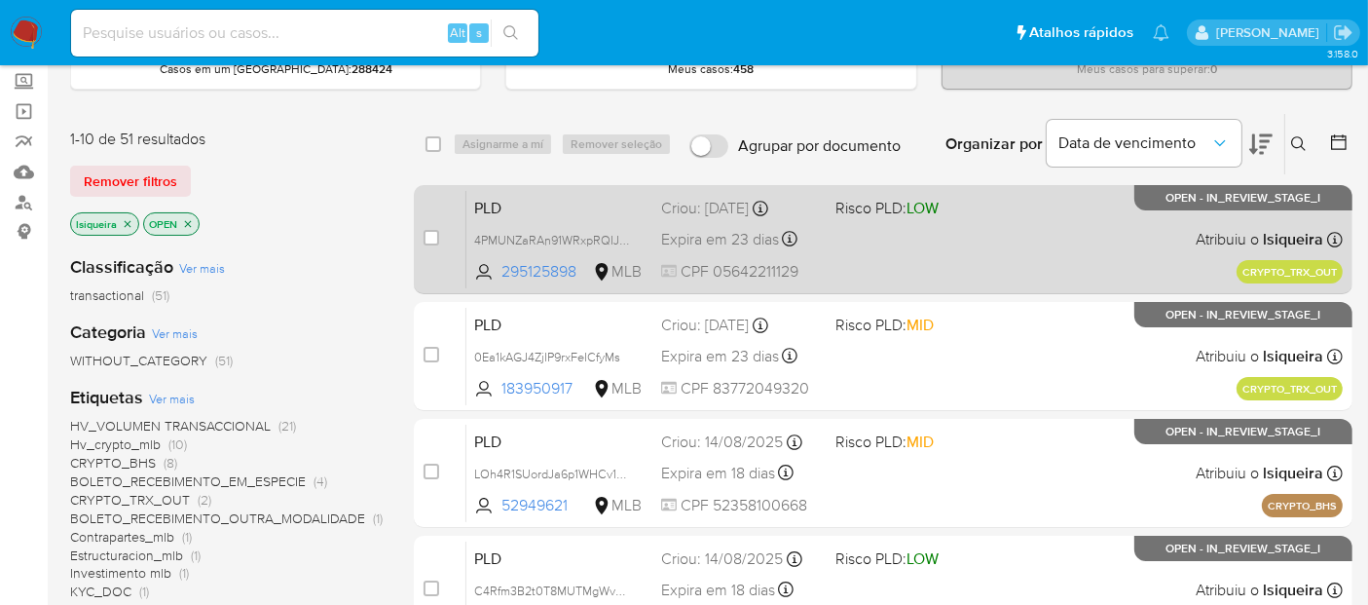
scroll to position [108, 0]
click at [1095, 251] on div "PLD 4PMUNZaRAn91WRxpRQIJ29DO 295125898 MLB Risco PLD: LOW Criou: [DATE] Criou: …" at bounding box center [904, 240] width 876 height 98
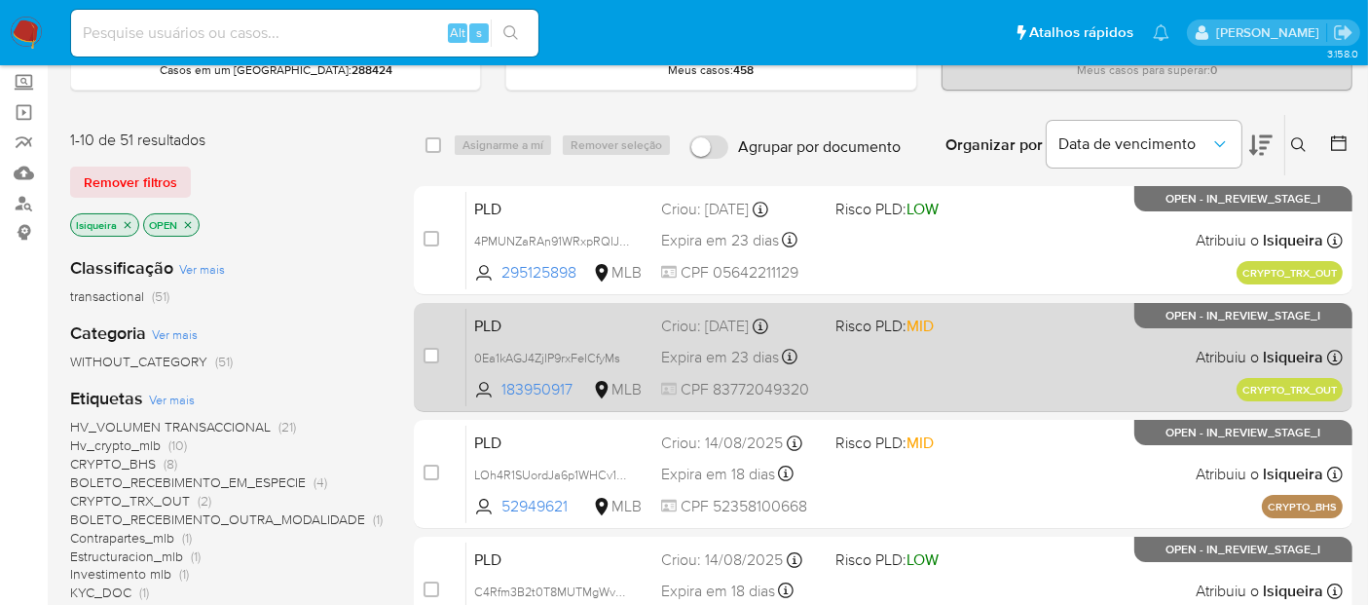
click at [1005, 349] on div "PLD 0Ea1kAGJ4ZjIP9rxFeICfyMs 183950917 MLB Risco PLD: MID Criou: [DATE] Criou: …" at bounding box center [904, 357] width 876 height 98
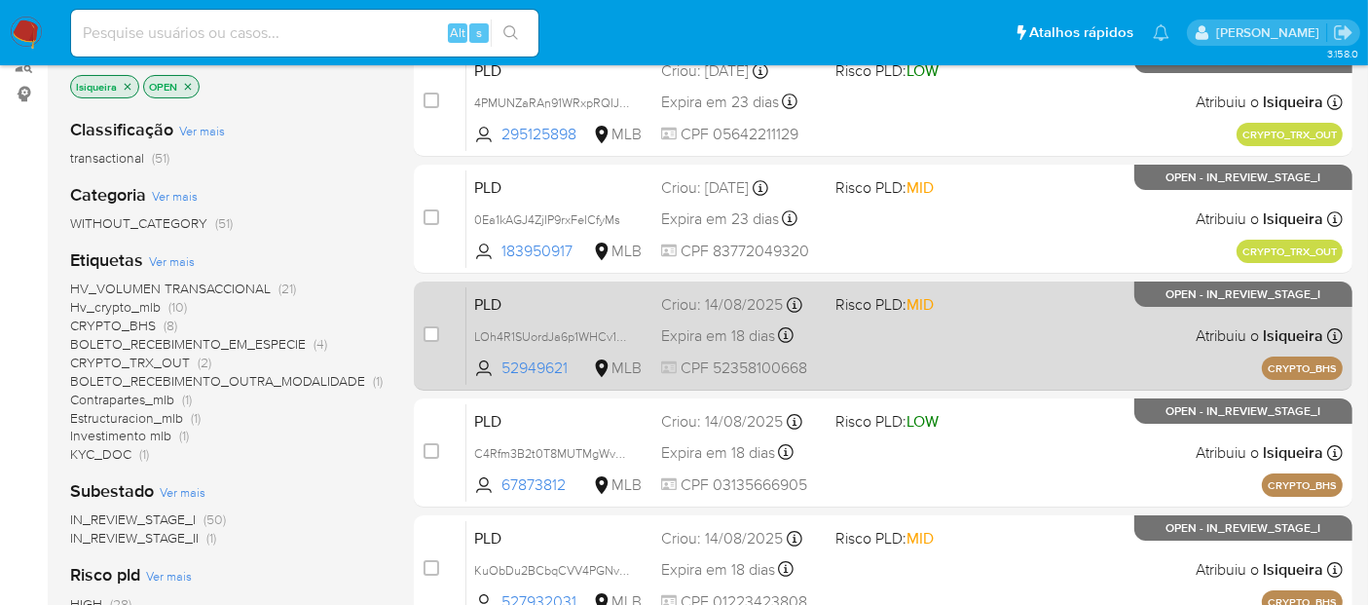
scroll to position [216, 0]
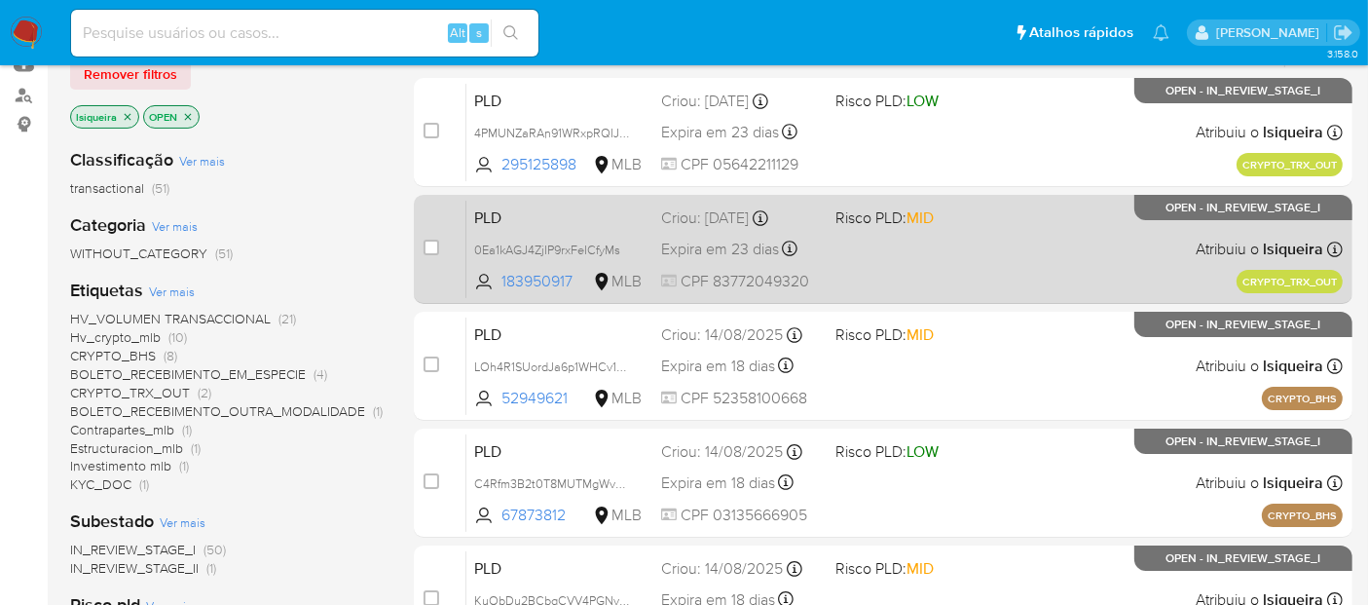
click at [918, 248] on div "PLD 0Ea1kAGJ4ZjIP9rxFeICfyMs 183950917 MLB Risco PLD: MID Criou: [DATE] Criou: …" at bounding box center [904, 249] width 876 height 98
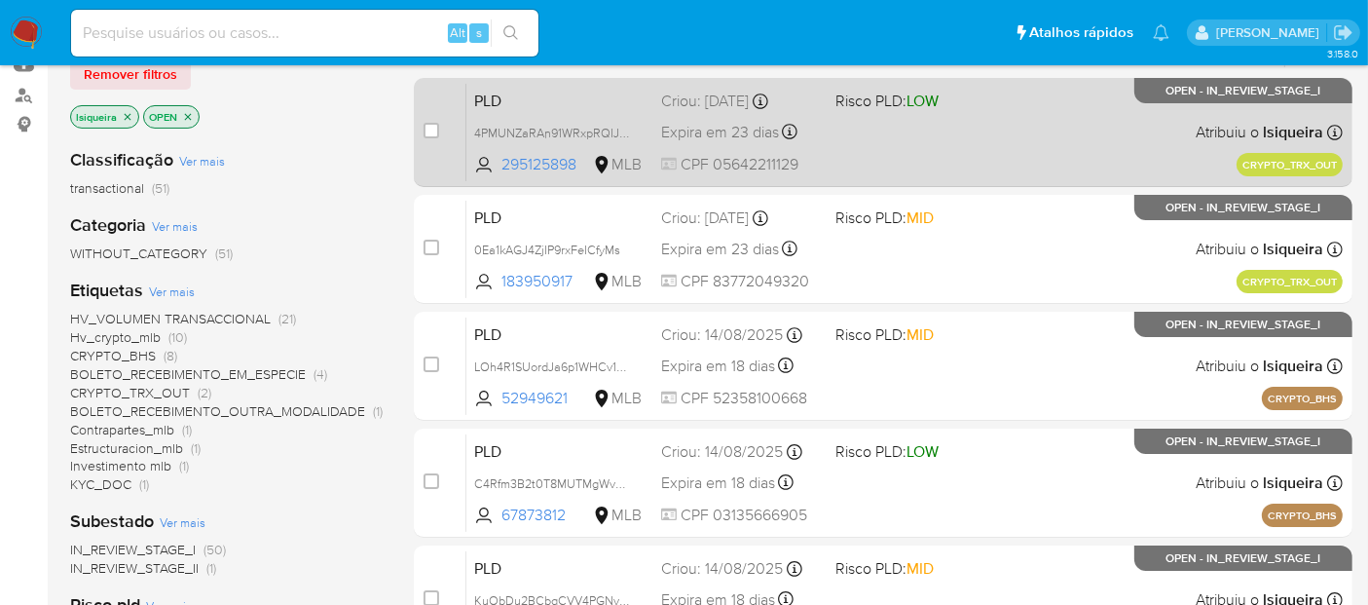
click at [979, 122] on div "PLD 4PMUNZaRAn91WRxpRQIJ29DO 295125898 MLB Risco PLD: LOW Criou: [DATE] Criou: …" at bounding box center [904, 132] width 876 height 98
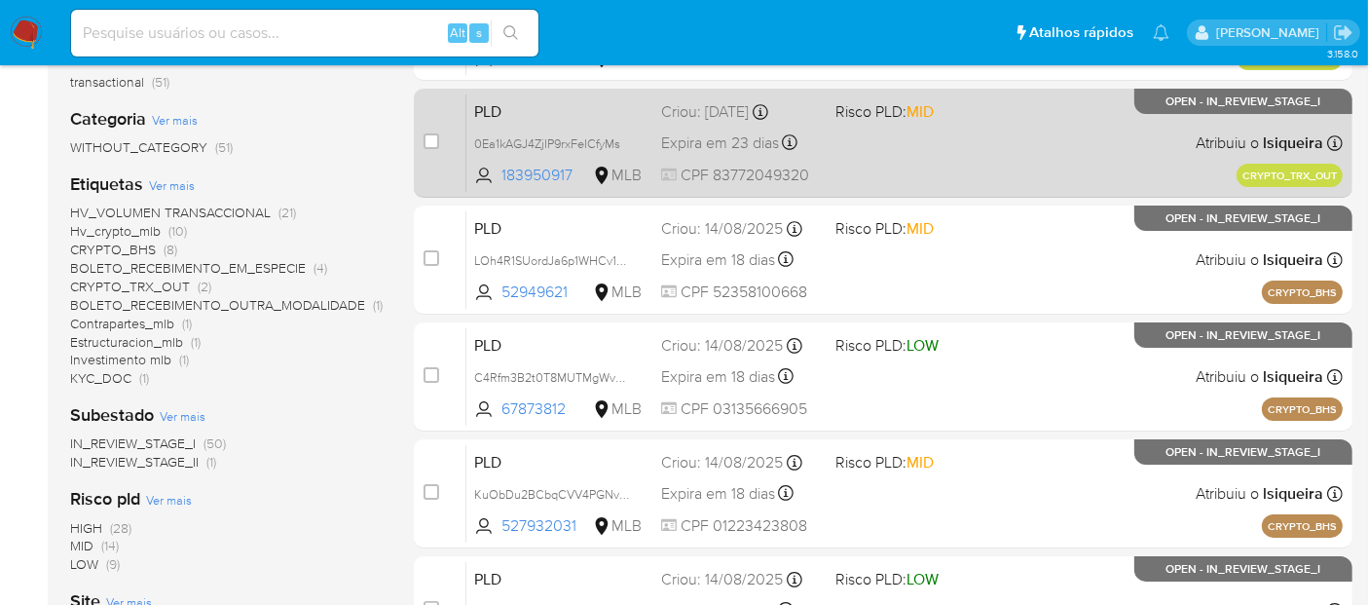
scroll to position [324, 0]
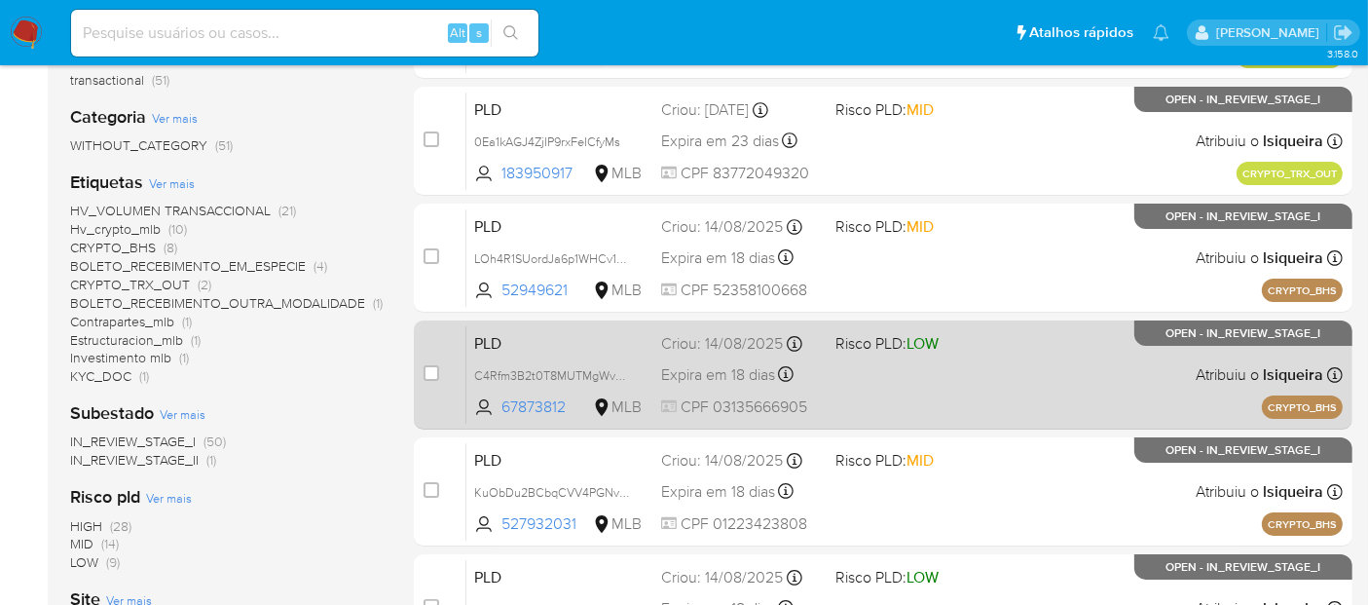
drag, startPoint x: 926, startPoint y: 384, endPoint x: 1085, endPoint y: 397, distance: 160.2
click at [1085, 397] on div "PLD C4Rfm3B2t0T8MUTMgWvadKAb 67873812 MLB Risco PLD: LOW Criou: [DATE] Criou: […" at bounding box center [904, 374] width 876 height 98
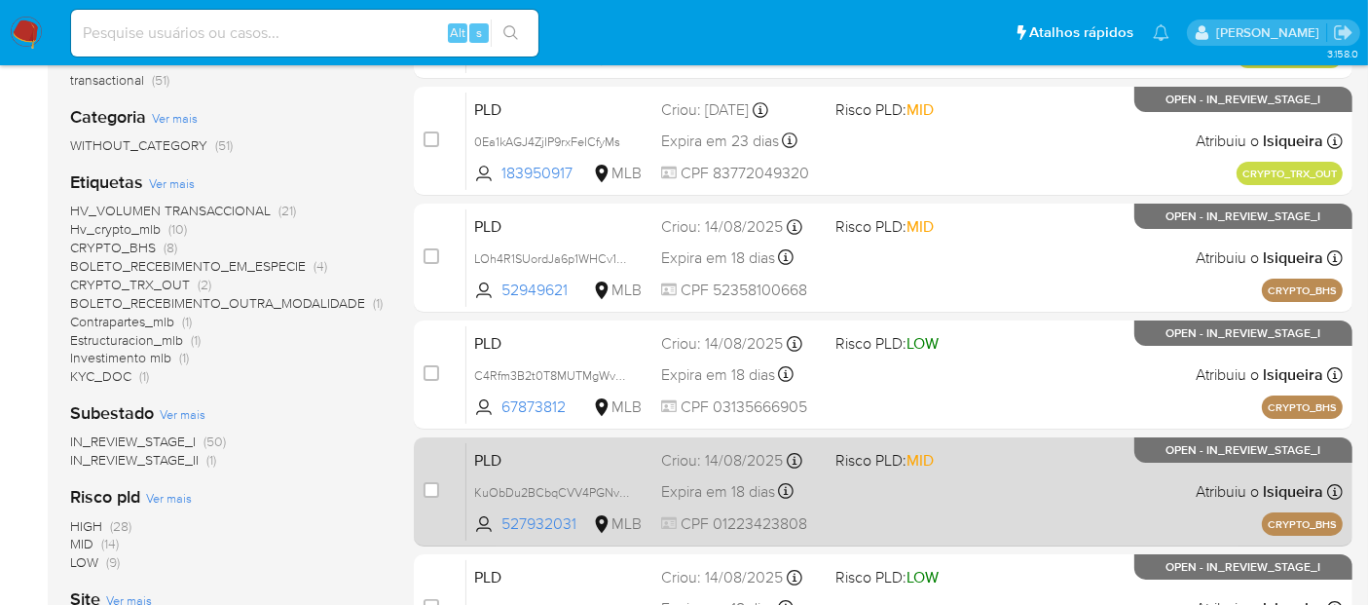
click at [922, 483] on div "PLD KuObDu2BCbqCVV4PGNvRP9hA 527932031 MLB Risco PLD: MID Criou: [DATE] Criou: …" at bounding box center [904, 491] width 876 height 98
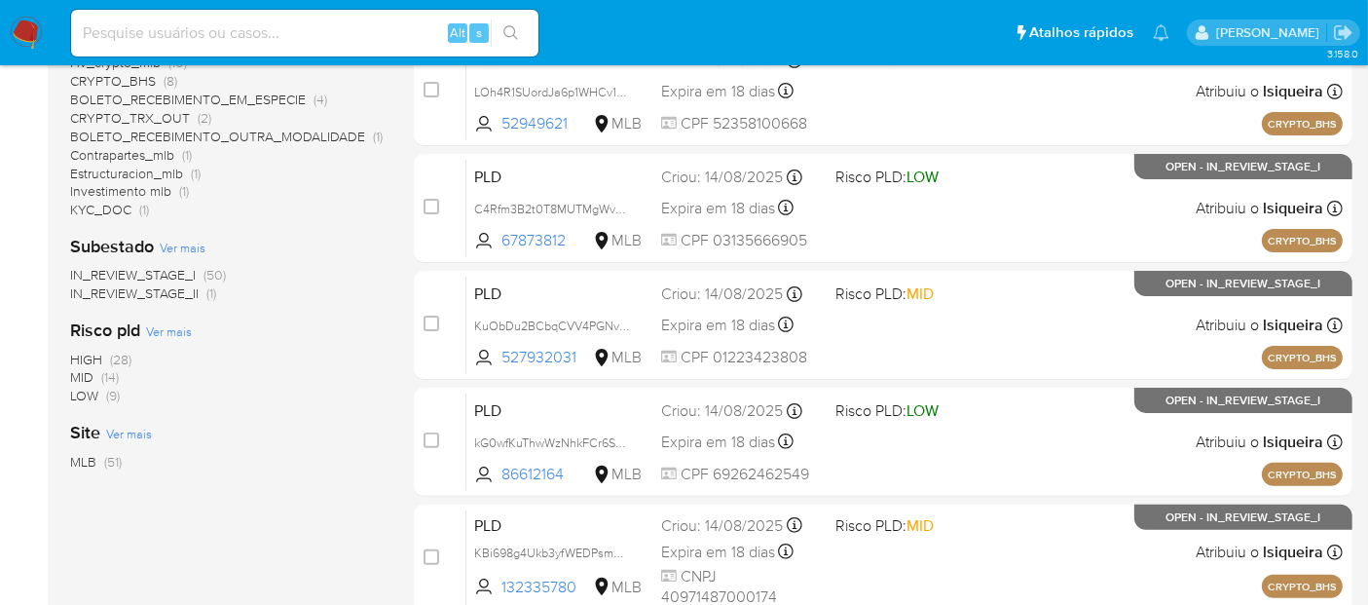
scroll to position [540, 0]
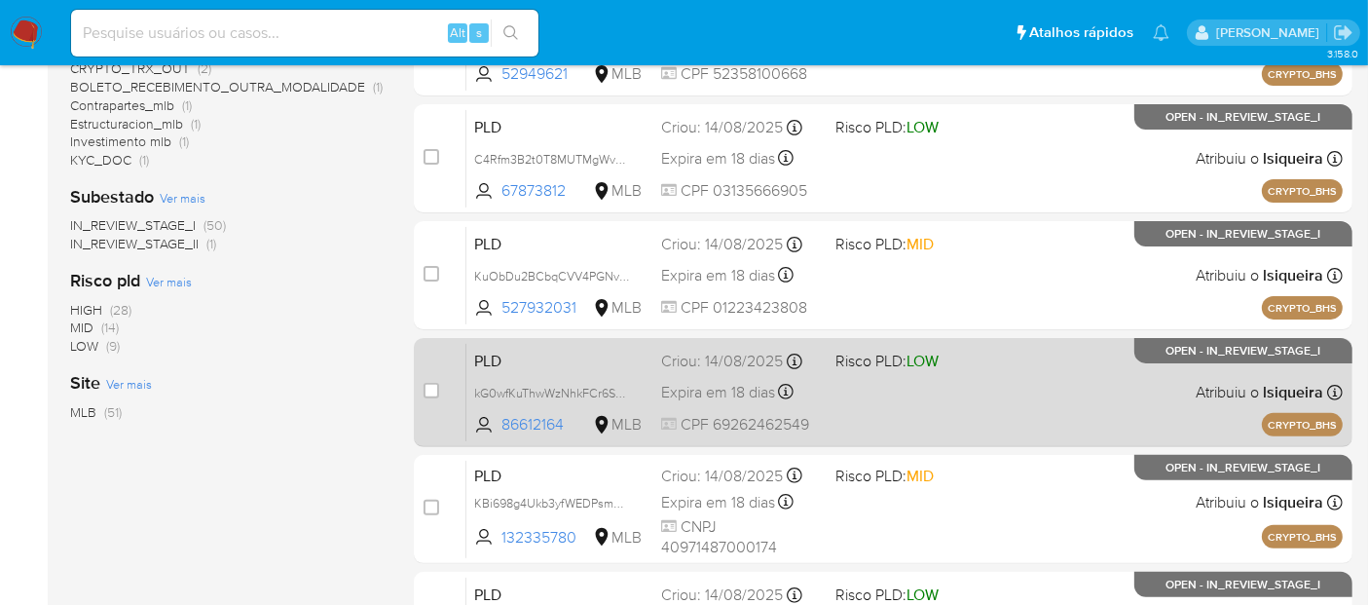
click at [1045, 381] on div "PLD kG0wfKuThwWzNhkFCr6SPcbF 86612164 MLB Risco PLD: LOW Criou: [DATE] Criou: […" at bounding box center [904, 392] width 876 height 98
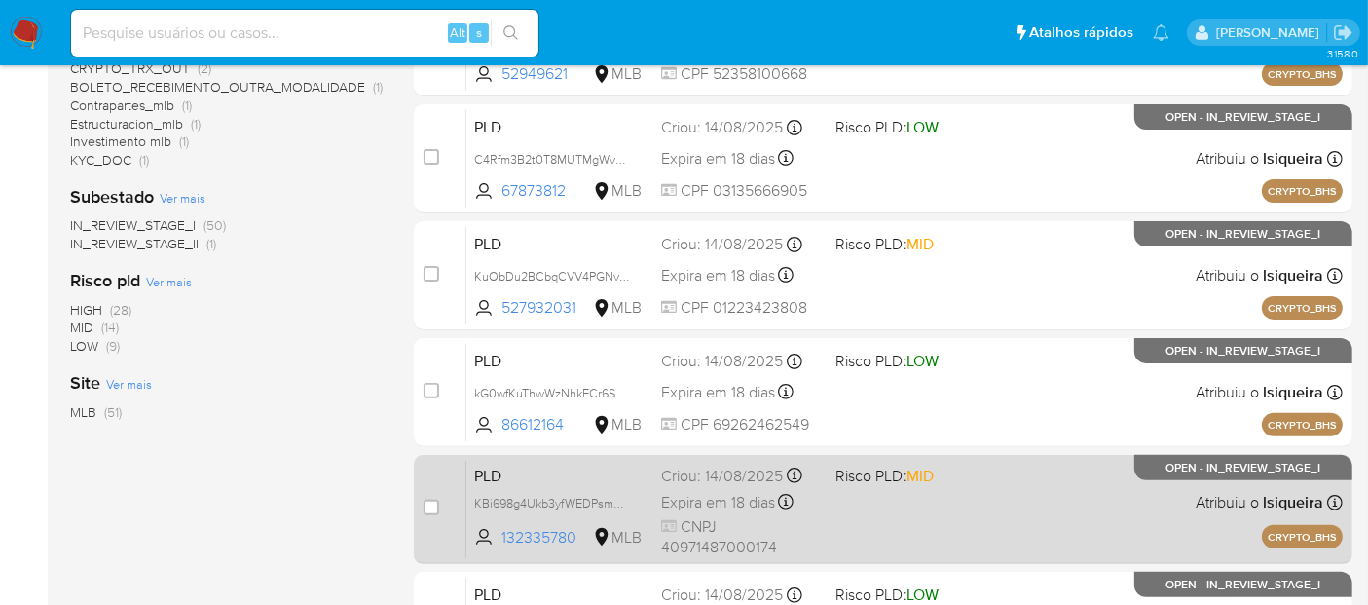
click at [1034, 507] on div "PLD KBi698g4Ukb3yfWEDPsmQgXW 132335780 MLB Risco PLD: MID Criou: [DATE] Criou: …" at bounding box center [904, 508] width 876 height 98
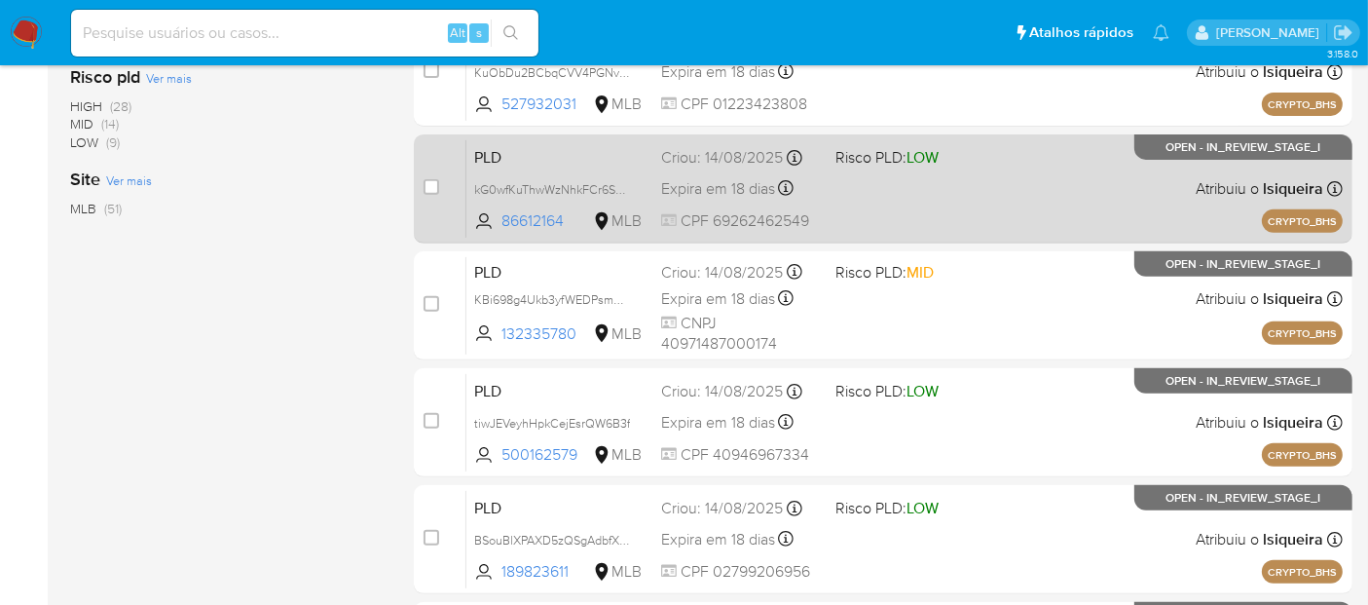
scroll to position [756, 0]
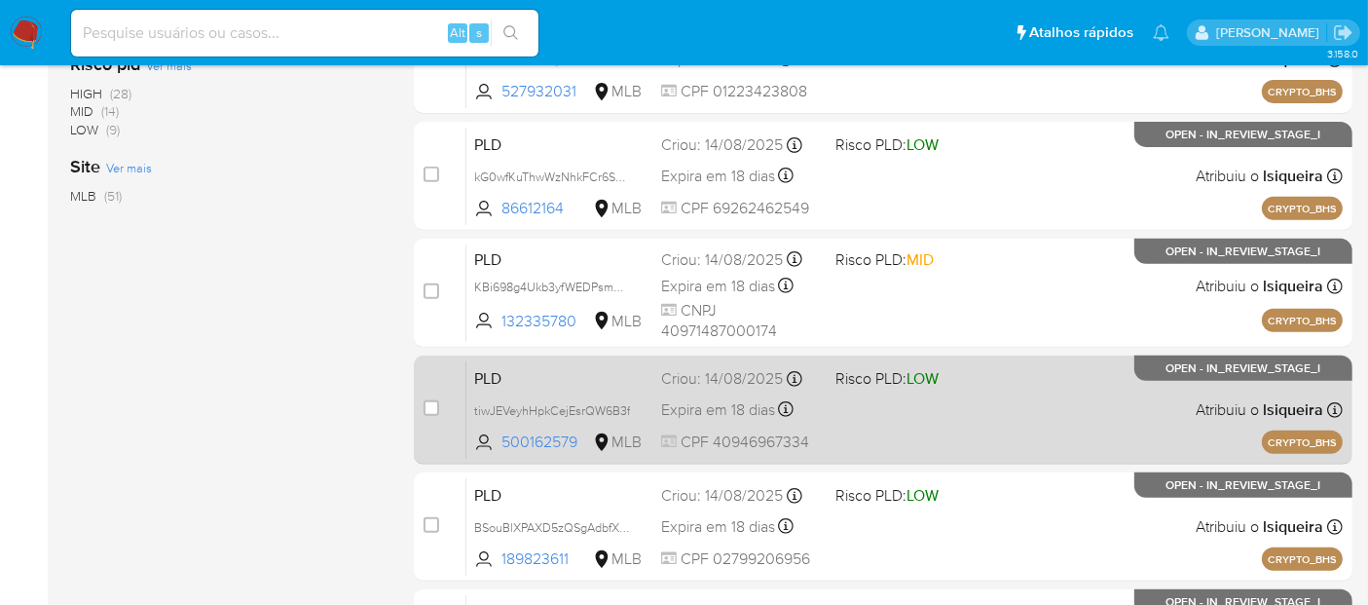
click at [1065, 398] on div "PLD tiwJEVeyhHpkCejEsrQW6B3f 500162579 MLB Risco PLD: LOW Criou: [DATE] Criou: …" at bounding box center [904, 409] width 876 height 98
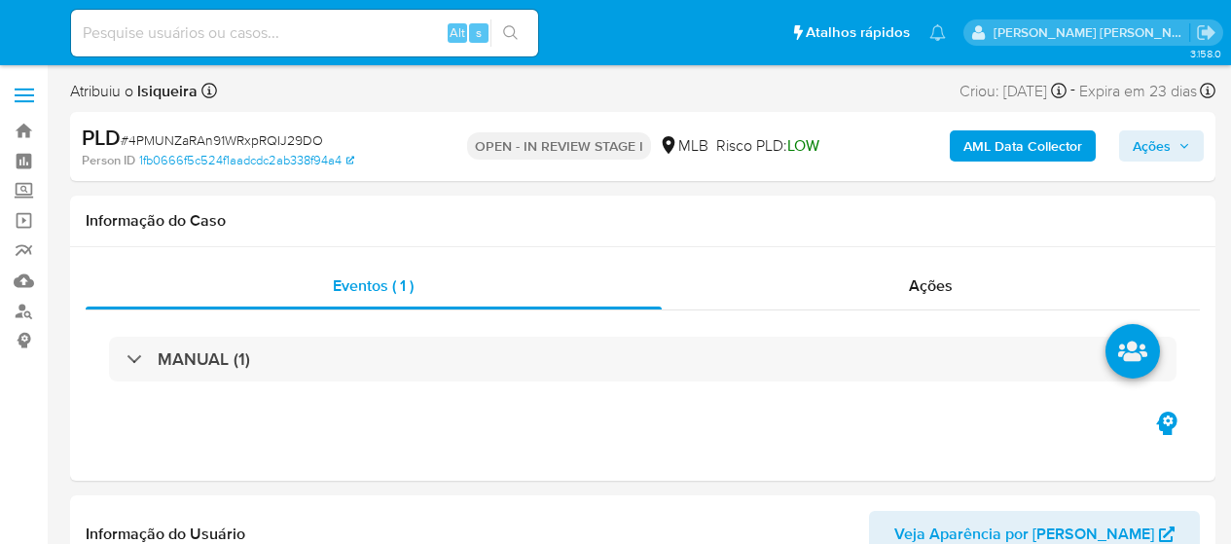
select select "10"
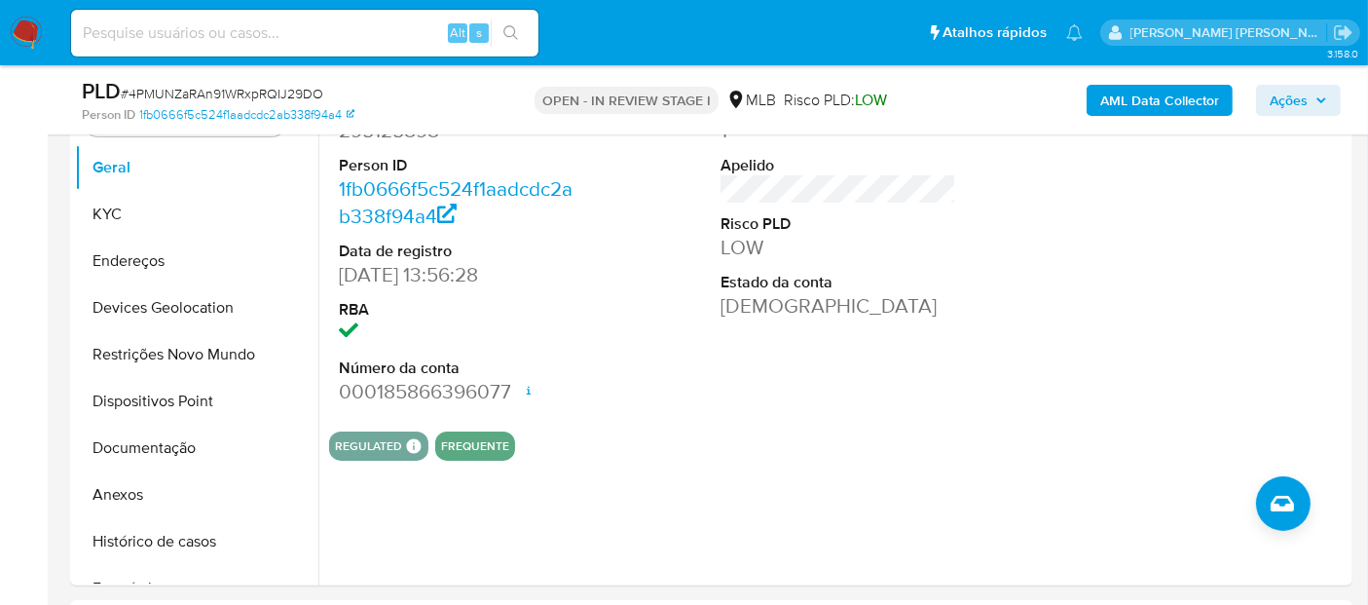
scroll to position [432, 0]
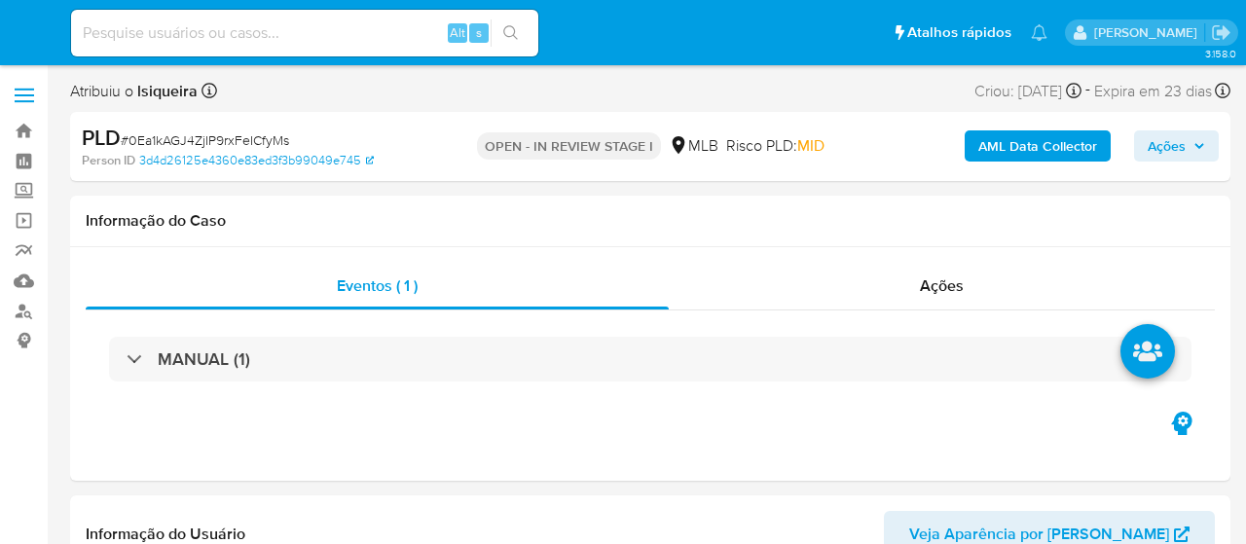
select select "10"
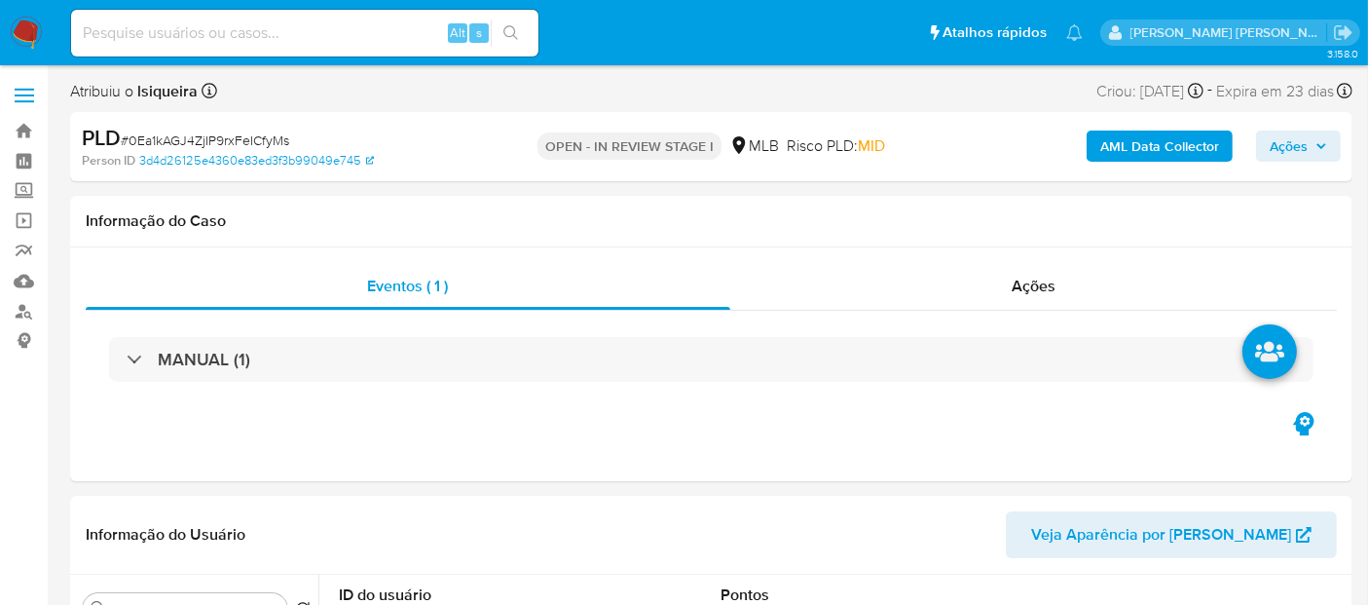
select select "10"
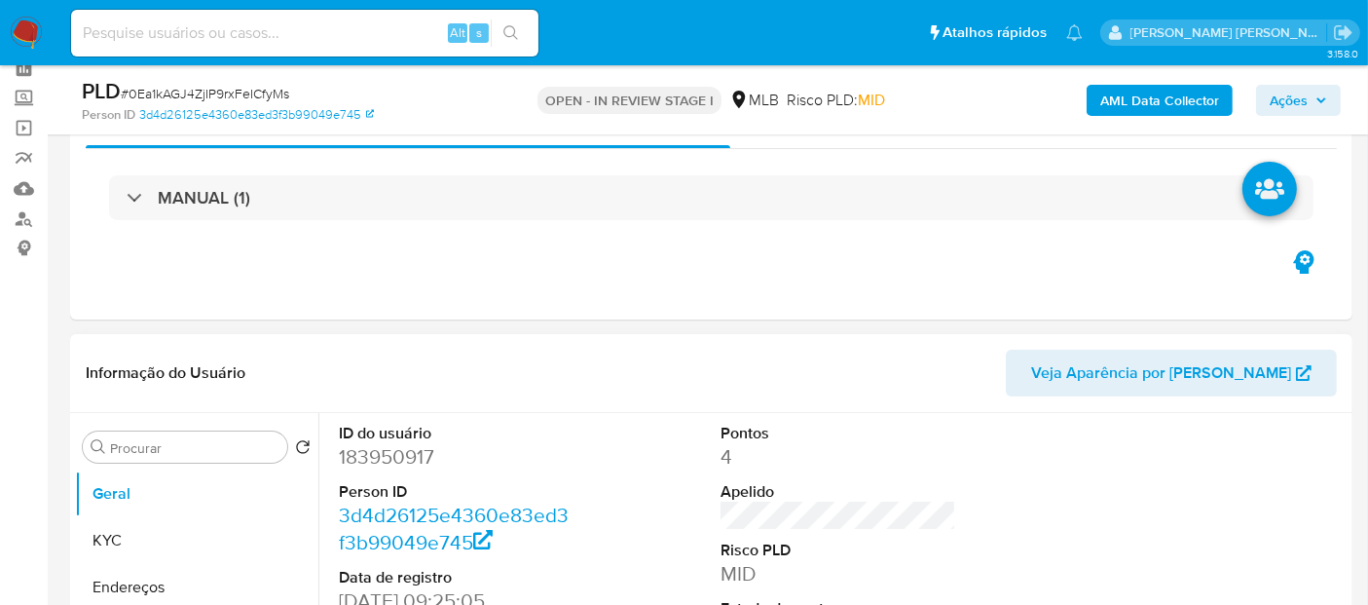
scroll to position [324, 0]
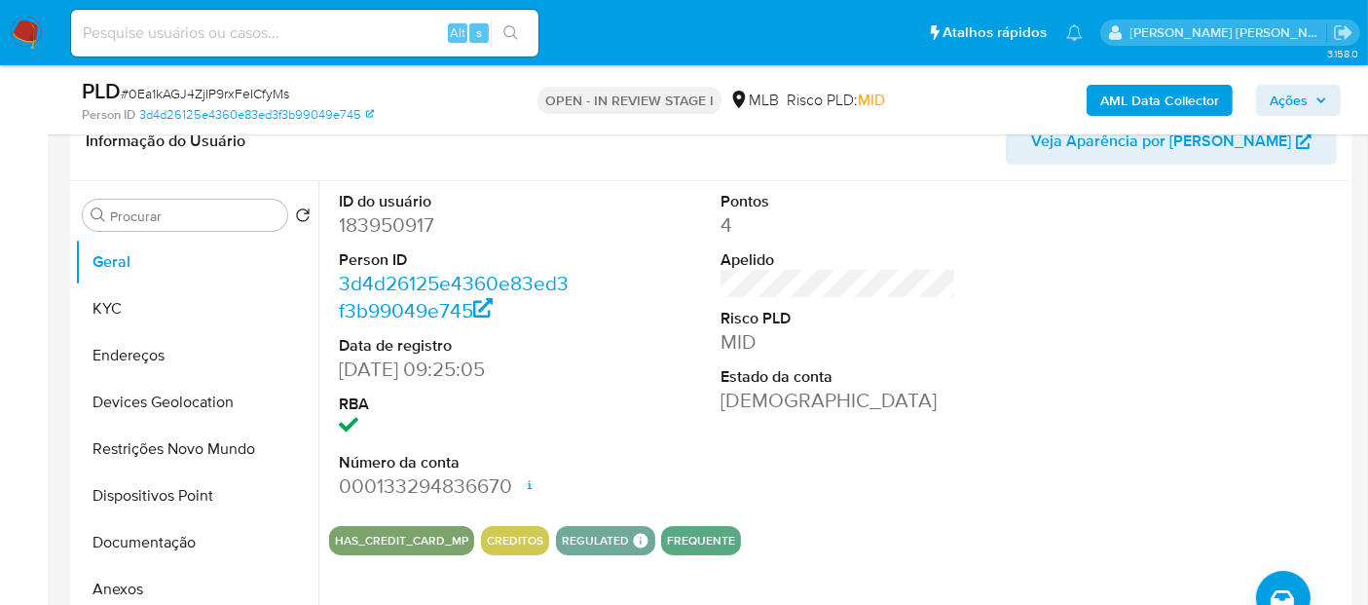
click at [416, 229] on dd "183950917" at bounding box center [457, 224] width 236 height 27
copy dd "183950917"
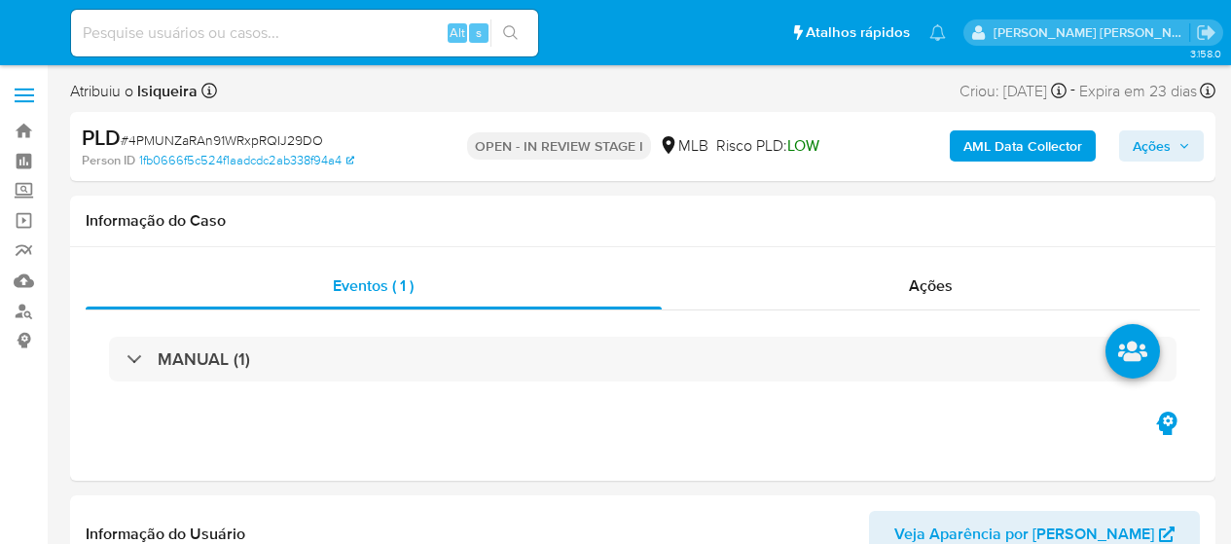
select select "10"
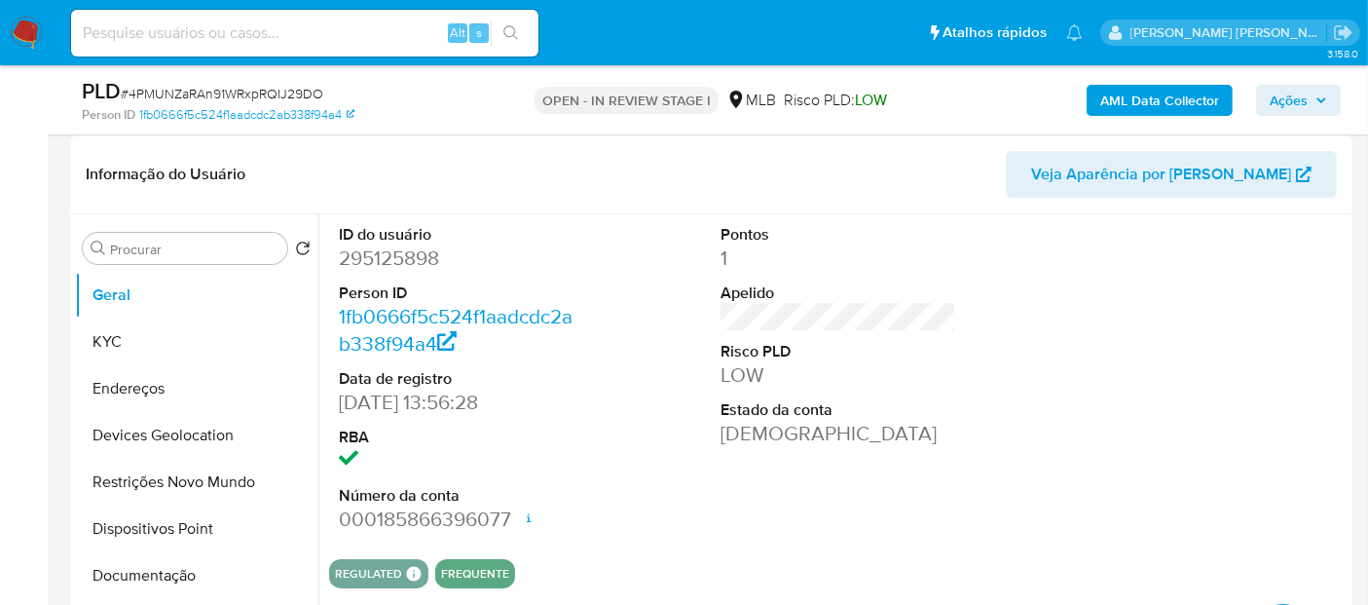
scroll to position [324, 0]
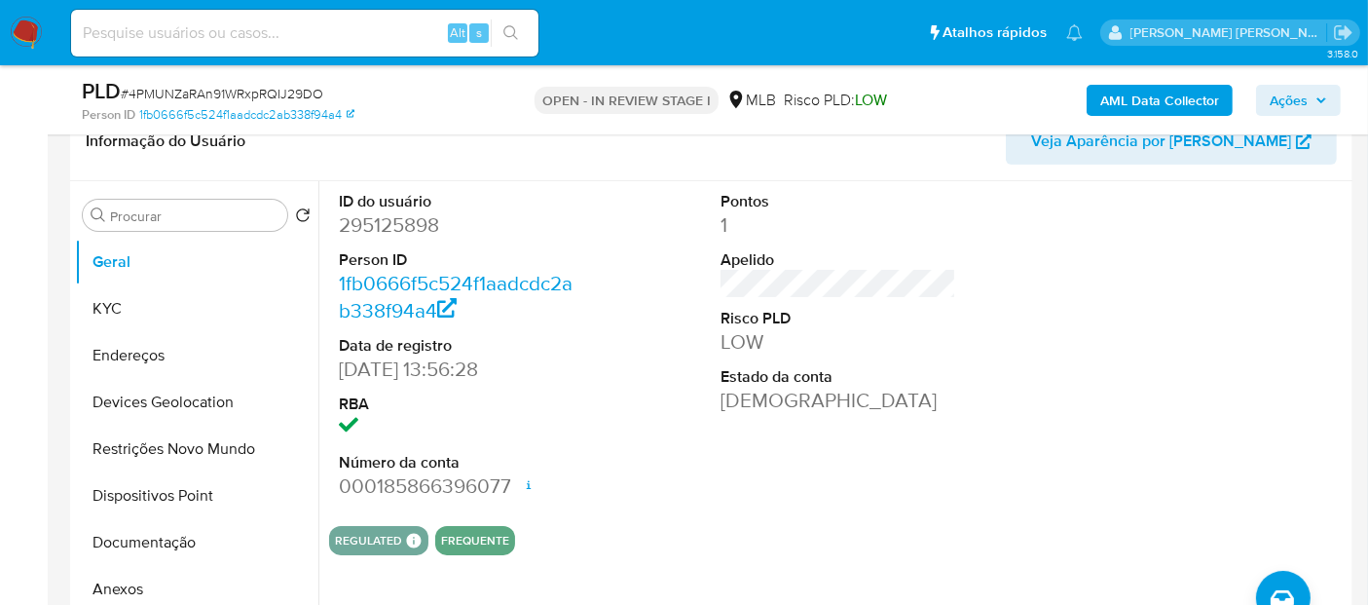
click at [405, 226] on dd "295125898" at bounding box center [457, 224] width 236 height 27
copy dd "295125898"
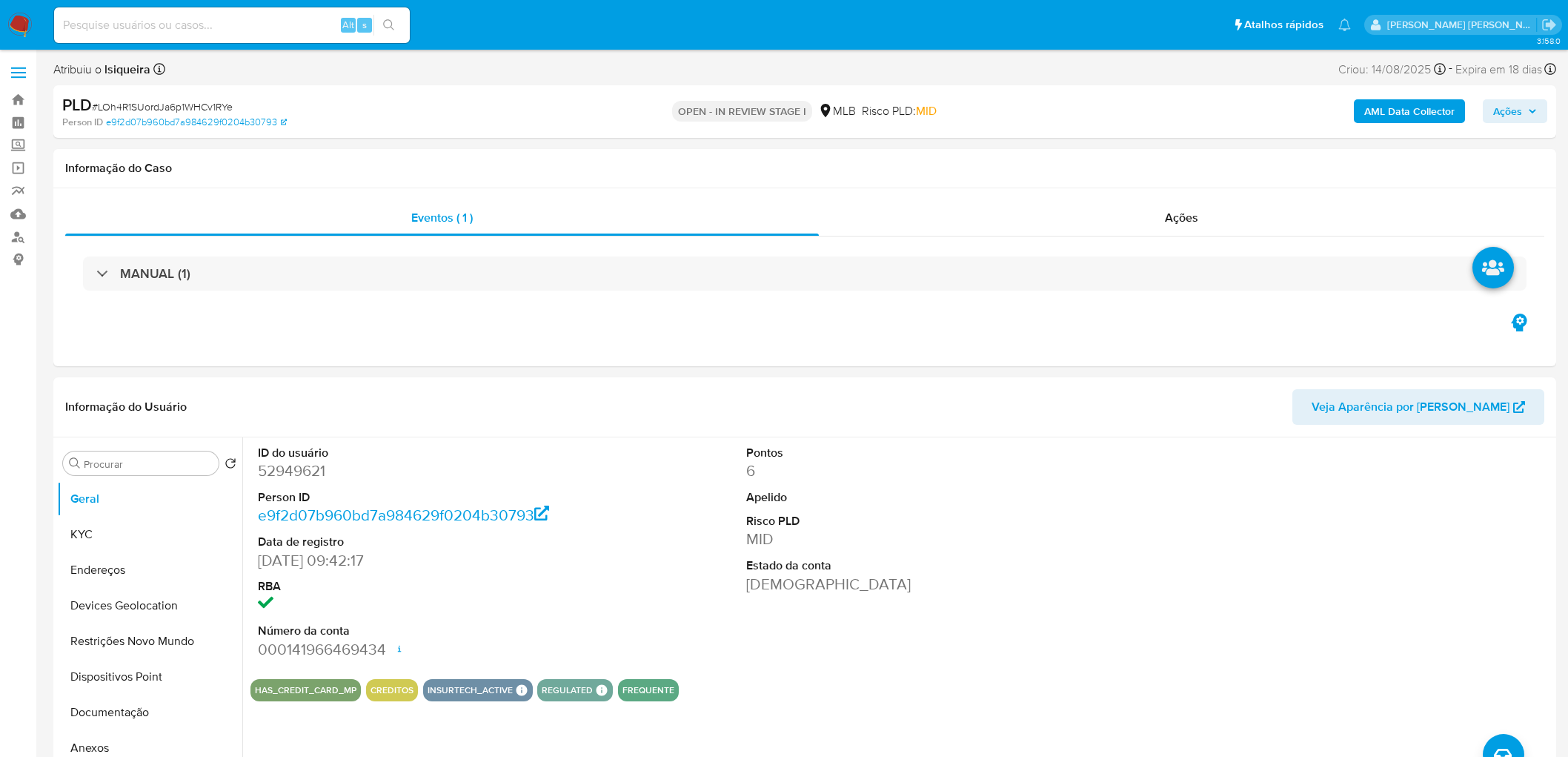
select select "10"
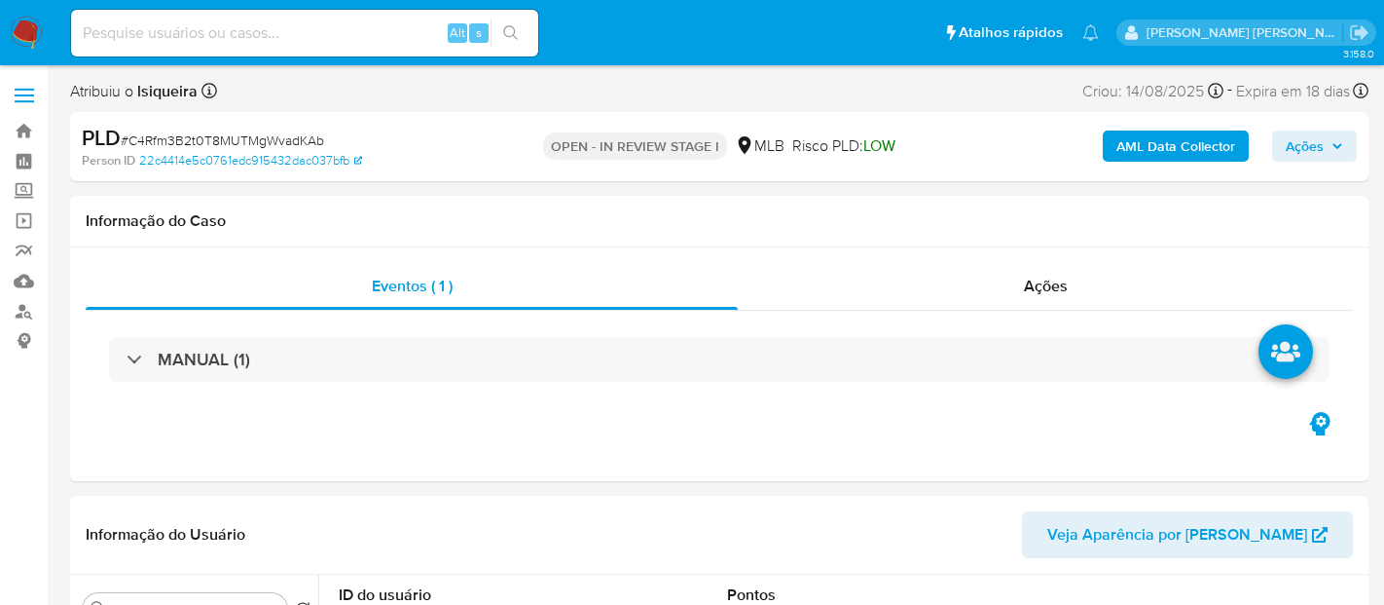
select select "10"
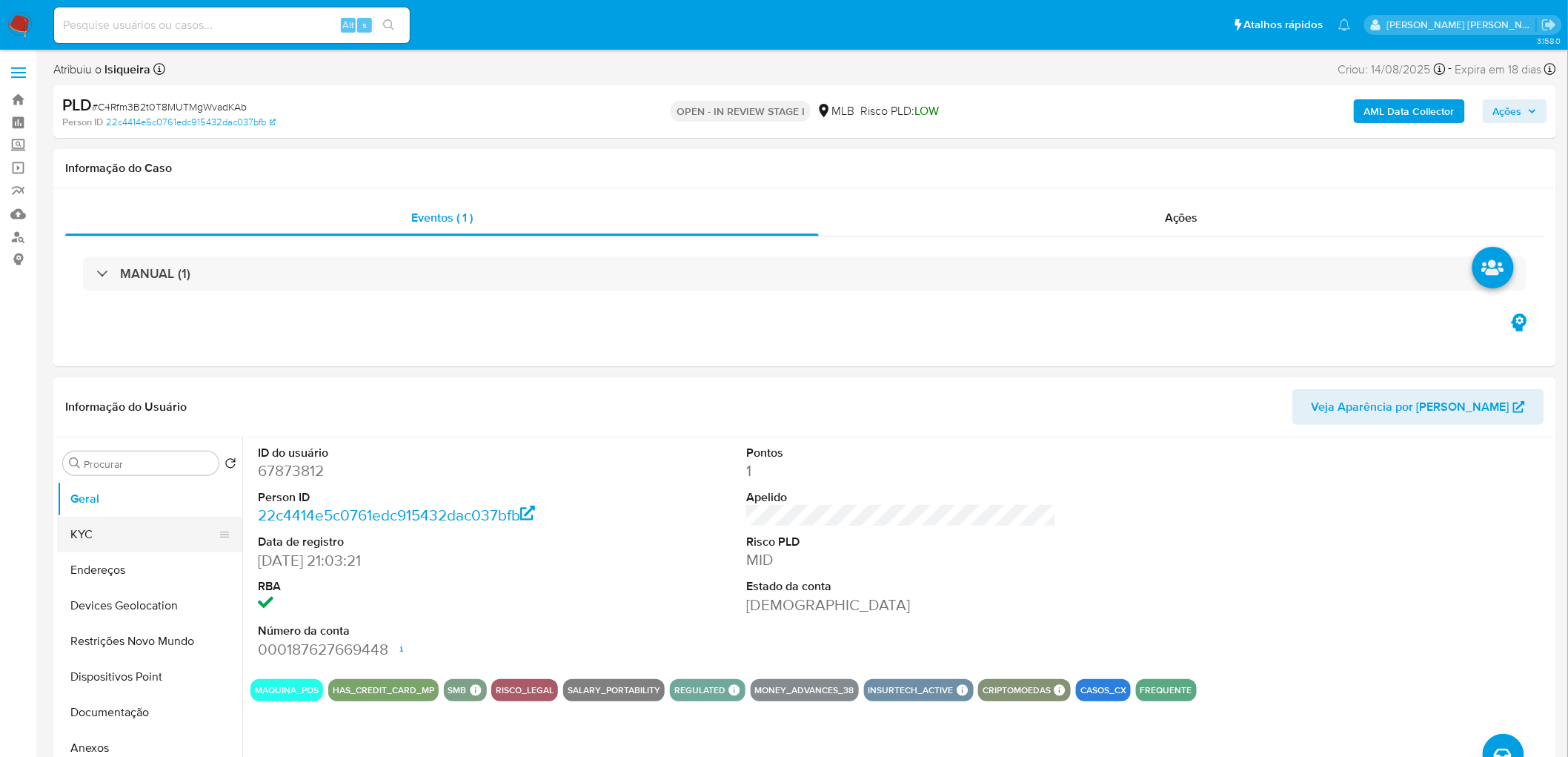
click at [127, 460] on button "KYC" at bounding box center [144, 534] width 174 height 36
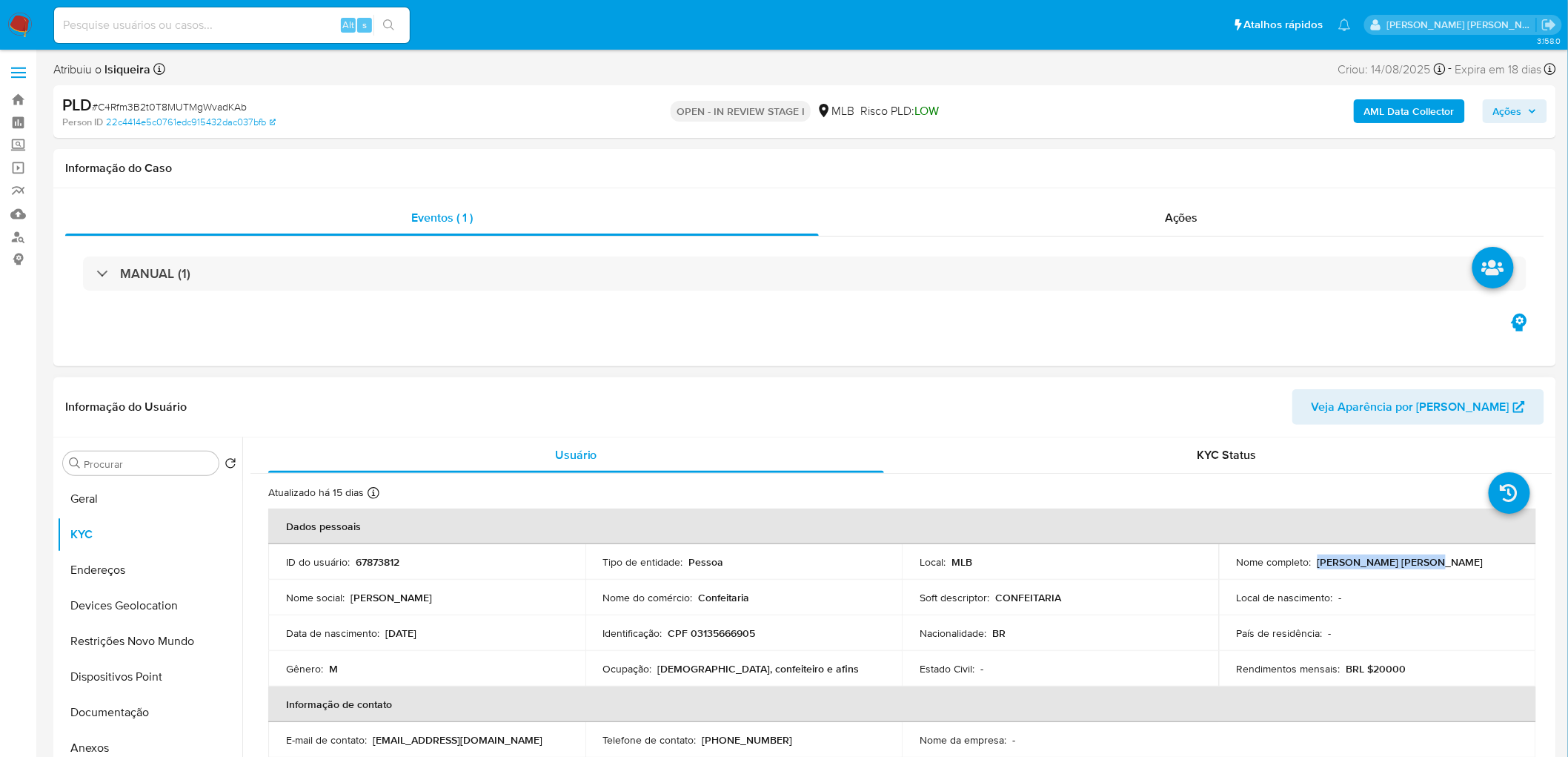
drag, startPoint x: 1434, startPoint y: 564, endPoint x: 1315, endPoint y: 566, distance: 119.0
click at [1053, 460] on div "Nome completo : [PERSON_NAME] [PERSON_NAME]" at bounding box center [1378, 562] width 282 height 14
copy p "[PERSON_NAME] [PERSON_NAME]"
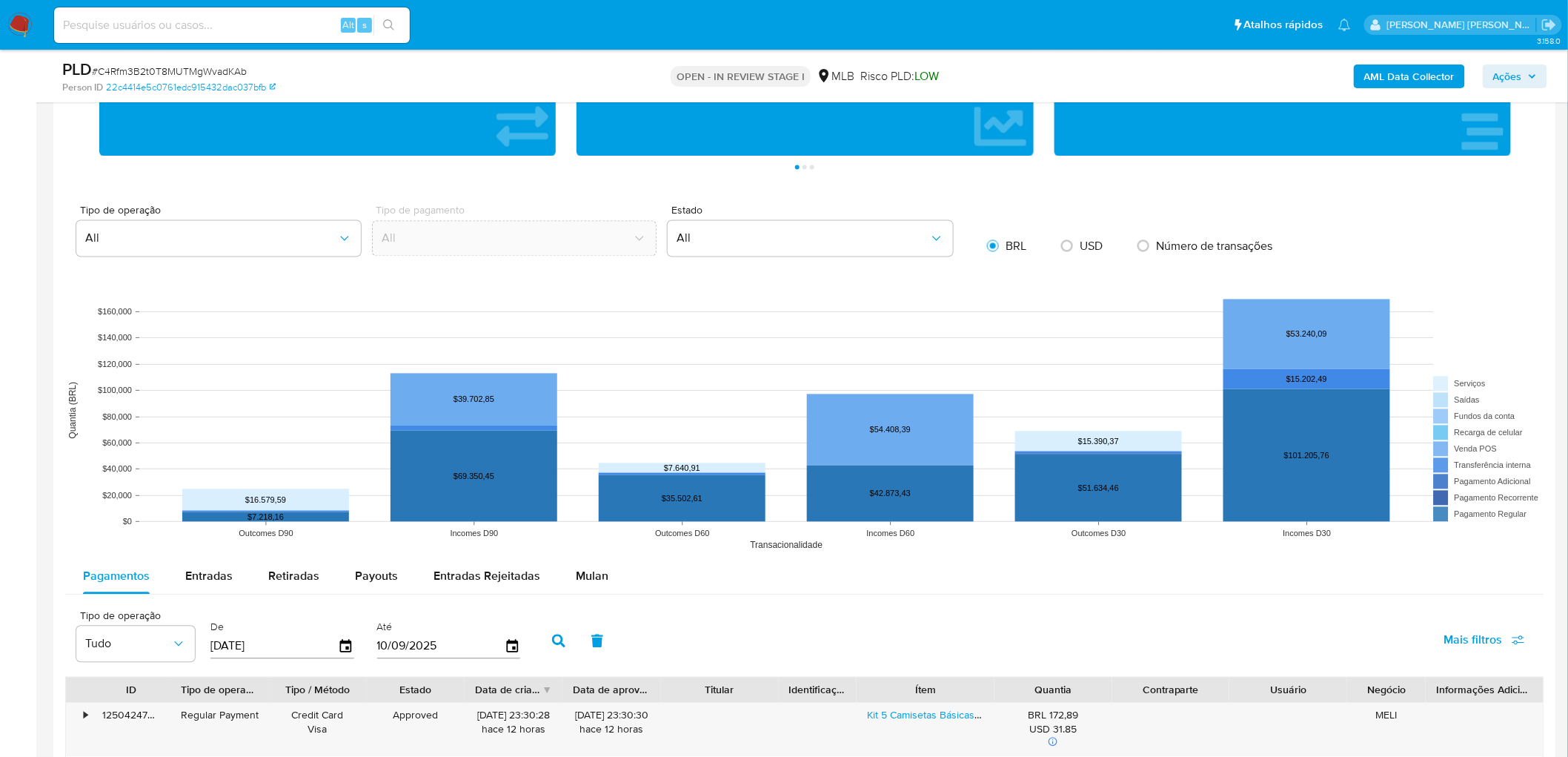
scroll to position [1137, 0]
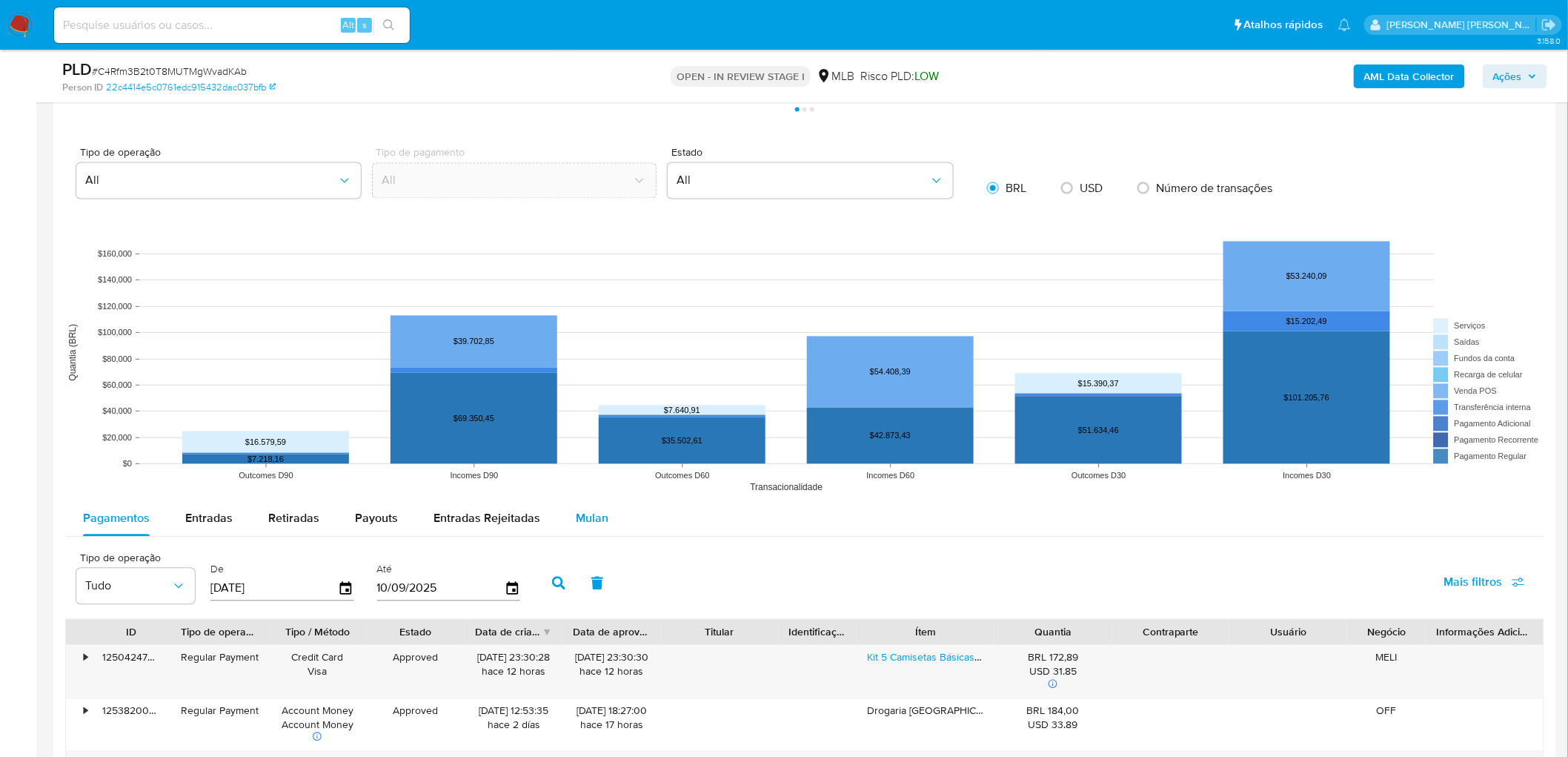
drag, startPoint x: 589, startPoint y: 516, endPoint x: 608, endPoint y: 522, distance: 19.9
click at [591, 460] on span "Mulan" at bounding box center [591, 519] width 33 height 17
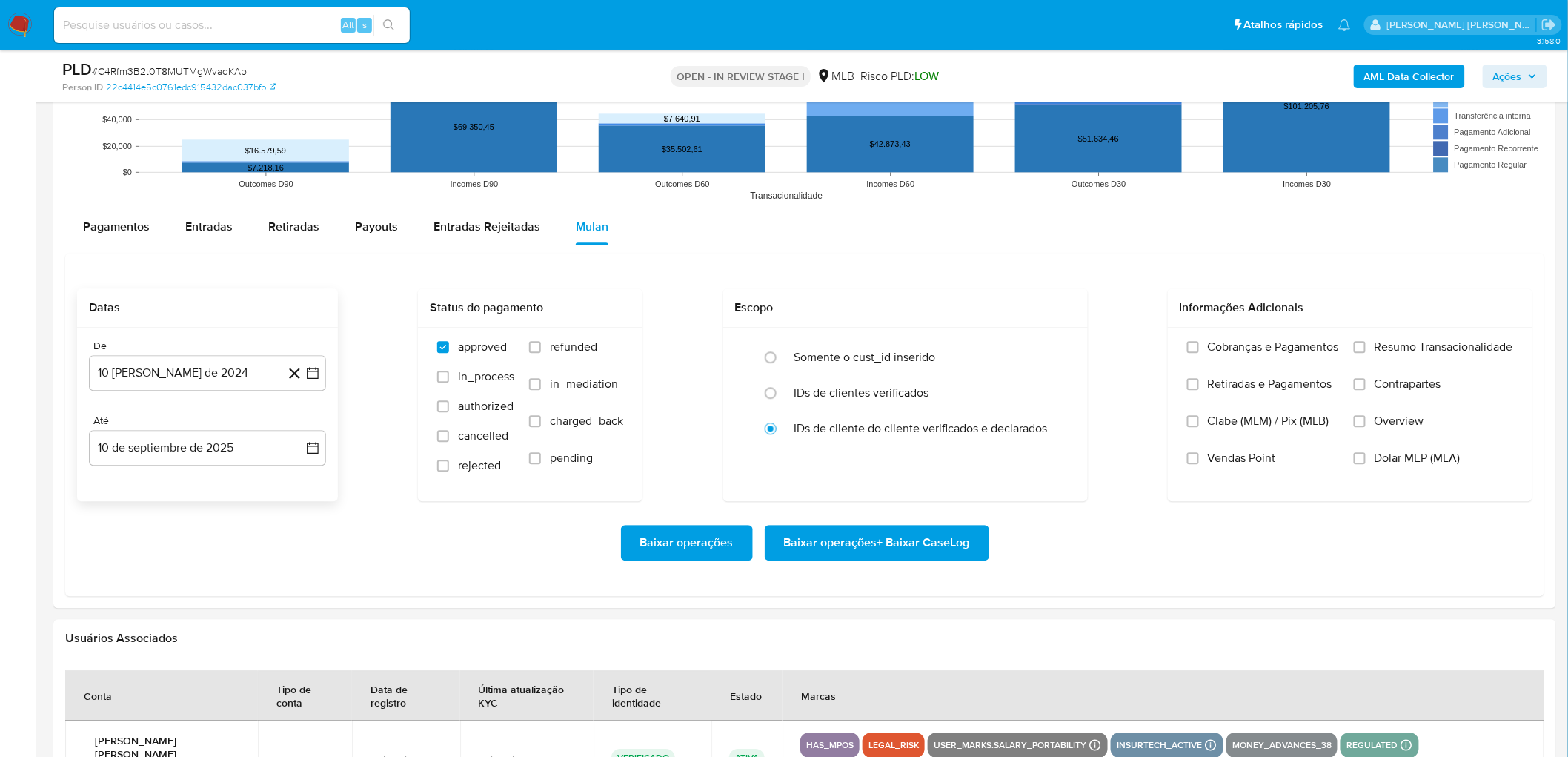
scroll to position [1466, 0]
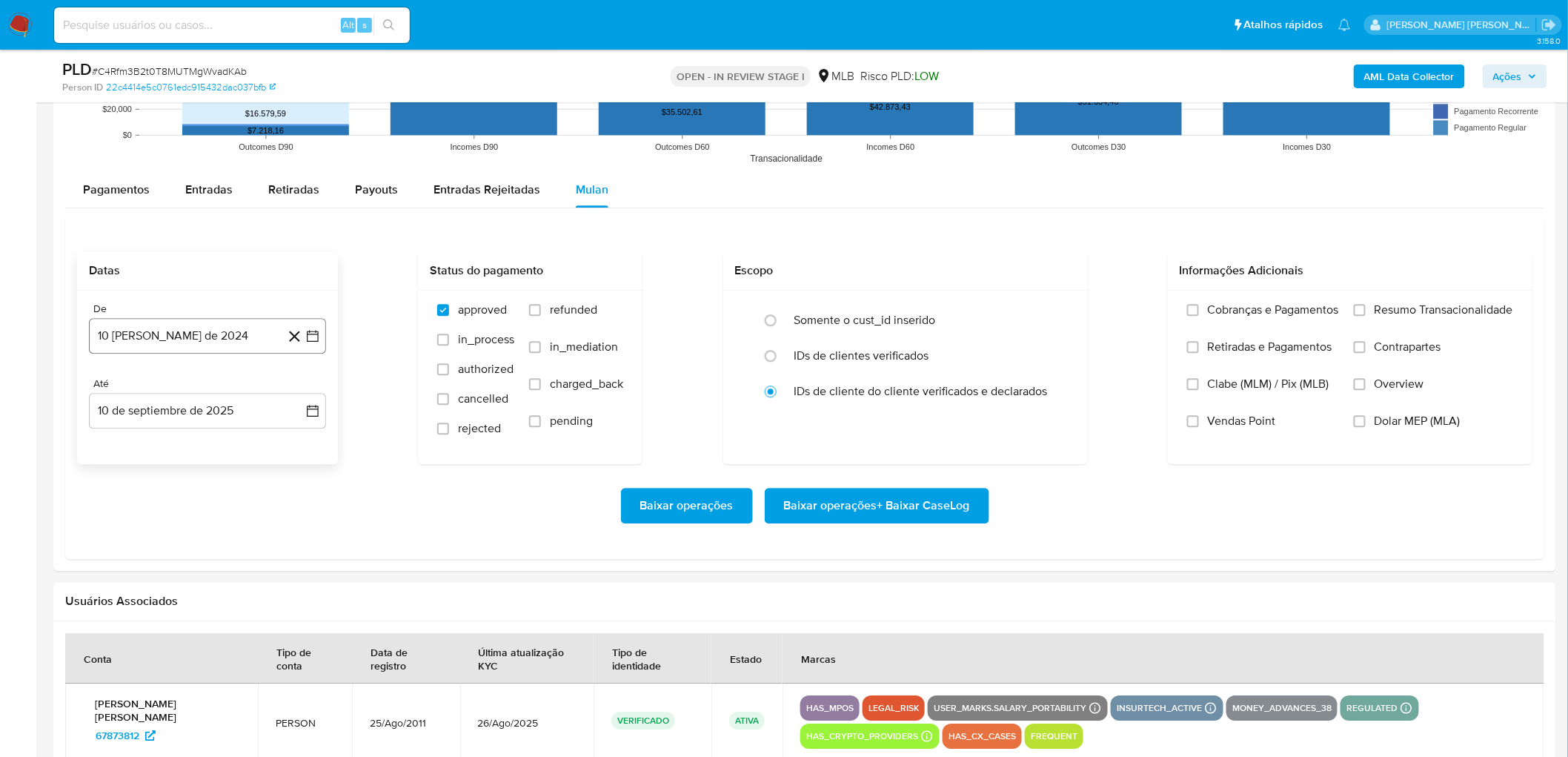
click at [200, 334] on button "10 [PERSON_NAME] de 2024" at bounding box center [208, 336] width 237 height 36
click at [209, 388] on span "agosto 2024" at bounding box center [200, 388] width 68 height 14
click at [298, 388] on icon "Año siguiente" at bounding box center [297, 389] width 6 height 11
click at [143, 460] on span "[DATE]" at bounding box center [142, 526] width 33 height 12
click at [151, 434] on button "1" at bounding box center [148, 444] width 24 height 24
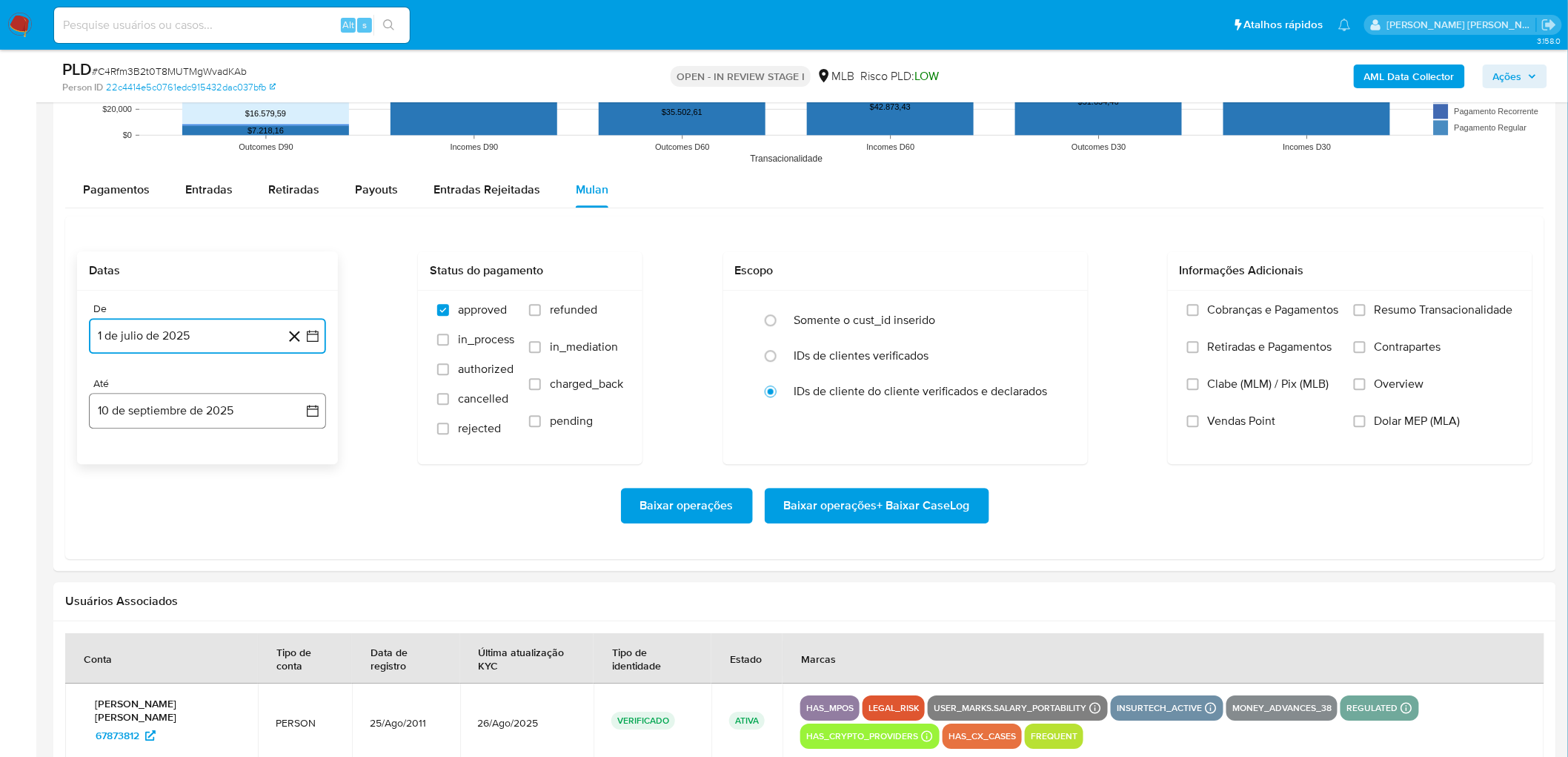
click at [190, 423] on button "10 de septiembre de 2025" at bounding box center [208, 410] width 237 height 36
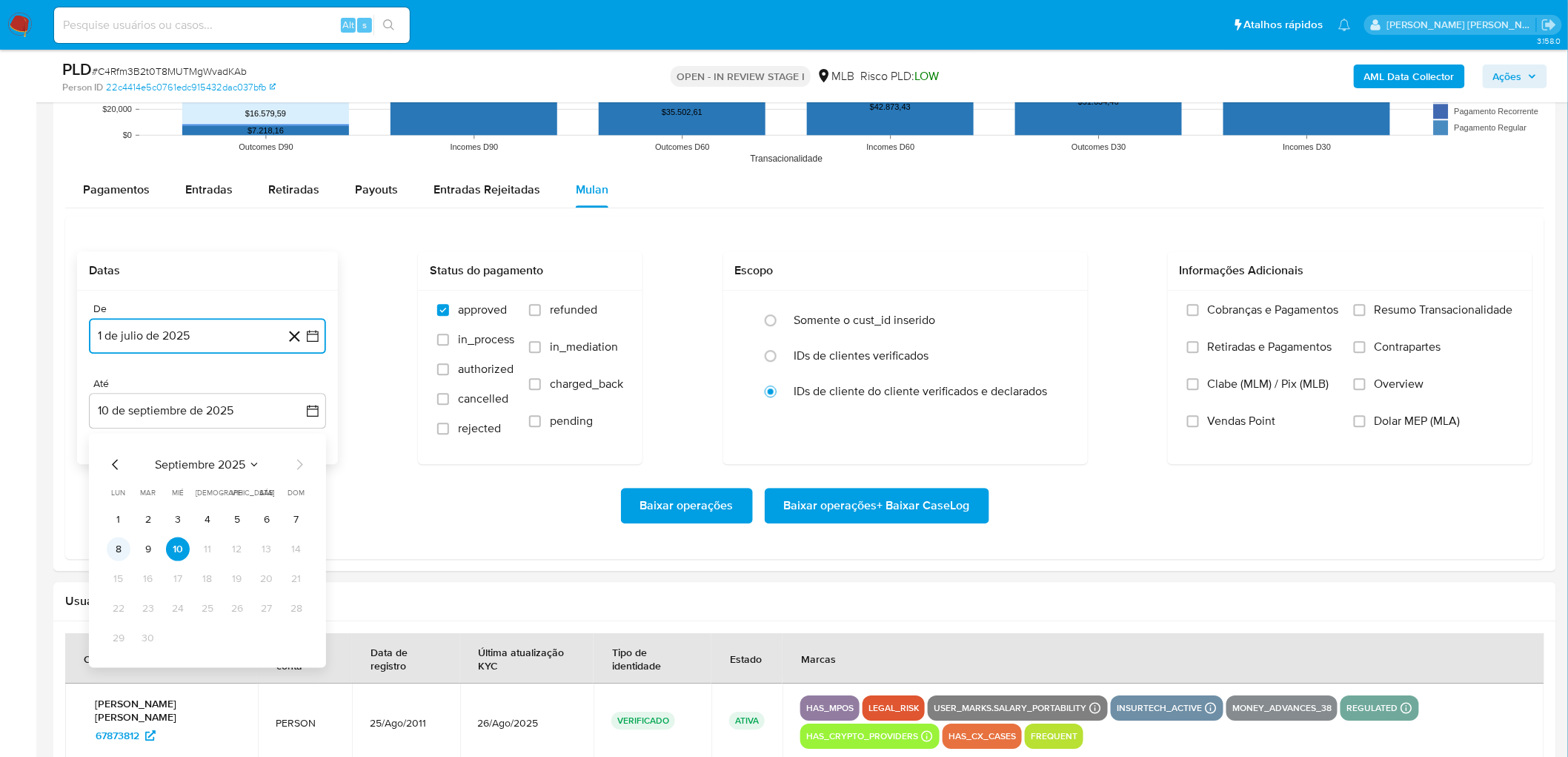
click at [117, 460] on button "8" at bounding box center [118, 548] width 24 height 24
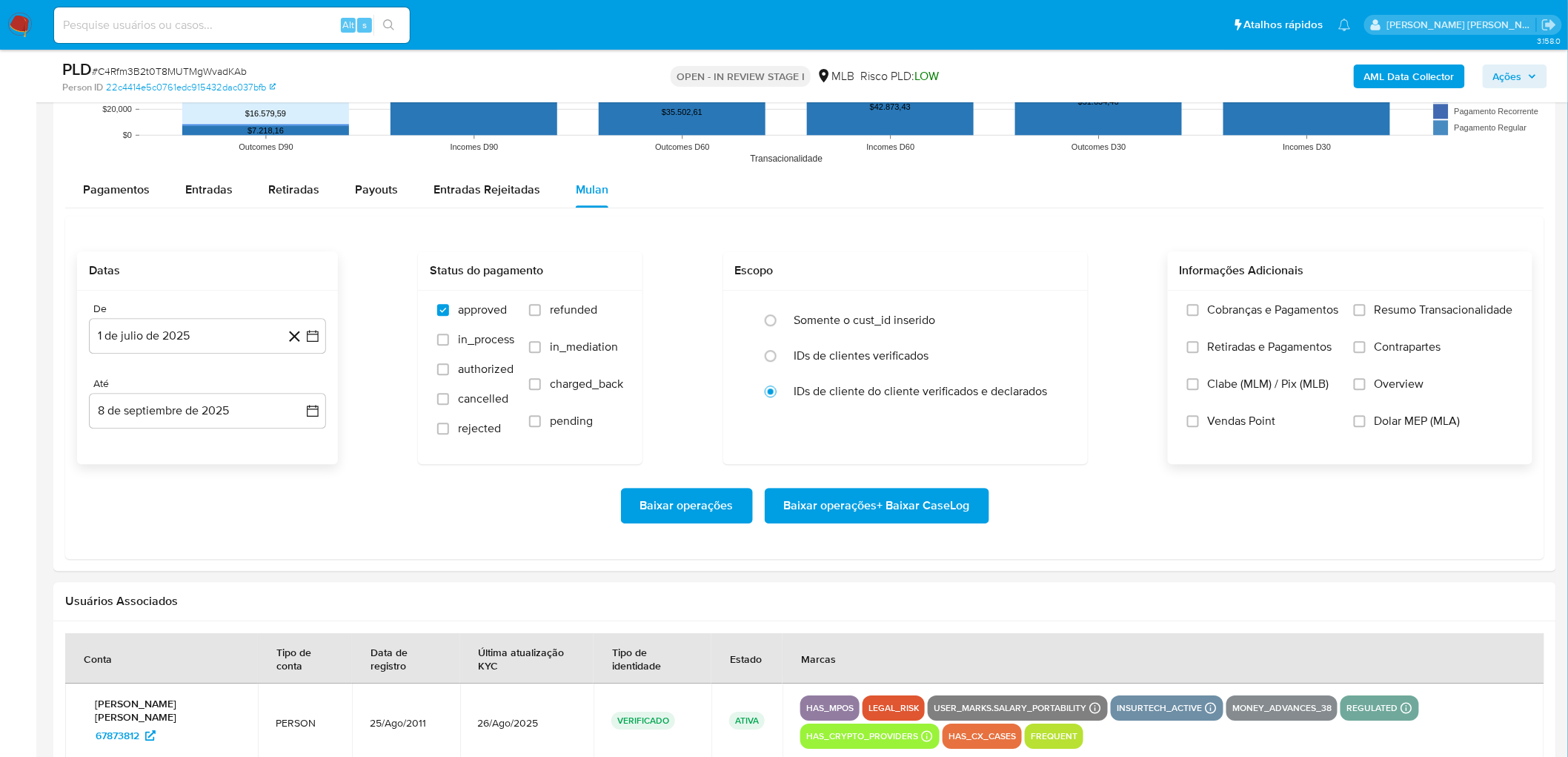
click at [1053, 311] on span "Resumo Transacionalidade" at bounding box center [1444, 309] width 139 height 14
click at [1053, 311] on input "Resumo Transacionalidade" at bounding box center [1359, 310] width 12 height 12
click at [1053, 424] on span "Vendas Point" at bounding box center [1242, 420] width 69 height 14
click at [1053, 424] on input "Vendas Point" at bounding box center [1193, 421] width 12 height 12
click at [868, 460] on span "Baixar operações + Baixar CaseLog" at bounding box center [877, 505] width 186 height 33
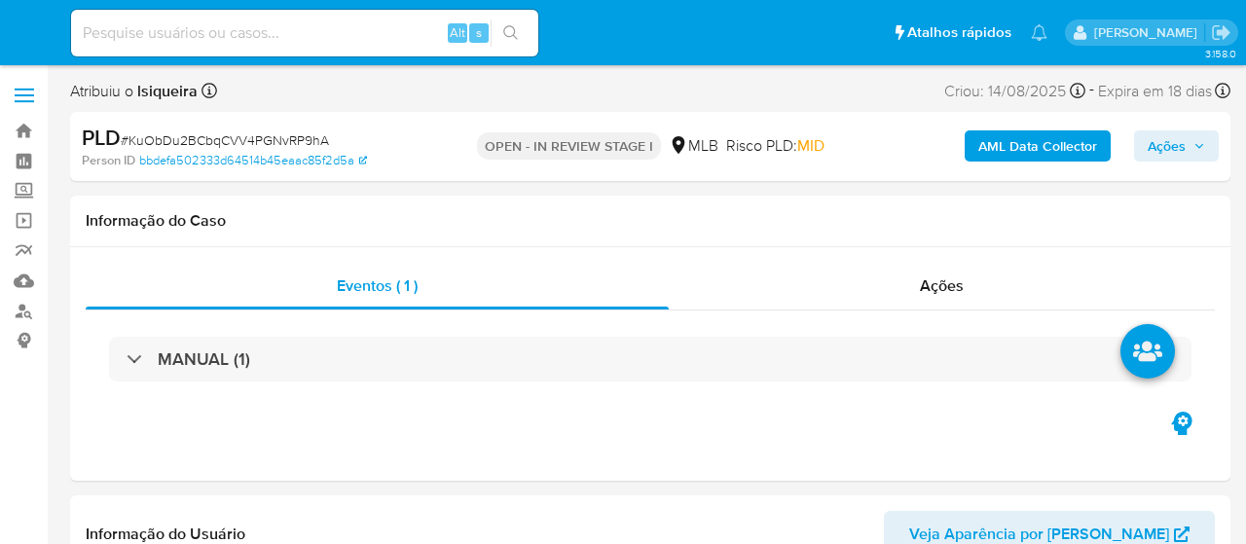
select select "10"
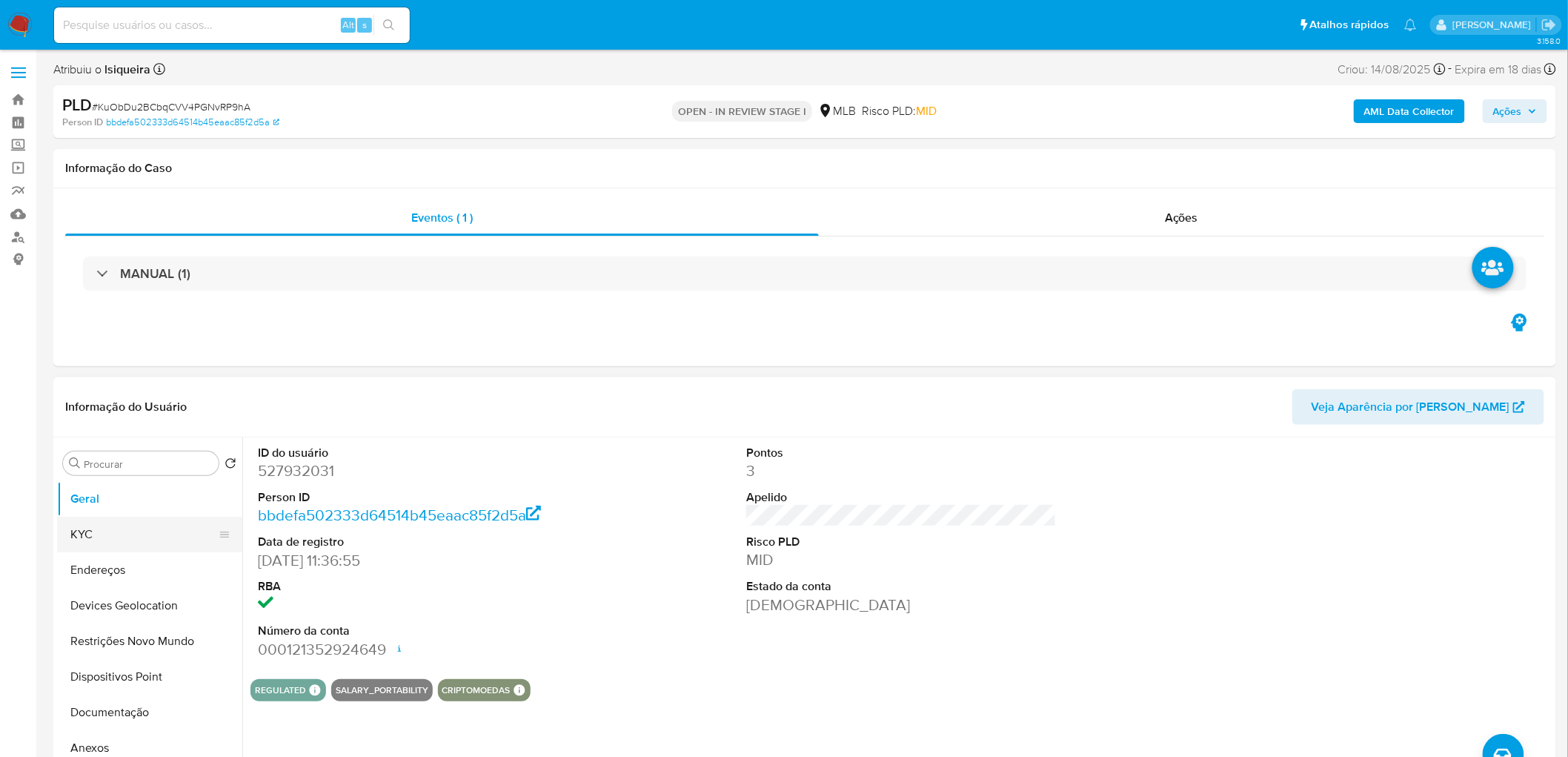
click at [148, 414] on button "KYC" at bounding box center [144, 534] width 174 height 36
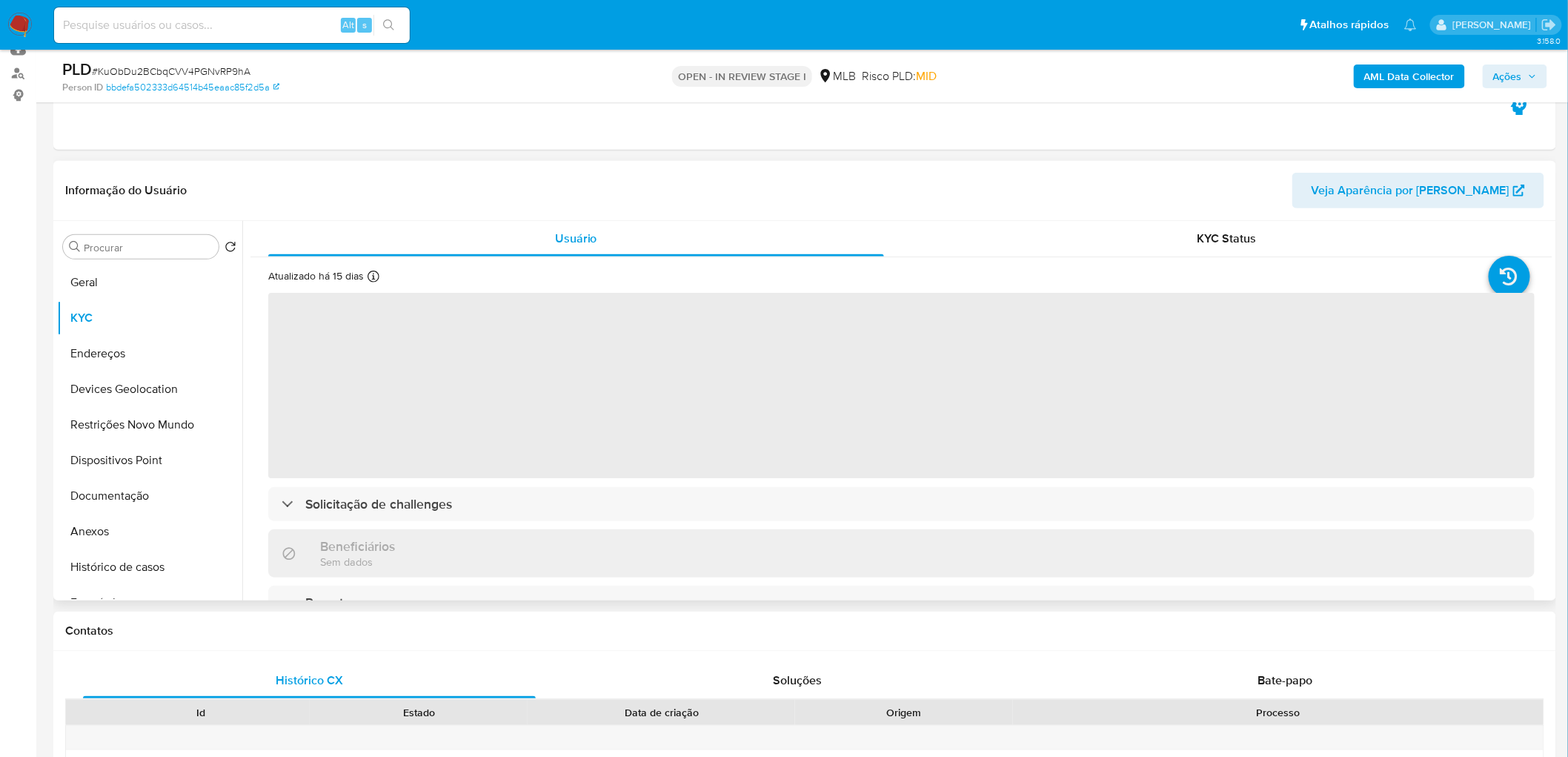
scroll to position [164, 0]
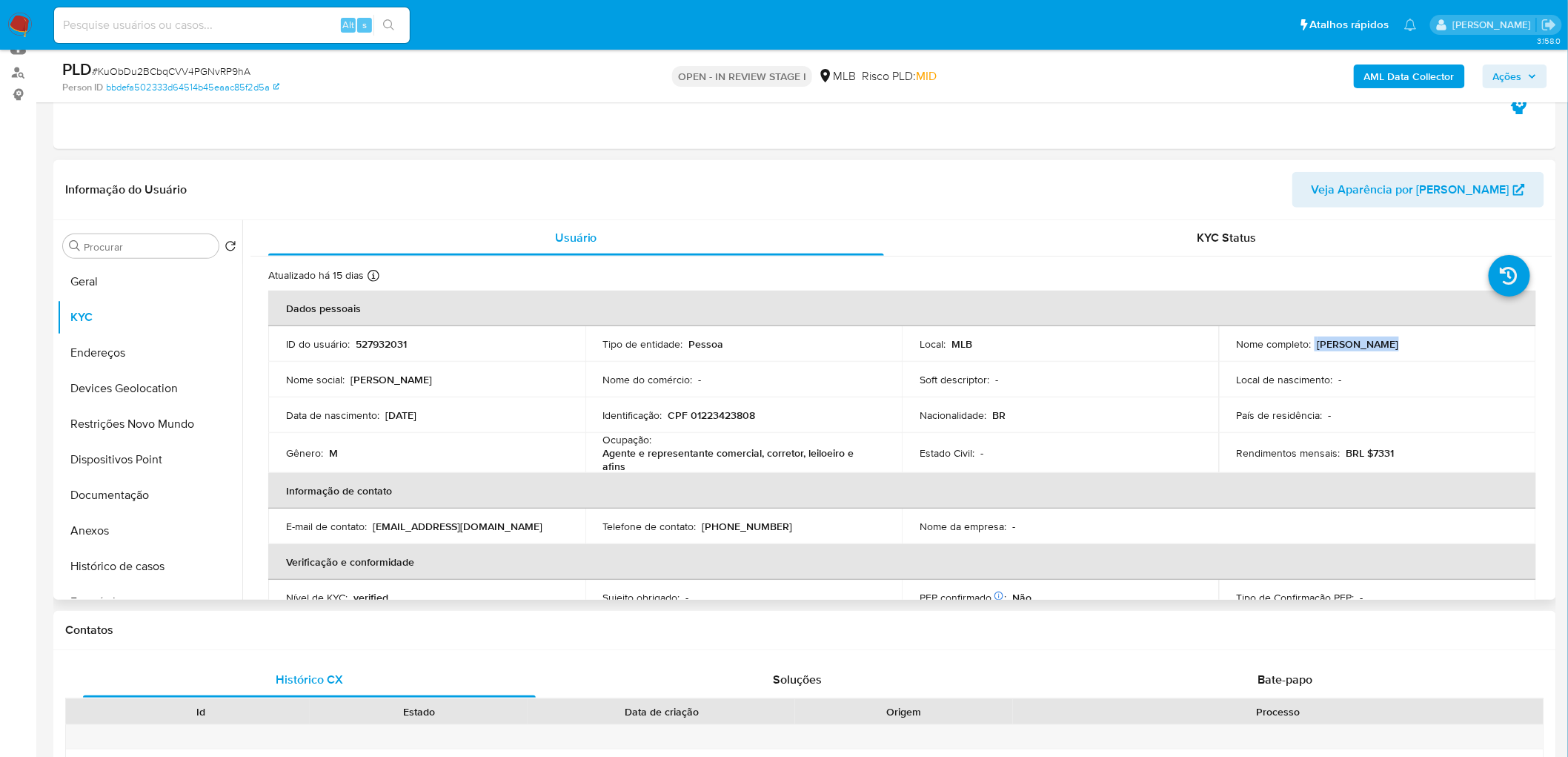
drag, startPoint x: 1423, startPoint y: 343, endPoint x: 1311, endPoint y: 343, distance: 112.0
click at [948, 343] on div "Nome completo : [PERSON_NAME]" at bounding box center [1378, 344] width 282 height 14
copy div "[PERSON_NAME]"
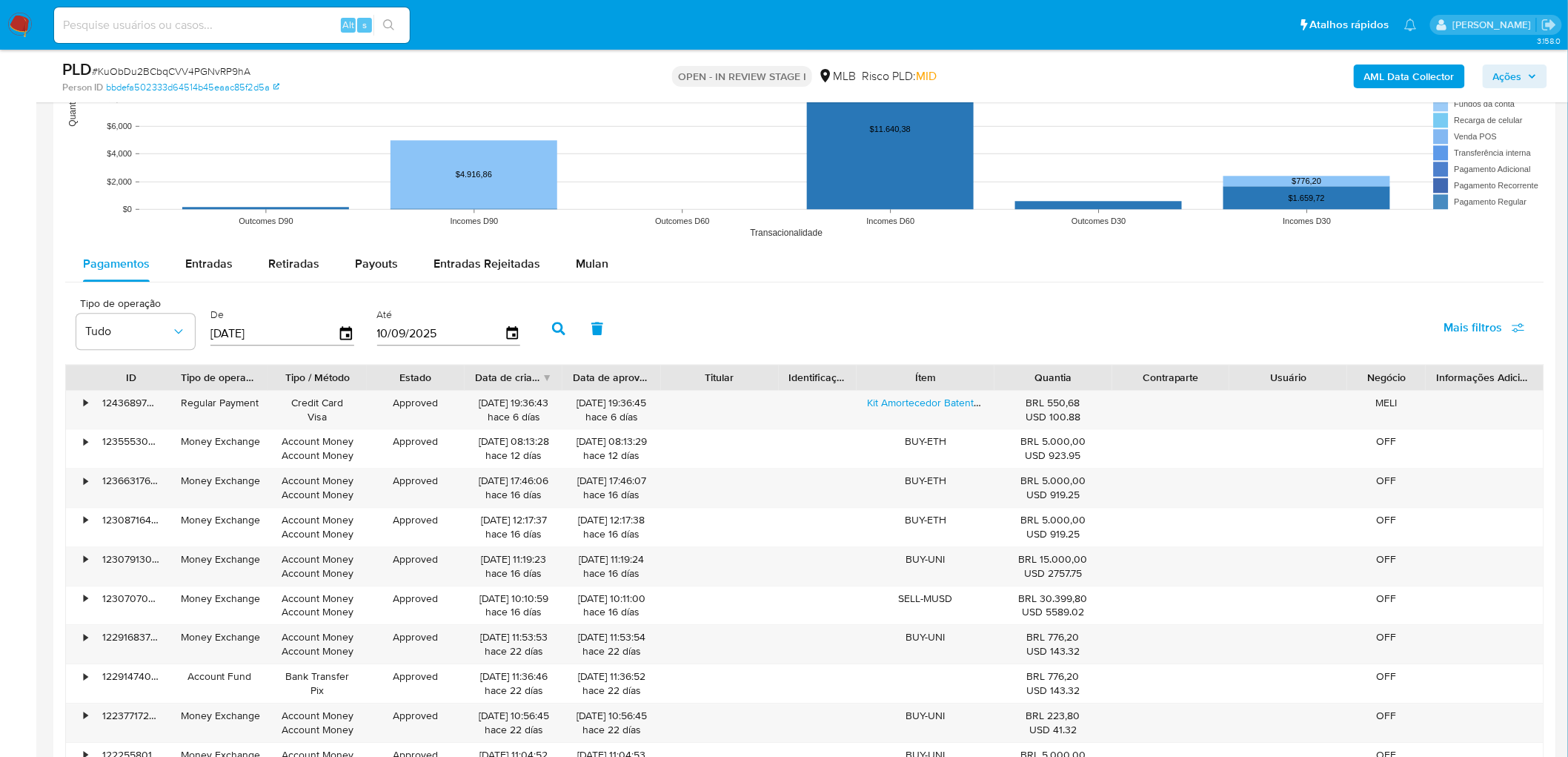
scroll to position [1511, 0]
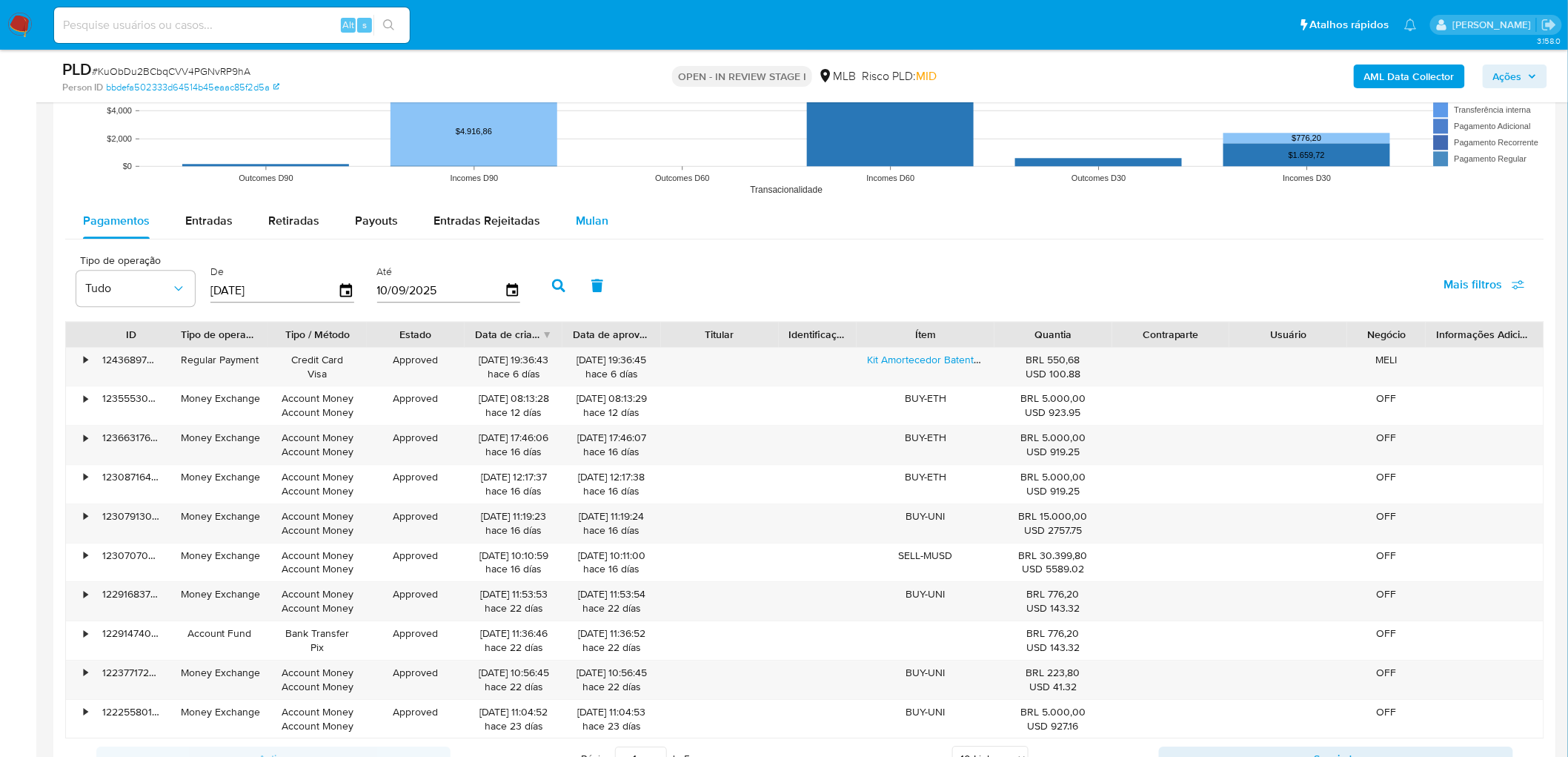
click at [595, 218] on span "Mulan" at bounding box center [591, 220] width 33 height 17
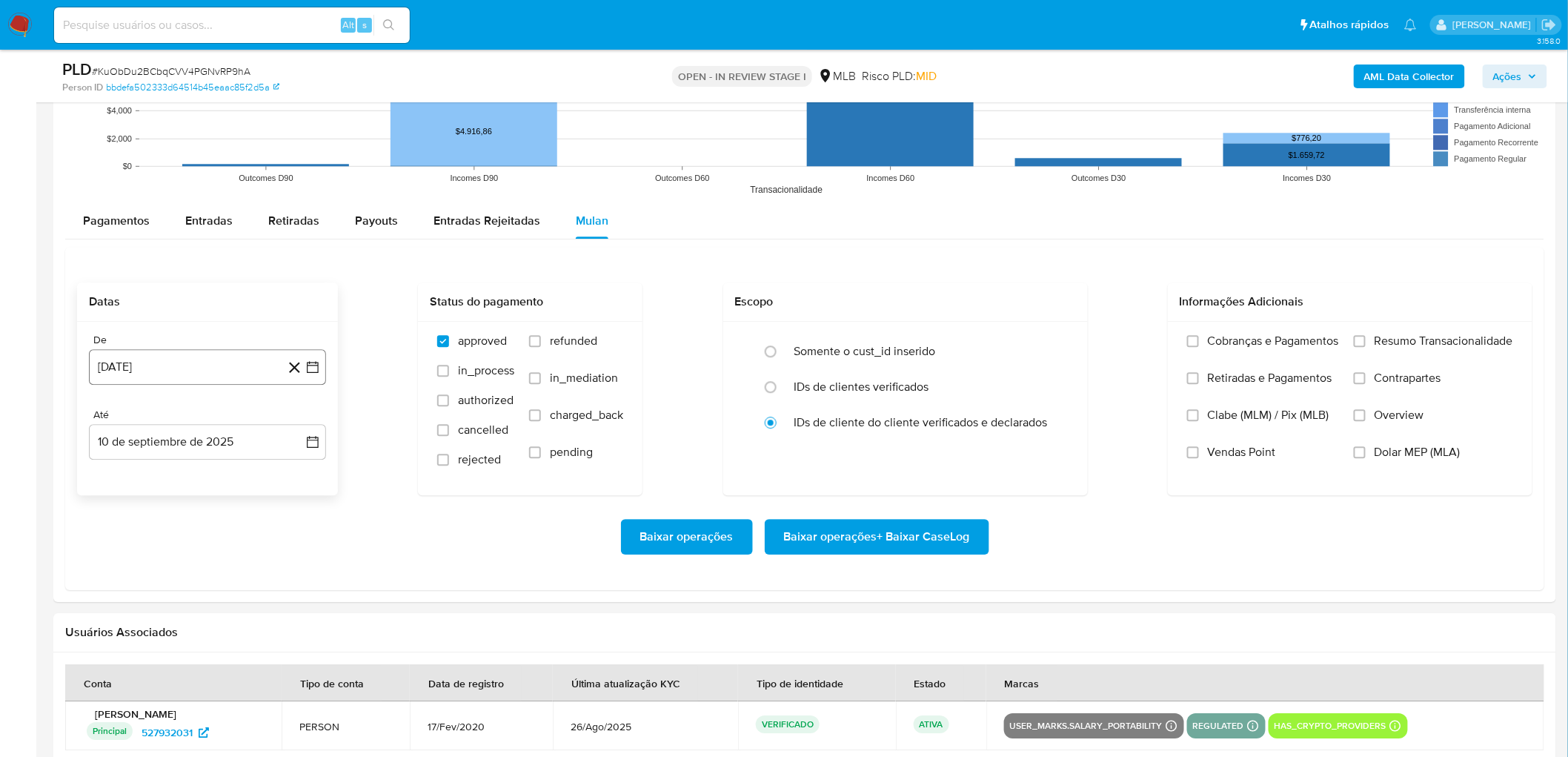
click at [215, 378] on button "[DATE]" at bounding box center [208, 366] width 237 height 36
click at [204, 414] on span "agosto 2024" at bounding box center [200, 420] width 68 height 14
click at [295, 414] on icon "Año siguiente" at bounding box center [297, 420] width 6 height 11
click at [135, 414] on button "[DATE]" at bounding box center [142, 557] width 42 height 24
click at [148, 414] on button "1" at bounding box center [148, 474] width 24 height 24
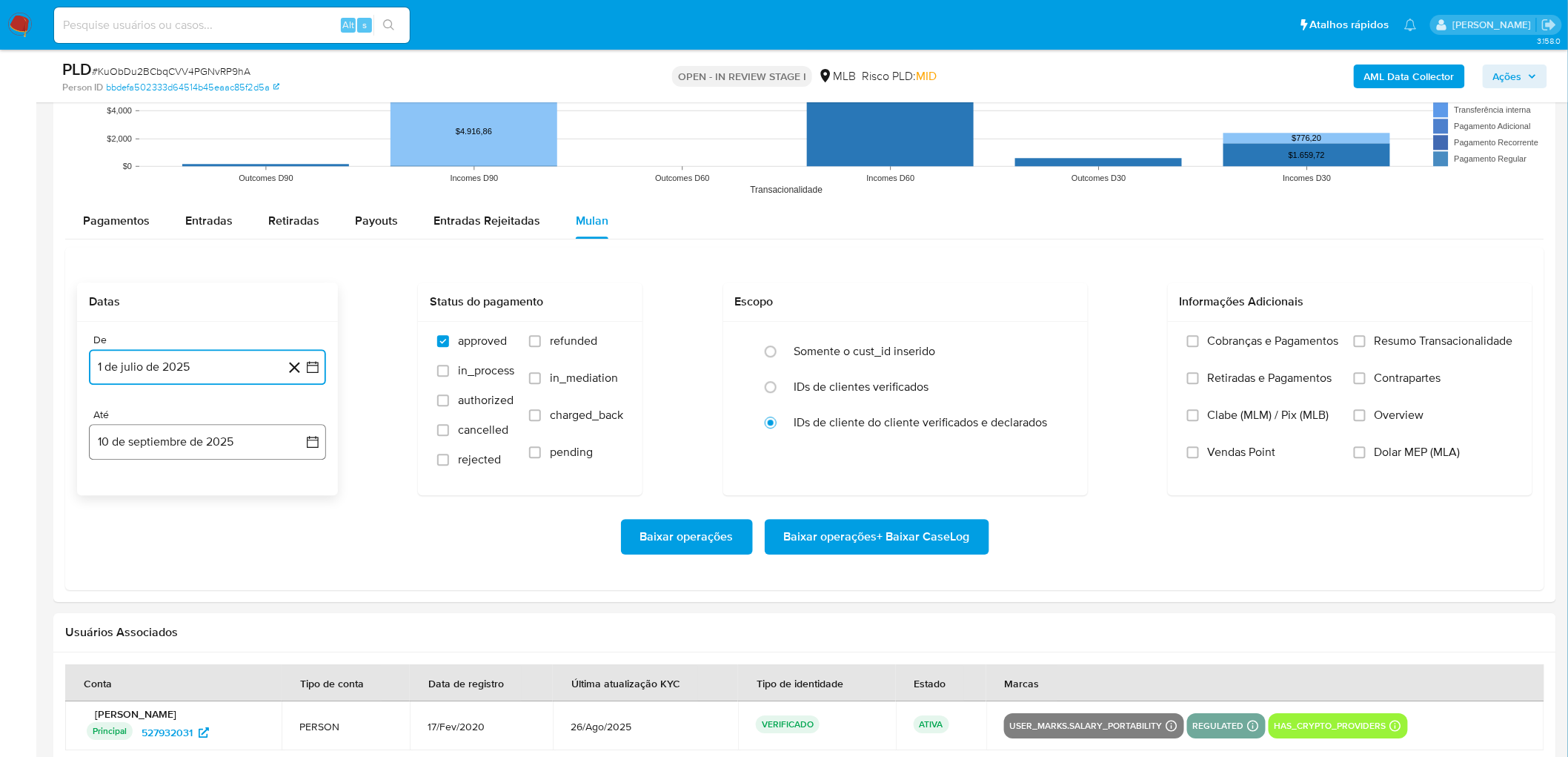
click at [202, 414] on button "10 de septiembre de 2025" at bounding box center [208, 442] width 237 height 36
click at [122, 414] on button "8" at bounding box center [118, 580] width 24 height 24
click at [948, 341] on input "Resumo Transacionalidade" at bounding box center [1359, 341] width 12 height 12
click at [948, 414] on span "Vendas Point" at bounding box center [1242, 452] width 69 height 14
click at [948, 414] on input "Vendas Point" at bounding box center [1193, 452] width 12 height 12
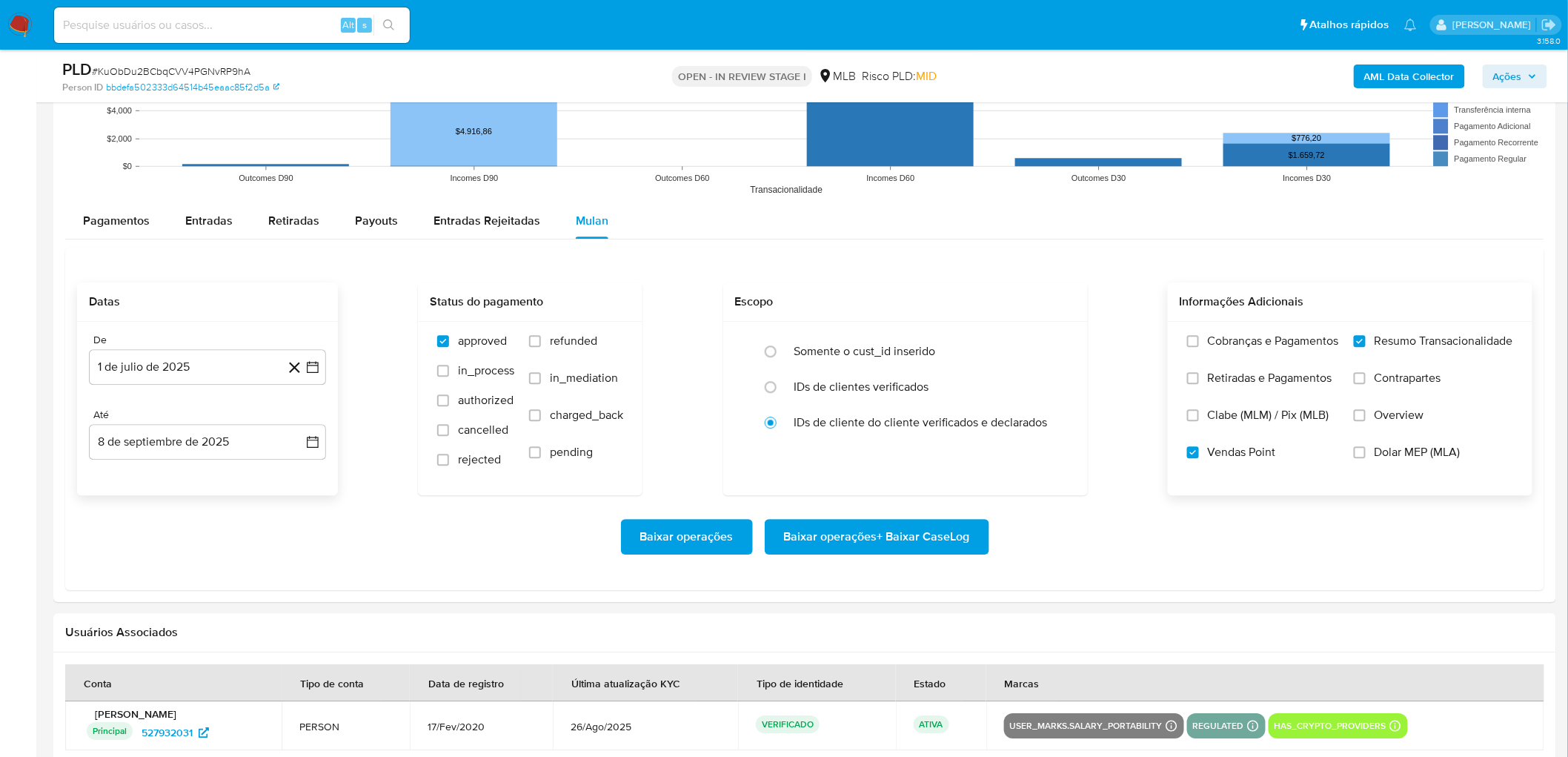
click at [911, 414] on span "Baixar operações + Baixar CaseLog" at bounding box center [877, 536] width 186 height 33
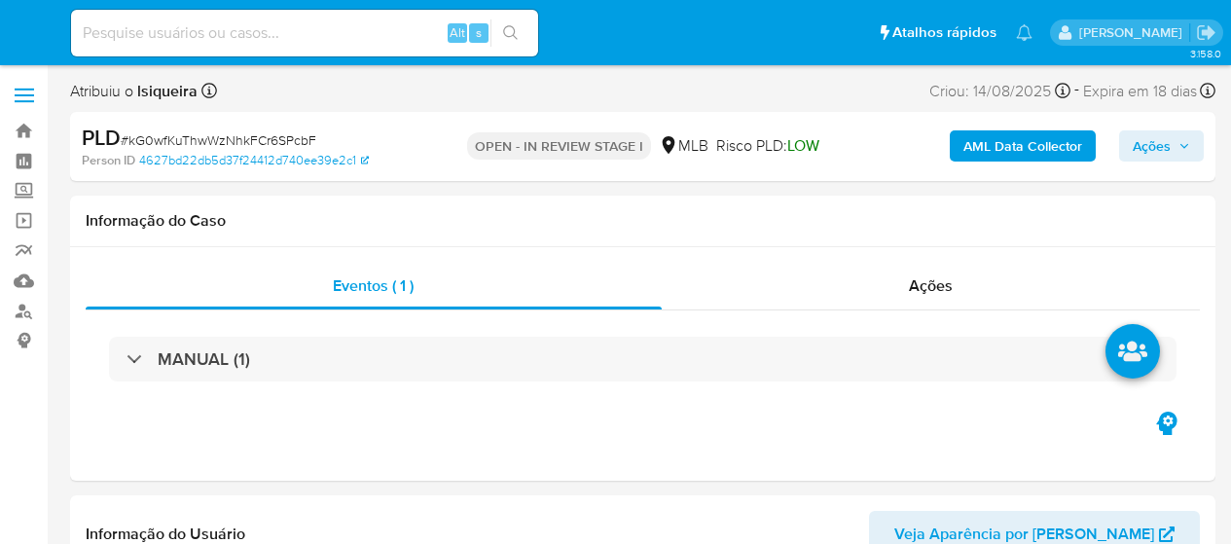
select select "10"
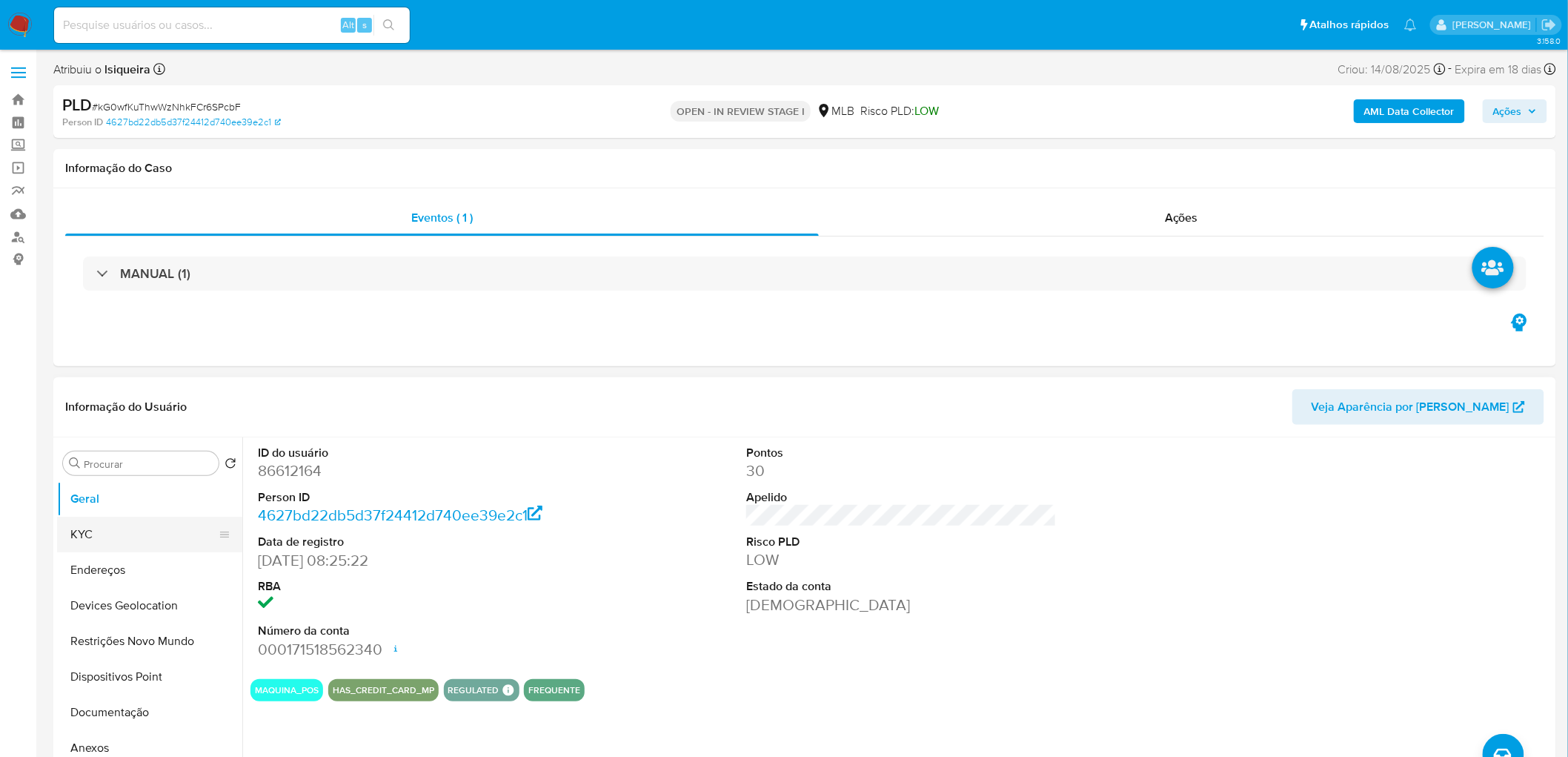
click at [130, 414] on button "KYC" at bounding box center [144, 534] width 174 height 36
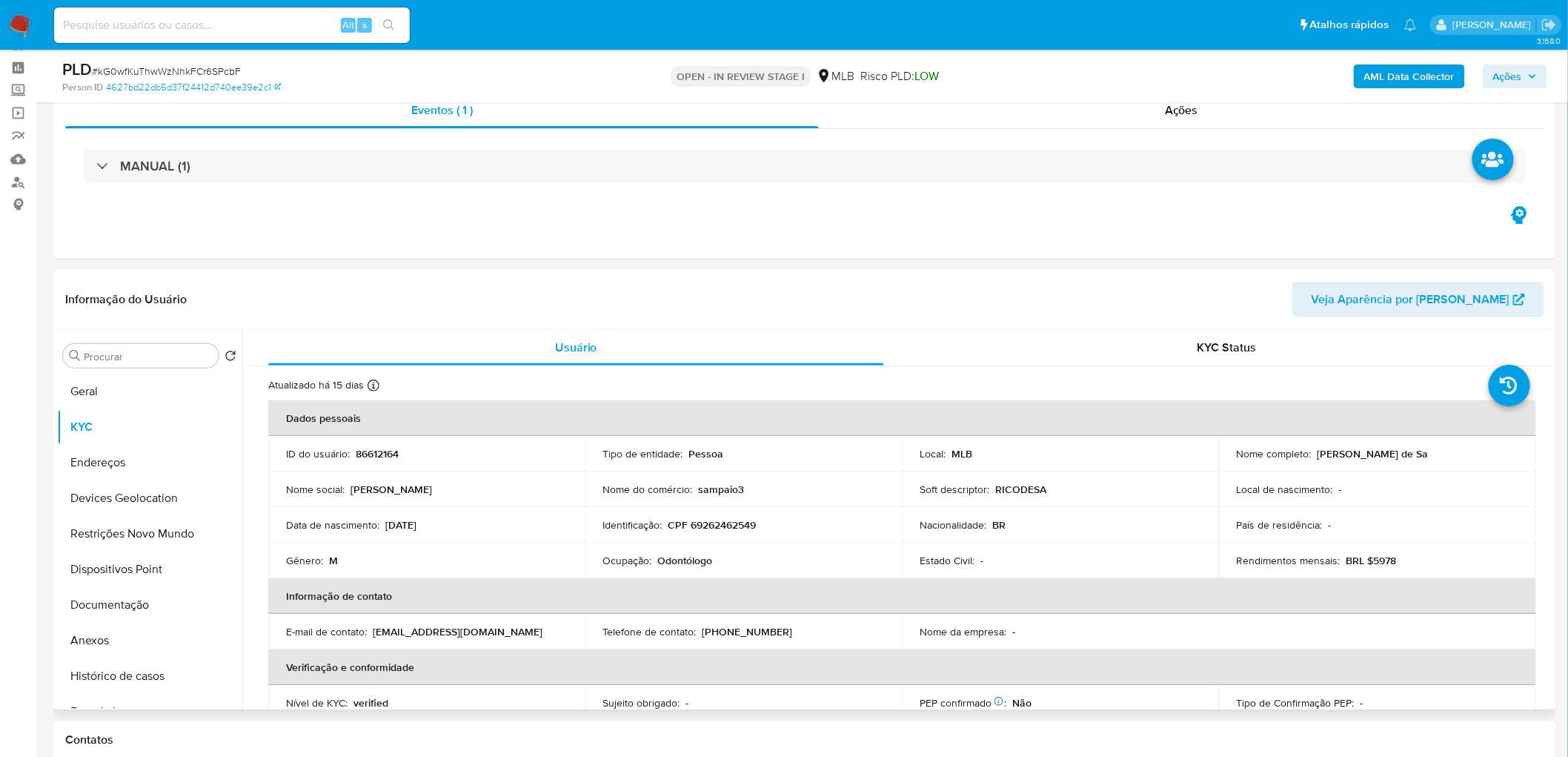
scroll to position [82, 0]
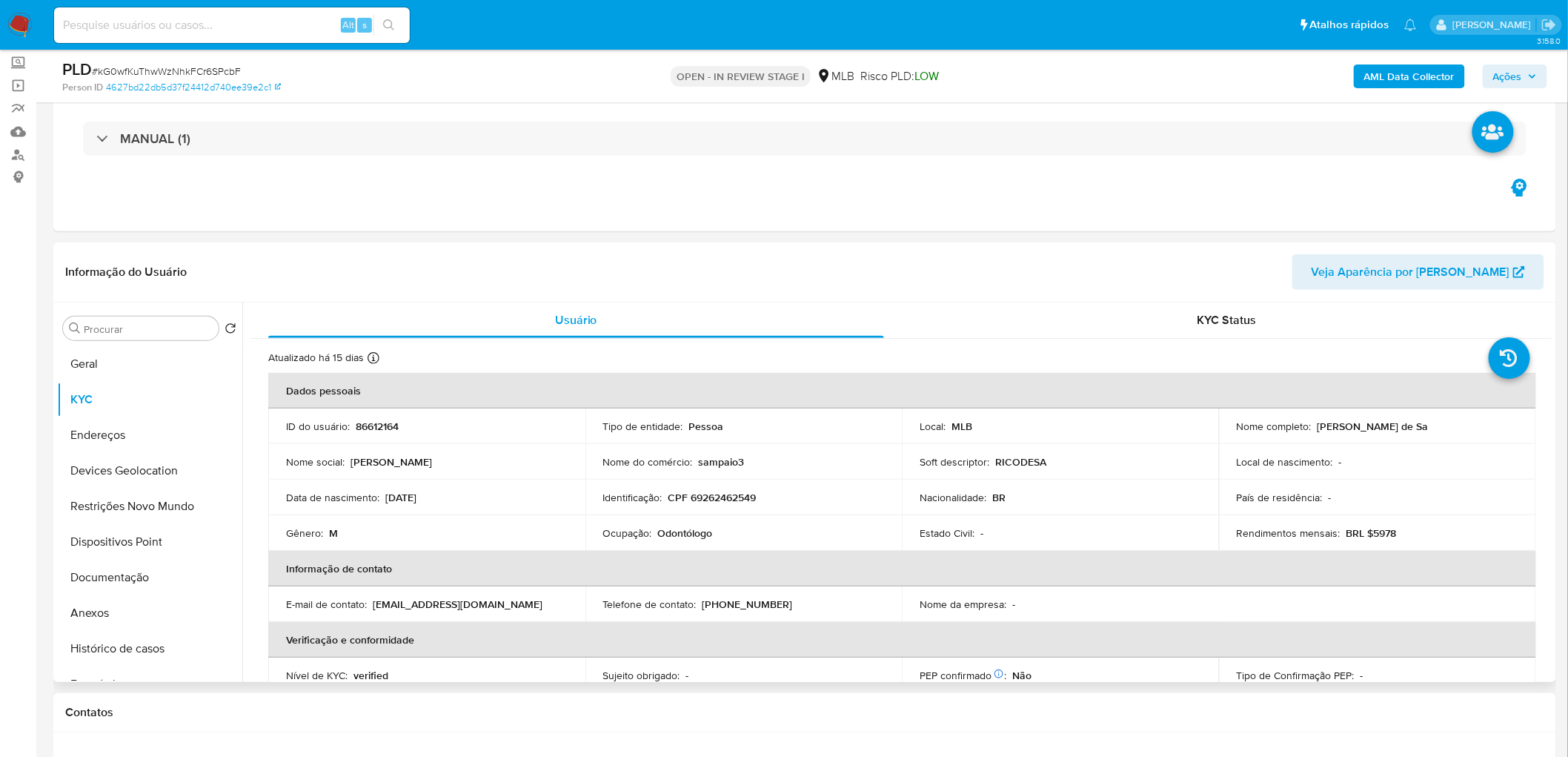
drag, startPoint x: 1426, startPoint y: 425, endPoint x: 1315, endPoint y: 432, distance: 111.2
click at [936, 414] on div "Nome completo : Ricardo Sampaio de Sa" at bounding box center [1378, 426] width 282 height 14
copy p "Ricardo Sampaio de Sa"
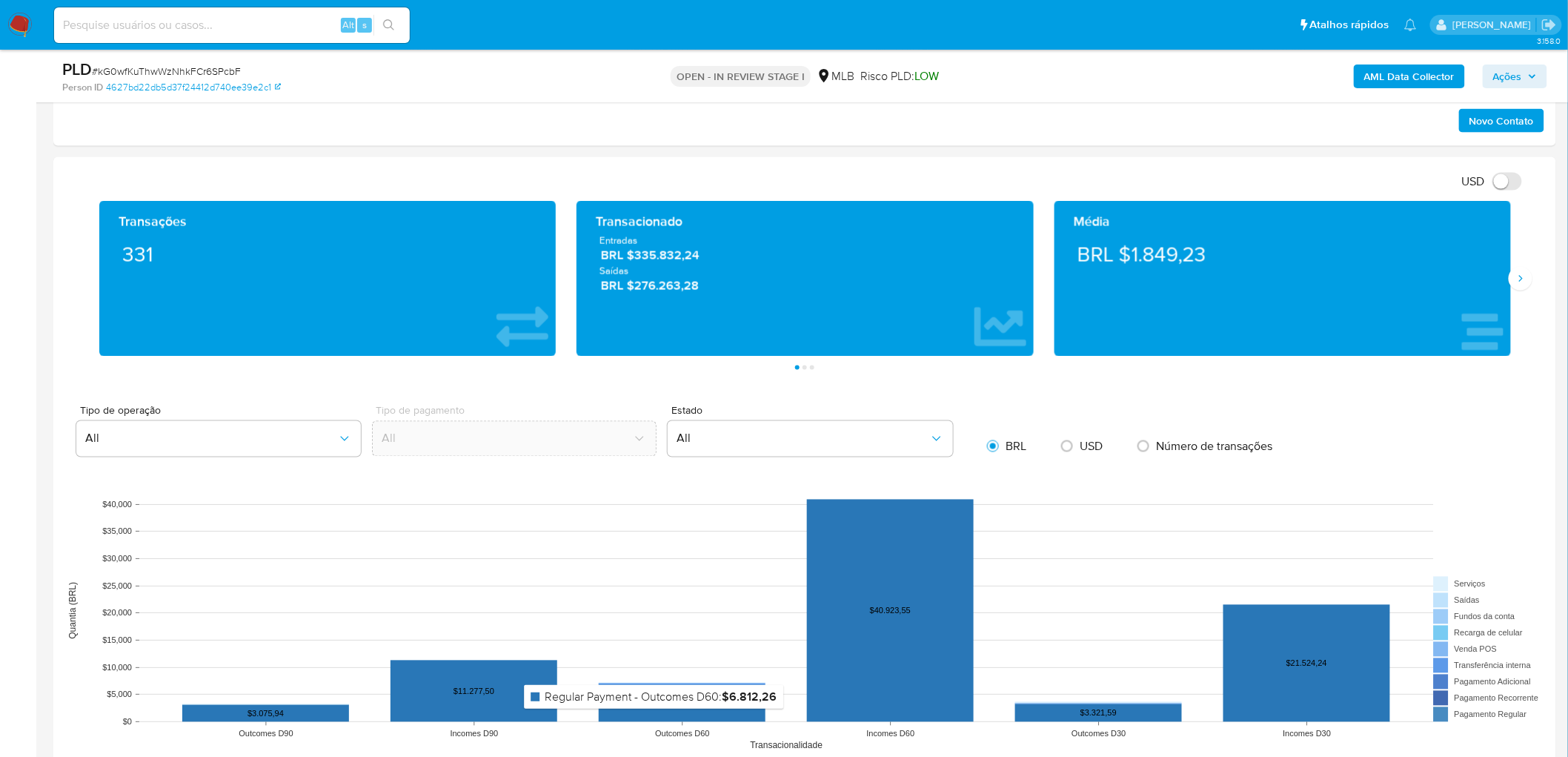
scroll to position [906, 0]
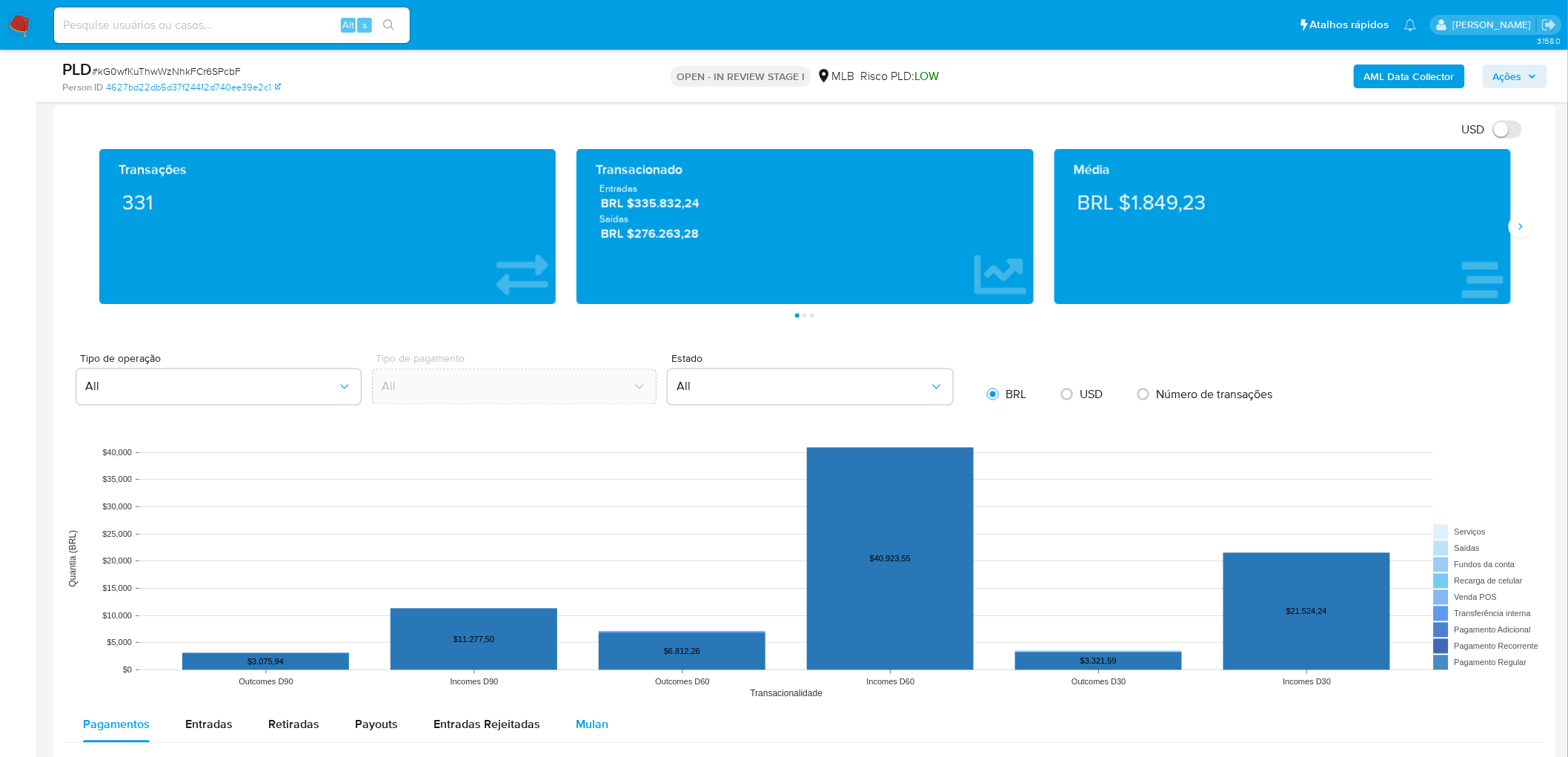
click at [593, 414] on div "Mulan" at bounding box center [591, 725] width 33 height 36
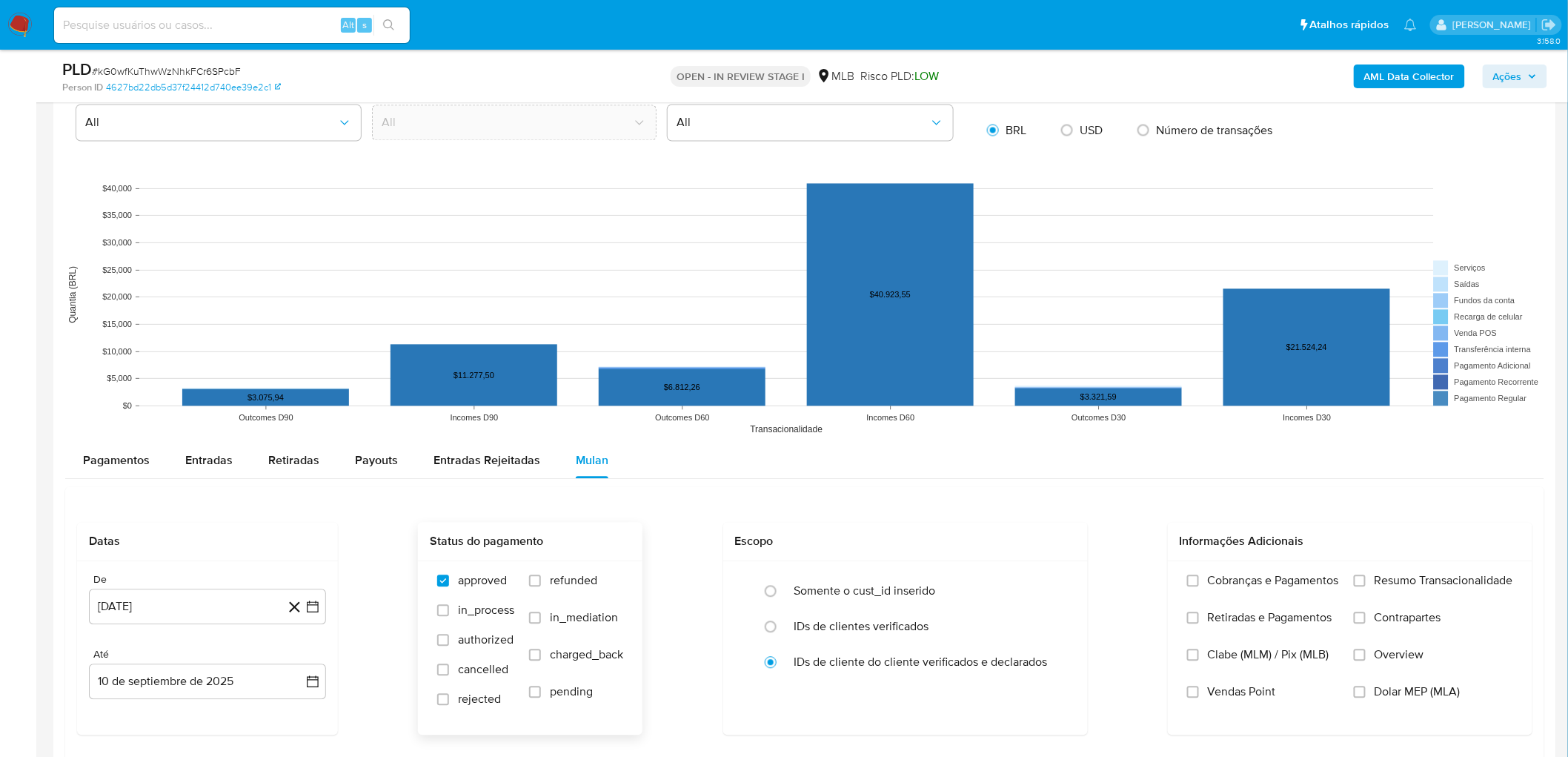
scroll to position [1235, 0]
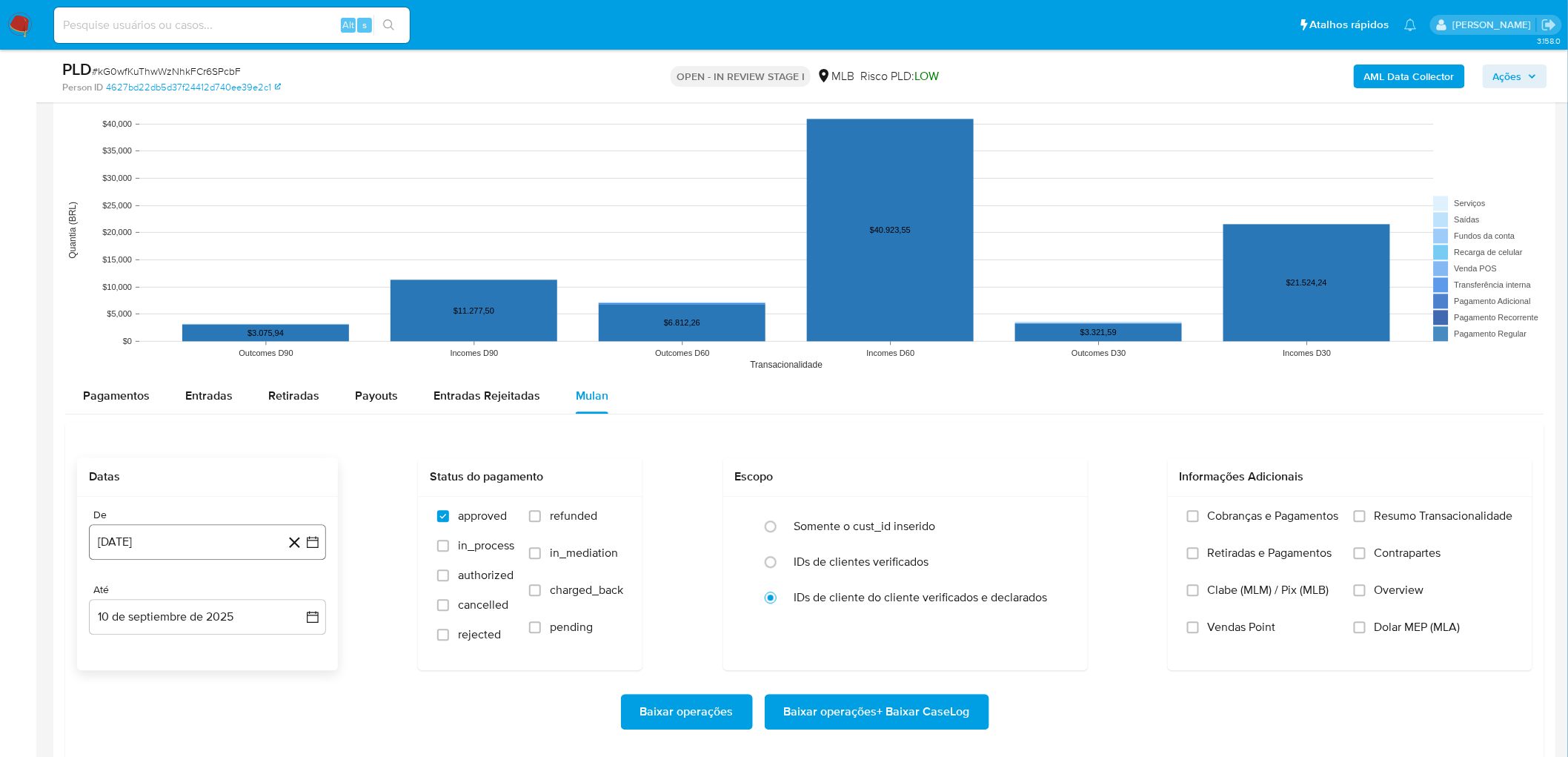
click at [161, 414] on button "[DATE]" at bounding box center [208, 541] width 237 height 36
click at [209, 312] on span "agosto 2024" at bounding box center [200, 316] width 68 height 14
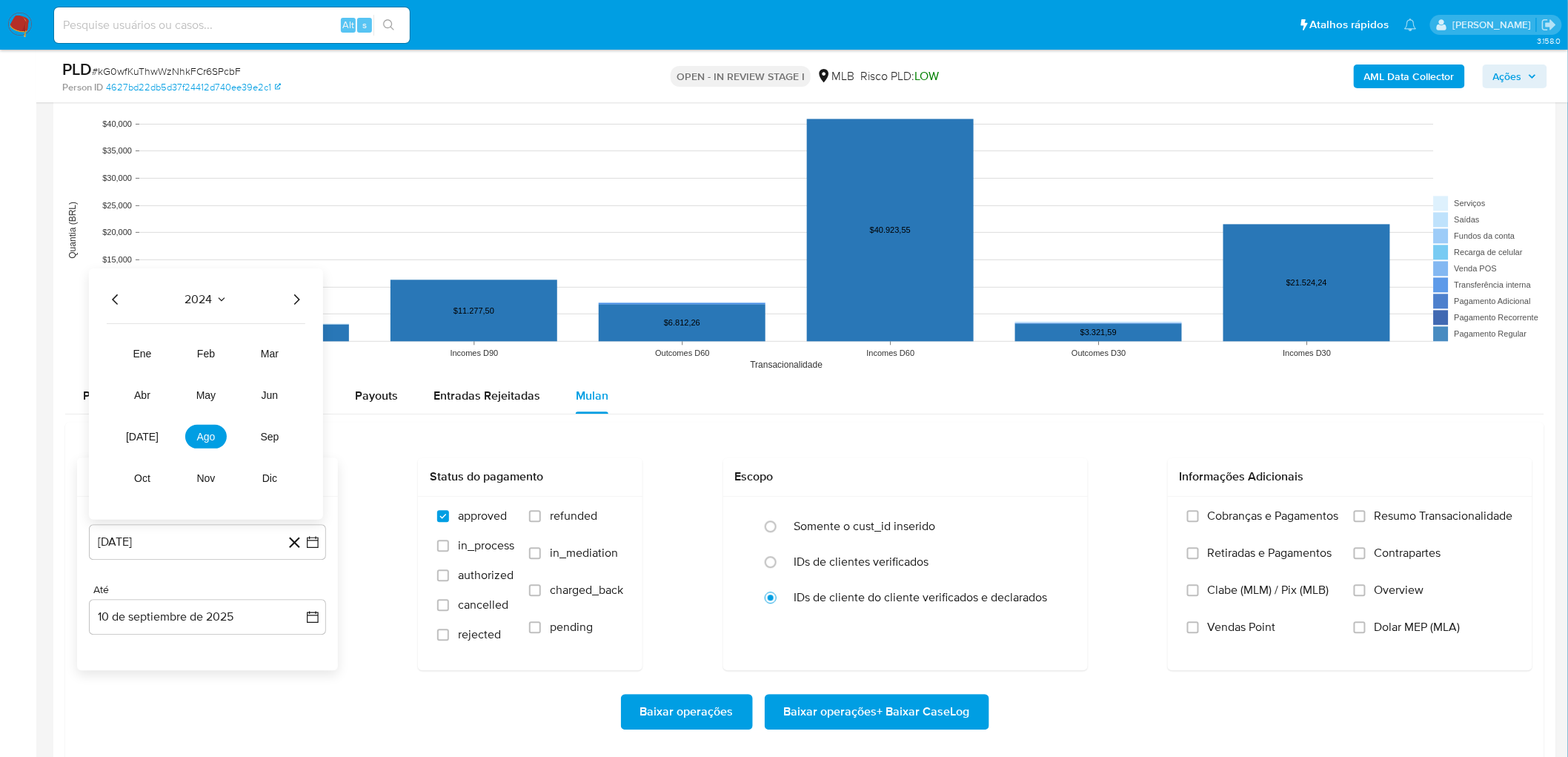
click at [298, 301] on icon "Año siguiente" at bounding box center [296, 299] width 18 height 18
click at [134, 414] on button "[DATE]" at bounding box center [142, 436] width 42 height 24
click at [149, 374] on button "1" at bounding box center [148, 371] width 24 height 24
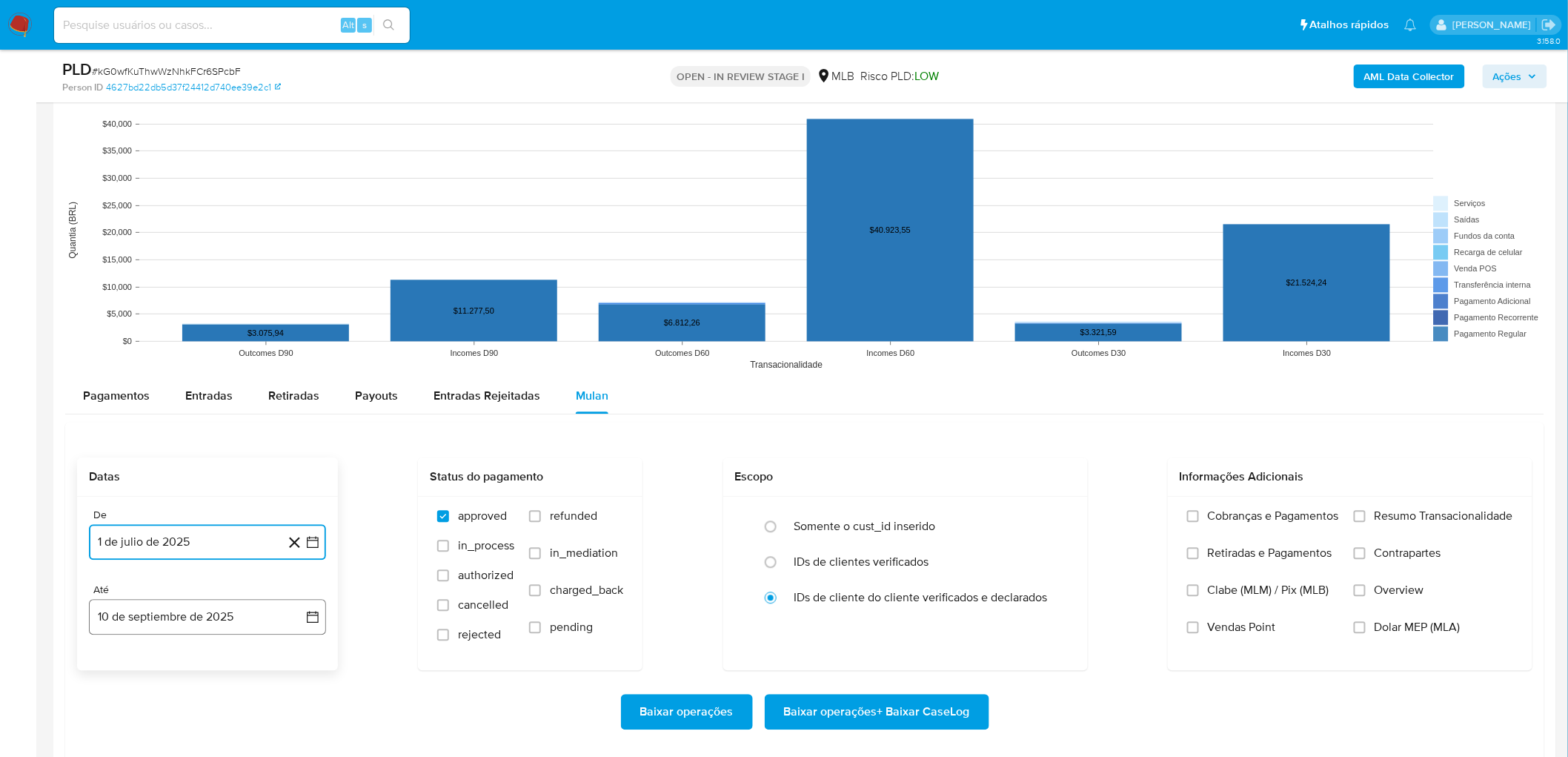
click at [223, 414] on button "10 de septiembre de 2025" at bounding box center [208, 617] width 237 height 36
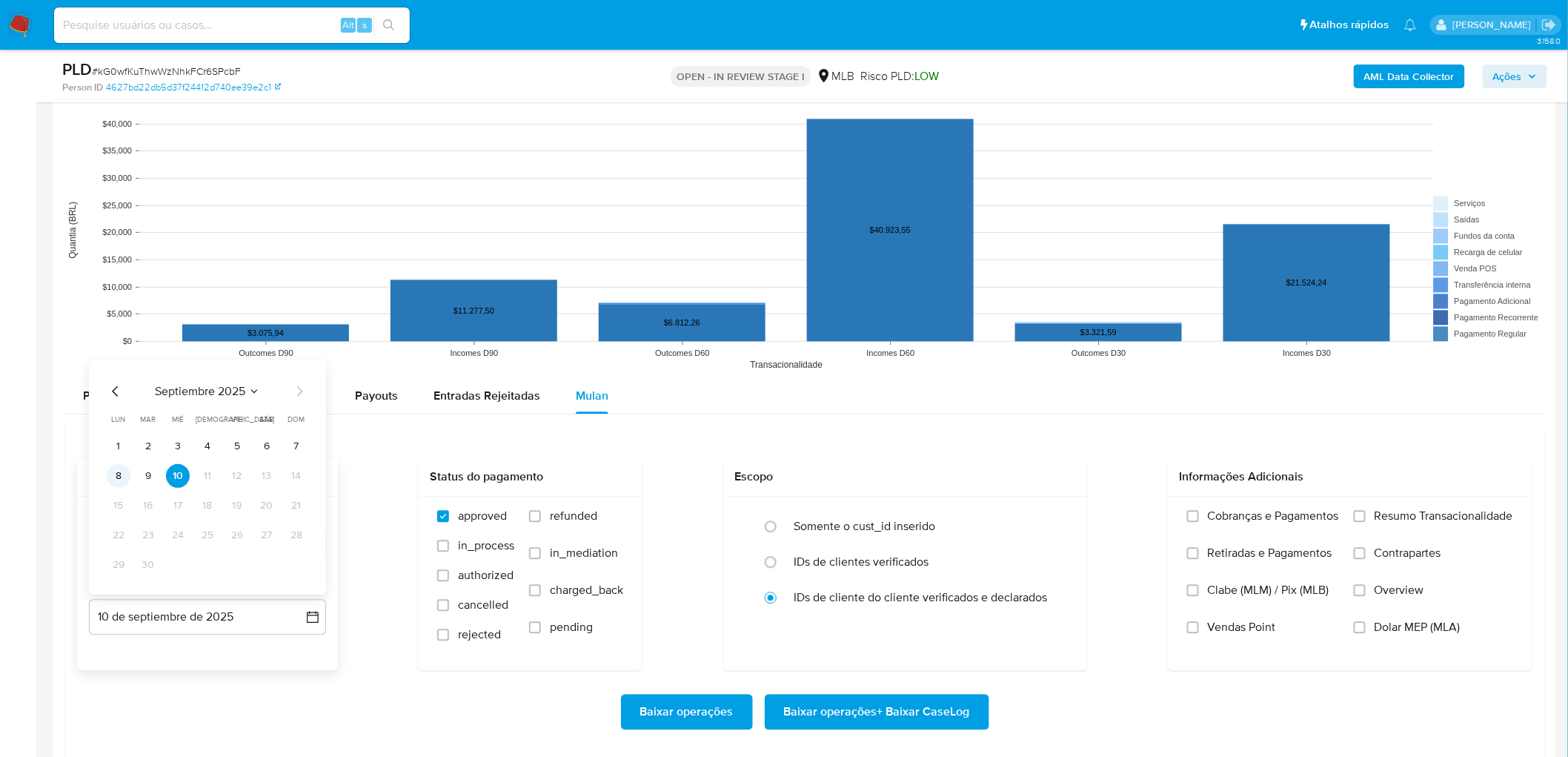
click at [123, 414] on button "8" at bounding box center [118, 475] width 24 height 24
click at [936, 414] on span "Resumo Transacionalidade" at bounding box center [1444, 516] width 139 height 14
click at [936, 414] on input "Resumo Transacionalidade" at bounding box center [1359, 516] width 12 height 12
click at [936, 414] on span "Vendas Point" at bounding box center [1242, 627] width 69 height 14
click at [936, 414] on input "Vendas Point" at bounding box center [1193, 628] width 12 height 12
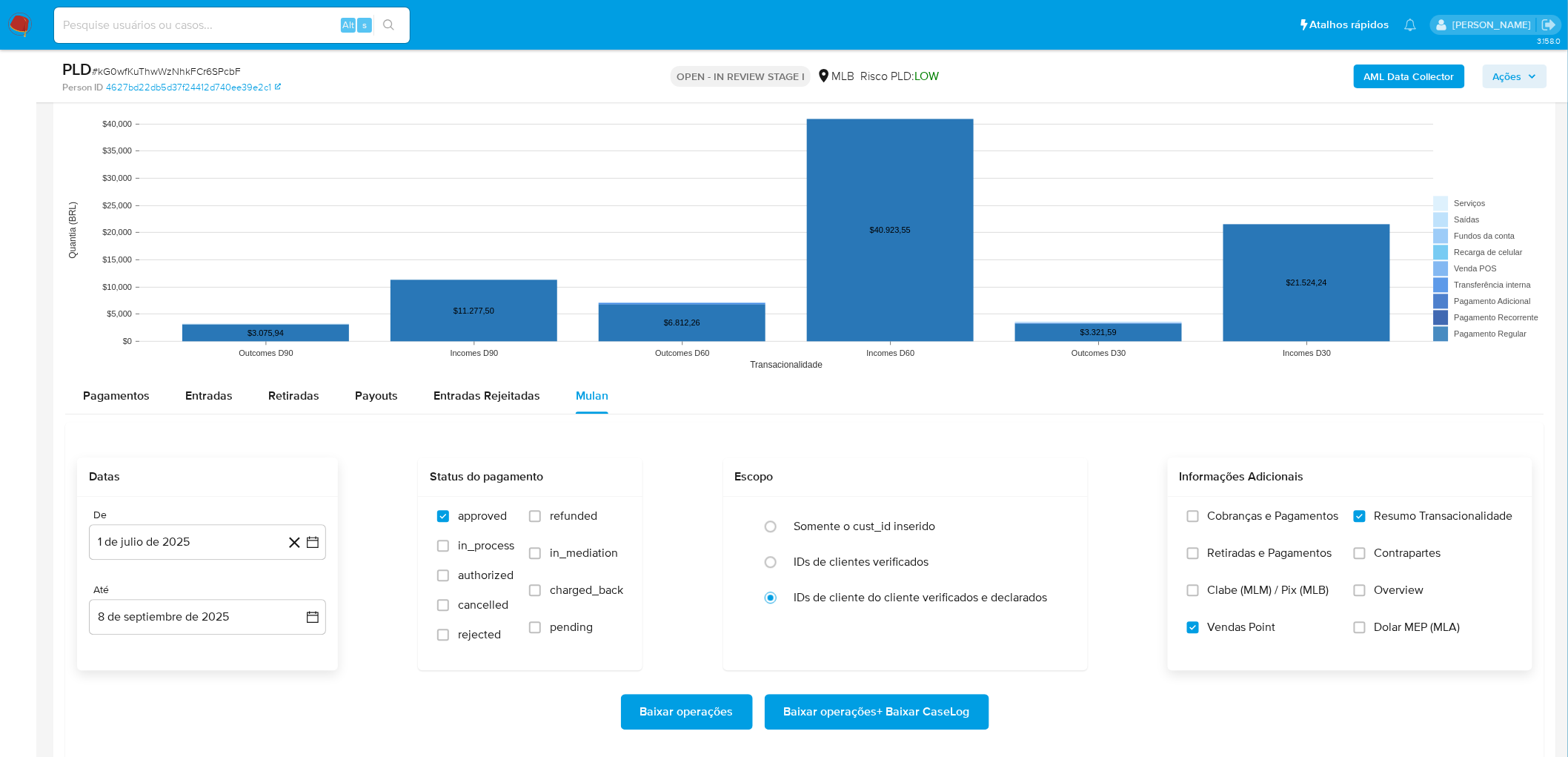
click at [911, 414] on span "Baixar operações + Baixar CaseLog" at bounding box center [877, 711] width 186 height 33
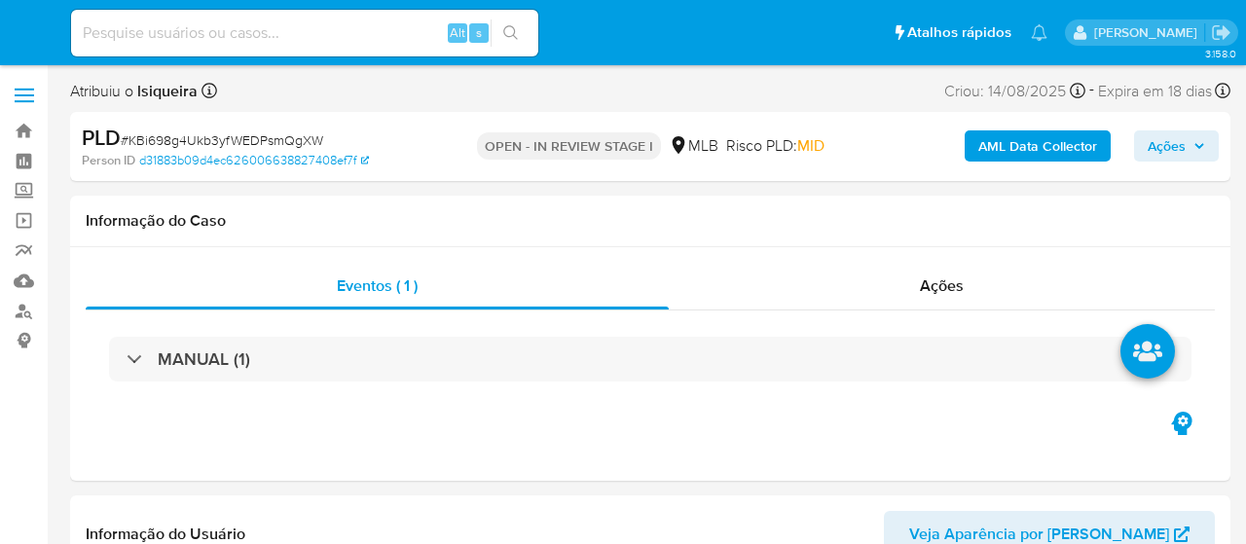
select select "10"
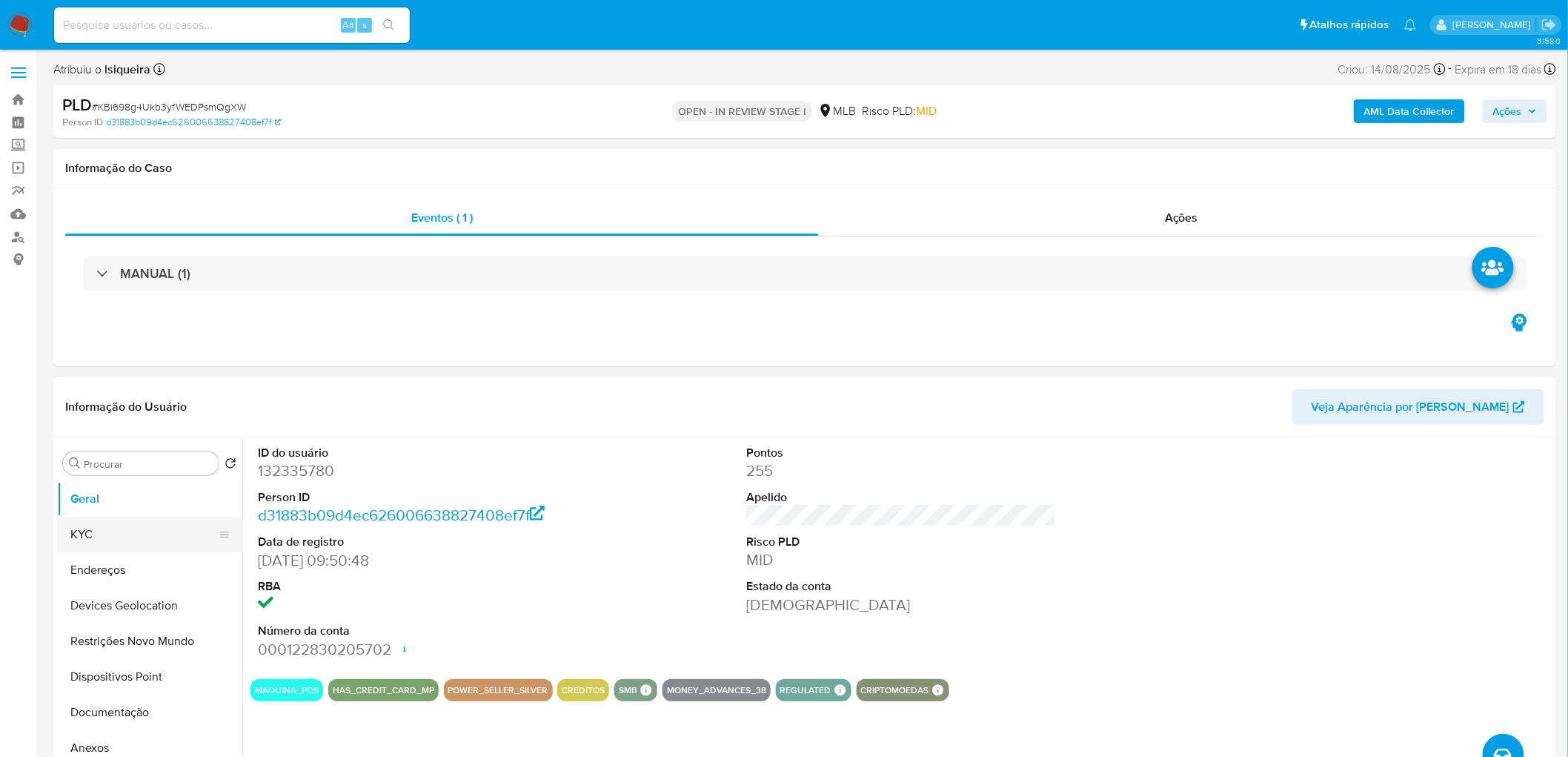
click at [125, 414] on button "KYC" at bounding box center [144, 534] width 174 height 36
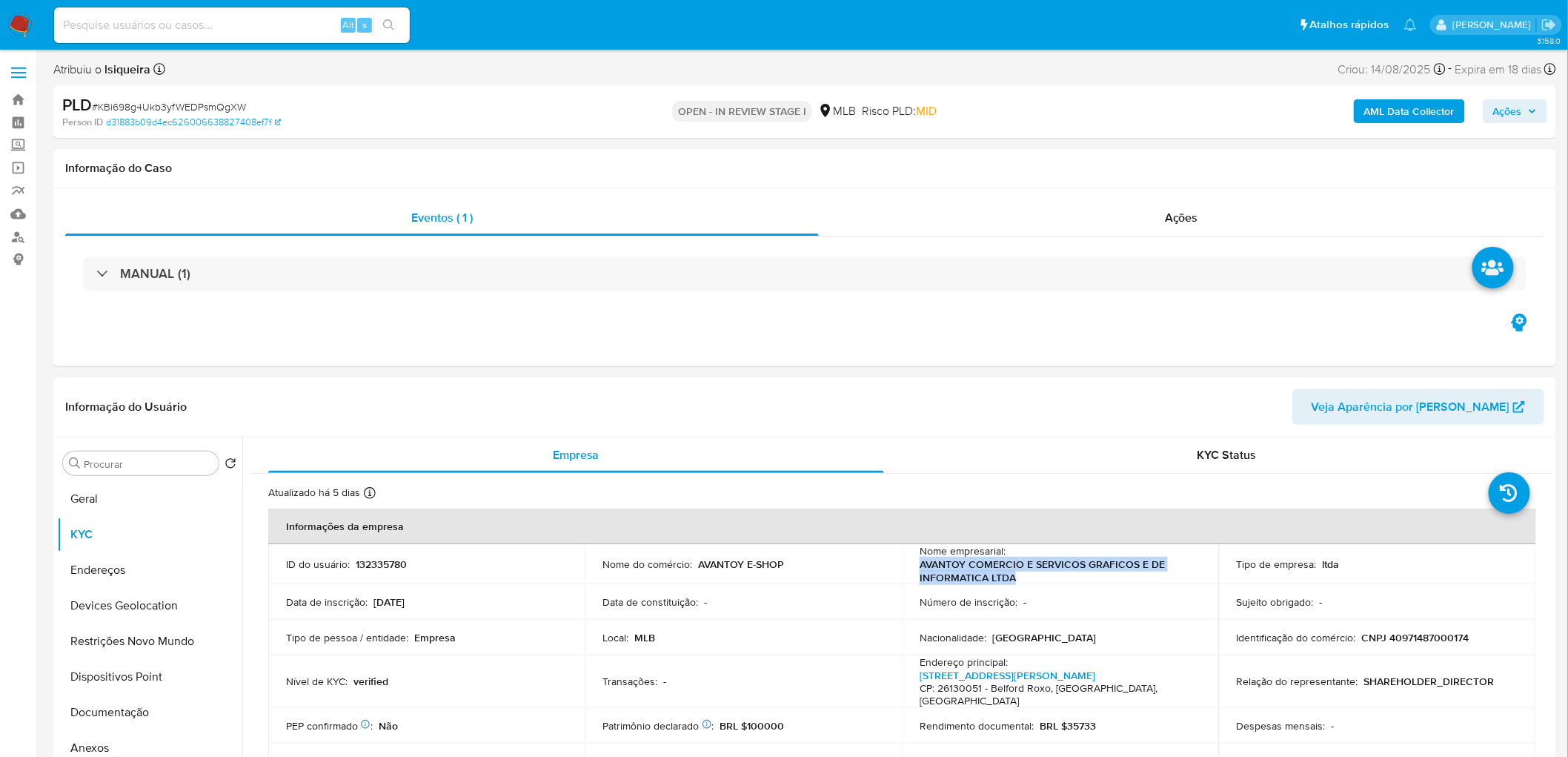
drag, startPoint x: 1032, startPoint y: 577, endPoint x: 917, endPoint y: 564, distance: 115.7
click at [919, 414] on p "AVANTOY COMERCIO E SERVICOS GRAFICOS E DE INFORMATICA LTDA" at bounding box center [1057, 570] width 276 height 27
copy p "AVANTOY COMERCIO E SERVICOS GRAFICOS E DE INFORMATICA LTDA"
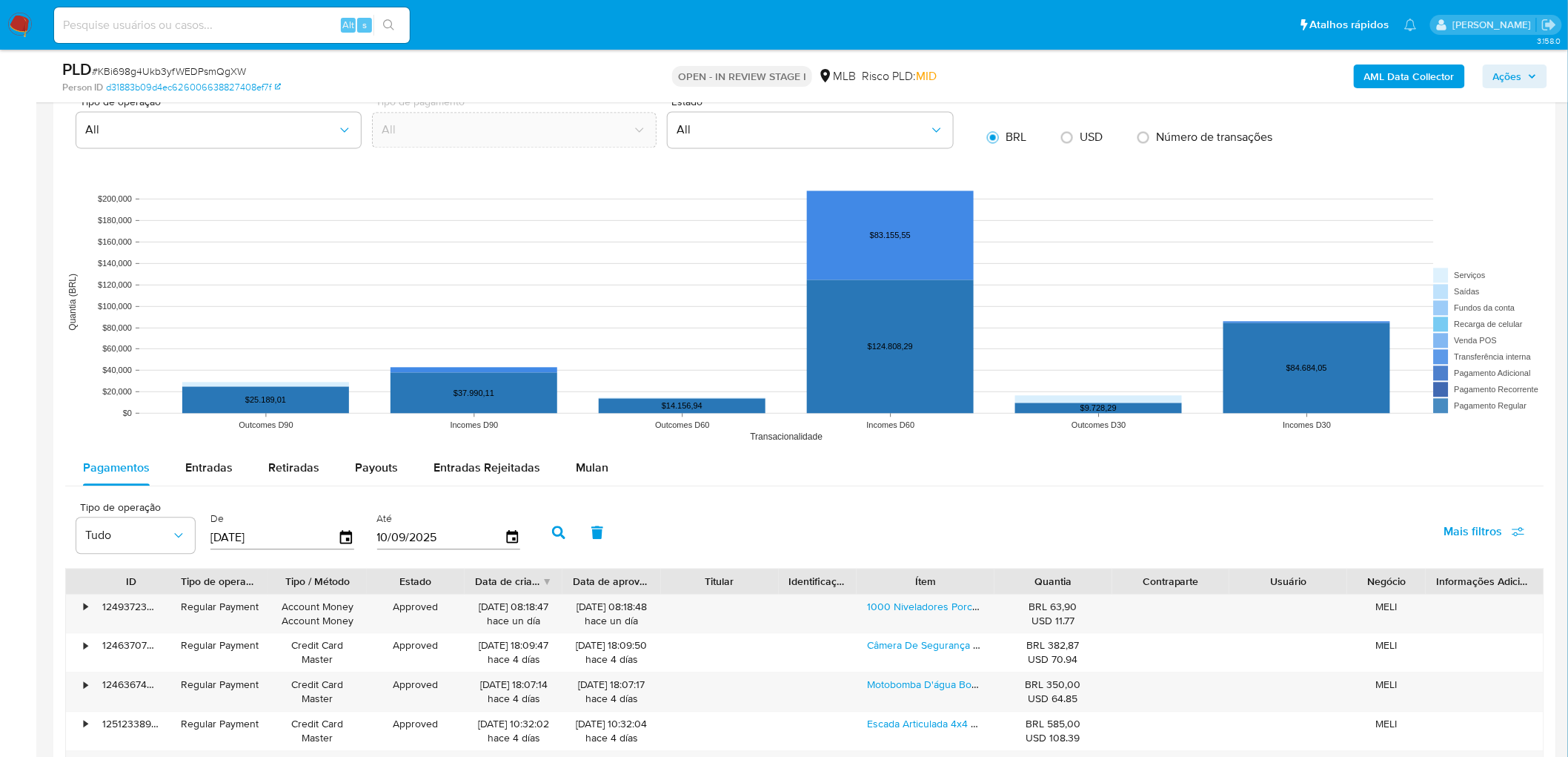
scroll to position [1400, 0]
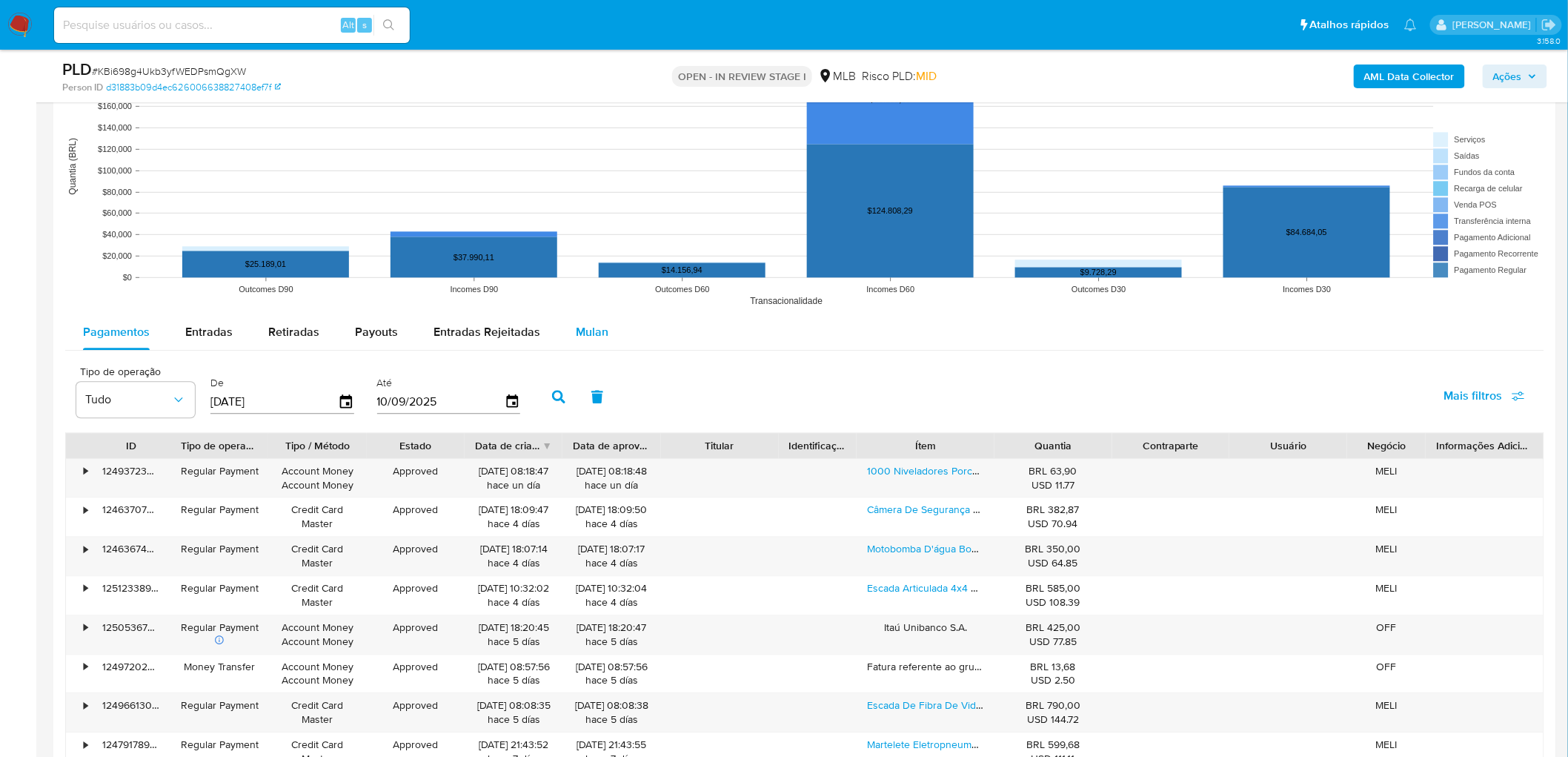
click at [579, 346] on div "Mulan" at bounding box center [591, 332] width 33 height 36
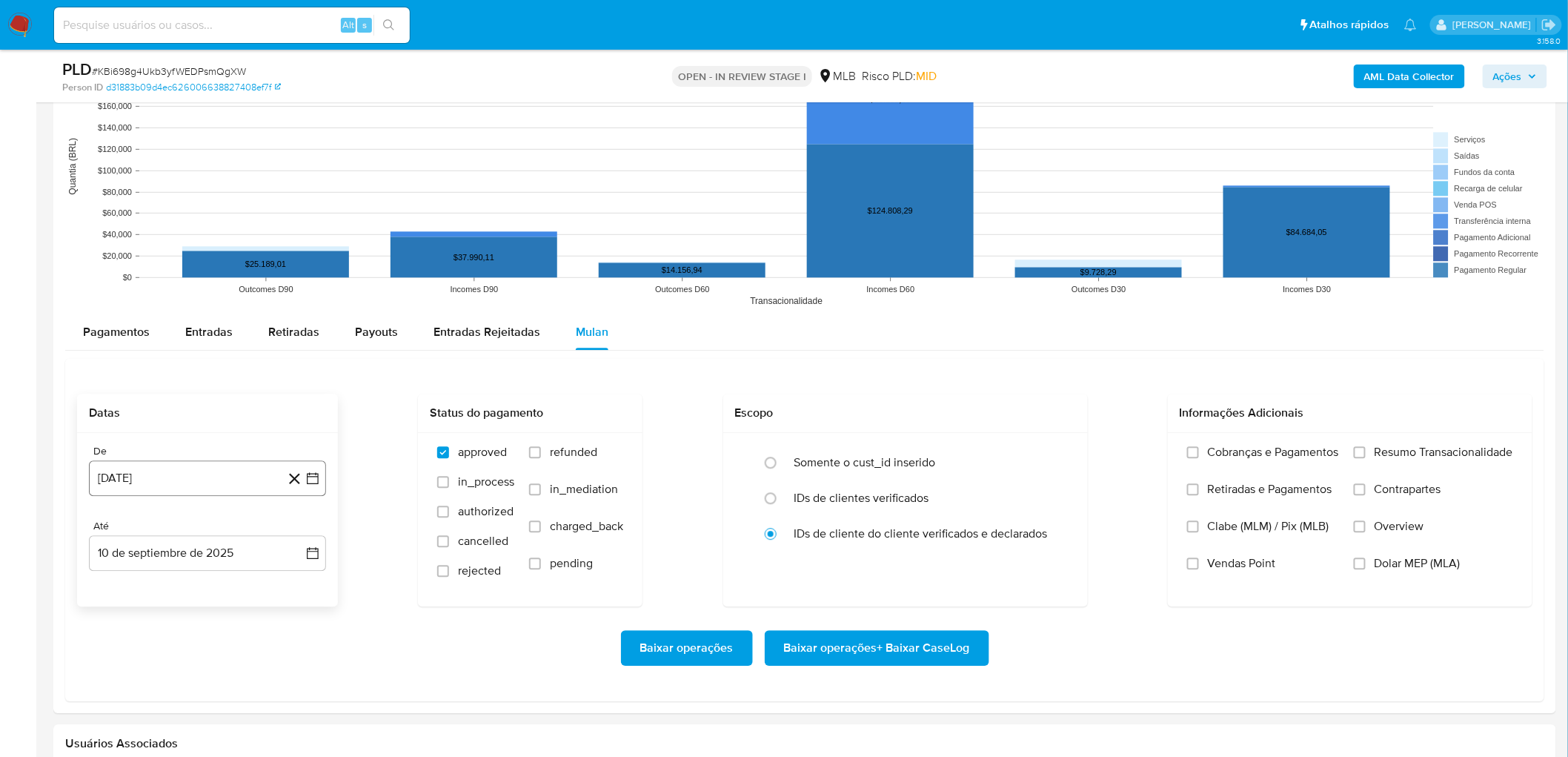
click at [161, 414] on button "[DATE]" at bounding box center [208, 478] width 237 height 36
click at [196, 414] on div "[DATE] [DATE] lun lunes mar martes mié miércoles jue jueves vie viernes sáb sáb…" at bounding box center [208, 618] width 237 height 235
click at [196, 414] on span "agosto 2024" at bounding box center [200, 531] width 68 height 14
click at [294, 414] on icon "Año siguiente" at bounding box center [296, 531] width 18 height 18
click at [134, 414] on button "[DATE]" at bounding box center [142, 668] width 42 height 24
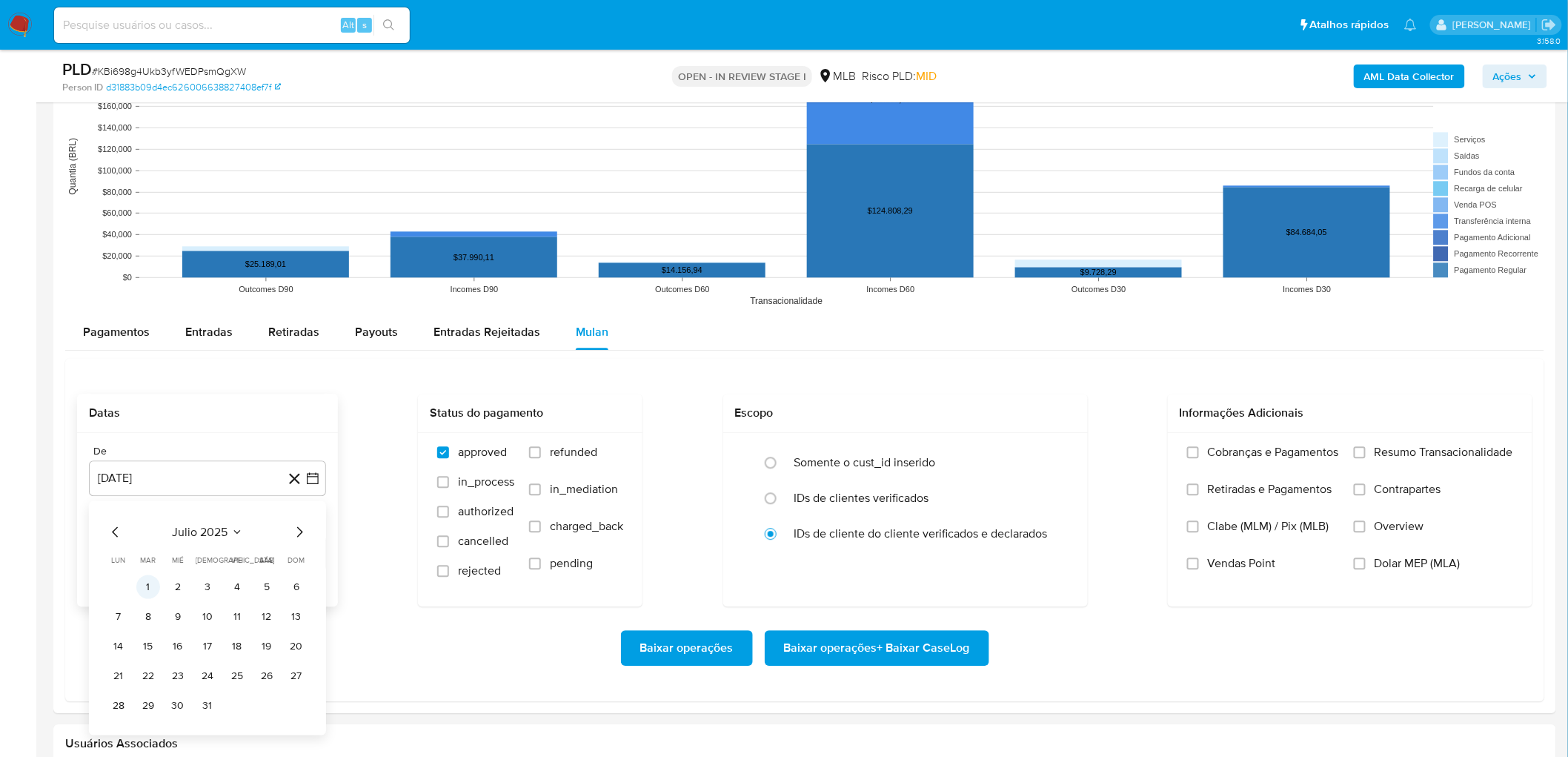
click at [151, 414] on button "1" at bounding box center [148, 586] width 24 height 24
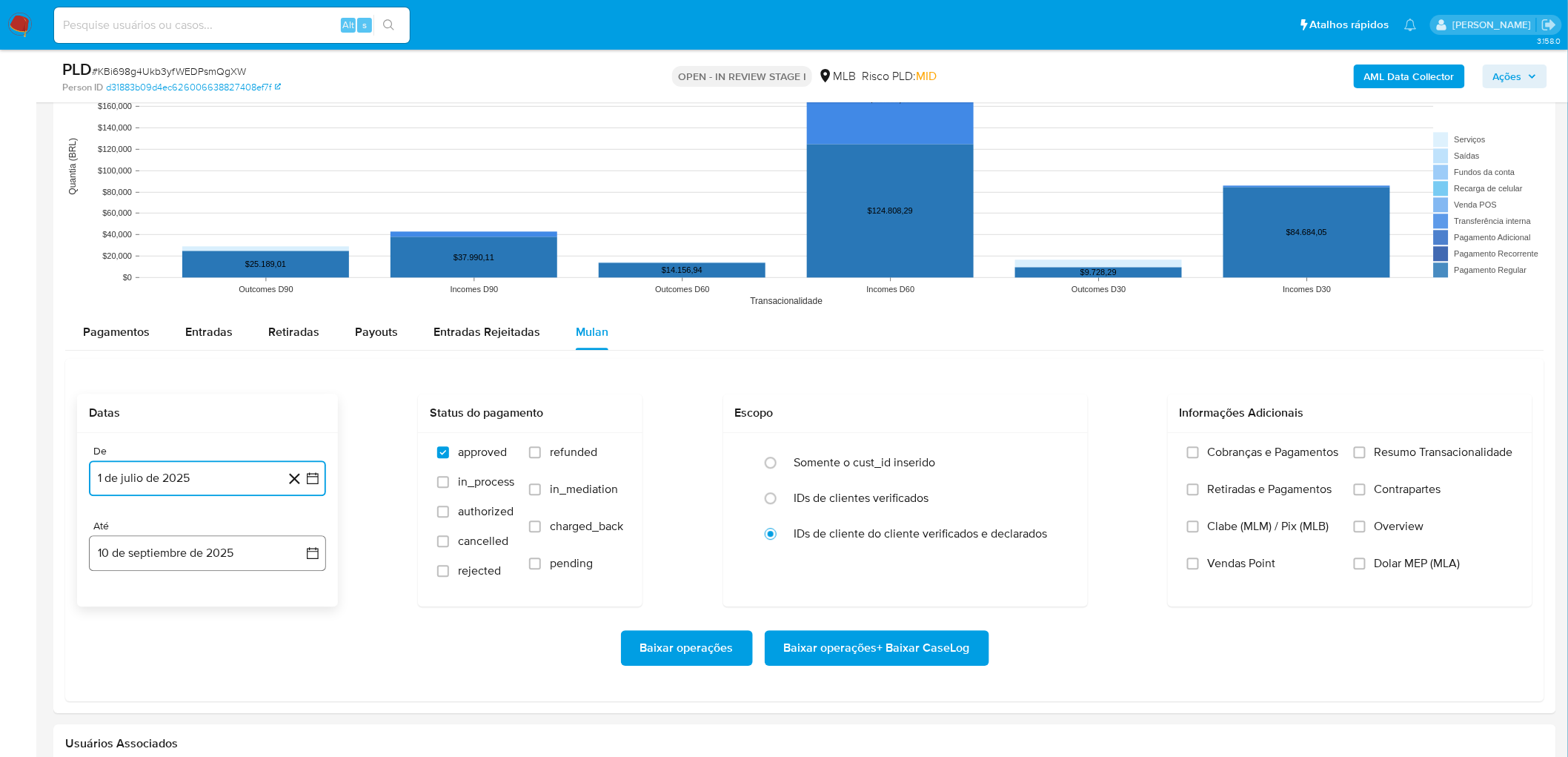
click at [173, 414] on button "10 de septiembre de 2025" at bounding box center [208, 553] width 237 height 36
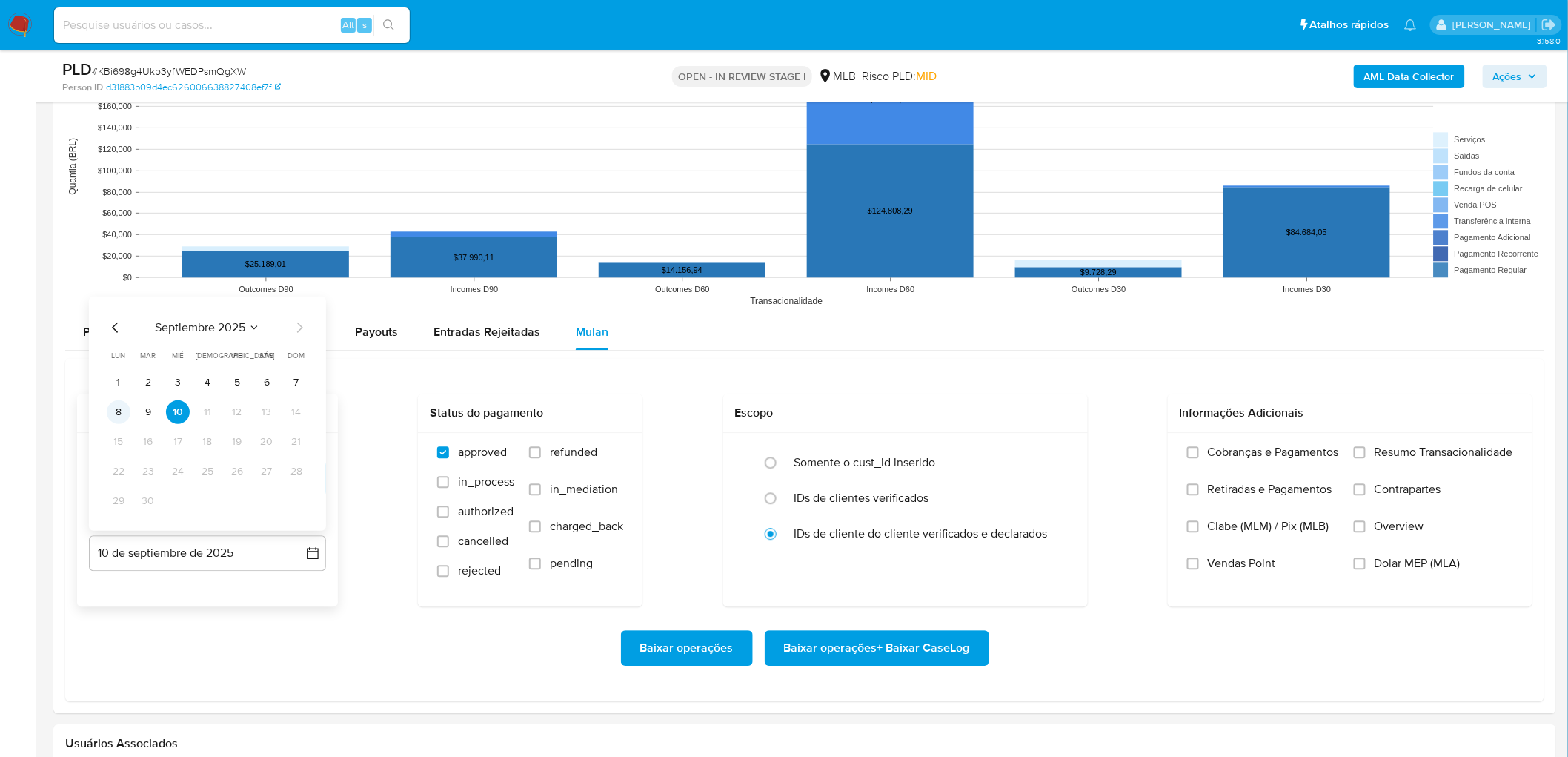
click at [113, 414] on button "8" at bounding box center [118, 411] width 24 height 24
click at [948, 414] on span "Resumo Transacionalidade" at bounding box center [1444, 452] width 139 height 14
click at [948, 414] on input "Resumo Transacionalidade" at bounding box center [1359, 452] width 12 height 12
click at [948, 414] on span "Vendas Point" at bounding box center [1242, 563] width 69 height 14
click at [948, 414] on input "Vendas Point" at bounding box center [1193, 564] width 12 height 12
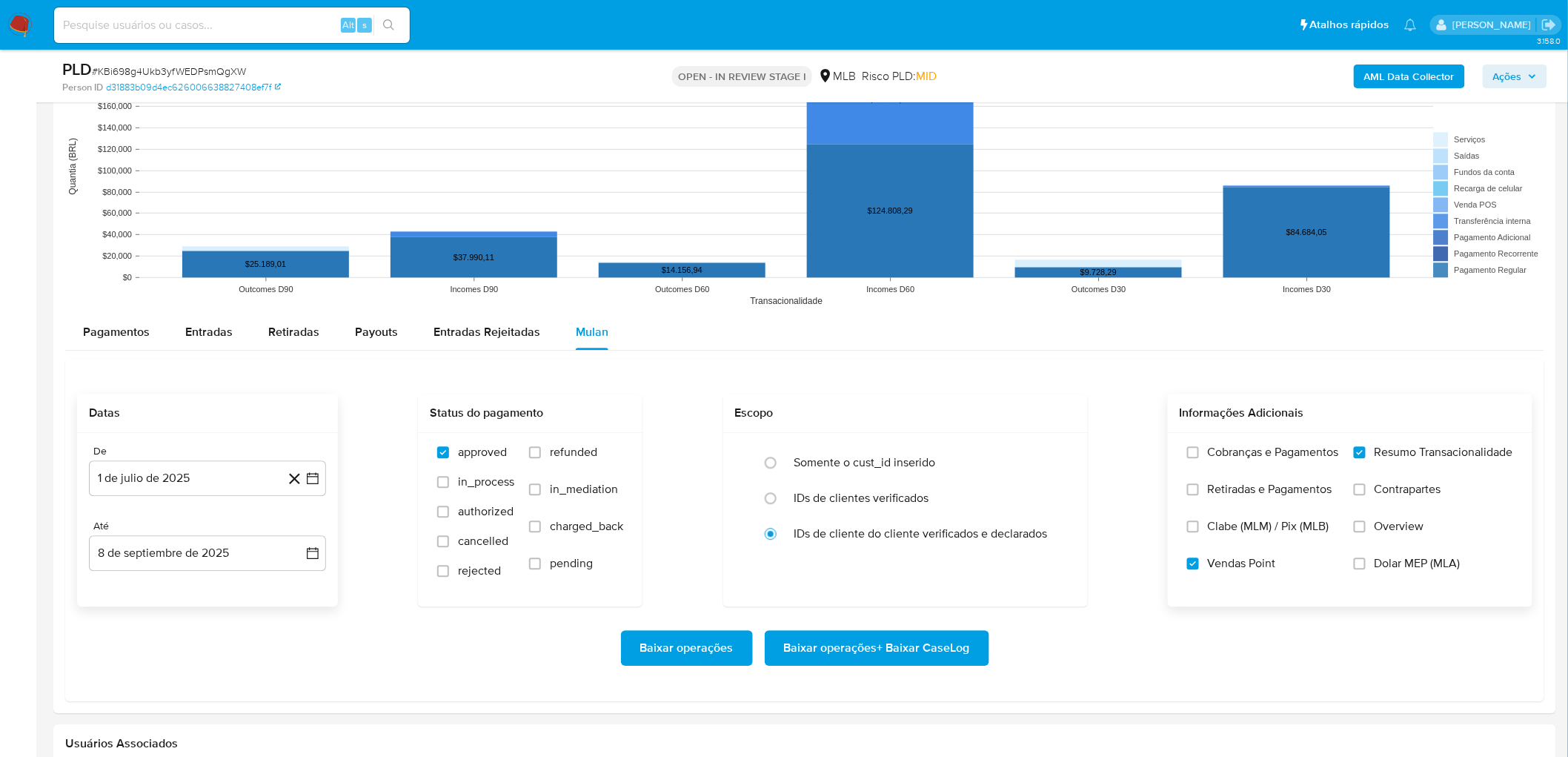
click at [857, 414] on span "Baixar operações + Baixar CaseLog" at bounding box center [877, 647] width 186 height 33
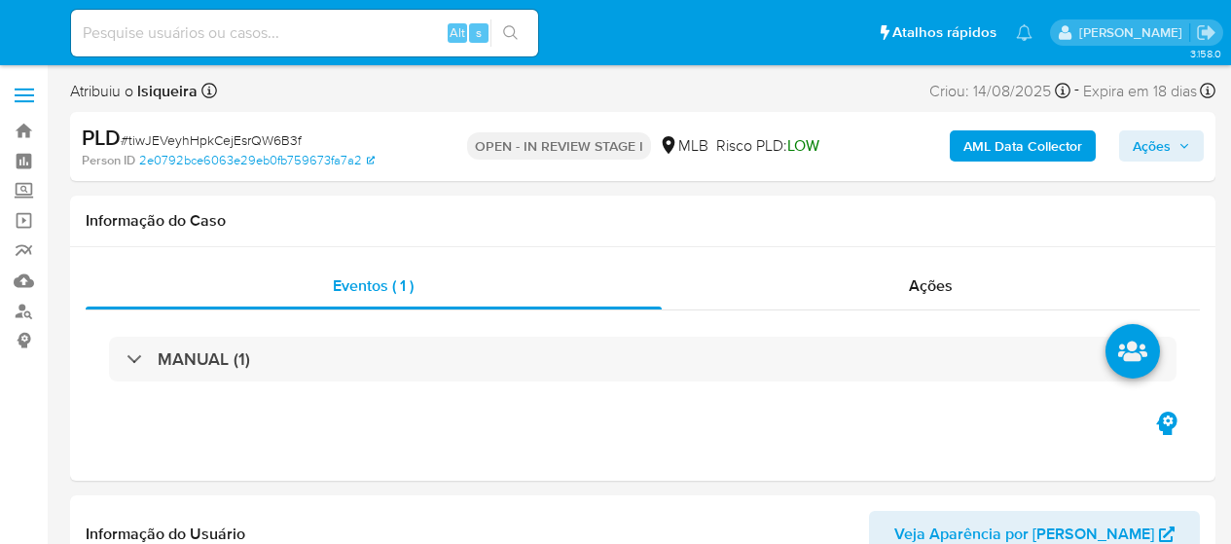
select select "10"
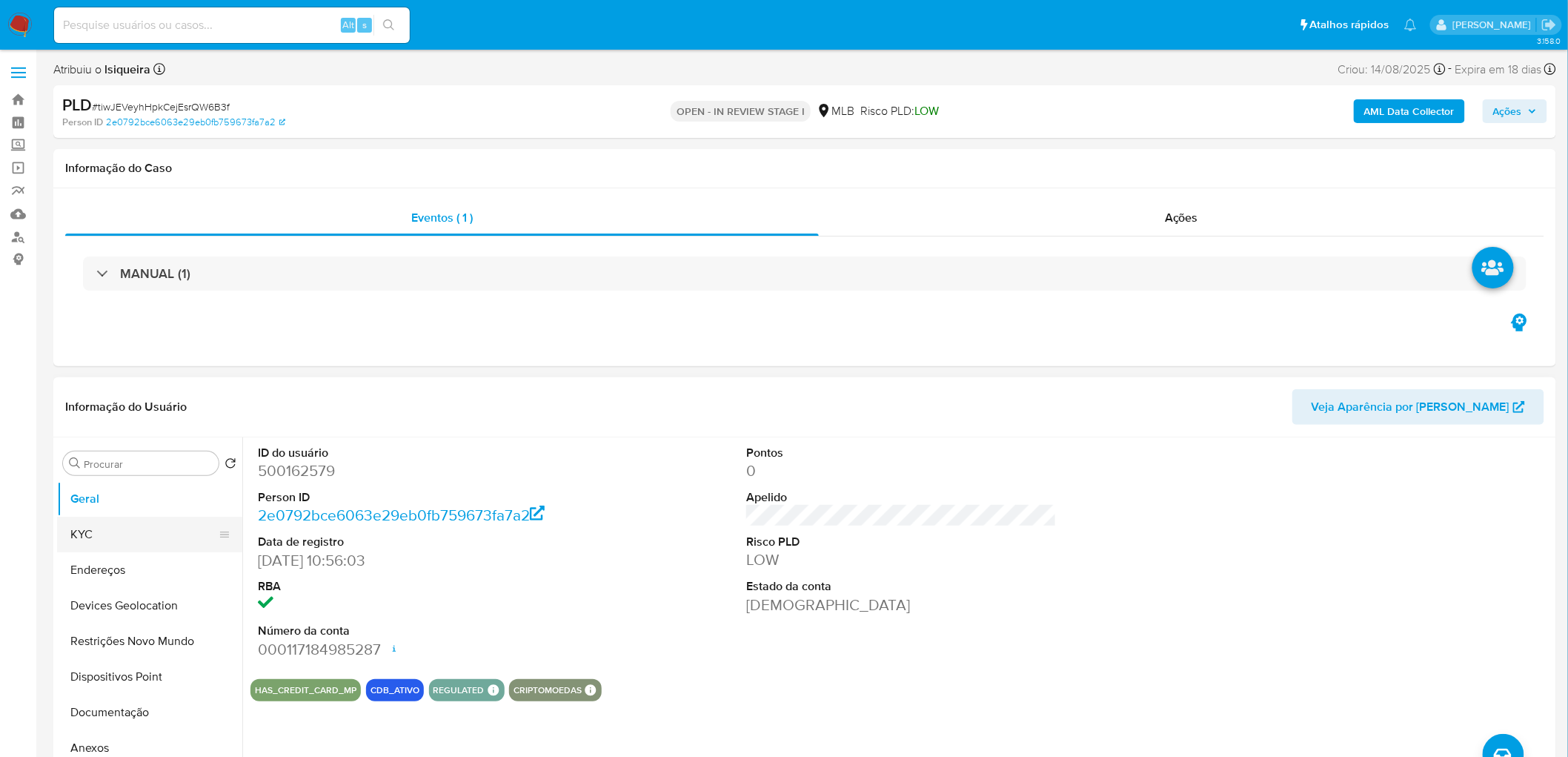
click at [97, 414] on button "KYC" at bounding box center [144, 534] width 174 height 36
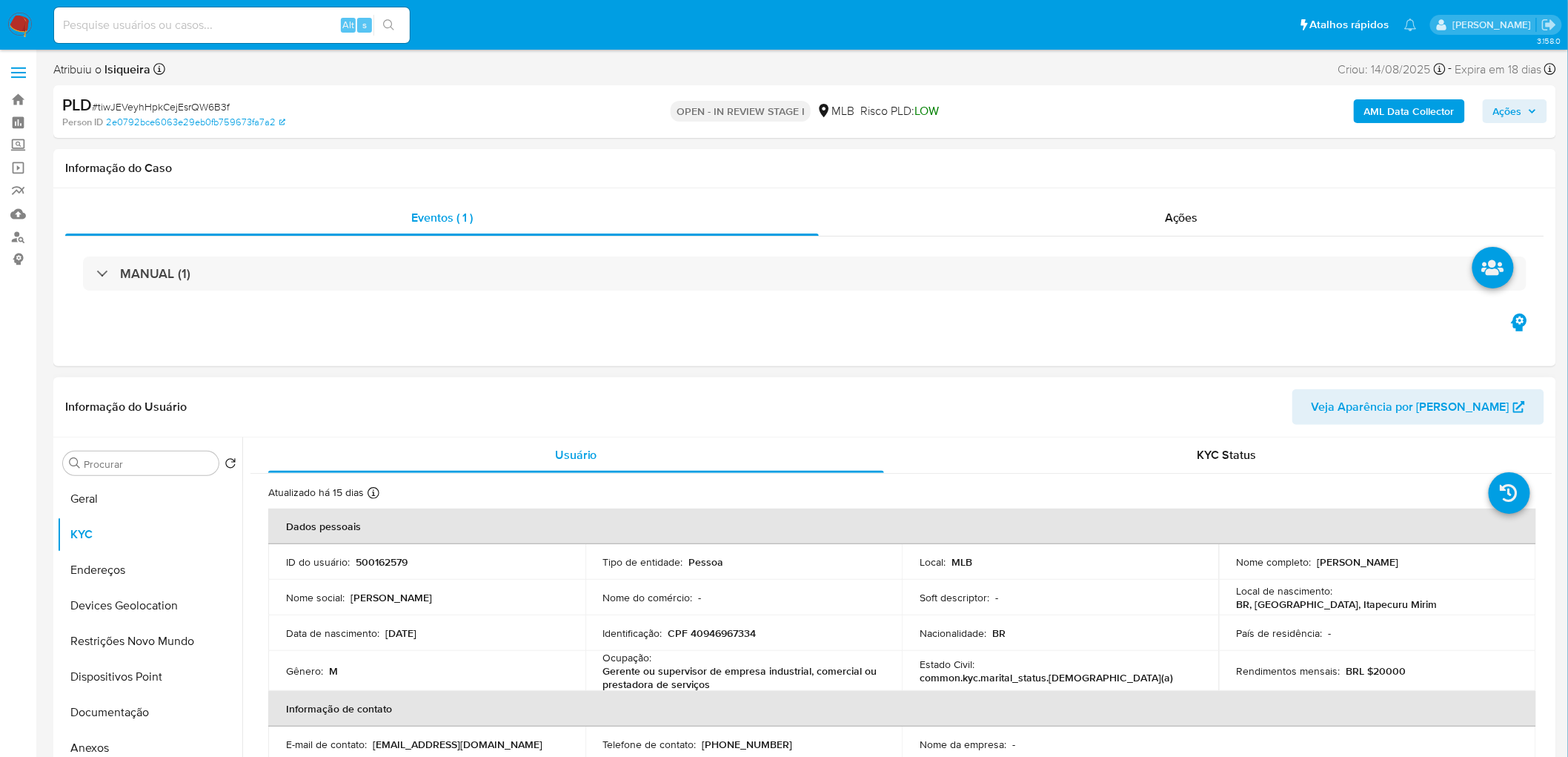
drag, startPoint x: 1461, startPoint y: 565, endPoint x: 1313, endPoint y: 565, distance: 148.0
click at [936, 414] on div "Nome completo : [PERSON_NAME]" at bounding box center [1378, 562] width 282 height 14
copy p "[PERSON_NAME]"
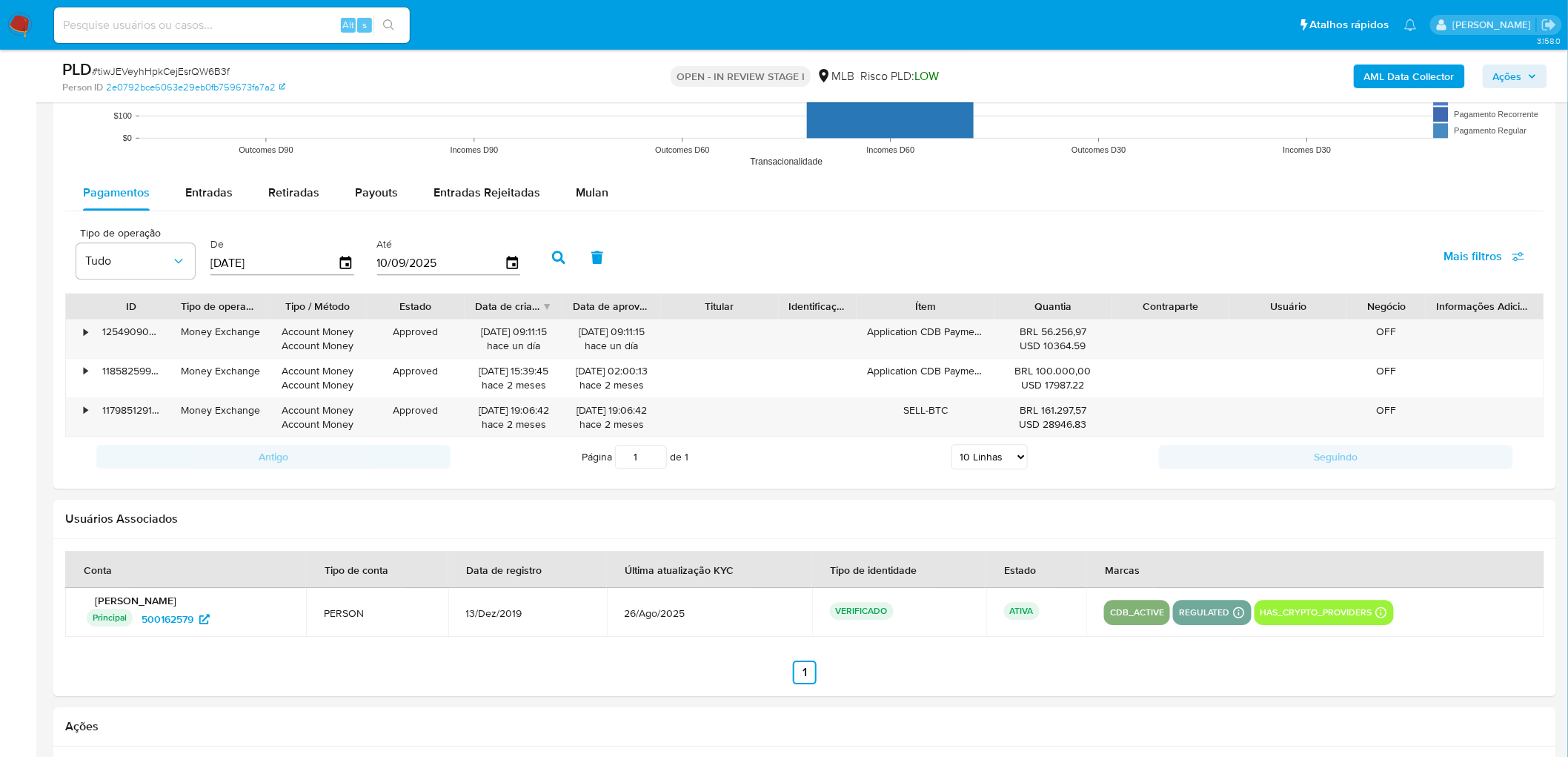
scroll to position [1483, 0]
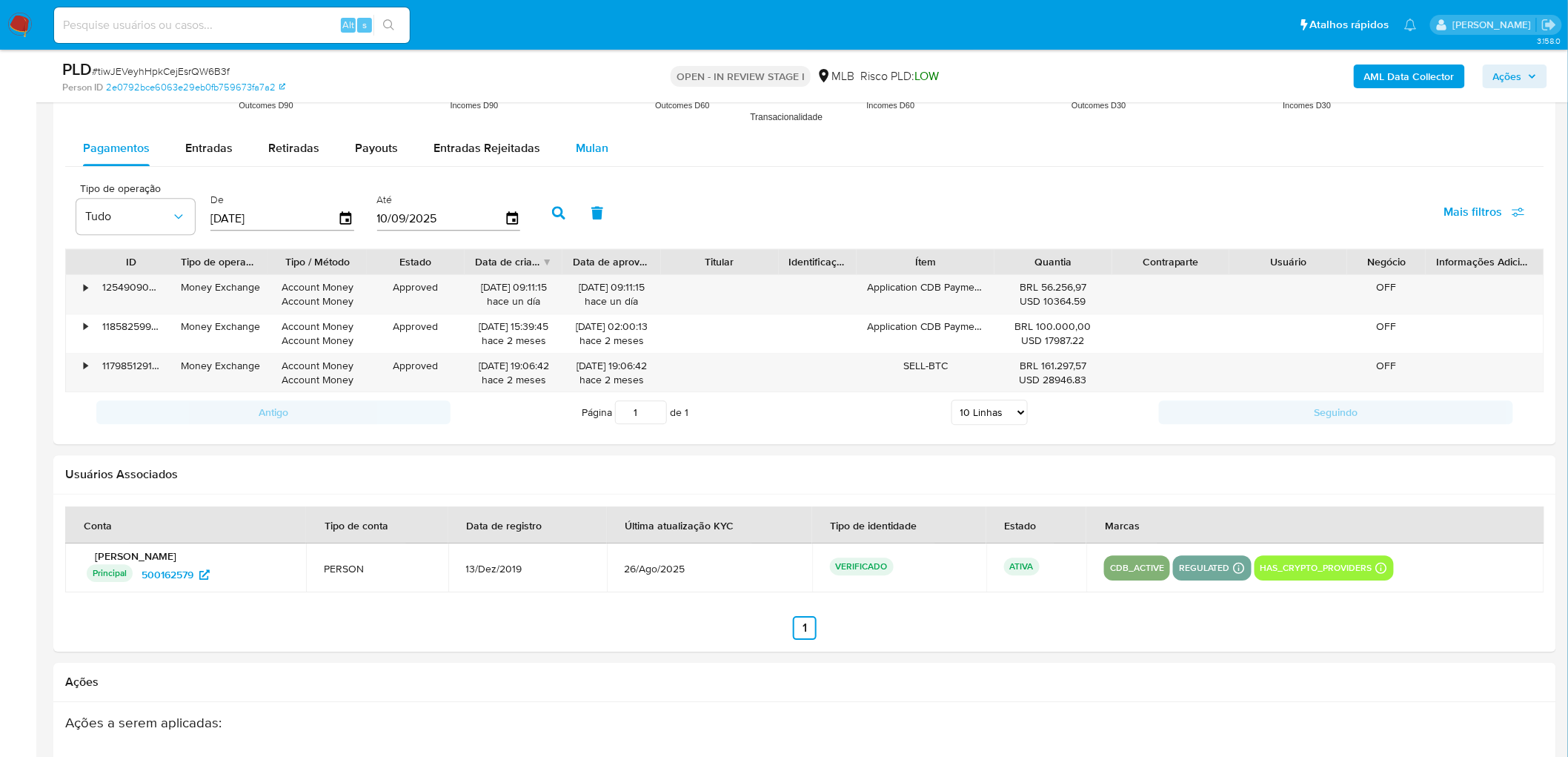
click at [584, 156] on span "Mulan" at bounding box center [591, 148] width 33 height 17
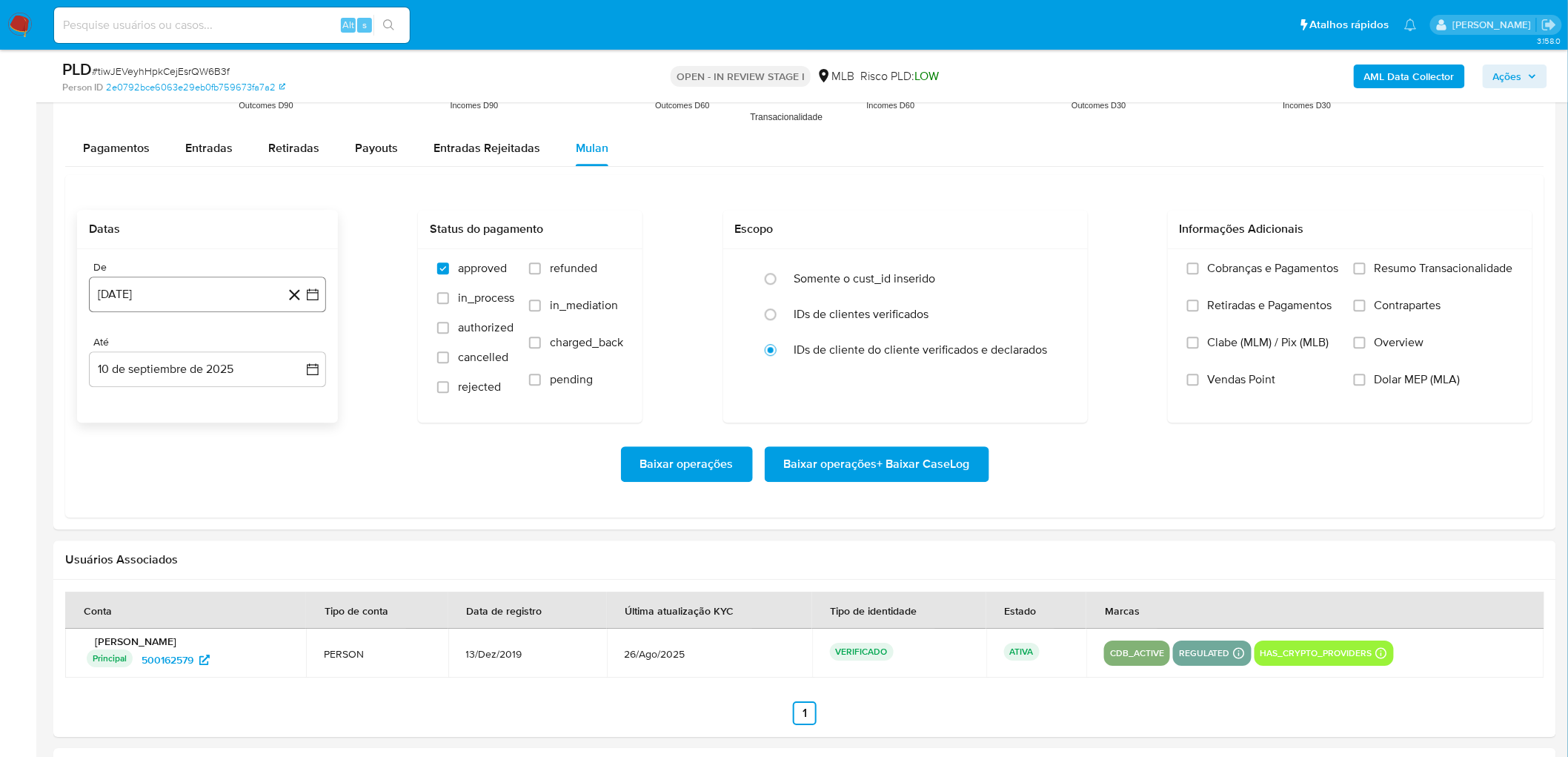
click at [166, 283] on button "[DATE]" at bounding box center [208, 294] width 237 height 36
click at [177, 354] on span "agosto 2024" at bounding box center [200, 348] width 68 height 14
click at [293, 350] on icon "Año siguiente" at bounding box center [296, 348] width 18 height 18
click at [138, 414] on span "[DATE]" at bounding box center [142, 486] width 33 height 12
click at [142, 407] on button "1" at bounding box center [148, 403] width 24 height 24
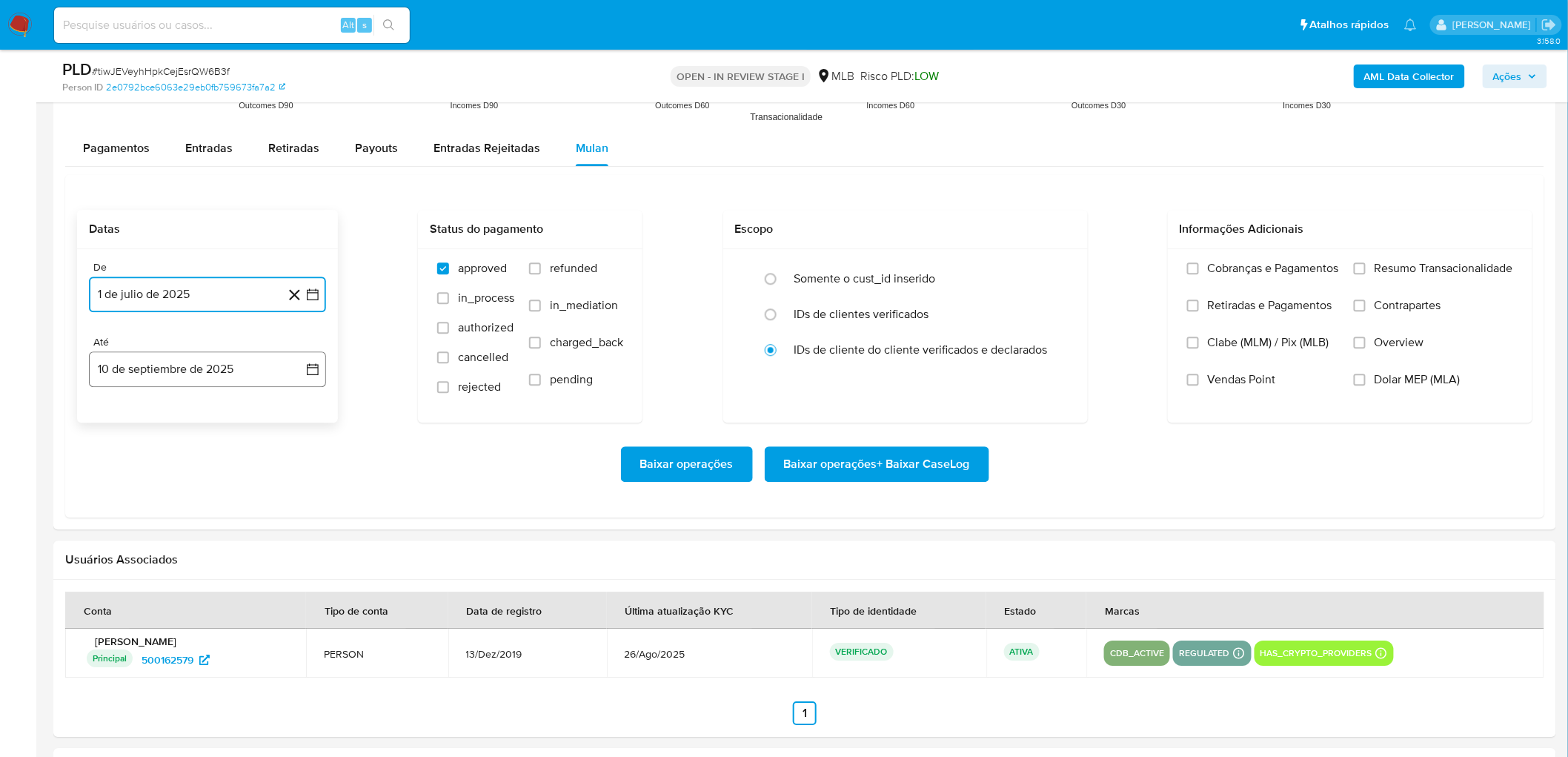
click at [247, 375] on button "10 de septiembre de 2025" at bounding box center [208, 369] width 237 height 36
click at [111, 414] on button "8" at bounding box center [118, 507] width 24 height 24
click at [936, 273] on span "Resumo Transacionalidade" at bounding box center [1444, 268] width 139 height 14
click at [936, 273] on input "Resumo Transacionalidade" at bounding box center [1359, 269] width 12 height 12
click at [936, 376] on span "Vendas Point" at bounding box center [1242, 379] width 69 height 14
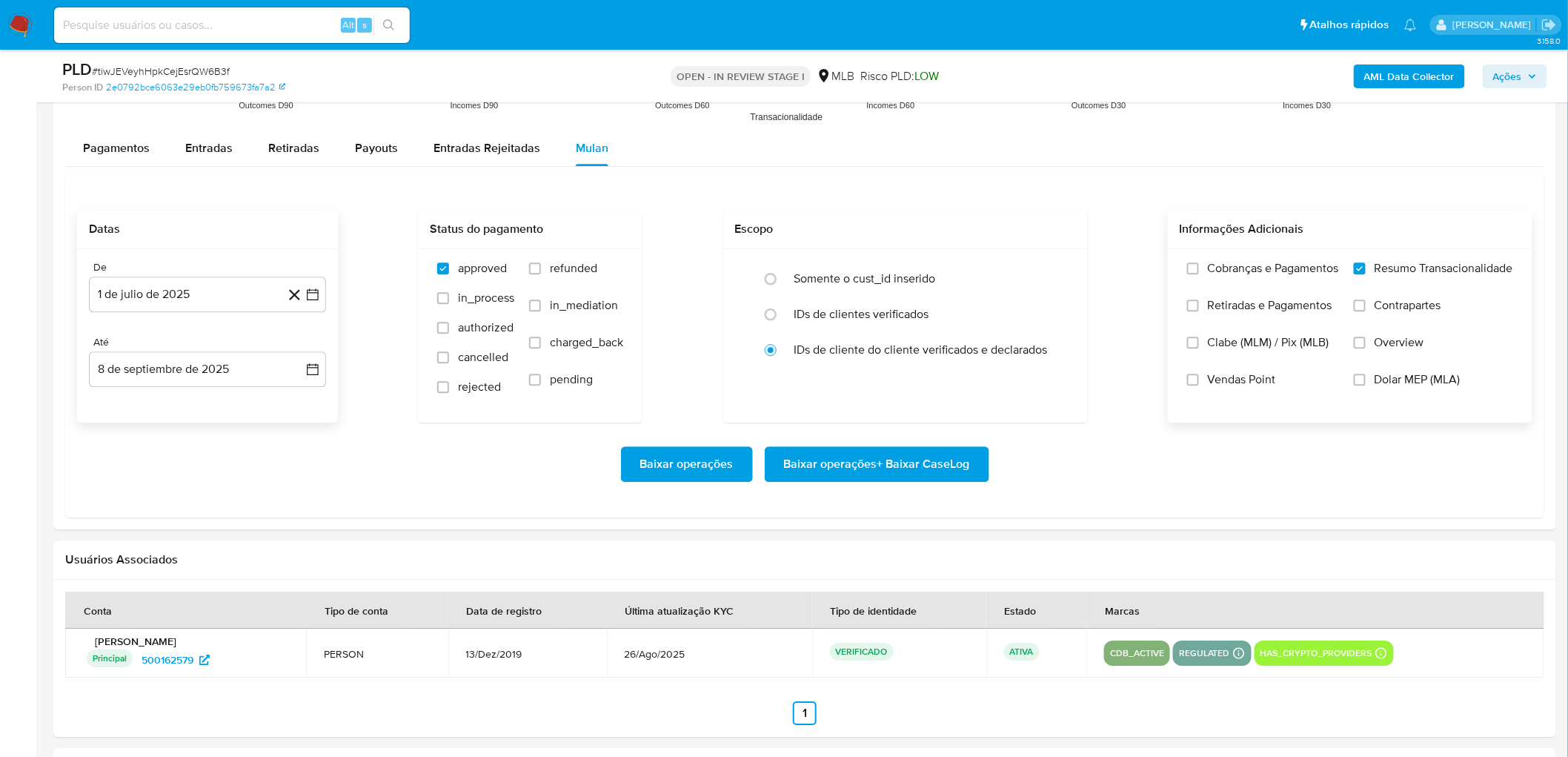
click at [936, 376] on input "Vendas Point" at bounding box center [1193, 380] width 12 height 12
click at [877, 414] on span "Baixar operações + Baixar CaseLog" at bounding box center [877, 464] width 186 height 33
